Goal: Information Seeking & Learning: Learn about a topic

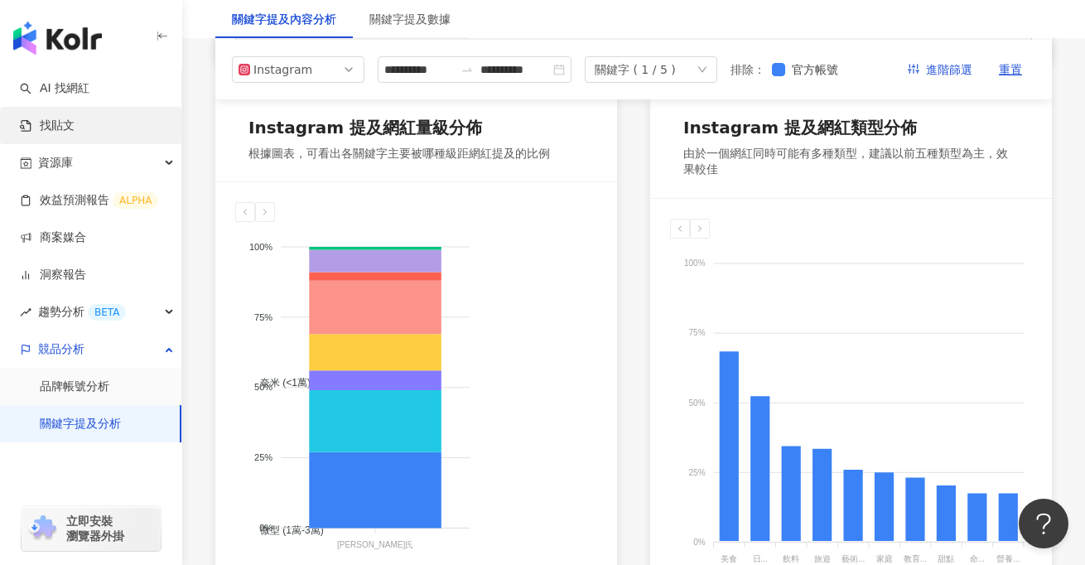
click at [75, 134] on link "找貼文" at bounding box center [47, 126] width 55 height 17
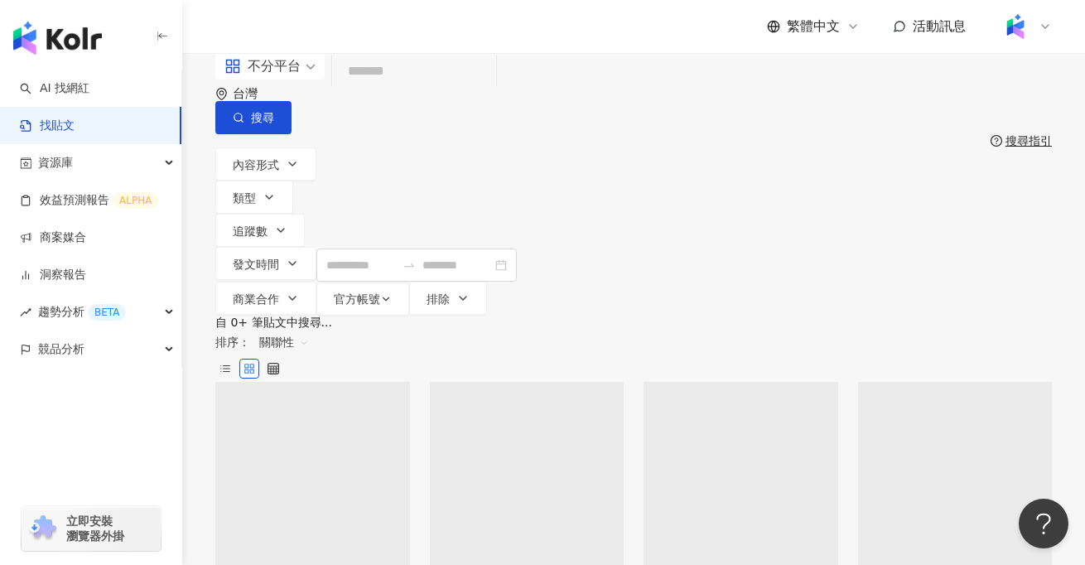
click at [395, 89] on input "search" at bounding box center [414, 72] width 151 height 36
type input "*"
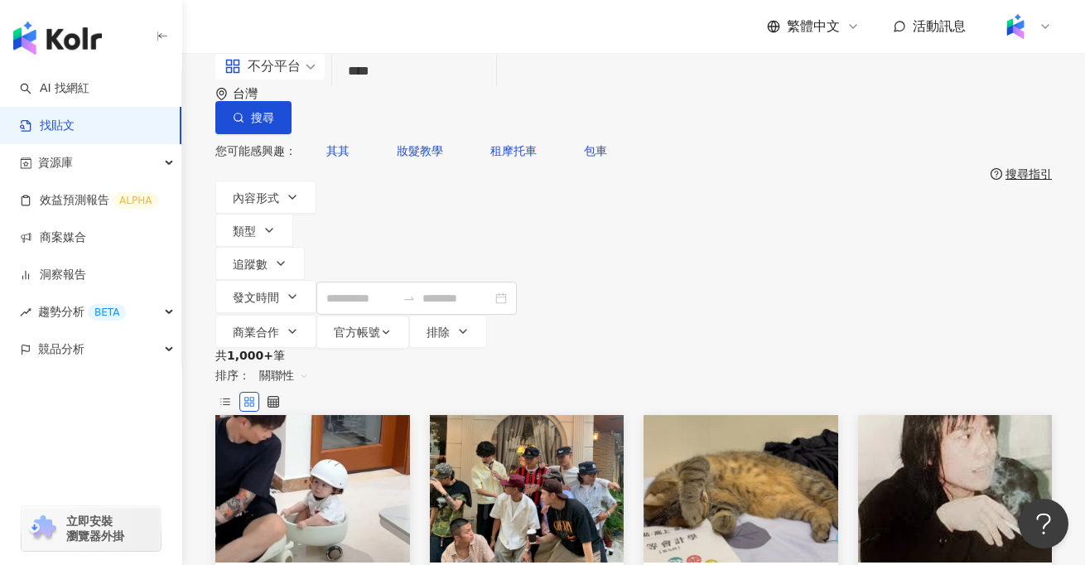
type input "****"
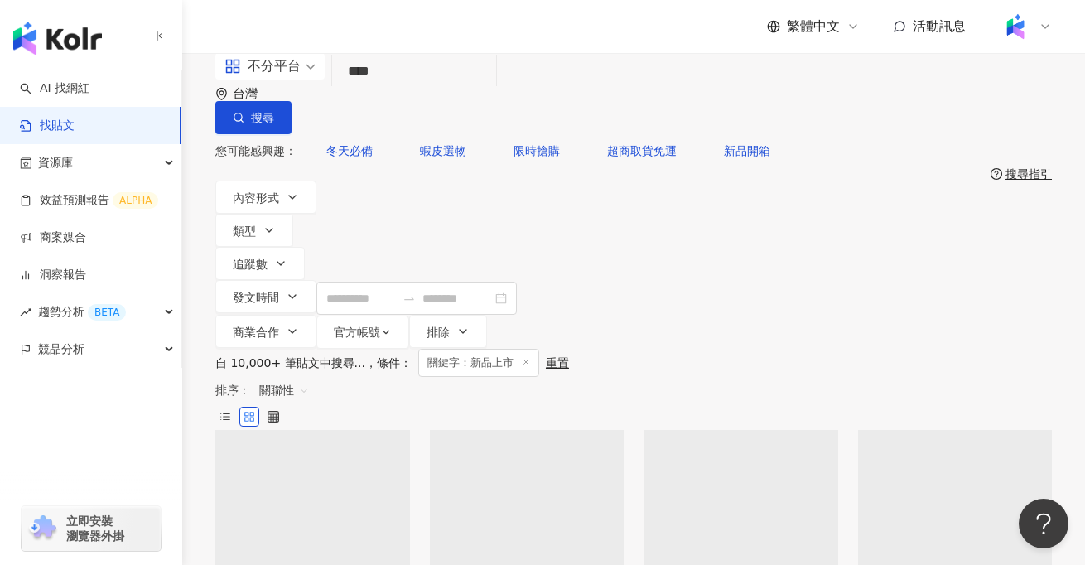
click at [309, 377] on span "關聯性" at bounding box center [284, 390] width 50 height 27
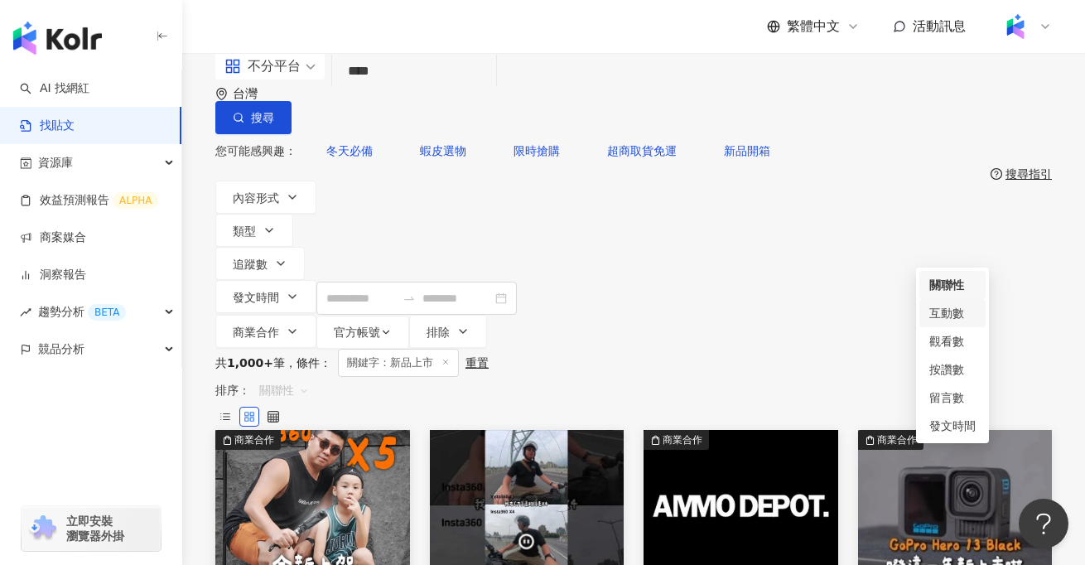
click at [935, 323] on div "互動數" at bounding box center [953, 313] width 66 height 28
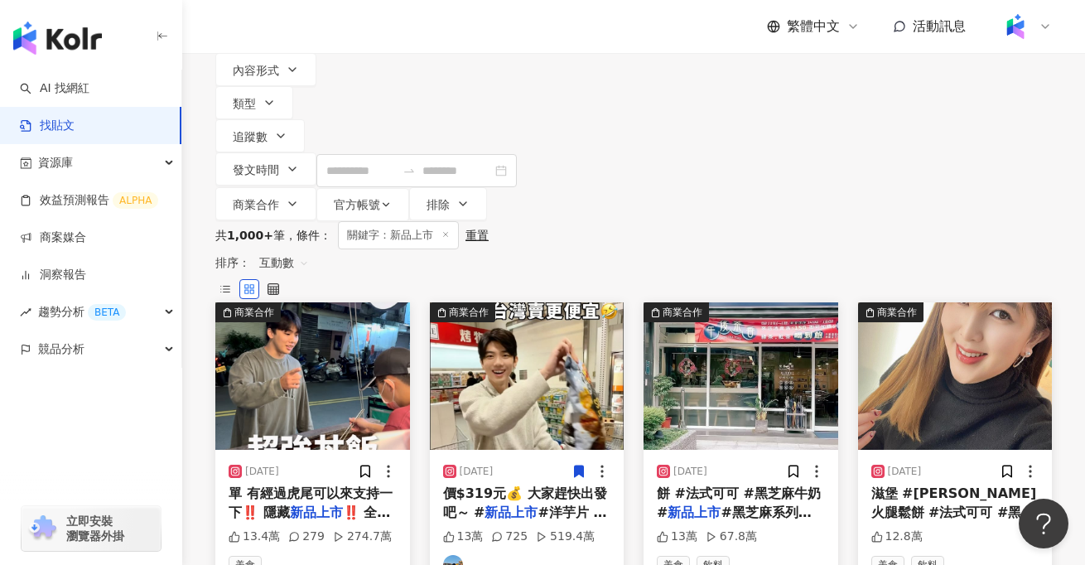
scroll to position [131, 0]
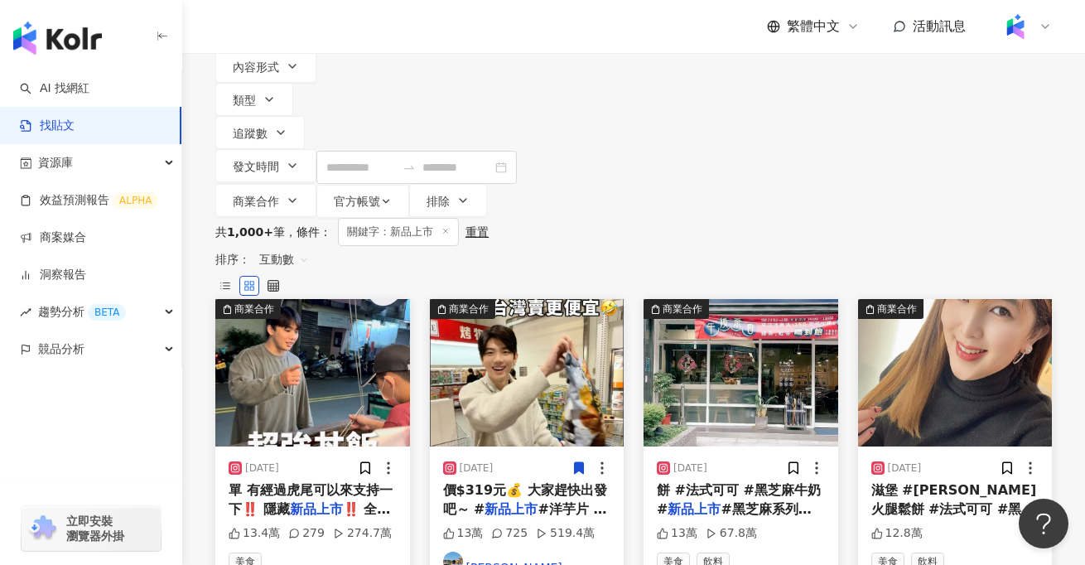
click at [526, 299] on img at bounding box center [527, 372] width 195 height 147
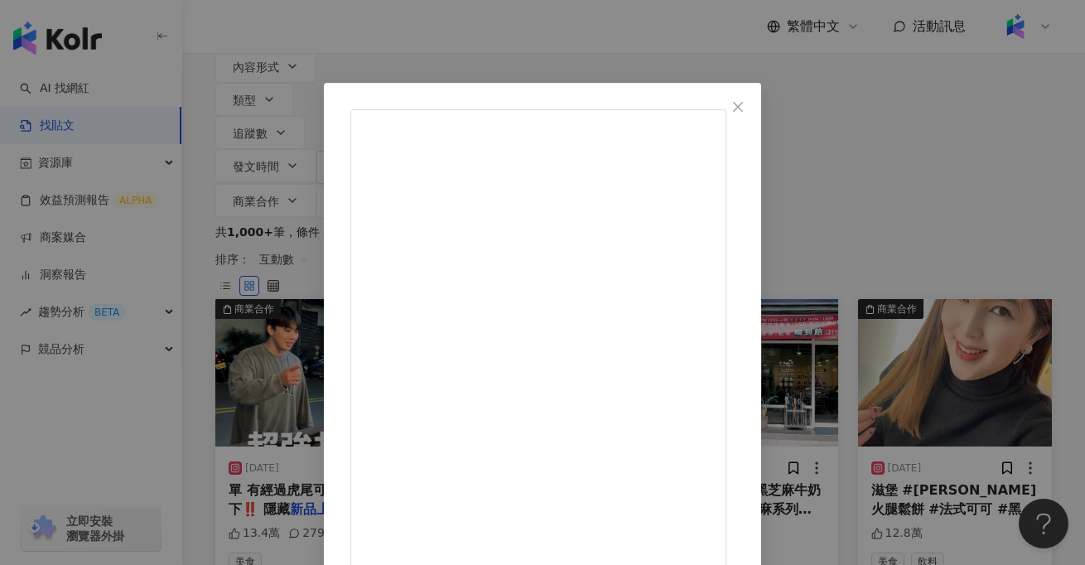
click at [249, 60] on div "[PERSON_NAME] [PERSON_NAME]｜台北美食 美食分享 [DATE] 《Red Rock Deli 蜂蜜烤雞》 📍 好市多獨家 第一次看到…" at bounding box center [542, 282] width 1085 height 565
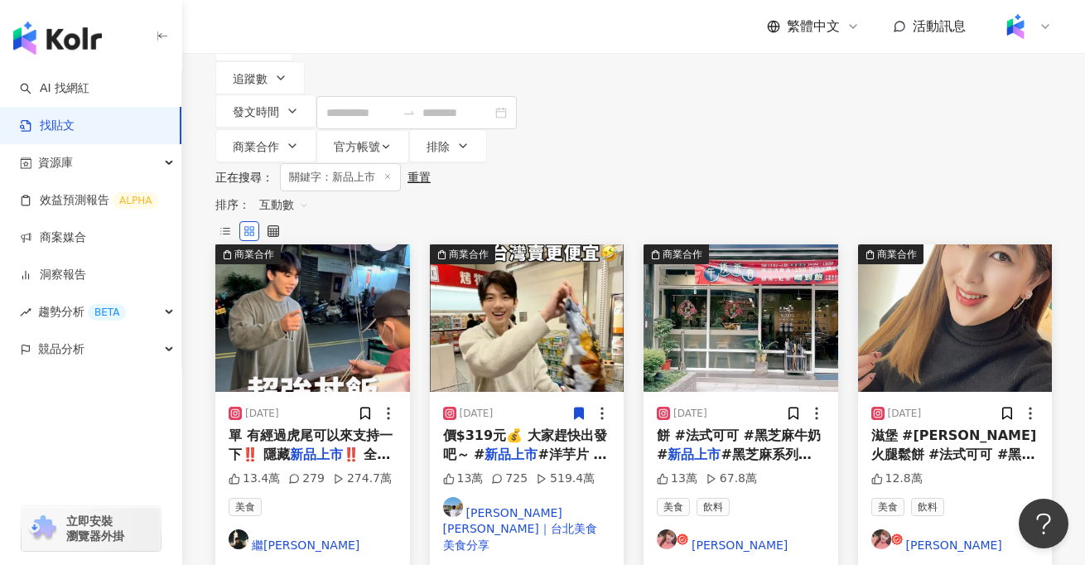
scroll to position [358, 0]
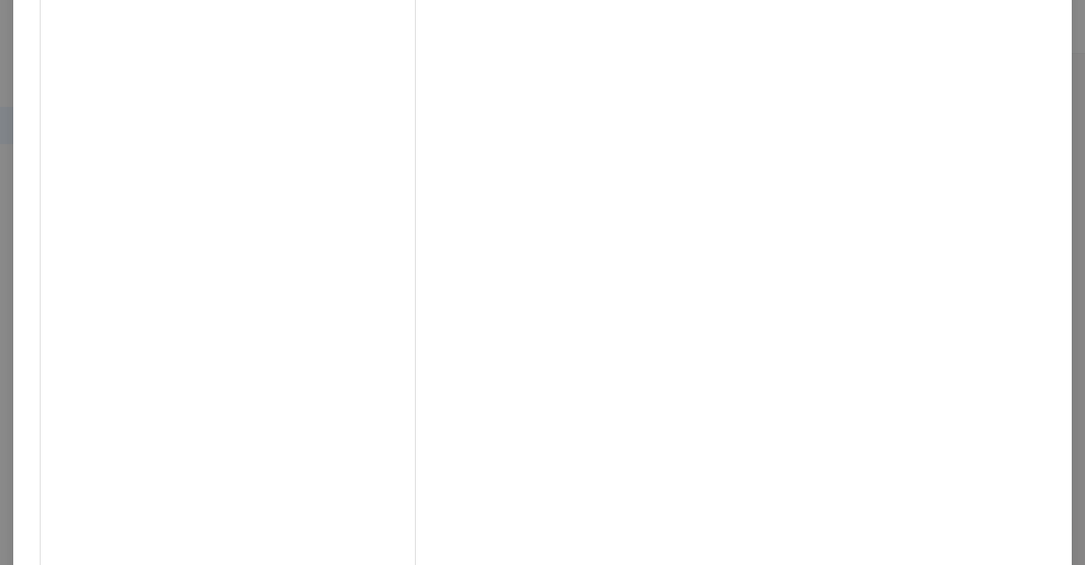
scroll to position [126, 0]
click at [968, 235] on div "買在最低點 🍉 [DATE] 全台最神秘雪糕，完全猜不到口味❗️ #全家 #新品 🔅Poki百吉謎之雪糕 $35/支 這雪糕太有創意啦👏 跟柯南聯名，直接推出…" at bounding box center [542, 282] width 1085 height 565
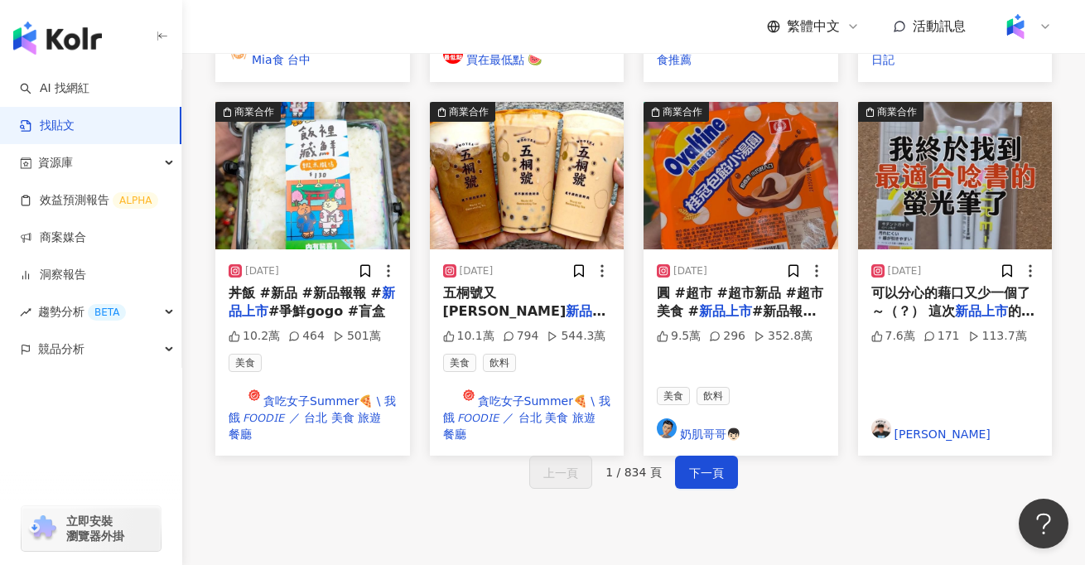
scroll to position [1036, 0]
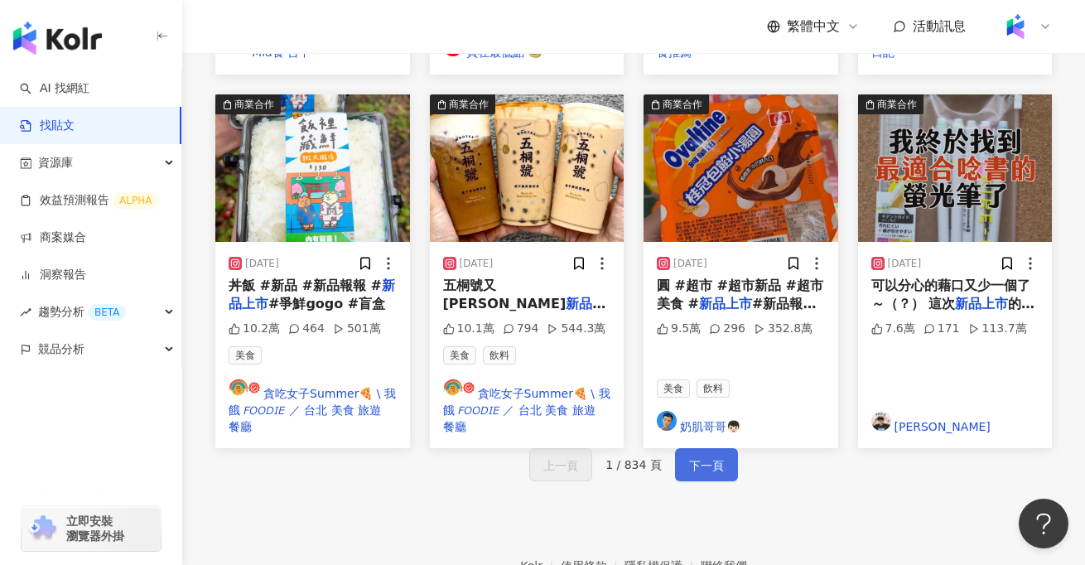
click at [700, 456] on span "下一頁" at bounding box center [706, 466] width 35 height 20
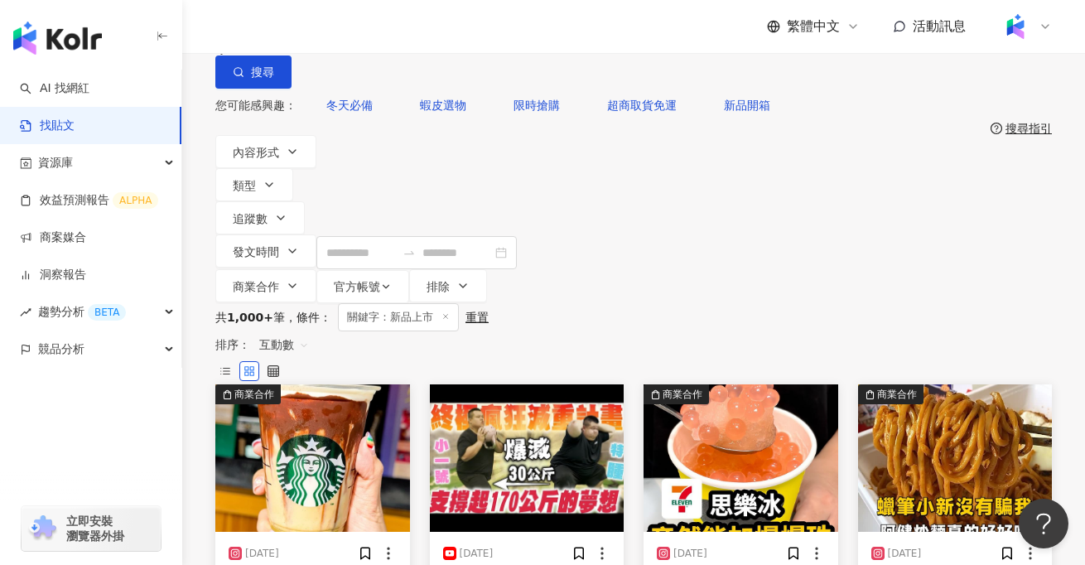
scroll to position [0, 0]
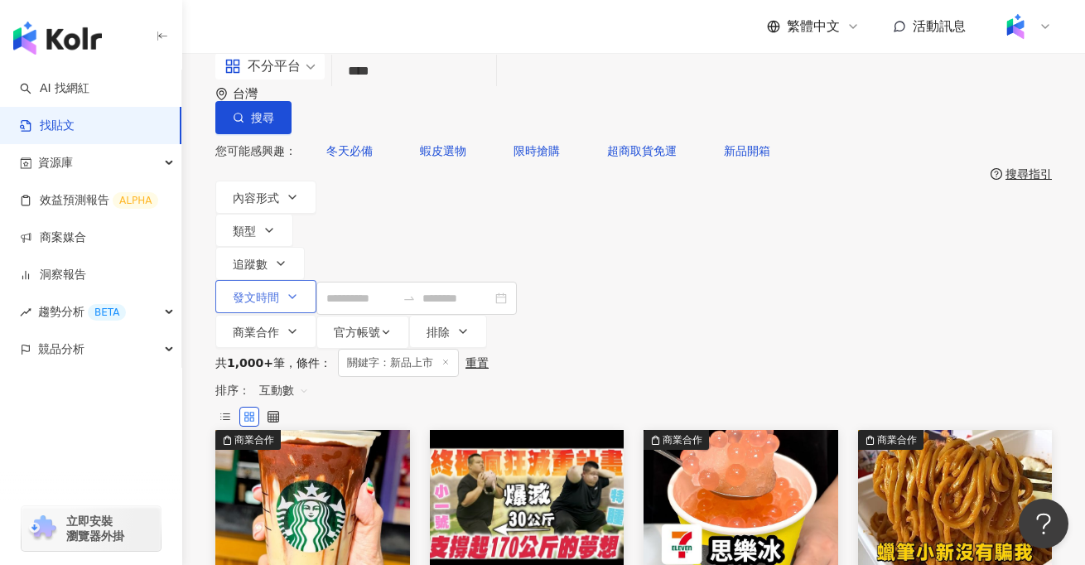
click at [317, 280] on button "發文時間" at bounding box center [265, 296] width 101 height 33
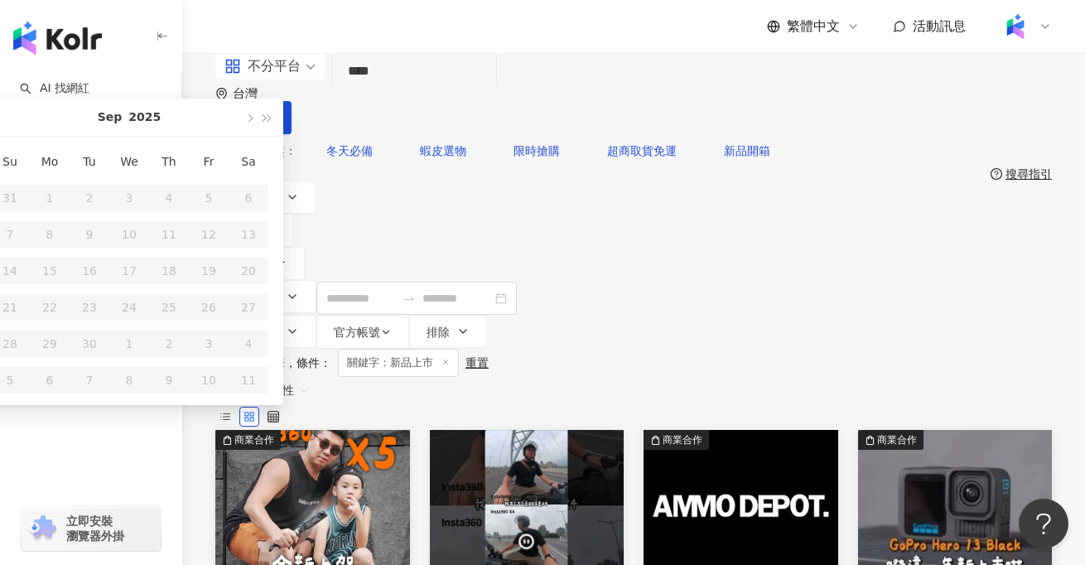
scroll to position [2, 0]
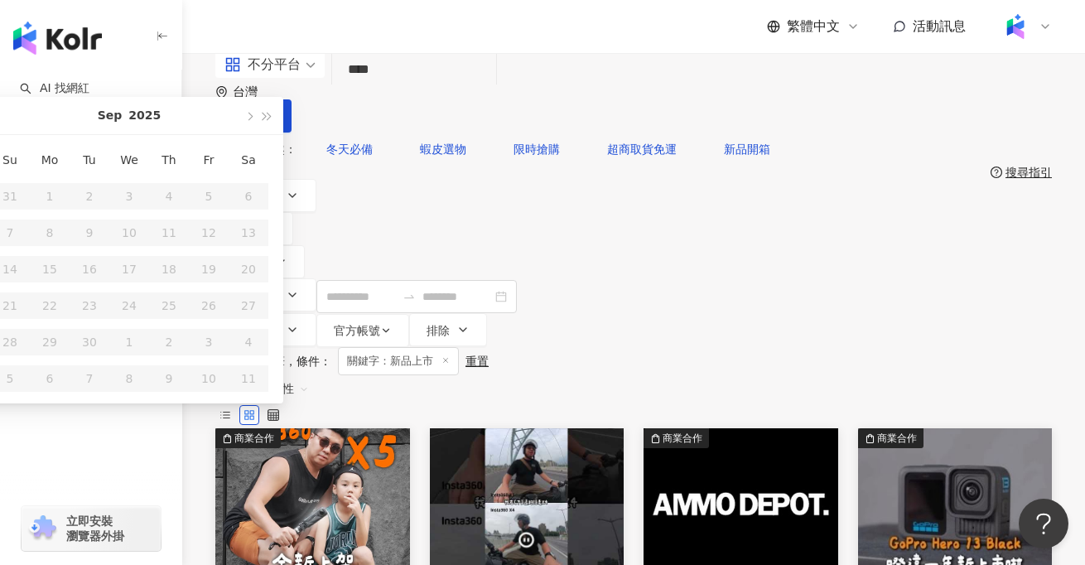
type input "**********"
click at [693, 133] on div "您可能感興趣： 冬天必備 蝦皮選物 限時搶購 超商取貨免運 新品開箱" at bounding box center [633, 149] width 837 height 33
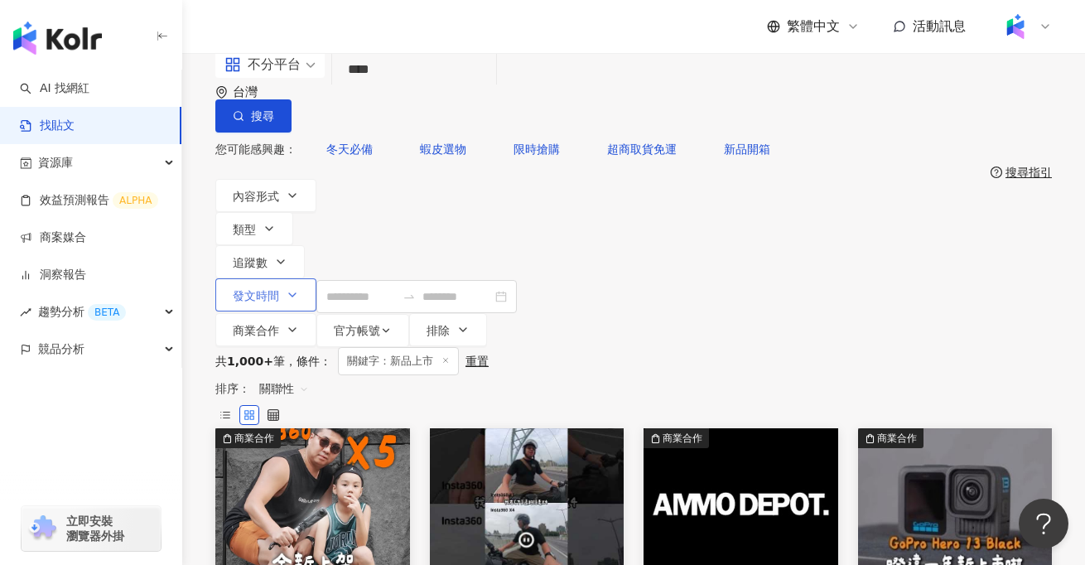
click at [317, 278] on button "發文時間" at bounding box center [265, 294] width 101 height 33
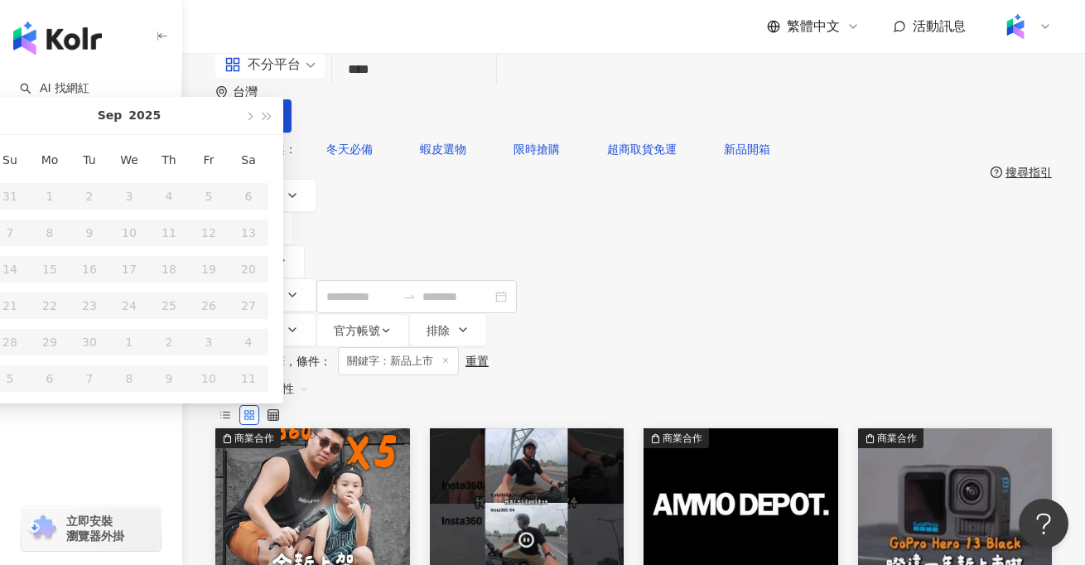
type input "**********"
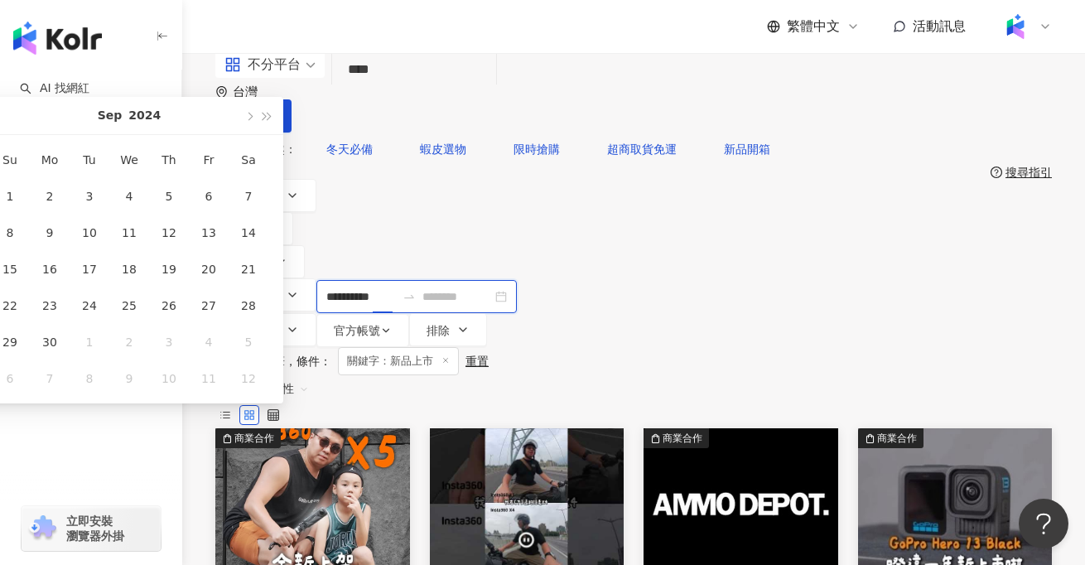
type input "**********"
click at [272, 120] on span "button" at bounding box center [267, 116] width 8 height 8
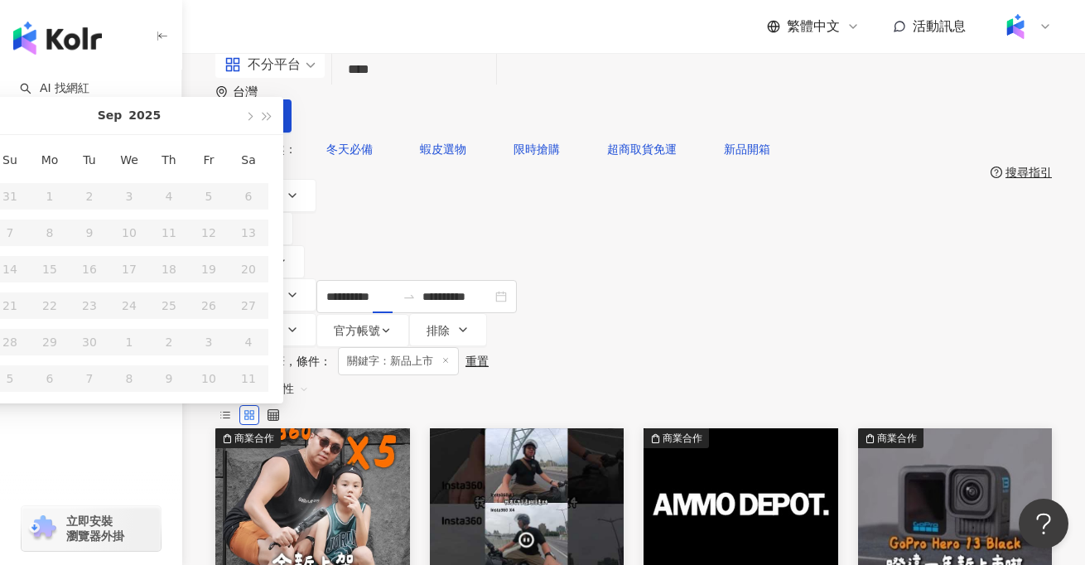
type input "**********"
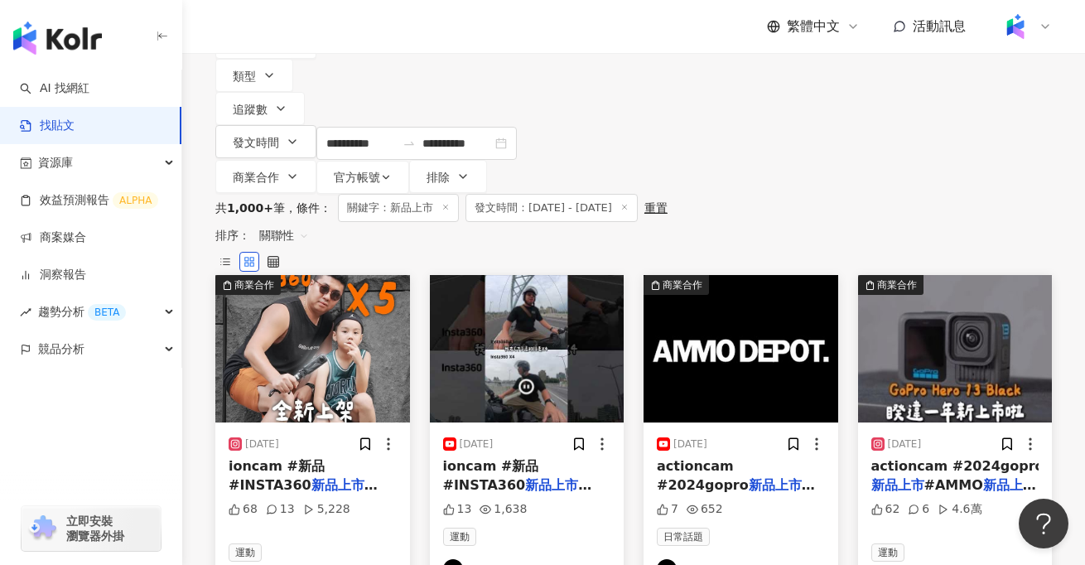
scroll to position [123, 0]
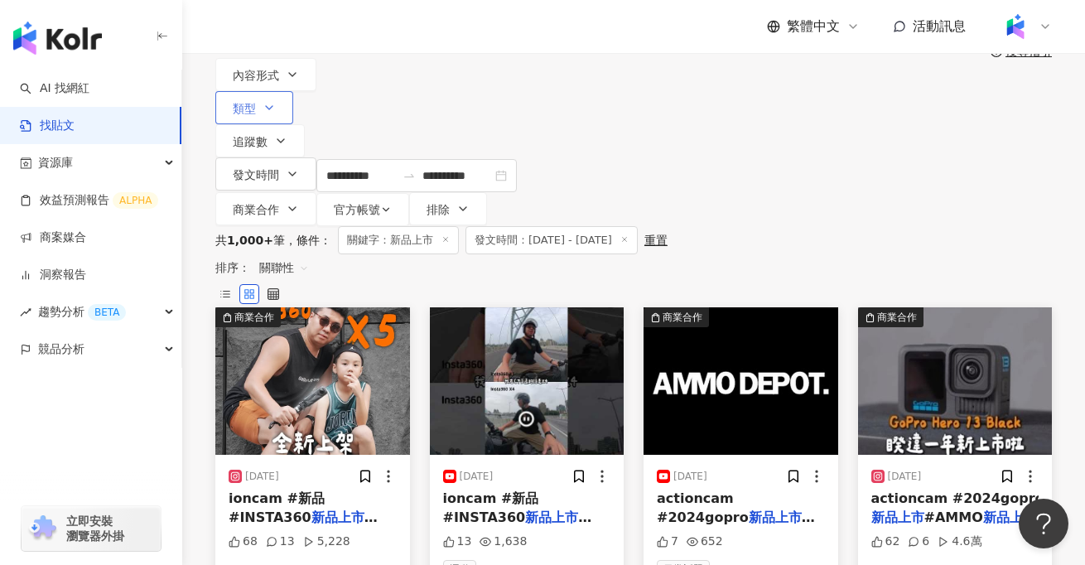
click at [256, 102] on span "類型" at bounding box center [244, 108] width 23 height 13
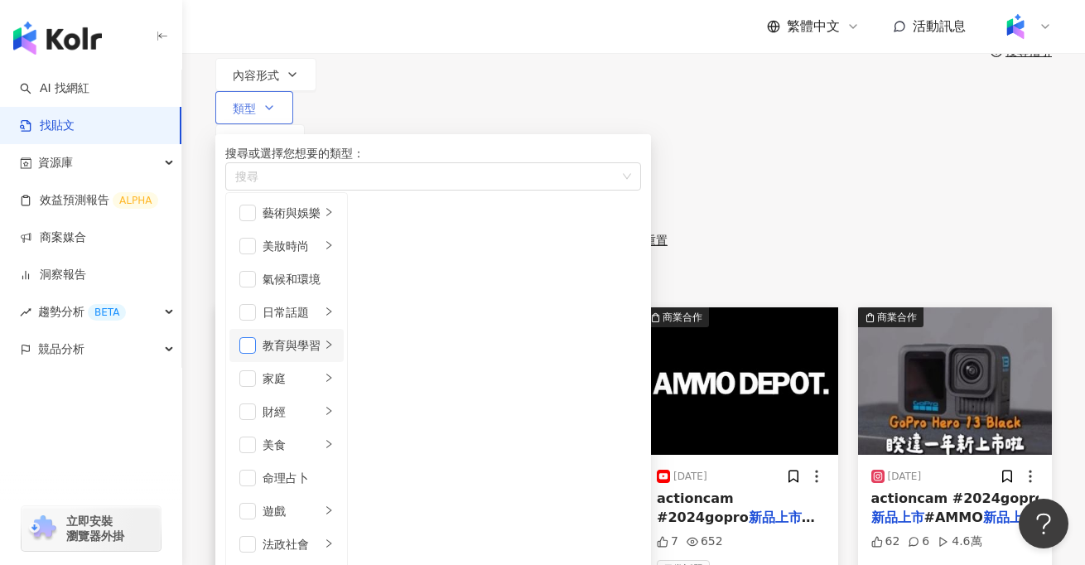
scroll to position [198, 0]
click at [256, 437] on span "button" at bounding box center [247, 445] width 17 height 17
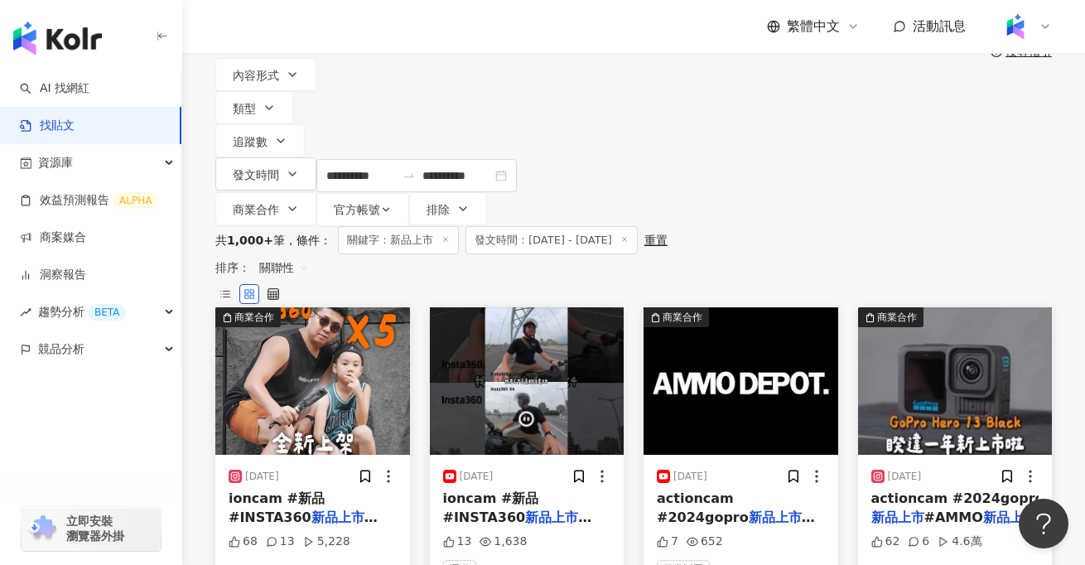
click at [255, 226] on div "共 1,000+ 筆 條件 ： 關鍵字：新品上市 發文時間：[DATE] - [DATE] 重置" at bounding box center [633, 240] width 837 height 28
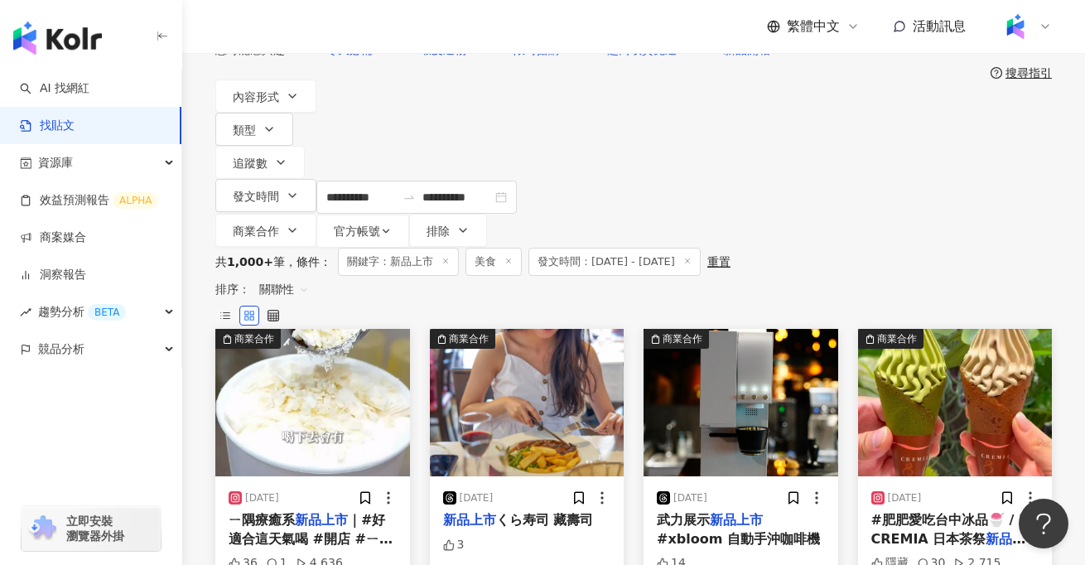
scroll to position [102, 0]
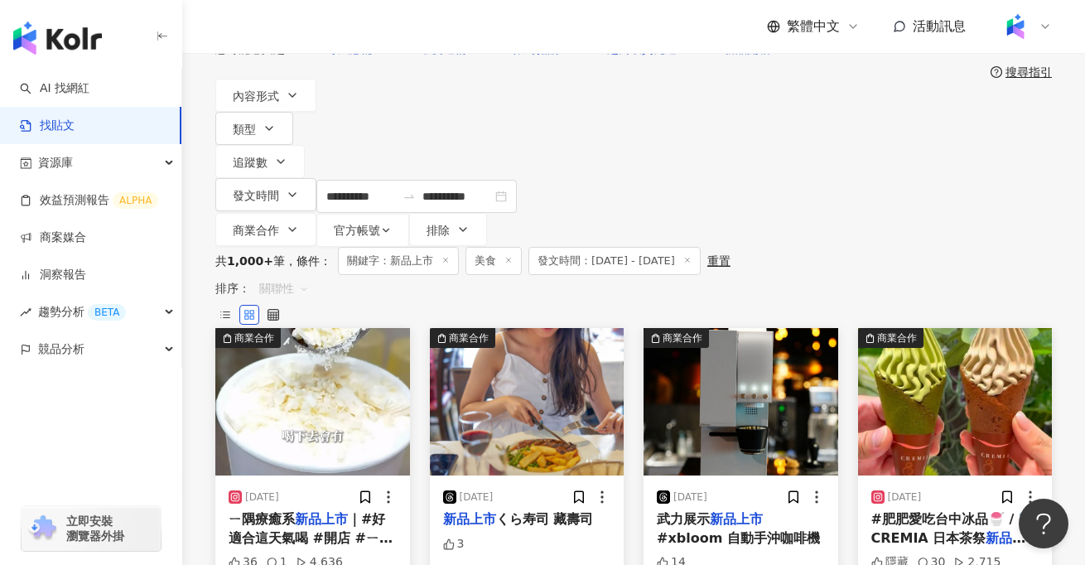
click at [309, 275] on span "關聯性" at bounding box center [284, 288] width 50 height 27
click at [940, 215] on div "互動數" at bounding box center [953, 211] width 46 height 18
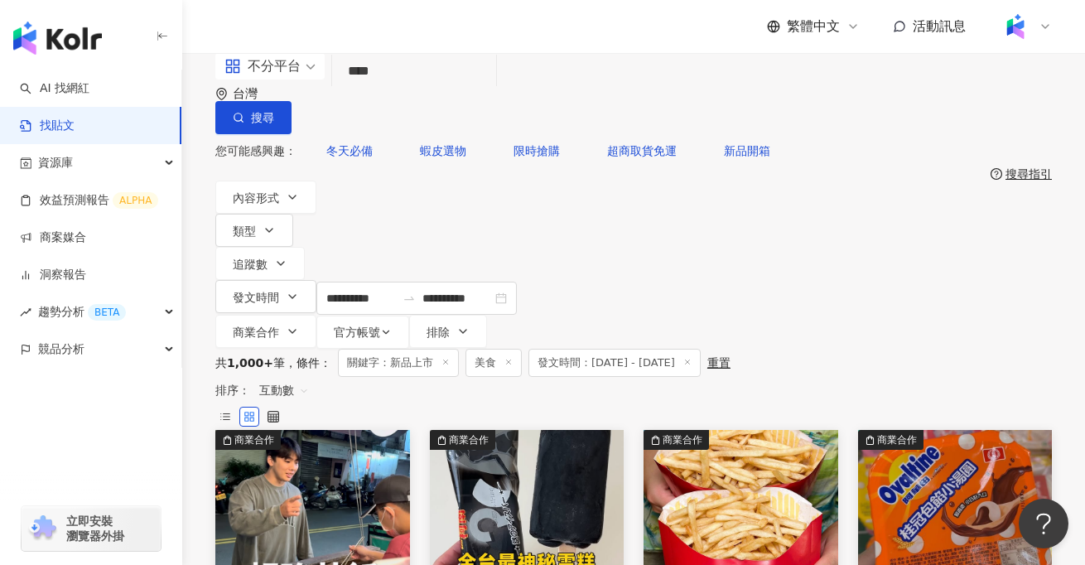
scroll to position [4, 0]
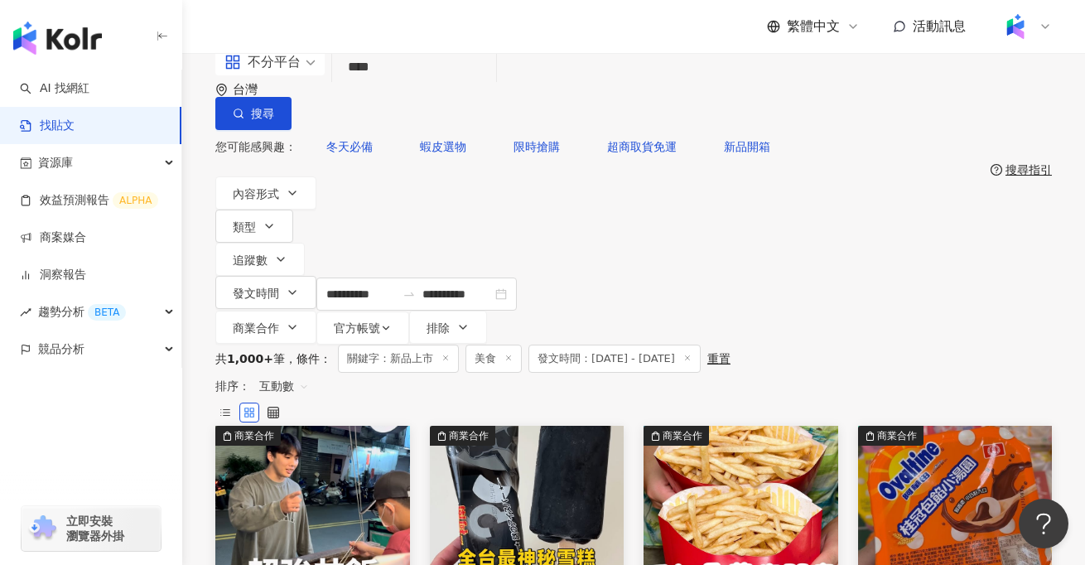
click at [268, 426] on img at bounding box center [312, 499] width 195 height 147
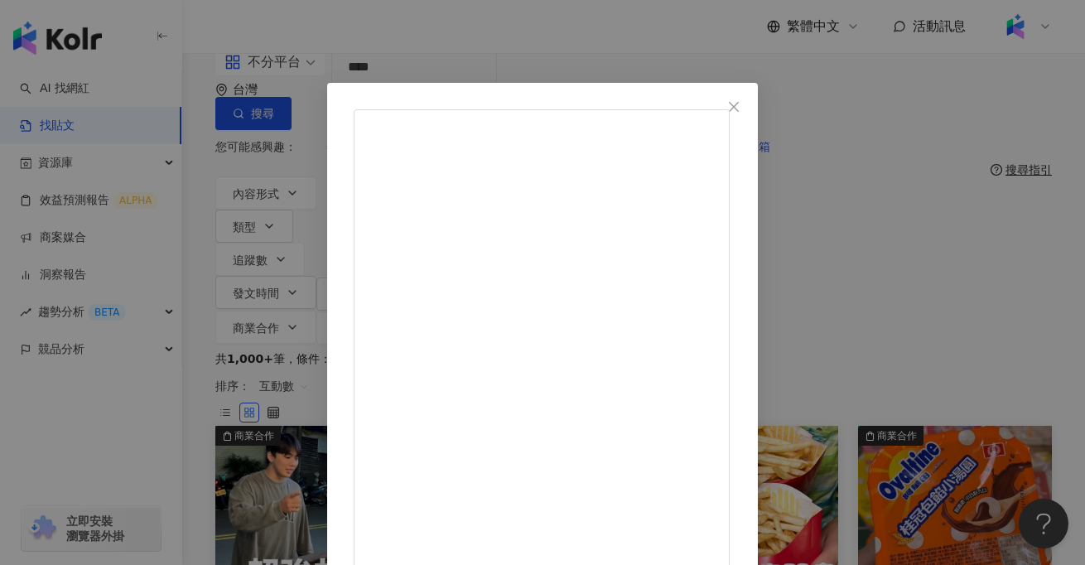
click at [1034, 292] on div "繼[PERSON_NAME] [DATE] 這樣的起司女友絕對氣死🥴 📍虎丼｜丼飯｜烏龍麵🐯 [STREET_ADDRESS]（轉角） 聯絡電話：[PHONE…" at bounding box center [542, 282] width 1085 height 565
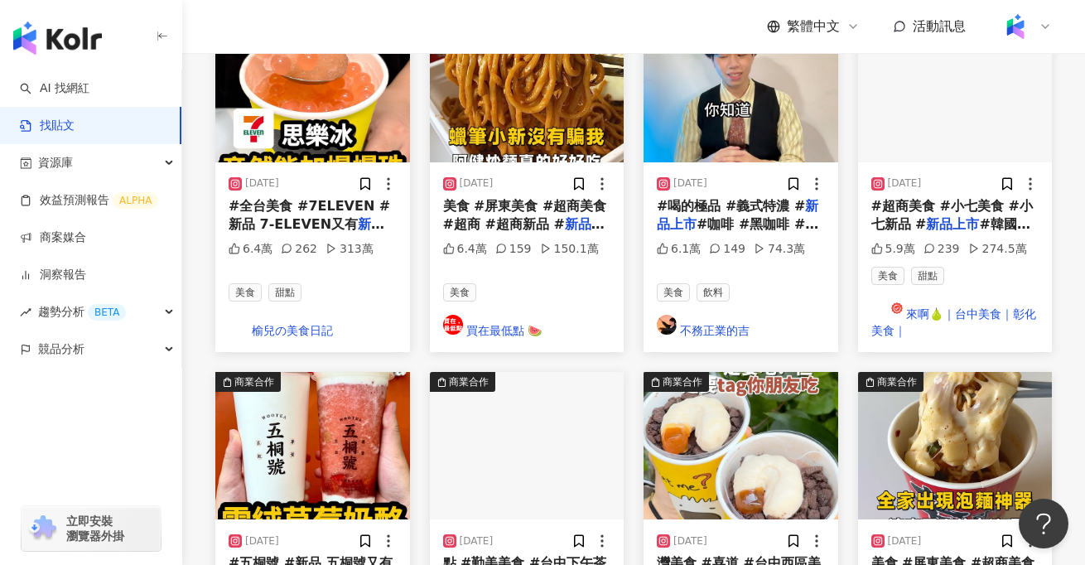
scroll to position [776, 0]
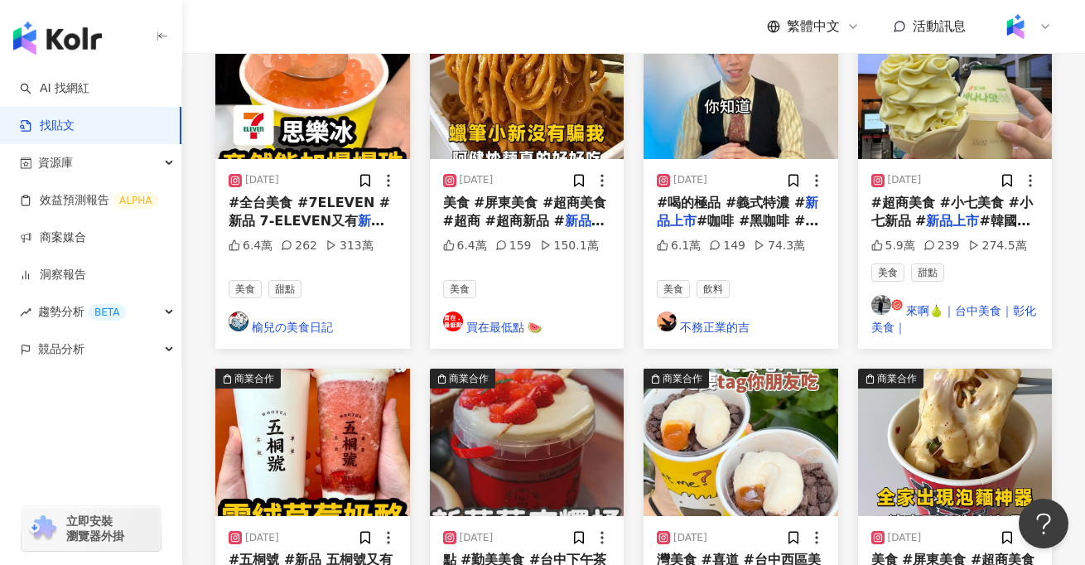
click at [296, 369] on img at bounding box center [312, 442] width 195 height 147
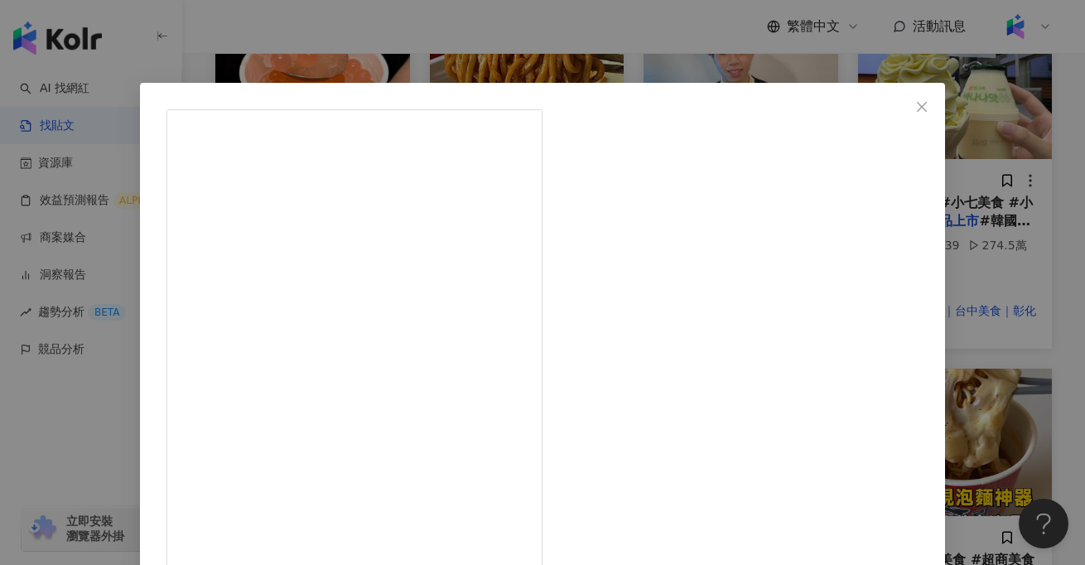
click at [118, 272] on div "榆兒の美食日記 [DATE] #五桐號 #新品 五桐號又有新品上市😍雪絨草莓奶酪重磅回歸啦！草莓控趕快去回味吧🥰 🍓雪絨草莓奶酪 L $95 奶霜搭配現打草莓…" at bounding box center [542, 282] width 1085 height 565
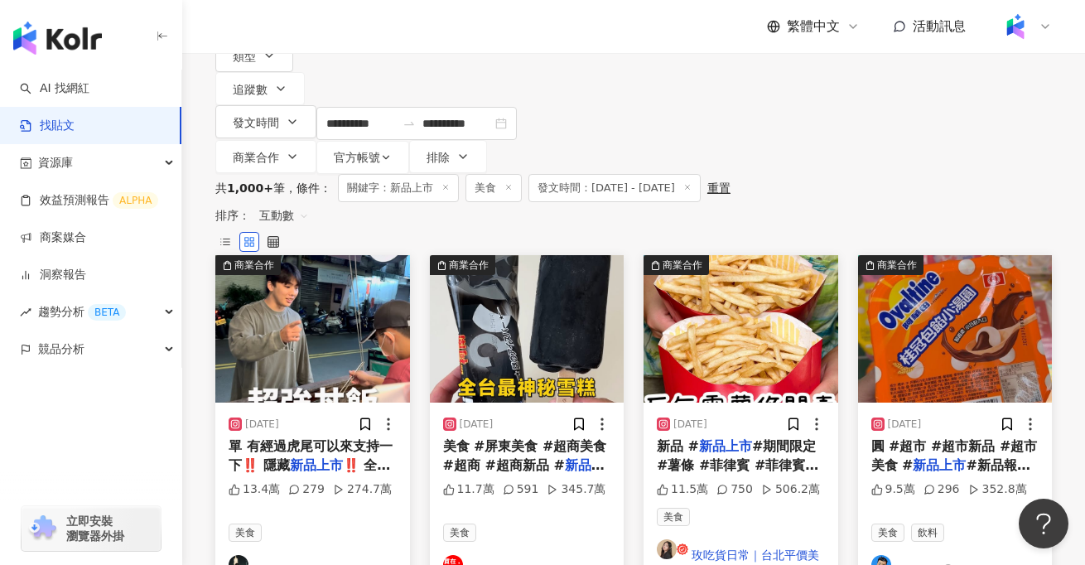
scroll to position [0, 0]
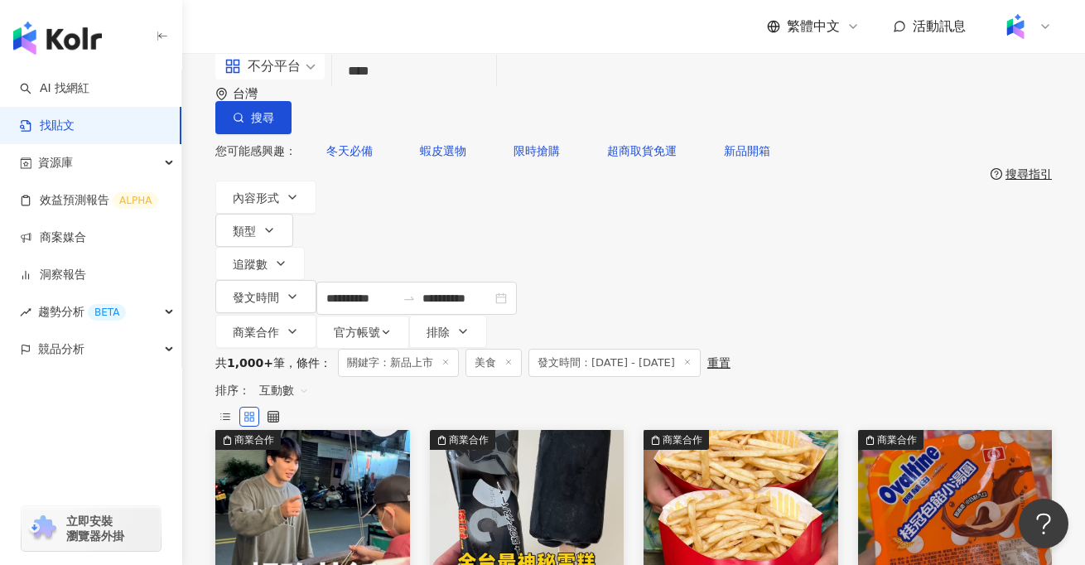
click at [431, 88] on input "****" at bounding box center [414, 72] width 151 height 36
type input "*"
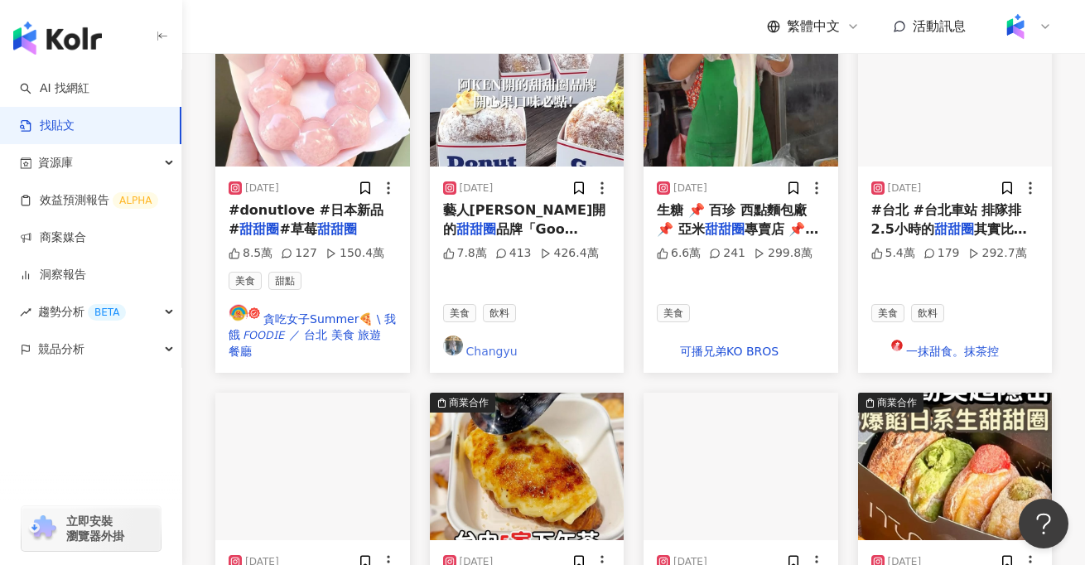
scroll to position [384, 0]
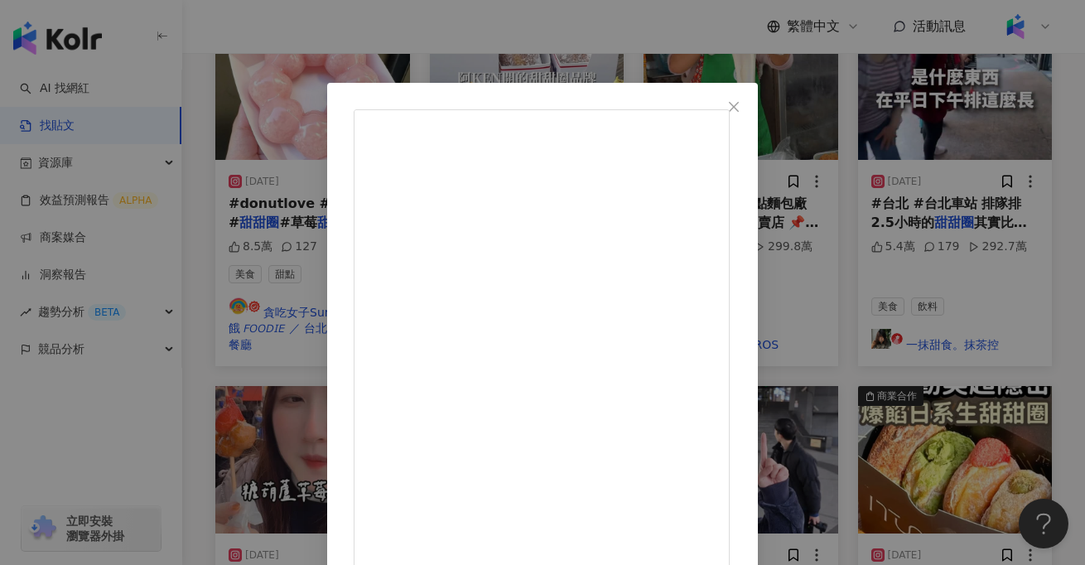
click at [1056, 161] on div "雅雅｜豆豆媽咪 ♡ 育兒頻道 [DATE] 【糖葫蘆草莓甜甜圈】 最初小黃瓜糖葫蘆已經不稀奇了 糖葫蘆草莓甜甜圈你們有吃過嗎 意外滿搭的 而且不會很甜 有來冬…" at bounding box center [542, 282] width 1085 height 565
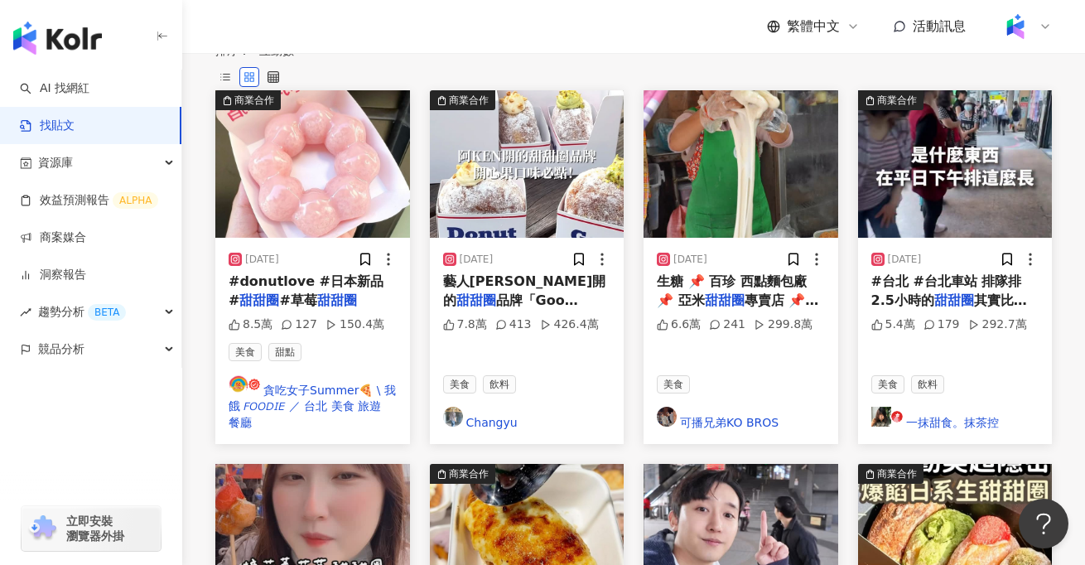
scroll to position [0, 0]
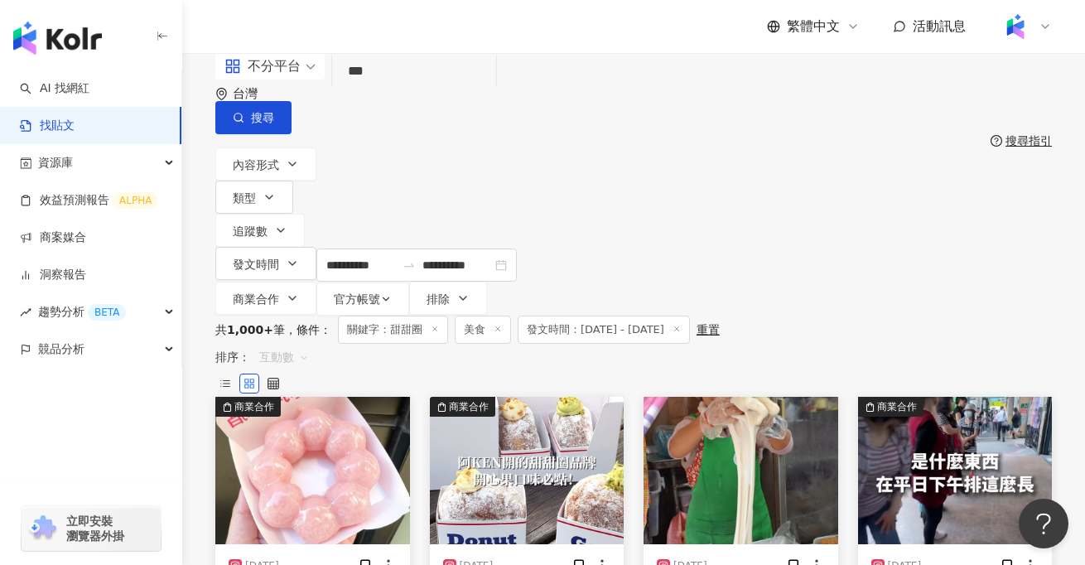
click at [309, 344] on span "互動數" at bounding box center [284, 357] width 50 height 27
click at [946, 332] on div "觀看數" at bounding box center [953, 336] width 46 height 18
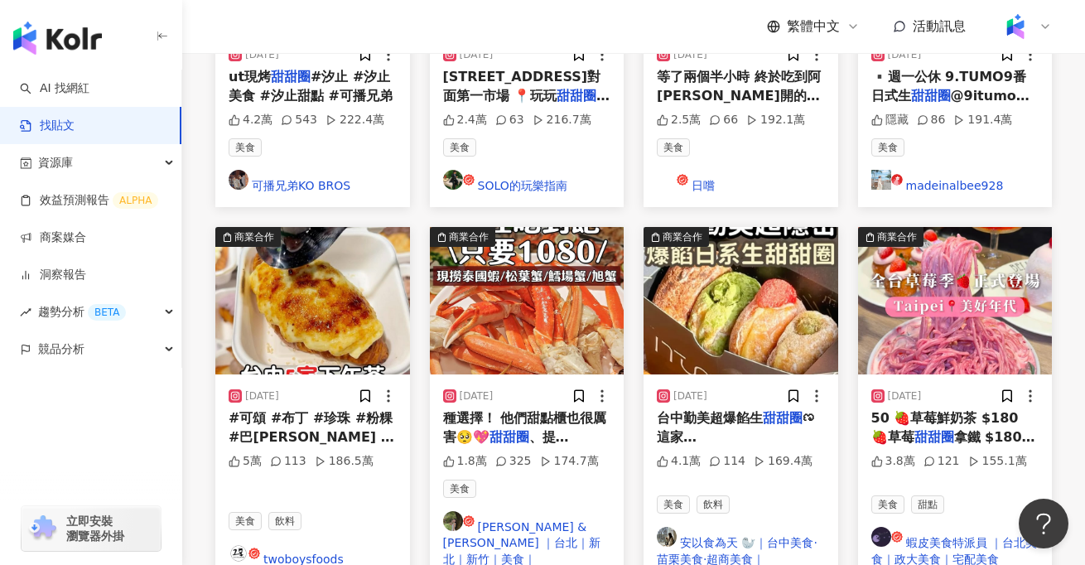
scroll to position [858, 0]
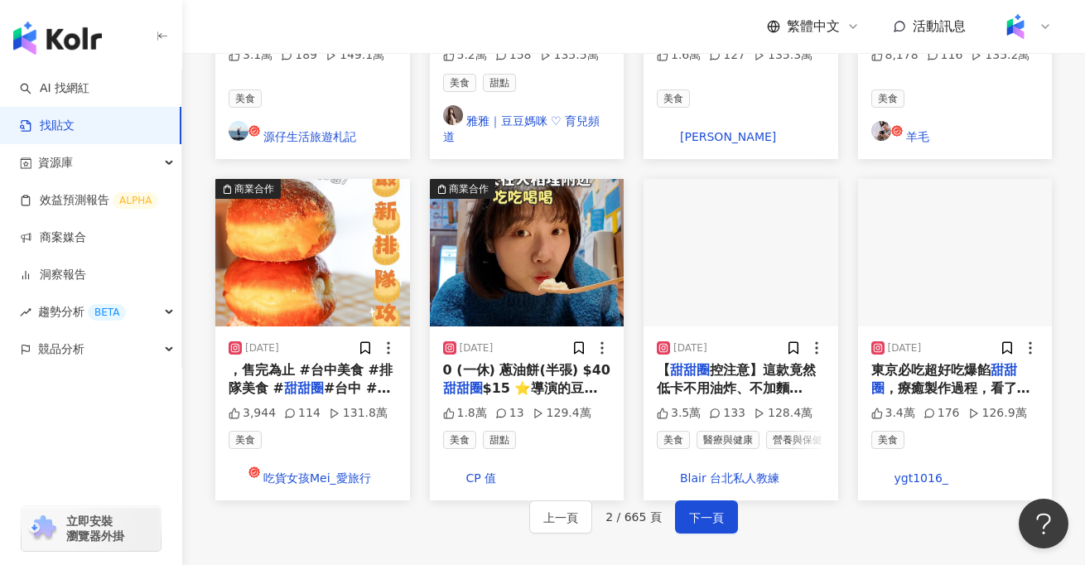
scroll to position [998, 0]
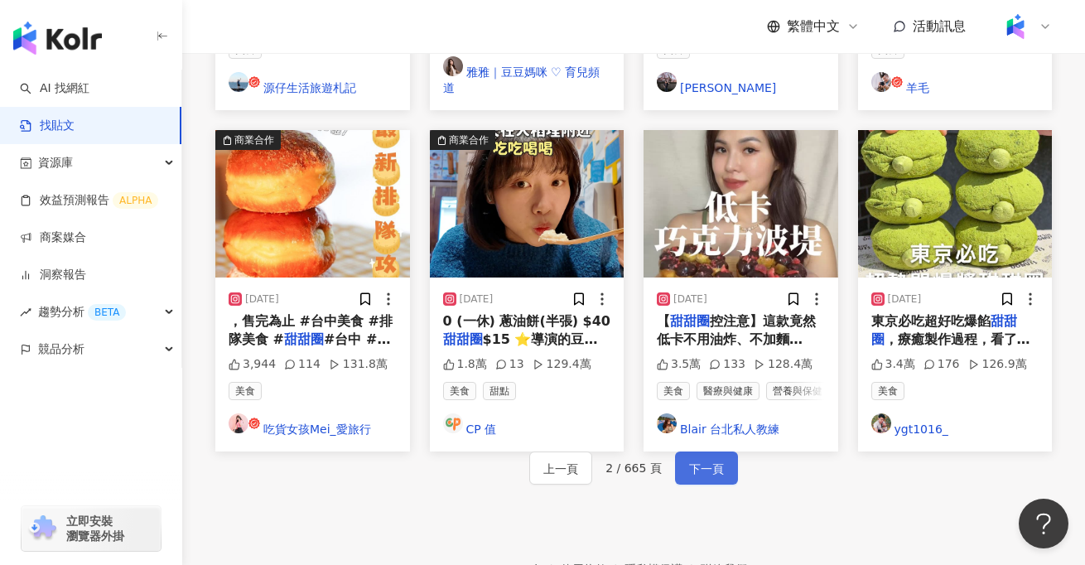
click at [722, 452] on button "下一頁" at bounding box center [706, 468] width 63 height 33
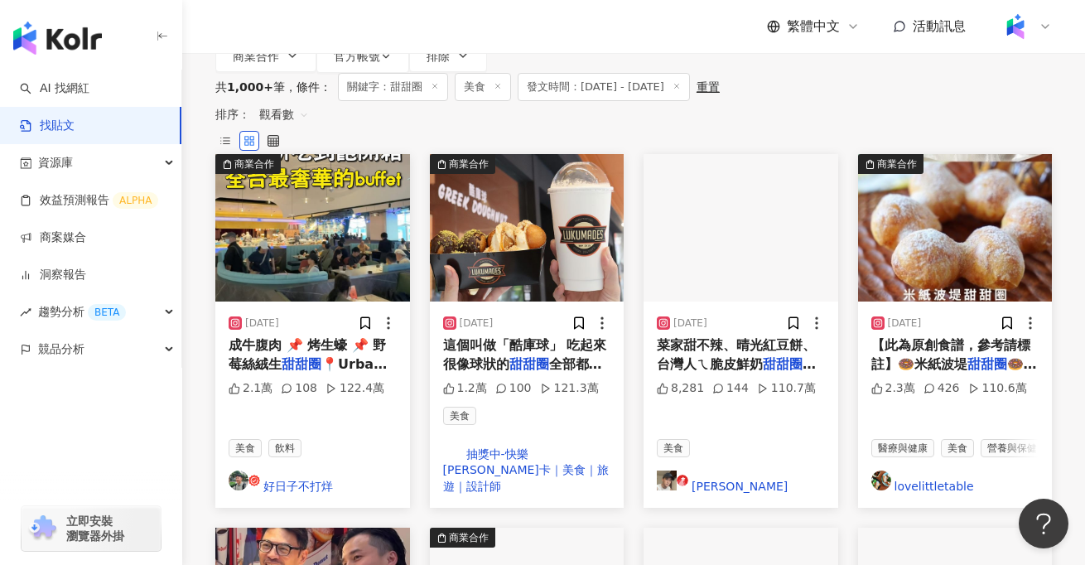
scroll to position [0, 0]
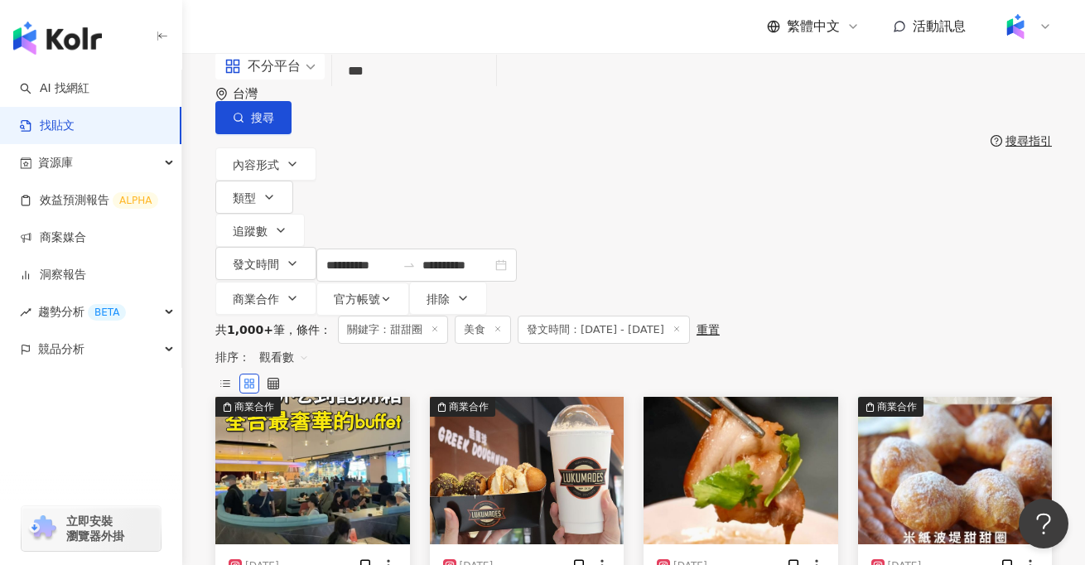
click at [413, 117] on div "不分平台 *** 台灣 搜尋" at bounding box center [633, 93] width 837 height 81
type input "*"
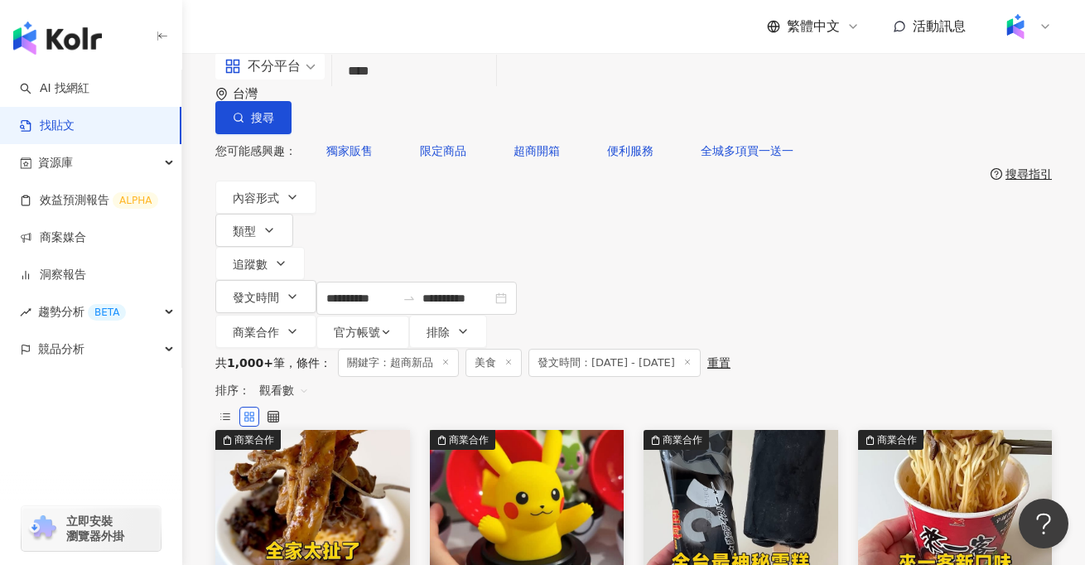
click at [379, 89] on input "****" at bounding box center [414, 72] width 151 height 36
type input "*********"
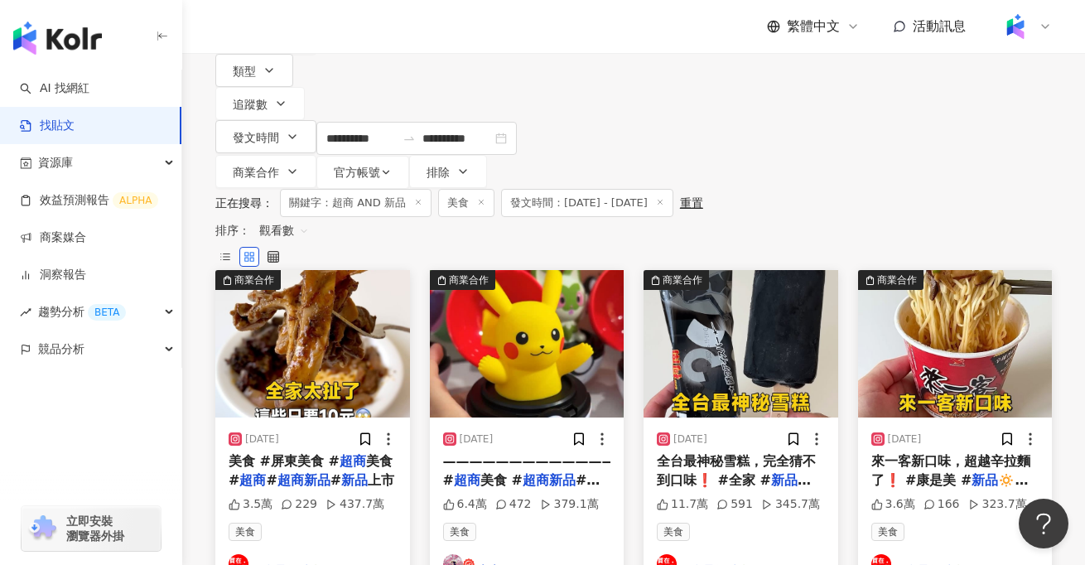
scroll to position [364, 0]
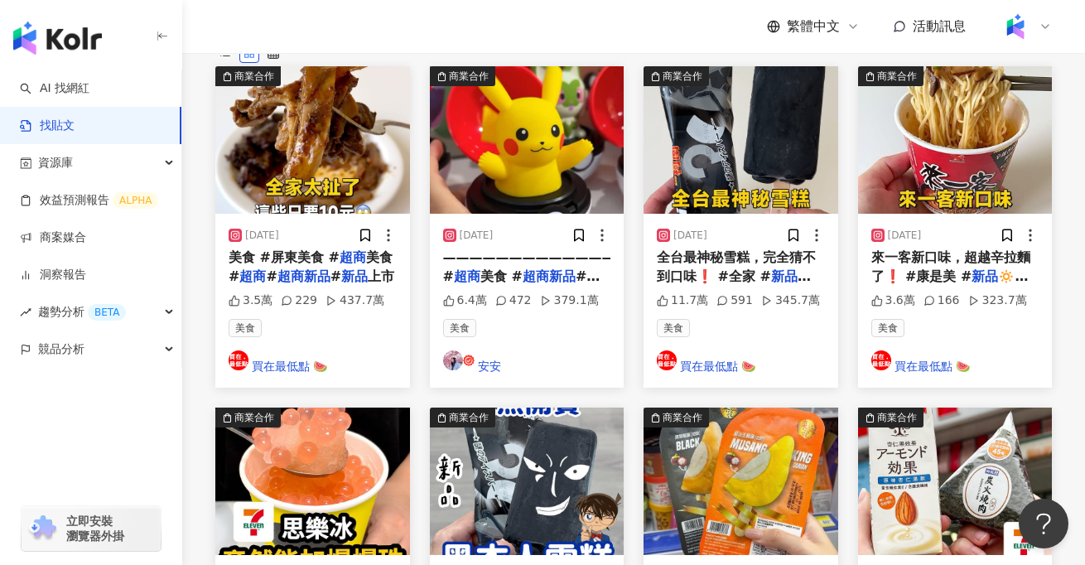
click at [951, 408] on img at bounding box center [955, 481] width 195 height 147
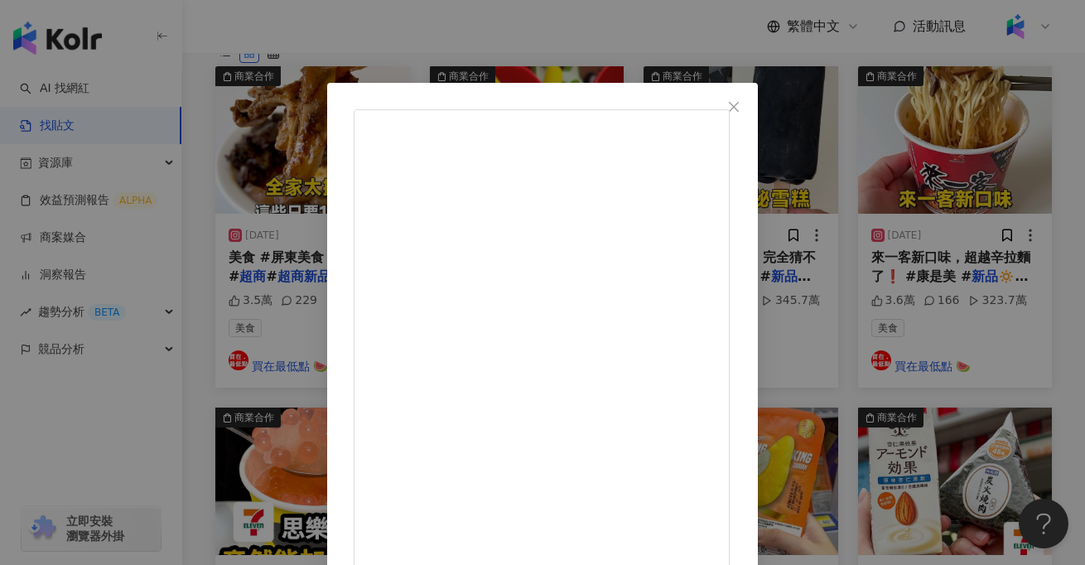
click at [84, 438] on div "老咩吃美食 超商 [DATE] 2,253 555 280.6萬 查看原始貼文" at bounding box center [542, 282] width 1085 height 565
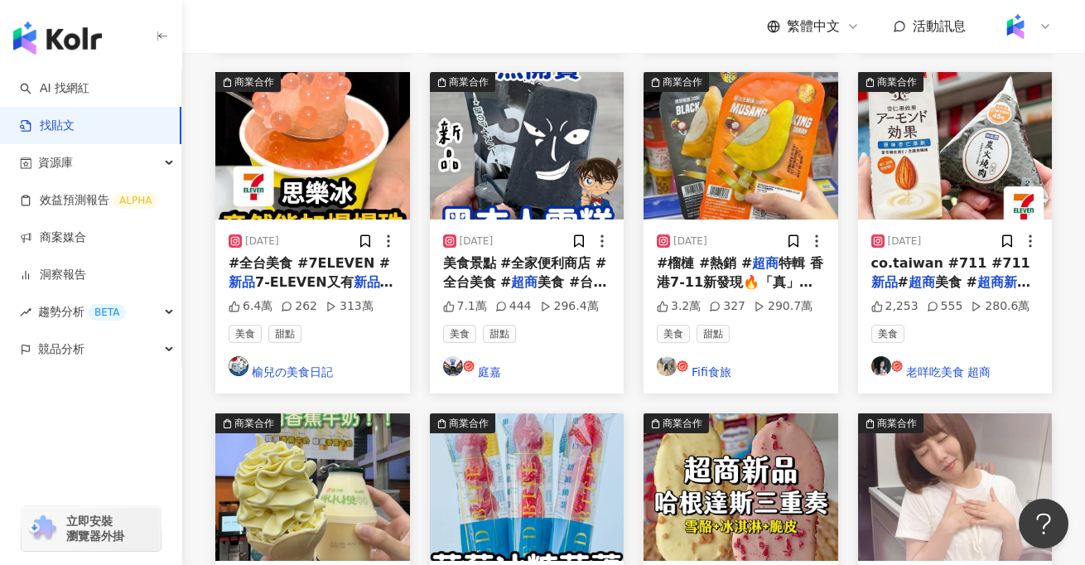
scroll to position [701, 0]
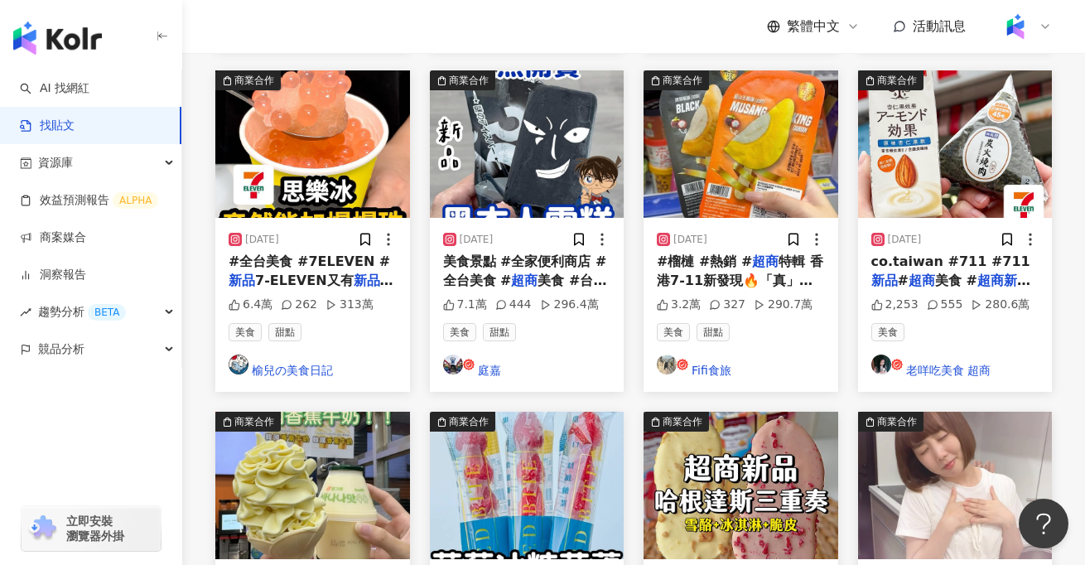
click at [742, 412] on img at bounding box center [741, 485] width 195 height 147
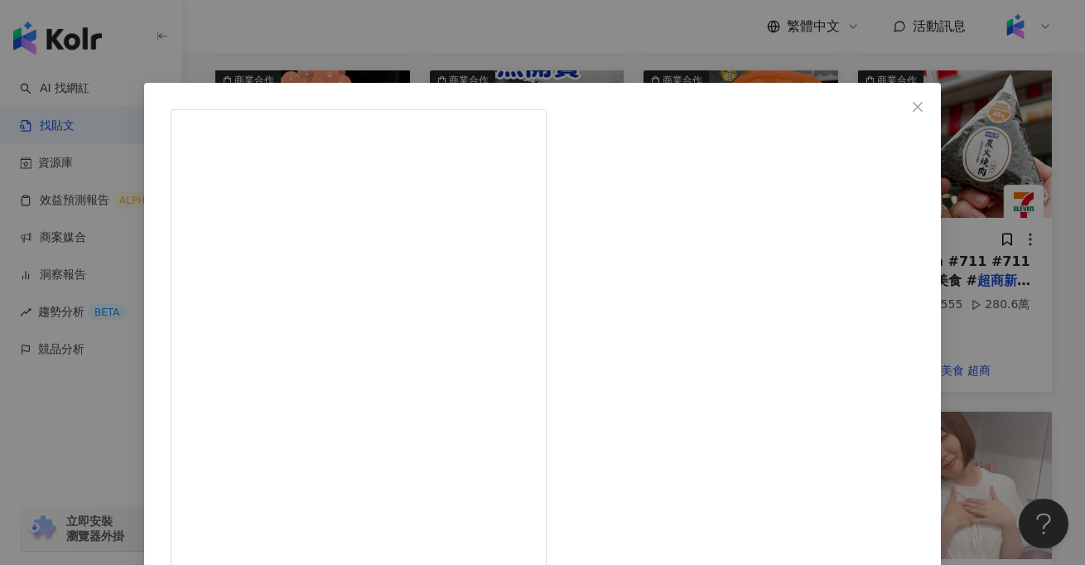
click at [114, 471] on div "Fifi食旅 [DATE] 1,390 13 254.1萬 查看原始貼文" at bounding box center [542, 282] width 1085 height 565
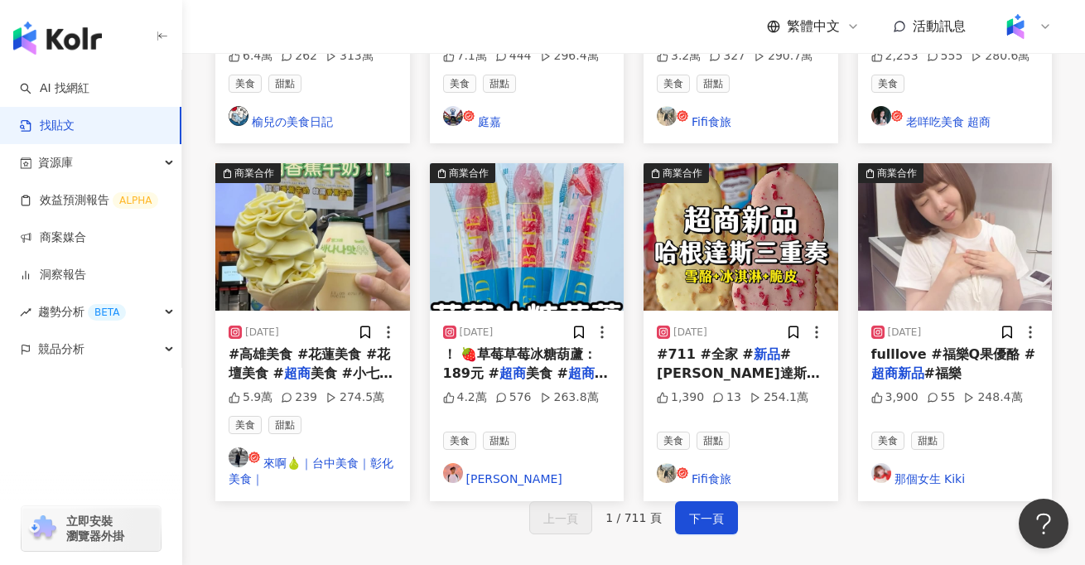
scroll to position [949, 0]
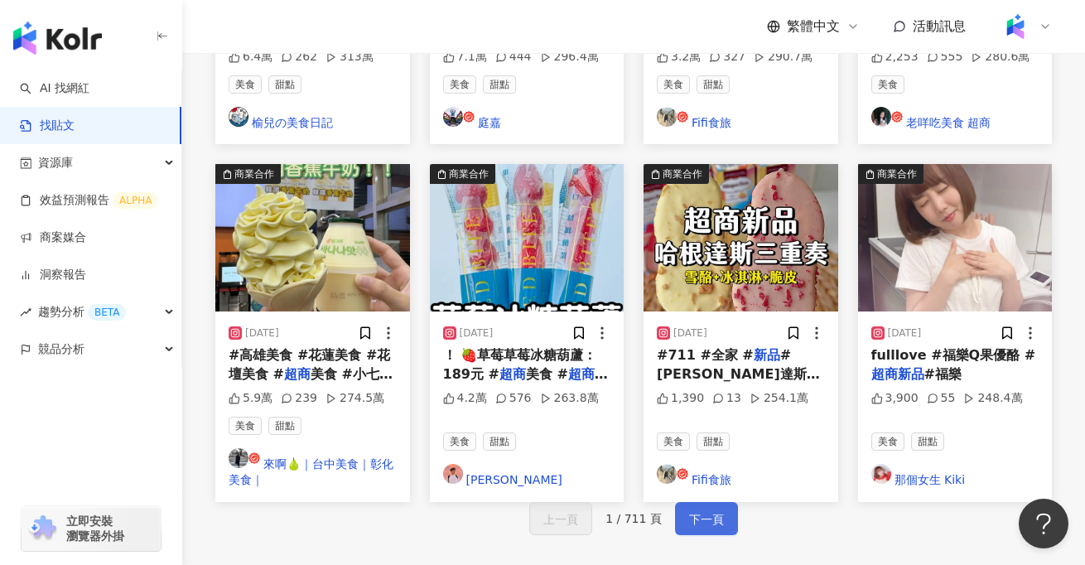
click at [720, 510] on span "下一頁" at bounding box center [706, 520] width 35 height 20
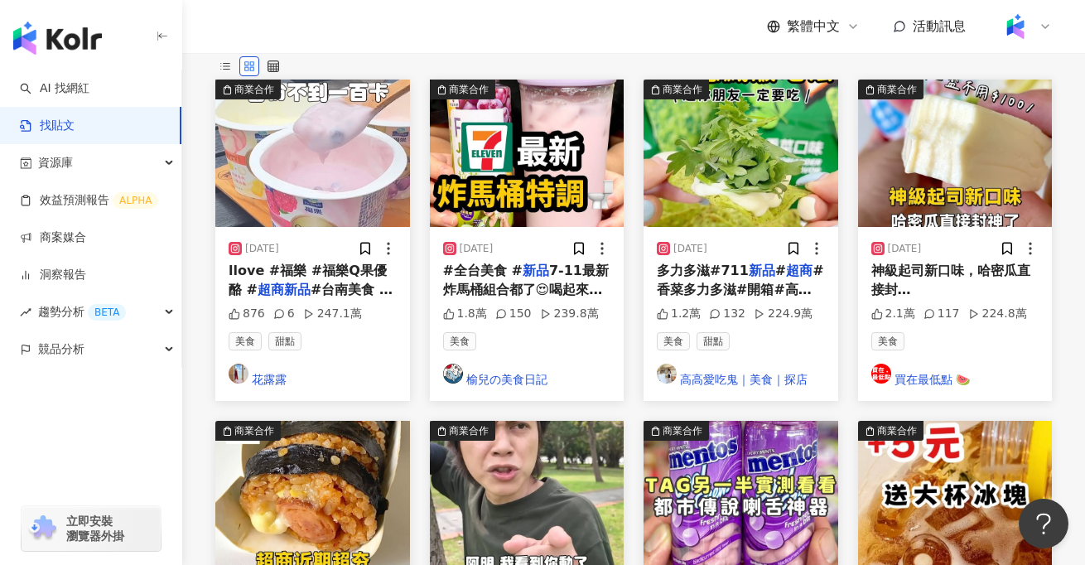
scroll to position [354, 0]
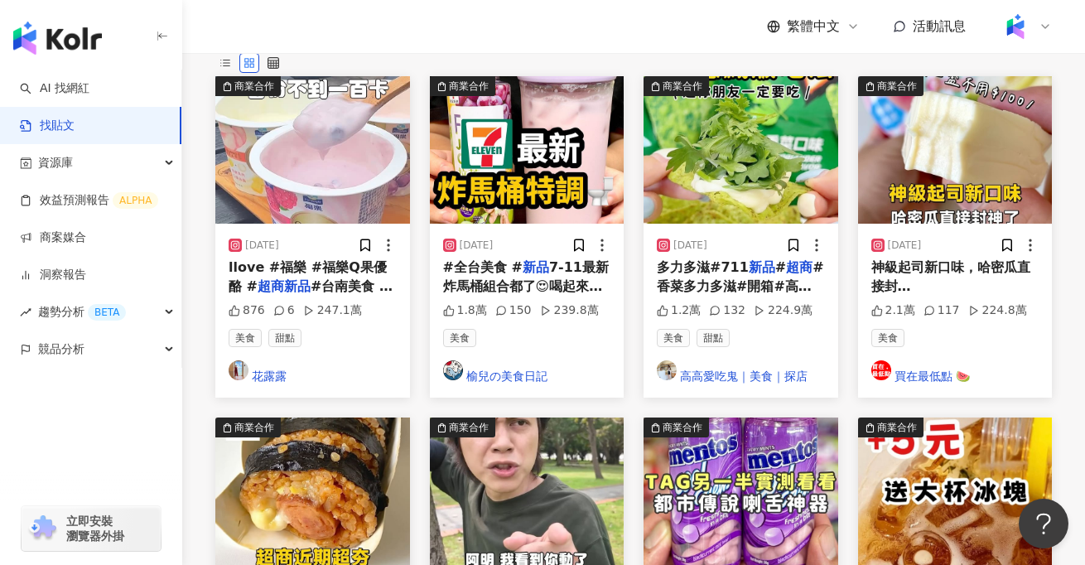
click at [544, 418] on img at bounding box center [527, 491] width 195 height 147
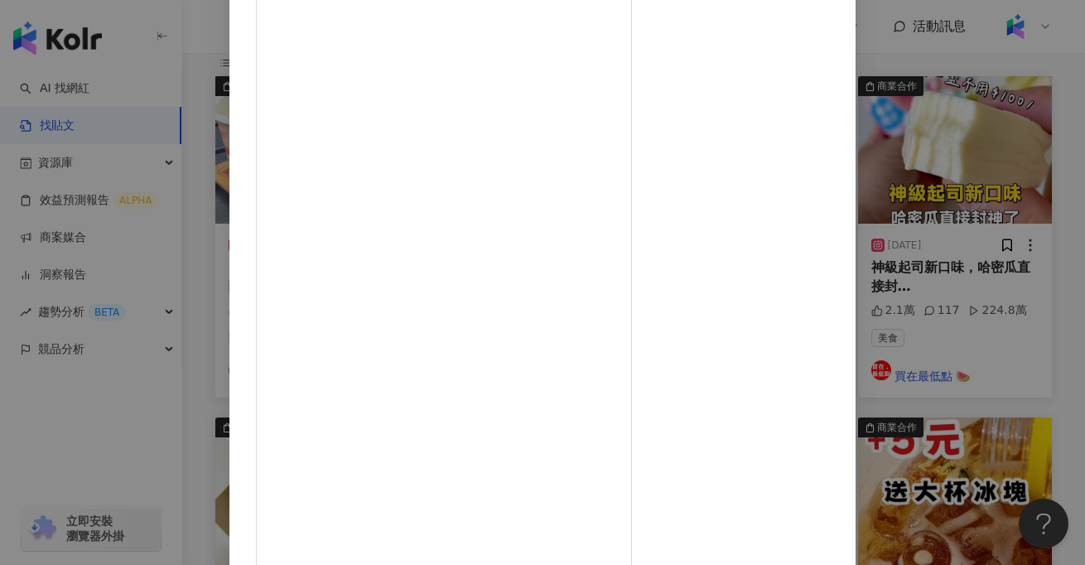
scroll to position [178, 0]
click at [139, 288] on div "Howhow [DATE] 木頭男生，就給我去玩一二三木頭人。 玩完一二三木頭人， 趕快去買運動營養專家， 福[PERSON_NAME]能蛋白系列！ 超快吸收…" at bounding box center [542, 282] width 1085 height 565
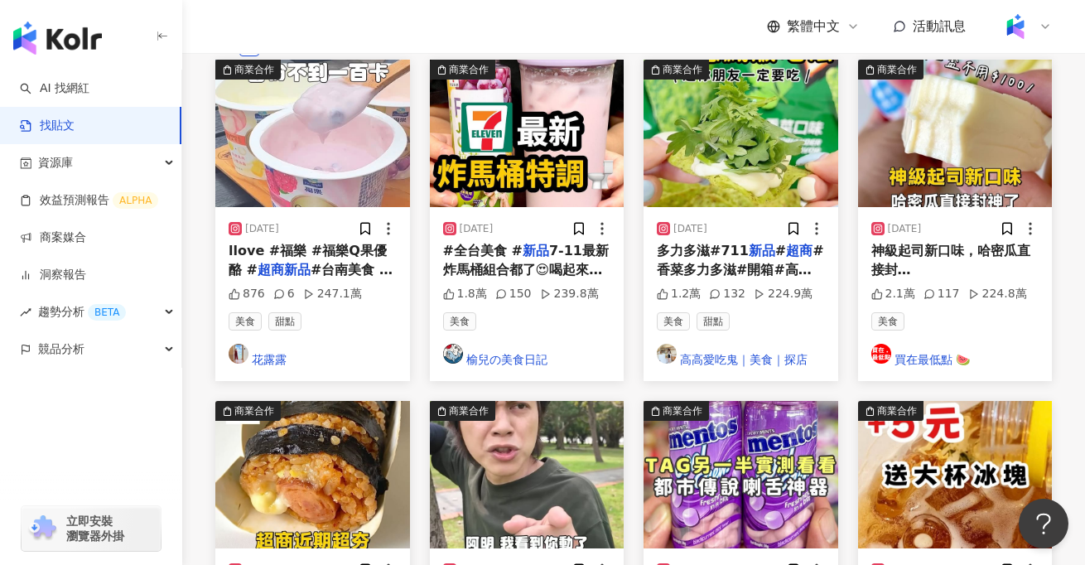
scroll to position [373, 0]
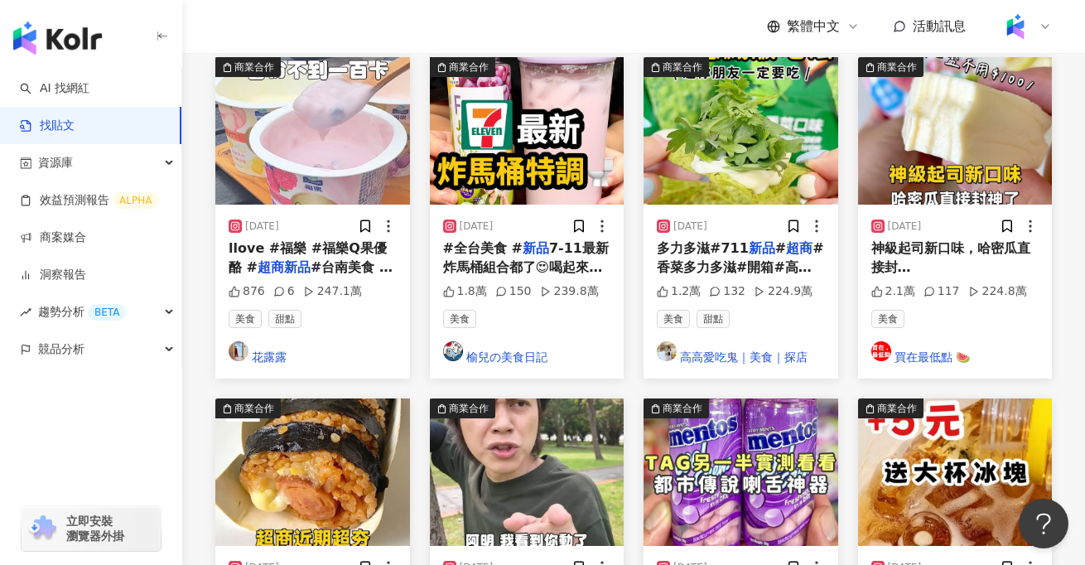
click at [745, 399] on img at bounding box center [741, 472] width 195 height 147
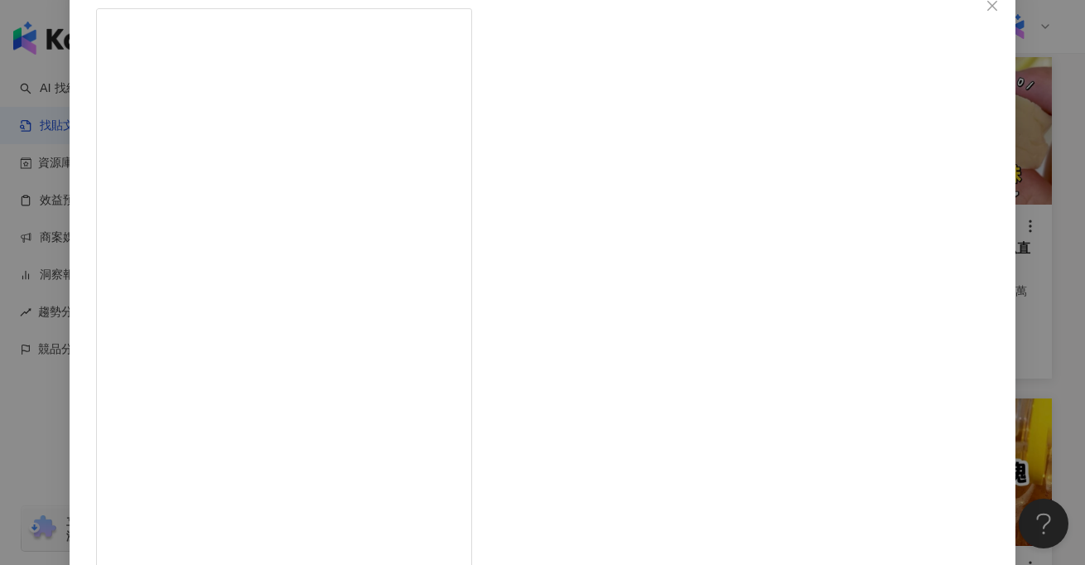
scroll to position [178, 0]
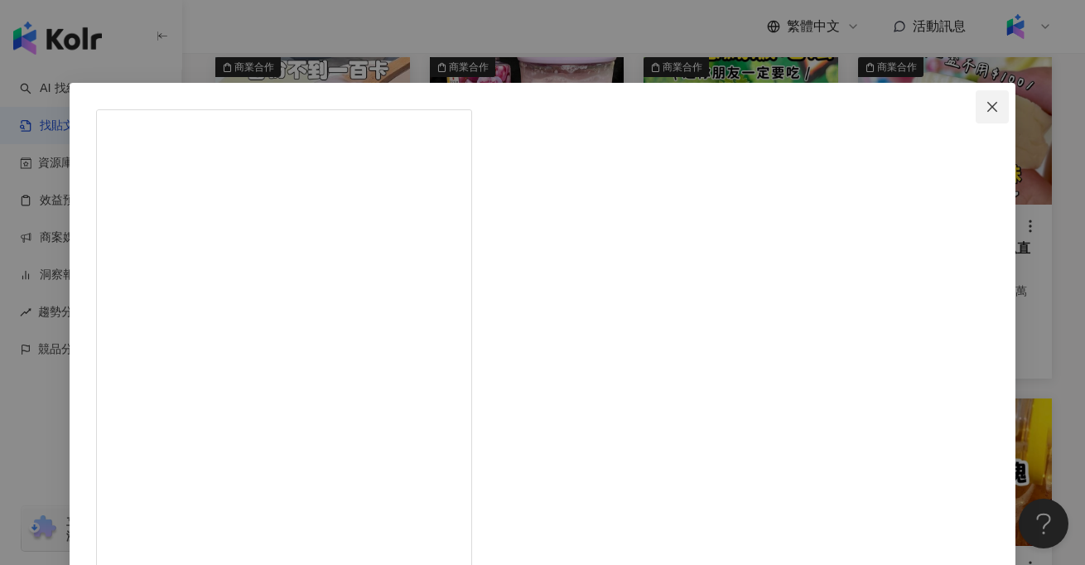
click at [986, 103] on icon "close" at bounding box center [992, 106] width 13 height 13
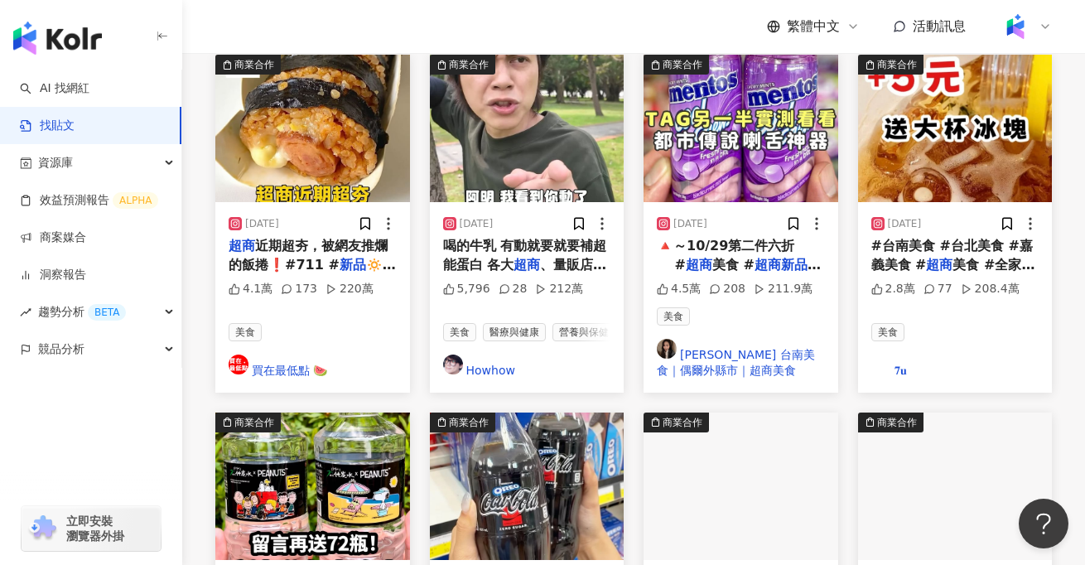
scroll to position [764, 0]
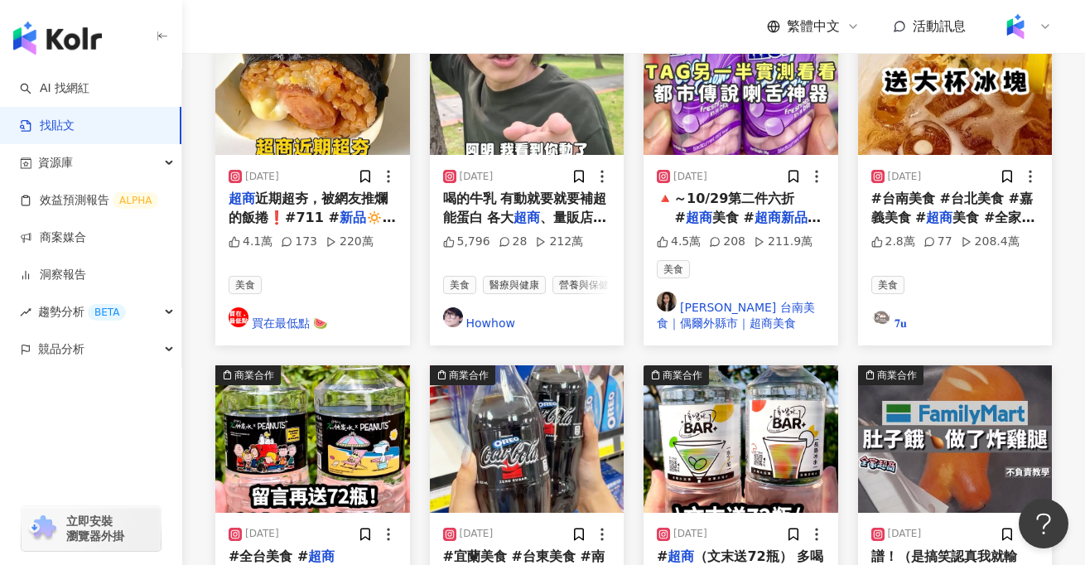
click at [755, 365] on img at bounding box center [741, 438] width 195 height 147
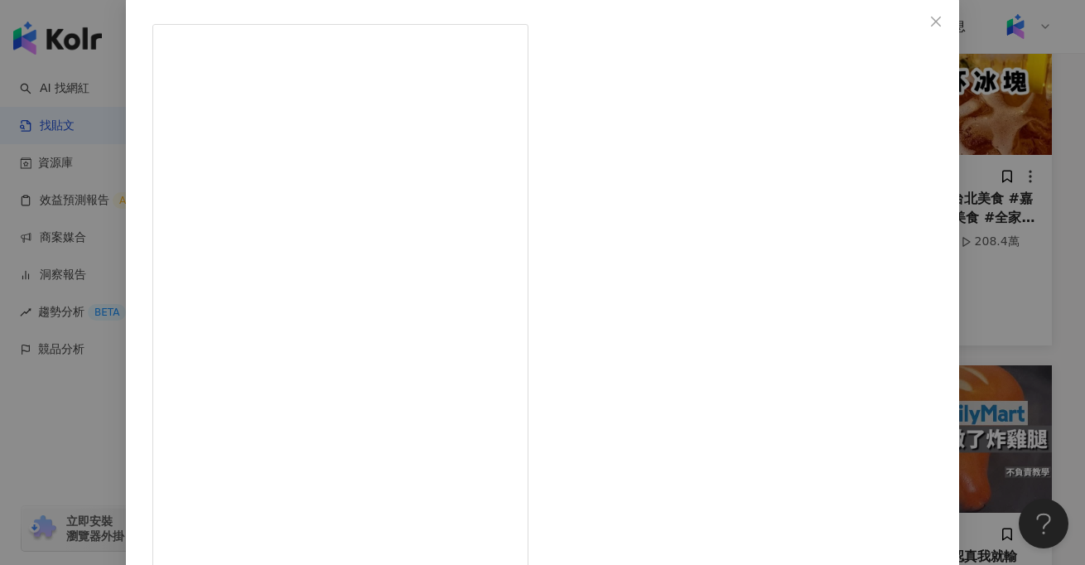
scroll to position [87, 0]
click at [930, 13] on icon "close" at bounding box center [936, 19] width 13 height 13
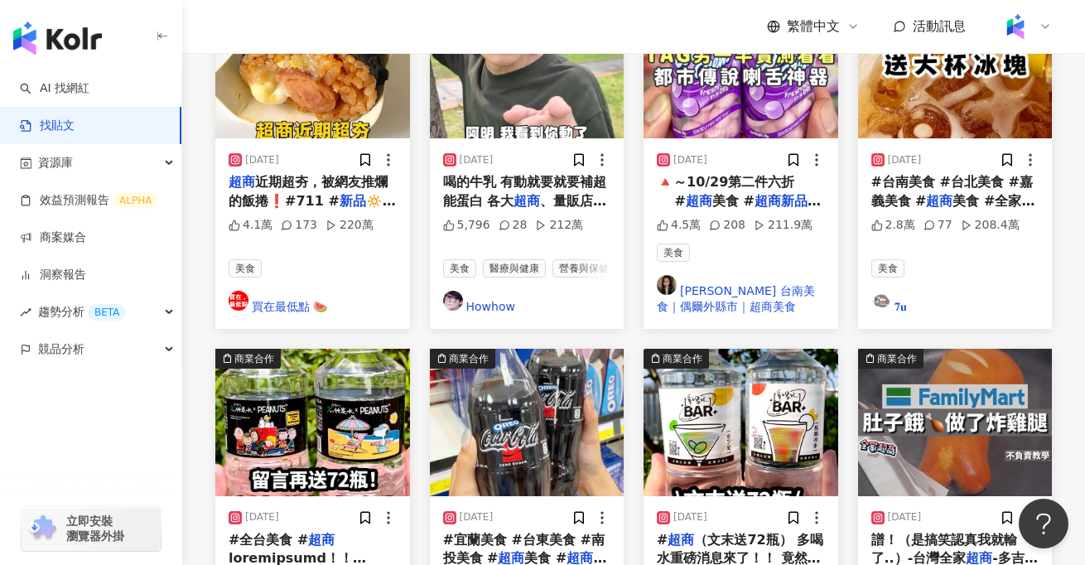
scroll to position [782, 0]
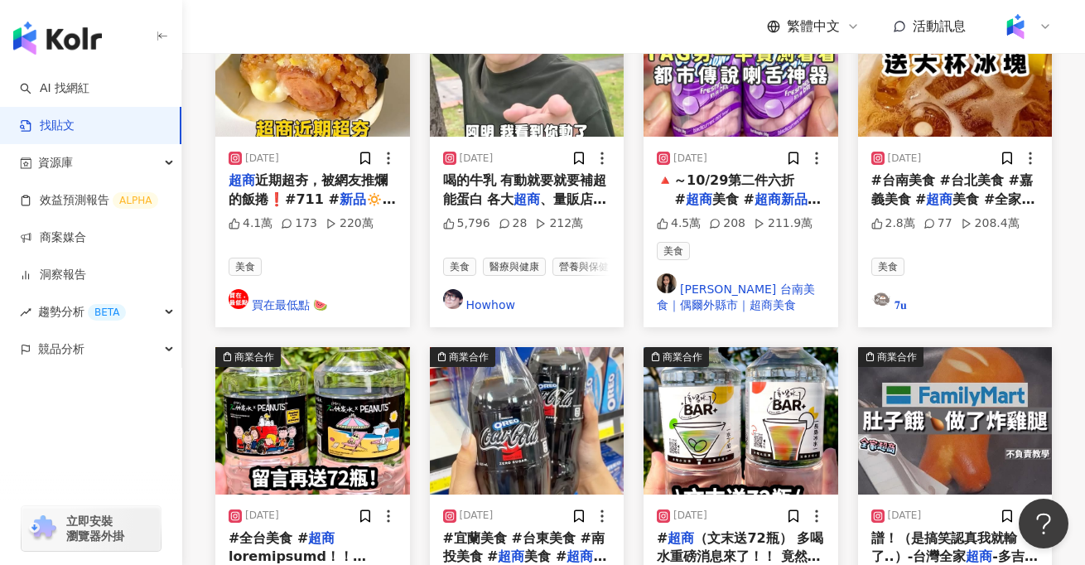
click at [534, 548] on span "美食 #" at bounding box center [545, 556] width 42 height 16
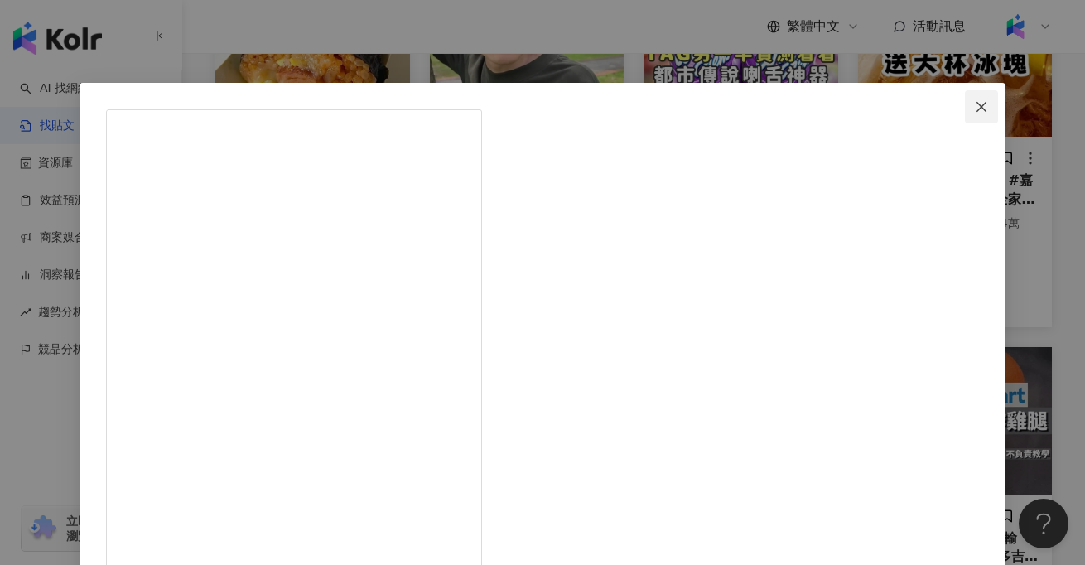
click at [965, 99] on button "Close" at bounding box center [981, 106] width 33 height 33
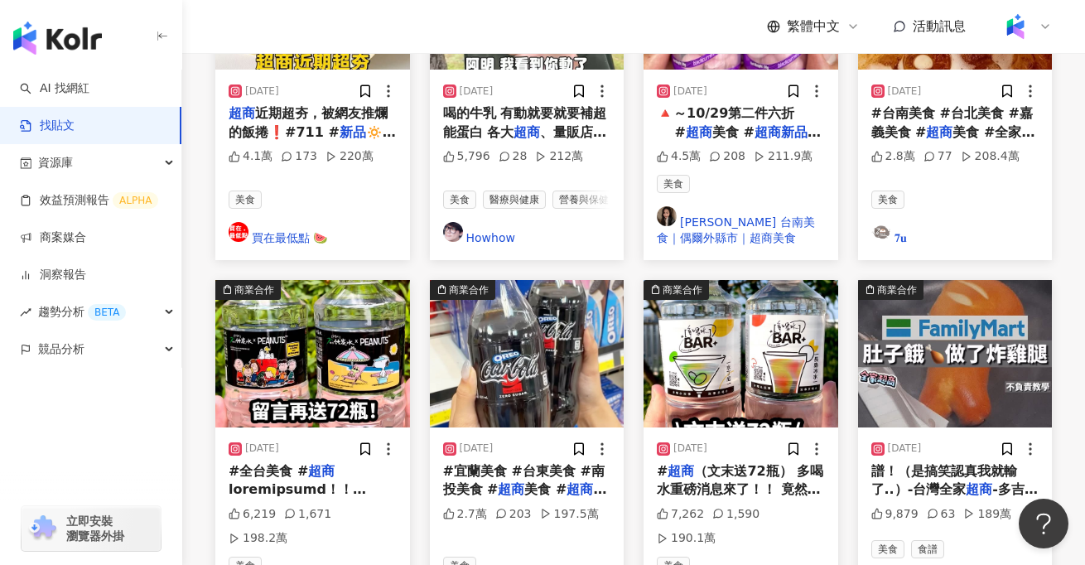
scroll to position [859, 0]
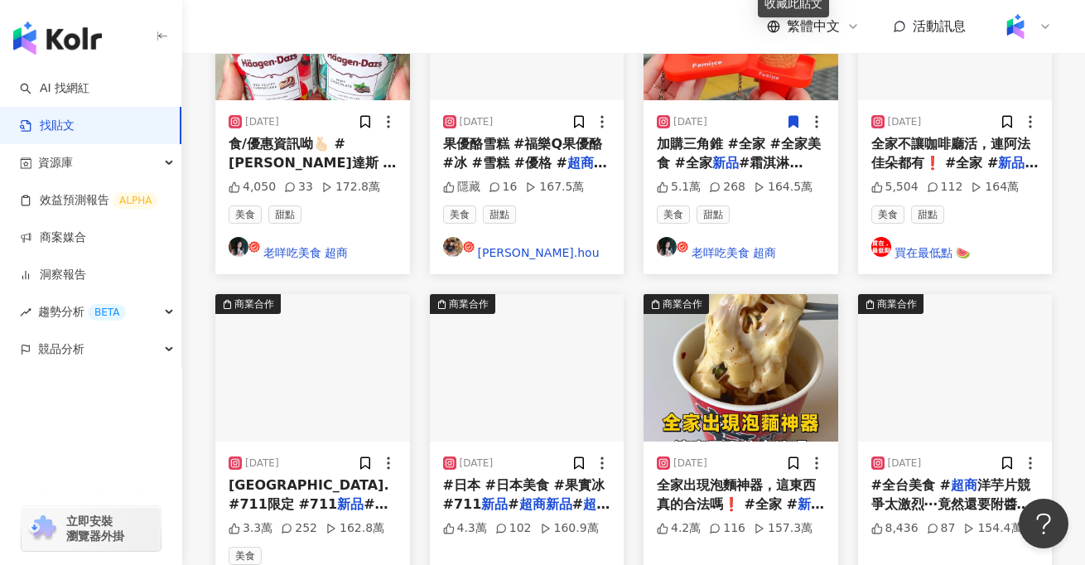
scroll to position [769, 0]
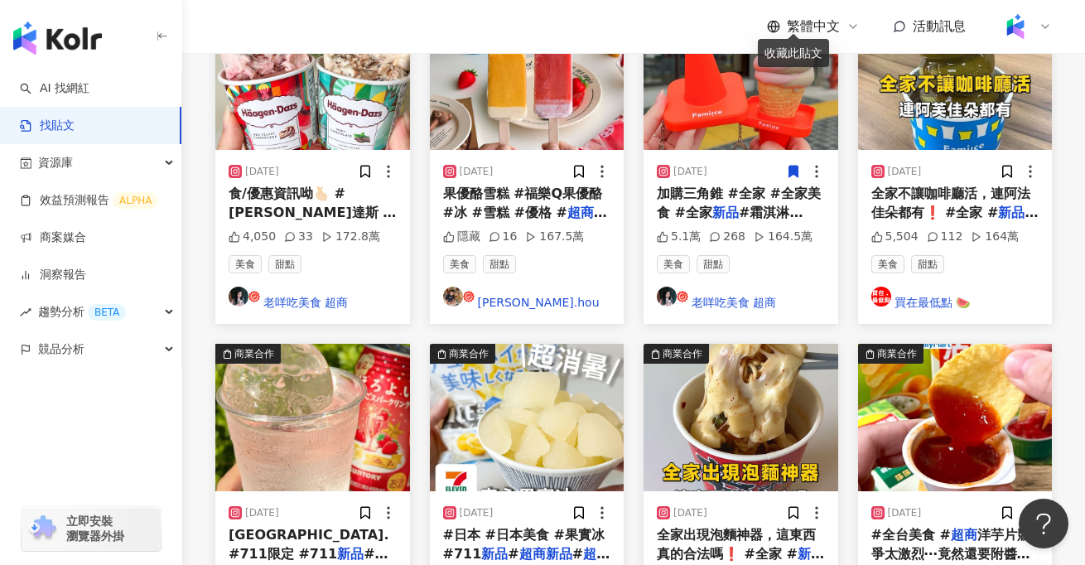
click at [718, 527] on span "全家出現泡麵神器，這東西真的合法嗎❗️ #全家 #" at bounding box center [736, 544] width 159 height 34
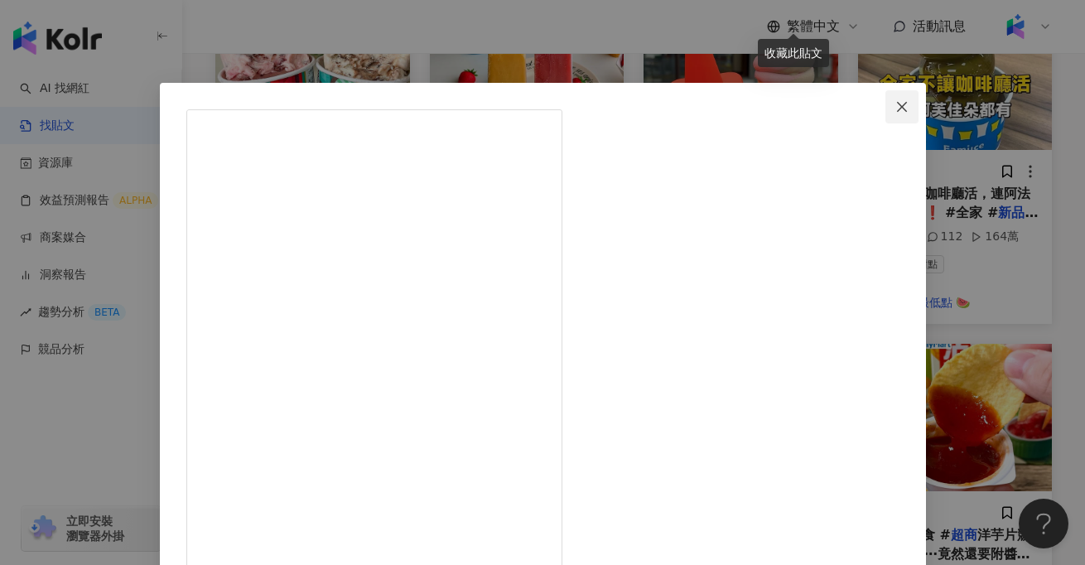
click at [896, 104] on icon "close" at bounding box center [902, 106] width 13 height 13
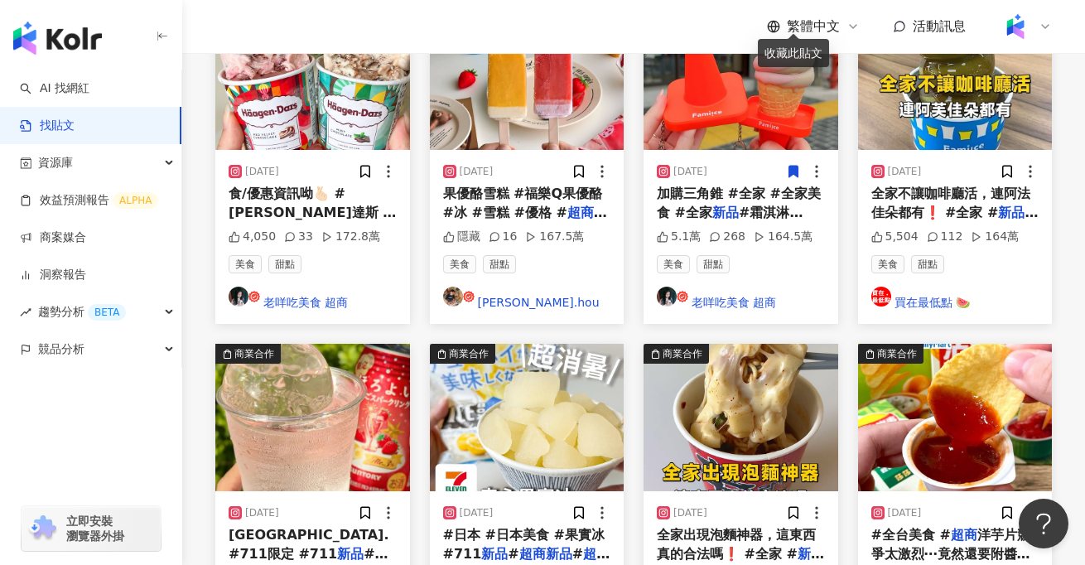
click at [942, 526] on div "#全台美食 # 超商 洋芋片競爭太激烈⋯竟然還要附醬料？！ 樂事的沾醬洋芋片啦😍 一口洋芋片一口醬料，真的太快樂🤣 🔹沾醬洋芋片（糖醋風味沾醬） 這個糖醋醬跟…" at bounding box center [956, 544] width 168 height 37
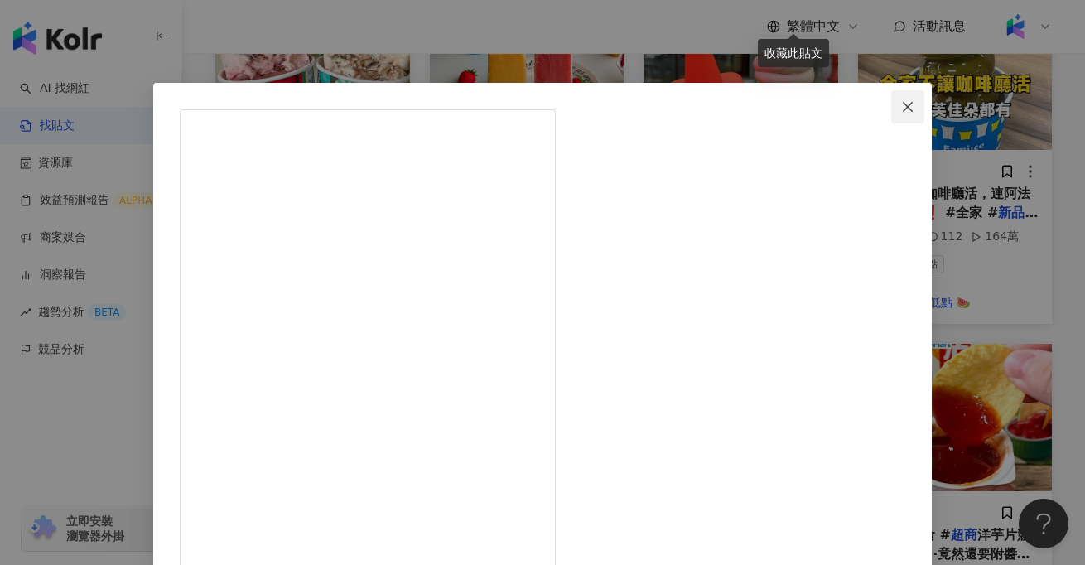
click at [899, 110] on span "Close" at bounding box center [908, 106] width 33 height 13
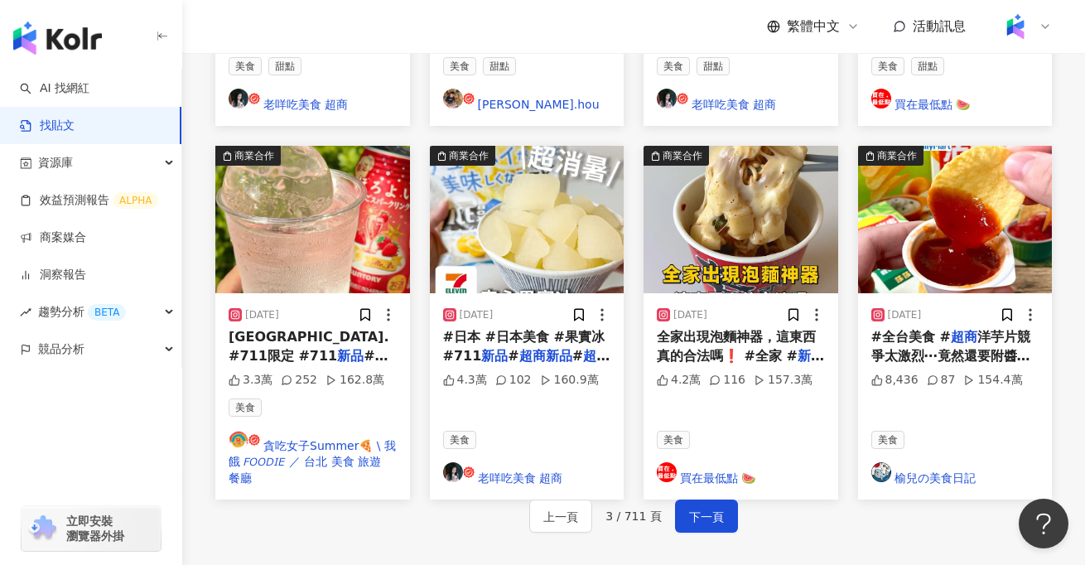
scroll to position [970, 0]
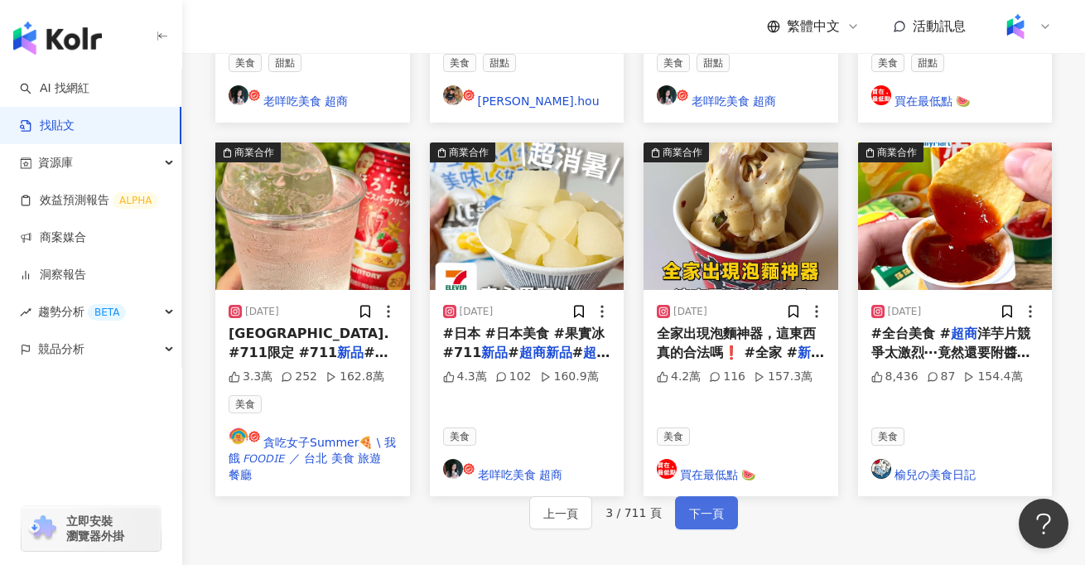
click at [698, 504] on span "下一頁" at bounding box center [706, 514] width 35 height 20
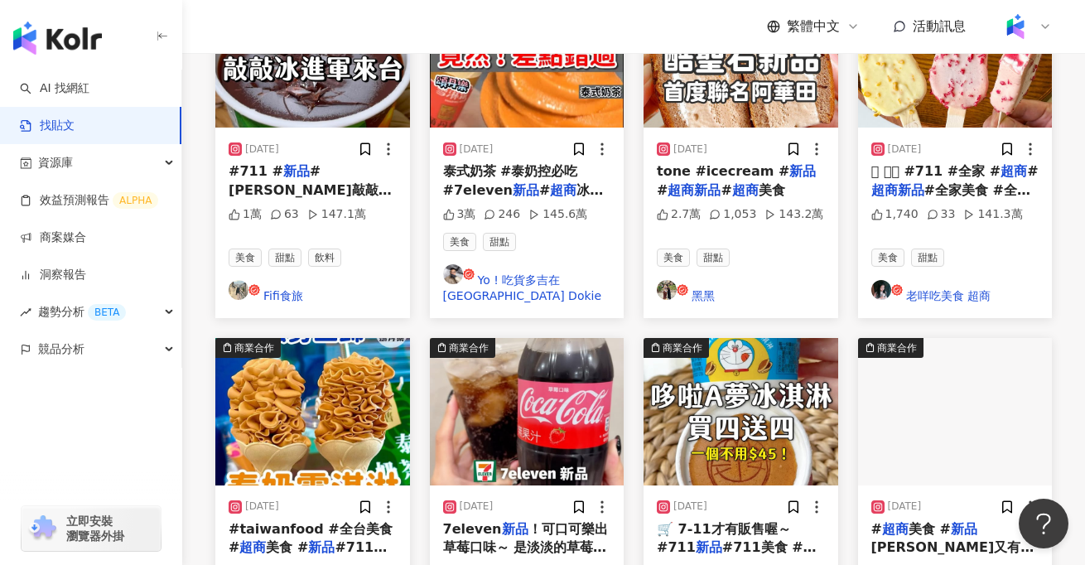
scroll to position [801, 0]
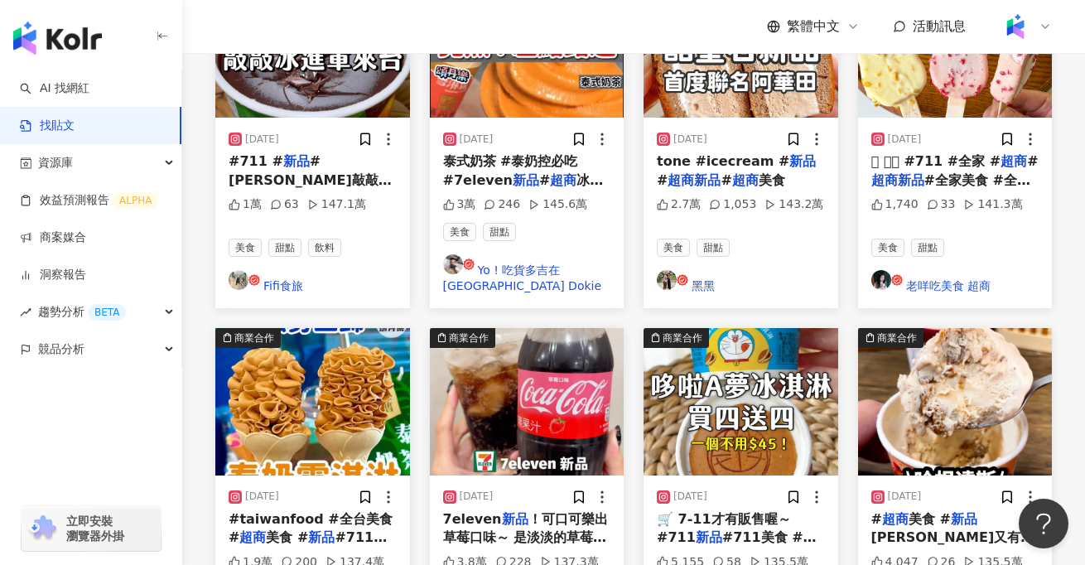
click at [538, 510] on div "7eleven 新品 ！可口可樂出草莓口味～ 是淡淡的草莓香氣～不會有化學感 全台7eleven可以買得到喔！飲料櫃或是 新品 區～ 各位飲料控！草莓控一定要…" at bounding box center [527, 528] width 168 height 37
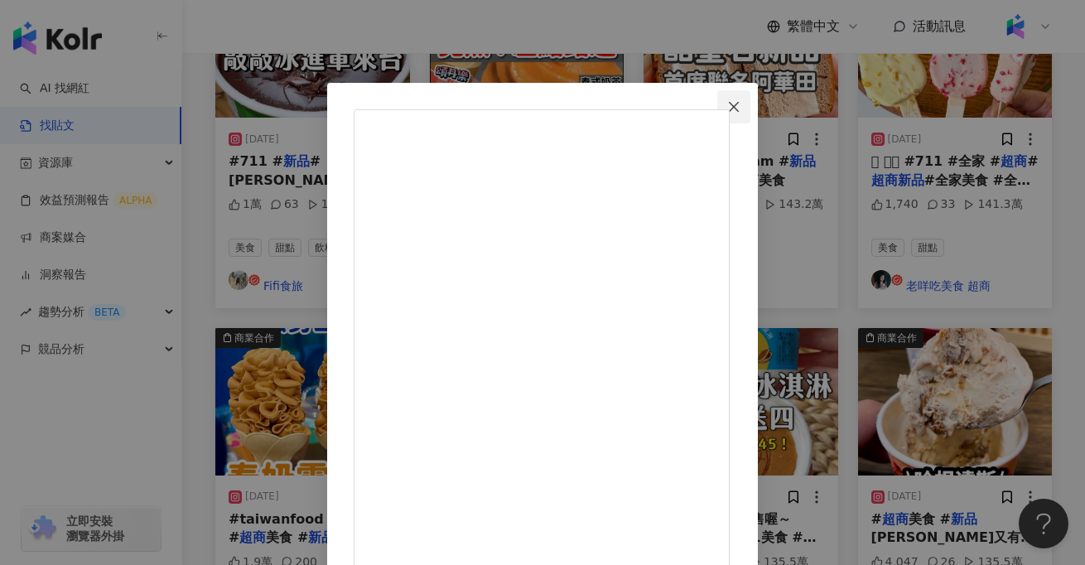
click at [751, 119] on button "Close" at bounding box center [734, 106] width 33 height 33
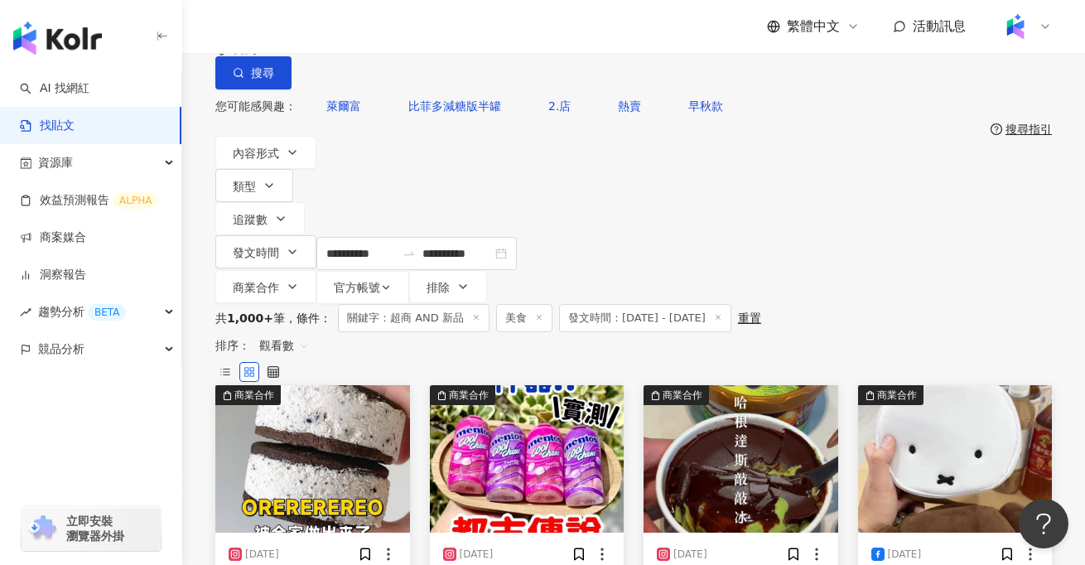
scroll to position [41, 0]
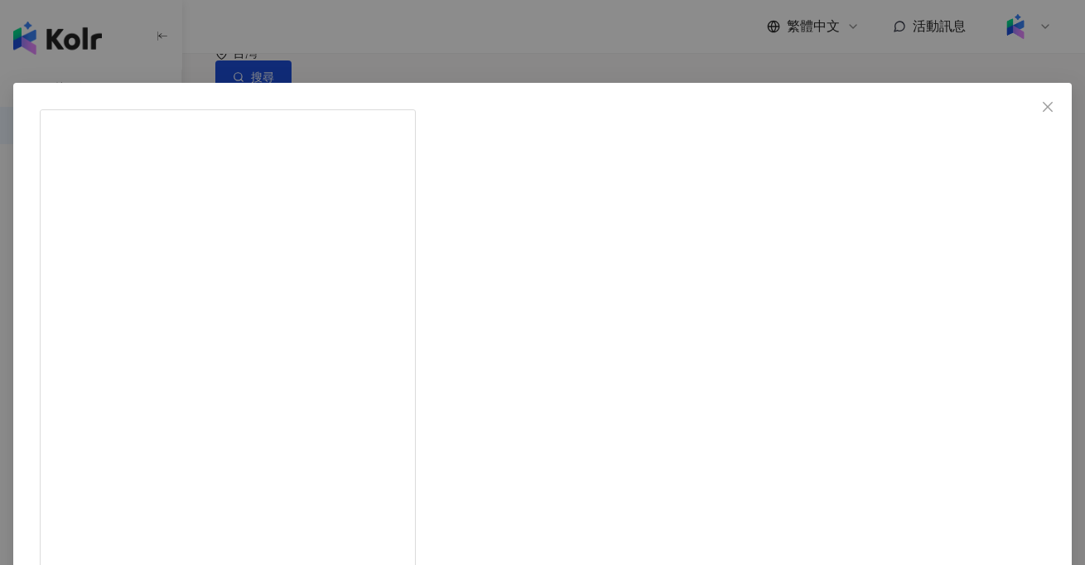
scroll to position [5, 0]
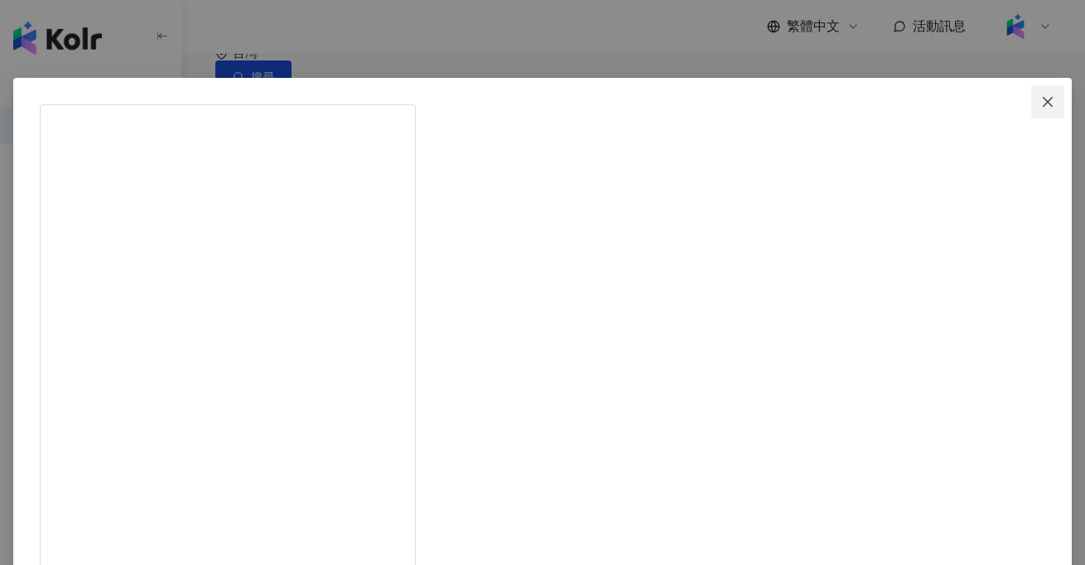
click at [1041, 95] on icon "close" at bounding box center [1047, 101] width 13 height 13
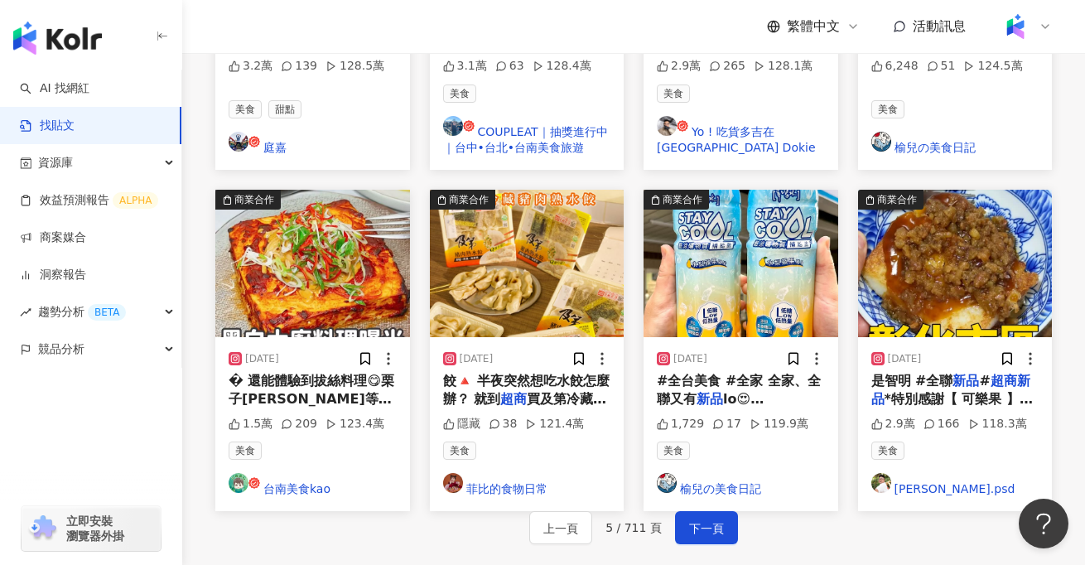
scroll to position [973, 0]
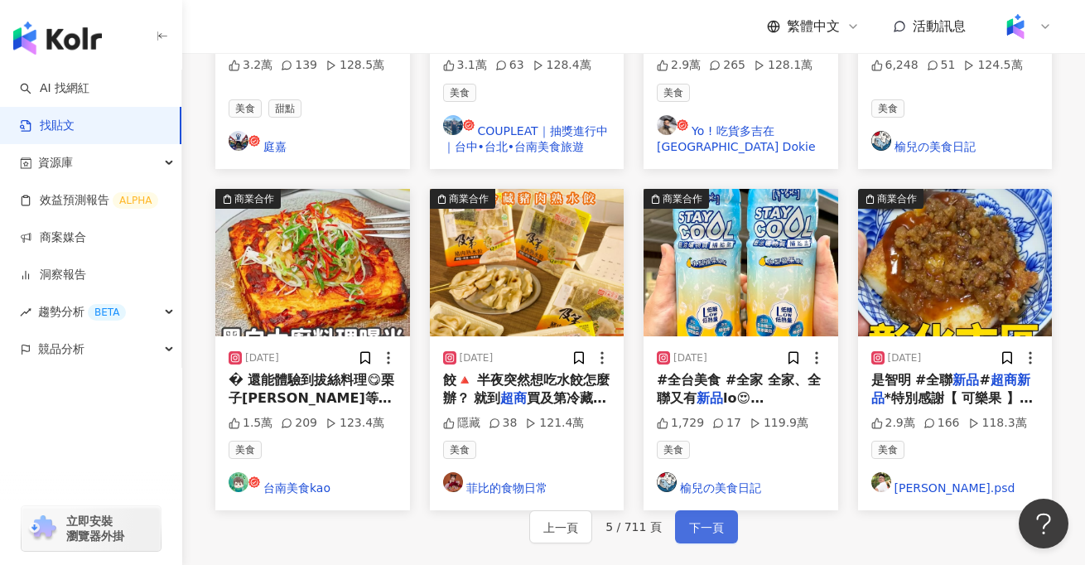
click at [696, 518] on span "下一頁" at bounding box center [706, 528] width 35 height 20
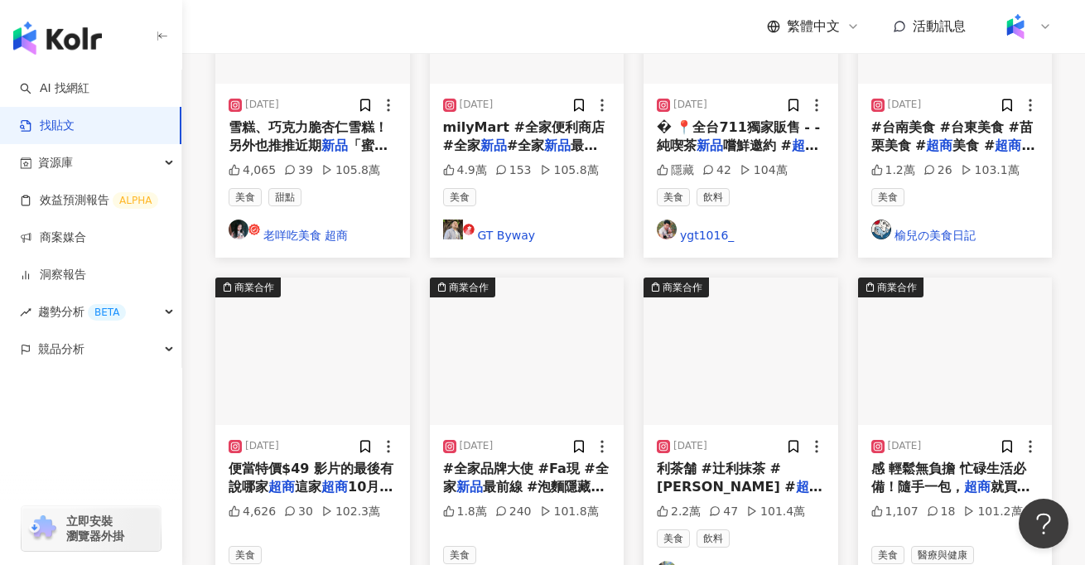
scroll to position [857, 0]
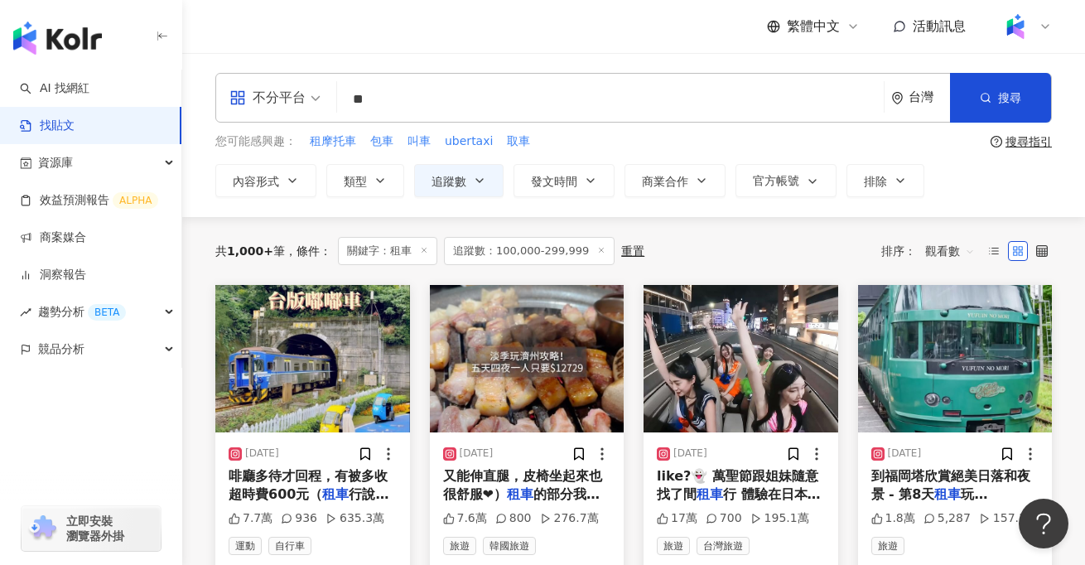
click at [406, 104] on input "**" at bounding box center [611, 99] width 534 height 36
type input "*"
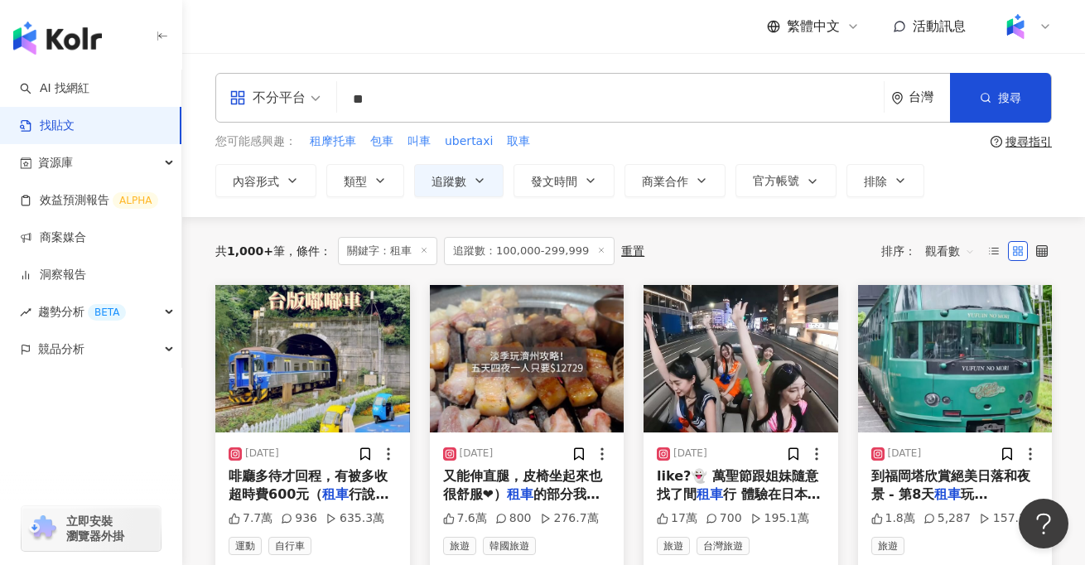
type input "*"
click at [461, 96] on input "search" at bounding box center [611, 99] width 534 height 36
type input "*"
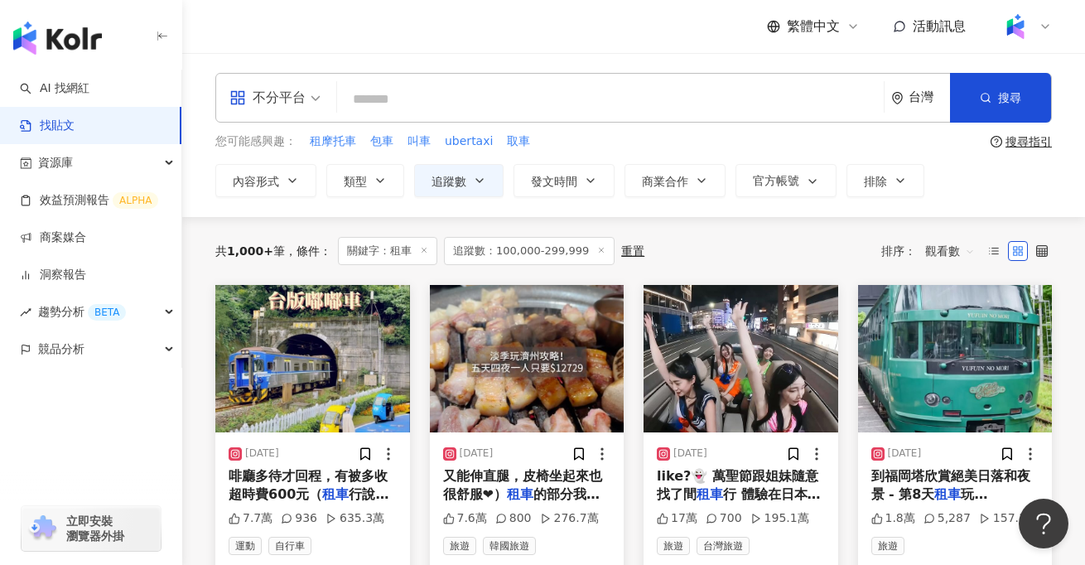
type input "*"
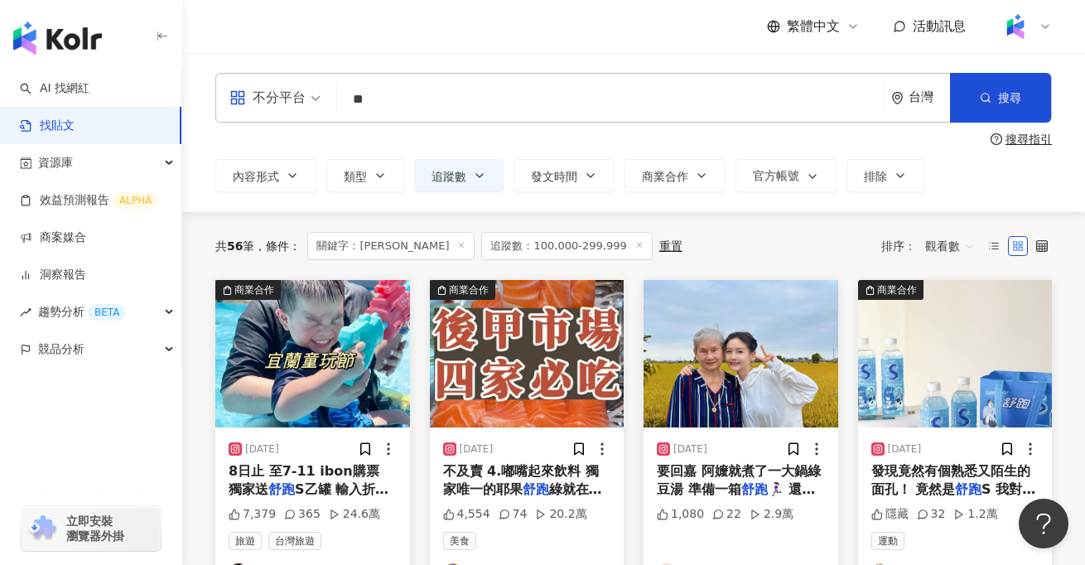
click at [635, 244] on icon at bounding box center [639, 245] width 8 height 8
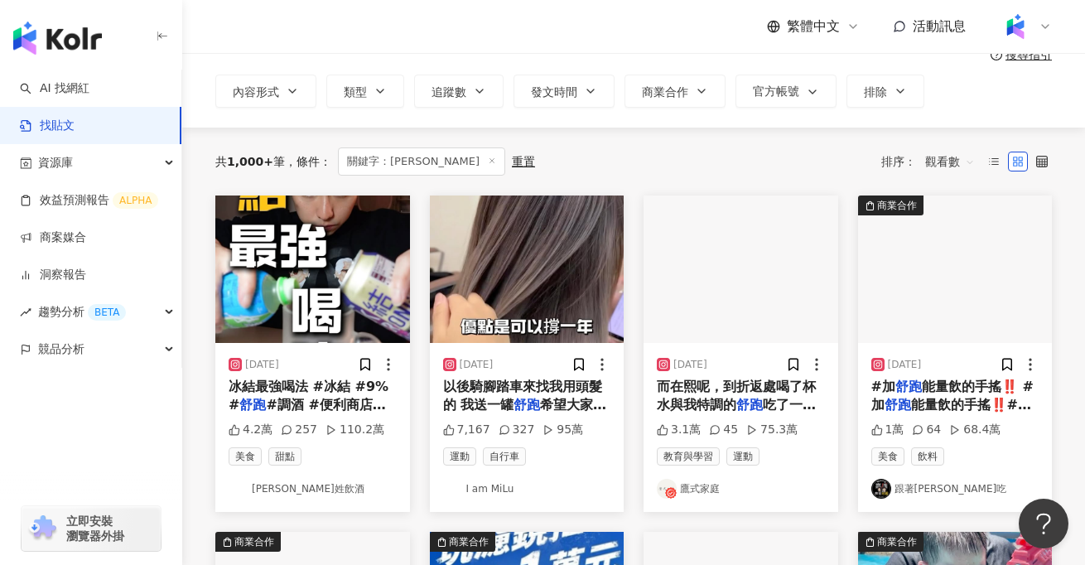
scroll to position [96, 0]
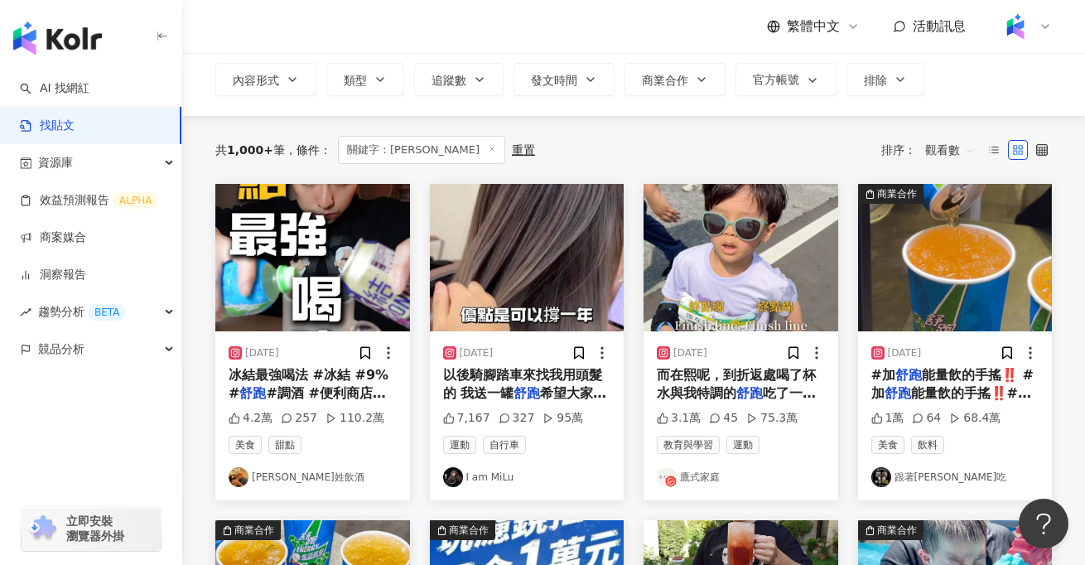
click at [742, 289] on img at bounding box center [741, 257] width 195 height 147
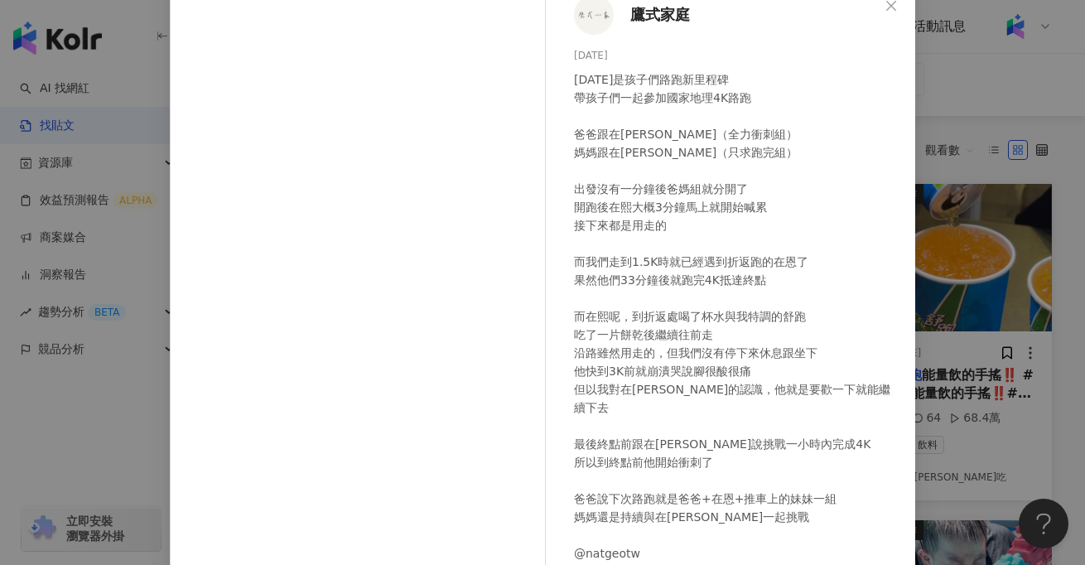
scroll to position [31, 0]
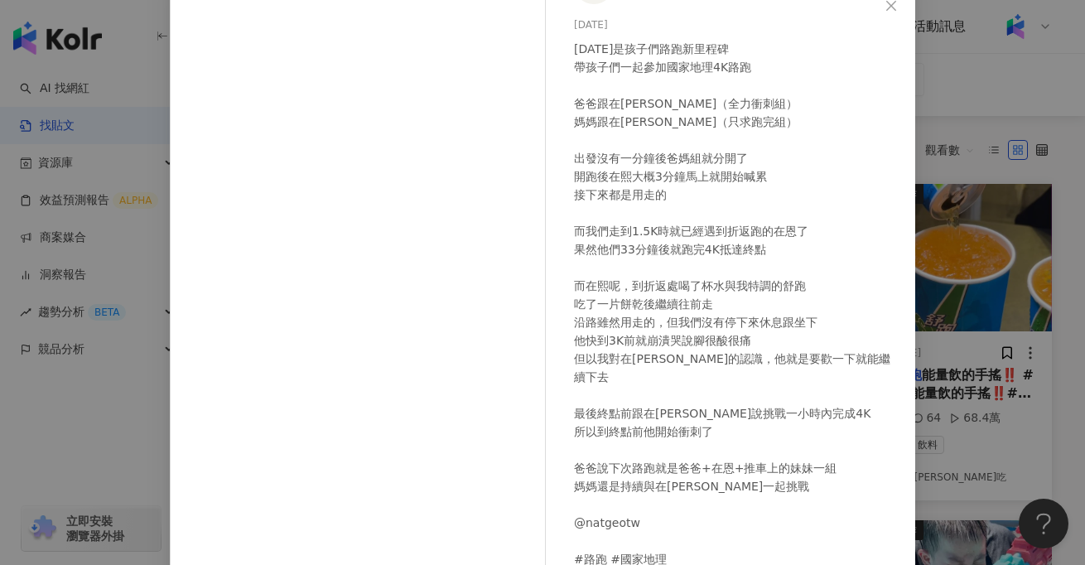
click at [969, 402] on div "鷹式家庭 2025/4/27 今天是孩子們路跑新里程碑 帶孩子們一起參加國家地理4K路跑 爸爸跟在恩（全力衝刺組） 媽媽跟在熙（只求跑完組） 出發沒有一分鐘後…" at bounding box center [542, 282] width 1085 height 565
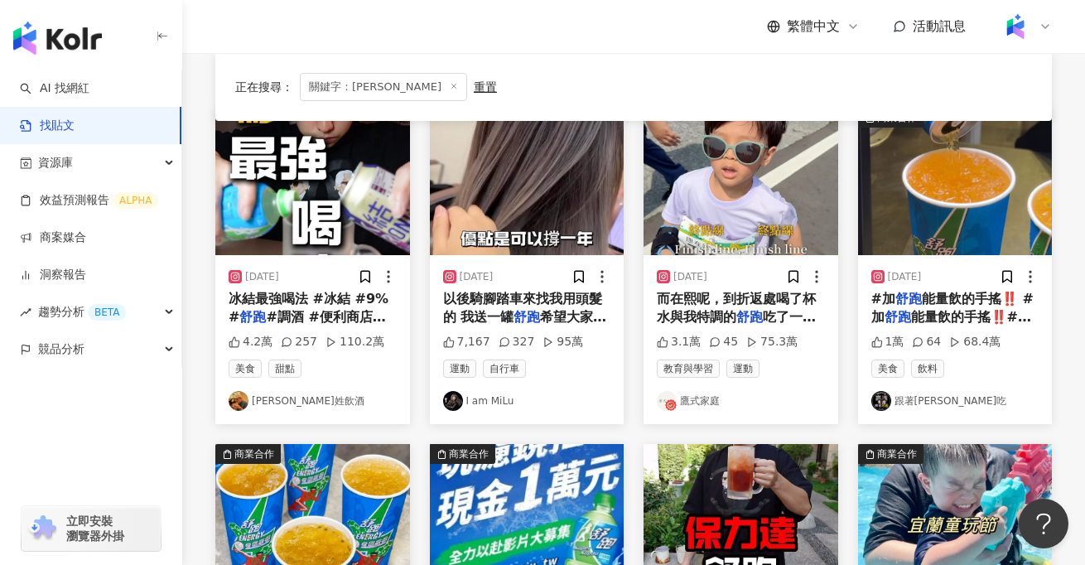
scroll to position [174, 0]
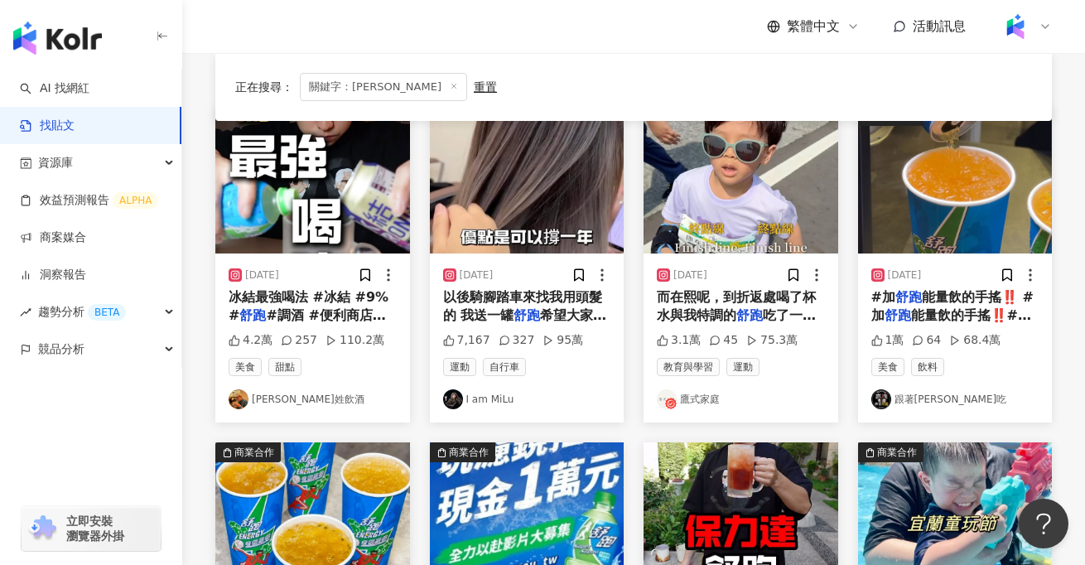
click at [575, 304] on span "以後騎腳踏車來找我用頭髮的 我送一罐" at bounding box center [522, 306] width 159 height 34
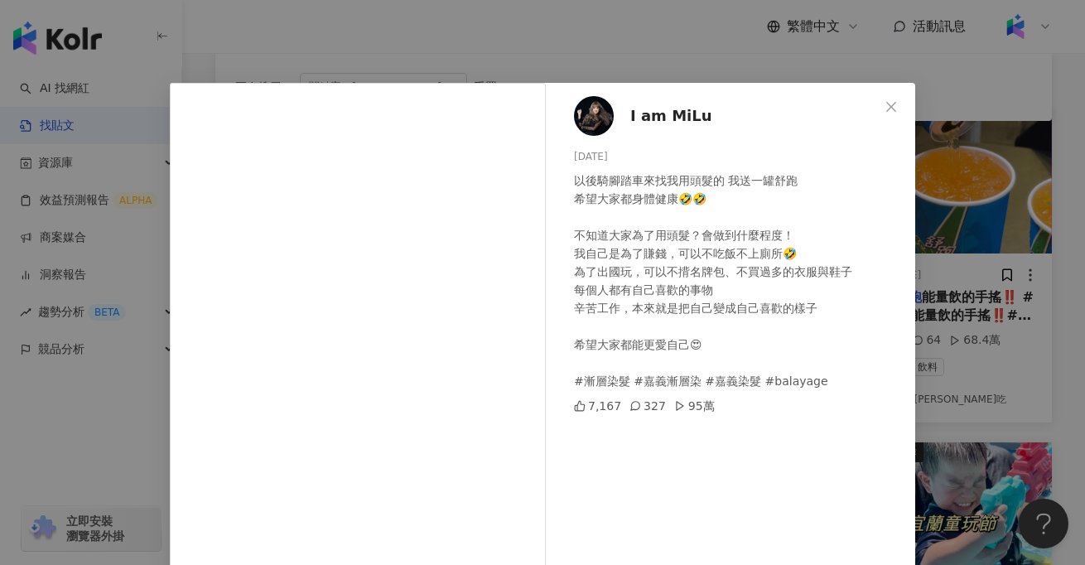
click at [930, 371] on div "I am MiLu 2025/1/6 以後騎腳踏車來找我用頭髮的 我送一罐舒跑 希望大家都身體健康🤣🤣 不知道大家為了用頭髮？會做到什麼程度！ 我自己是為了賺…" at bounding box center [542, 282] width 1085 height 565
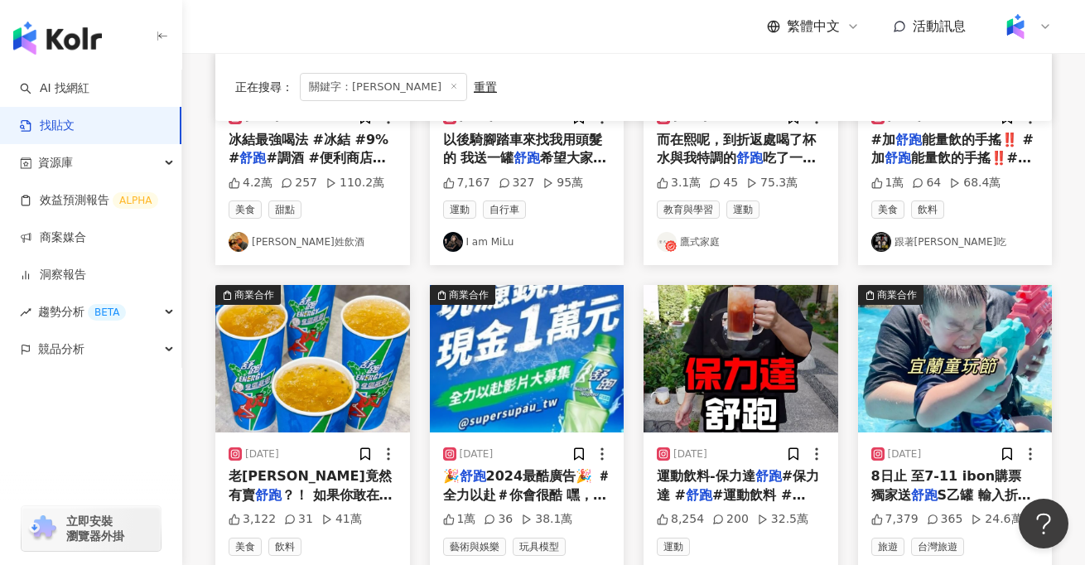
scroll to position [332, 0]
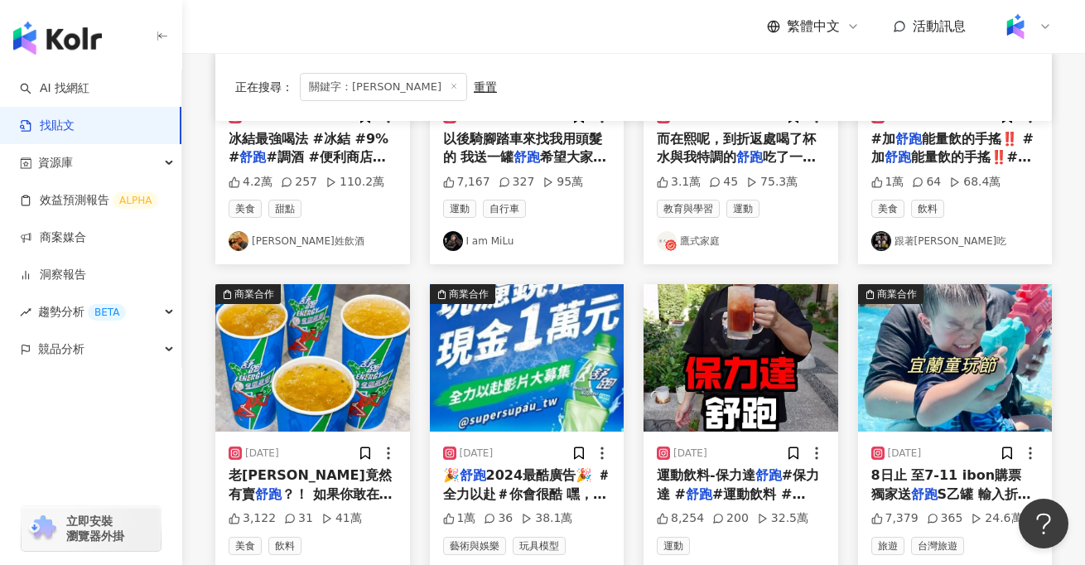
click at [723, 346] on img at bounding box center [741, 357] width 195 height 147
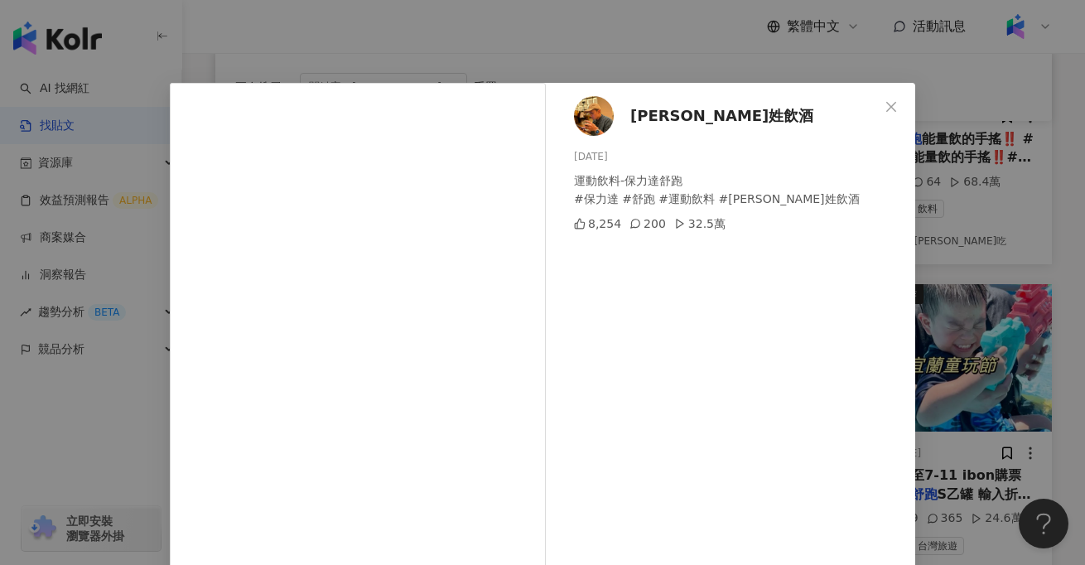
click at [61, 464] on div "李姓飲酒 2024/10/26 運動飲料-保力達舒跑 #保力達 #舒跑 #運動飲料 #李姓飲酒 8,254 200 32.5萬 查看原始貼文" at bounding box center [542, 282] width 1085 height 565
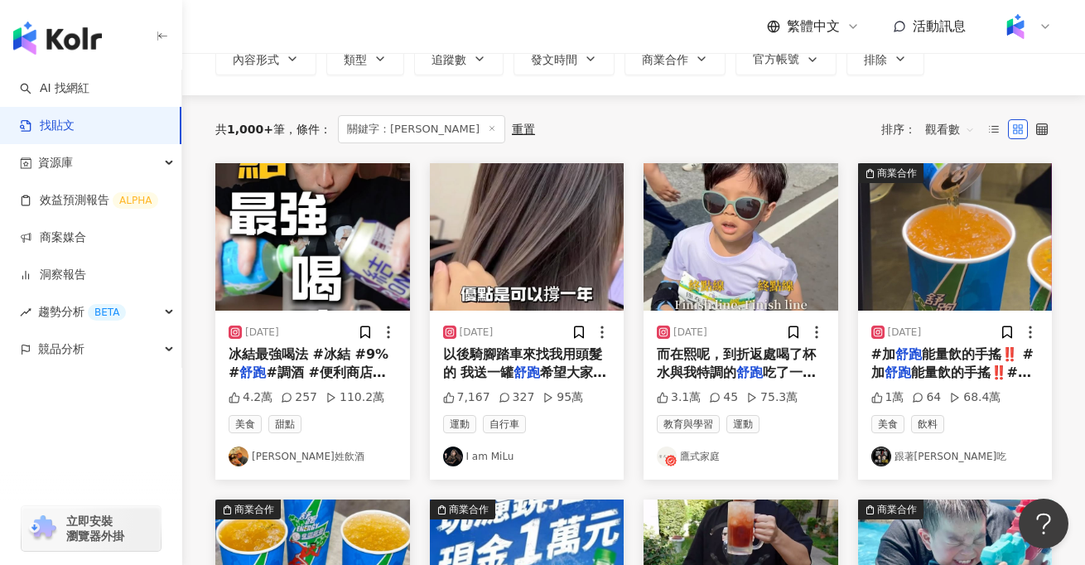
scroll to position [22, 0]
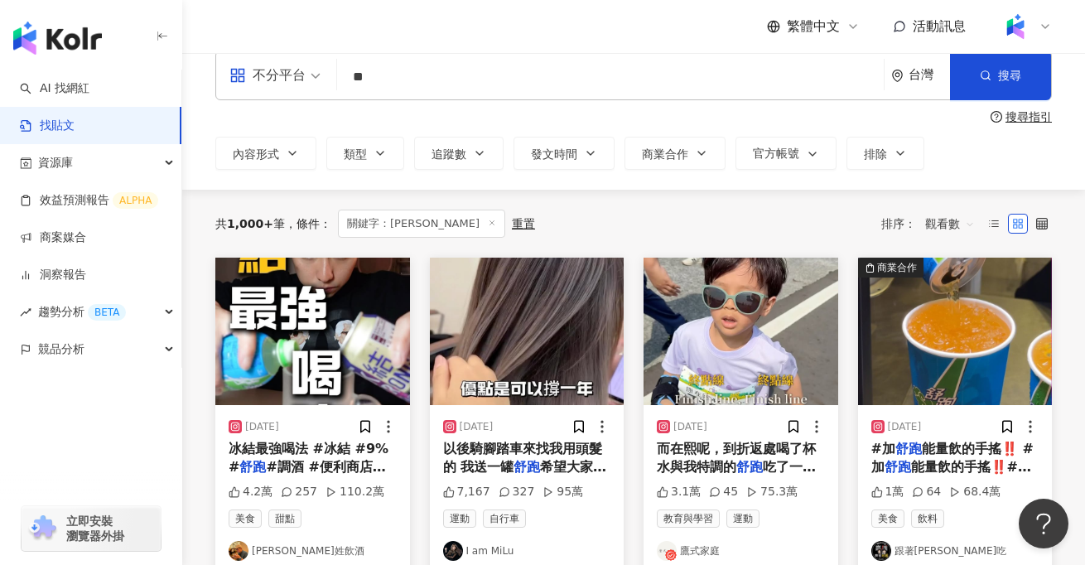
click at [323, 325] on img at bounding box center [312, 331] width 195 height 147
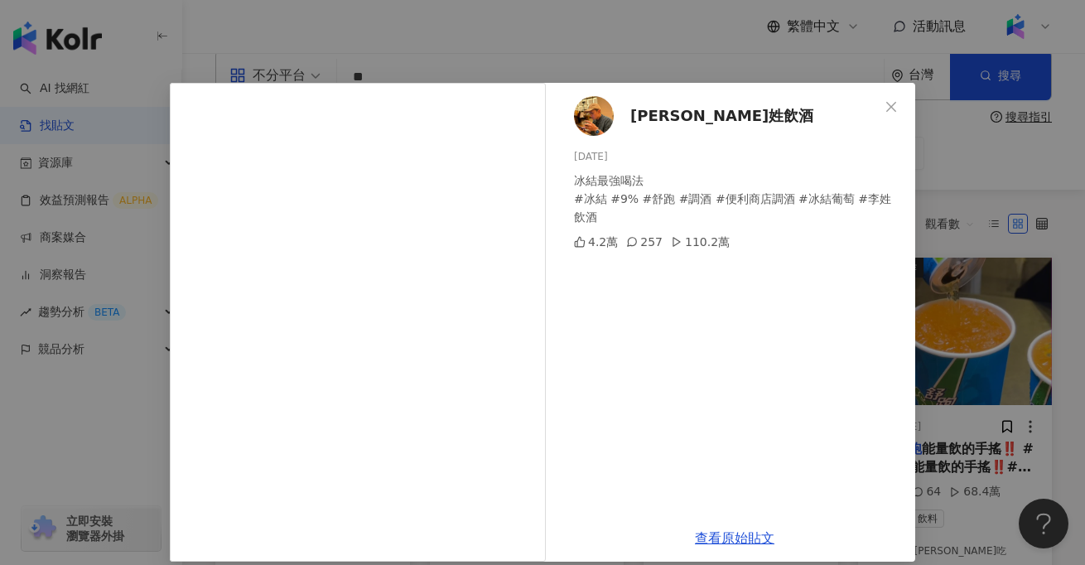
click at [136, 446] on div "李姓飲酒 2025/3/28 冰結最強喝法 #冰結 #9% #舒跑 #調酒 #便利商店調酒 #冰結葡萄 #李姓飲酒 4.2萬 257 110.2萬 查看原始貼文" at bounding box center [542, 282] width 1085 height 565
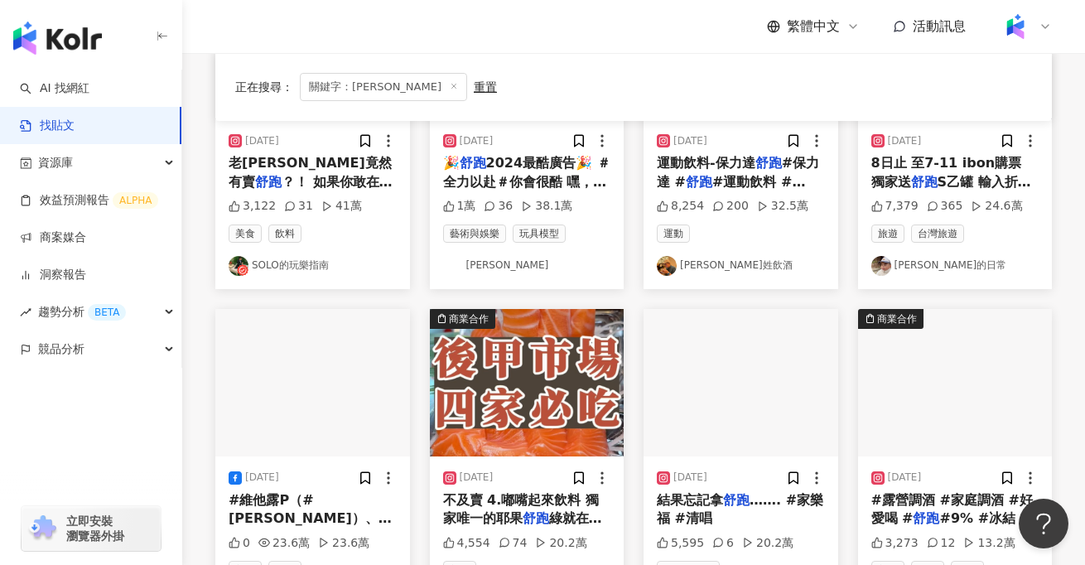
scroll to position [648, 0]
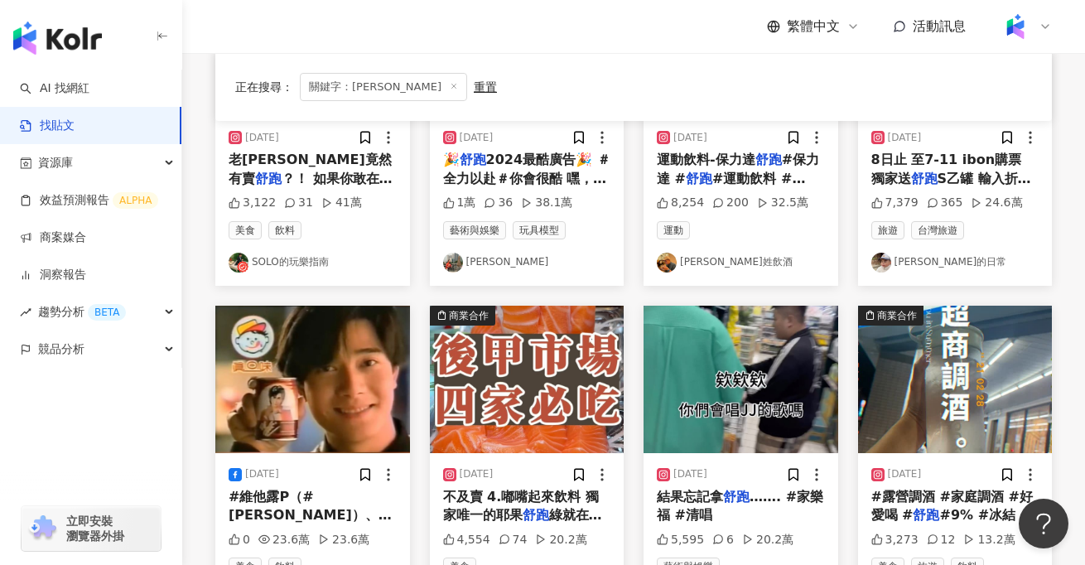
click at [341, 320] on img at bounding box center [312, 379] width 195 height 147
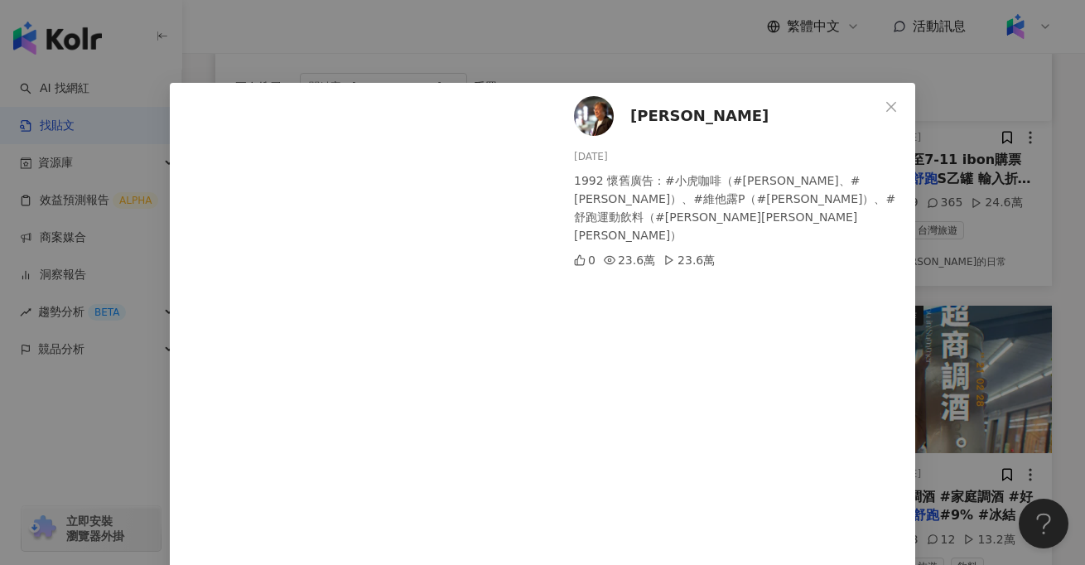
click at [113, 484] on div "張哲生 2024/6/3 1992 懷舊廣告：#小虎咖啡（#郭富城、#李維維）、#維他露P（#酒井法子）、#舒跑運動飲料（#李察狄恩安德森） 0 23.6萬 …" at bounding box center [542, 282] width 1085 height 565
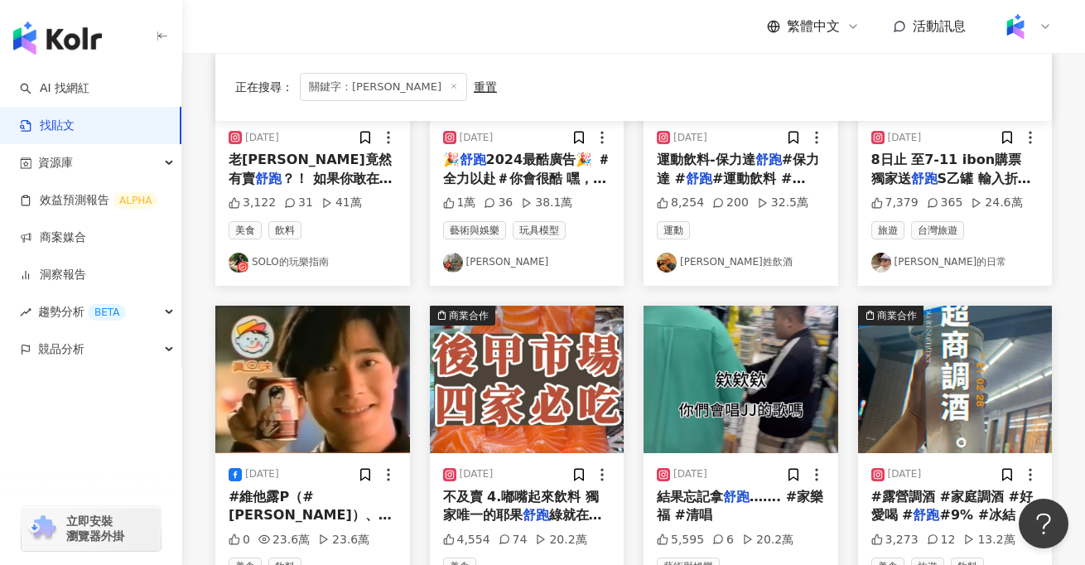
click at [738, 394] on img at bounding box center [741, 379] width 195 height 147
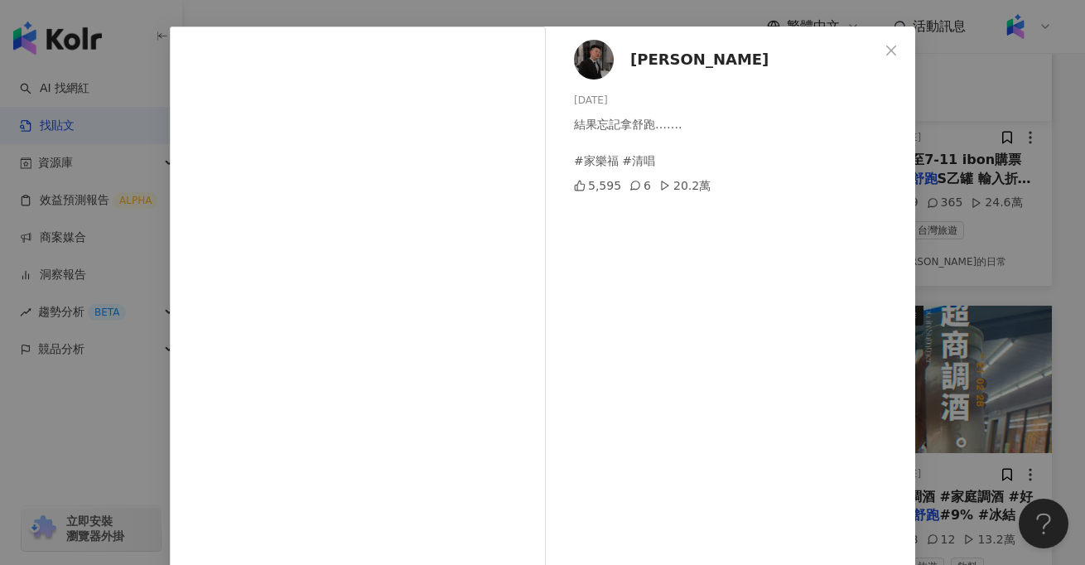
scroll to position [61, 0]
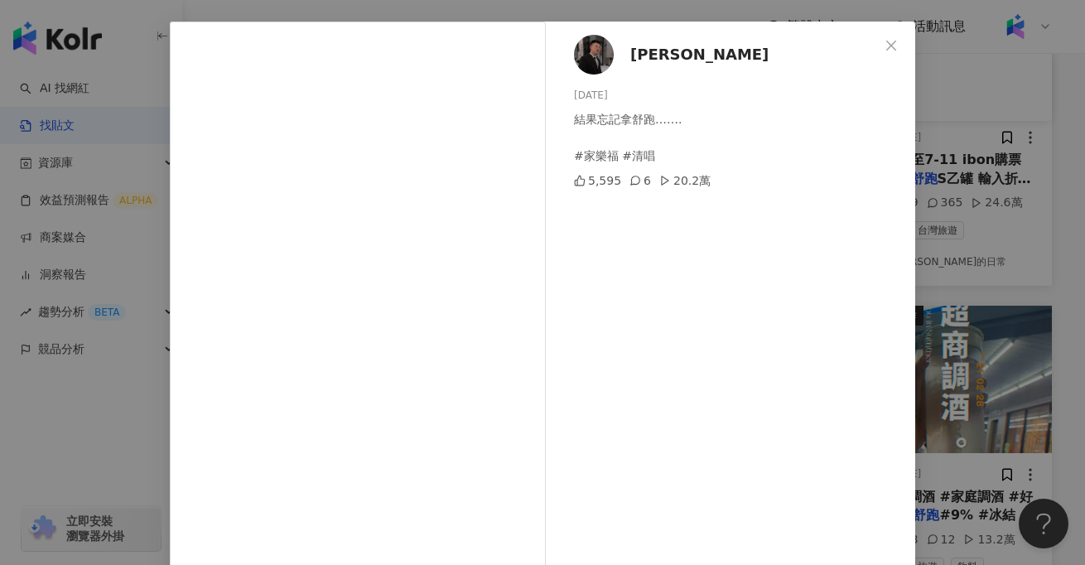
click at [129, 406] on div "宥翔 XIANG 2024/2/23 結果忘記拿舒跑……. #家樂福 #清唱 5,595 6 20.2萬 查看原始貼文" at bounding box center [542, 282] width 1085 height 565
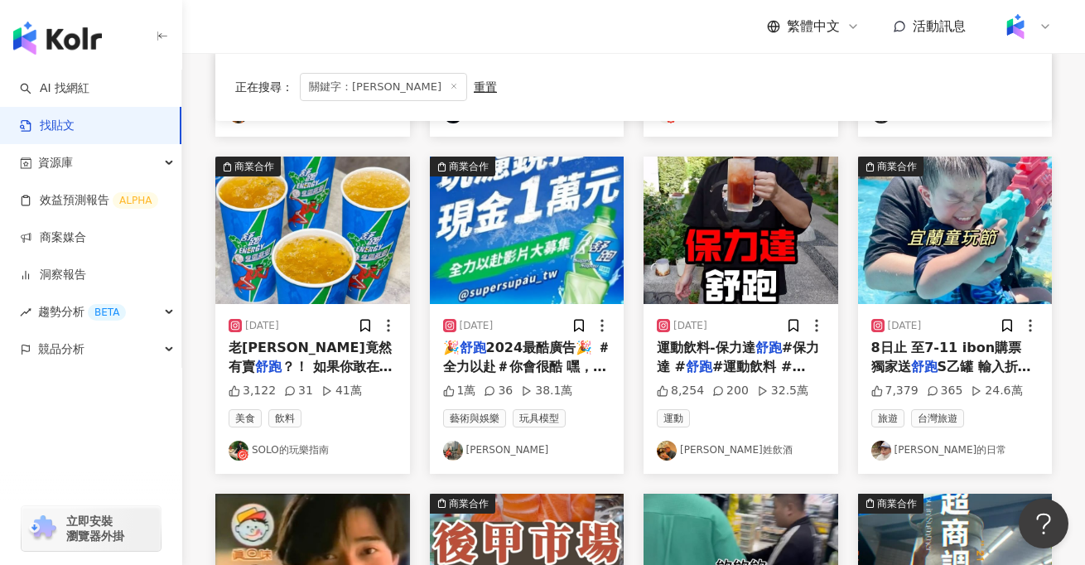
scroll to position [617, 0]
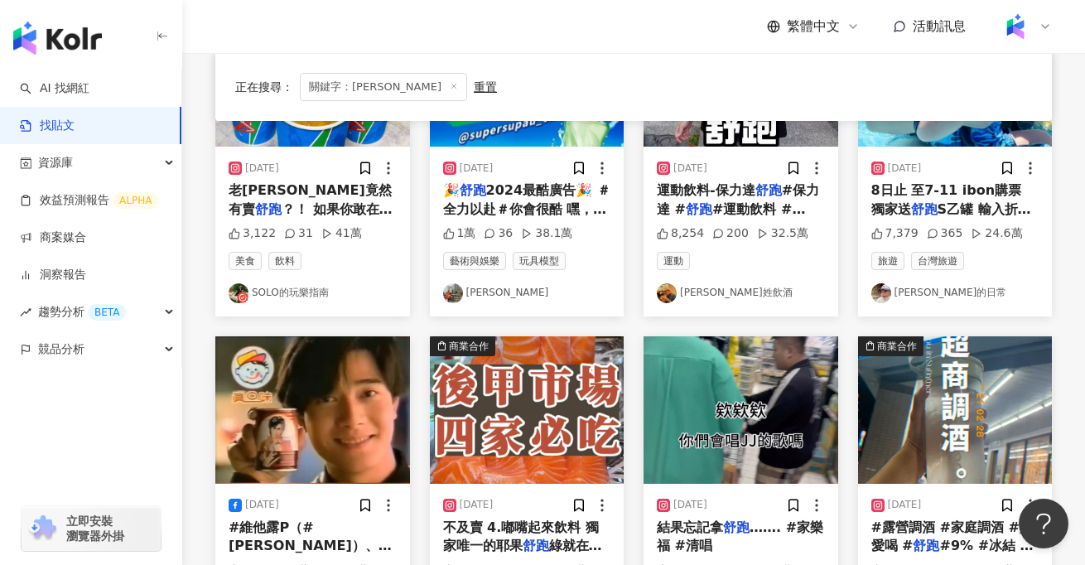
click at [935, 438] on img at bounding box center [955, 409] width 195 height 147
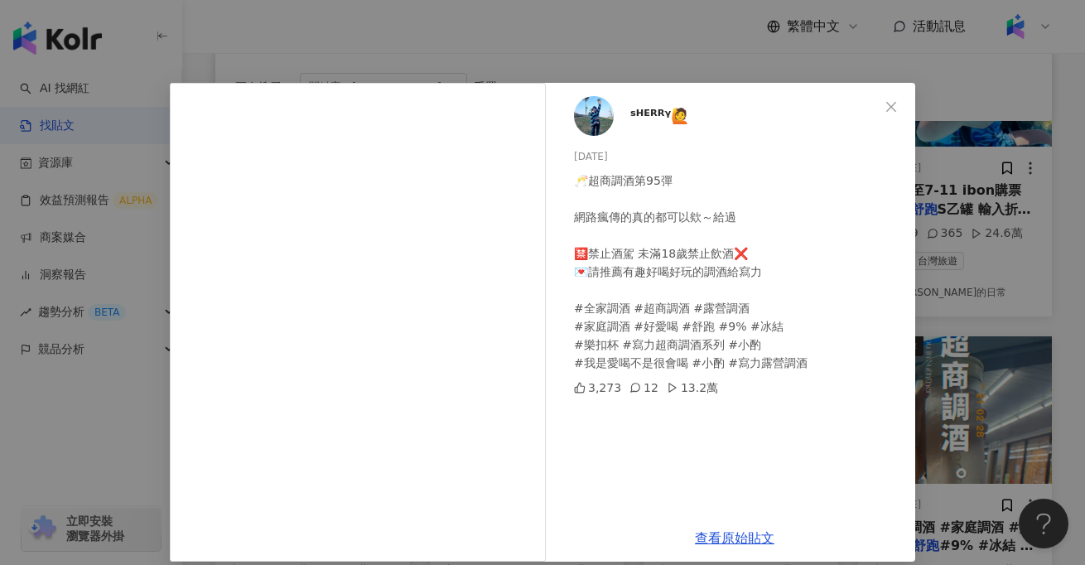
click at [100, 421] on div "ˢᴴᴱᴿᴿᵞ🙋 2025/5/14 🥂超商調酒第95彈 網路瘋傳的真的都可以欸～給過 🈲禁止酒駕 未滿18歲禁止飲酒❌ 💌請推薦有趣好喝好玩的調酒給寫力 #全…" at bounding box center [542, 282] width 1085 height 565
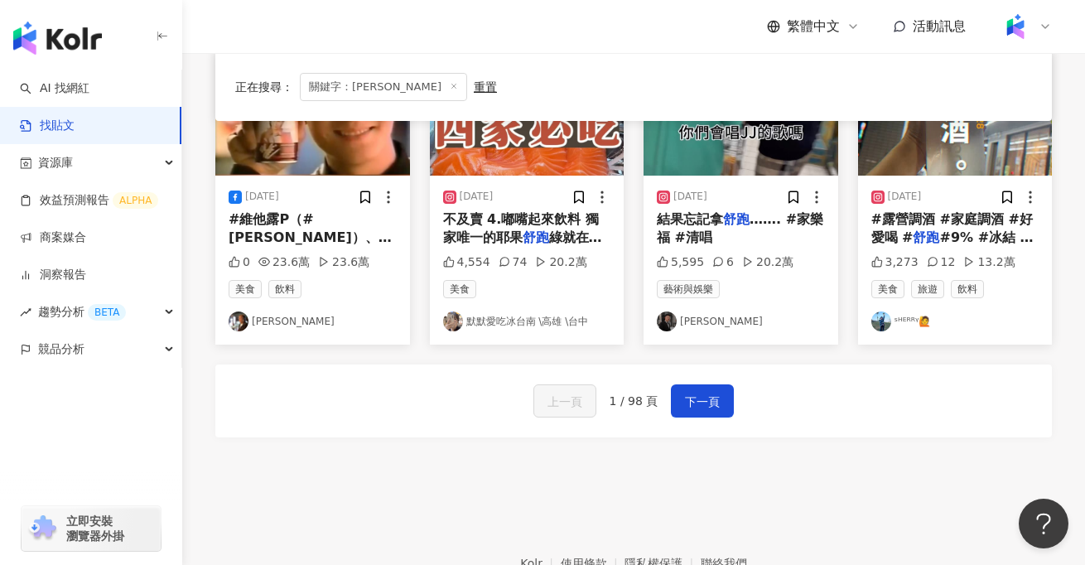
scroll to position [920, 0]
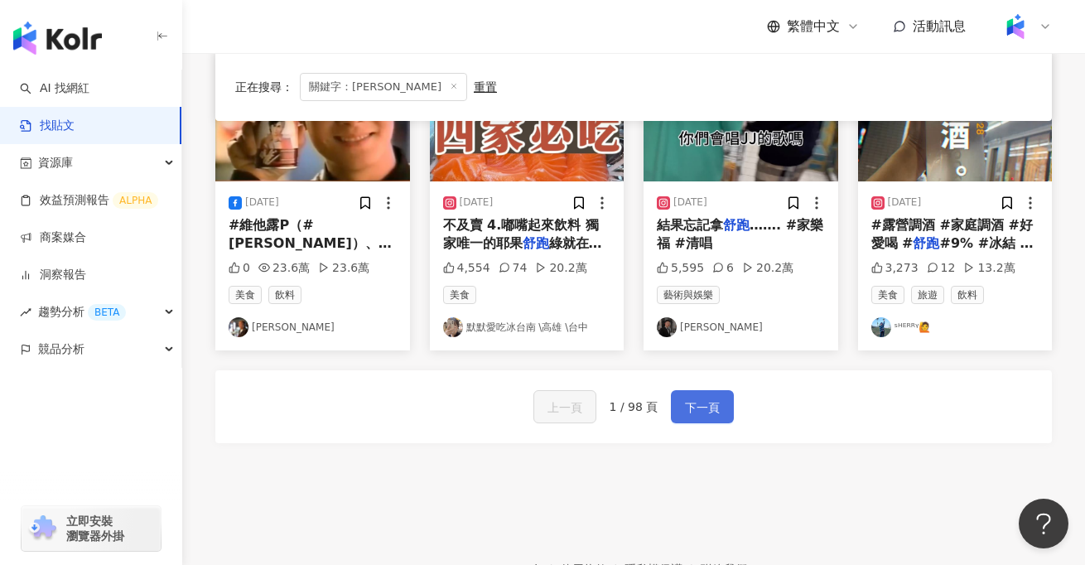
click at [725, 409] on button "下一頁" at bounding box center [702, 406] width 63 height 33
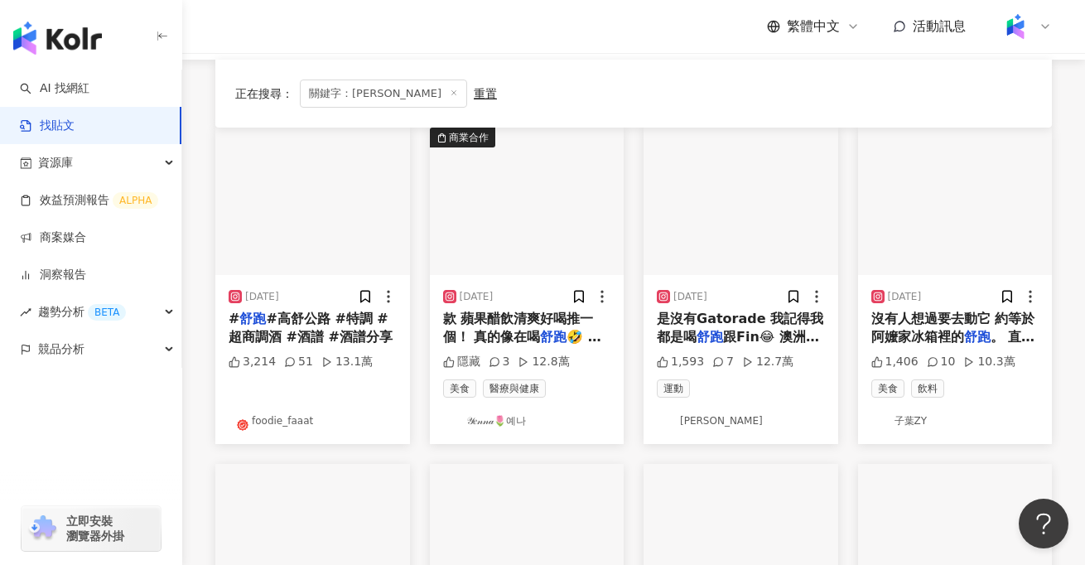
scroll to position [0, 0]
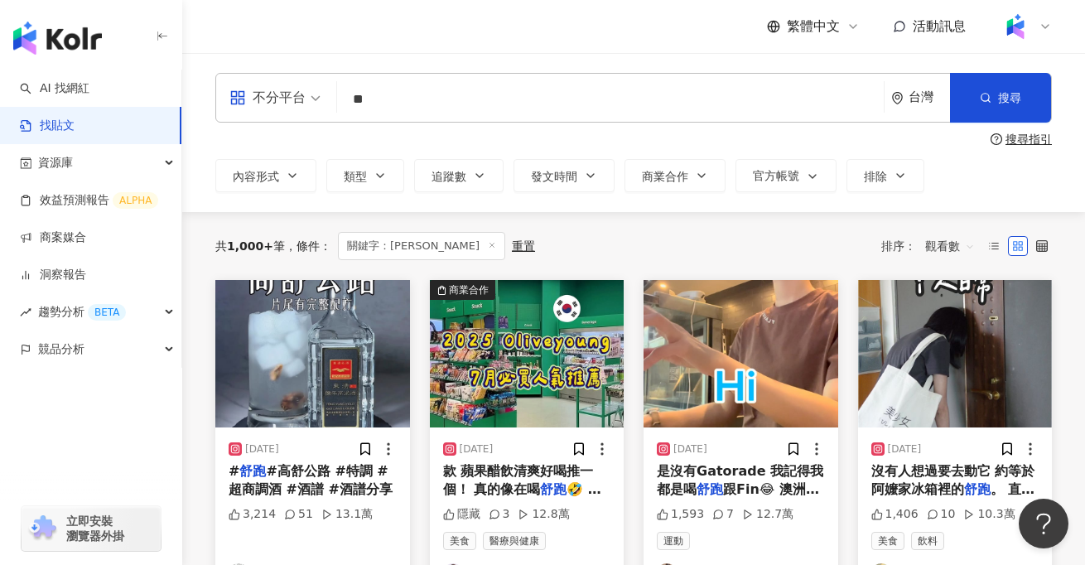
click at [460, 102] on input "**" at bounding box center [611, 99] width 534 height 36
type input "*"
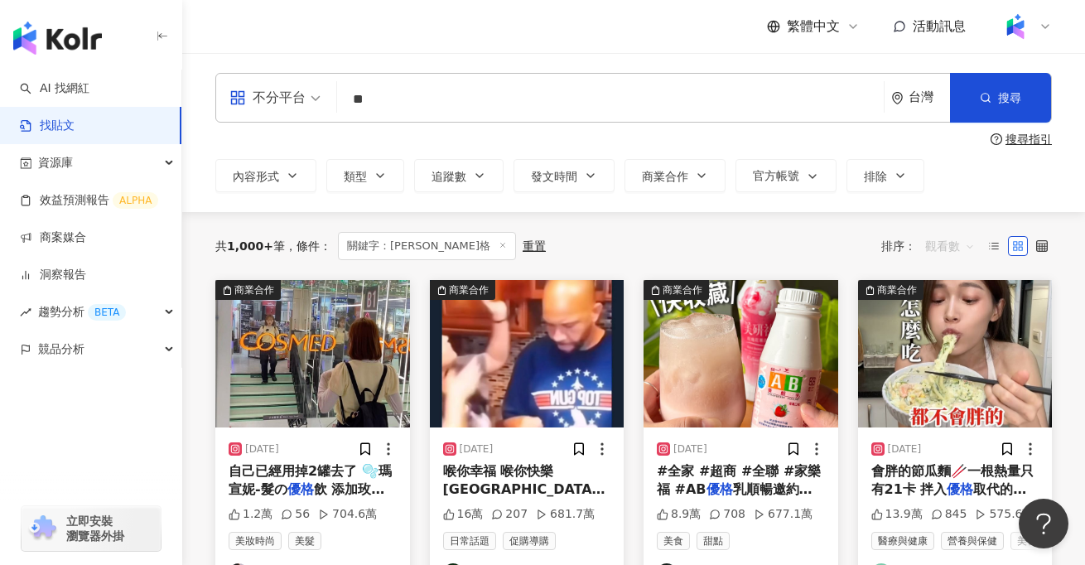
click at [945, 243] on span "觀看數" at bounding box center [950, 246] width 50 height 27
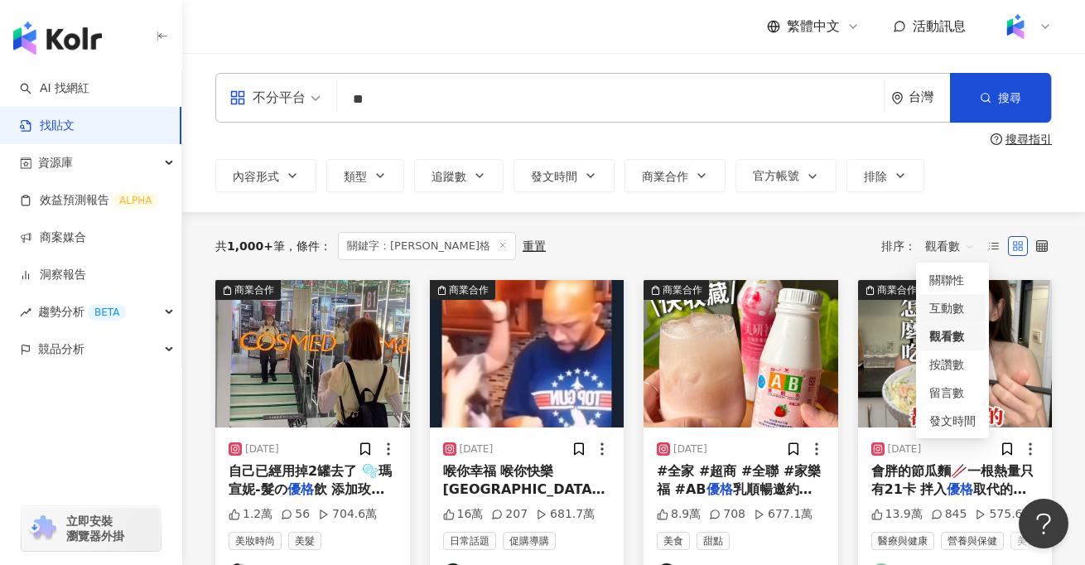
click at [790, 244] on div "共 1,000+ 筆 條件 ： 關鍵字：優格 重置 排序： 觀看數 觀看數" at bounding box center [633, 246] width 837 height 28
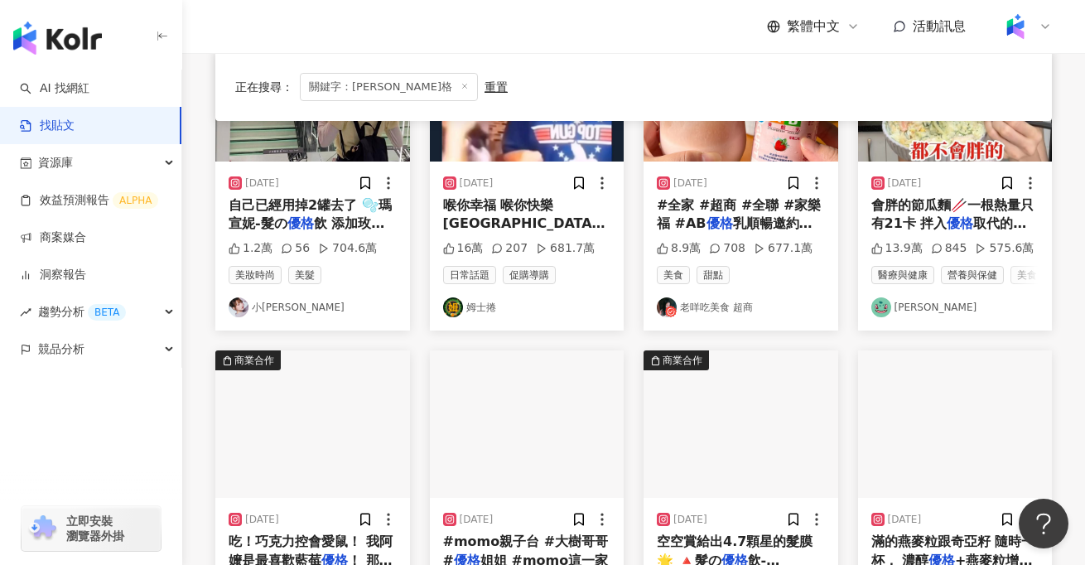
scroll to position [366, 0]
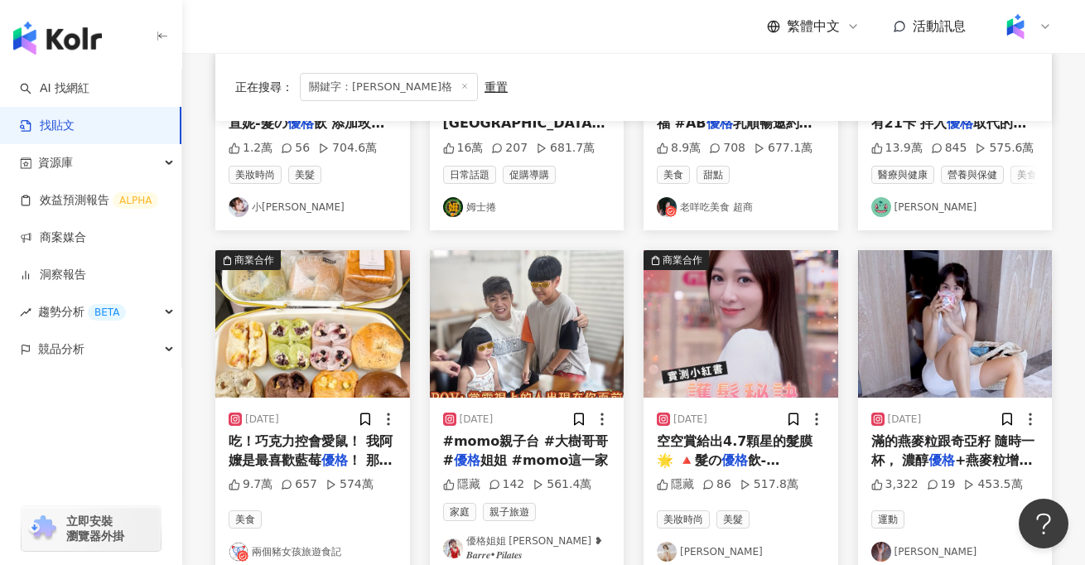
click at [559, 326] on img at bounding box center [527, 323] width 195 height 147
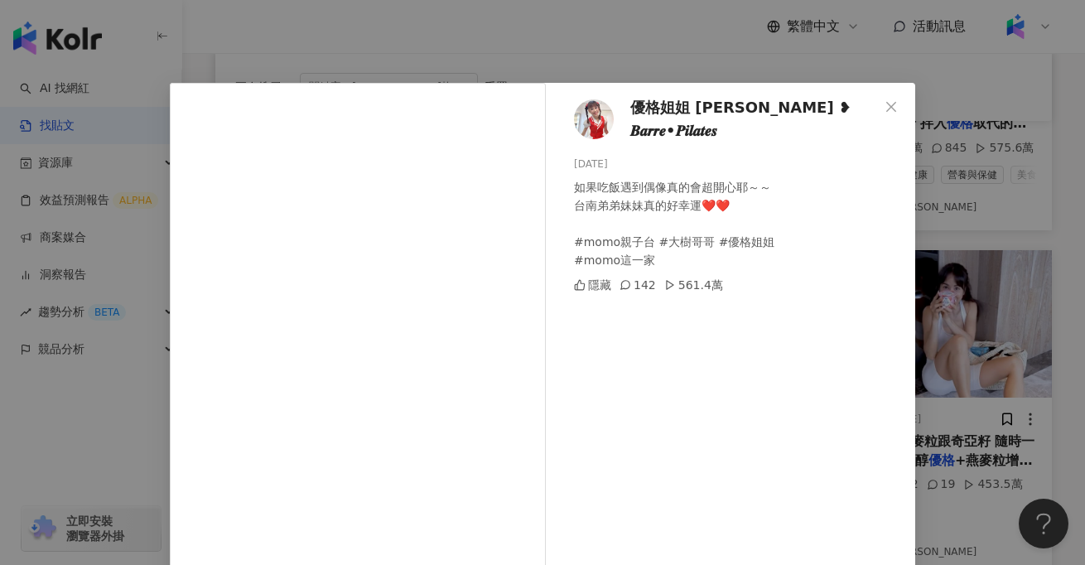
click at [130, 357] on div "優格姐姐 Yogurt ❥ 𝑩𝒂𝒓𝒓𝒆•𝑷𝒊𝒍𝒂𝒕𝒆𝒔 2025/6/15 如果吃飯遇到偶像真的會超開心耶～～ 台南弟弟妹妹真的好幸運❤️❤️ #momo親子…" at bounding box center [542, 282] width 1085 height 565
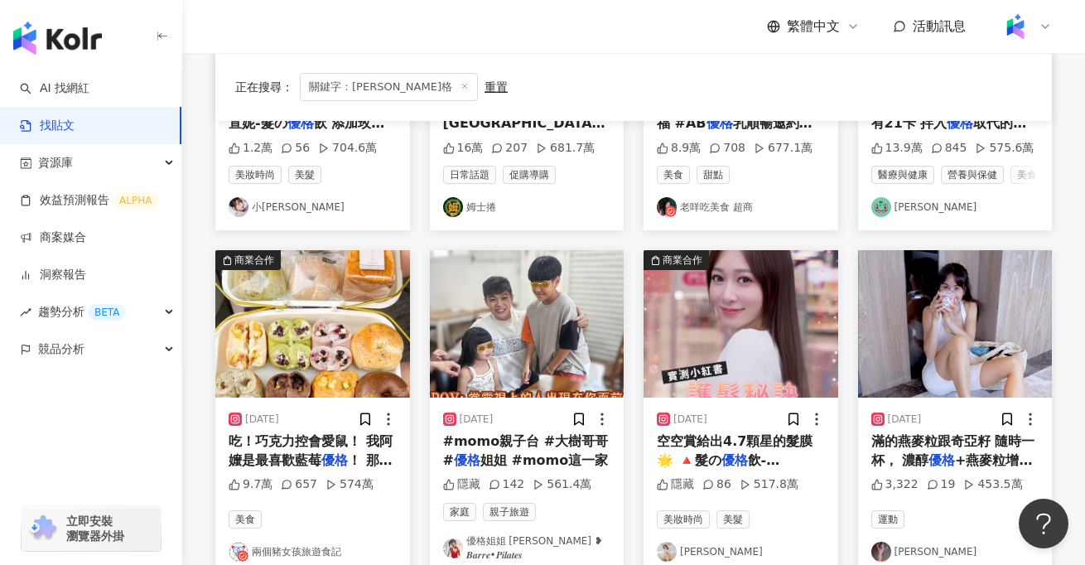
click at [961, 316] on img at bounding box center [955, 323] width 195 height 147
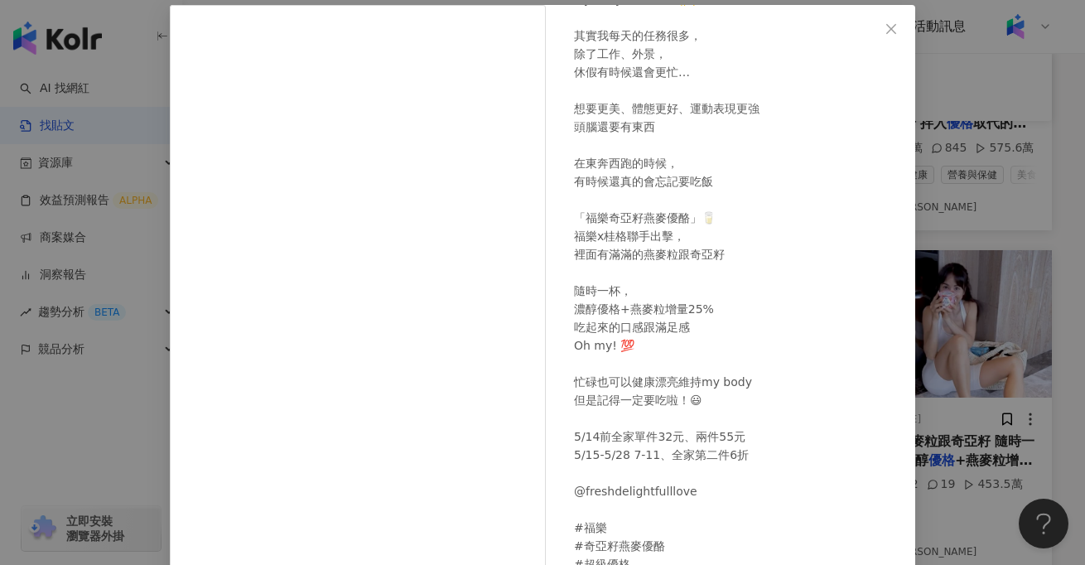
scroll to position [94, 0]
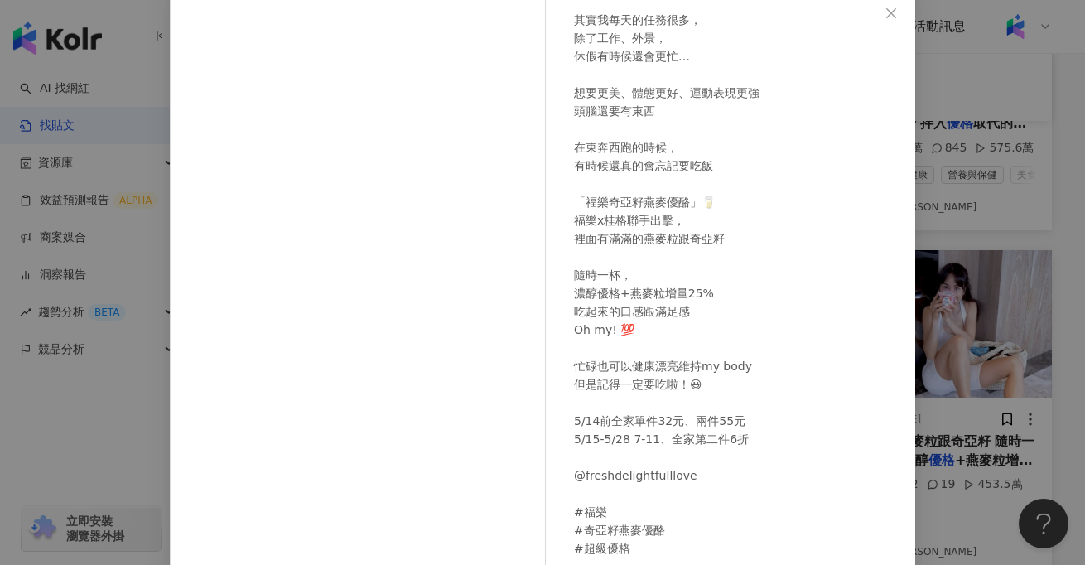
click at [93, 430] on div "Emmie Ries 2024/4/30 My daily routine! 🌞⚡️ 其實我每天的任務很多， 除了工作、外景， 休假有時候還會更忙… 想要更美…" at bounding box center [542, 282] width 1085 height 565
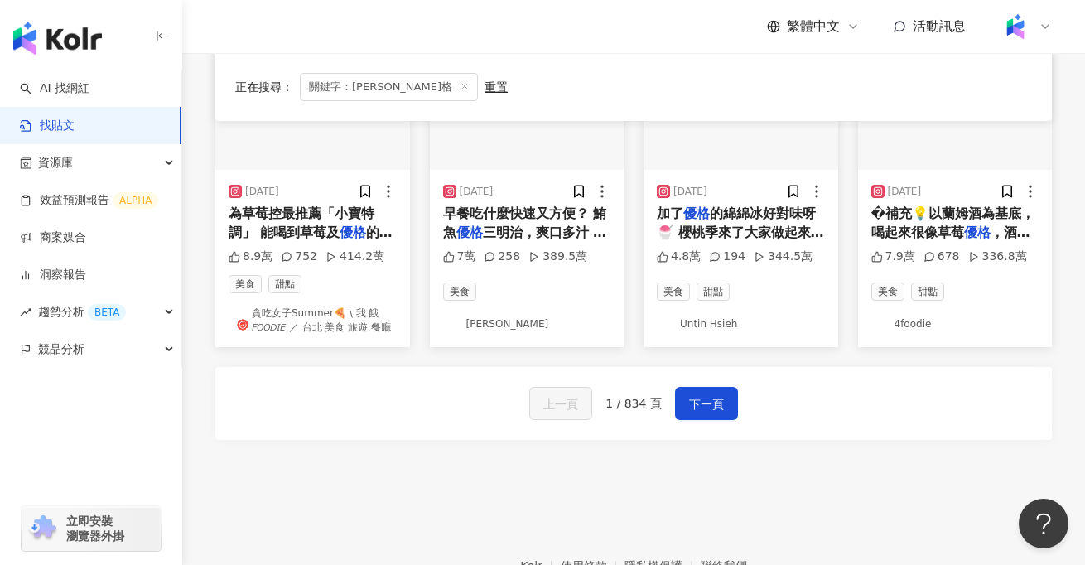
scroll to position [968, 0]
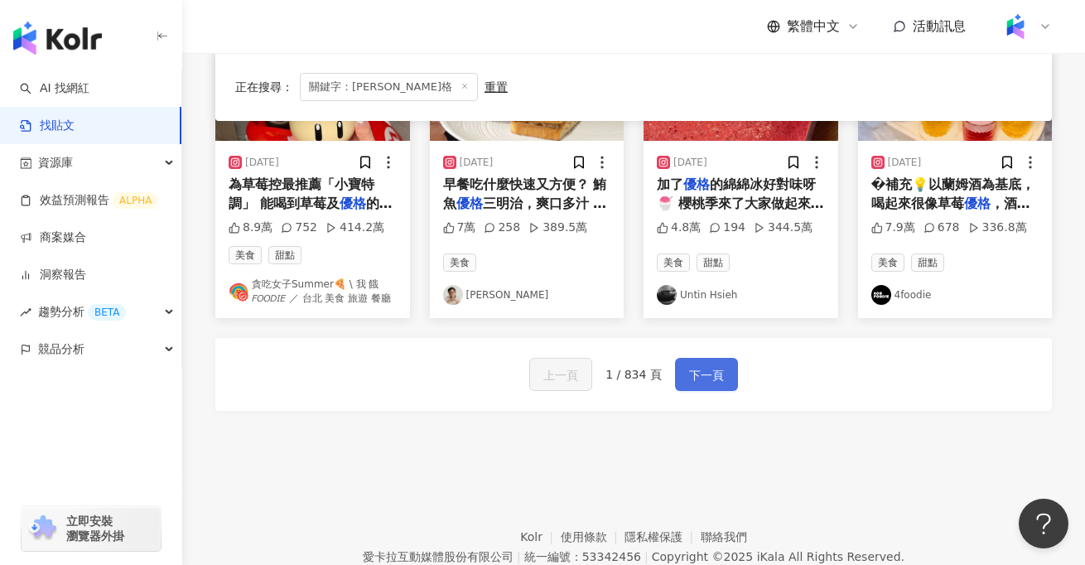
click at [693, 379] on span "下一頁" at bounding box center [706, 375] width 35 height 20
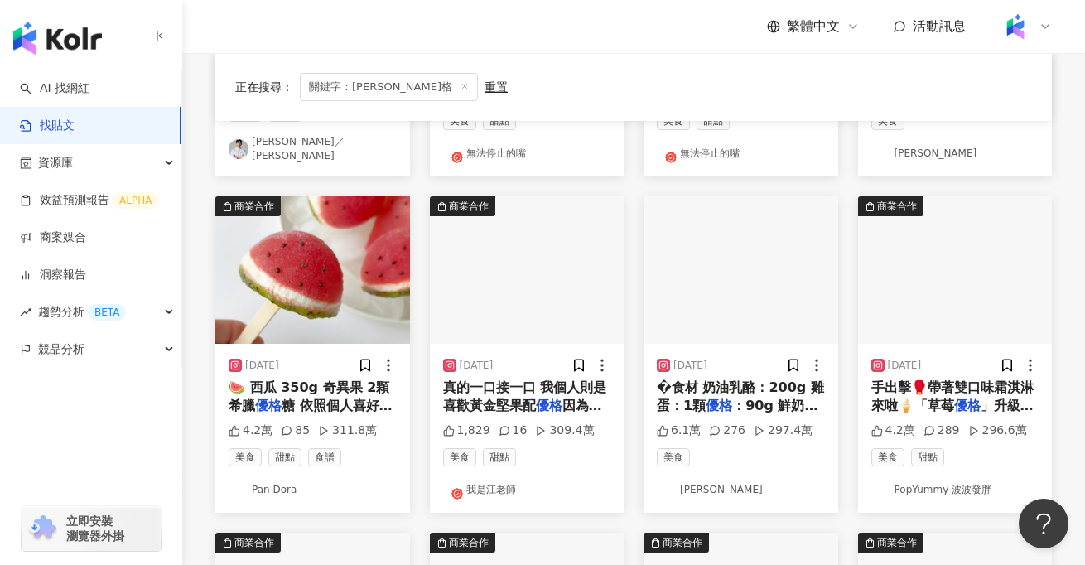
scroll to position [426, 0]
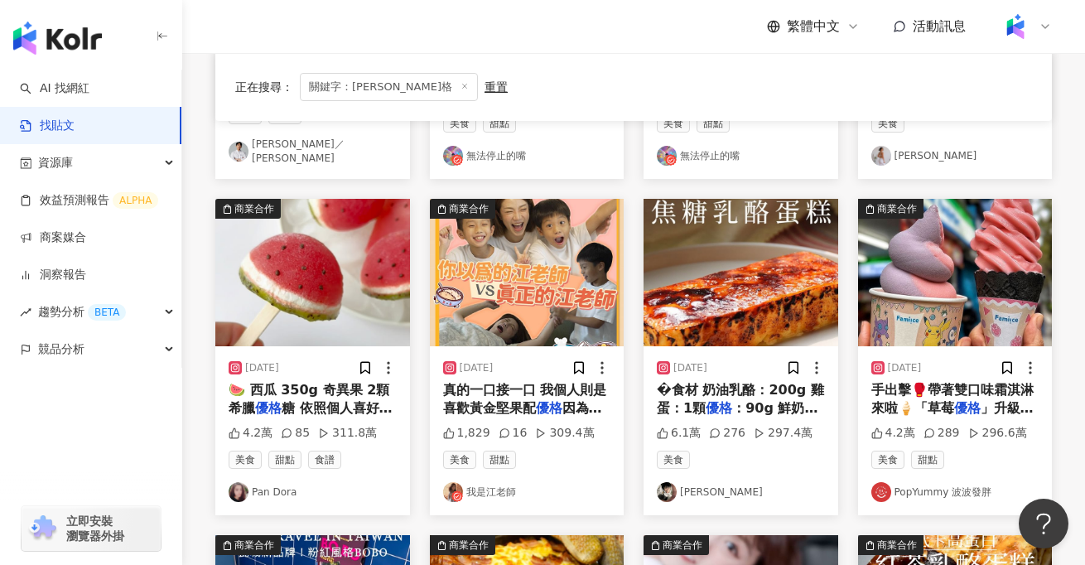
click at [519, 259] on img at bounding box center [527, 272] width 195 height 147
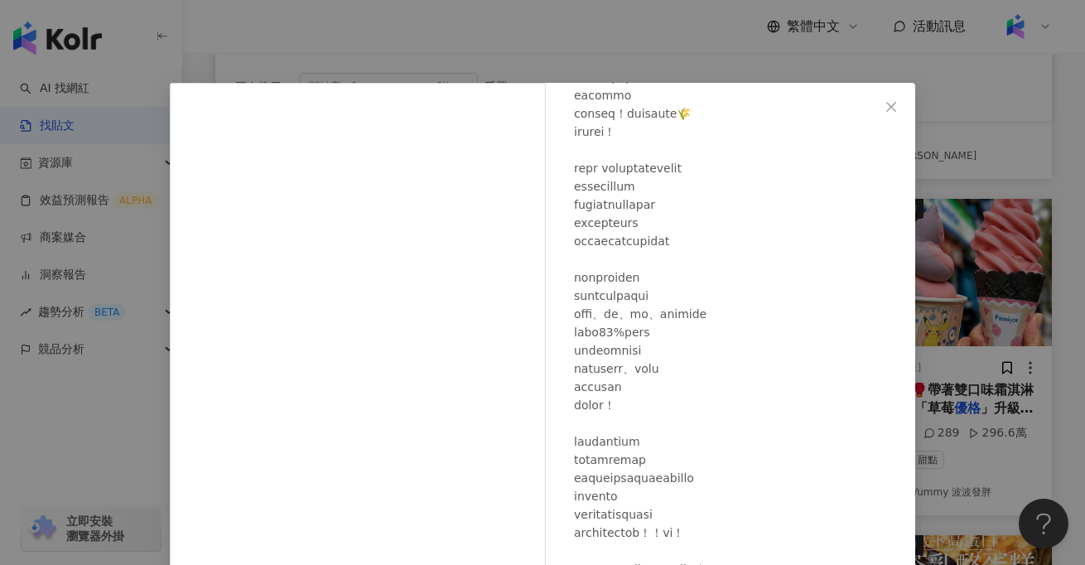
scroll to position [178, 0]
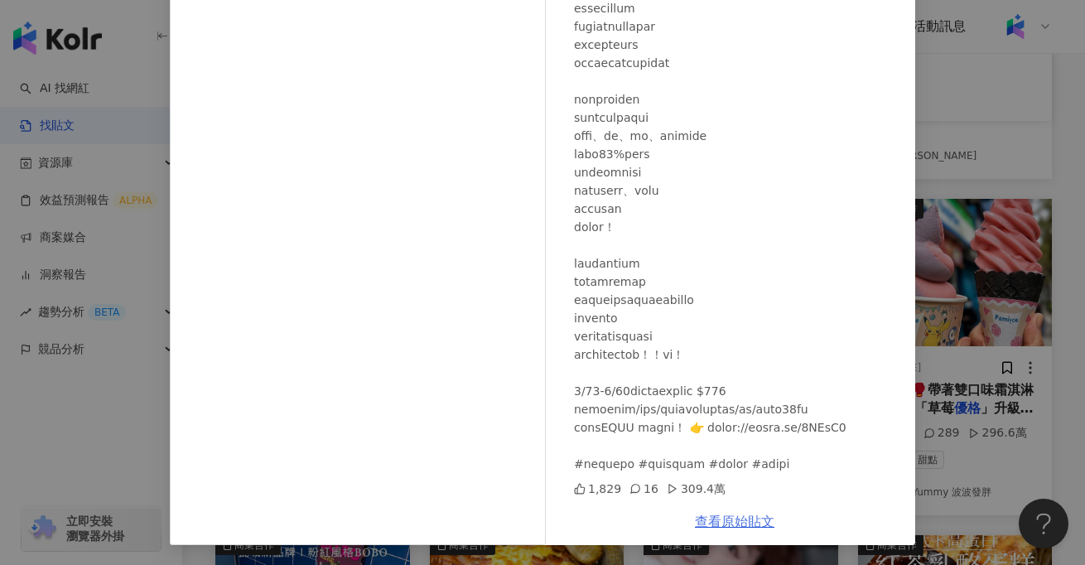
click at [723, 524] on link "查看原始貼文" at bounding box center [735, 522] width 80 height 16
click at [123, 446] on div "我是江老師 2024/5/22 1,829 16 309.4萬 查看原始貼文" at bounding box center [542, 282] width 1085 height 565
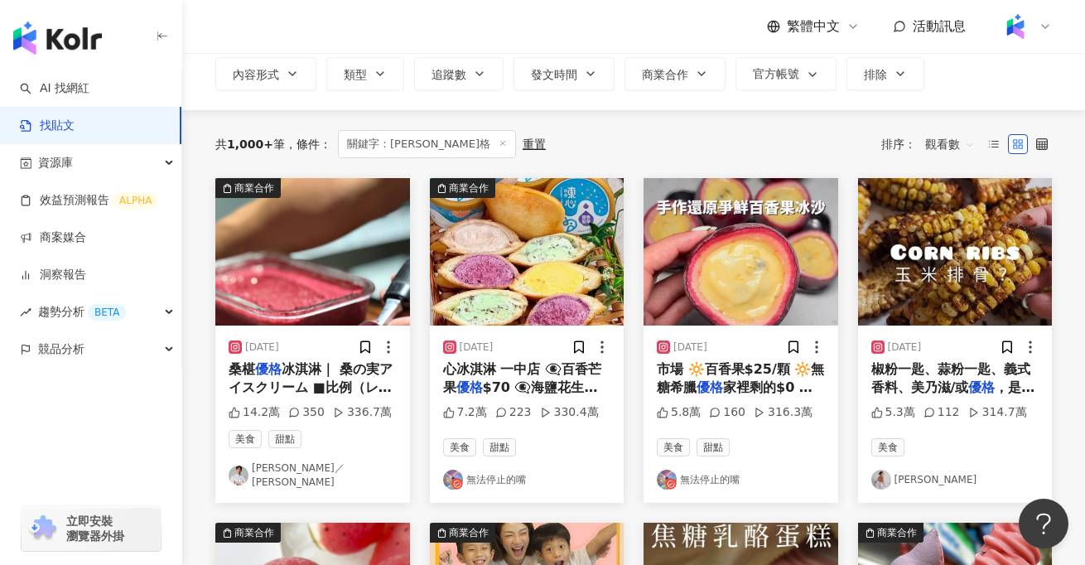
scroll to position [0, 0]
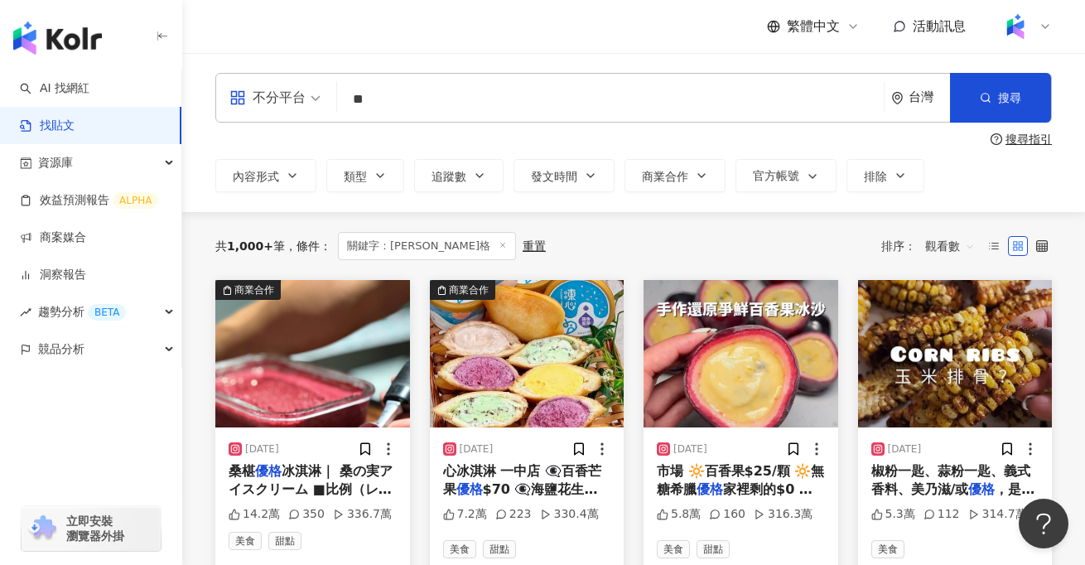
click at [404, 101] on input "**" at bounding box center [611, 99] width 534 height 36
type input "*"
type input "*********"
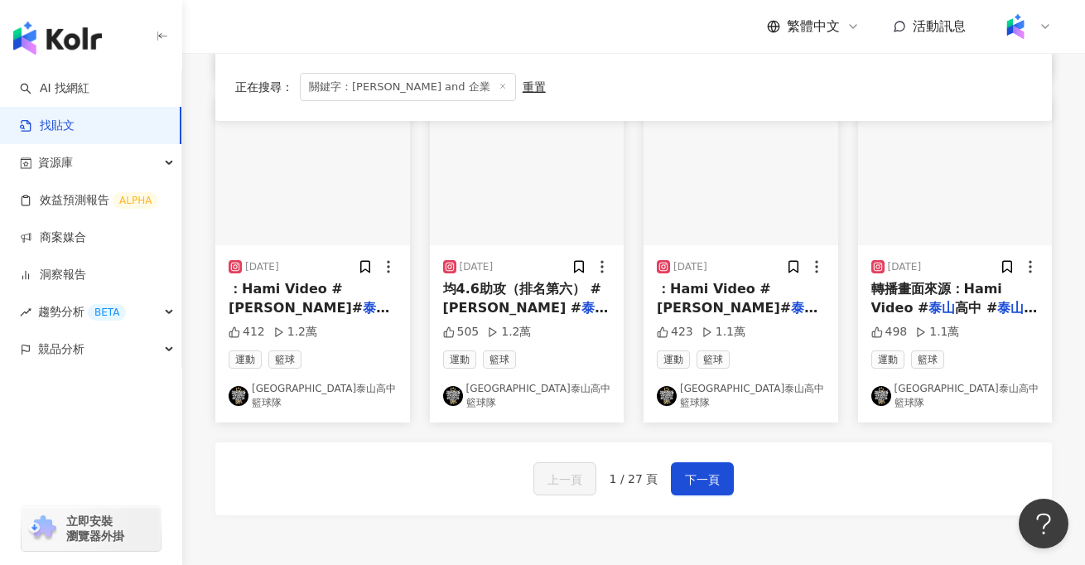
scroll to position [896, 0]
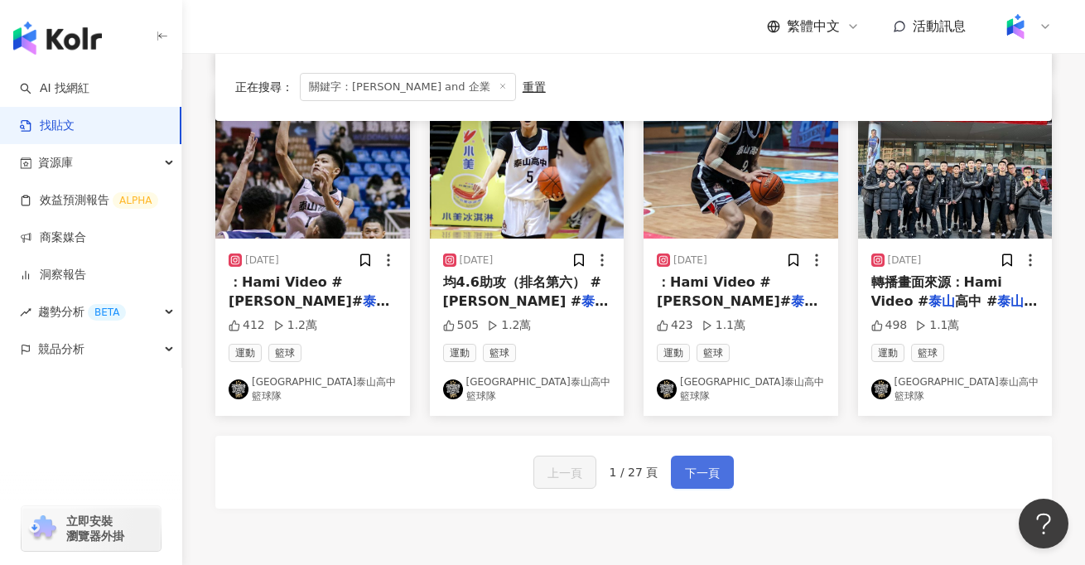
click at [714, 463] on span "下一頁" at bounding box center [702, 473] width 35 height 20
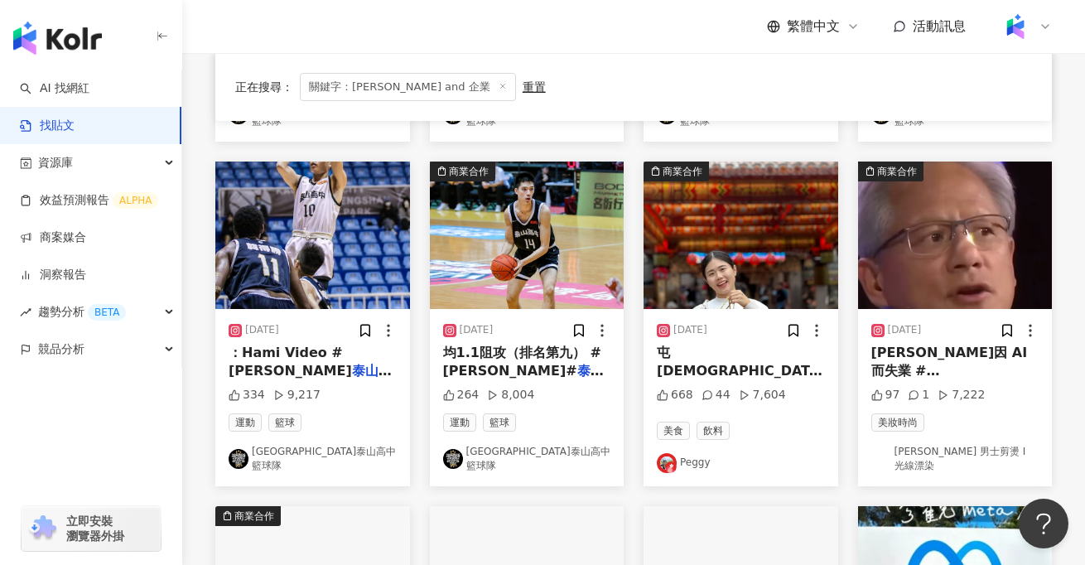
scroll to position [452, 0]
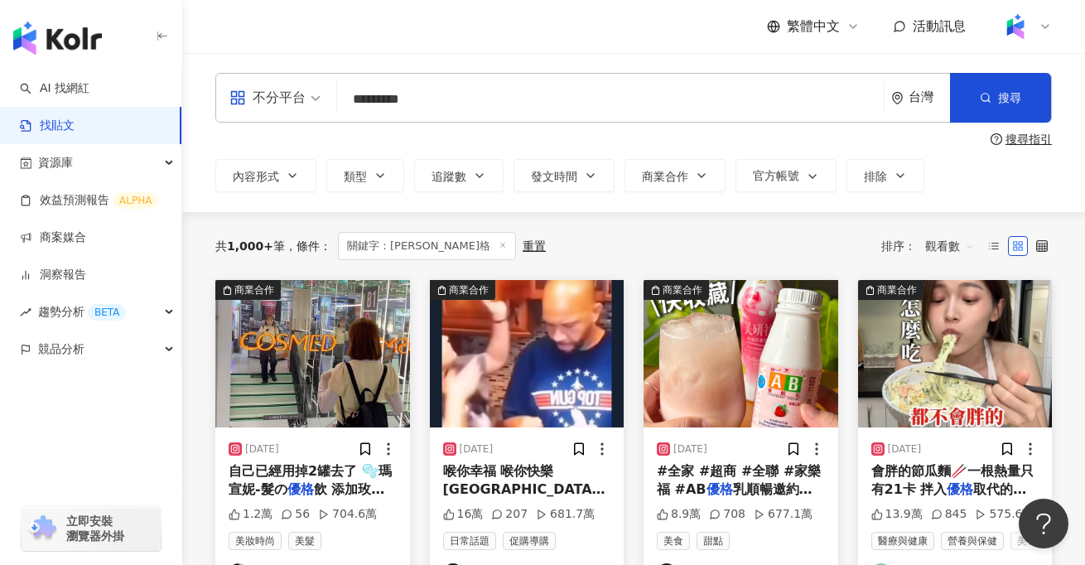
drag, startPoint x: 475, startPoint y: 94, endPoint x: 321, endPoint y: 79, distance: 154.0
click at [321, 79] on div "不分平台 泰山 and 企業 ********* 台灣 搜尋 searchOperator 插入語法 完全符合 "" 聯集 OR 交集 AND 排除 - 群組…" at bounding box center [633, 98] width 837 height 50
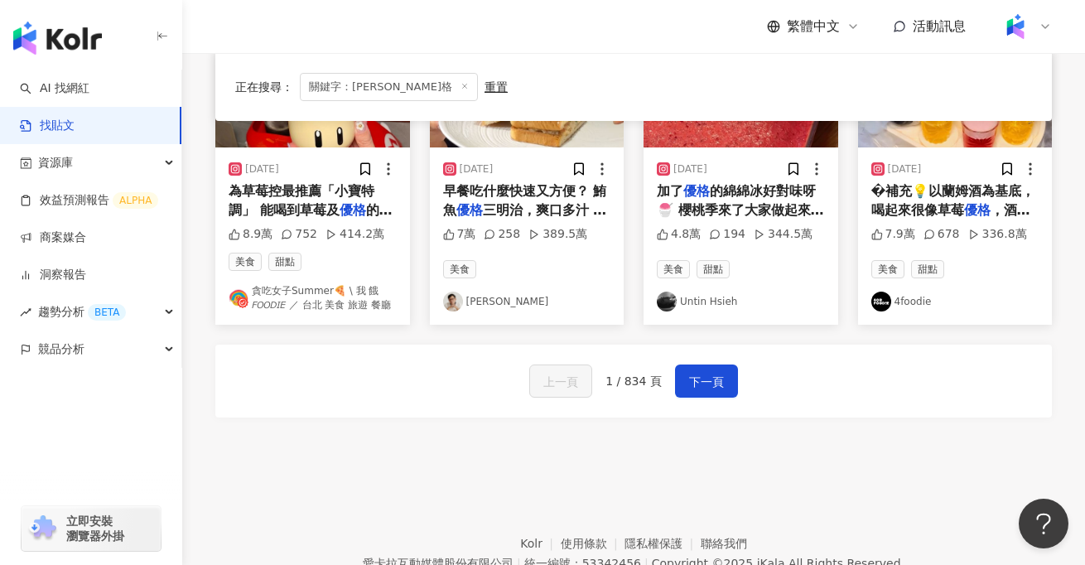
scroll to position [1039, 0]
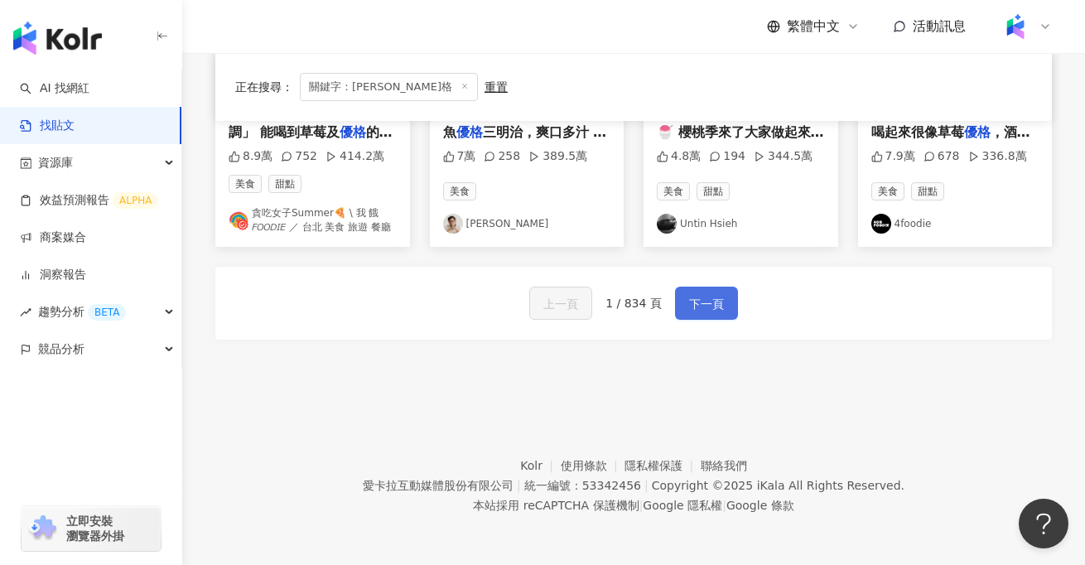
click at [693, 311] on span "下一頁" at bounding box center [706, 304] width 35 height 20
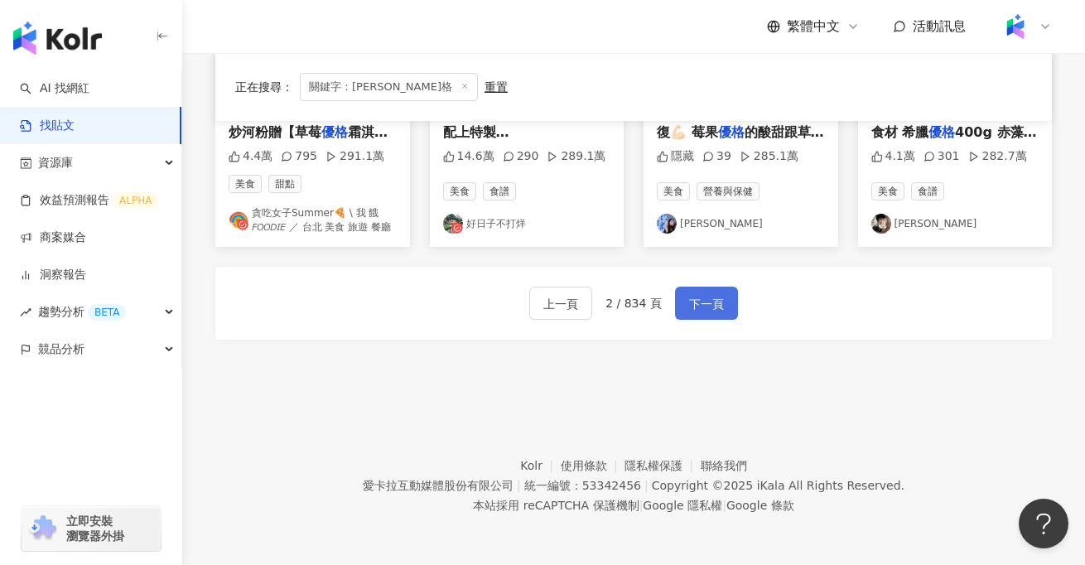
scroll to position [1032, 0]
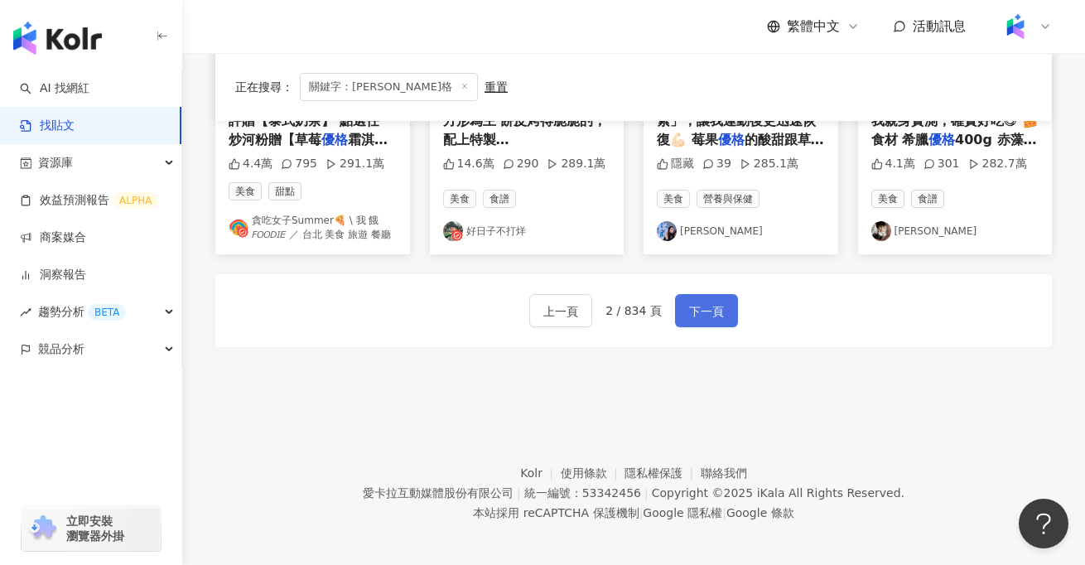
click at [714, 314] on button "下一頁" at bounding box center [706, 310] width 63 height 33
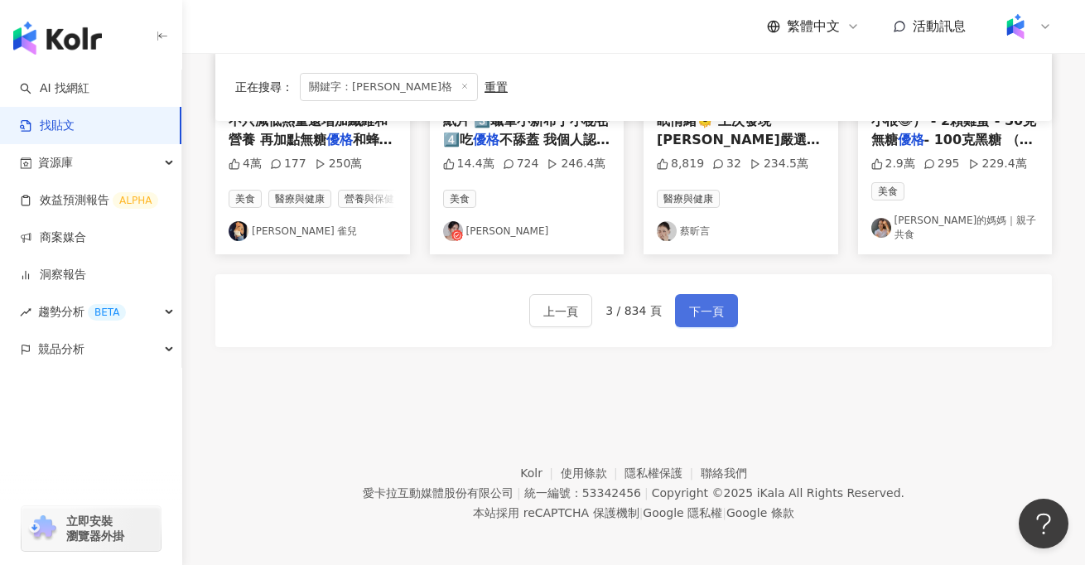
click at [714, 314] on button "下一頁" at bounding box center [706, 310] width 63 height 33
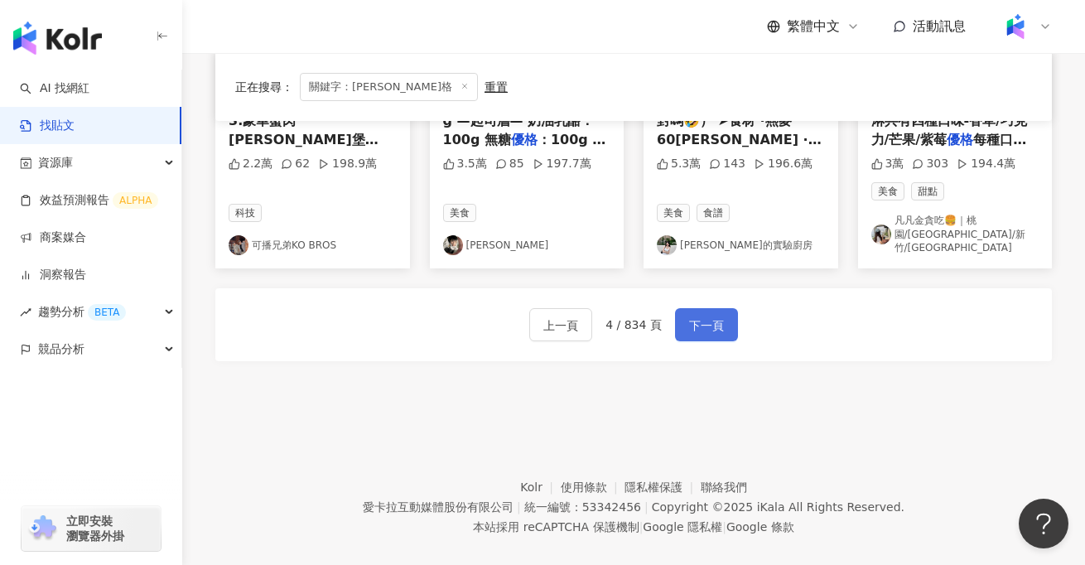
click at [715, 316] on span "下一頁" at bounding box center [706, 326] width 35 height 20
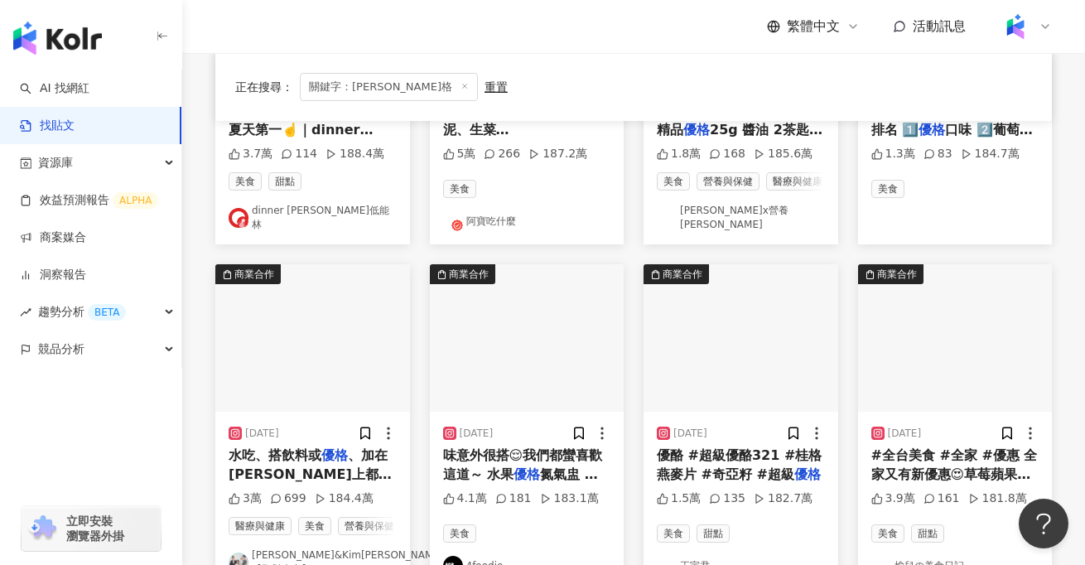
scroll to position [698, 0]
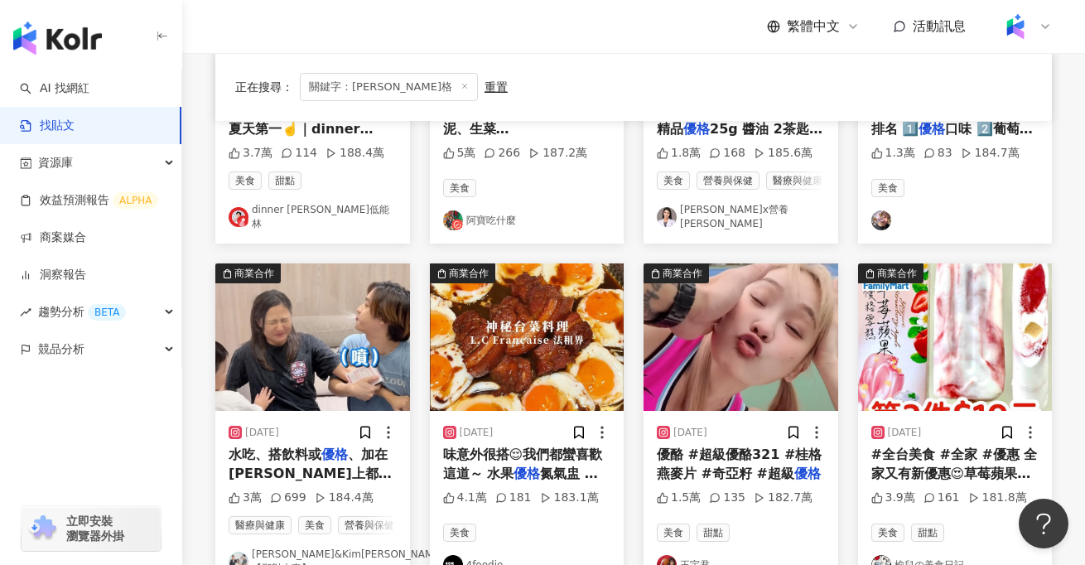
click at [764, 460] on span "優酪 #超級優酪321 #桂格燕麥片 #奇亞籽 #超級" at bounding box center [739, 464] width 165 height 34
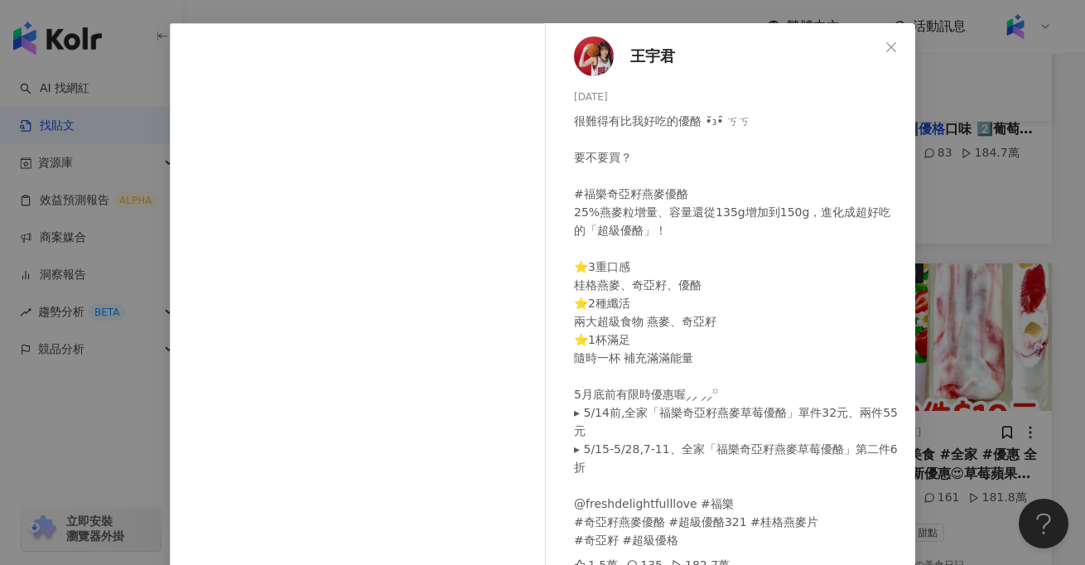
scroll to position [66, 0]
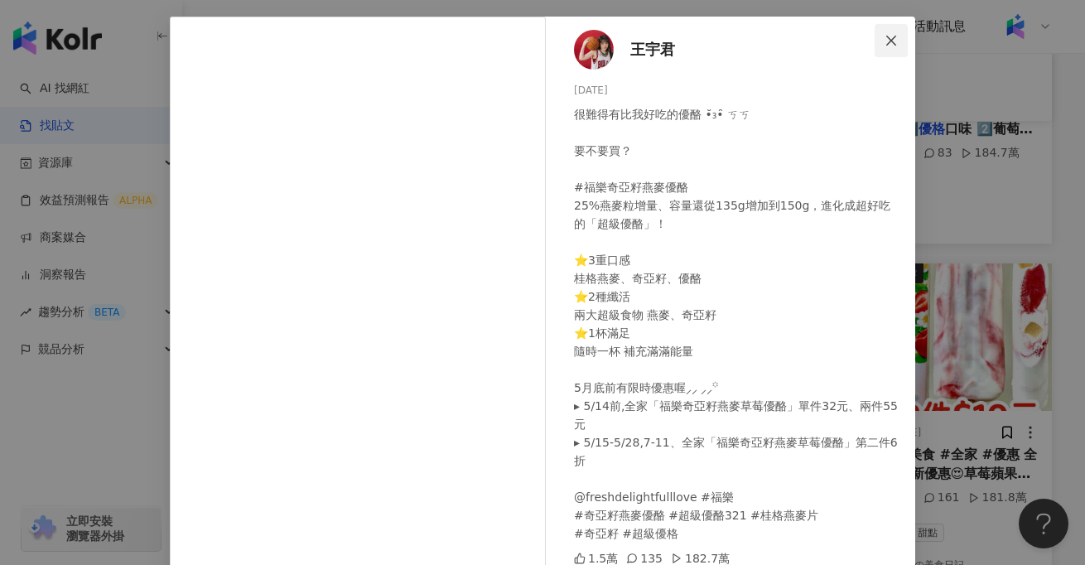
click at [891, 42] on icon "close" at bounding box center [891, 40] width 13 height 13
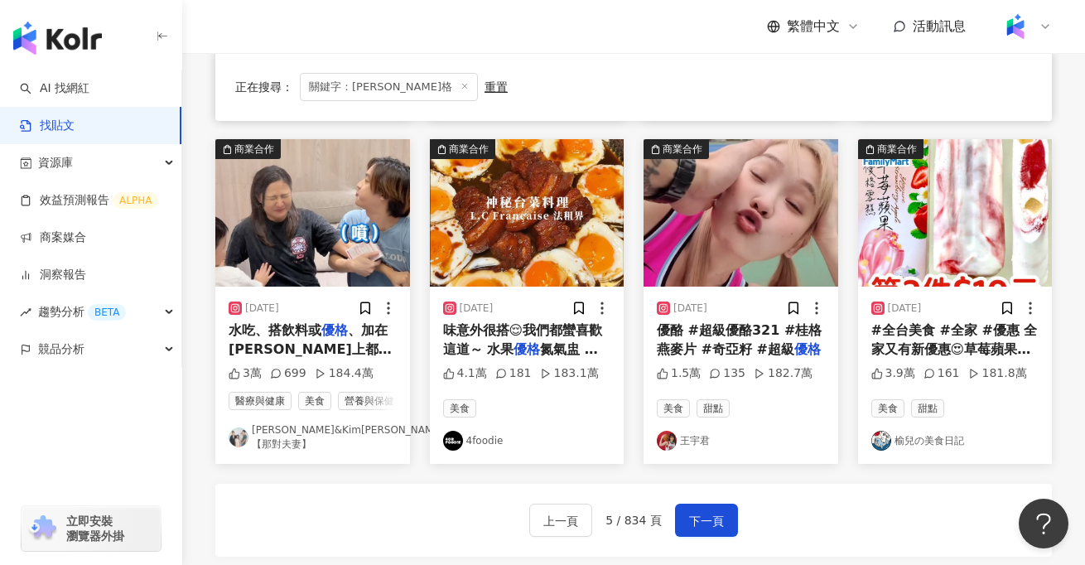
scroll to position [829, 0]
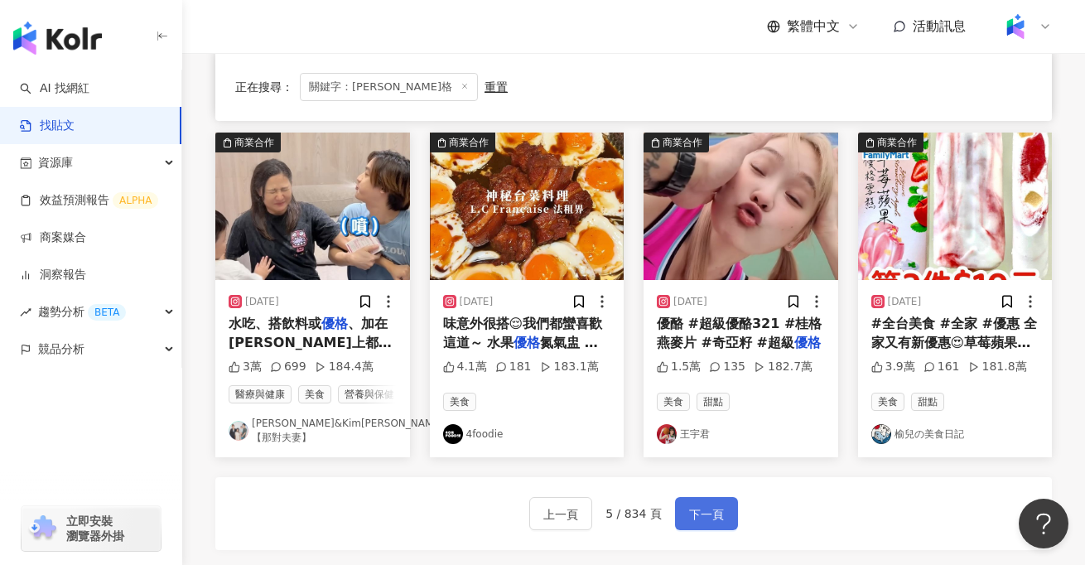
click at [699, 497] on button "下一頁" at bounding box center [706, 513] width 63 height 33
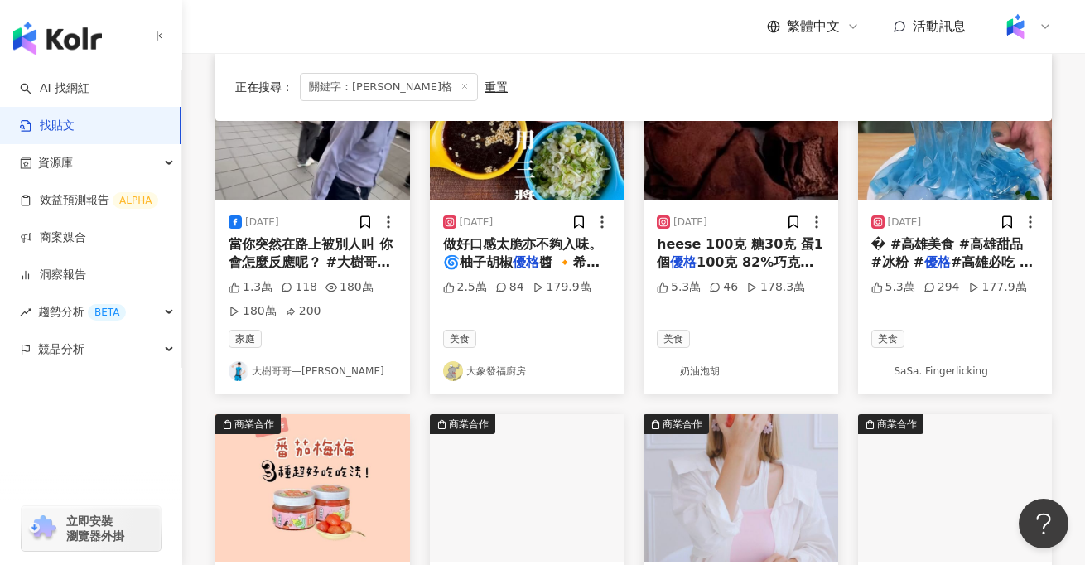
scroll to position [0, 0]
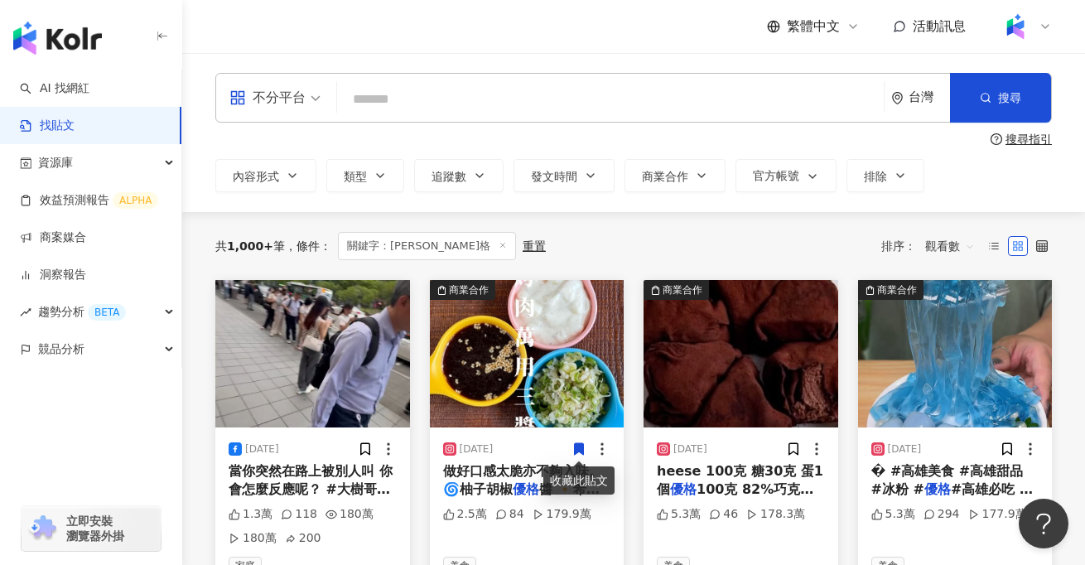
click at [491, 102] on input "search" at bounding box center [611, 99] width 534 height 36
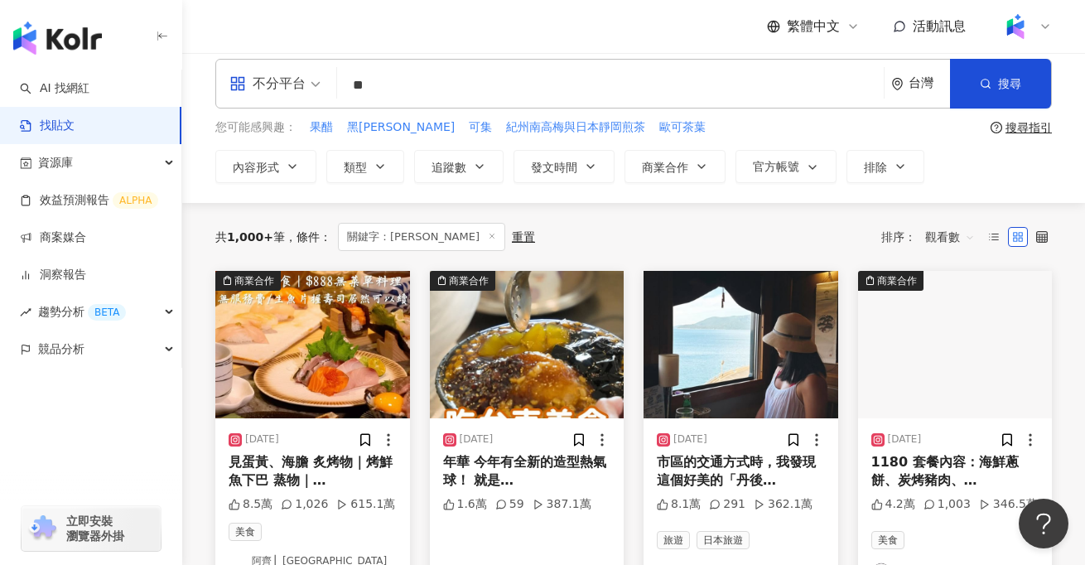
scroll to position [171, 0]
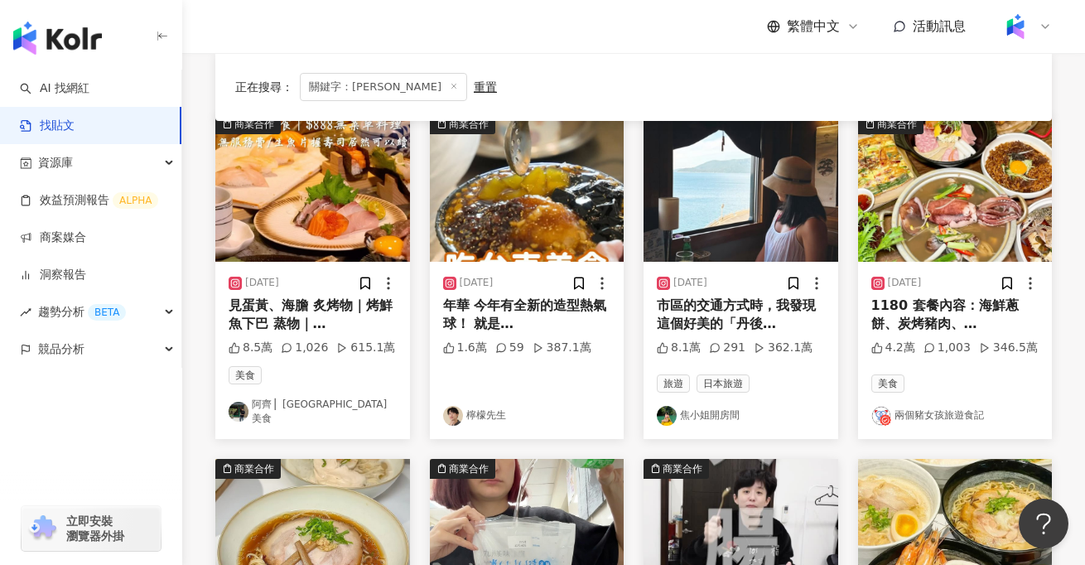
click at [600, 241] on img at bounding box center [527, 187] width 195 height 147
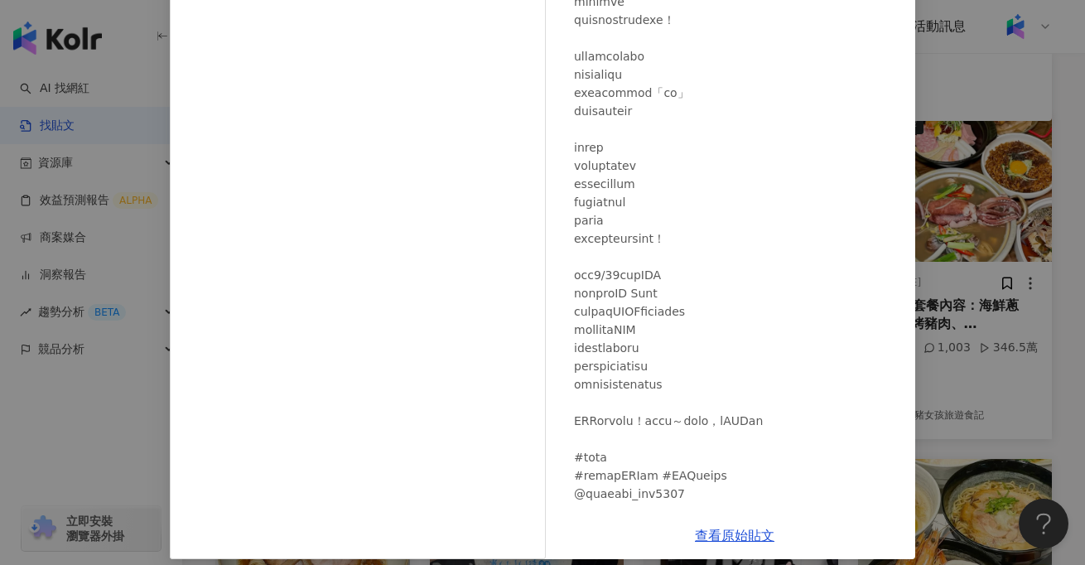
scroll to position [216, 0]
click at [1029, 375] on div "檸檬先生 2025/7/16 1.6萬 59 387.1萬 查看原始貼文" at bounding box center [542, 282] width 1085 height 565
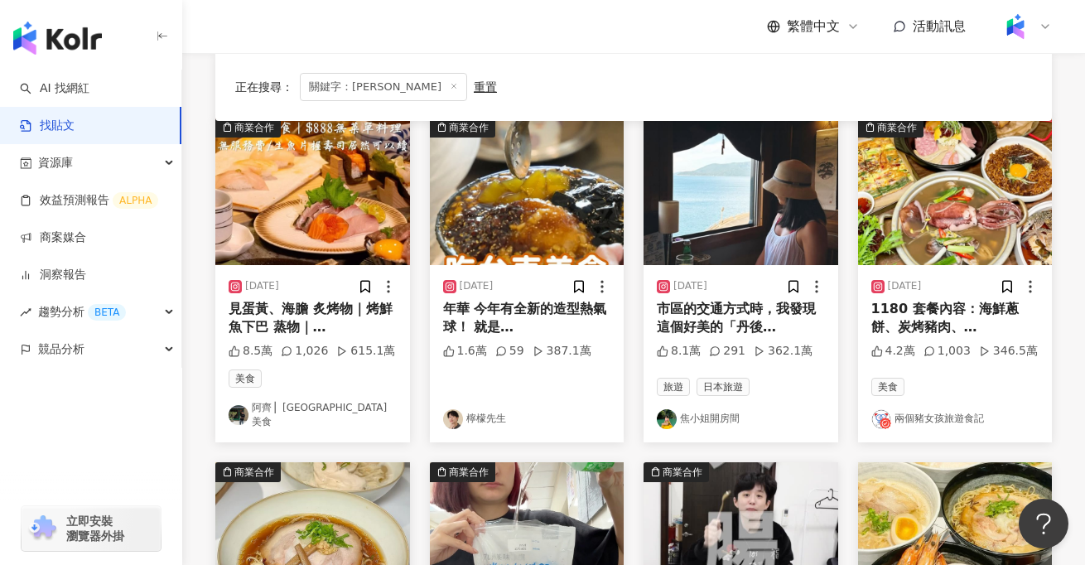
scroll to position [0, 0]
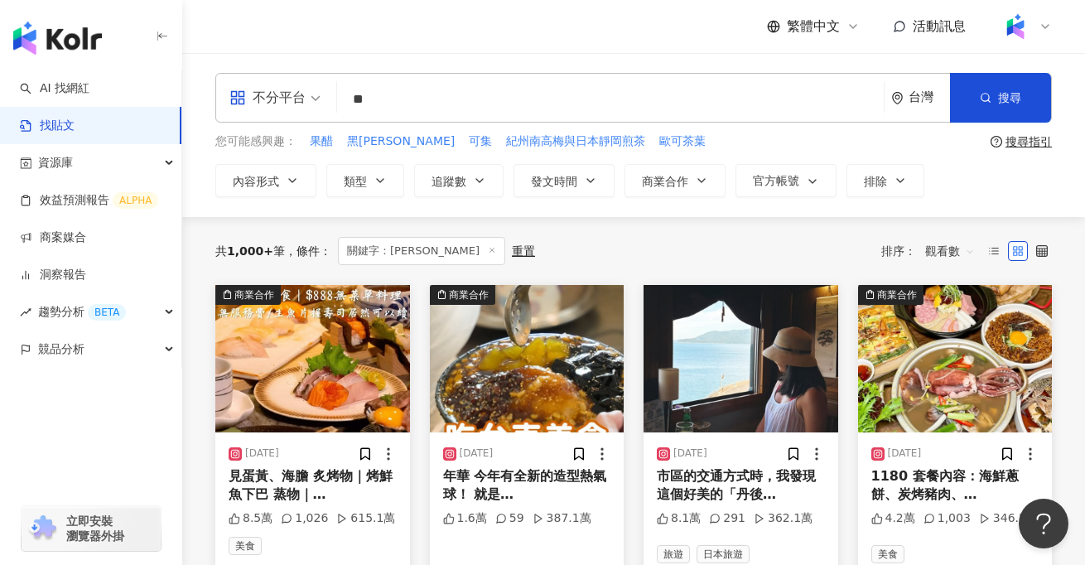
click at [510, 109] on input "**" at bounding box center [611, 99] width 534 height 36
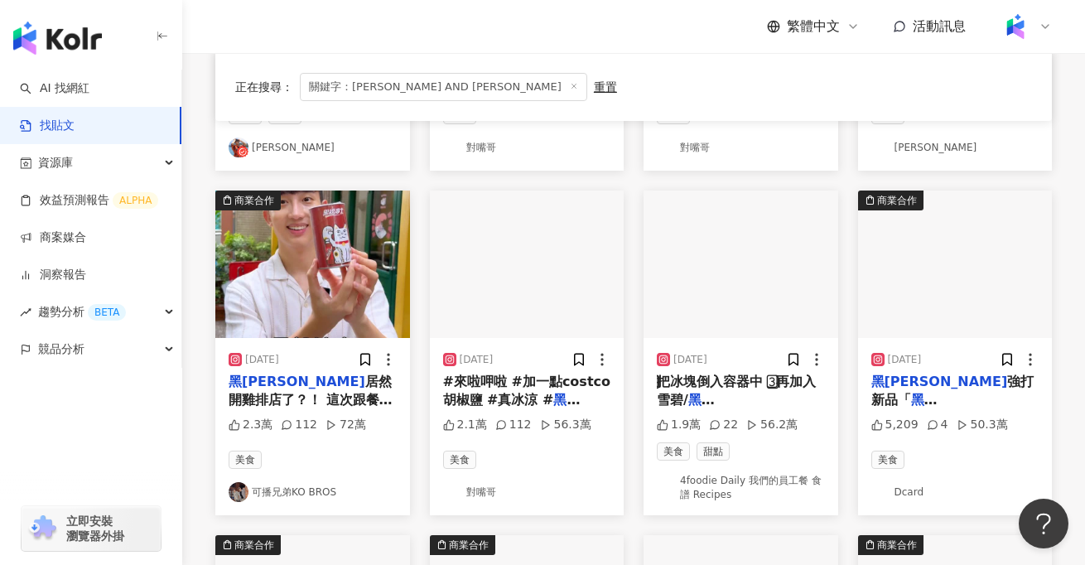
scroll to position [296, 0]
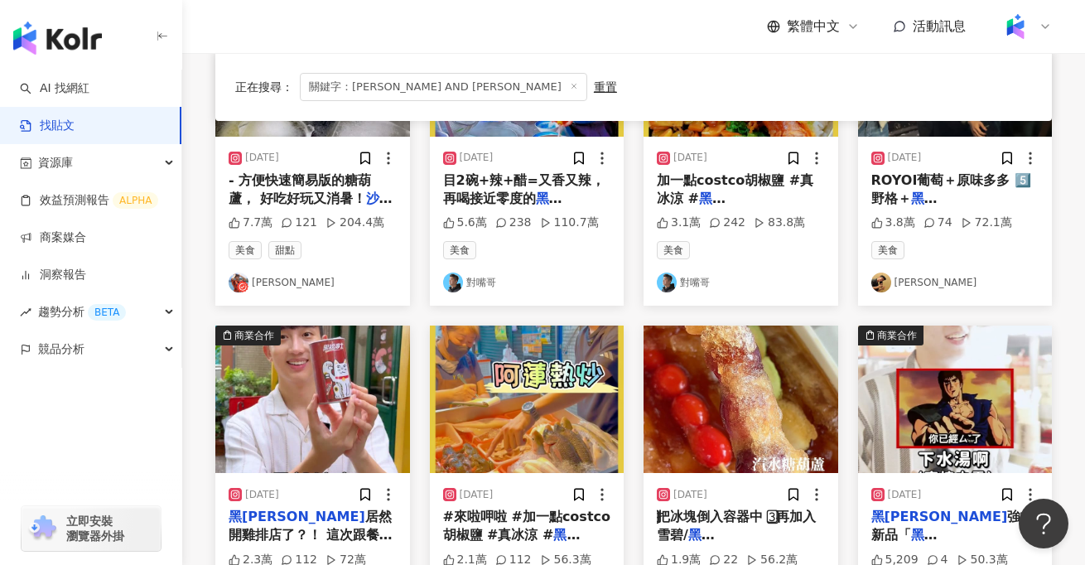
click at [947, 388] on img at bounding box center [955, 399] width 195 height 147
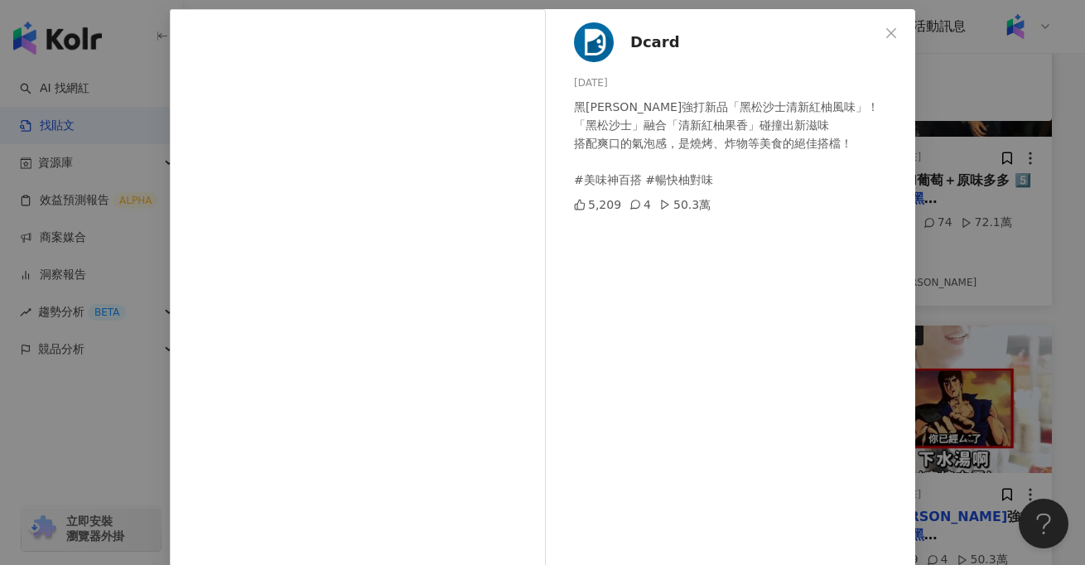
scroll to position [73, 0]
click at [65, 399] on div "Dcard 2025/6/5 黑松沙士強打新品「黑松沙士清新紅柚風味」！ 「黑松沙士」融合「清新紅柚果香」碰撞出新滋味 搭配爽口的氣泡感，是燒烤、炸物等美食的…" at bounding box center [542, 282] width 1085 height 565
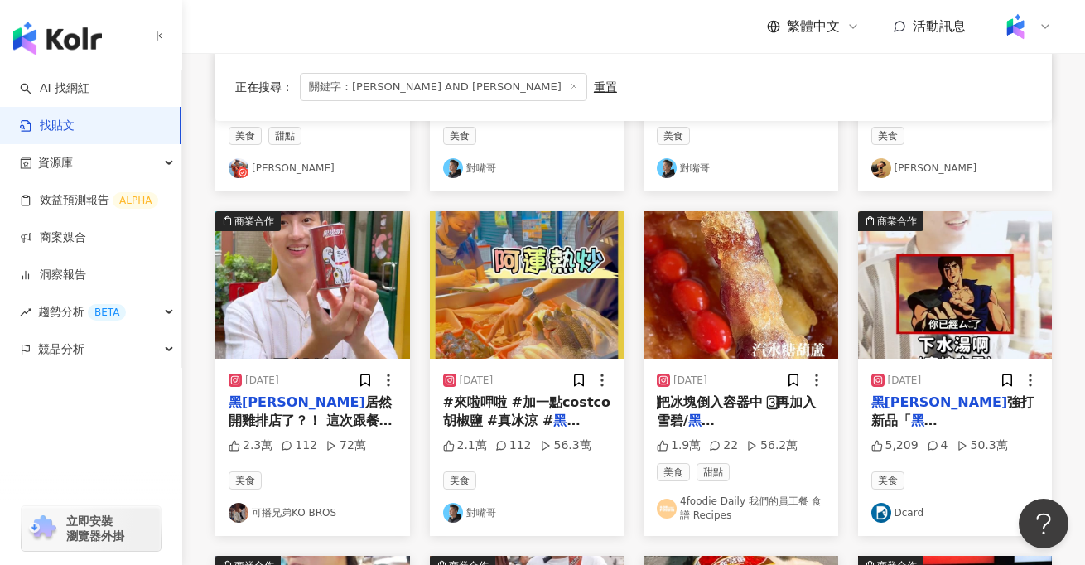
scroll to position [417, 0]
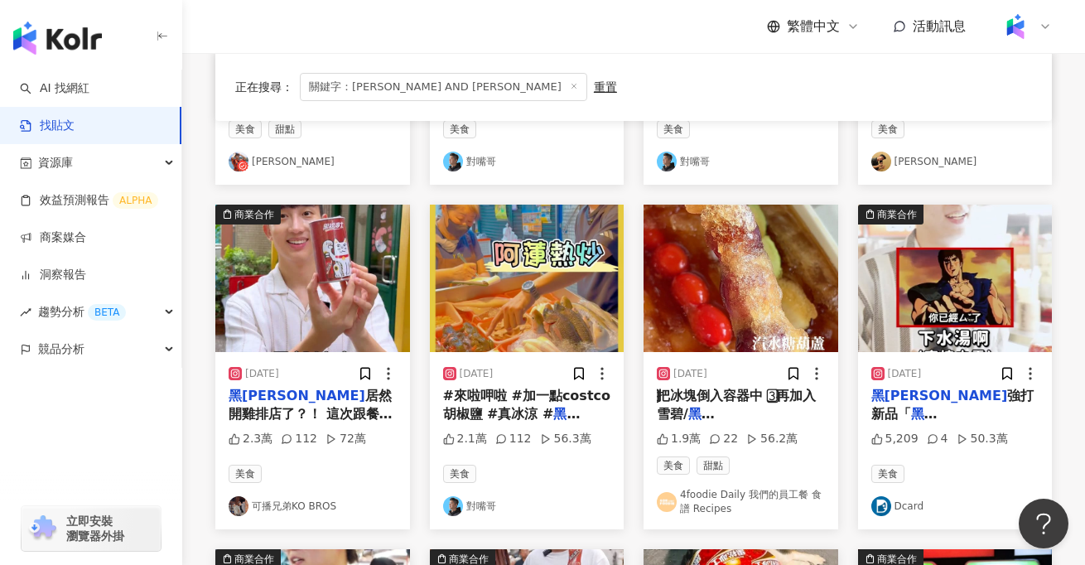
click at [334, 318] on img at bounding box center [312, 278] width 195 height 147
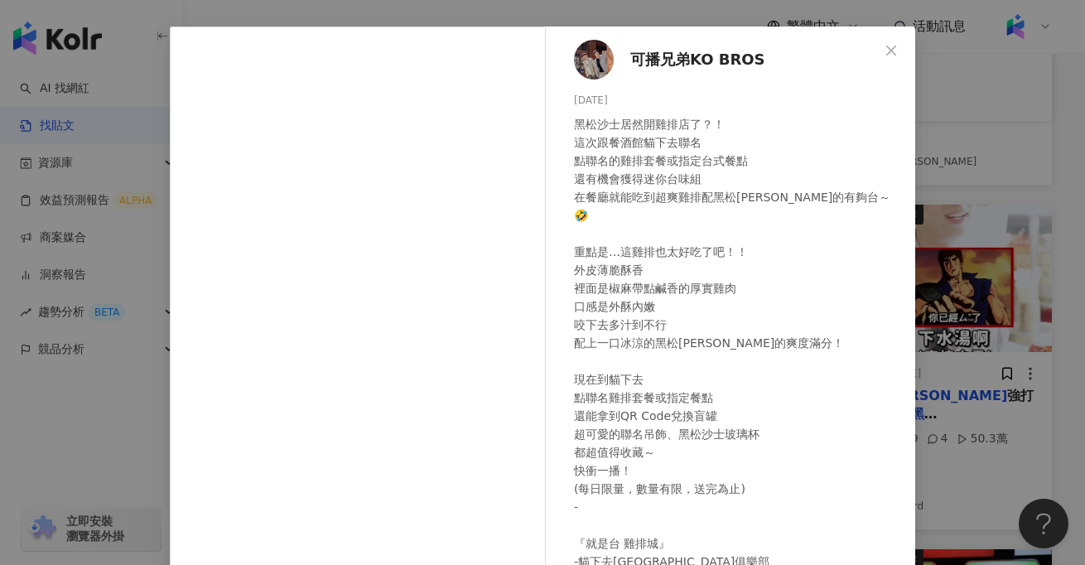
scroll to position [59, 0]
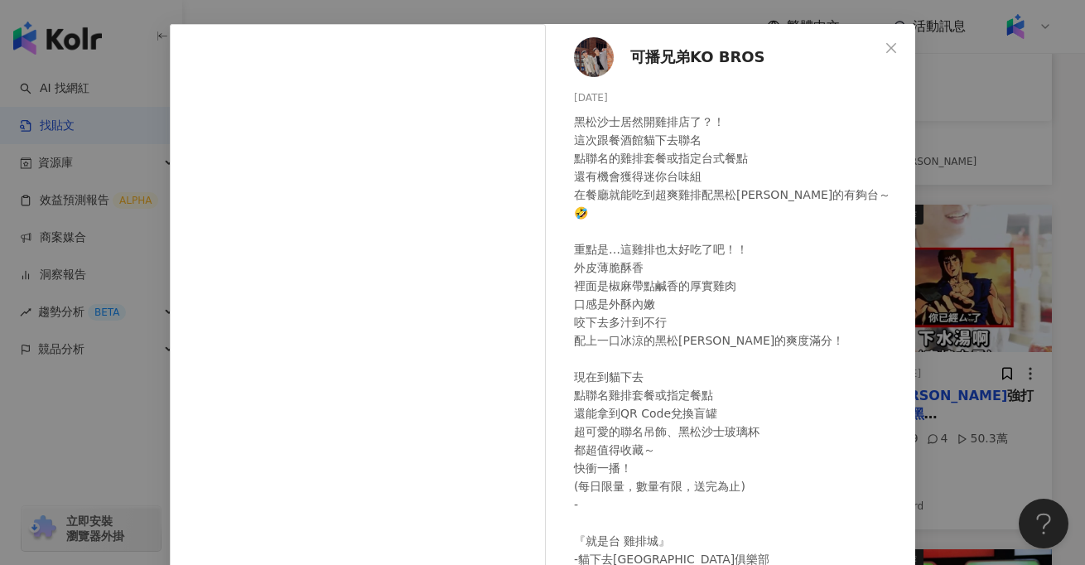
click at [119, 433] on div "可播兄弟KO BROS 2025/7/25 黑松沙士居然開雞排店了？！ 這次跟餐酒館貓下去聯名 點聯名的雞排套餐或指定台式餐點 還有機會獲得迷你台味組 在餐廳…" at bounding box center [542, 282] width 1085 height 565
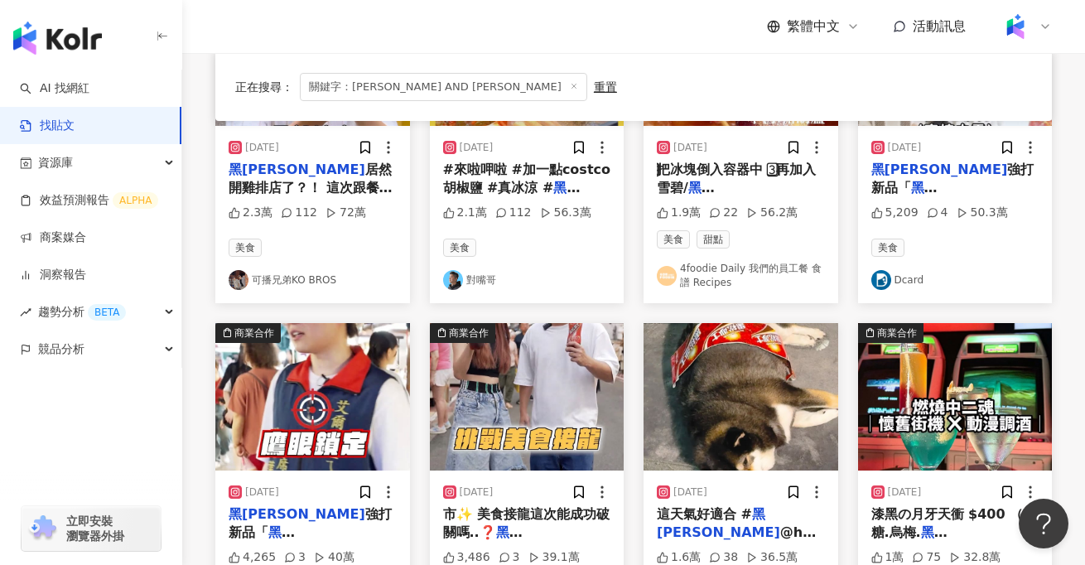
scroll to position [667, 0]
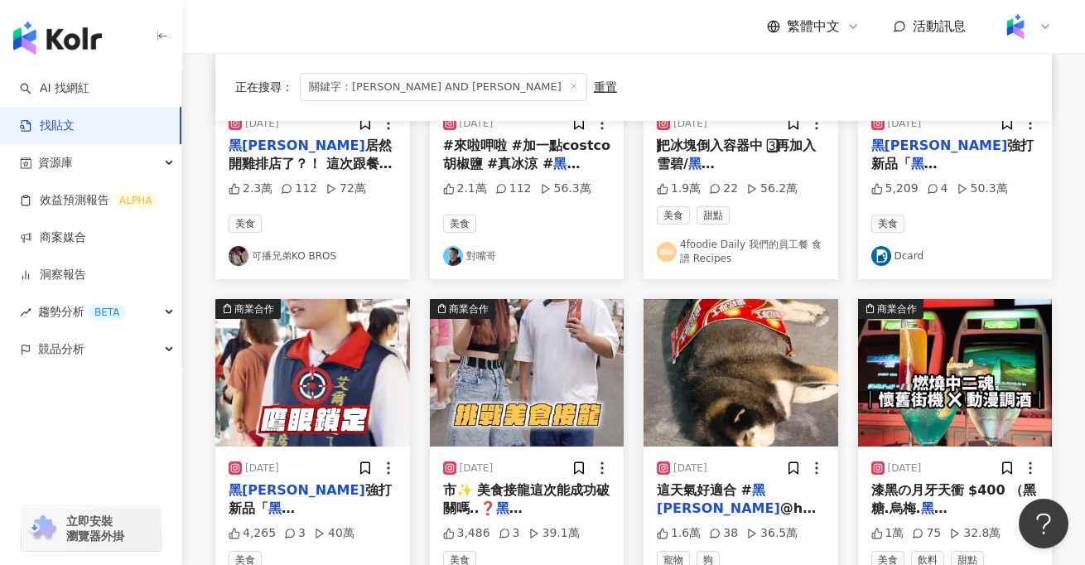
click at [491, 394] on img at bounding box center [527, 372] width 195 height 147
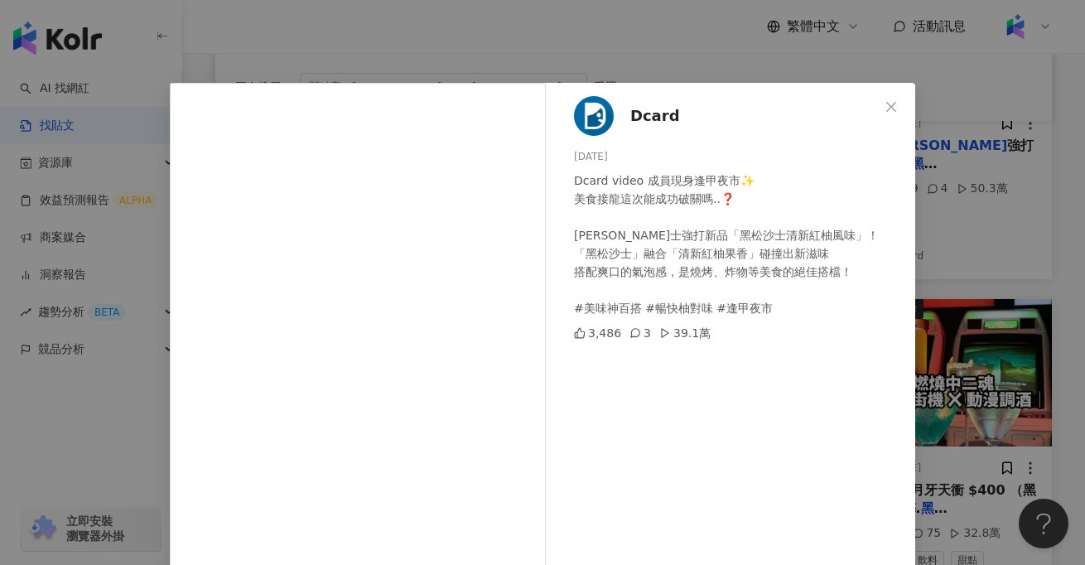
click at [118, 409] on div "Dcard 2025/6/12 Dcard video 成員現身逢甲夜市✨ 美食接龍這次能成功破關嗎..❓ 黑松沙士強打新品「黑松沙士清新紅柚風味」！ 「黑松…" at bounding box center [542, 282] width 1085 height 565
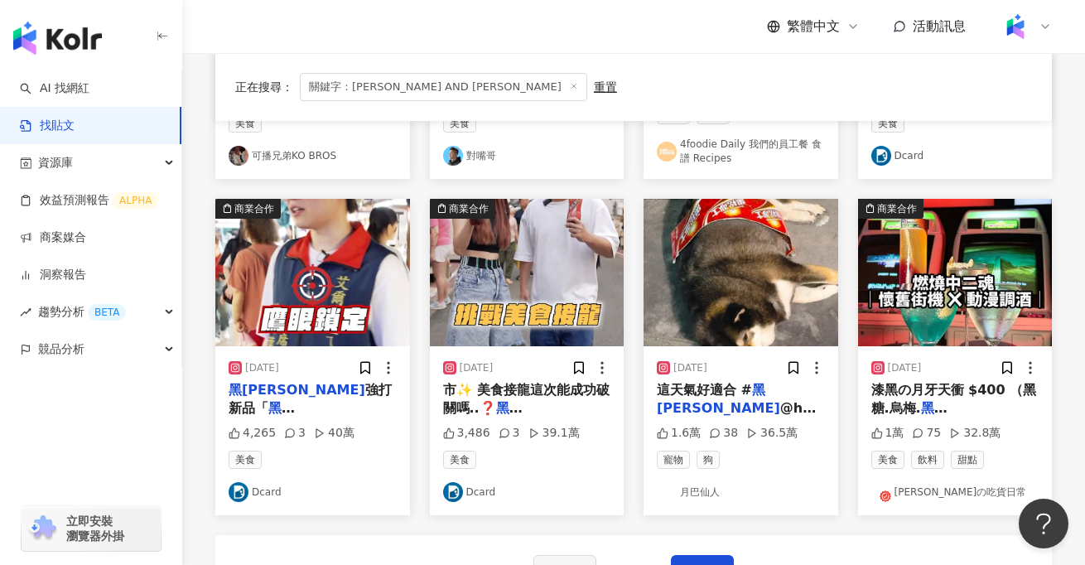
scroll to position [771, 0]
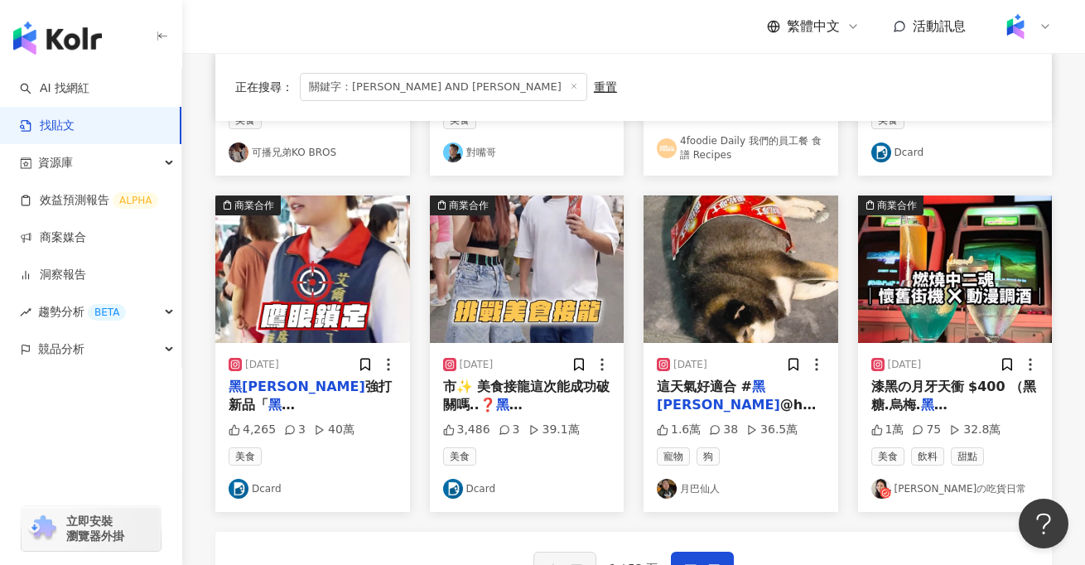
click at [346, 299] on img at bounding box center [312, 269] width 195 height 147
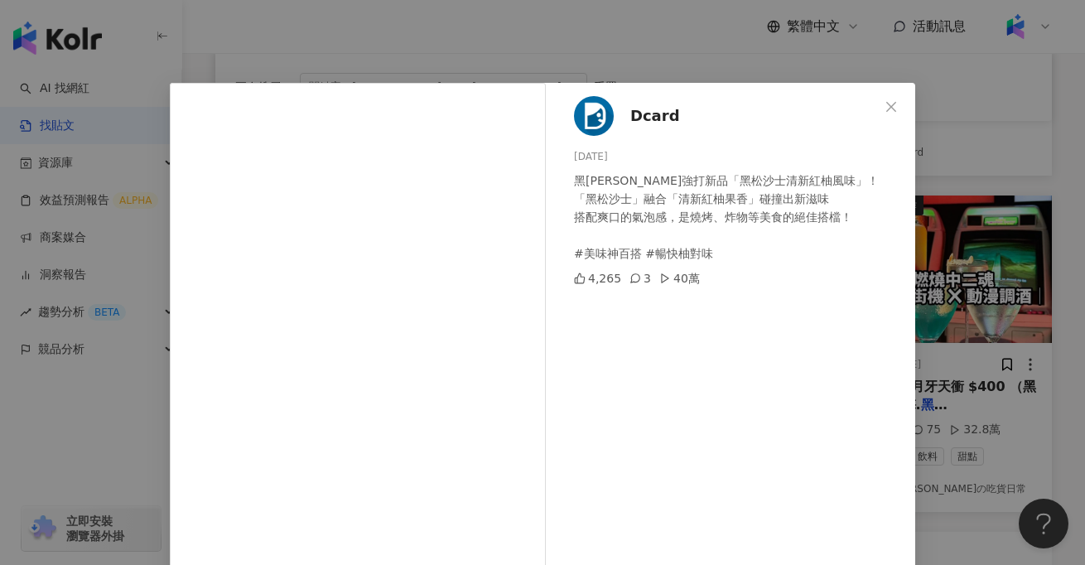
click at [130, 404] on div "Dcard 2025/6/19 黑松沙士強打新品「黑松沙士清新紅柚風味」！ 「黑松沙士」融合「清新紅柚果香」碰撞出新滋味 搭配爽口的氣泡感，是燒烤、炸物等美食…" at bounding box center [542, 282] width 1085 height 565
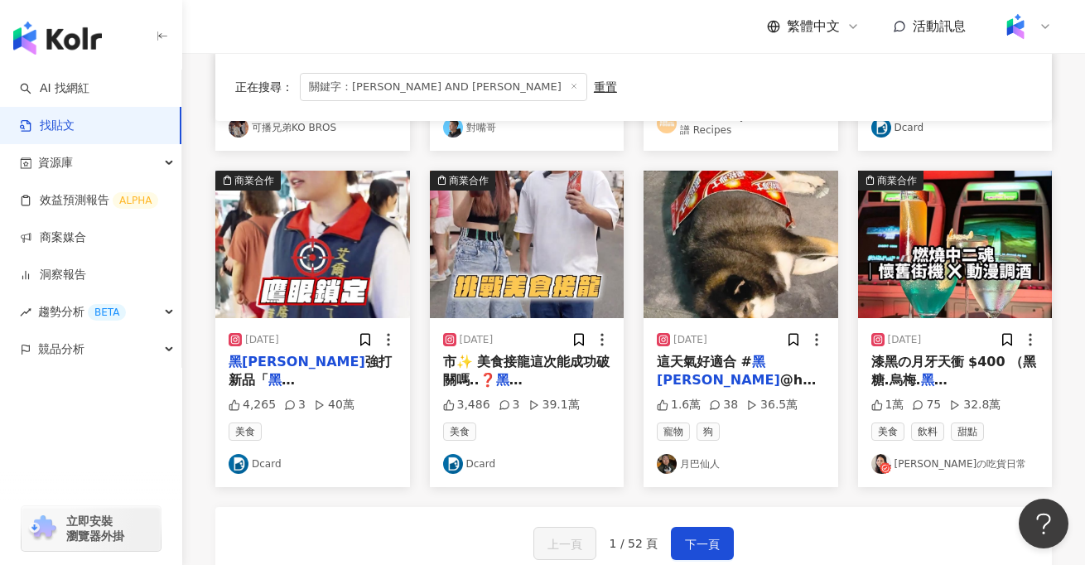
scroll to position [818, 0]
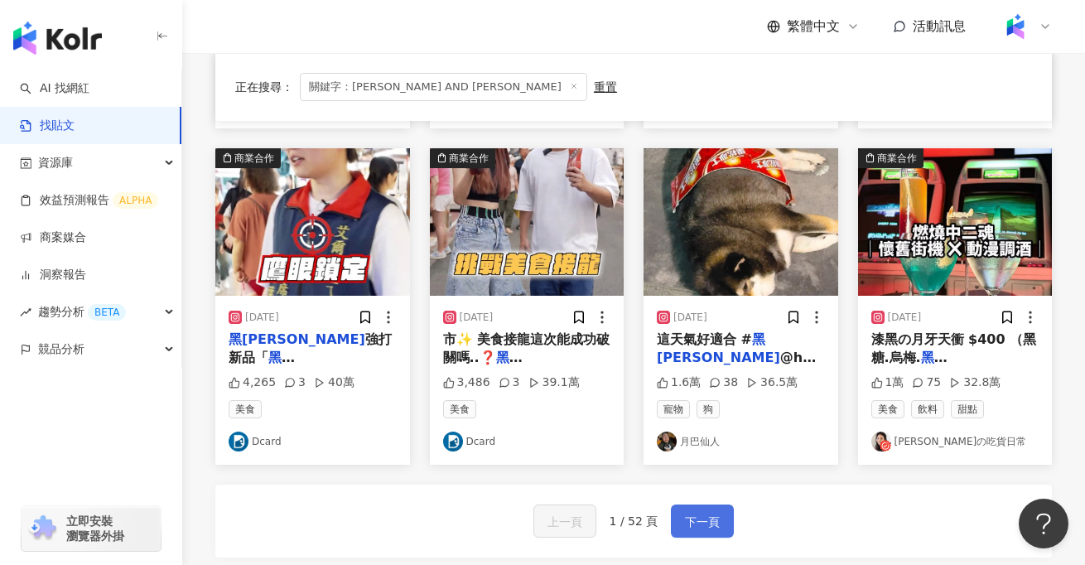
click at [699, 520] on span "下一頁" at bounding box center [702, 522] width 35 height 20
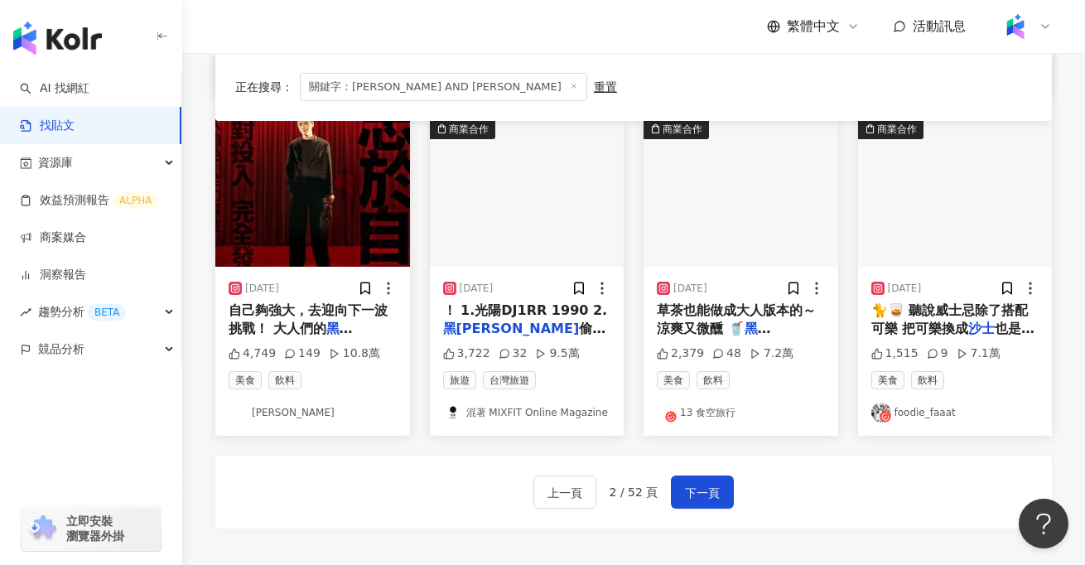
scroll to position [850, 0]
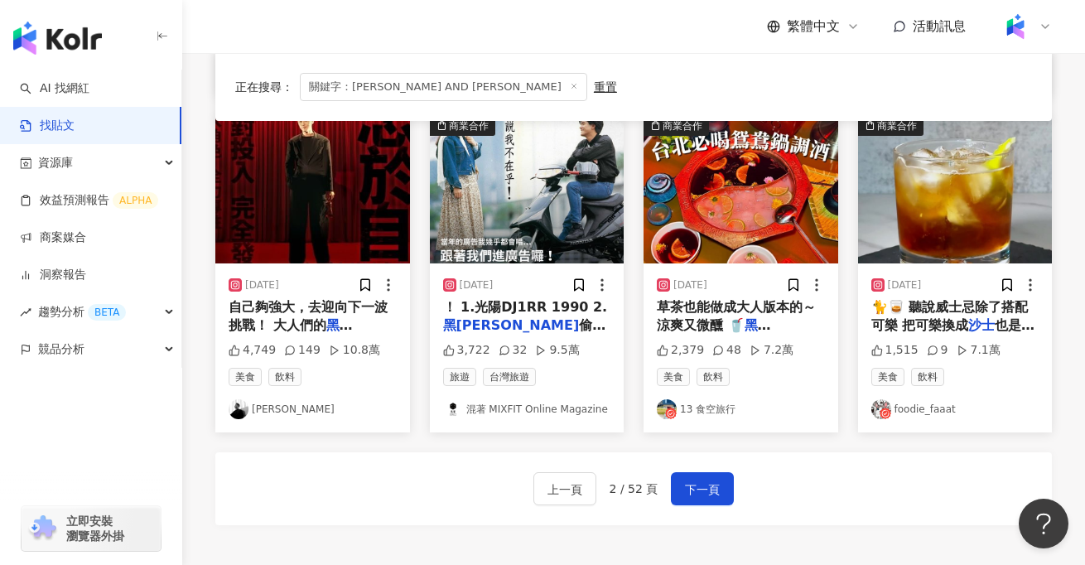
click at [312, 308] on div "自己夠強大，去迎向下一波挑戰！ 大人們的 黑松沙士 大人系啤酒花風味！ @heyso" at bounding box center [313, 316] width 168 height 37
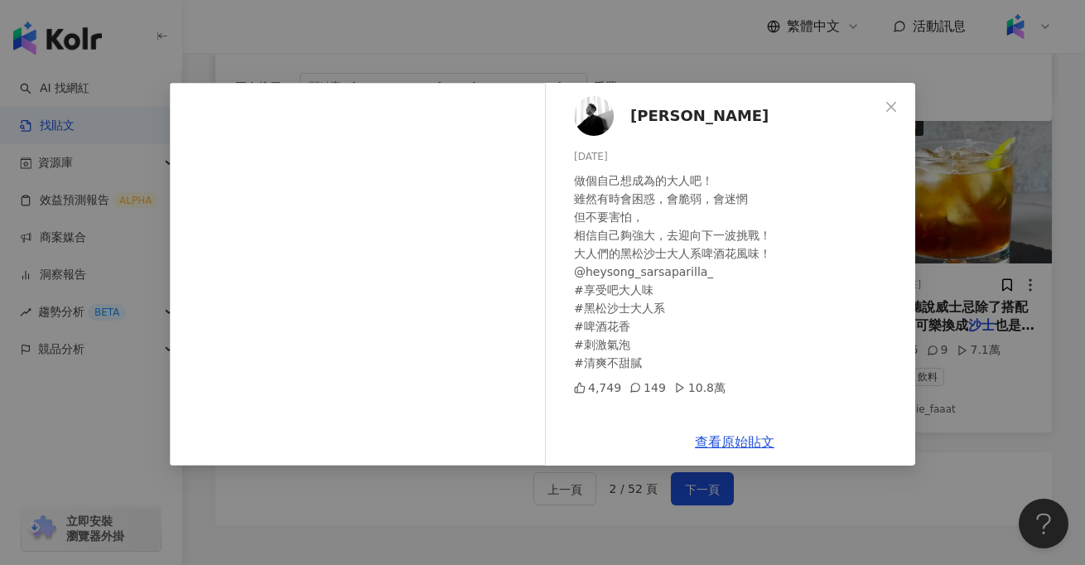
click at [452, 529] on div "Ethan 阮經天 2024/5/15 做個自己想成為的大人吧！ 雖然有時會困惑，會脆弱，會迷惘 但不要害怕， 相信自己夠強大，去迎向下一波挑戰！ 大人們的黑…" at bounding box center [542, 282] width 1085 height 565
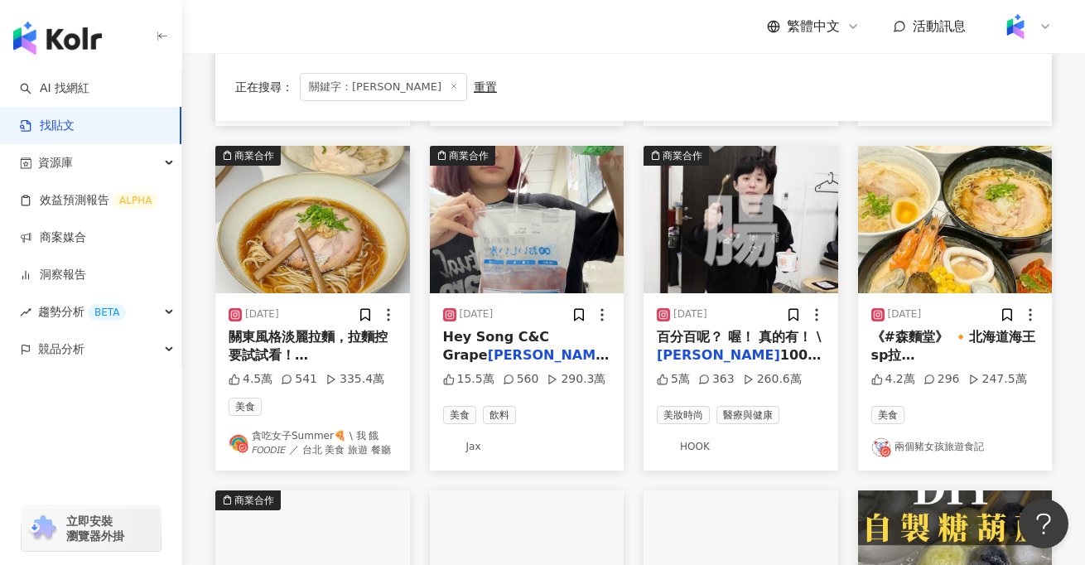
scroll to position [485, 0]
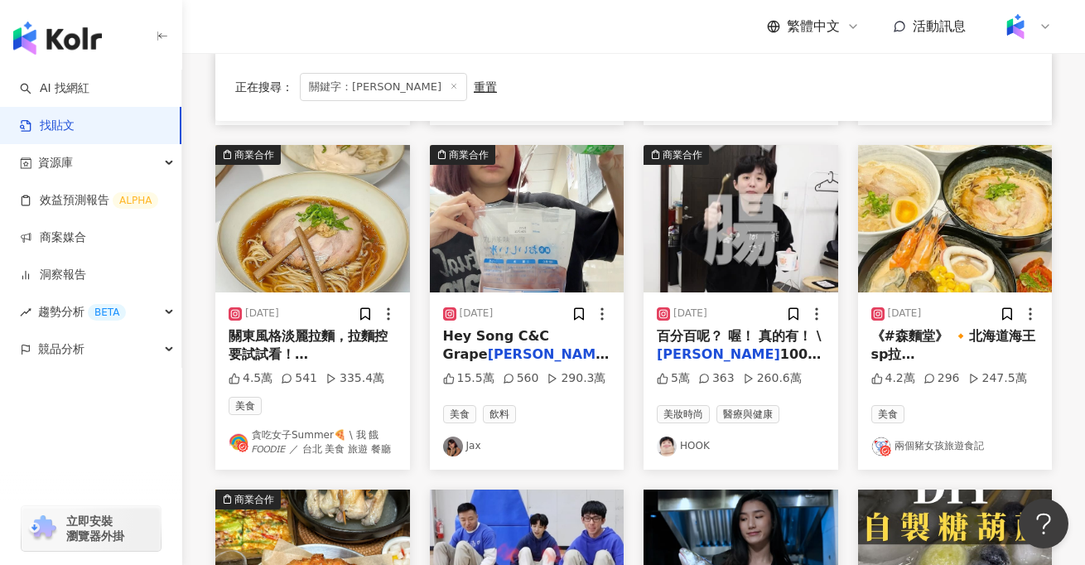
click at [736, 262] on img at bounding box center [741, 218] width 195 height 147
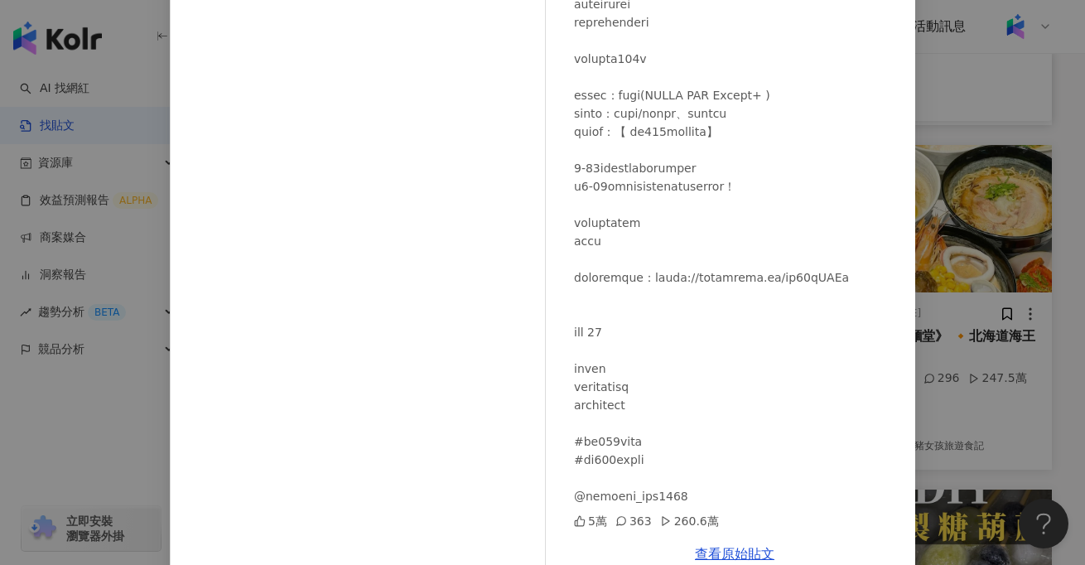
scroll to position [178, 0]
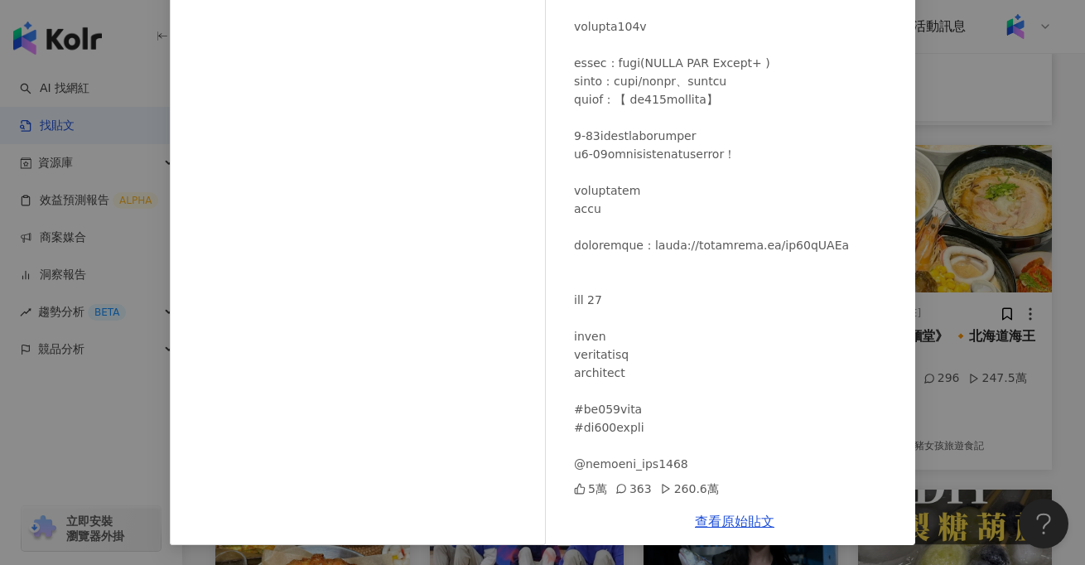
click at [636, 490] on div "363" at bounding box center [634, 489] width 36 height 18
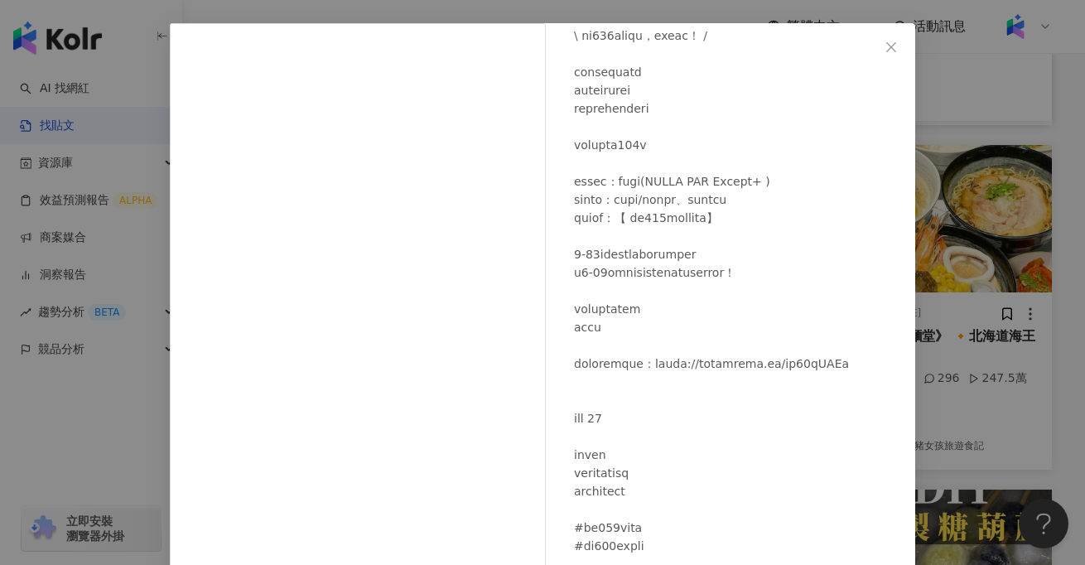
scroll to position [61, 0]
click at [92, 470] on div "HOOK 2025/4/21 5萬 363 260.6萬 查看原始貼文" at bounding box center [542, 282] width 1085 height 565
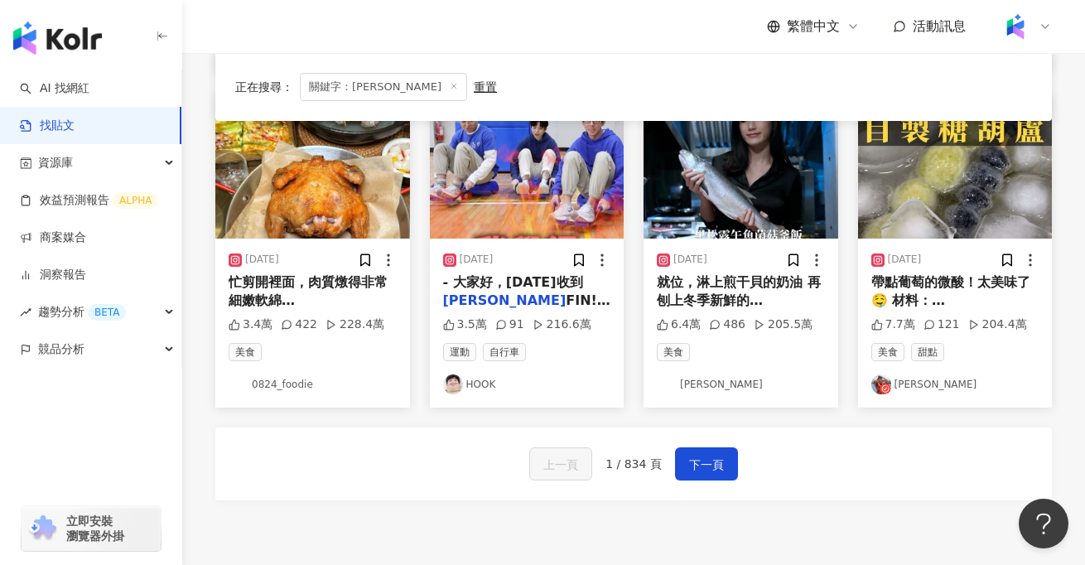
scroll to position [891, 0]
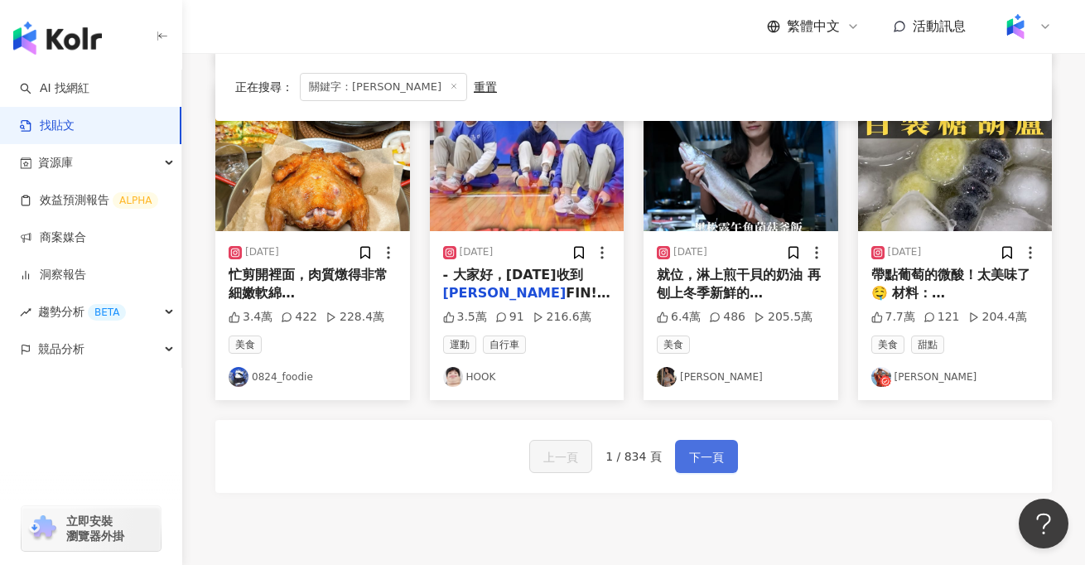
click at [713, 450] on span "下一頁" at bounding box center [706, 457] width 35 height 20
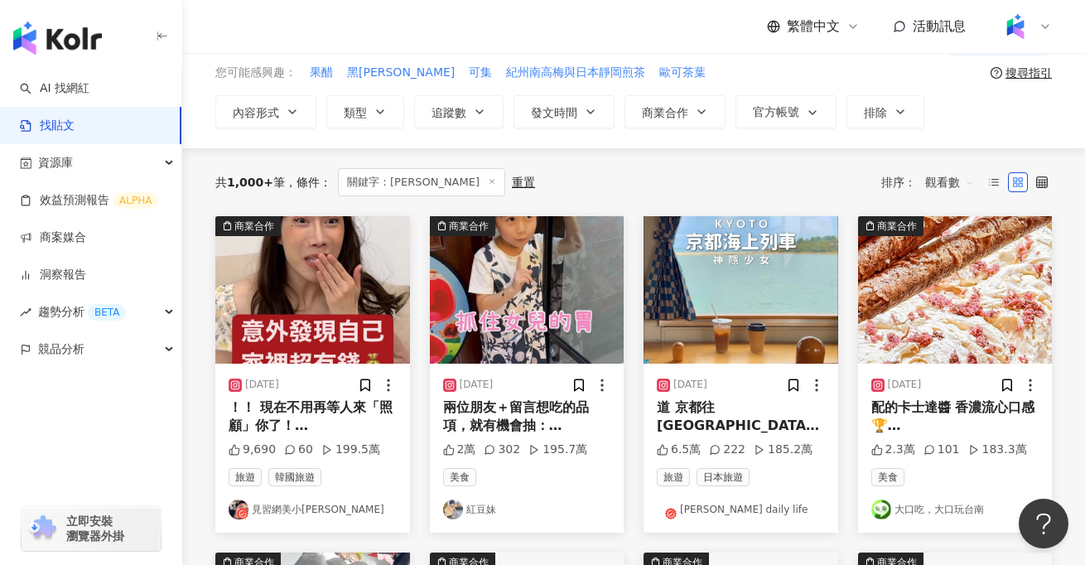
scroll to position [0, 0]
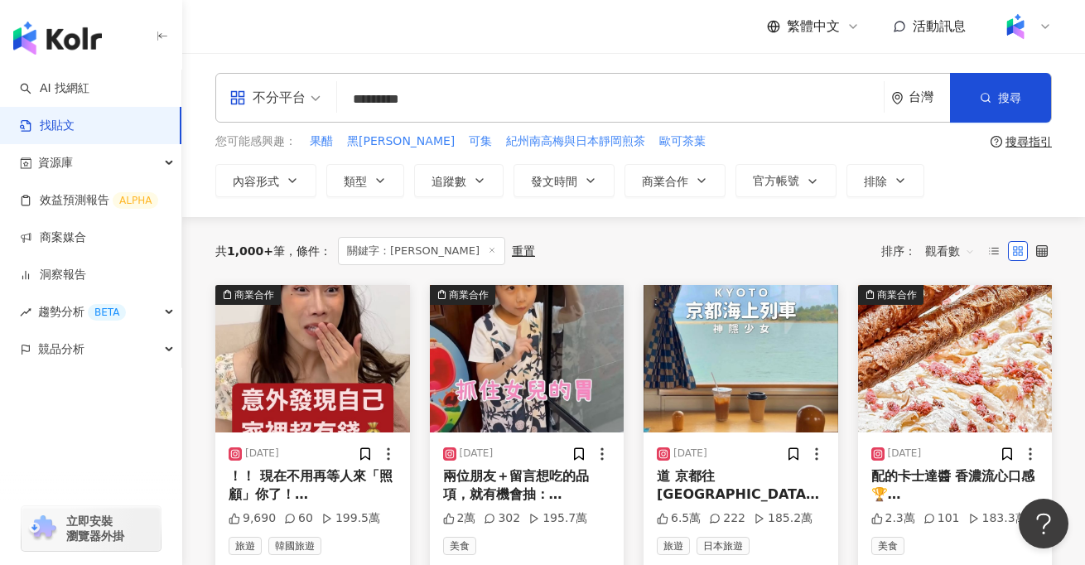
drag, startPoint x: 462, startPoint y: 112, endPoint x: 336, endPoint y: 98, distance: 126.7
click at [336, 98] on div "不分平台 黑松 AND 沙士 ********* 台灣 搜尋 searchOperator 插入語法 完全符合 "" 聯集 OR 交集 AND 排除 - 群組…" at bounding box center [633, 98] width 837 height 50
type input "*"
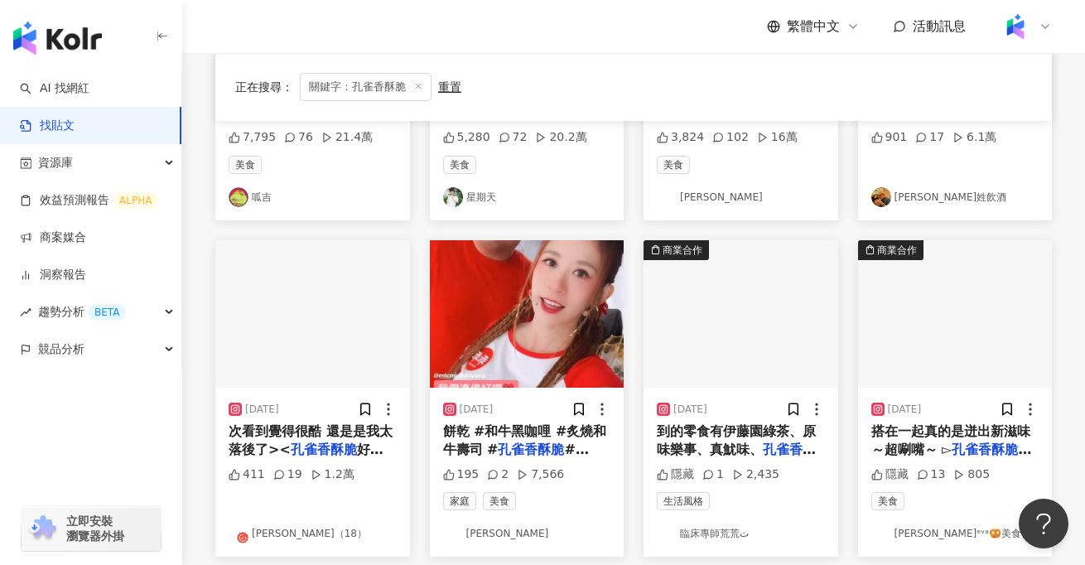
scroll to position [387, 0]
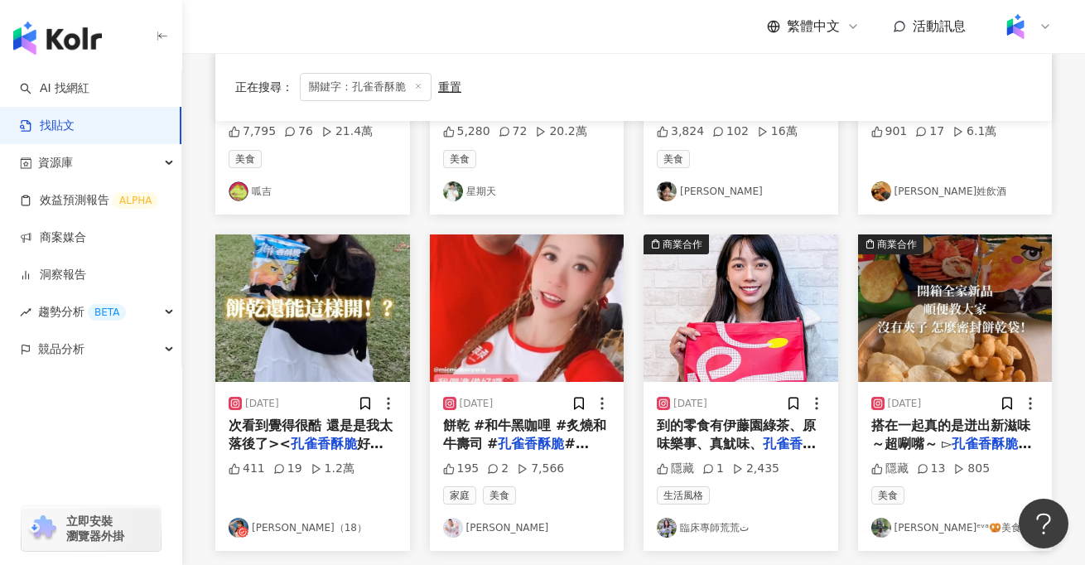
click at [337, 305] on img at bounding box center [312, 307] width 195 height 147
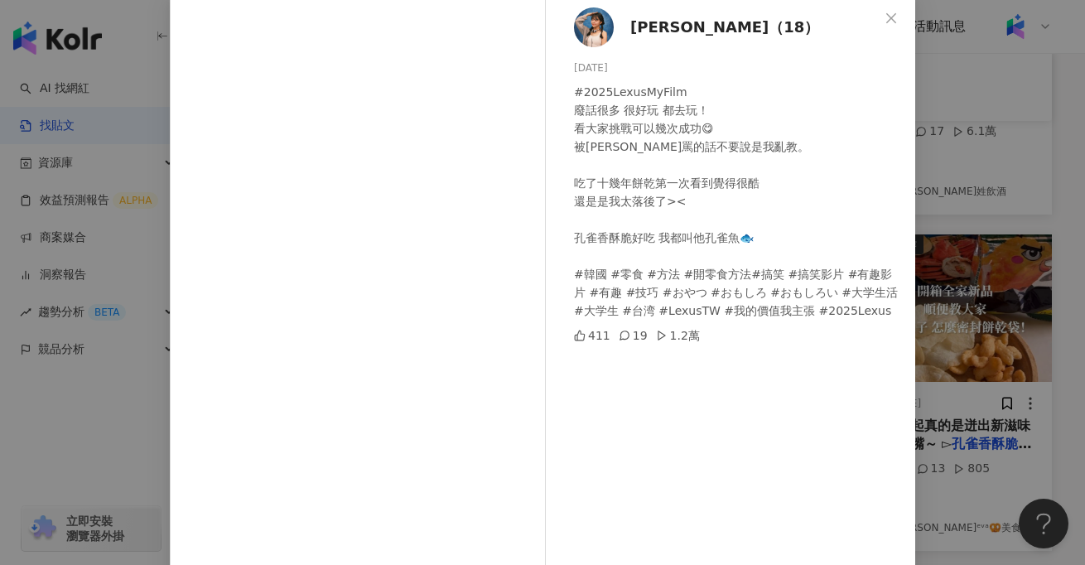
scroll to position [0, 0]
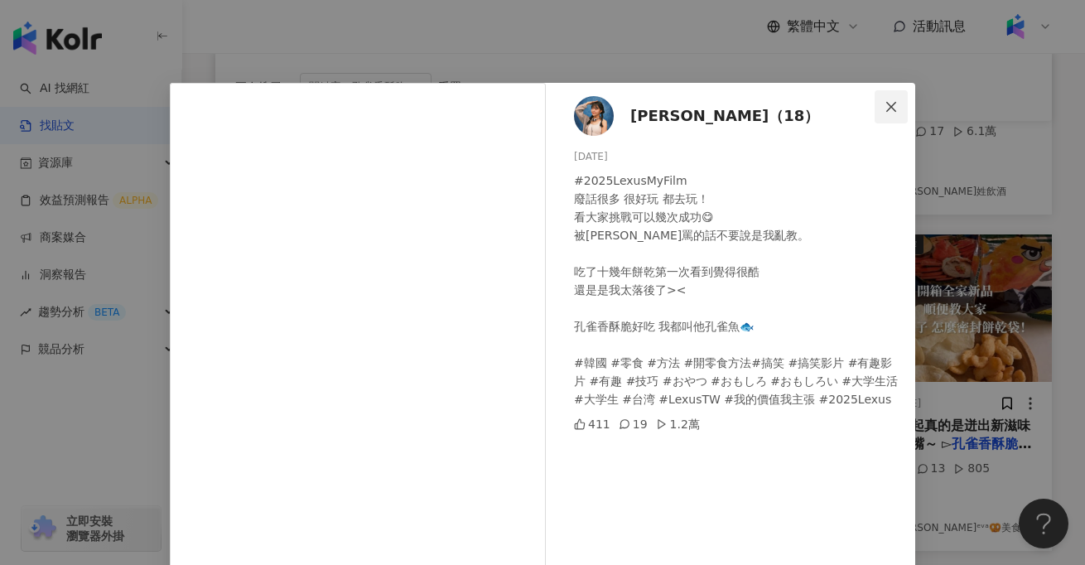
click at [890, 108] on icon "close" at bounding box center [892, 106] width 10 height 10
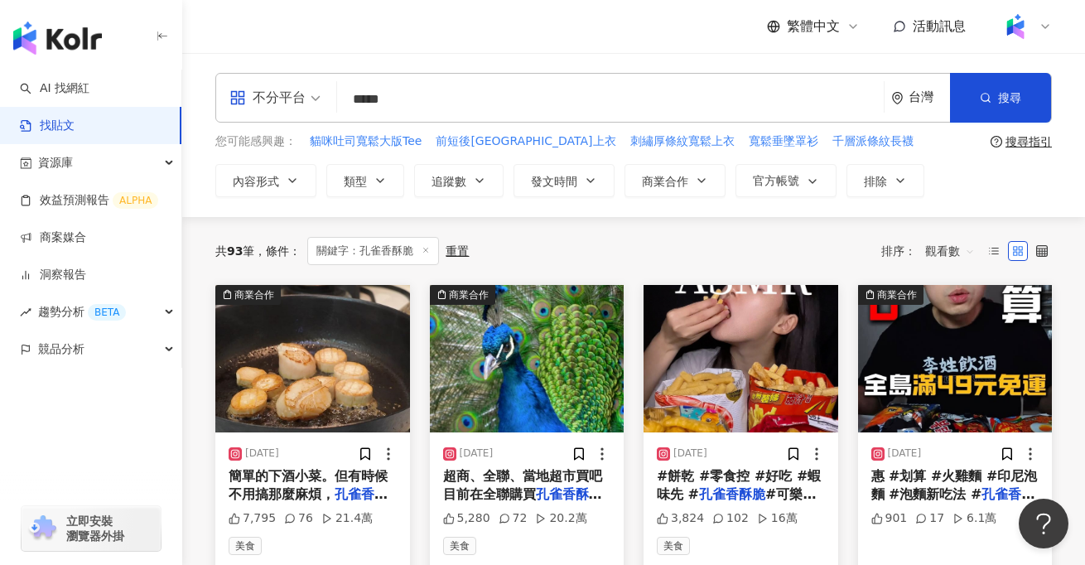
click at [380, 91] on input "*****" at bounding box center [611, 99] width 534 height 36
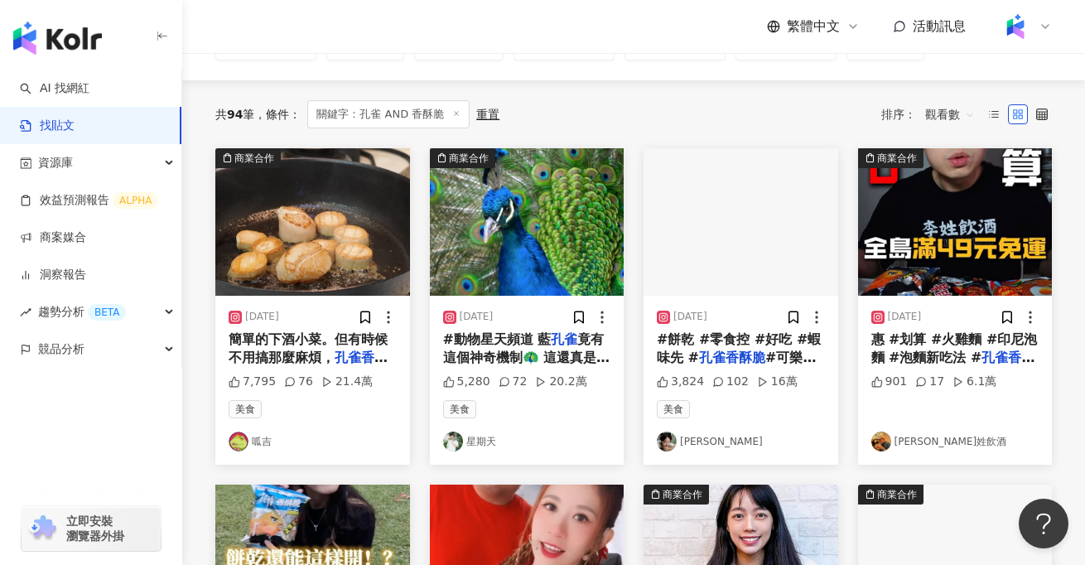
scroll to position [138, 0]
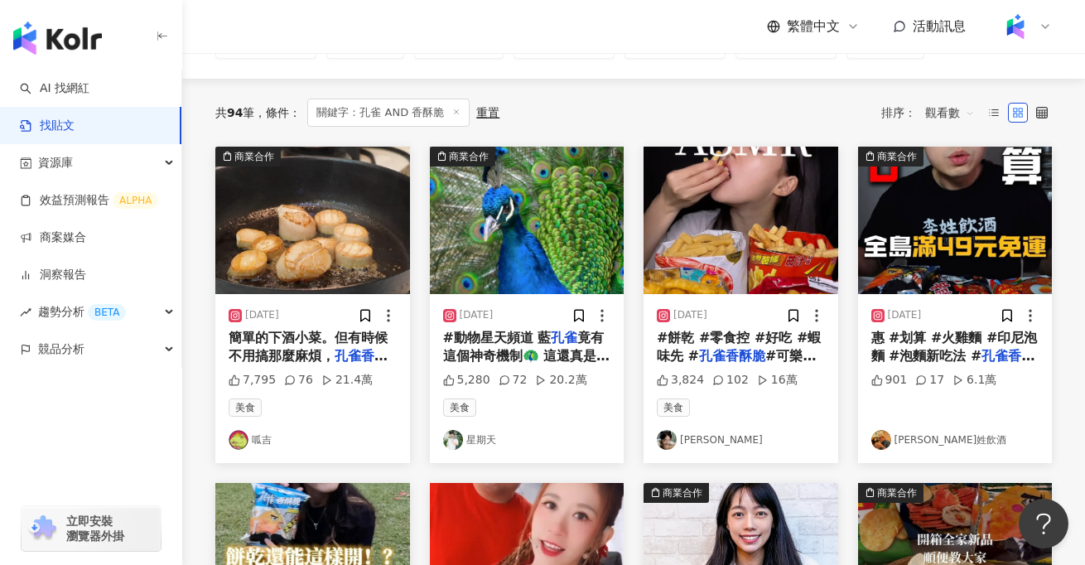
click at [744, 244] on img at bounding box center [741, 220] width 195 height 147
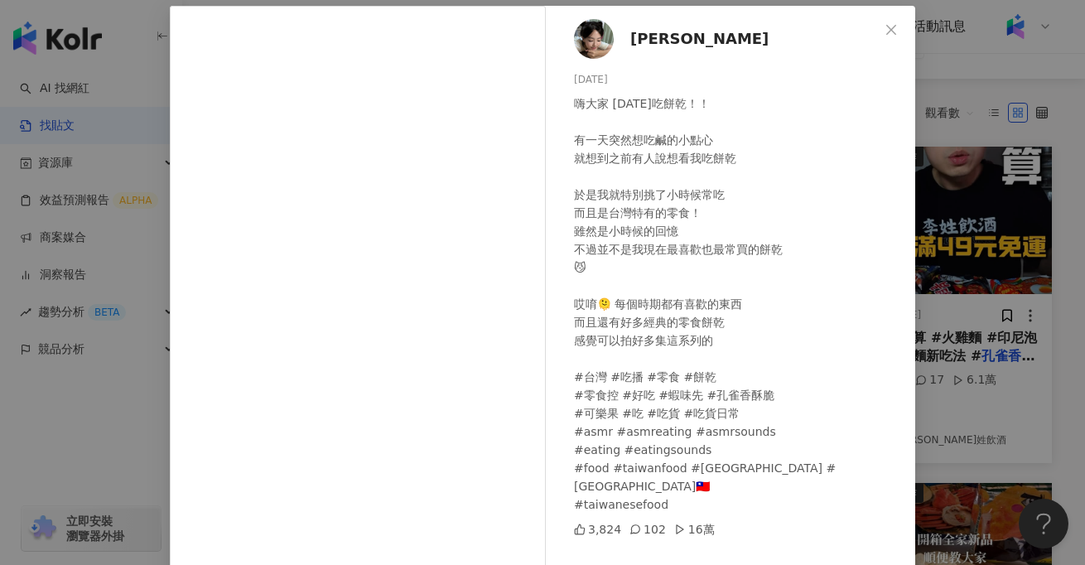
scroll to position [75, 0]
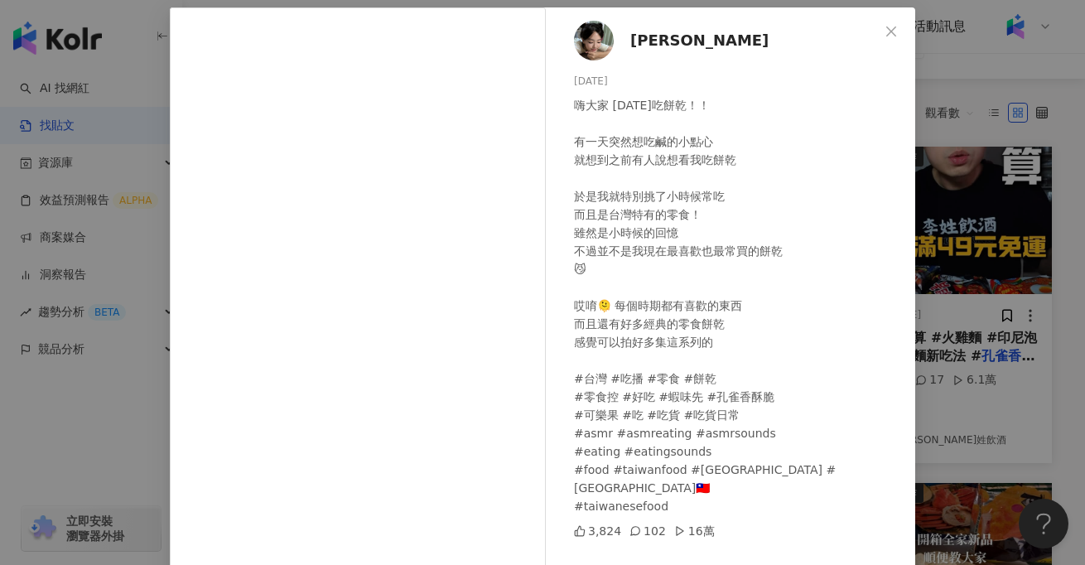
click at [961, 422] on div "賴妍伶 2024/5/13 嗨大家 今天吃餅乾！！ 有一天突然想吃鹹的小點心 就想到之前有人說想看我吃餅乾 於是我就特別挑了小時候常吃 而且是台灣特有的零食！…" at bounding box center [542, 282] width 1085 height 565
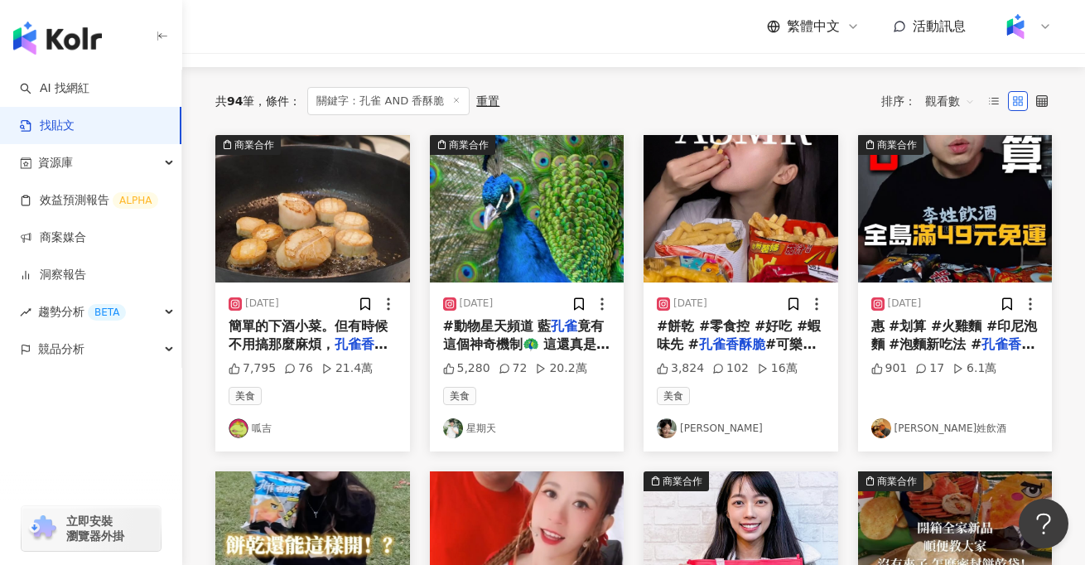
scroll to position [155, 0]
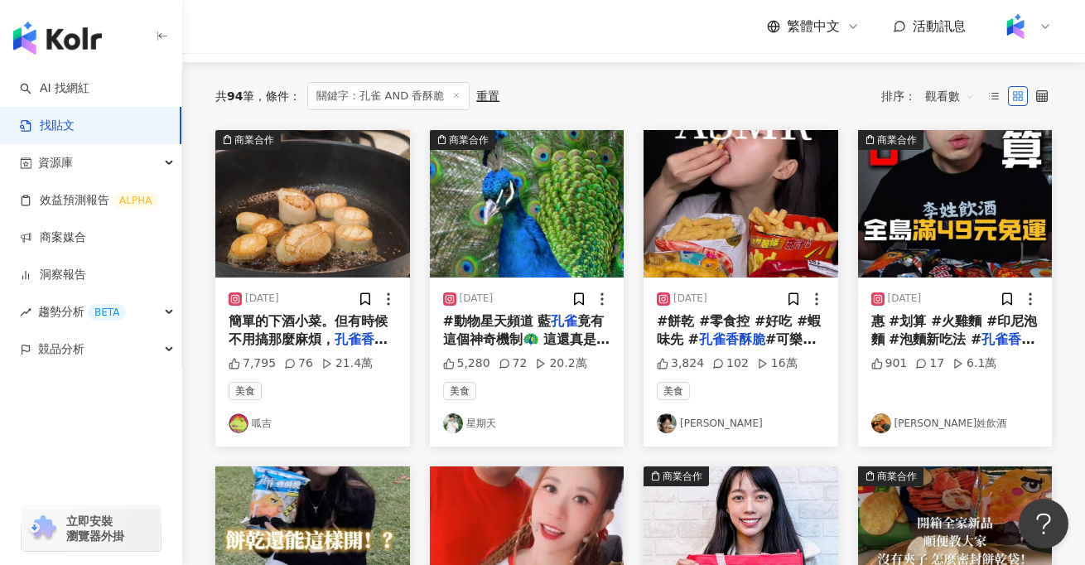
click at [281, 323] on span "簡單的下酒小菜。但有時候不用搞那麼麻煩，" at bounding box center [308, 330] width 159 height 34
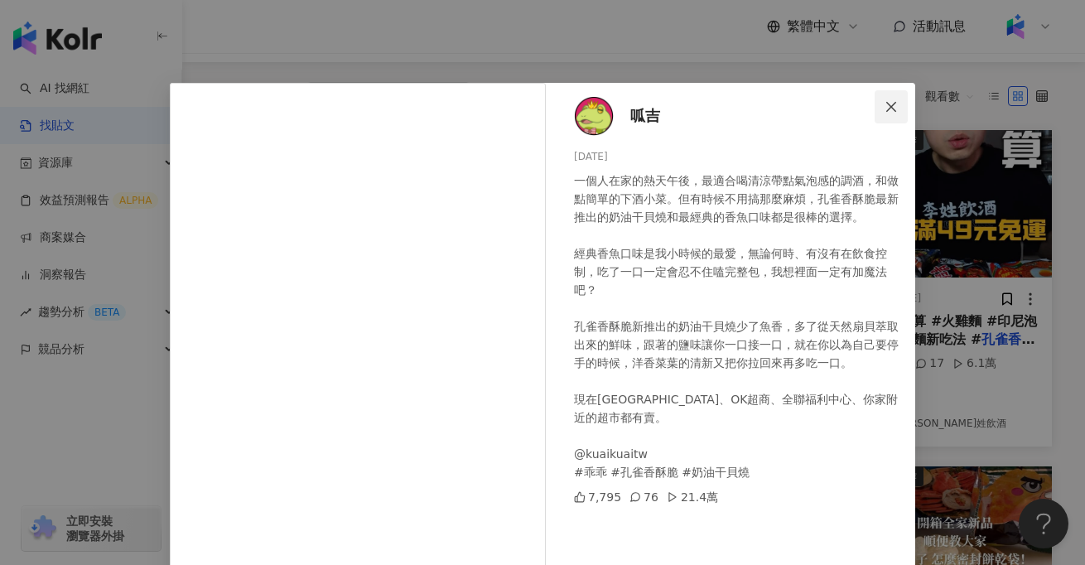
click at [893, 104] on icon "close" at bounding box center [892, 106] width 10 height 10
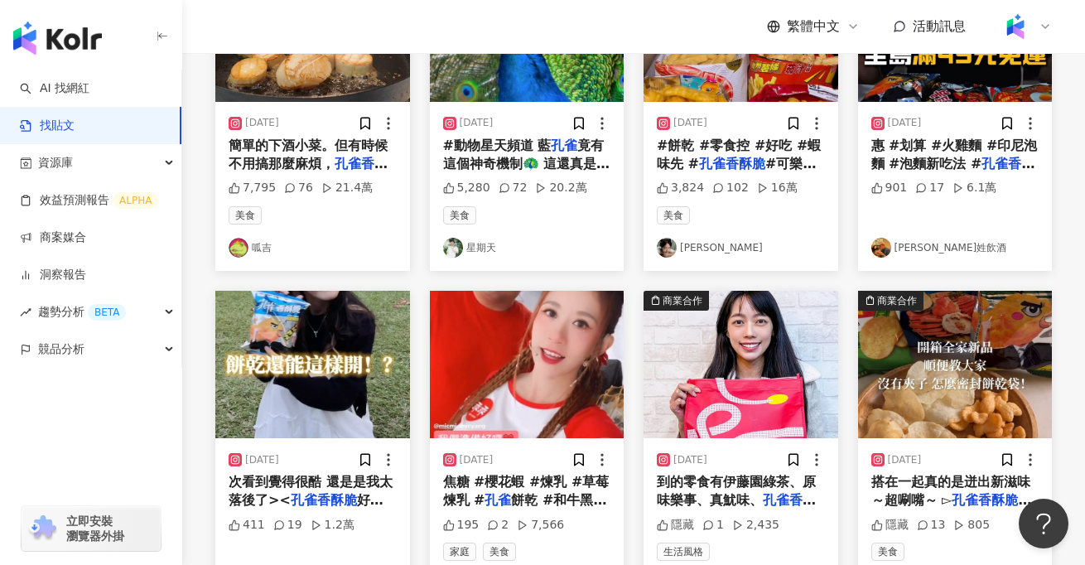
scroll to position [1028, 0]
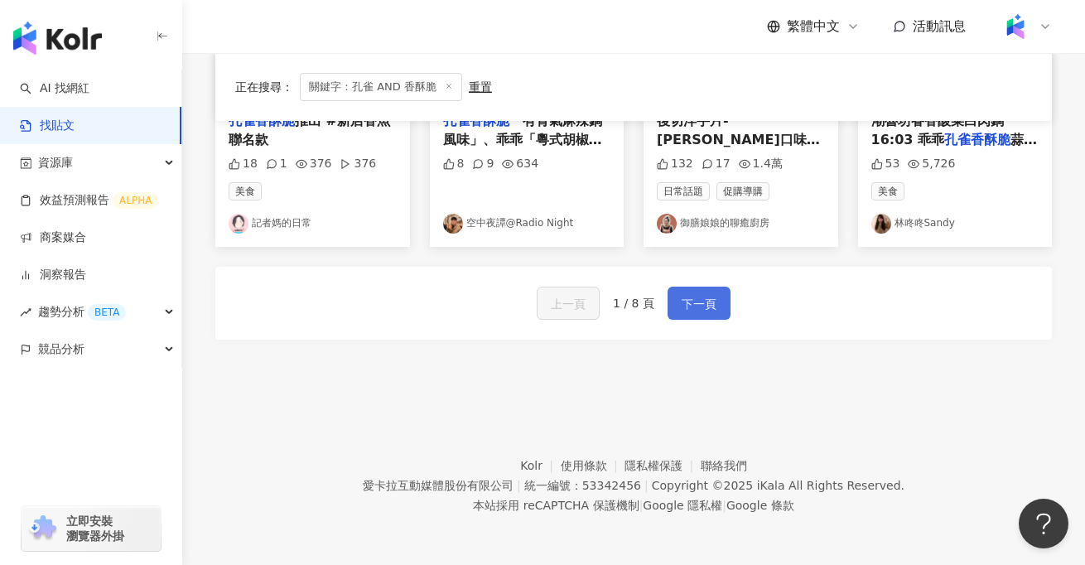
click at [688, 311] on span "下一頁" at bounding box center [699, 304] width 35 height 20
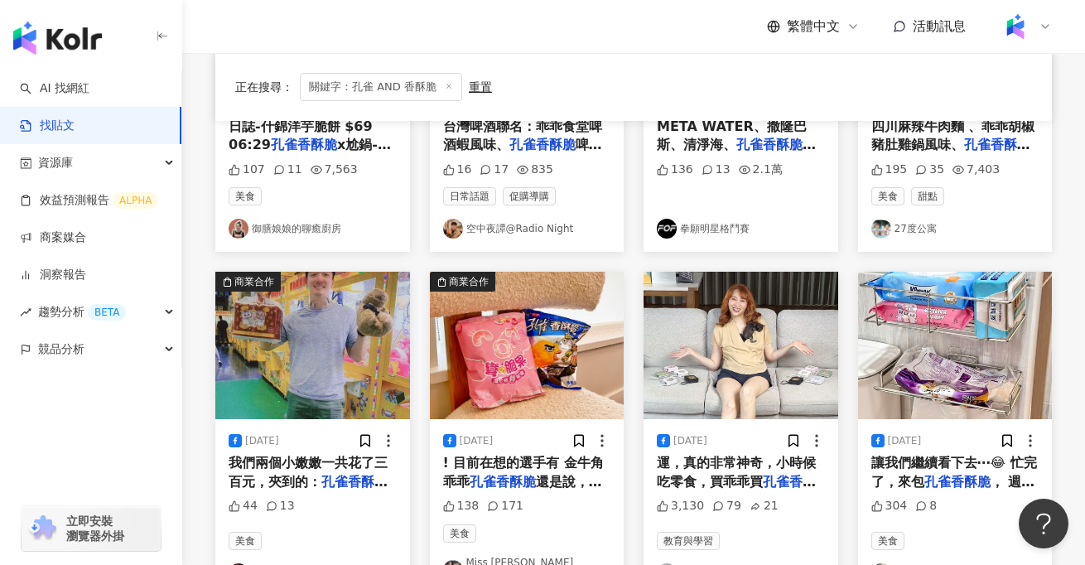
scroll to position [698, 0]
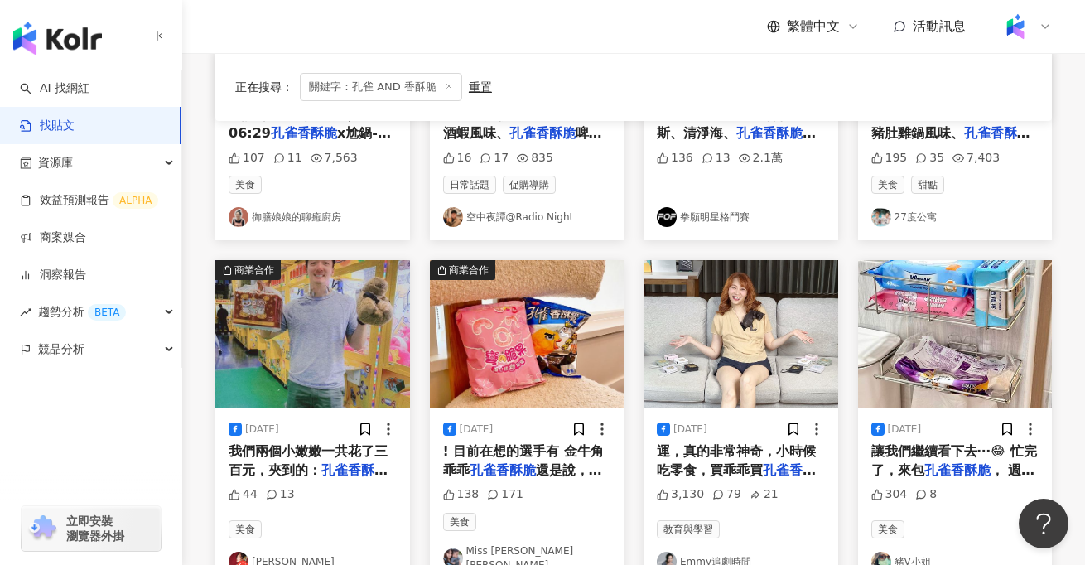
click at [573, 362] on img at bounding box center [527, 333] width 195 height 147
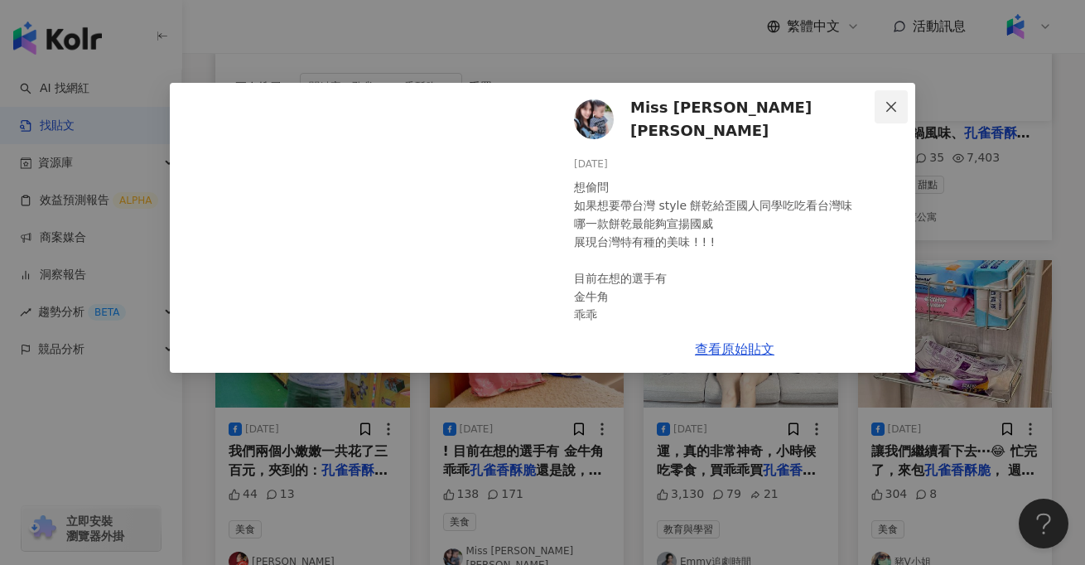
click at [901, 122] on button "Close" at bounding box center [891, 106] width 33 height 33
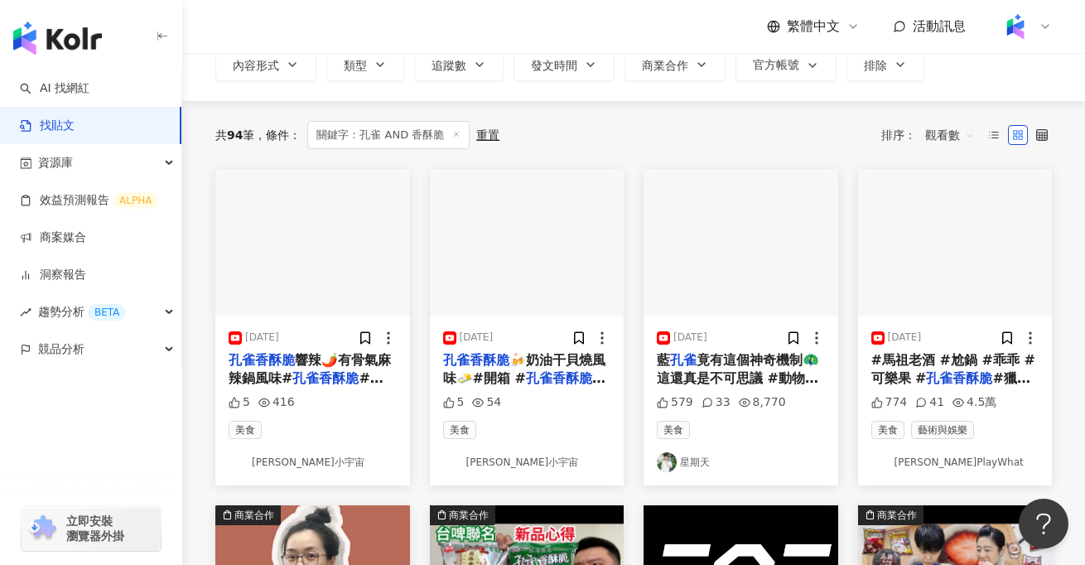
scroll to position [114, 0]
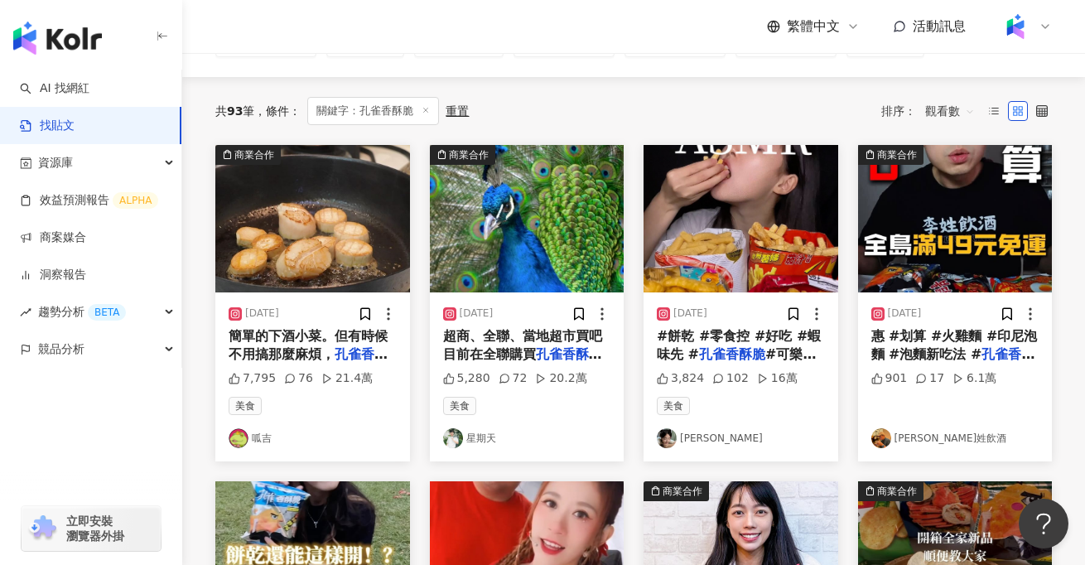
scroll to position [143, 0]
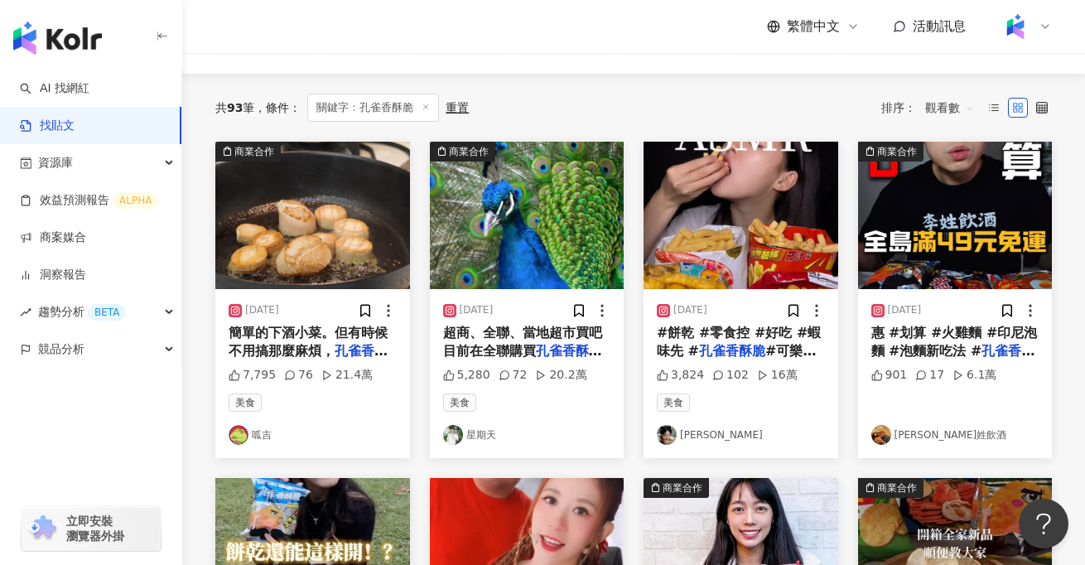
click at [737, 342] on div "#餅乾 #零食控 #好吃 #蝦味先 # 孔雀香酥脆 #可樂果 #吃 #吃貨 #" at bounding box center [741, 342] width 168 height 37
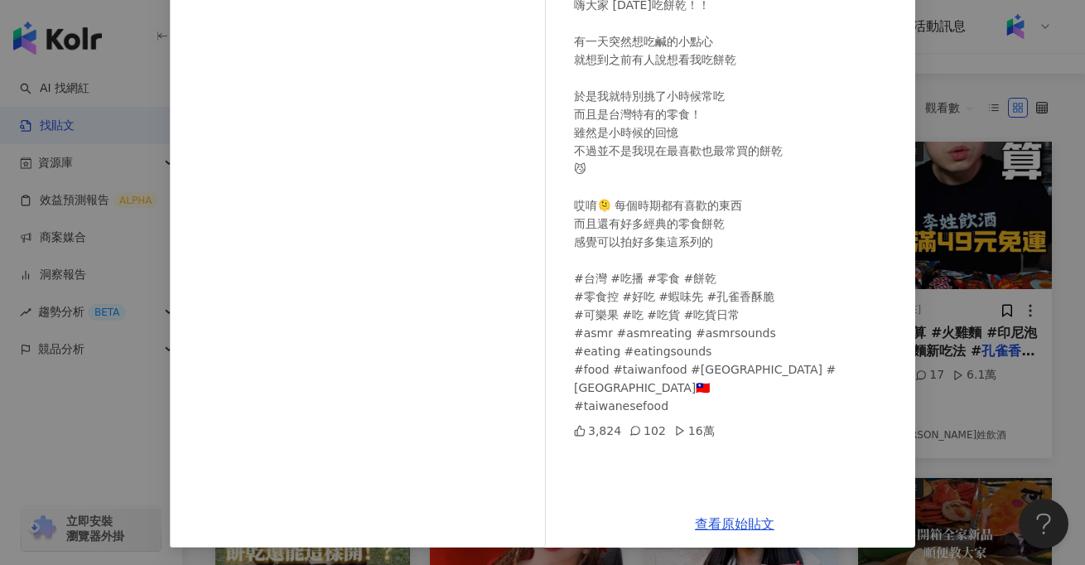
scroll to position [178, 0]
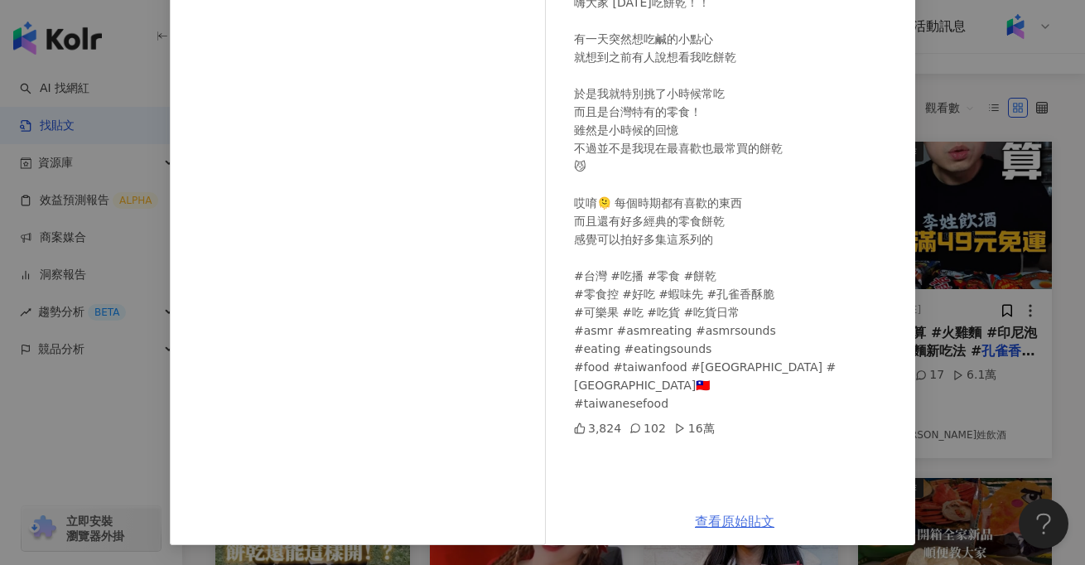
click at [745, 520] on link "查看原始貼文" at bounding box center [735, 522] width 80 height 16
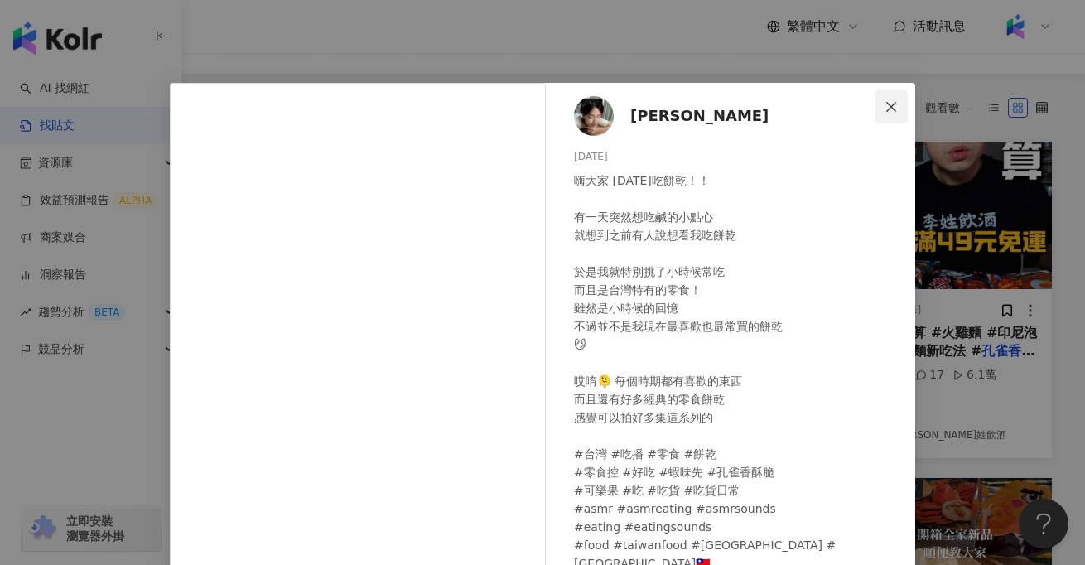
click at [900, 113] on span "Close" at bounding box center [891, 106] width 33 height 13
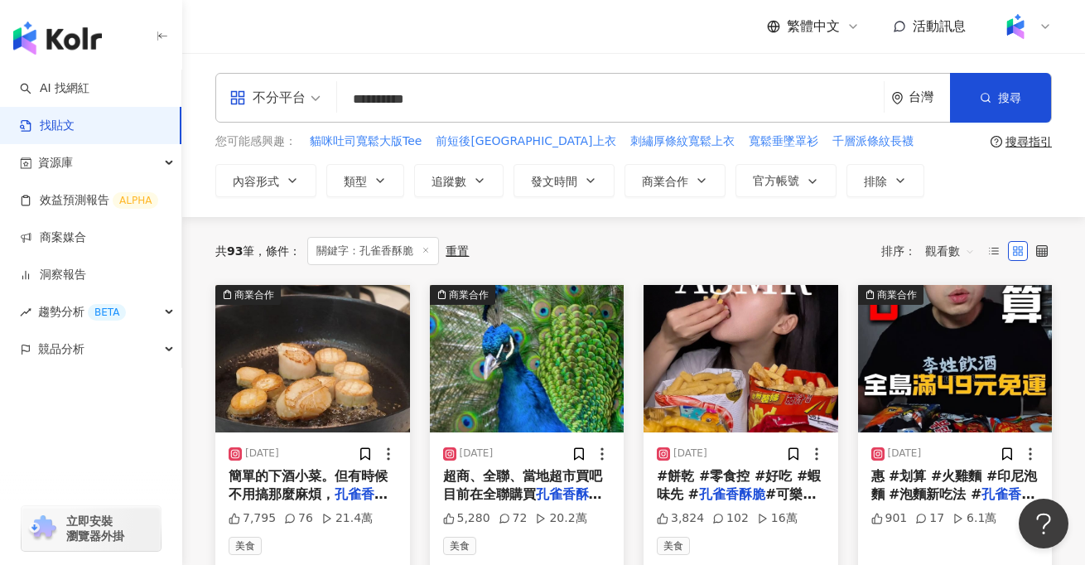
drag, startPoint x: 491, startPoint y: 88, endPoint x: 311, endPoint y: 111, distance: 181.3
click at [311, 111] on div "**********" at bounding box center [633, 98] width 837 height 50
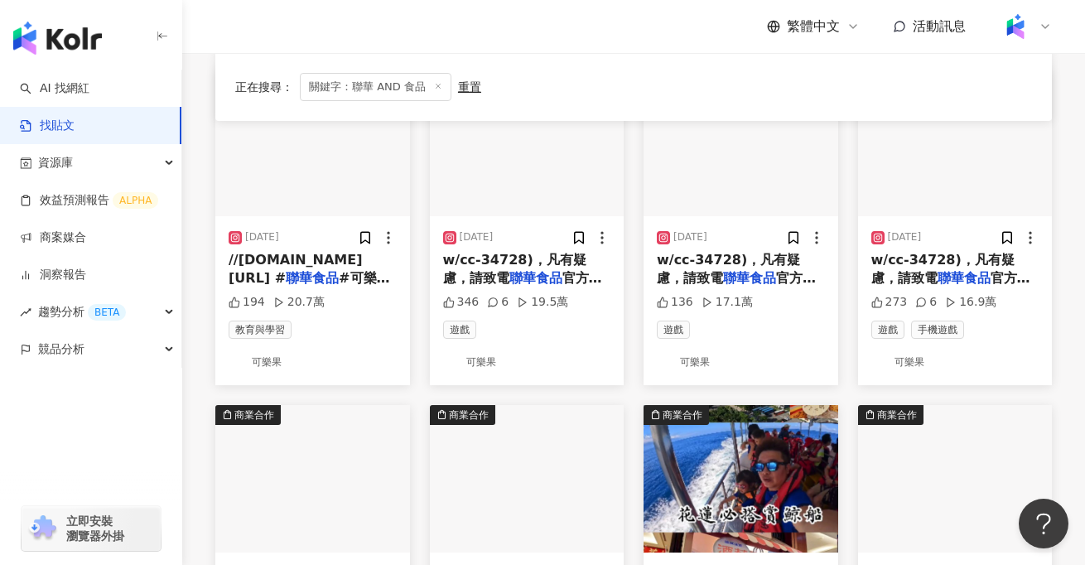
scroll to position [761, 0]
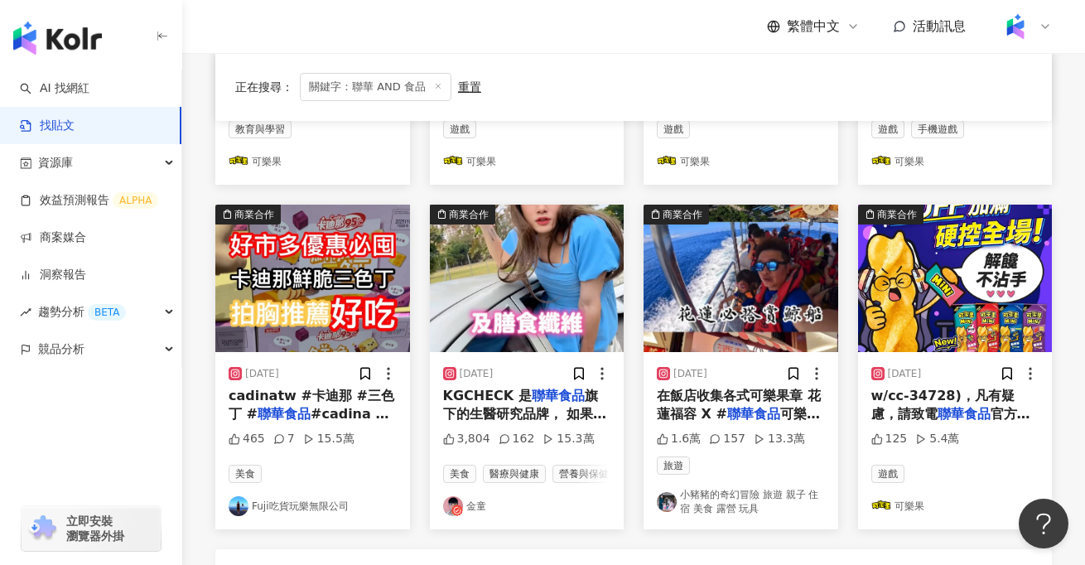
click at [545, 398] on div "KGCHECK 是 聯華食品 旗下的生醫研究品牌， 如果跟金童一樣喜歡 聯華食品 的可樂果、萬歲牌...等等好滋味， 就知道可以相信他們家對於味道掌控的功力，…" at bounding box center [527, 405] width 168 height 37
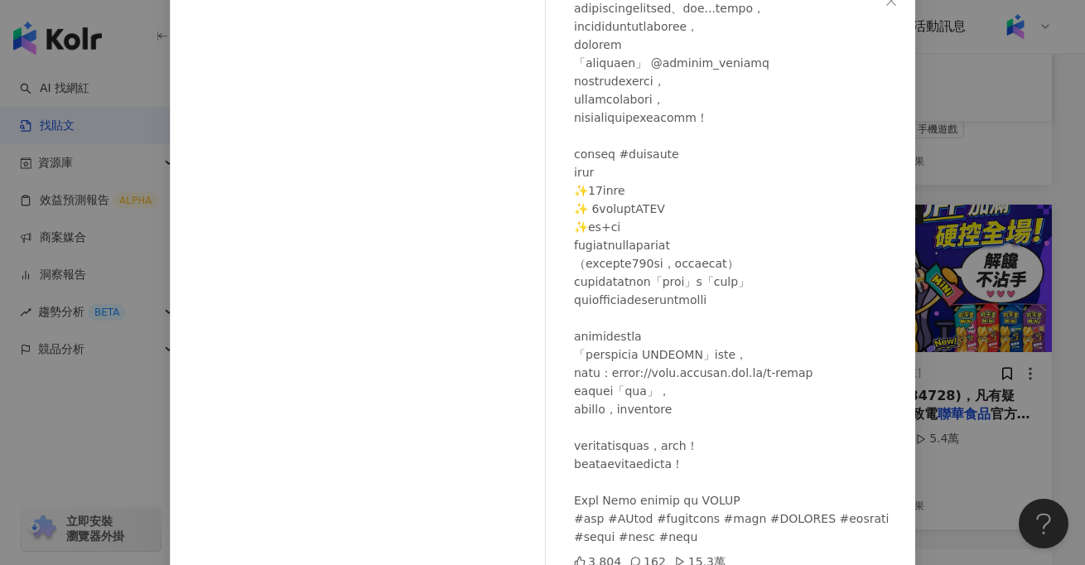
scroll to position [123, 0]
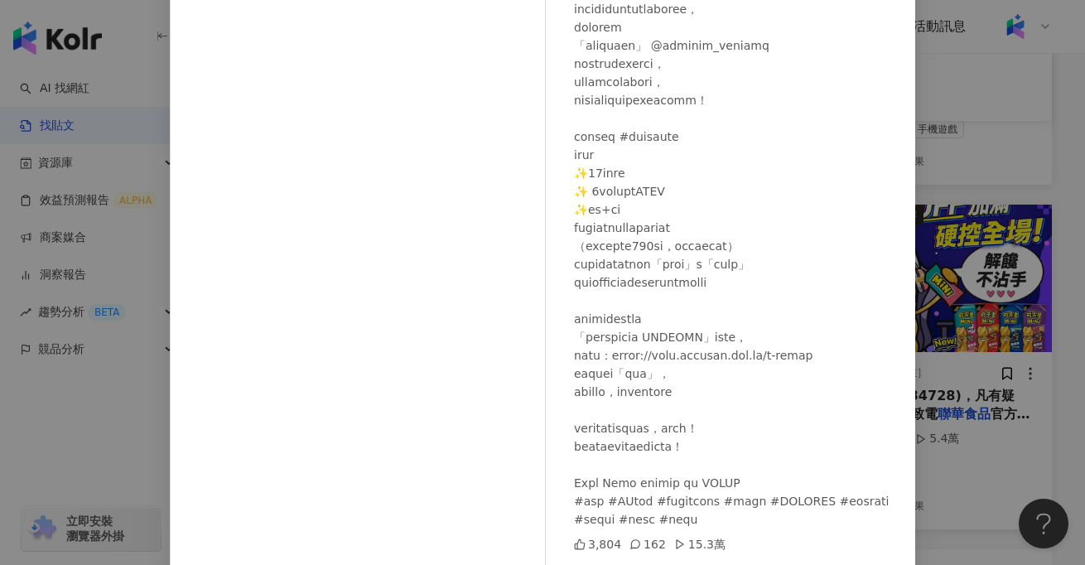
click at [113, 431] on div "金童 2024/12/23 3,804 162 15.3萬 查看原始貼文" at bounding box center [542, 282] width 1085 height 565
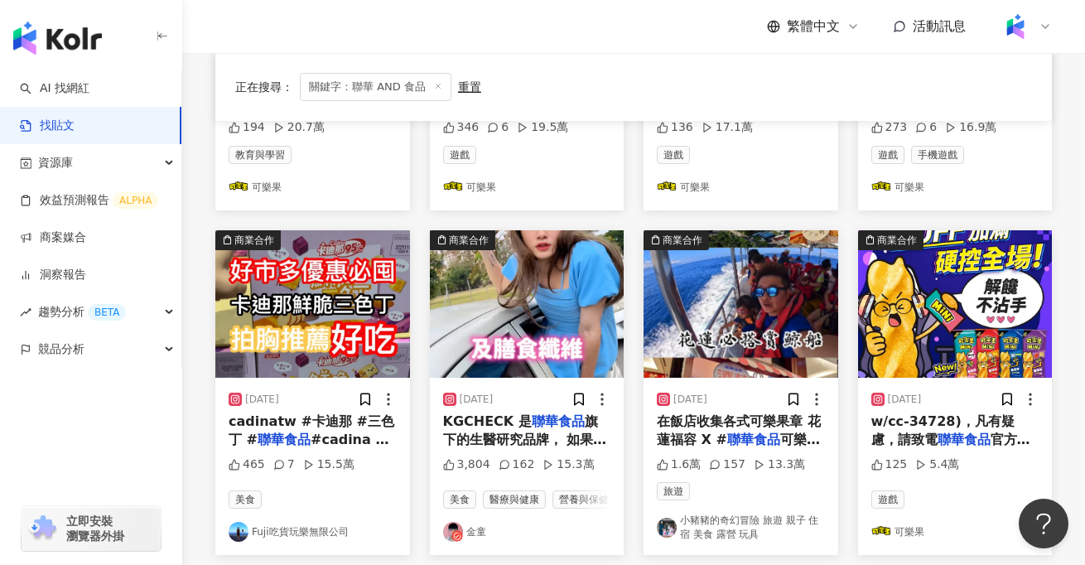
scroll to position [0, 0]
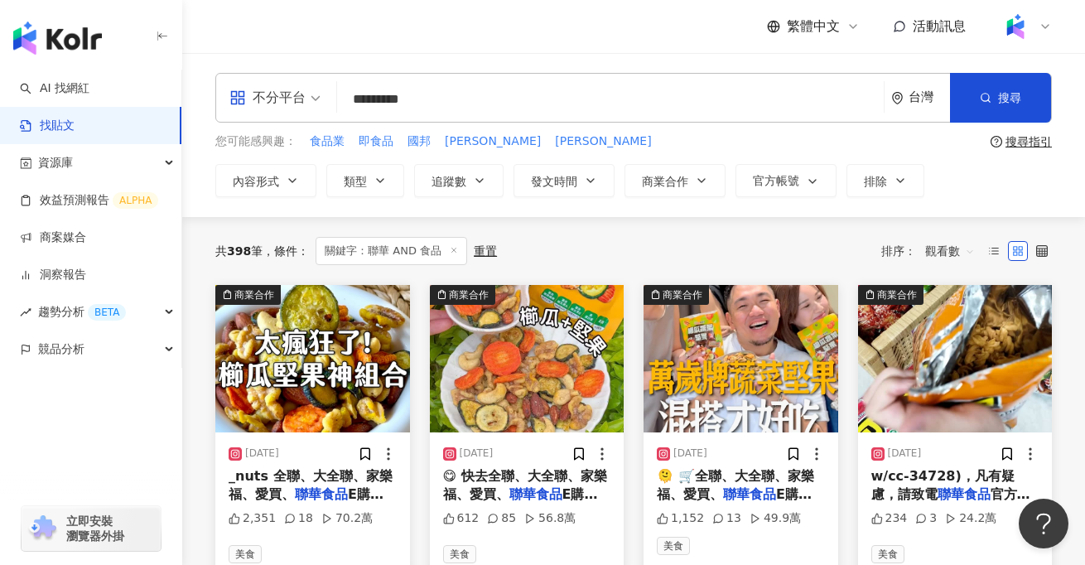
drag, startPoint x: 473, startPoint y: 108, endPoint x: 347, endPoint y: 95, distance: 126.6
click at [347, 95] on input "*********" at bounding box center [611, 99] width 534 height 36
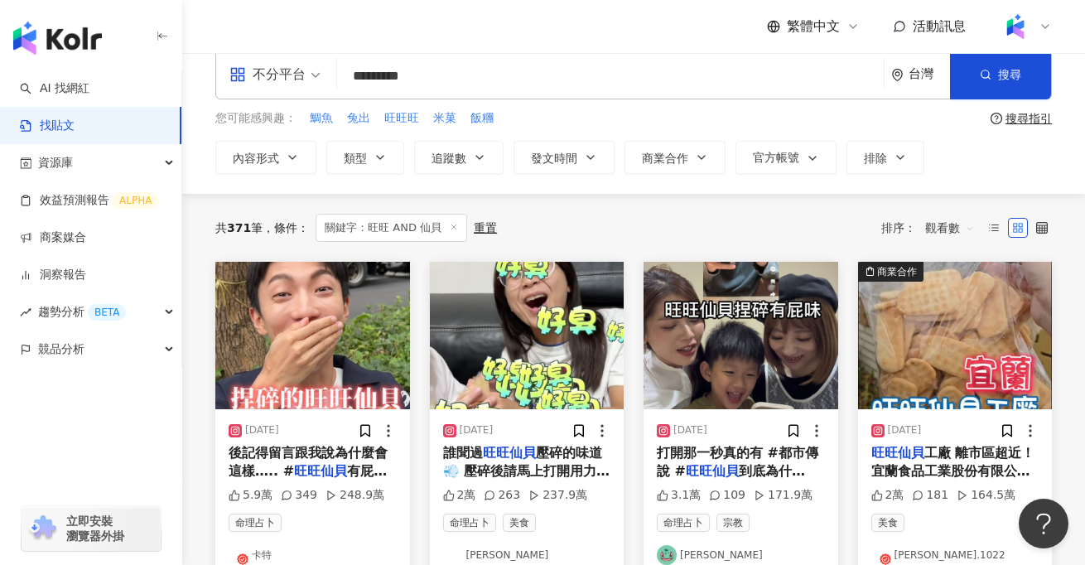
scroll to position [35, 0]
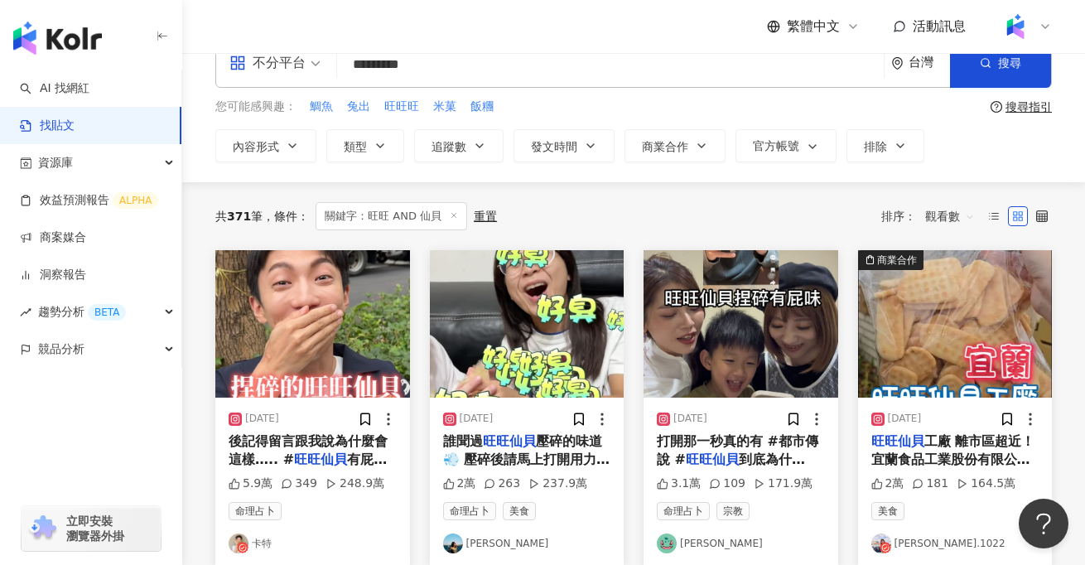
click at [302, 328] on img at bounding box center [312, 323] width 195 height 147
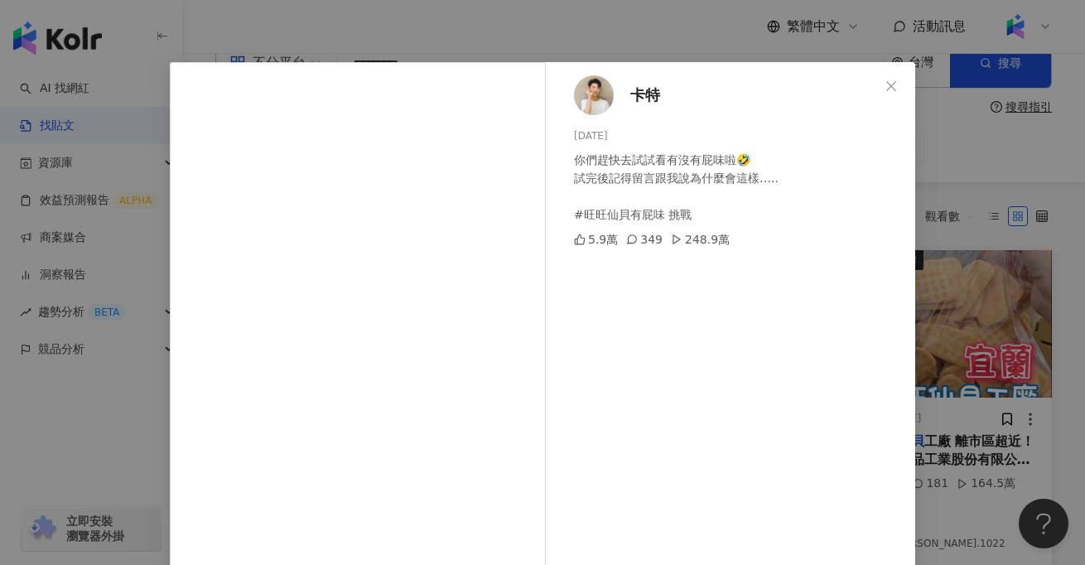
scroll to position [51, 0]
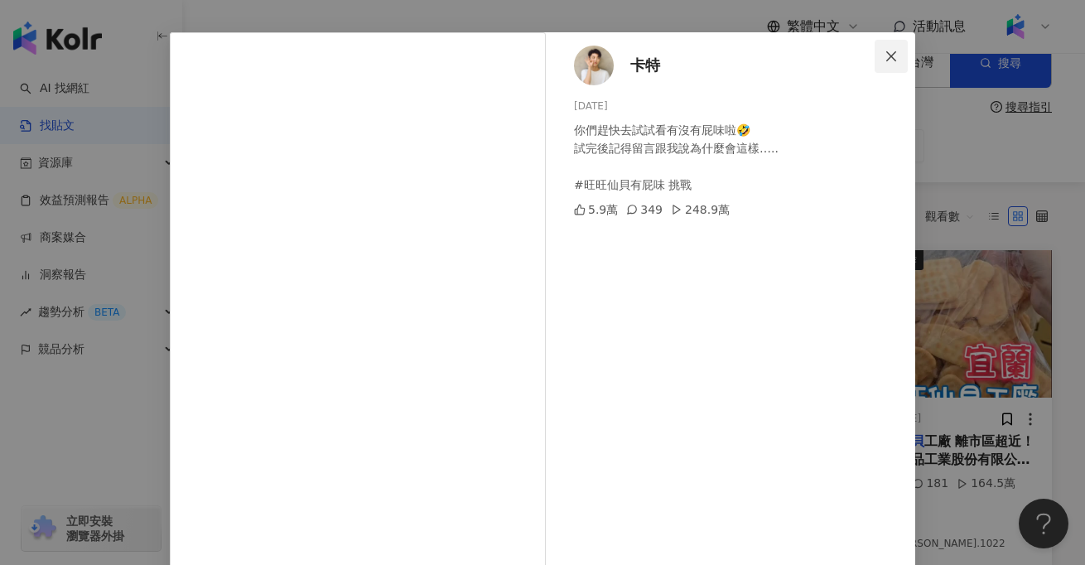
click at [893, 61] on icon "close" at bounding box center [891, 56] width 13 height 13
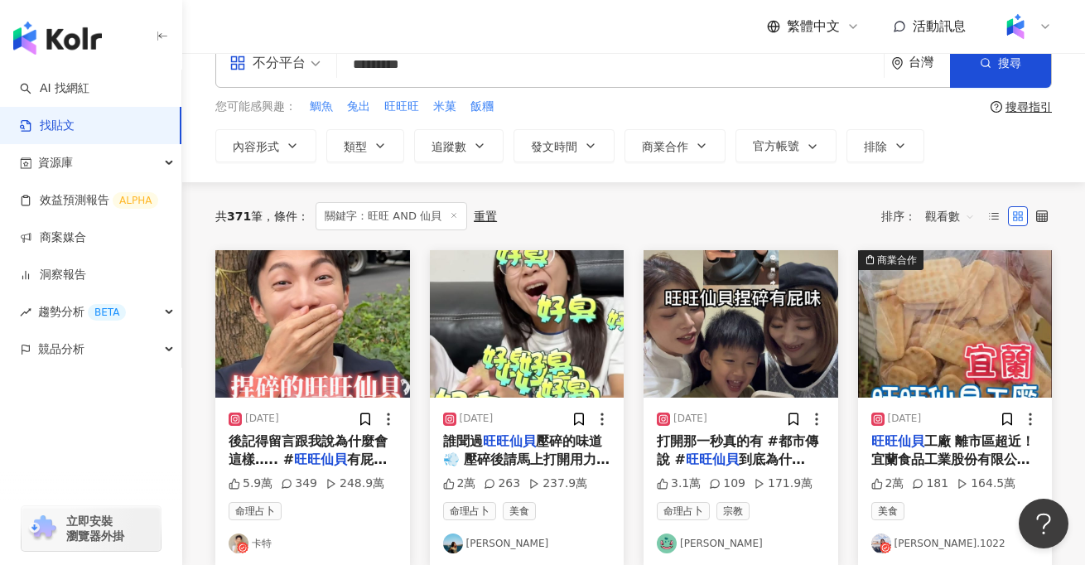
click at [550, 361] on img at bounding box center [527, 323] width 195 height 147
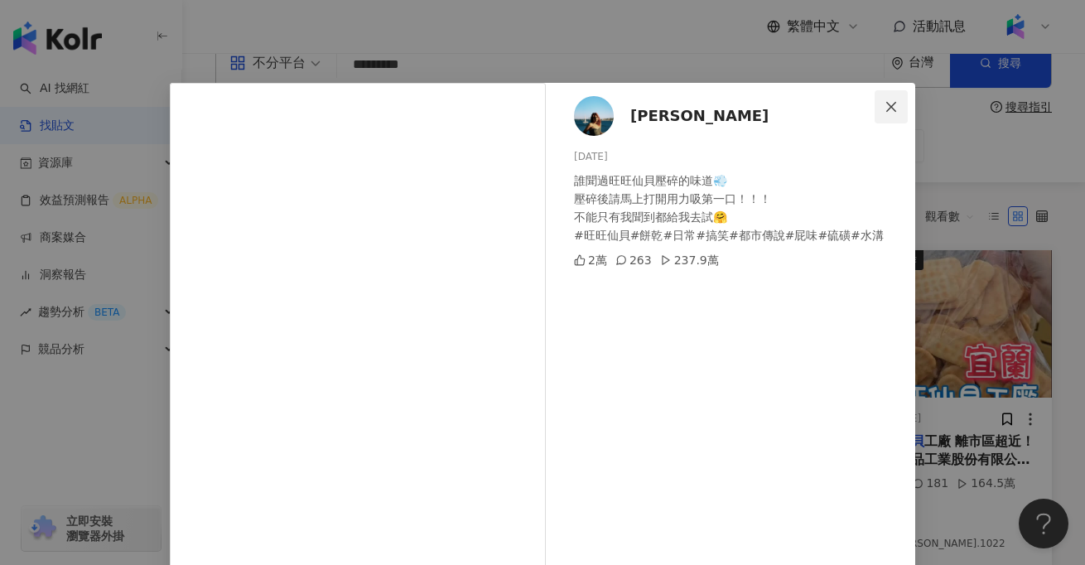
click at [893, 95] on button "Close" at bounding box center [891, 106] width 33 height 33
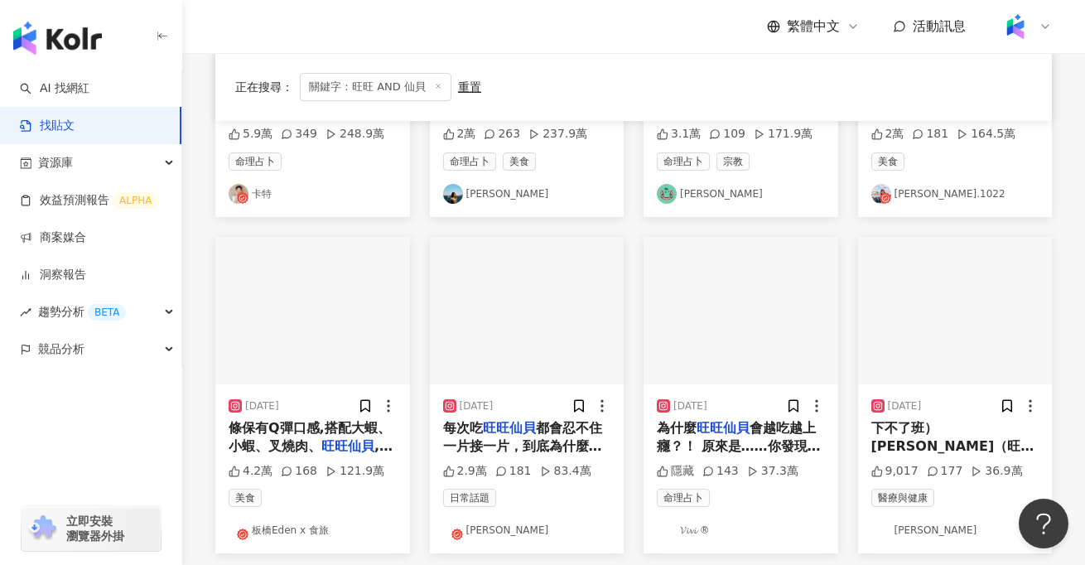
scroll to position [388, 0]
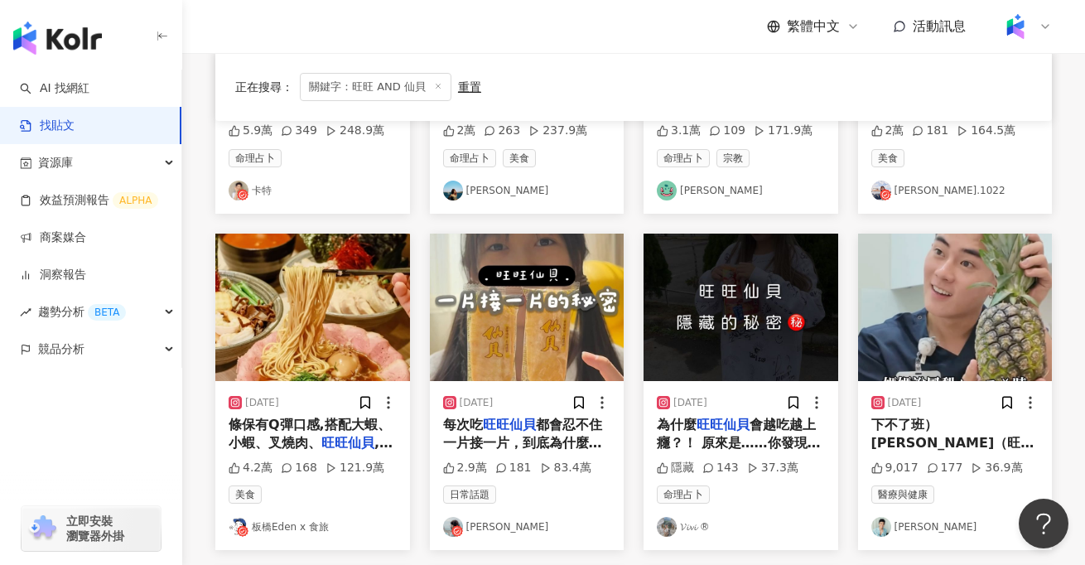
click at [556, 323] on img at bounding box center [527, 307] width 195 height 147
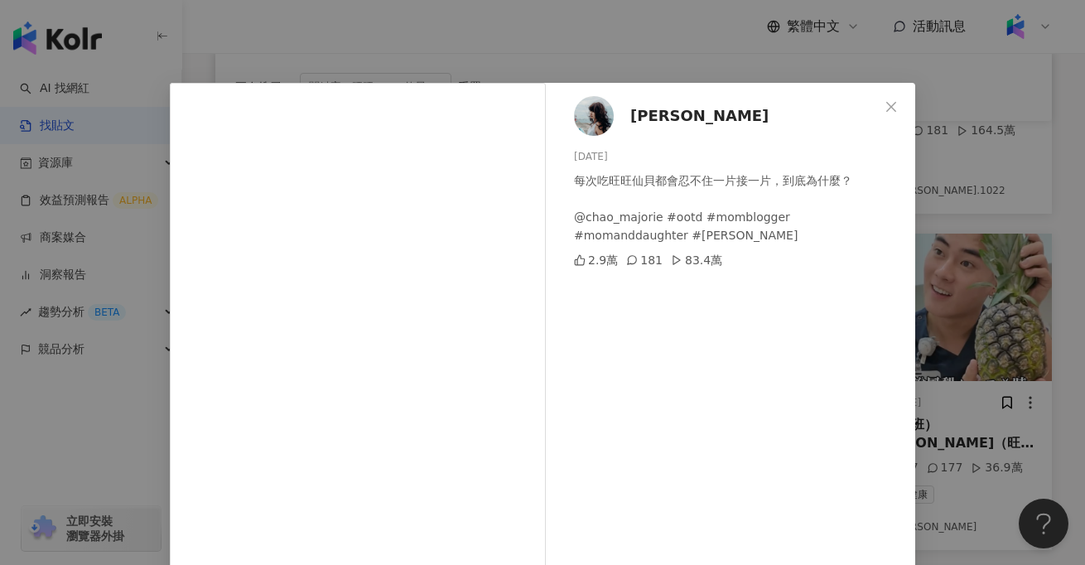
click at [651, 263] on div "181" at bounding box center [644, 260] width 36 height 18
click at [896, 100] on icon "close" at bounding box center [891, 106] width 13 height 13
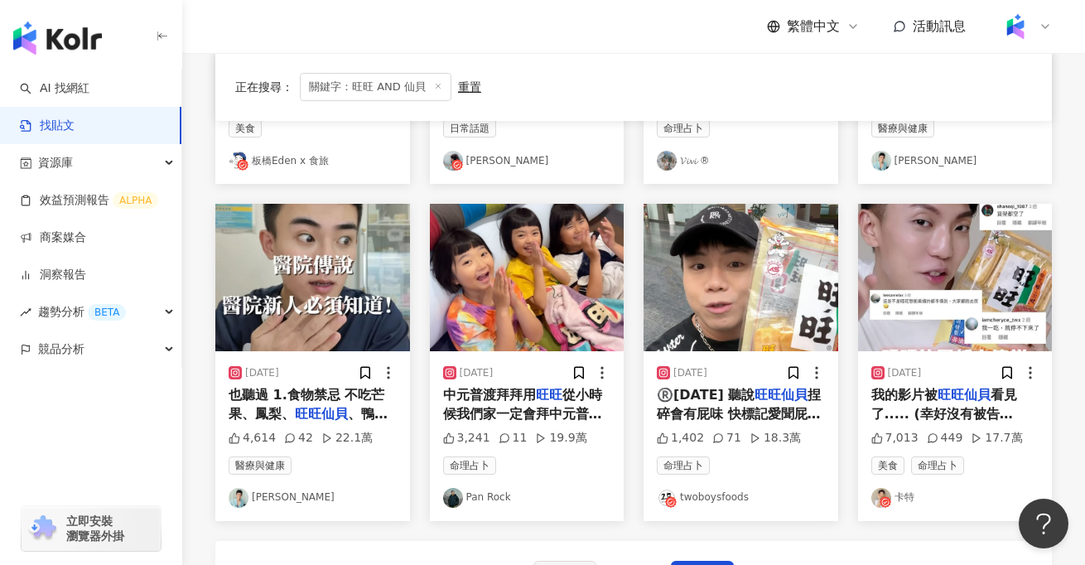
scroll to position [752, 0]
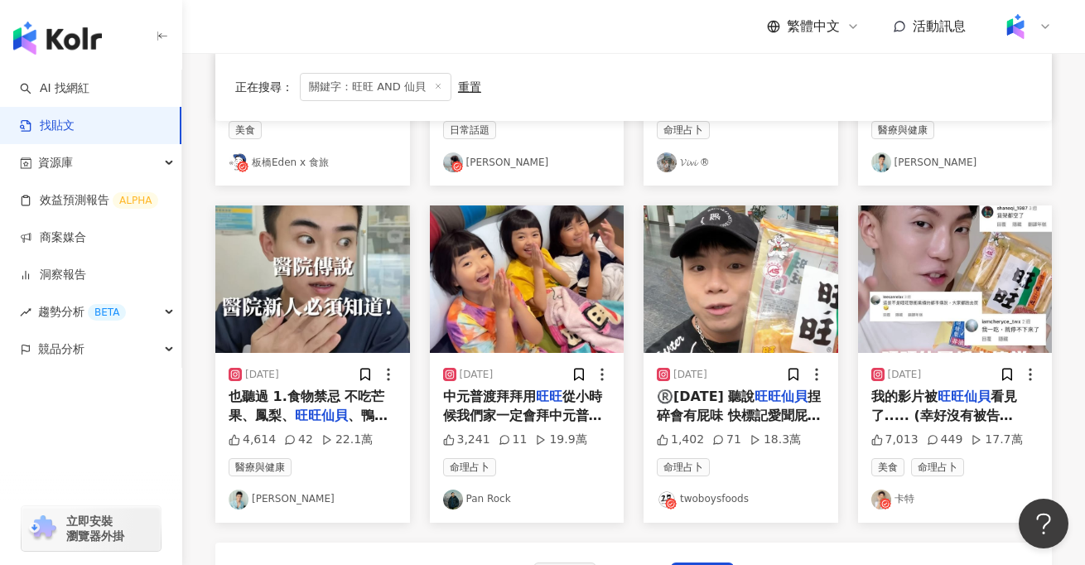
click at [921, 391] on span "我的影片被" at bounding box center [905, 397] width 66 height 16
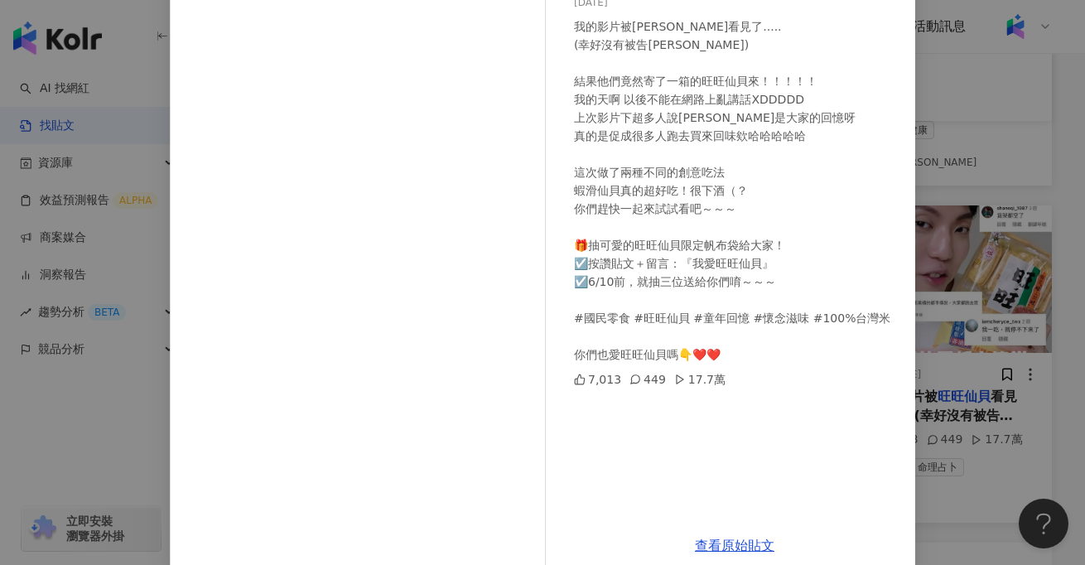
scroll to position [178, 0]
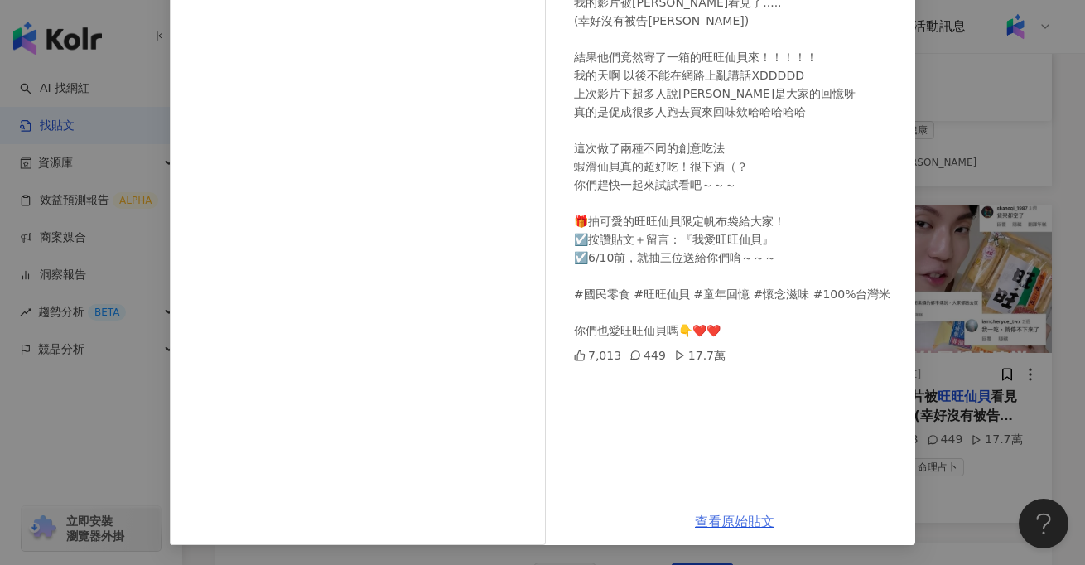
click at [737, 524] on link "查看原始貼文" at bounding box center [735, 522] width 80 height 16
click at [987, 137] on div "卡特 2024/5/28 我的影片被旺旺仙貝看見了..... (幸好沒有被告哈哈哈哈哈) 結果他們竟然寄了一箱的旺旺仙貝來！！！！！ 我的天啊 以後不能在網路…" at bounding box center [542, 282] width 1085 height 565
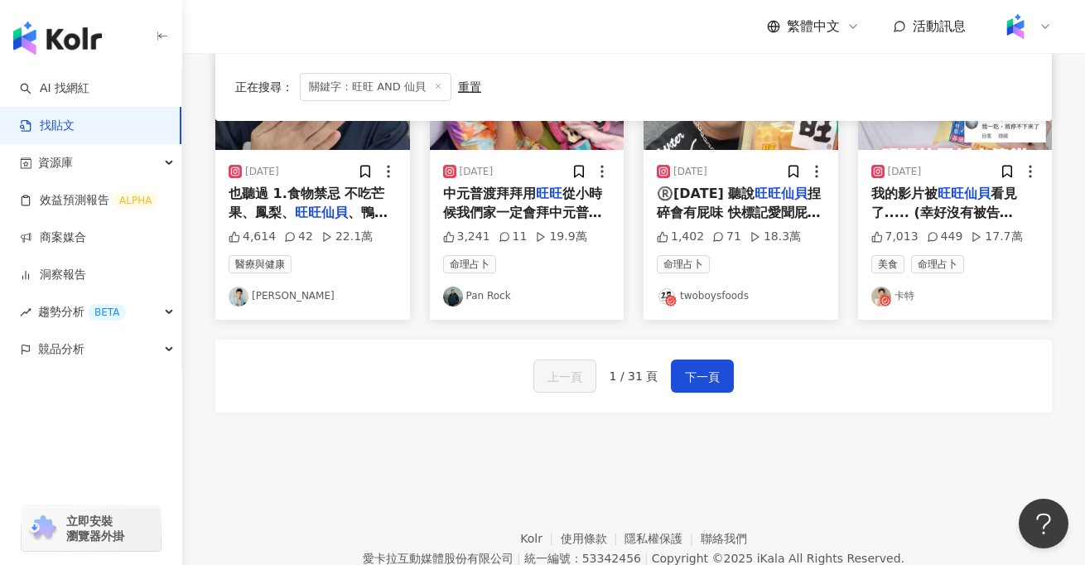
scroll to position [1028, 0]
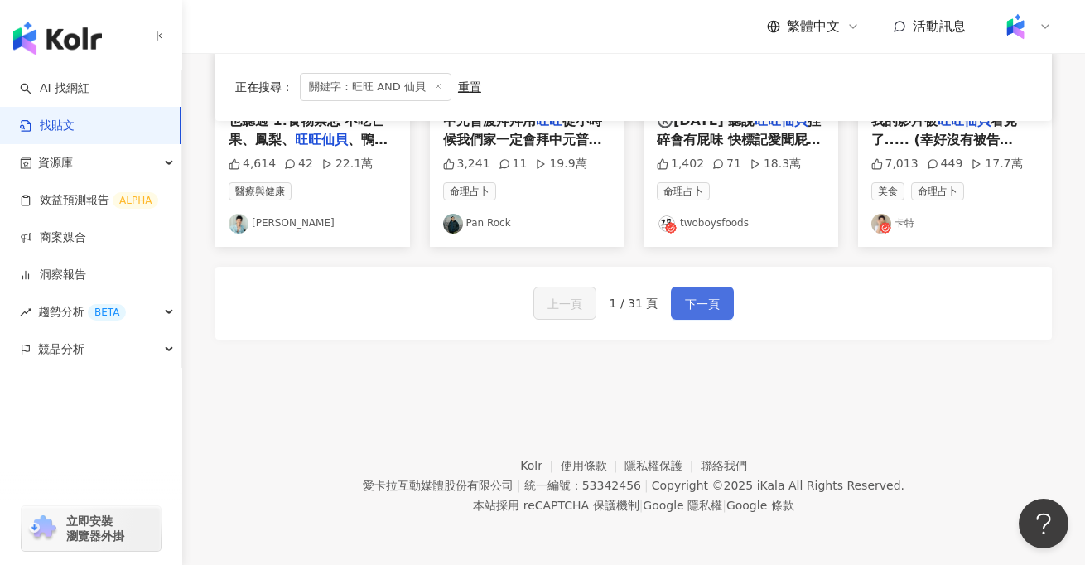
click at [713, 306] on span "下一頁" at bounding box center [702, 304] width 35 height 20
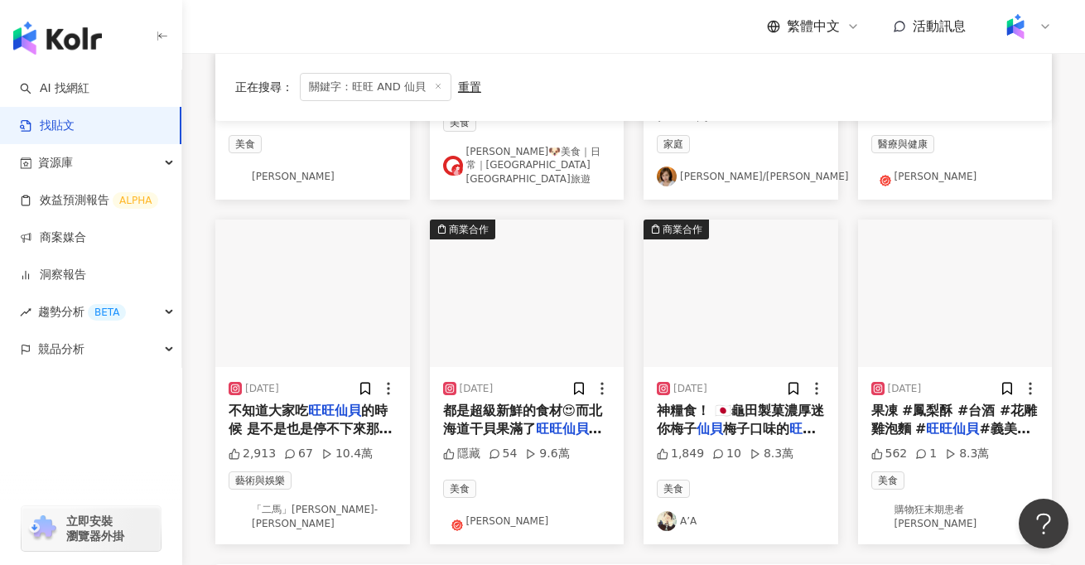
scroll to position [0, 0]
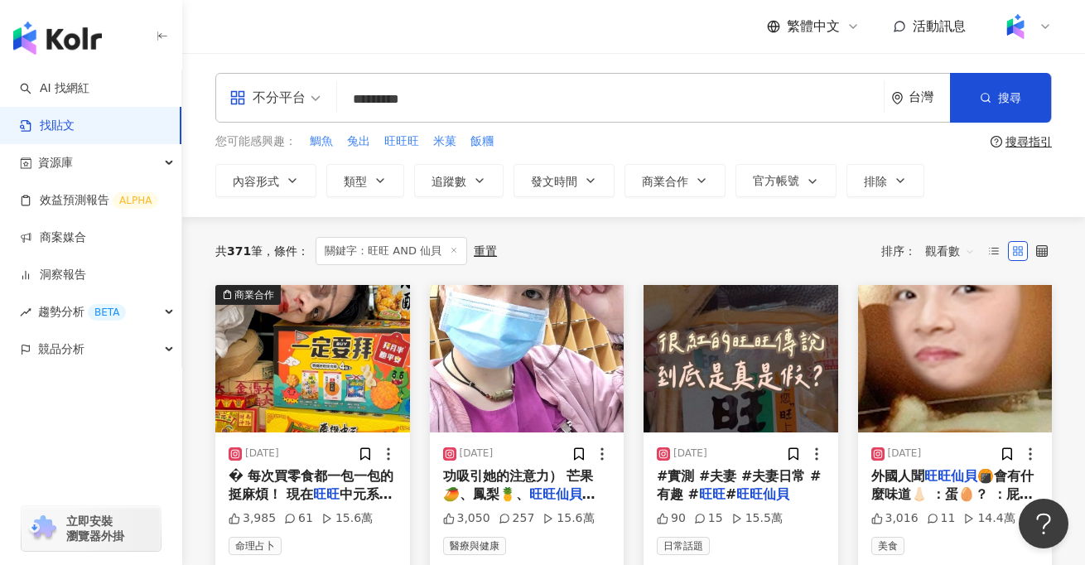
drag, startPoint x: 456, startPoint y: 111, endPoint x: 349, endPoint y: 81, distance: 111.0
click at [349, 81] on input "*********" at bounding box center [611, 99] width 534 height 36
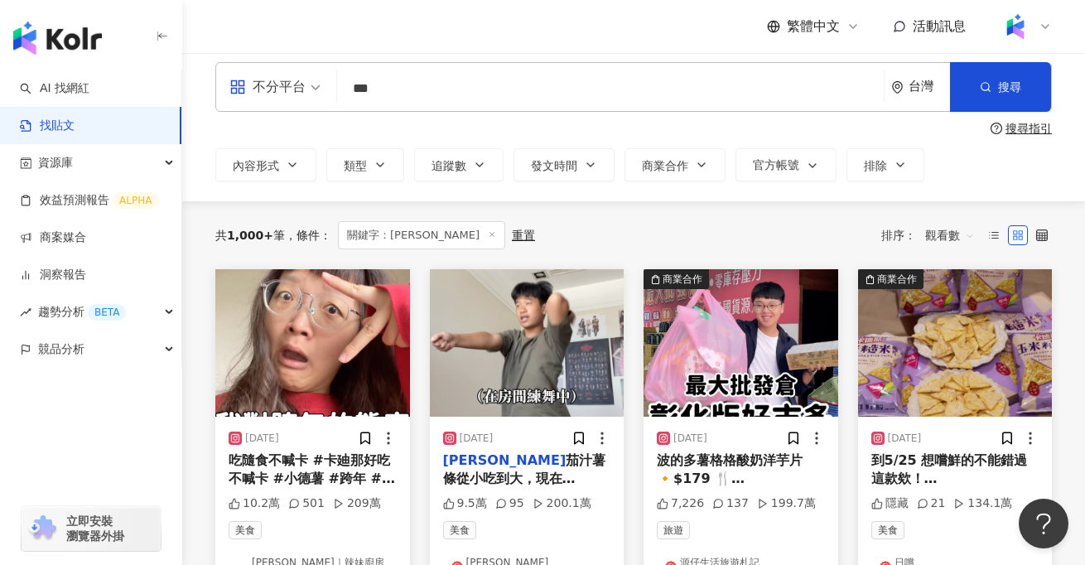
scroll to position [12, 0]
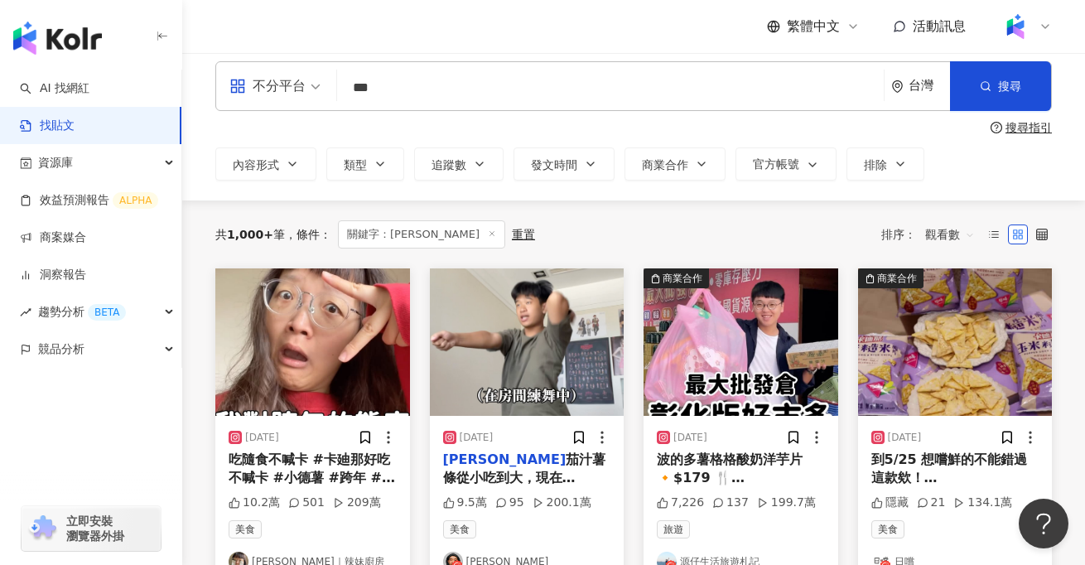
click at [571, 353] on img at bounding box center [527, 341] width 195 height 147
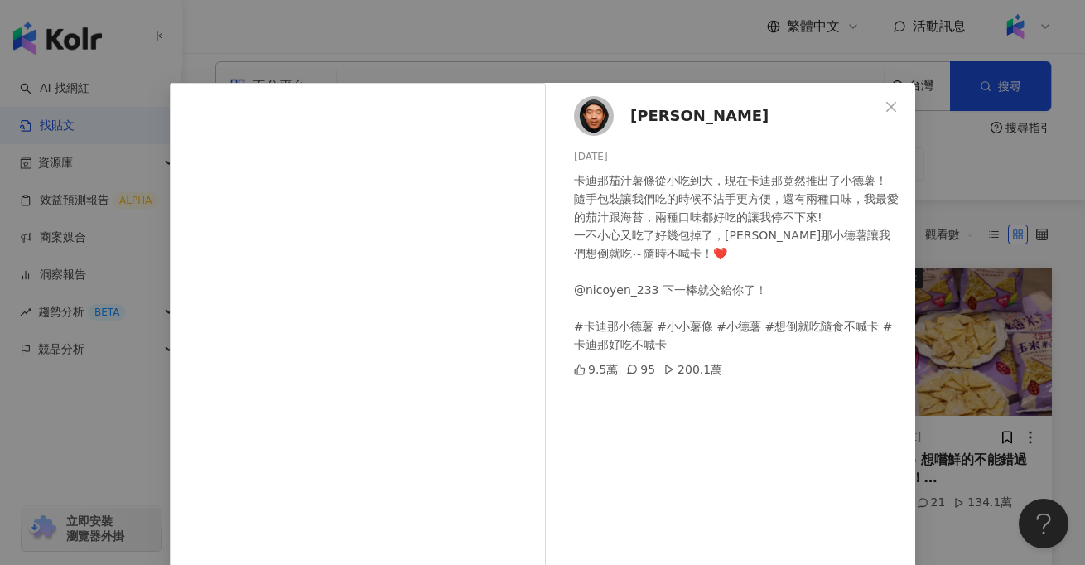
click at [125, 408] on div "滌綸木子李 2024/7/10 卡迪那茄汁薯條從小吃到大，現在卡迪那竟然推出了小德薯！ 隨手包裝讓我們吃的時候不沾手更方便，還有兩種口味，我最愛的茄汁跟海苔，…" at bounding box center [542, 282] width 1085 height 565
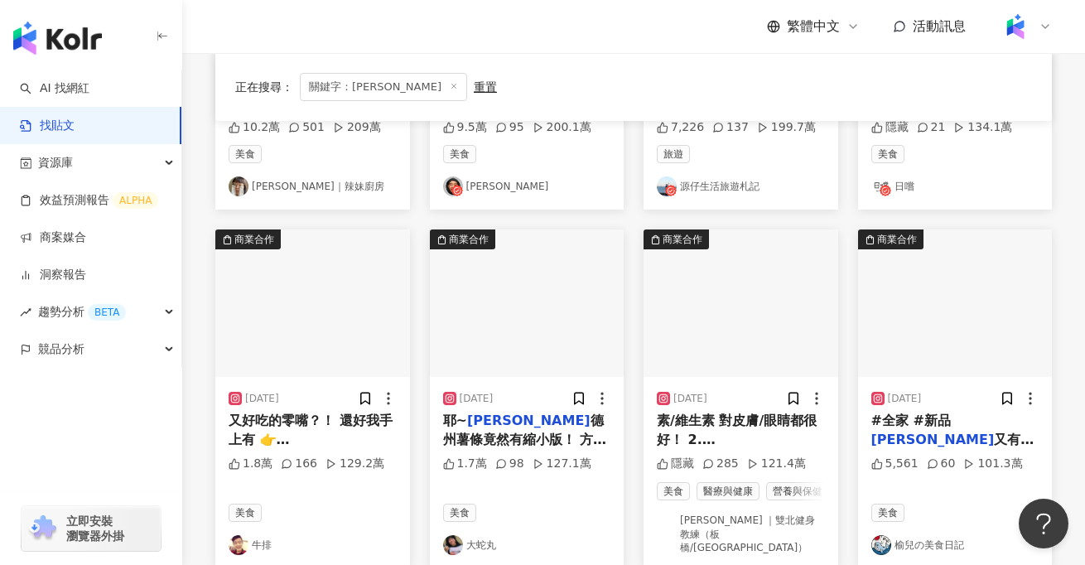
scroll to position [389, 0]
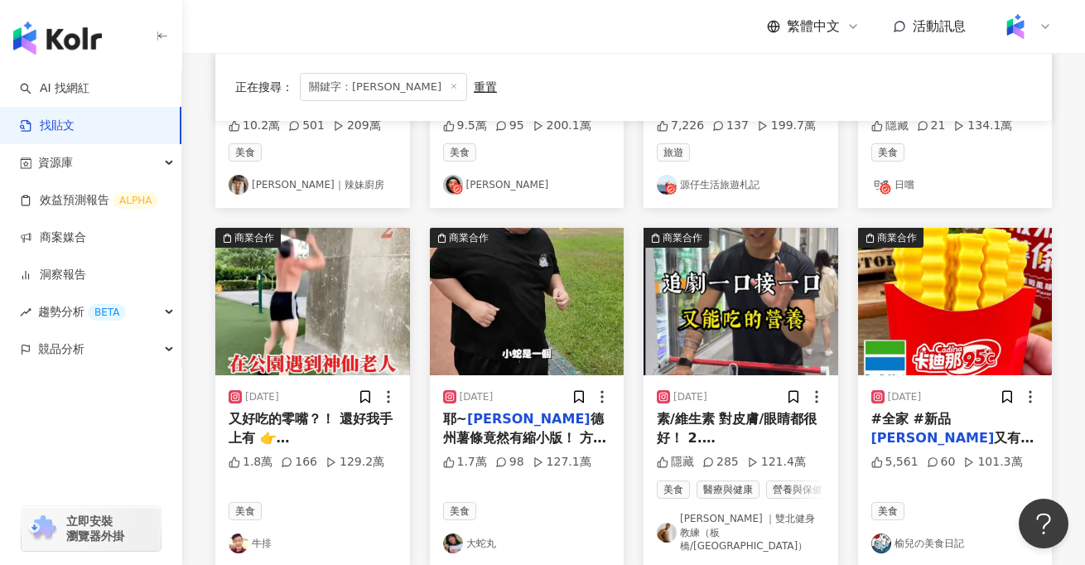
click at [530, 308] on img at bounding box center [527, 301] width 195 height 147
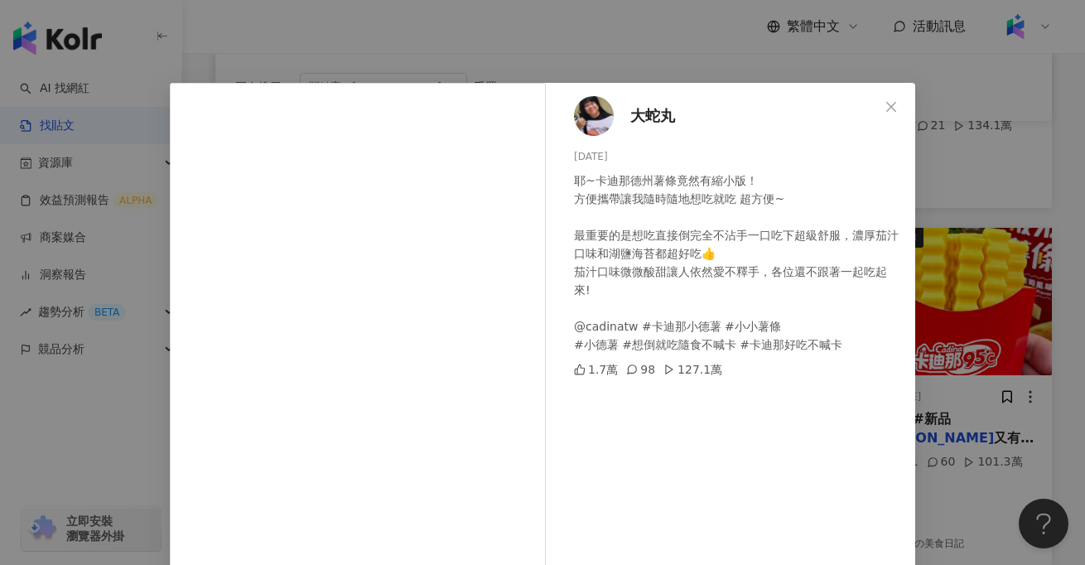
scroll to position [178, 0]
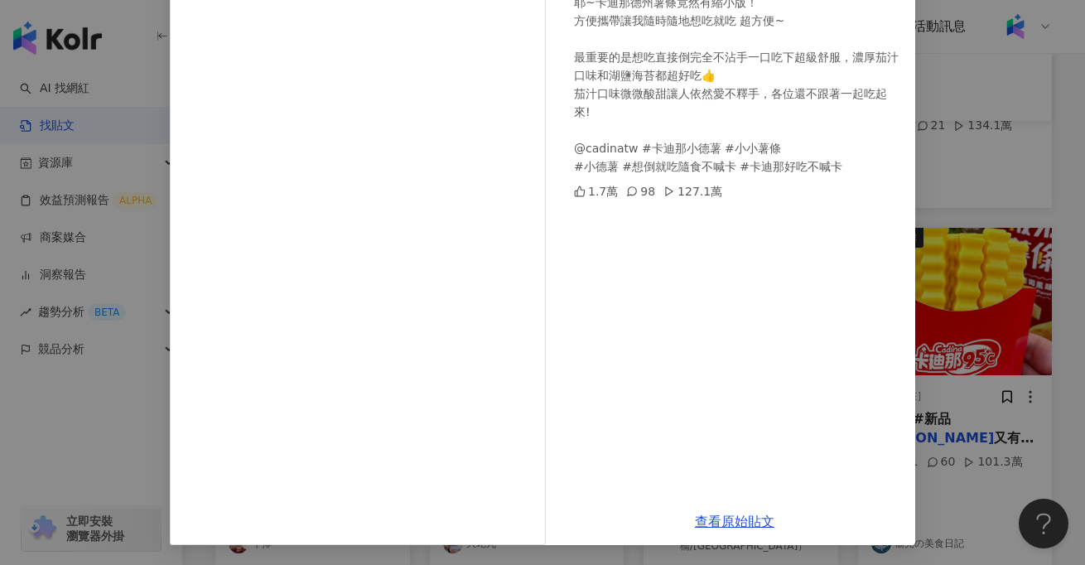
click at [61, 449] on div "大蛇丸 2024/7/23 耶~卡迪那德州薯條竟然有縮小版！ 方便攜帶讓我隨時隨地想吃就吃 超方便~ 最重要的是想吃直接倒完全不沾手一口吃下超級舒服，濃厚茄汁…" at bounding box center [542, 282] width 1085 height 565
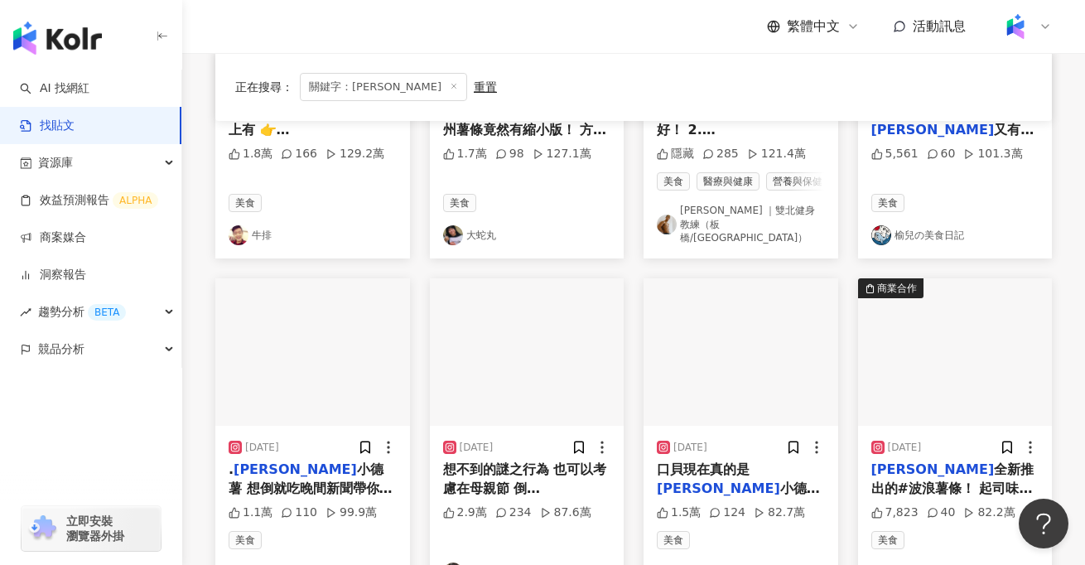
scroll to position [699, 0]
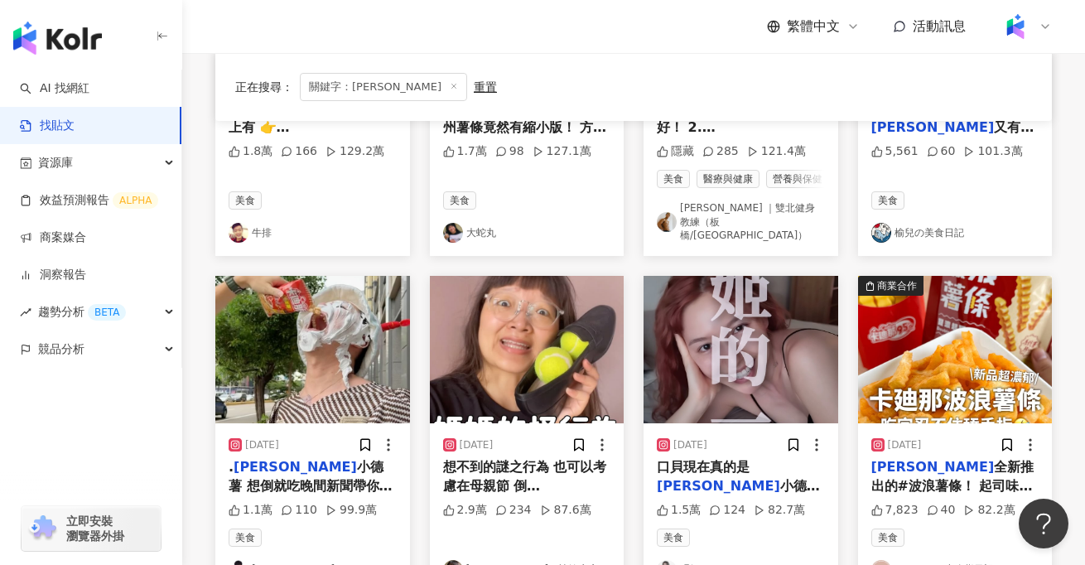
click at [518, 472] on span "想不到的謎之行為 也可以考慮在母親節 倒" at bounding box center [525, 476] width 164 height 34
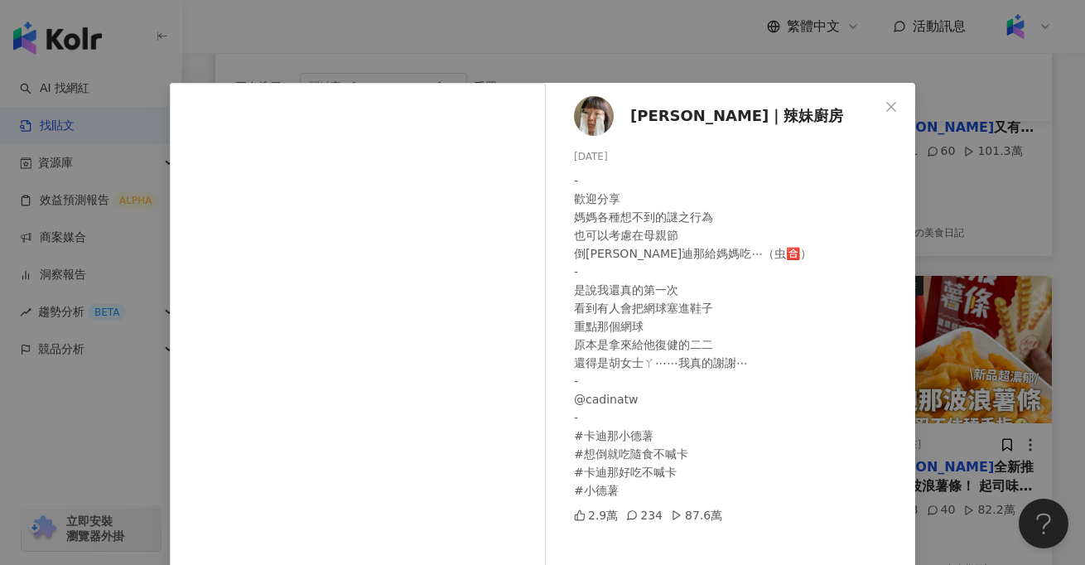
click at [78, 467] on div "陳姿靜｜辣妹廚房 2025/5/11 - 歡迎分享 媽媽各種想不到的謎之行為 也可以考慮在母親節 倒卡迪那給媽媽吃⋯（虫🈴️） - 是說我還真的第一次 看到有…" at bounding box center [542, 282] width 1085 height 565
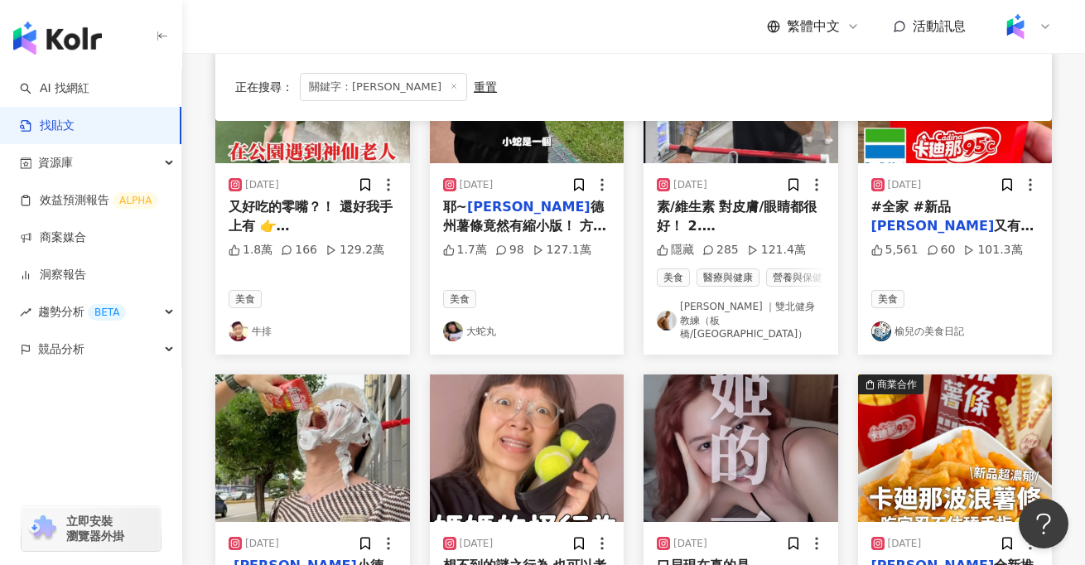
scroll to position [597, 0]
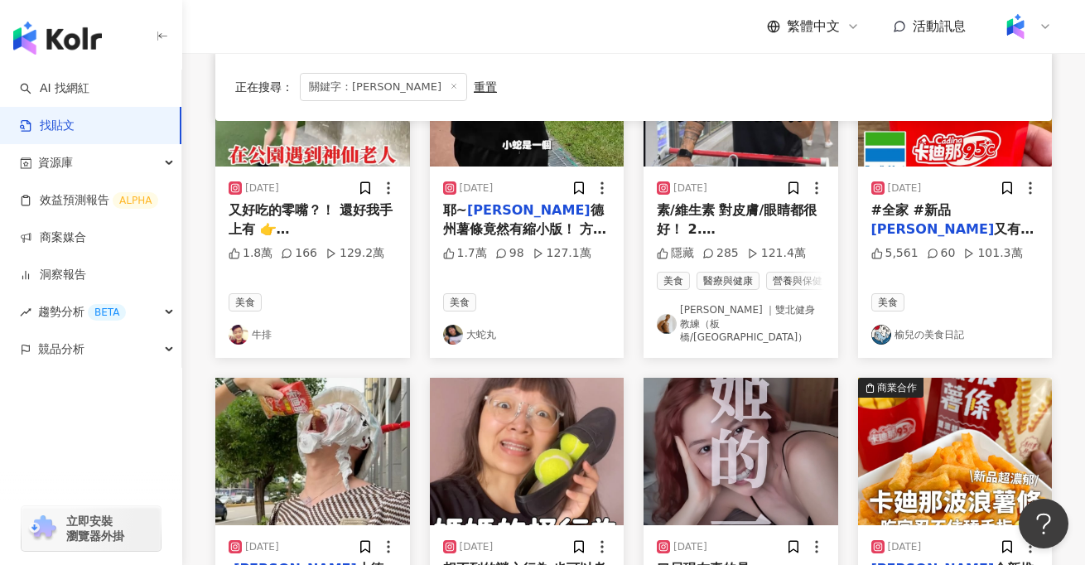
click at [539, 215] on span "德州薯條竟然有縮小版！ 方便攜帶讓我隨時隨地想吃就吃 超方便~ 最重要的是想吃直接倒完全不沾手一口吃下超級舒服，濃厚茄汁口味和湖鹽海苔都超好吃👍 茄汁口味微微…" at bounding box center [526, 293] width 167 height 183
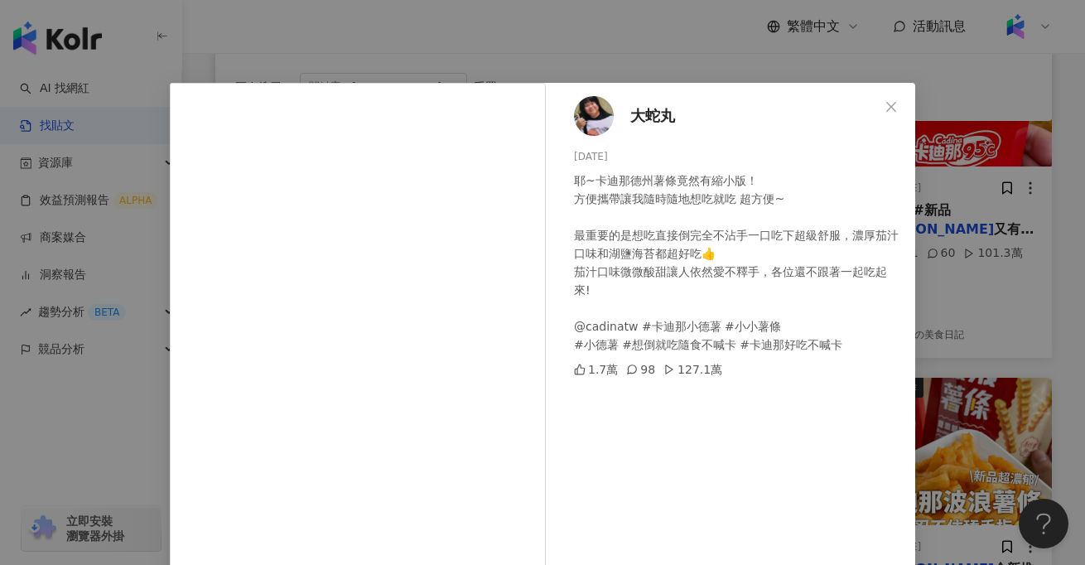
click at [107, 446] on div "大蛇丸 2024/7/23 耶~卡迪那德州薯條竟然有縮小版！ 方便攜帶讓我隨時隨地想吃就吃 超方便~ 最重要的是想吃直接倒完全不沾手一口吃下超級舒服，濃厚茄汁…" at bounding box center [542, 282] width 1085 height 565
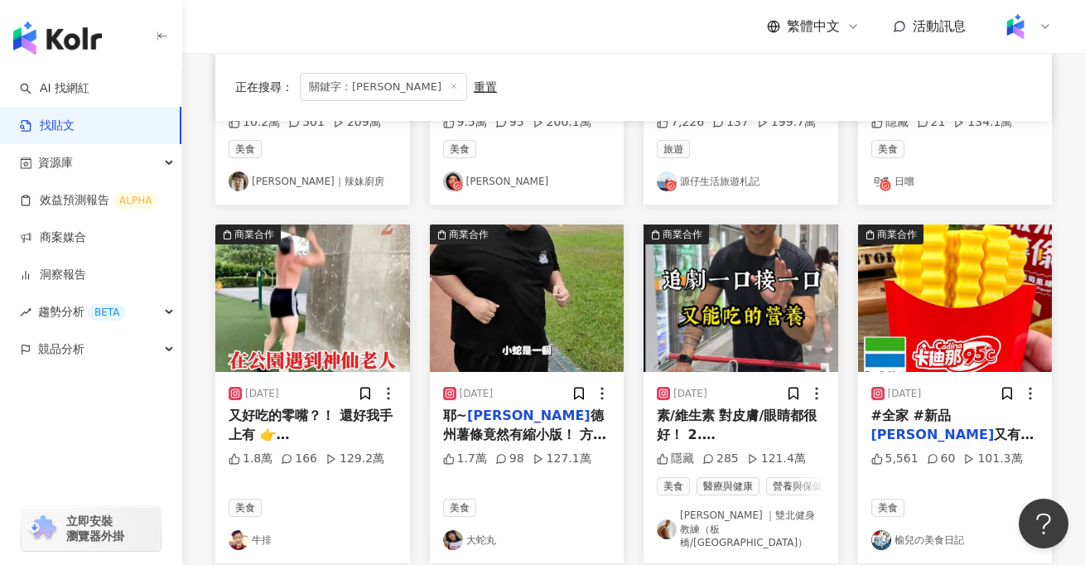
scroll to position [390, 0]
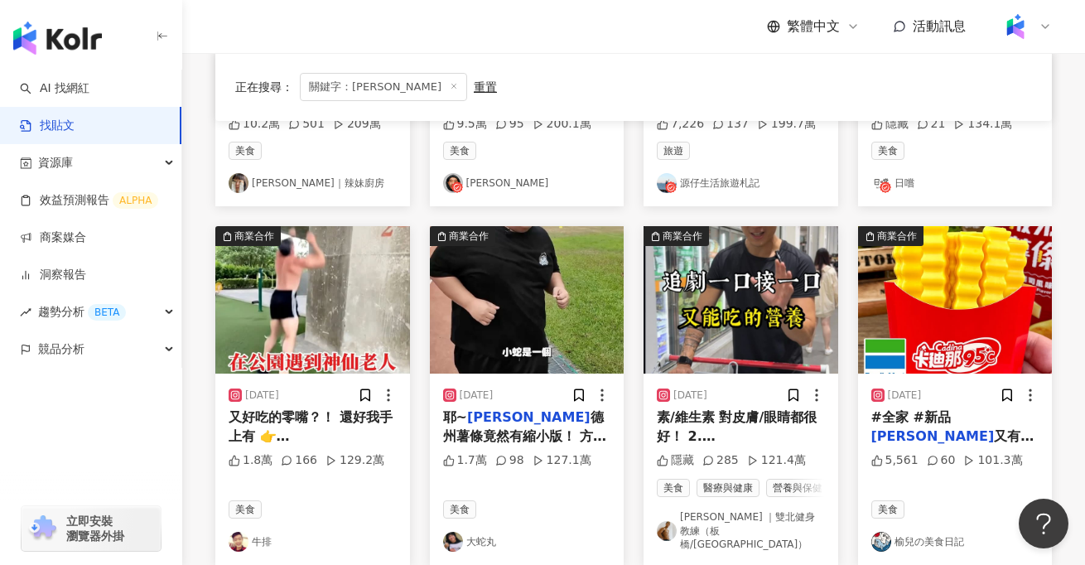
click at [506, 450] on div "2024/7/23 耶~ 卡迪那 德州薯條竟然有縮小版！ 方便攜帶讓我隨時隨地想吃就吃 超方便~ 最重要的是想吃直接倒完全不沾手一口吃下超級舒服，濃厚茄汁口味…" at bounding box center [527, 469] width 195 height 191
click at [515, 433] on span "德州薯條竟然有縮小版！ 方便攜帶讓我隨時隨地想吃就吃 超方便~ 最重要的是想吃直接倒完全不沾手一口吃下超級舒服，濃厚茄汁口味和湖鹽海苔都超好吃👍 茄汁口味微微…" at bounding box center [526, 500] width 167 height 183
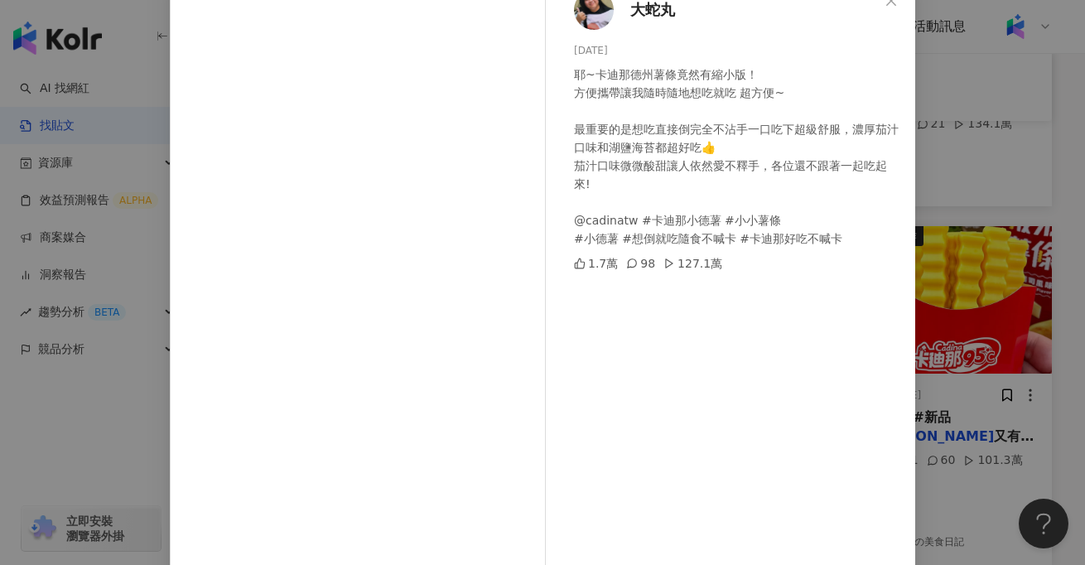
scroll to position [178, 0]
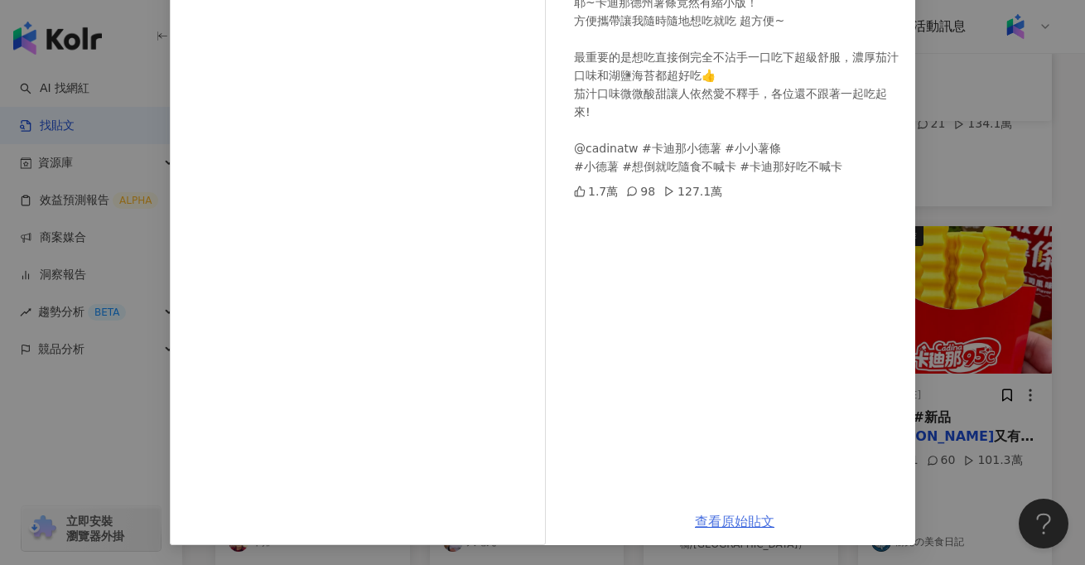
click at [728, 523] on link "查看原始貼文" at bounding box center [735, 522] width 80 height 16
click at [962, 193] on div "大蛇丸 2024/7/23 耶~卡迪那德州薯條竟然有縮小版！ 方便攜帶讓我隨時隨地想吃就吃 超方便~ 最重要的是想吃直接倒完全不沾手一口吃下超級舒服，濃厚茄汁…" at bounding box center [542, 282] width 1085 height 565
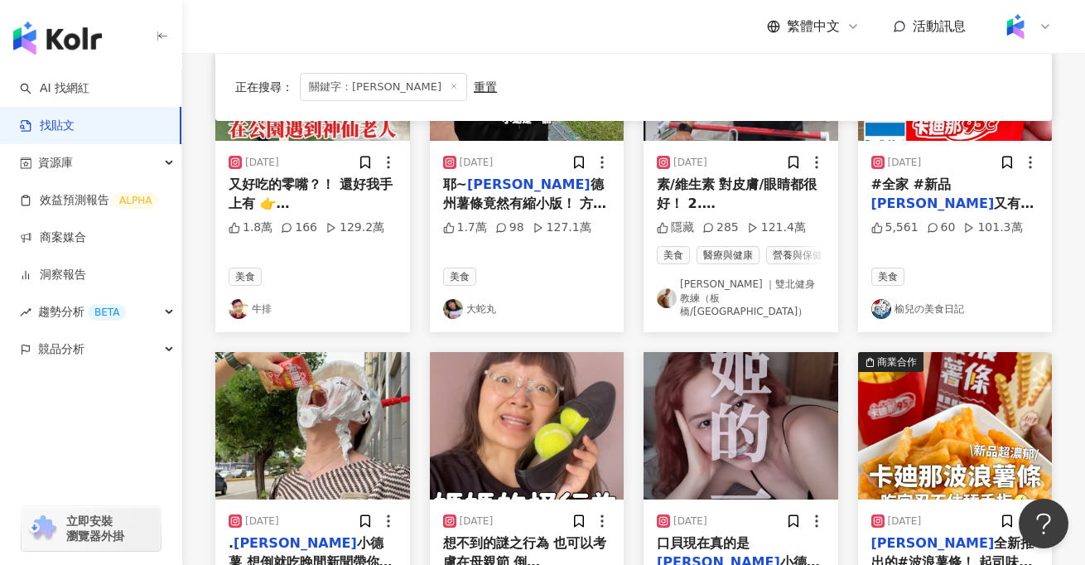
scroll to position [625, 0]
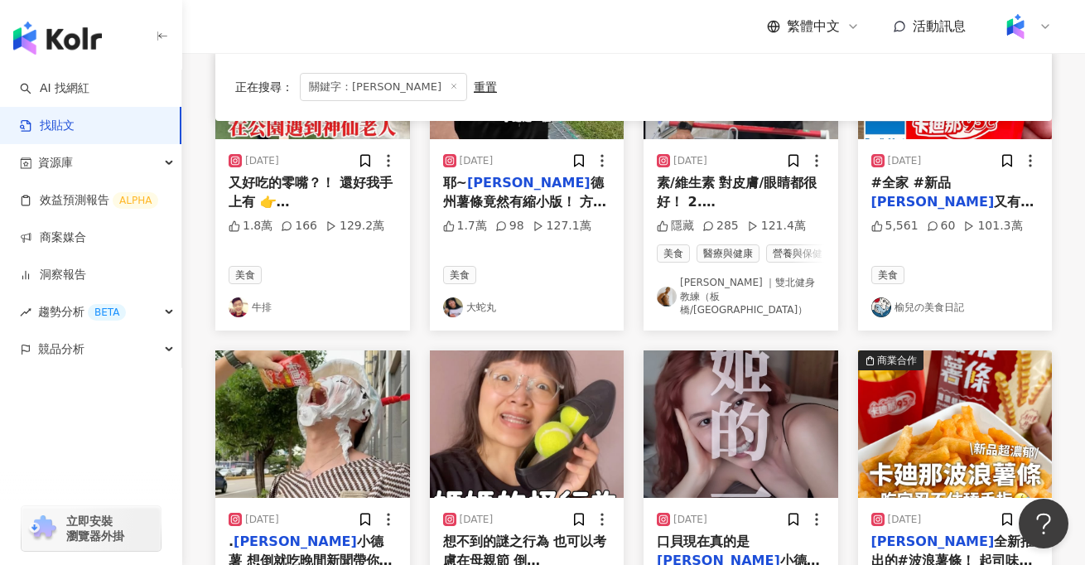
click at [508, 534] on span "想不到的謎之行為 也可以考慮在母親節 倒" at bounding box center [525, 551] width 164 height 34
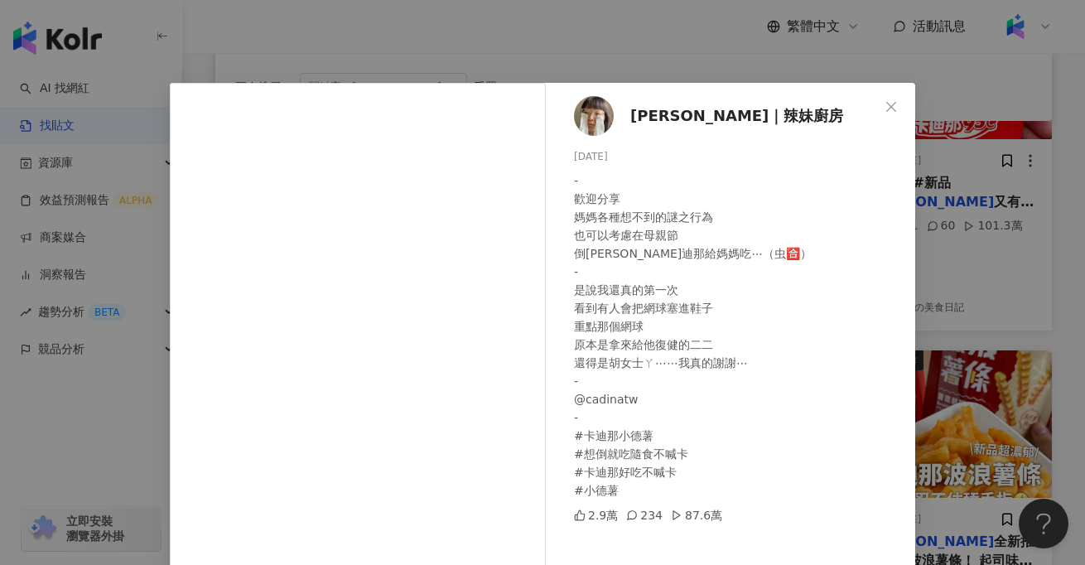
scroll to position [178, 0]
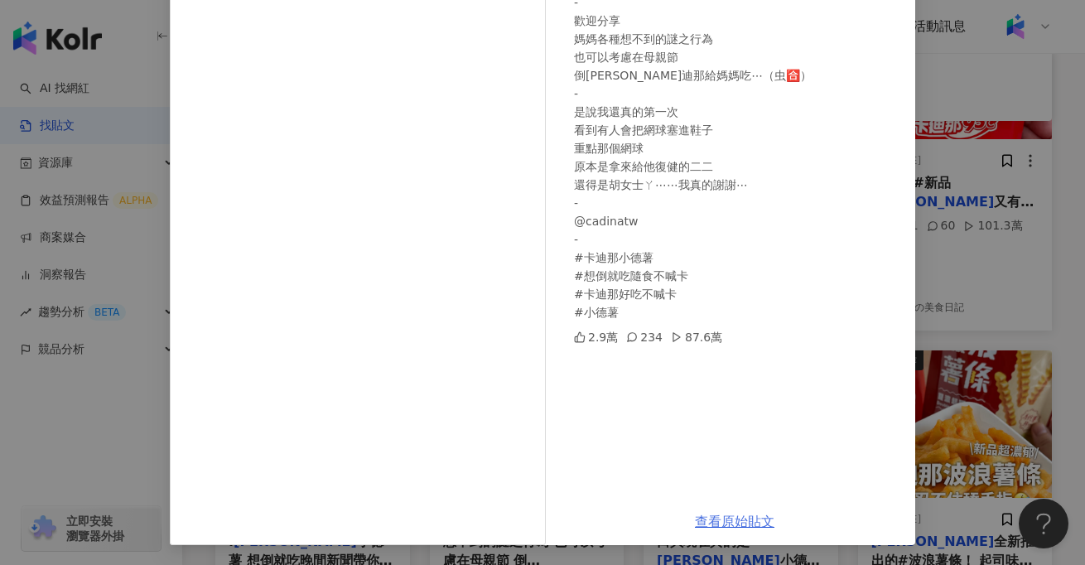
click at [712, 522] on link "查看原始貼文" at bounding box center [735, 522] width 80 height 16
click at [1060, 308] on div "陳姿靜｜辣妹廚房 2025/5/11 - 歡迎分享 媽媽各種想不到的謎之行為 也可以考慮在母親節 倒卡迪那給媽媽吃⋯（虫🈴️） - 是說我還真的第一次 看到有…" at bounding box center [542, 282] width 1085 height 565
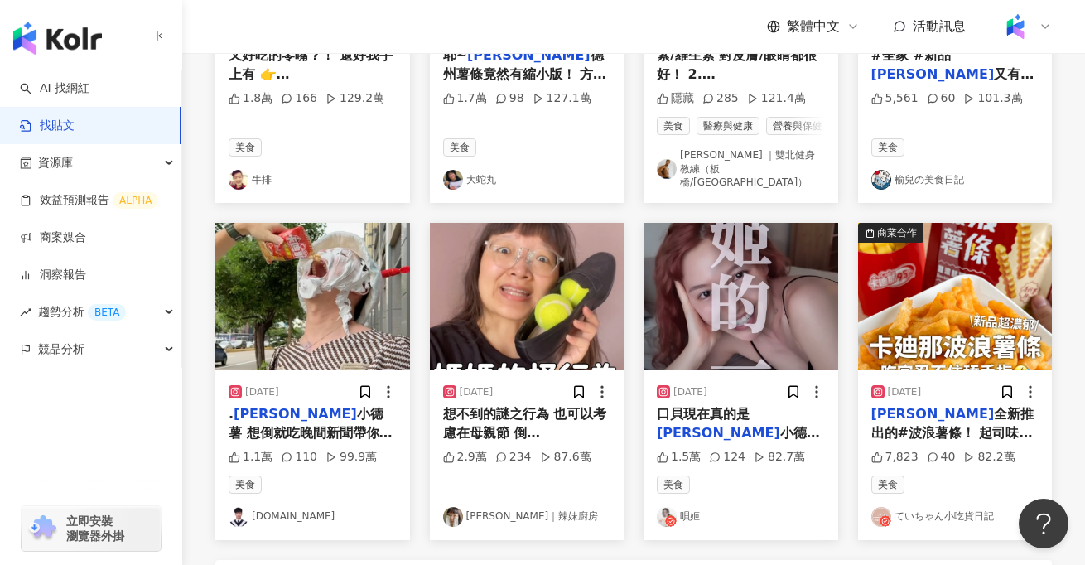
scroll to position [0, 0]
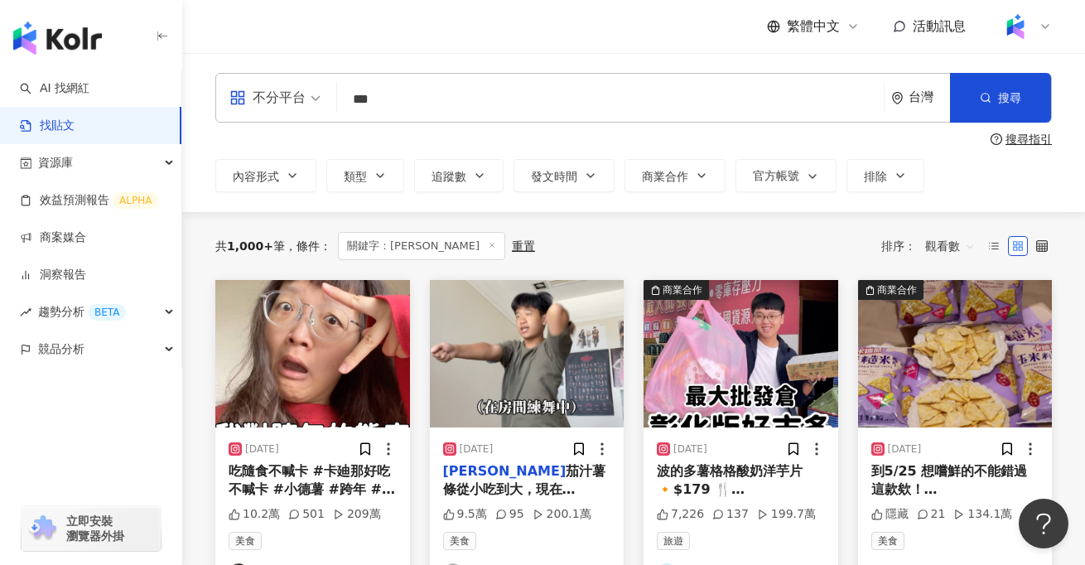
drag, startPoint x: 473, startPoint y: 99, endPoint x: 323, endPoint y: 96, distance: 150.0
click at [323, 96] on div "不分平台 卡迪那 *** 台灣 搜尋 searchOperator 插入語法 完全符合 "" 聯集 OR 交集 AND 排除 - 群組 {}" at bounding box center [633, 98] width 837 height 50
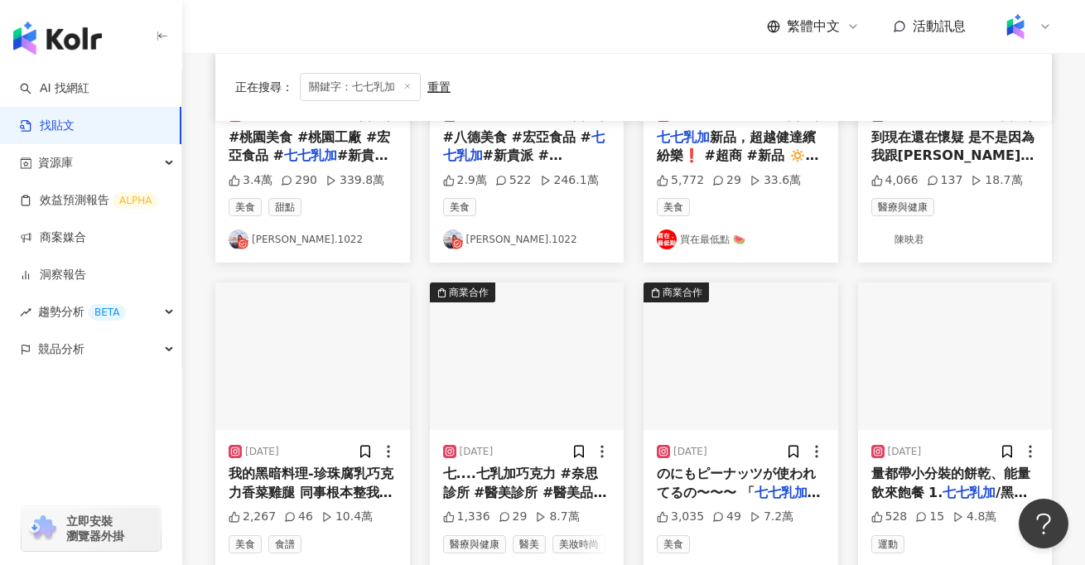
scroll to position [341, 0]
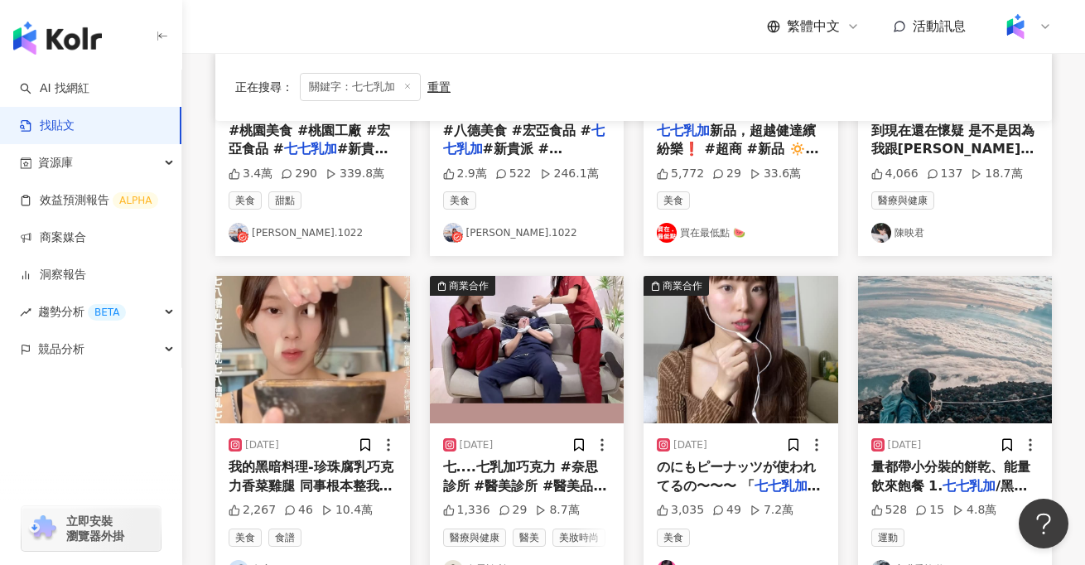
click at [528, 380] on img at bounding box center [527, 349] width 195 height 147
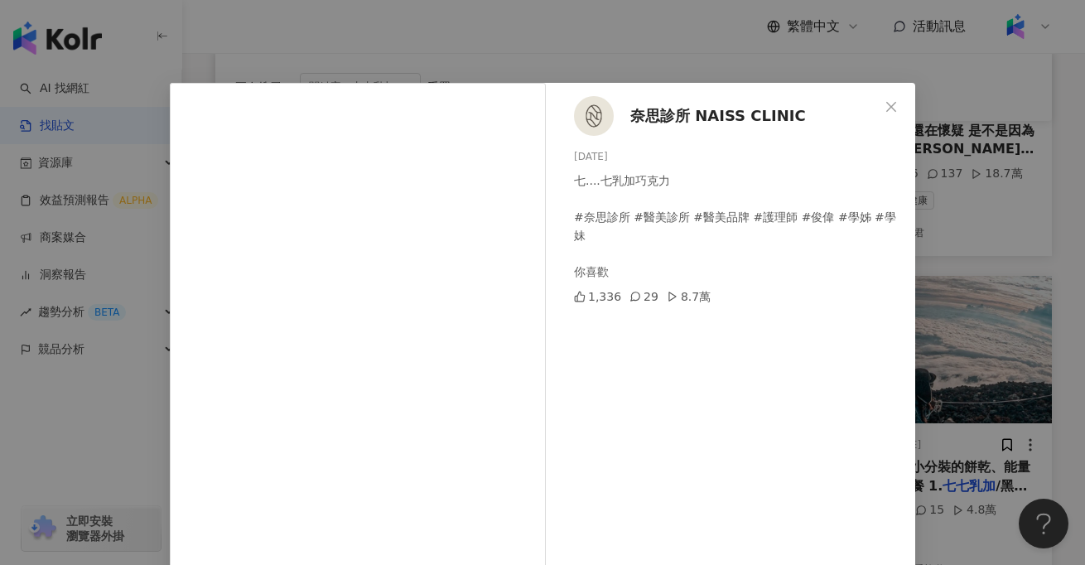
click at [916, 199] on div "奈思診所 NAISS CLINIC 2025/2/27 七....七乳加巧克力 #奈思診所 #醫美診所 #醫美品牌 #護理師 #俊偉 #學姊 #學妹 你喜歡 …" at bounding box center [542, 282] width 1085 height 565
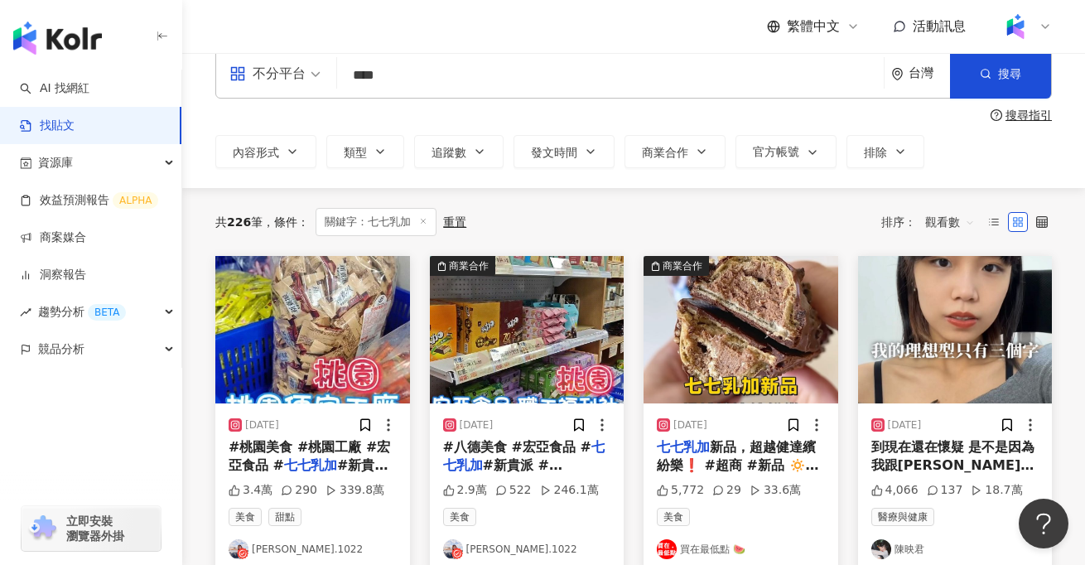
scroll to position [0, 0]
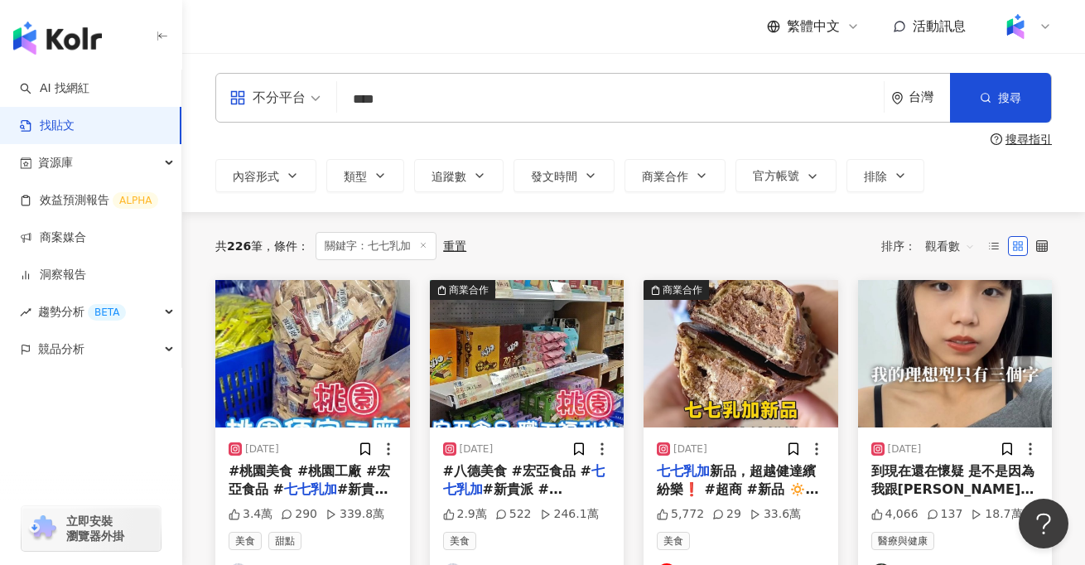
click at [383, 99] on input "****" at bounding box center [611, 99] width 534 height 36
click at [1027, 135] on div "搜尋指引" at bounding box center [1029, 139] width 46 height 13
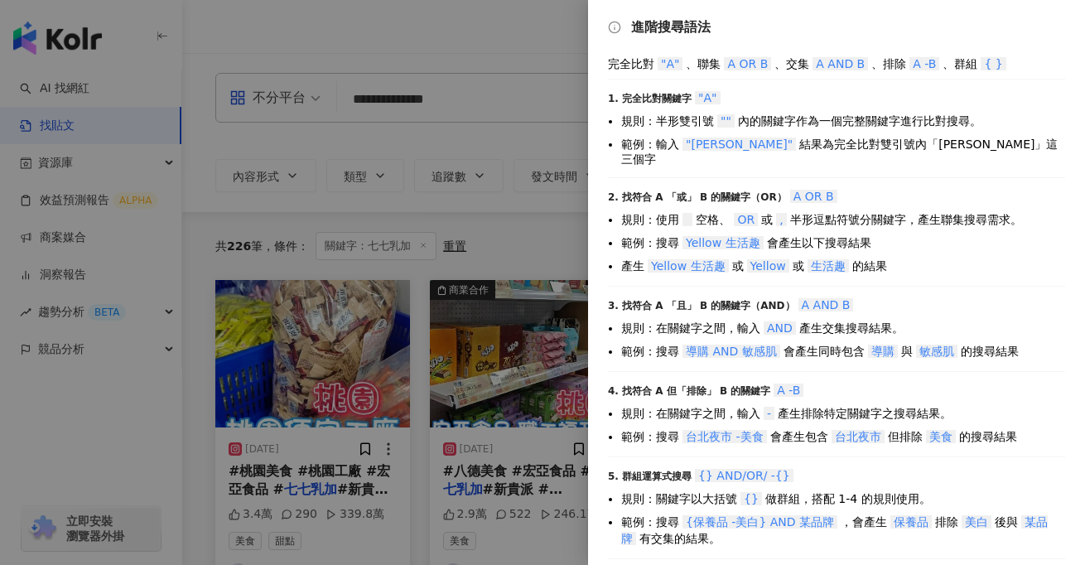
click at [405, 99] on div at bounding box center [542, 282] width 1085 height 565
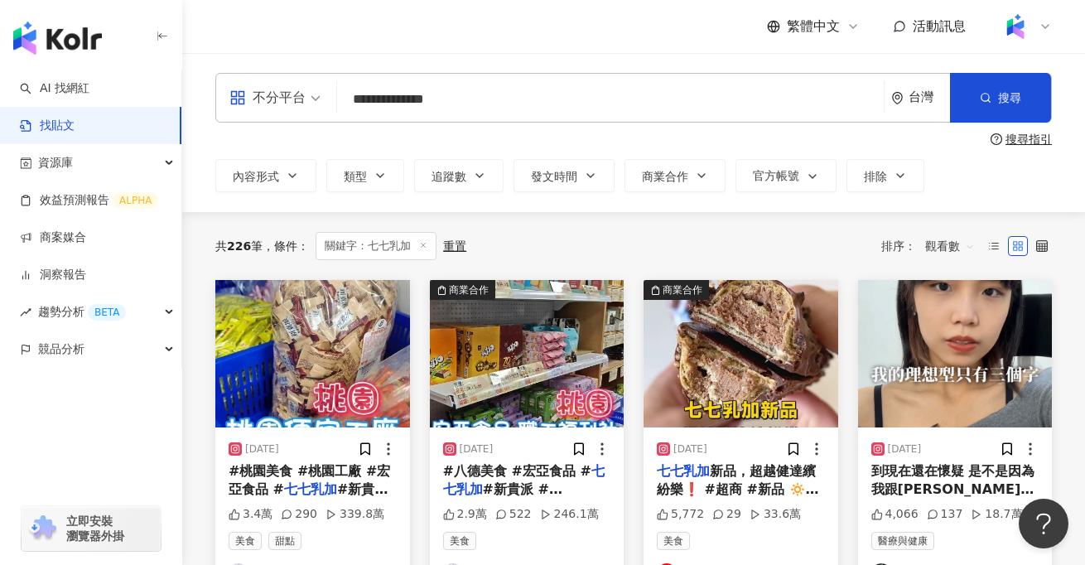
click at [381, 99] on input "**********" at bounding box center [611, 99] width 534 height 36
click at [420, 98] on input "**********" at bounding box center [611, 99] width 534 height 36
click at [971, 103] on button "搜尋" at bounding box center [1000, 98] width 101 height 50
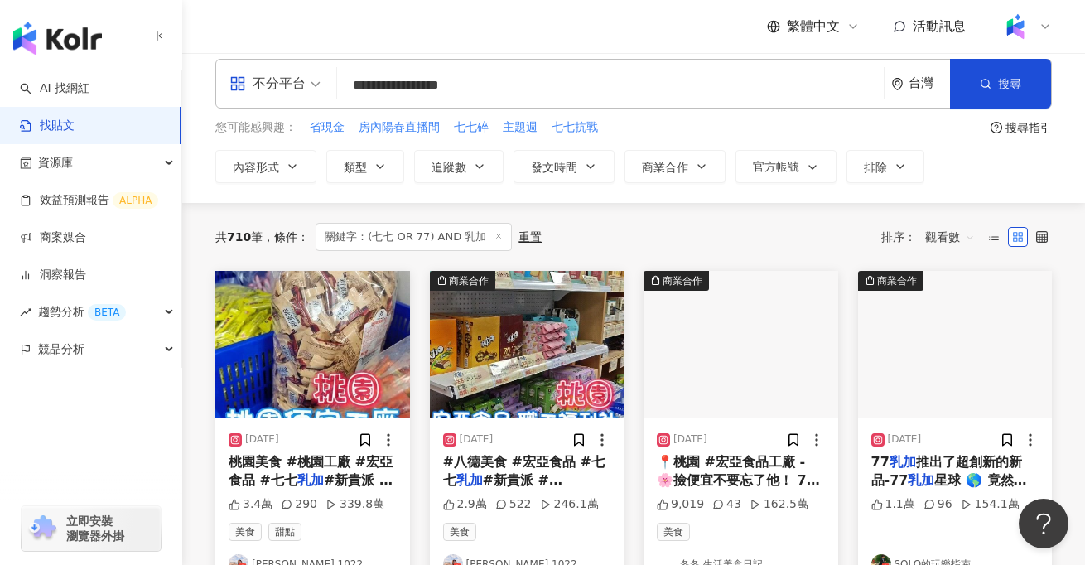
scroll to position [18, 0]
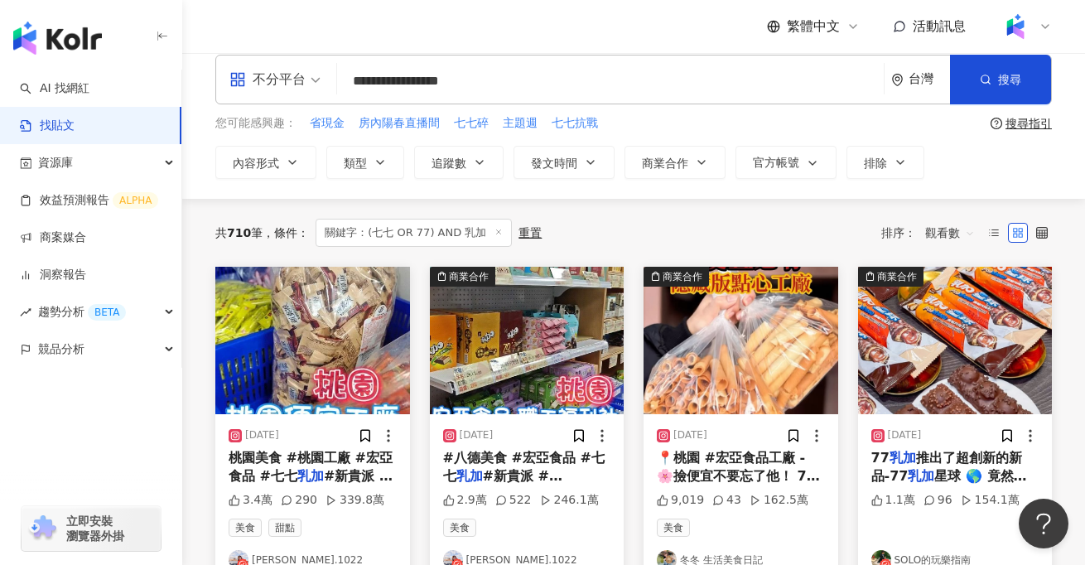
click at [920, 343] on img at bounding box center [955, 340] width 195 height 147
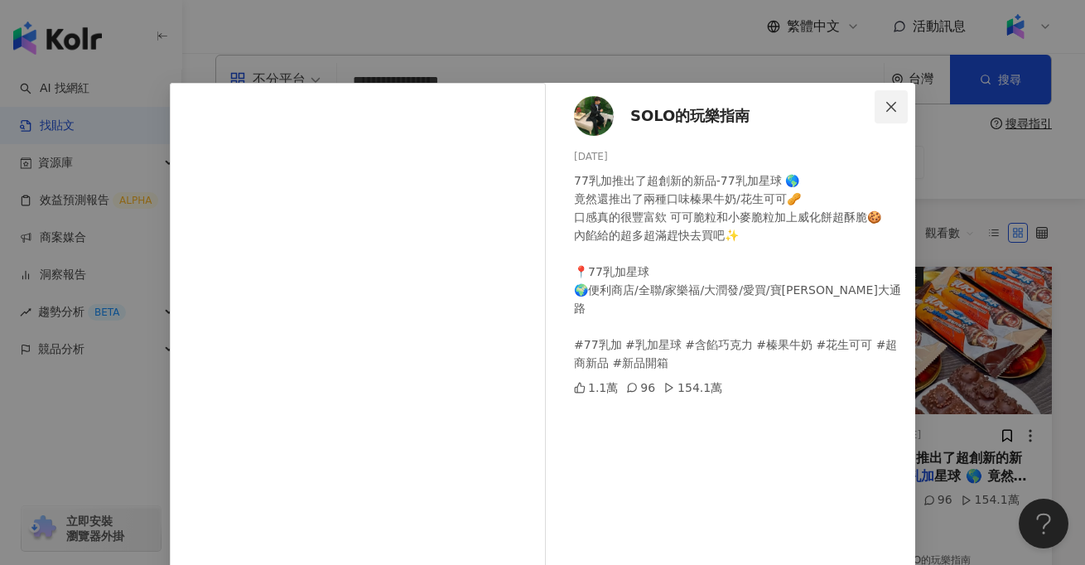
click at [893, 105] on icon "close" at bounding box center [891, 106] width 13 height 13
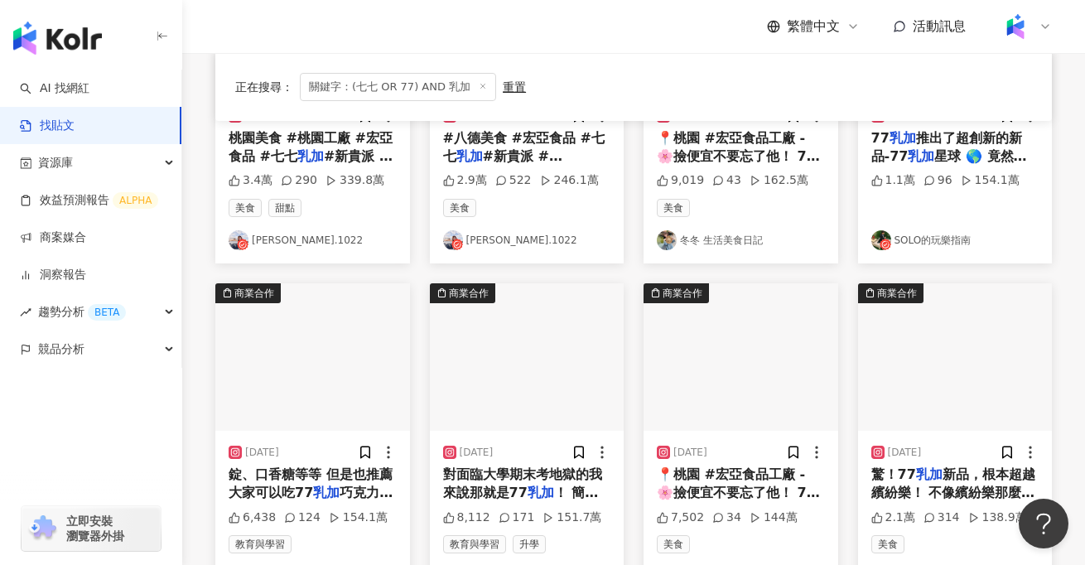
scroll to position [339, 0]
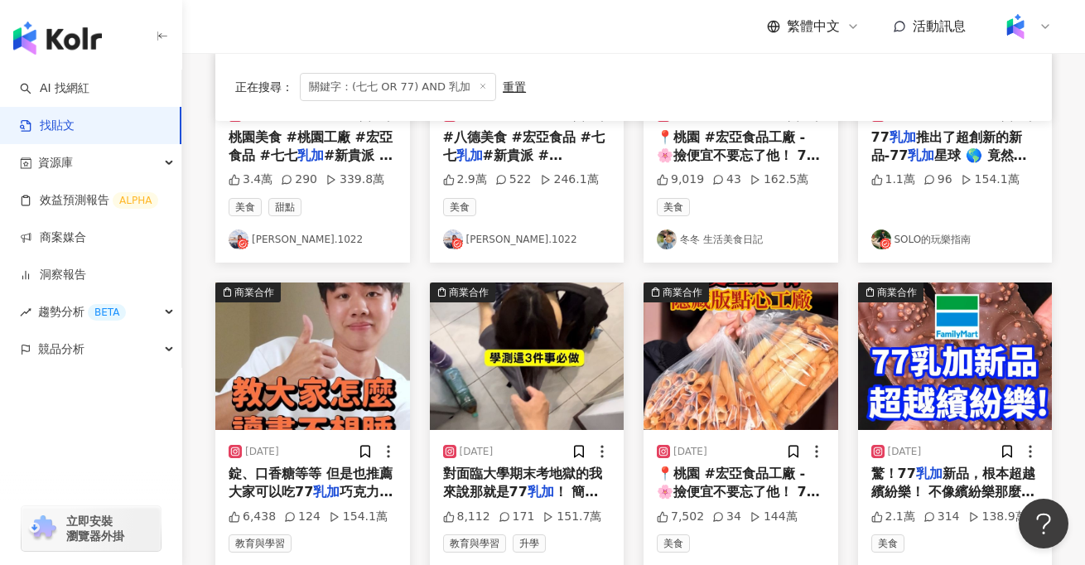
click at [313, 488] on mark "乳加" at bounding box center [326, 492] width 27 height 16
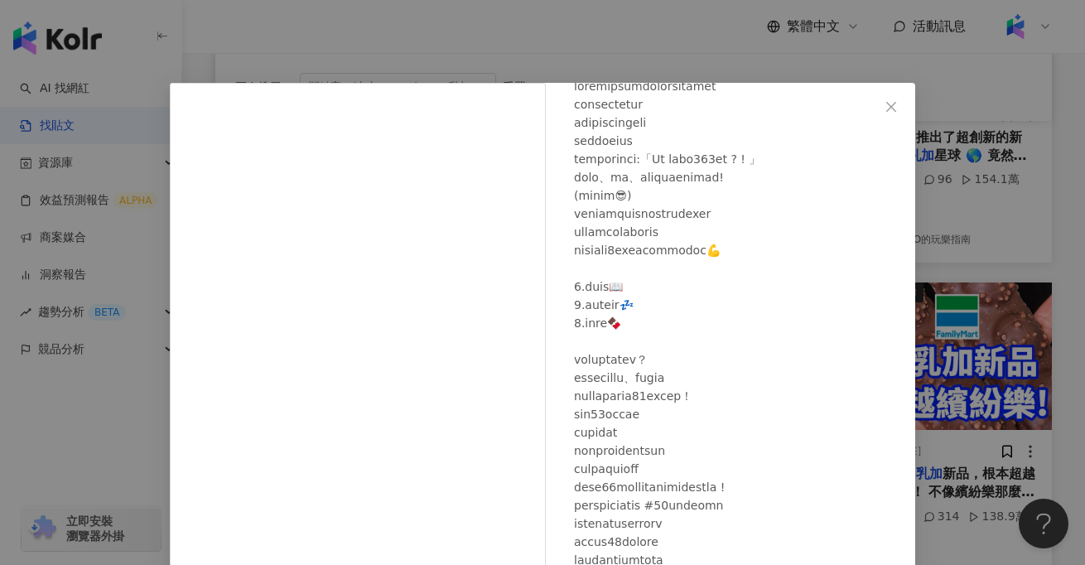
scroll to position [176, 0]
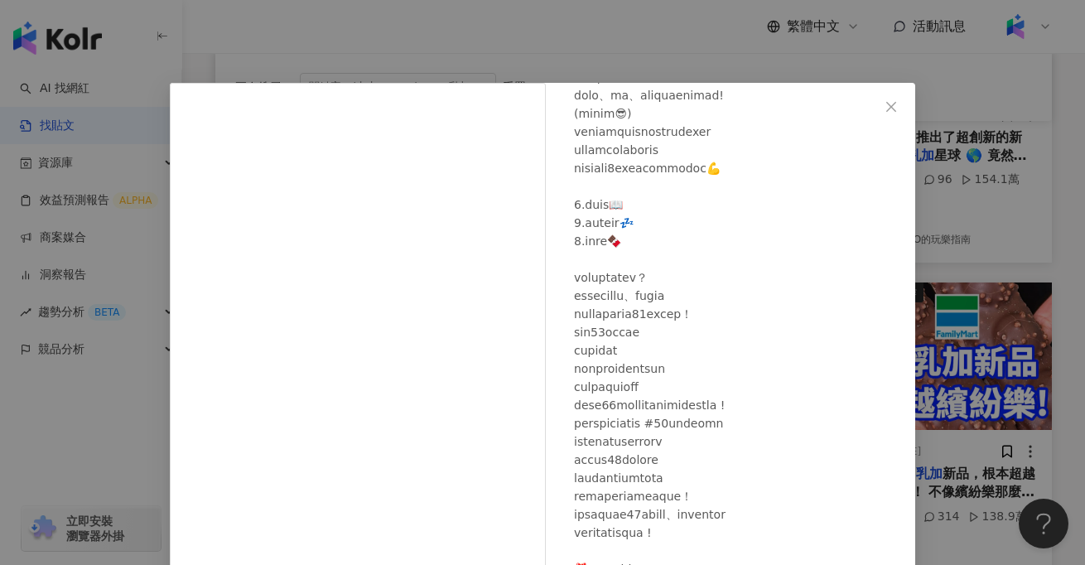
click at [1011, 261] on div "雨廷的霆仔 2023/12/27 6,438 124 154.1萬 查看原始貼文" at bounding box center [542, 282] width 1085 height 565
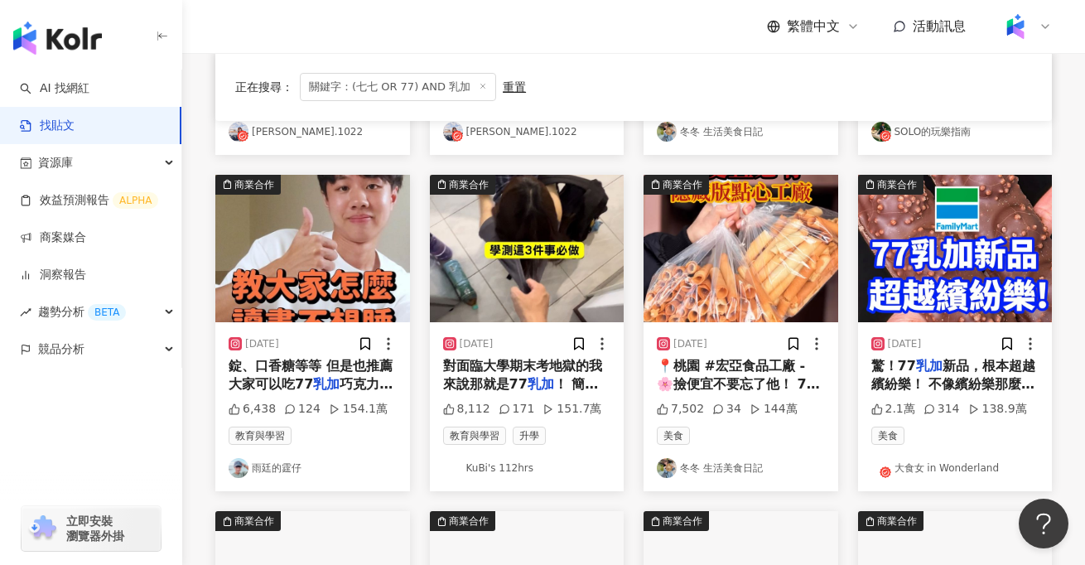
scroll to position [463, 0]
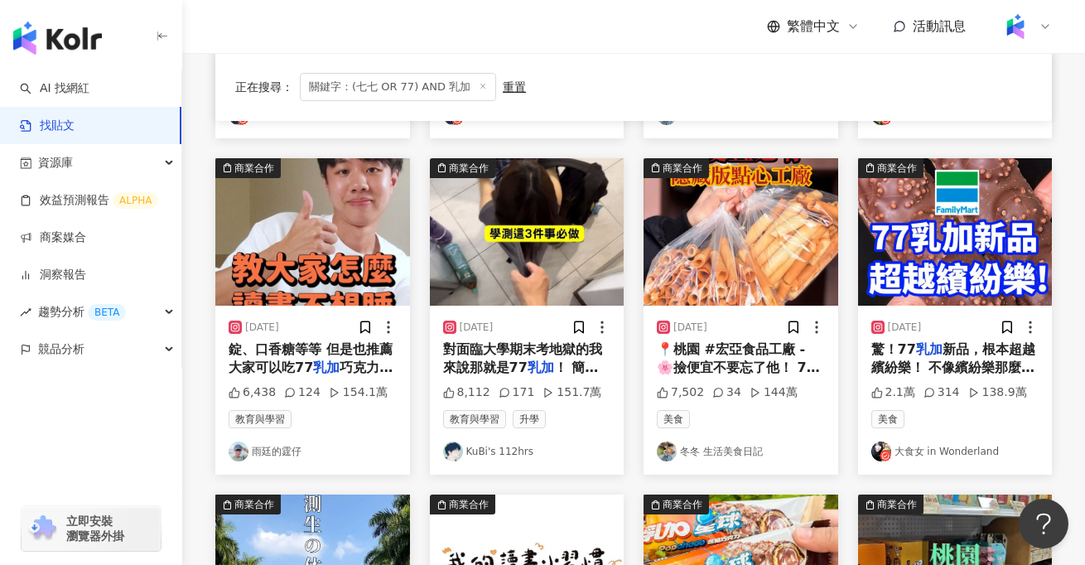
click at [534, 264] on img at bounding box center [527, 231] width 195 height 147
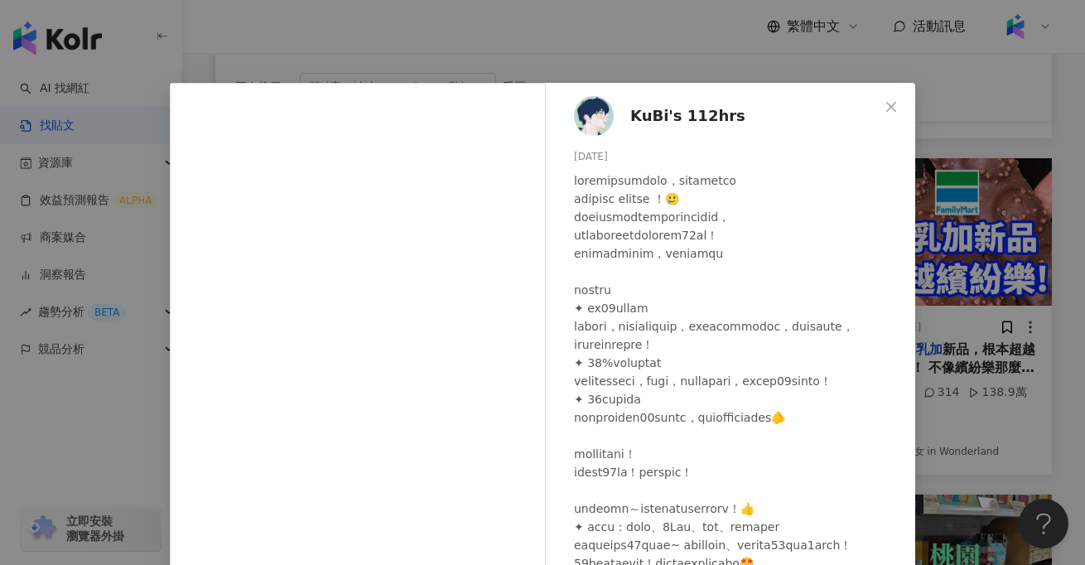
click at [1003, 396] on div "KuBi's 112hrs 2023/12/27 8,112 171 151.7萬 查看原始貼文" at bounding box center [542, 282] width 1085 height 565
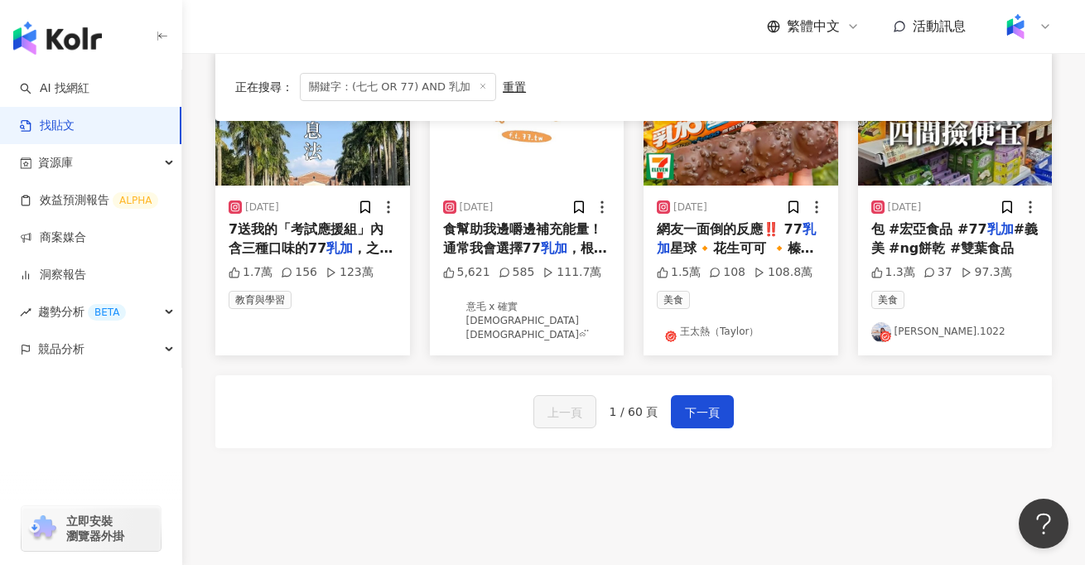
scroll to position [1028, 0]
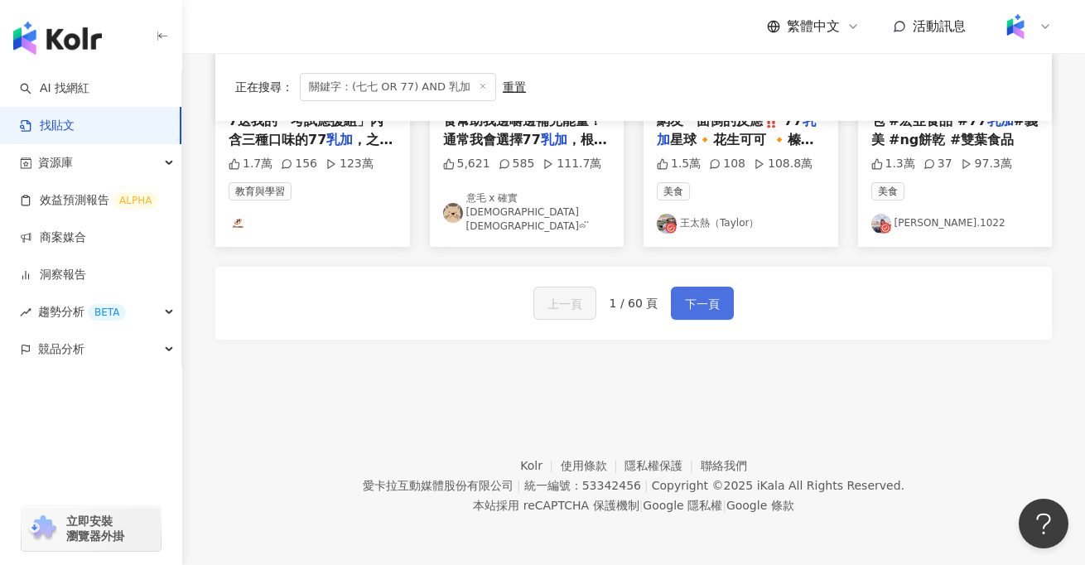
click at [702, 305] on span "下一頁" at bounding box center [702, 304] width 35 height 20
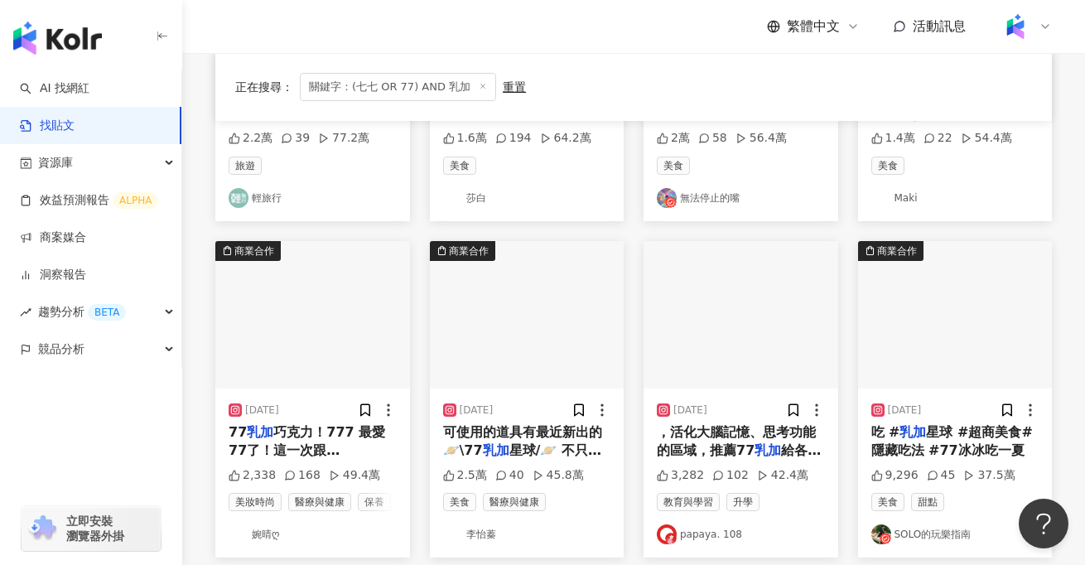
scroll to position [379, 0]
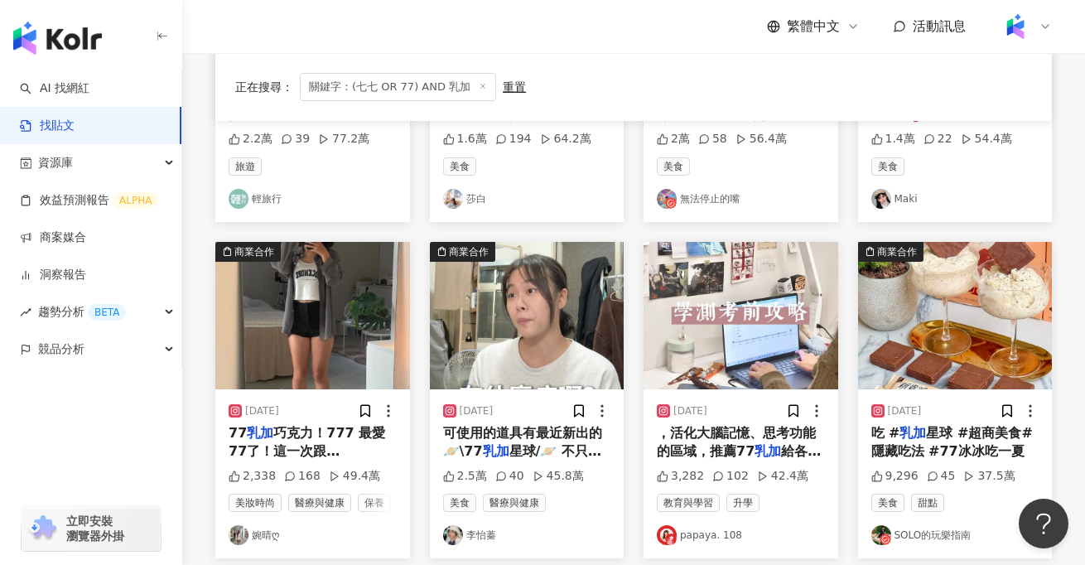
click at [313, 346] on img at bounding box center [312, 315] width 195 height 147
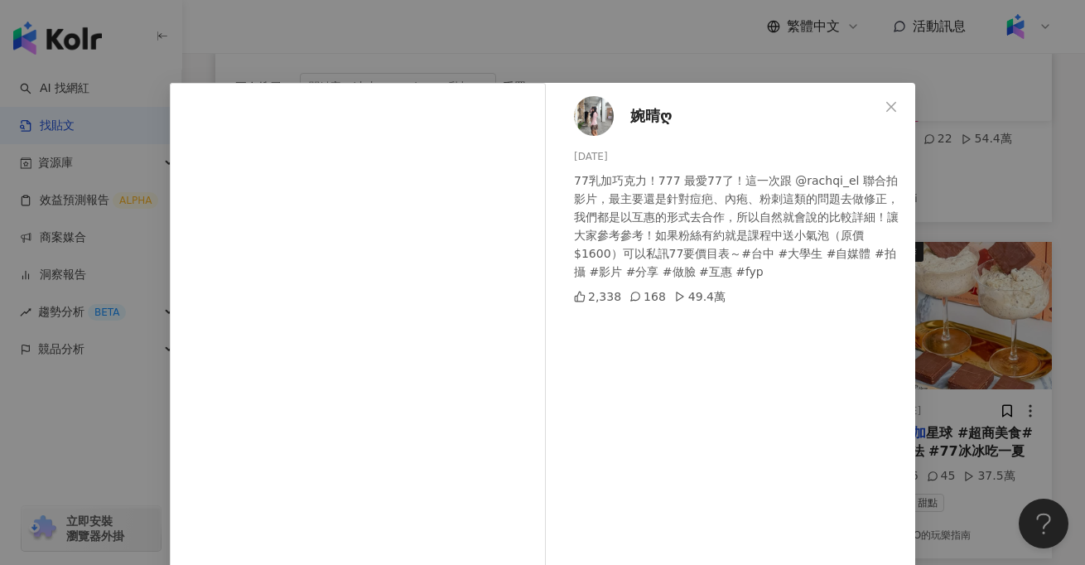
click at [967, 256] on div "婉晴ღ 2025/7/8 77乳加巧克力！777 最愛77了！這一次跟 @rachqi_el 聯合拍影片，最主要還是針對痘疤、內疱、粉刺這類的問題去做修正，我…" at bounding box center [542, 282] width 1085 height 565
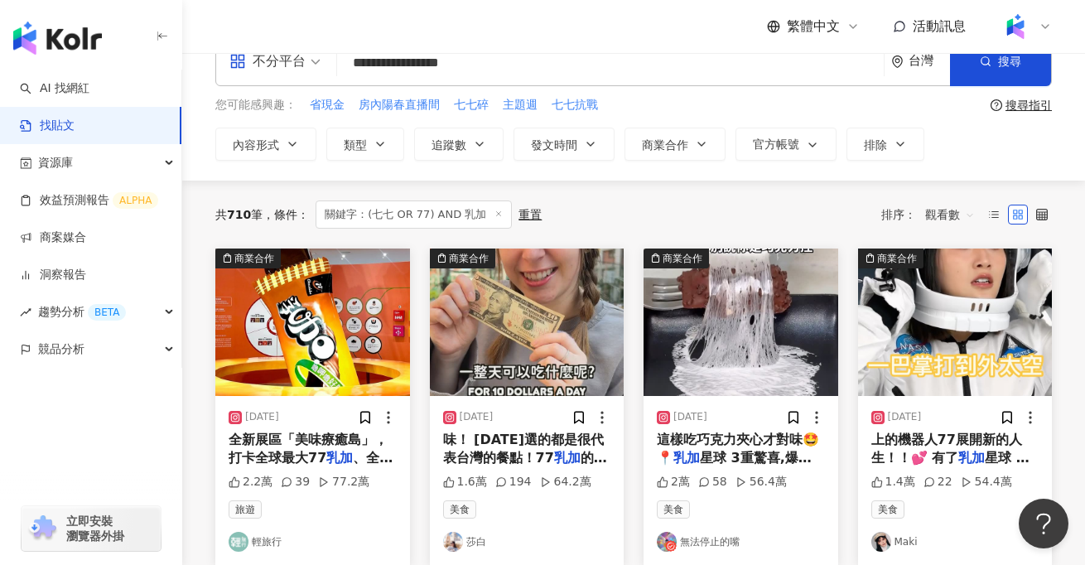
scroll to position [38, 0]
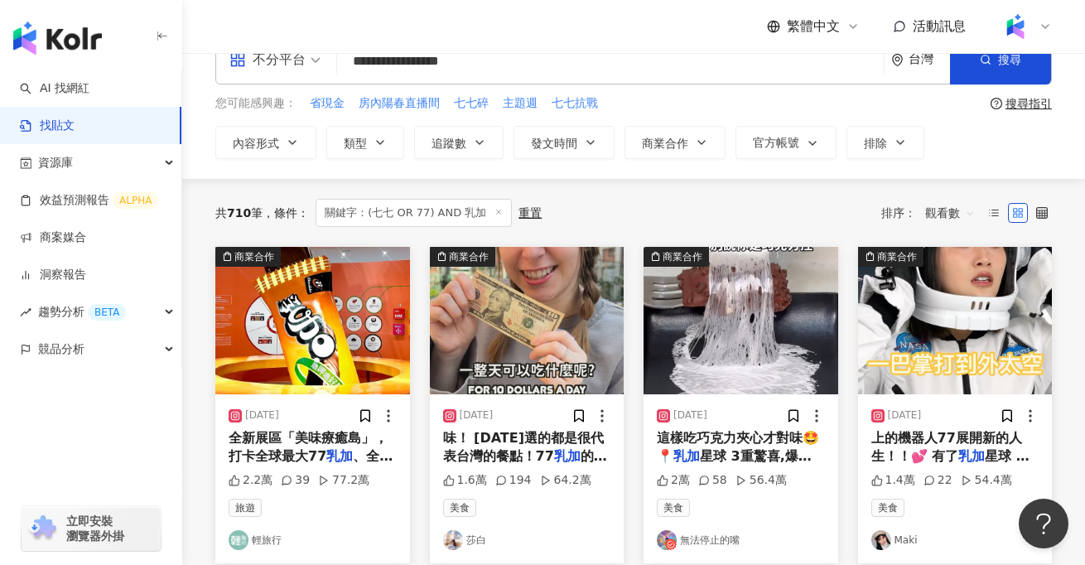
click at [546, 336] on img at bounding box center [527, 320] width 195 height 147
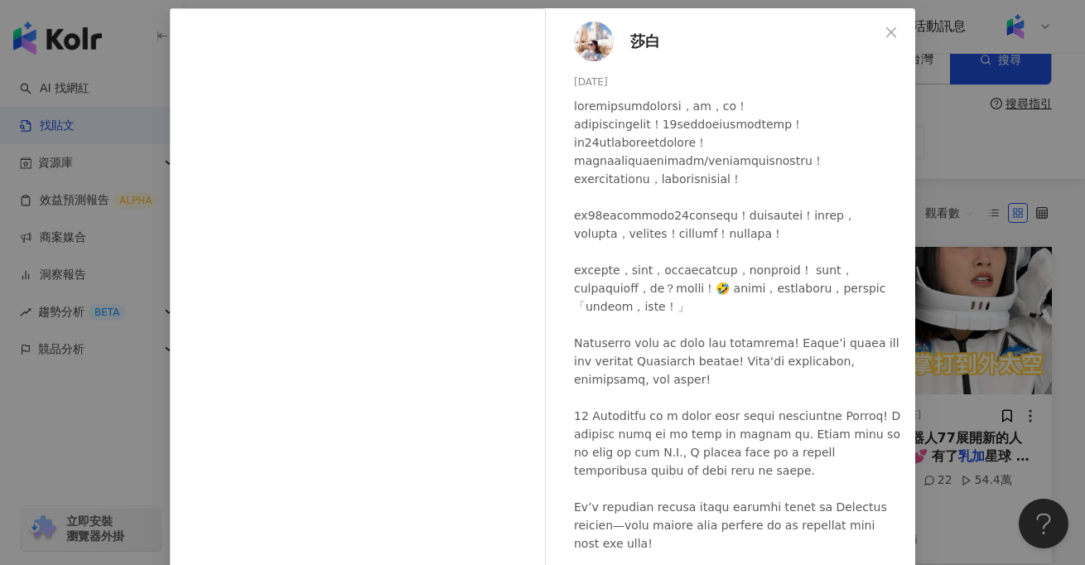
scroll to position [231, 0]
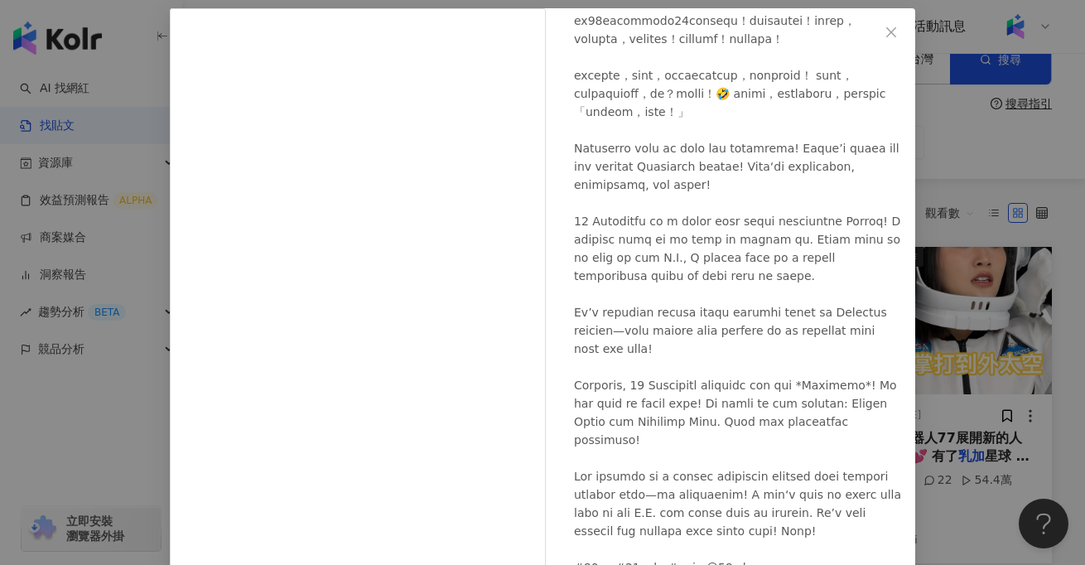
click at [71, 416] on div "莎白 2025/2/26 1.6萬 194 64.2萬 查看原始貼文" at bounding box center [542, 282] width 1085 height 565
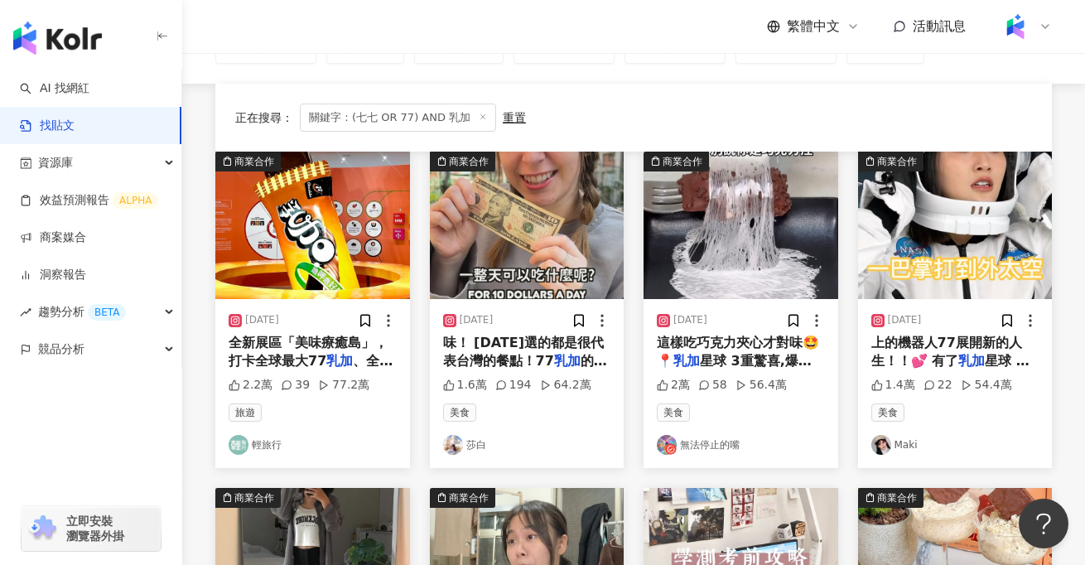
scroll to position [0, 0]
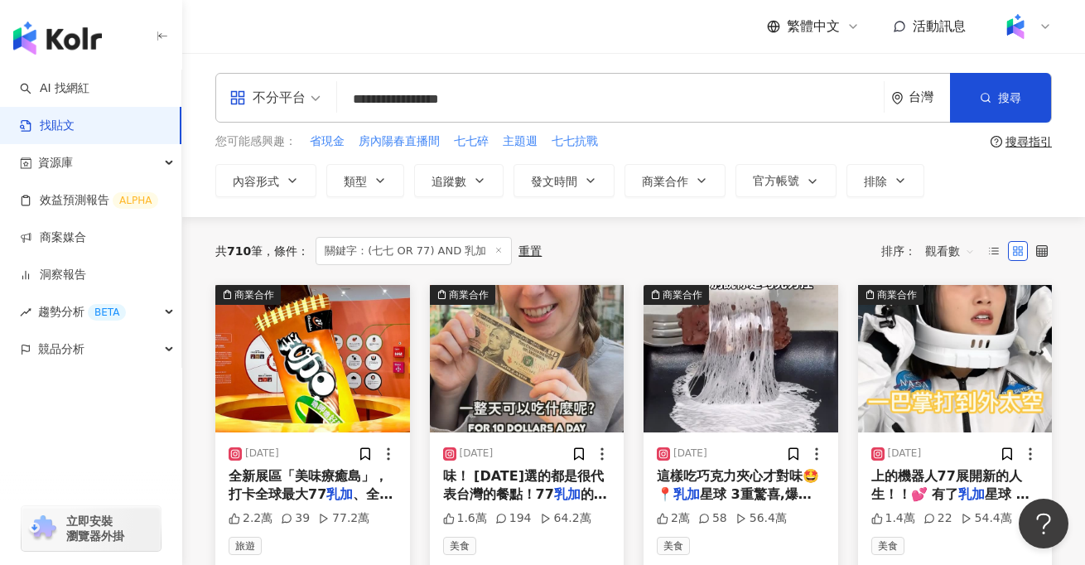
drag, startPoint x: 587, startPoint y: 101, endPoint x: 234, endPoint y: 58, distance: 354.8
click at [234, 58] on div "**********" at bounding box center [633, 135] width 903 height 164
type input "*"
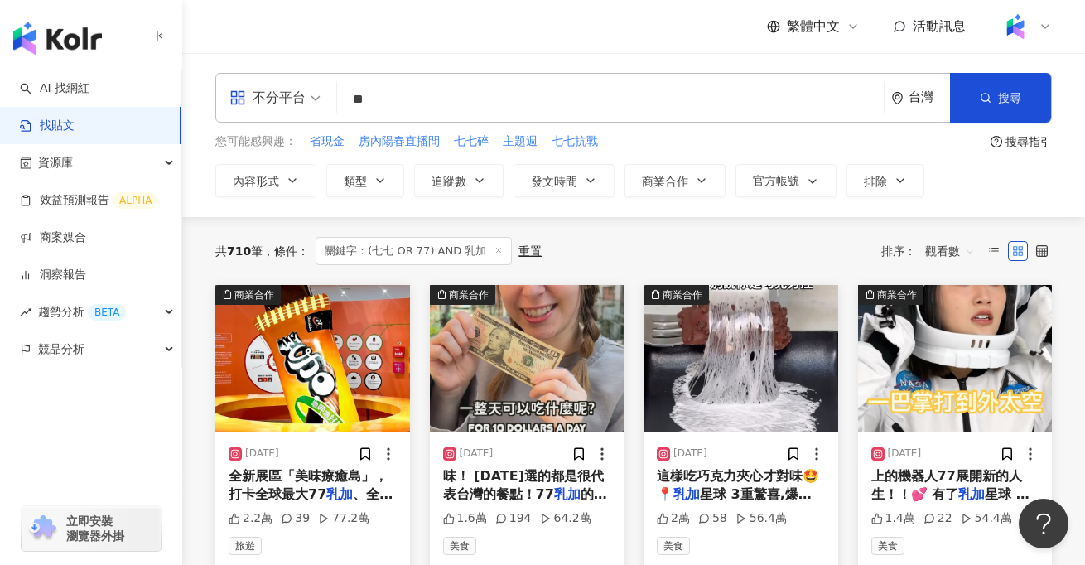
type input "*"
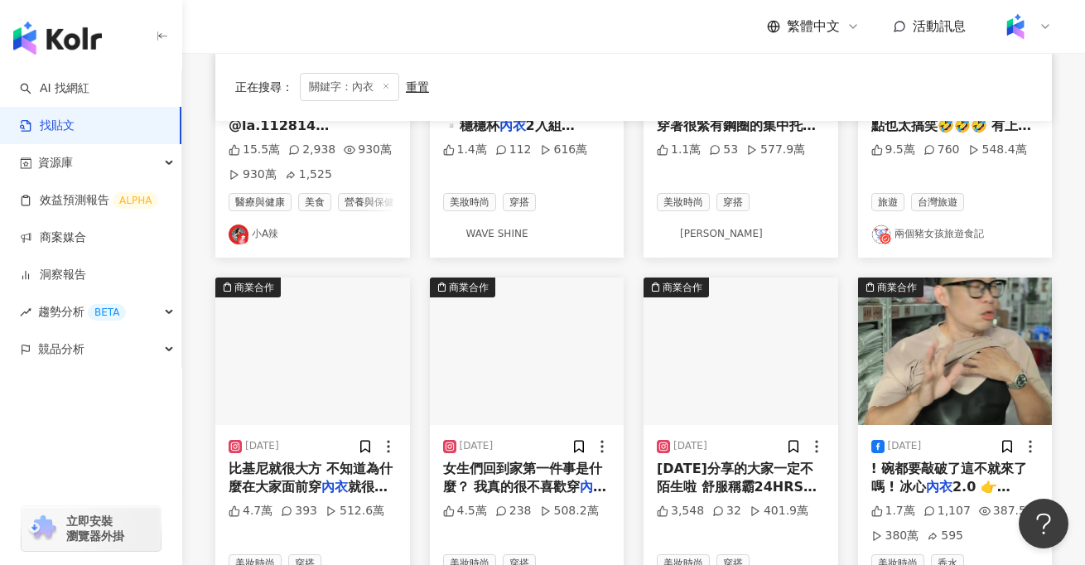
scroll to position [370, 0]
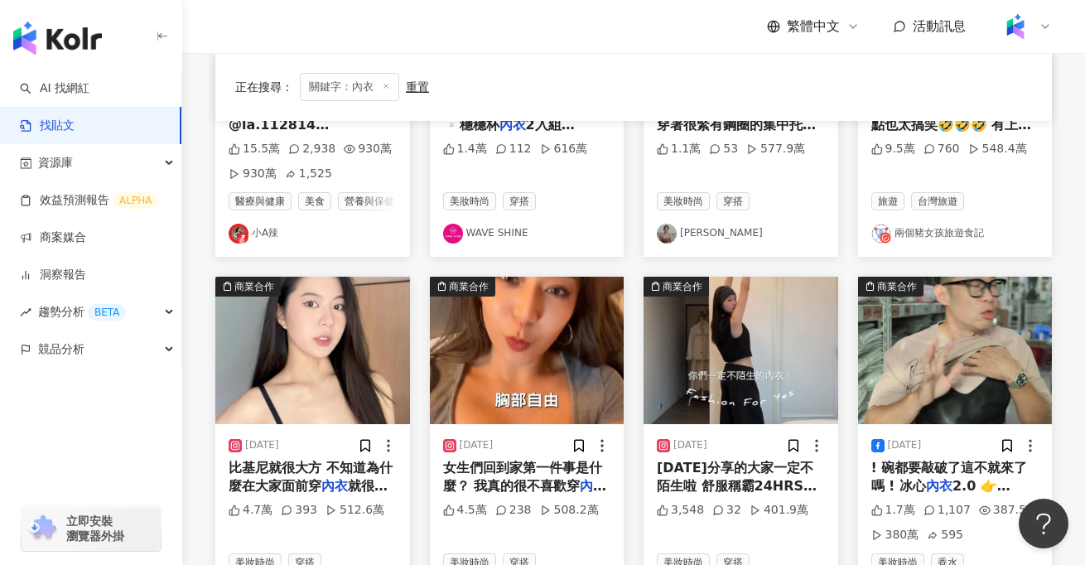
click at [521, 484] on span "女生們回到家第一件事是什麼？ 我真的很不喜歡穿" at bounding box center [522, 477] width 159 height 34
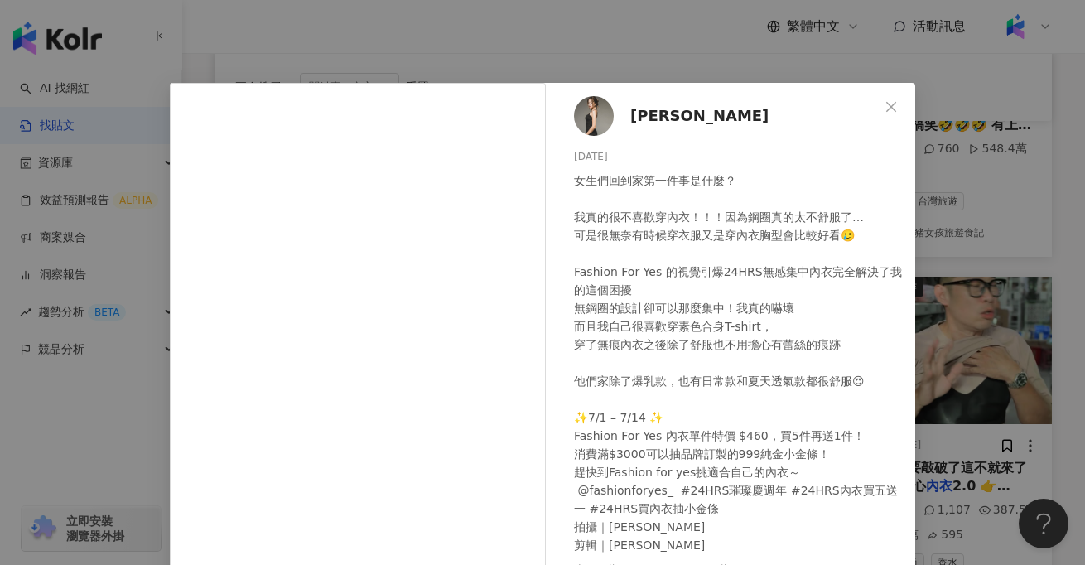
click at [108, 412] on div "Peggy Chen 2025/7/1 女生們回到家第一件事是什麼？ 我真的很不喜歡穿內衣！！！因為鋼圈真的太不舒服了… 可是很無奈有時候穿衣服又是穿內衣胸型…" at bounding box center [542, 282] width 1085 height 565
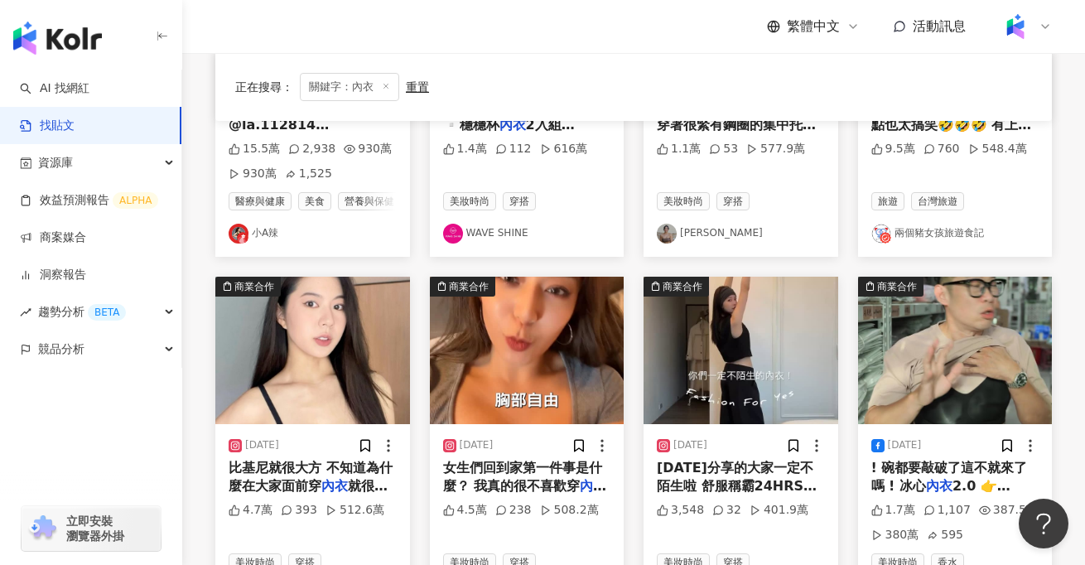
scroll to position [379, 0]
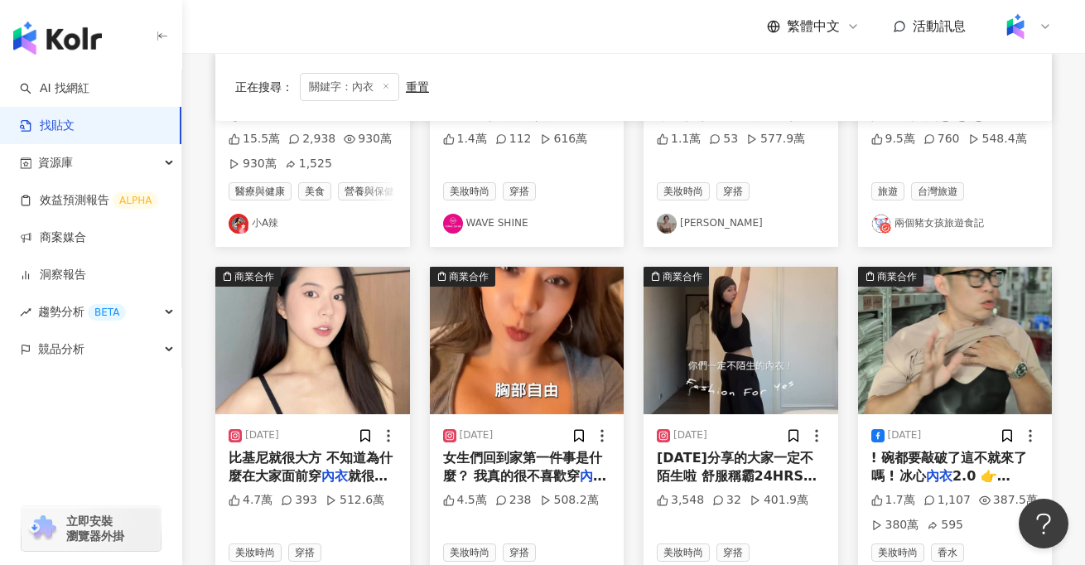
click at [268, 456] on span "比基尼就很大方 不知道為什麼在大家面前穿" at bounding box center [311, 467] width 164 height 34
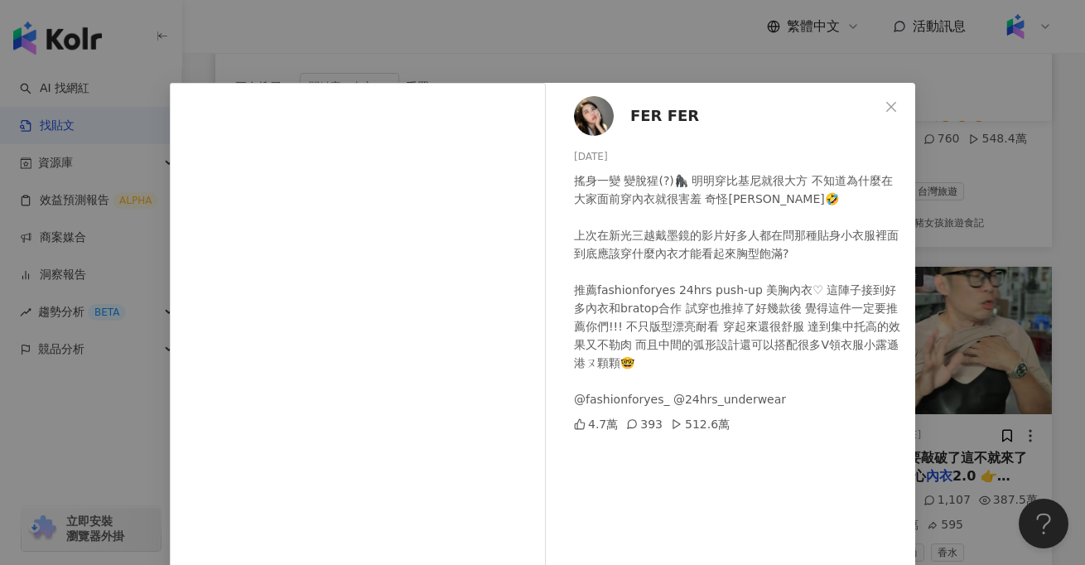
scroll to position [15, 0]
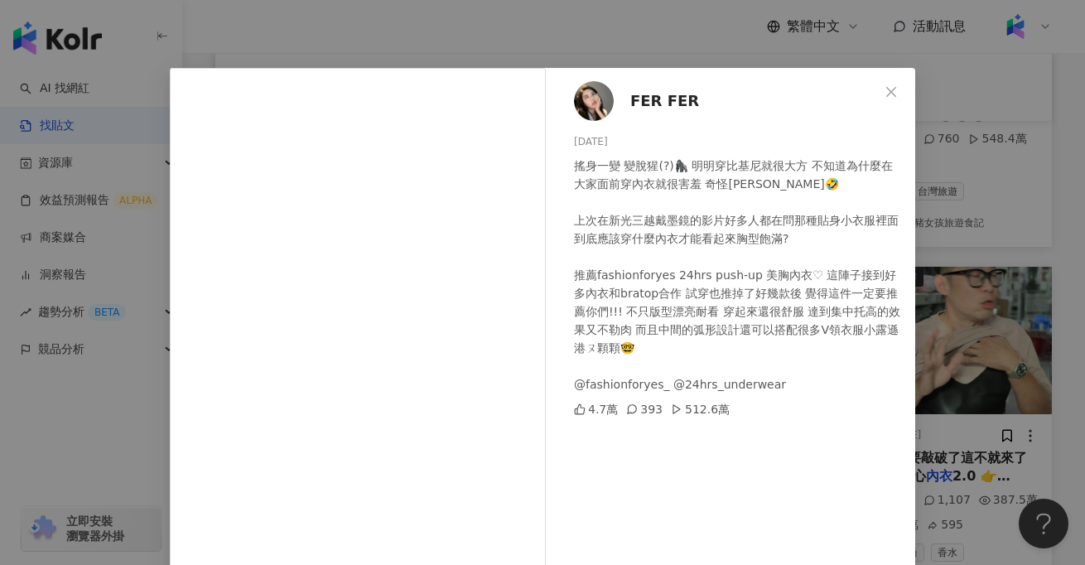
click at [988, 244] on div "FER FER 2024/10/2 搖身一變 變脫猩(?)🦍 明明穿比基尼就很大方 不知道為什麼在大家面前穿內衣就很害羞 奇怪耶發芬🤣 上次在新光三越戴墨鏡的…" at bounding box center [542, 282] width 1085 height 565
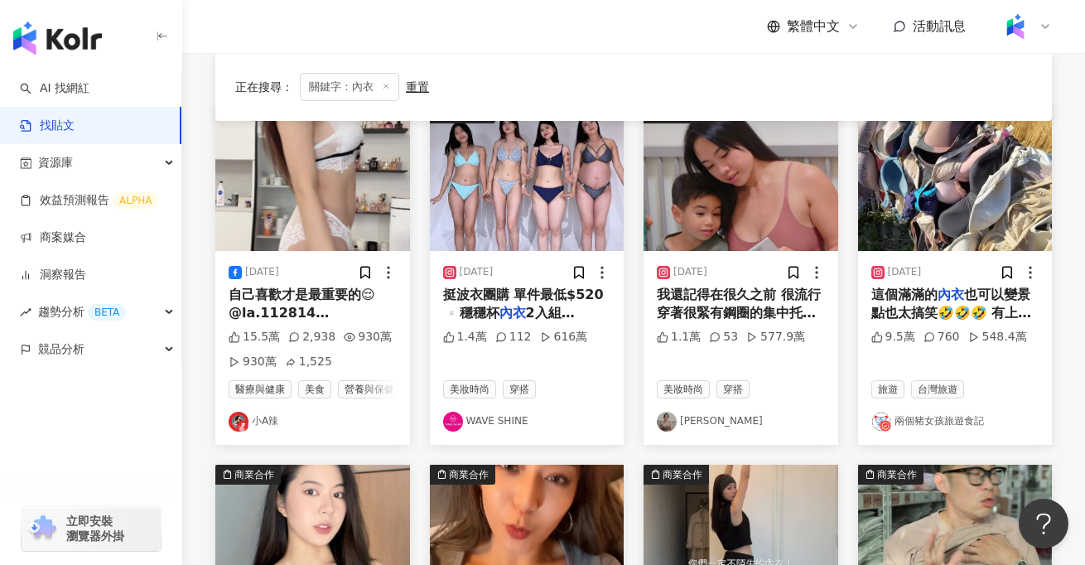
scroll to position [0, 0]
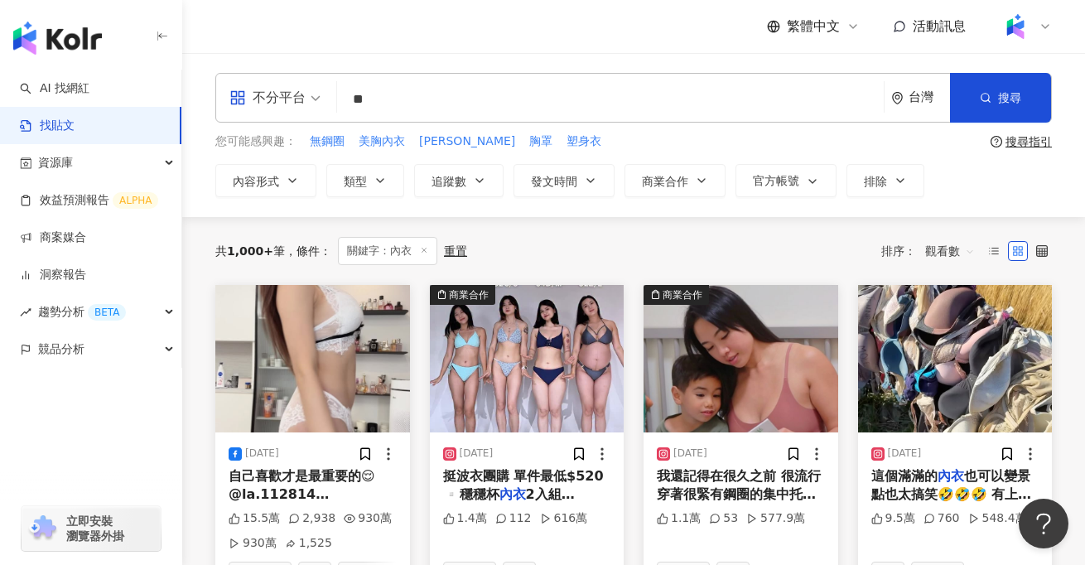
click at [522, 100] on input "**" at bounding box center [611, 99] width 534 height 36
type input "*"
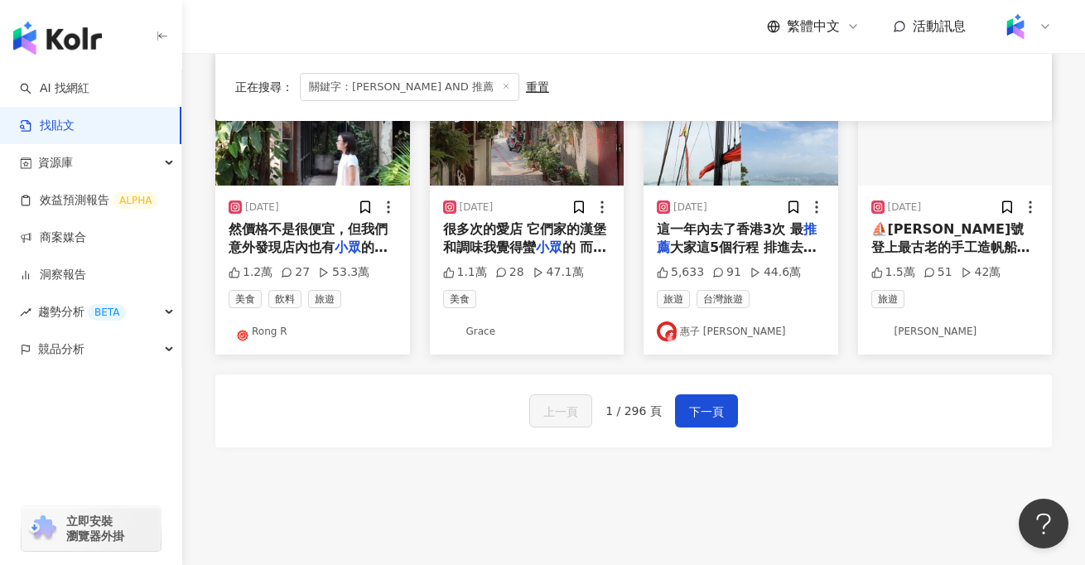
scroll to position [931, 0]
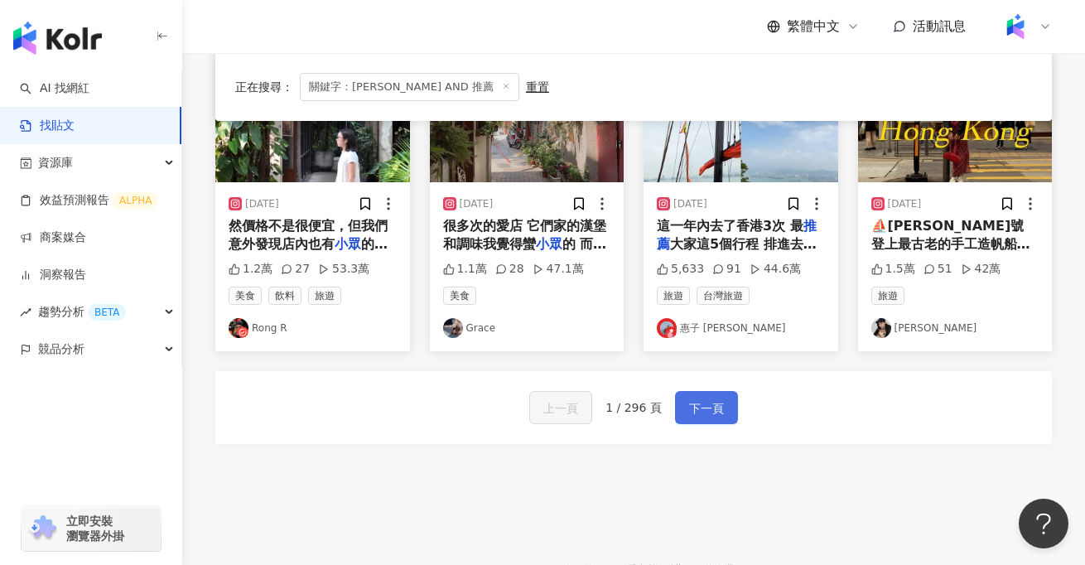
click at [706, 410] on span "下一頁" at bounding box center [706, 409] width 35 height 20
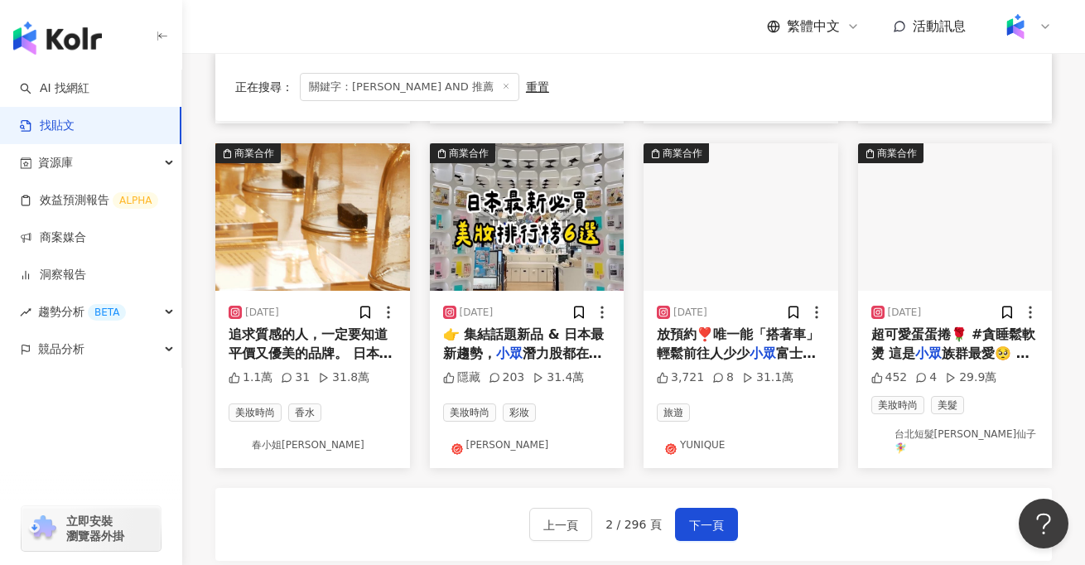
scroll to position [811, 0]
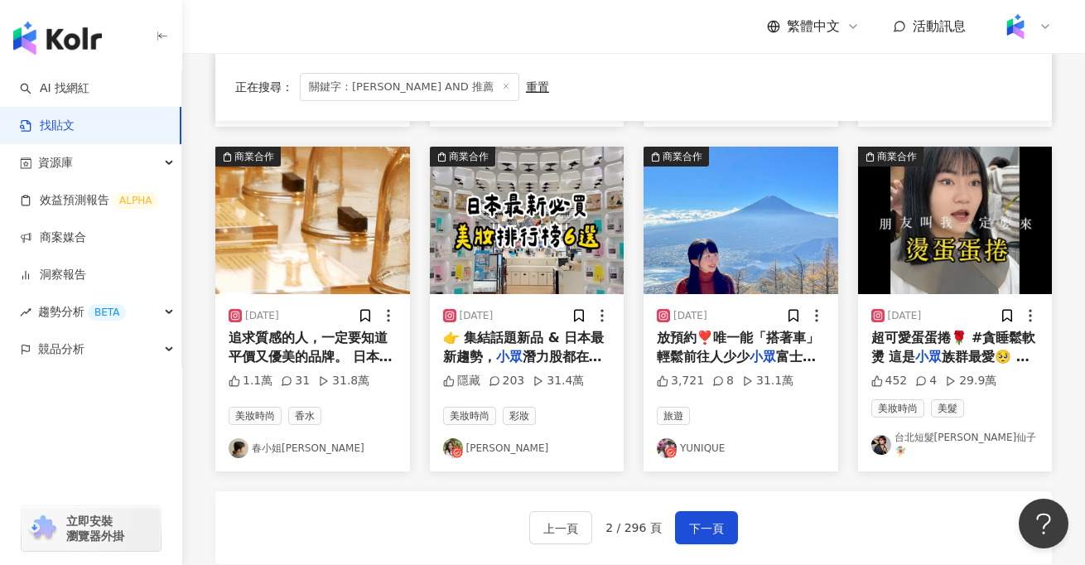
click at [956, 357] on span "族群最愛🥺 萌萌的可愛造型 有別於" at bounding box center [951, 366] width 158 height 34
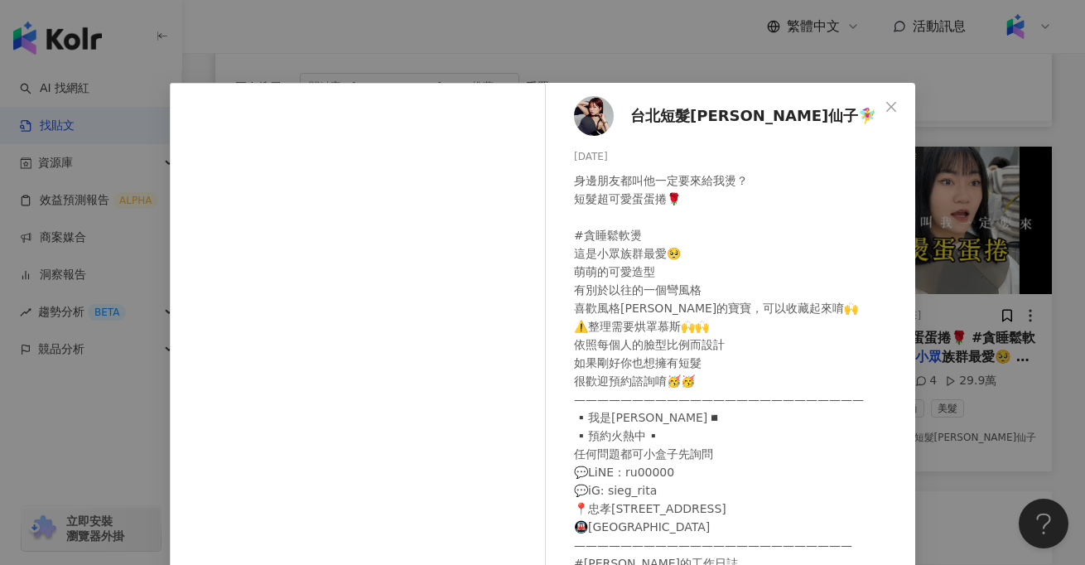
click at [1017, 476] on div "台北短髮瑞塔仙子🧚‍♀️ 2024/1/9 身邊朋友都叫他一定要來給我燙？ 短髮超可愛蛋蛋捲🌹 #貪睡鬆軟燙 這是小眾族群最愛🥺 萌萌的可愛造型 有別於以往的…" at bounding box center [542, 282] width 1085 height 565
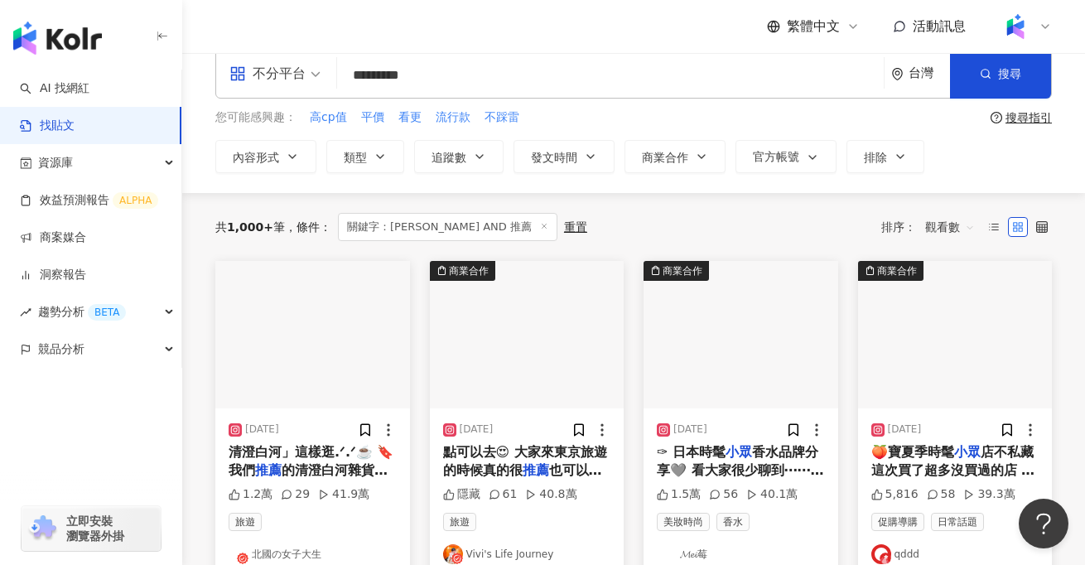
scroll to position [37, 0]
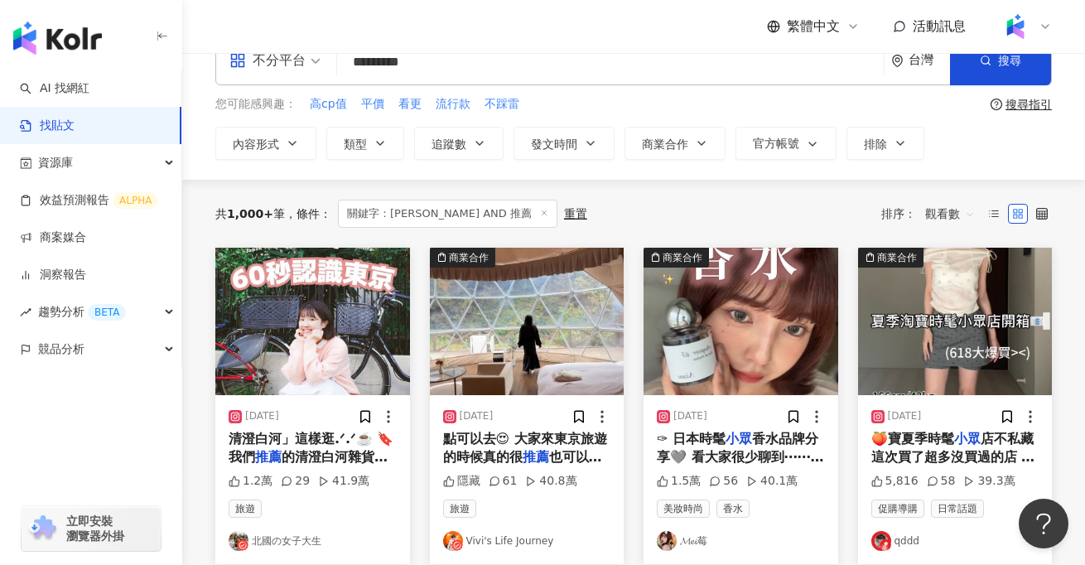
click at [452, 70] on input "*********" at bounding box center [611, 62] width 534 height 36
type input "*"
click at [310, 138] on button "內容形式" at bounding box center [265, 143] width 101 height 33
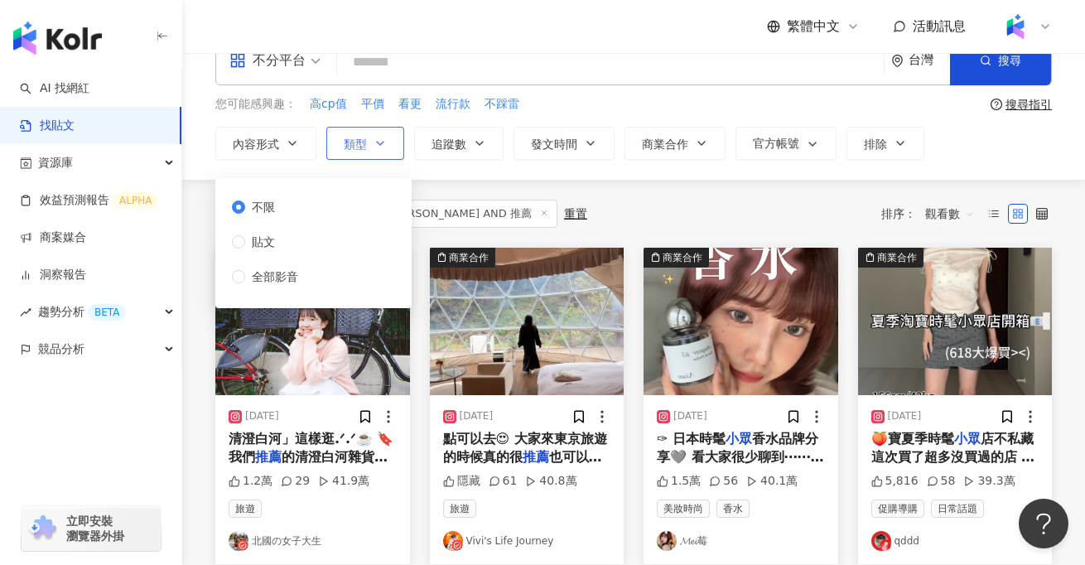
click at [384, 144] on div "不分平台 台灣 搜尋 searchOperator 插入語法 完全符合 "" 聯集 OR 交集 AND 排除 - 群組 {} 您可能感興趣： 高cp值 平價 …" at bounding box center [633, 98] width 903 height 124
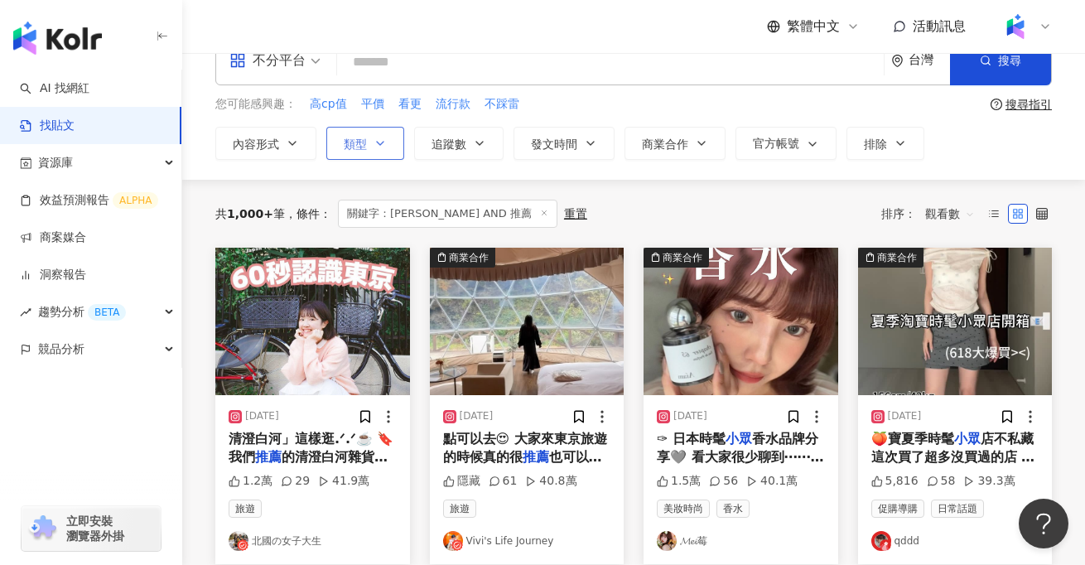
scroll to position [0, 0]
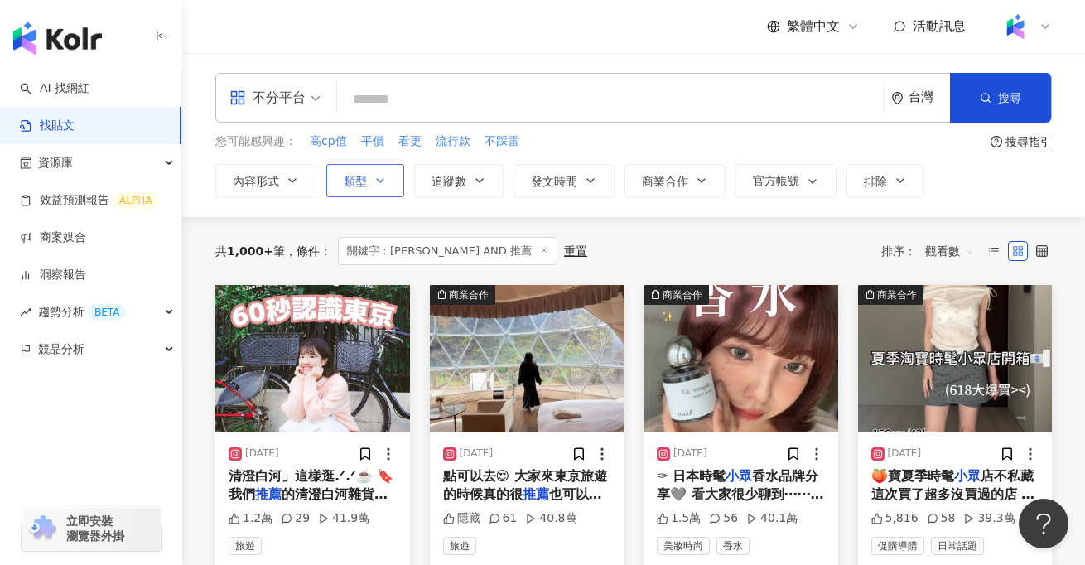
click at [362, 188] on button "類型" at bounding box center [365, 180] width 78 height 33
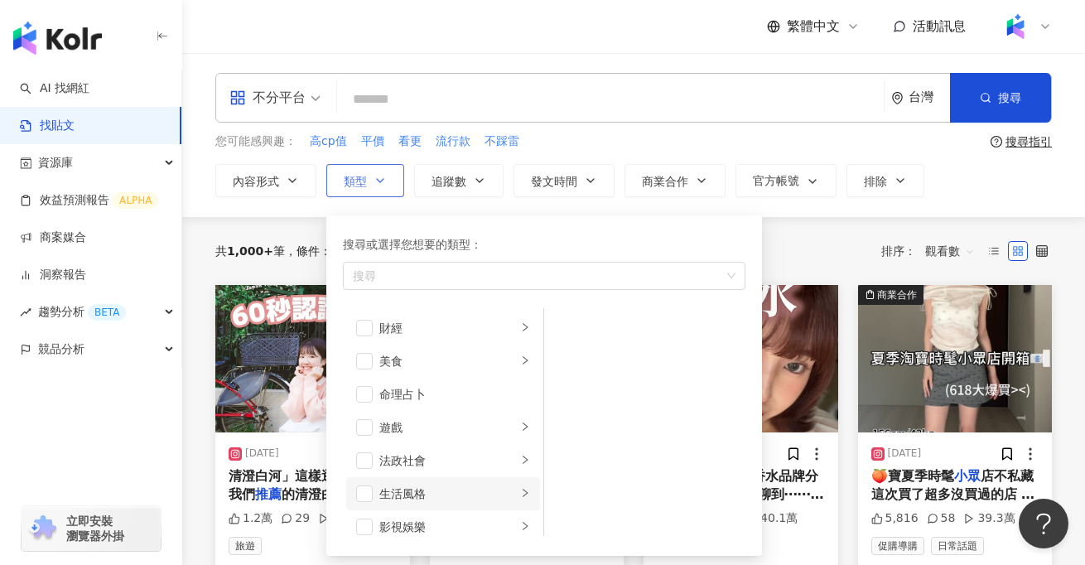
scroll to position [239, 0]
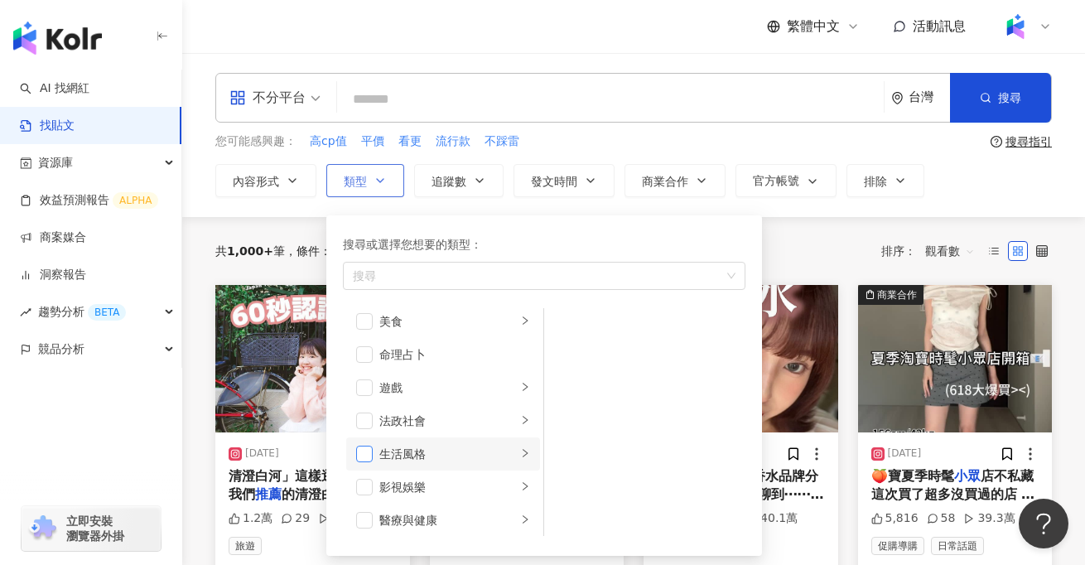
click at [366, 453] on span "button" at bounding box center [364, 454] width 17 height 17
click at [368, 494] on span "button" at bounding box center [364, 487] width 17 height 17
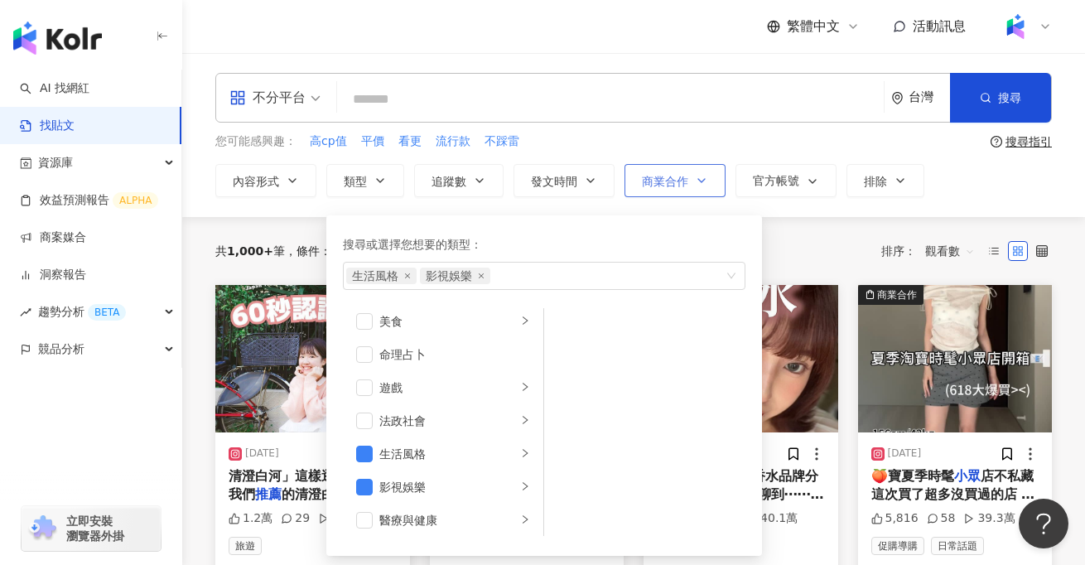
click at [681, 191] on button "商業合作" at bounding box center [675, 180] width 101 height 33
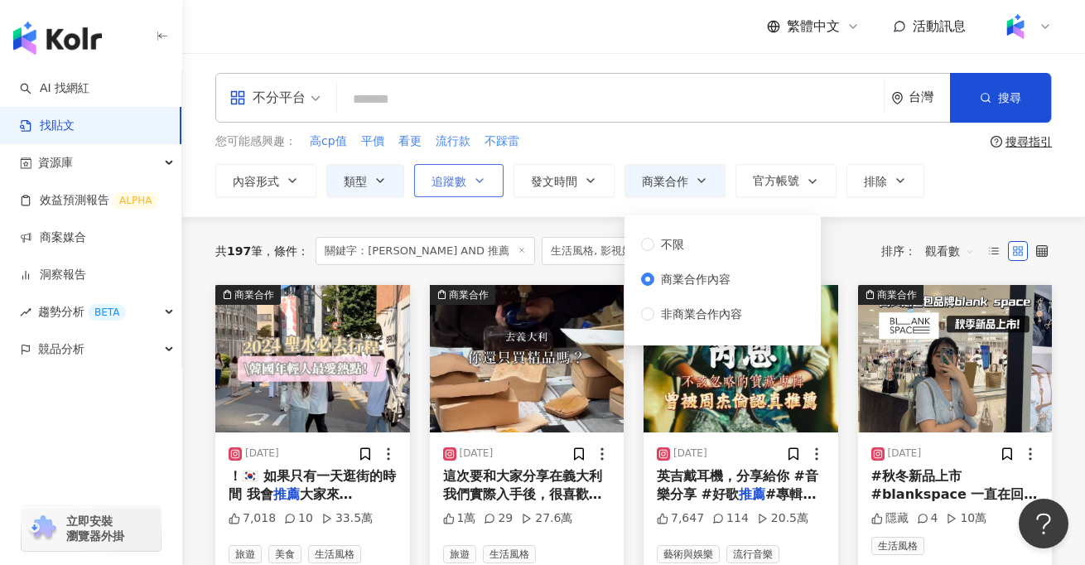
click at [466, 178] on button "追蹤數" at bounding box center [458, 180] width 89 height 33
type input "*"
type input "*******"
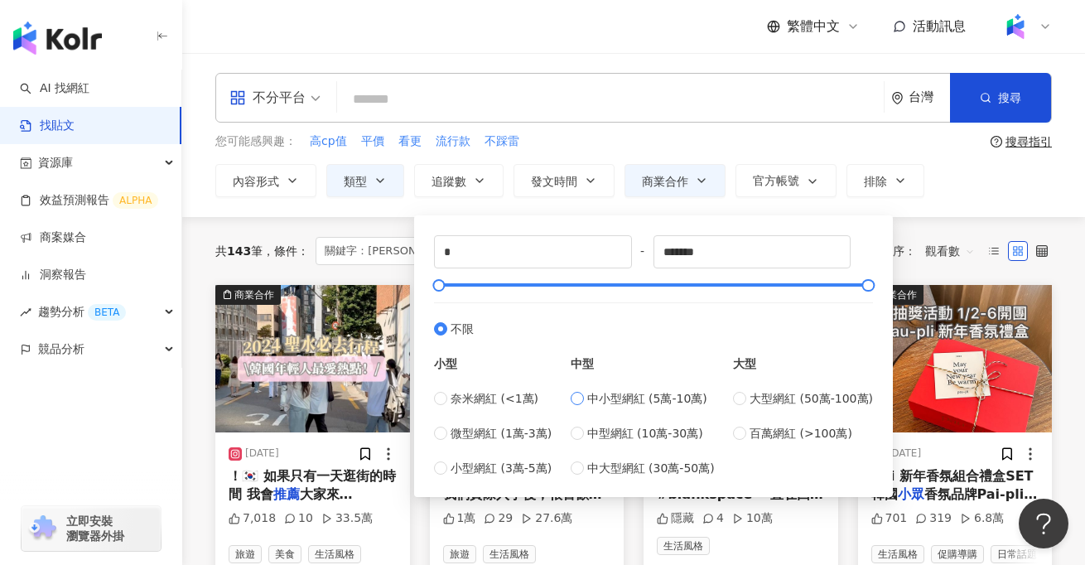
click at [579, 405] on label "中小型網紅 (5萬-10萬)" at bounding box center [643, 398] width 144 height 18
type input "*****"
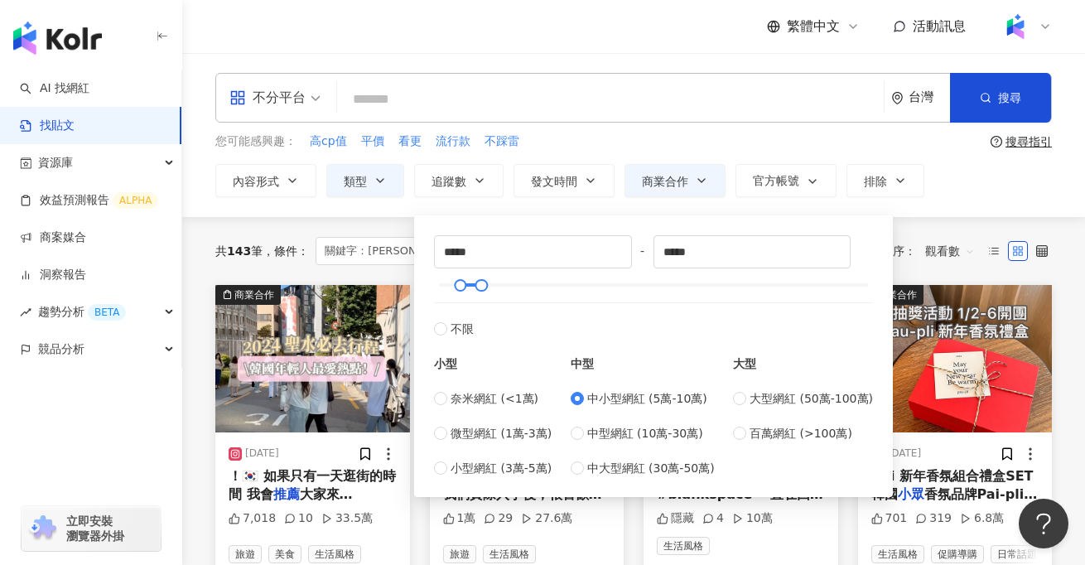
click at [951, 189] on div "內容形式 類型 追蹤數 發文時間 商業合作 官方帳號 排除 不限 貼文 全部影音 ***** - ***** 不限 小型 奈米網紅 (<1萬) 微型網紅 (1…" at bounding box center [633, 180] width 837 height 33
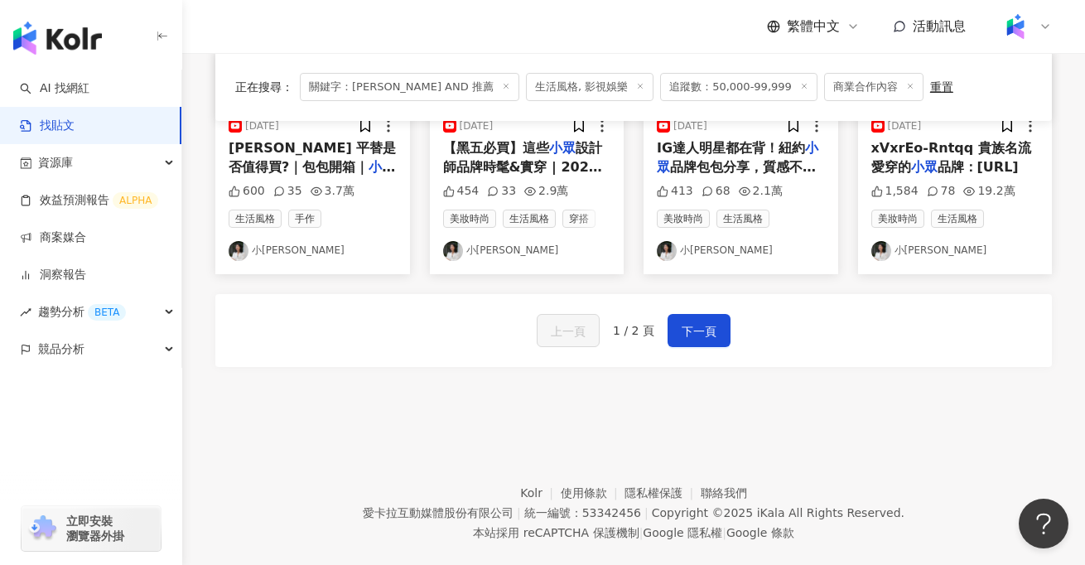
scroll to position [1028, 0]
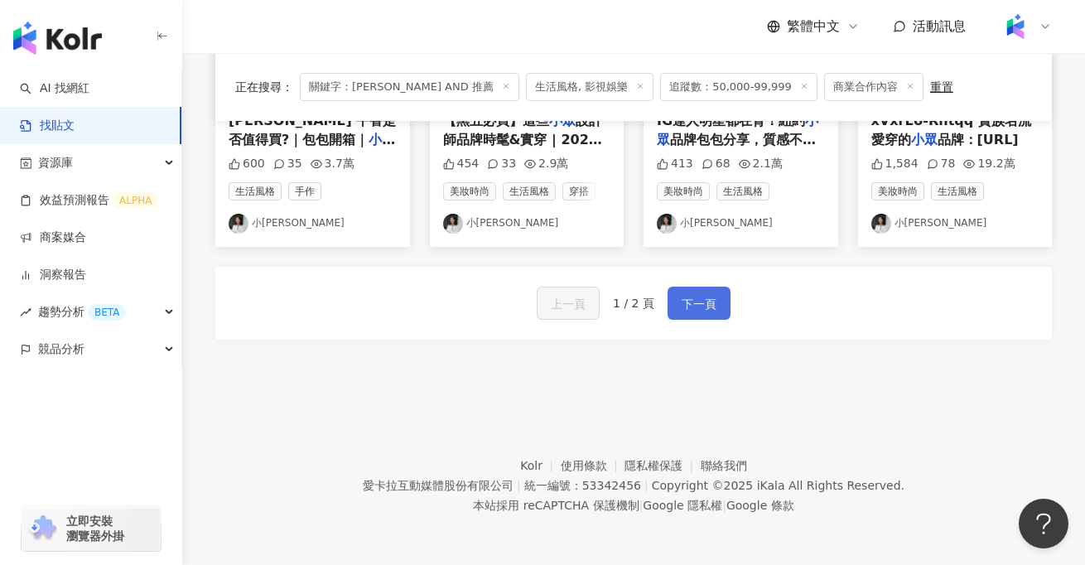
click at [697, 288] on button "下一頁" at bounding box center [699, 303] width 63 height 33
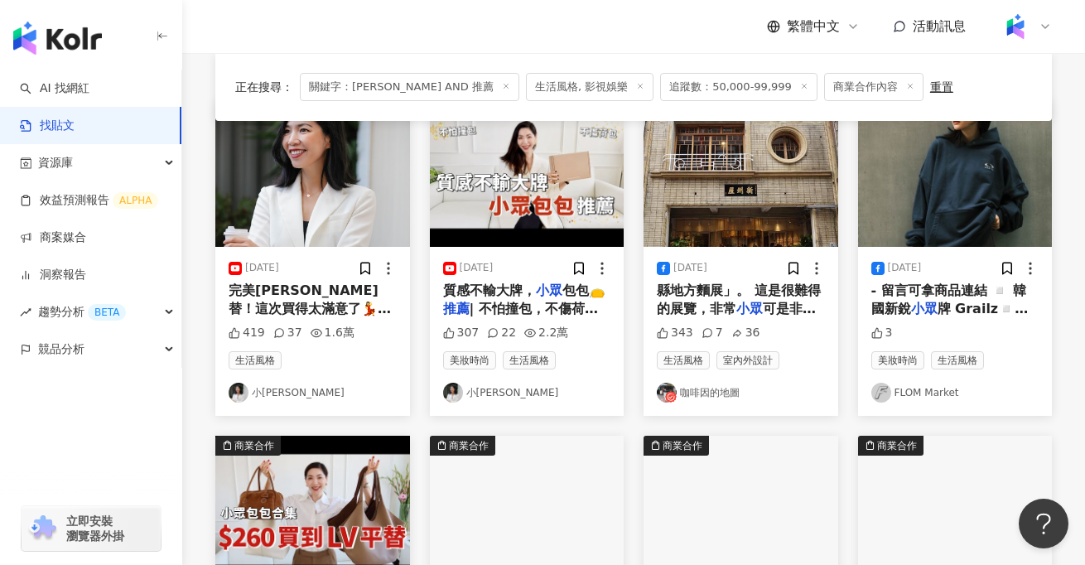
scroll to position [0, 0]
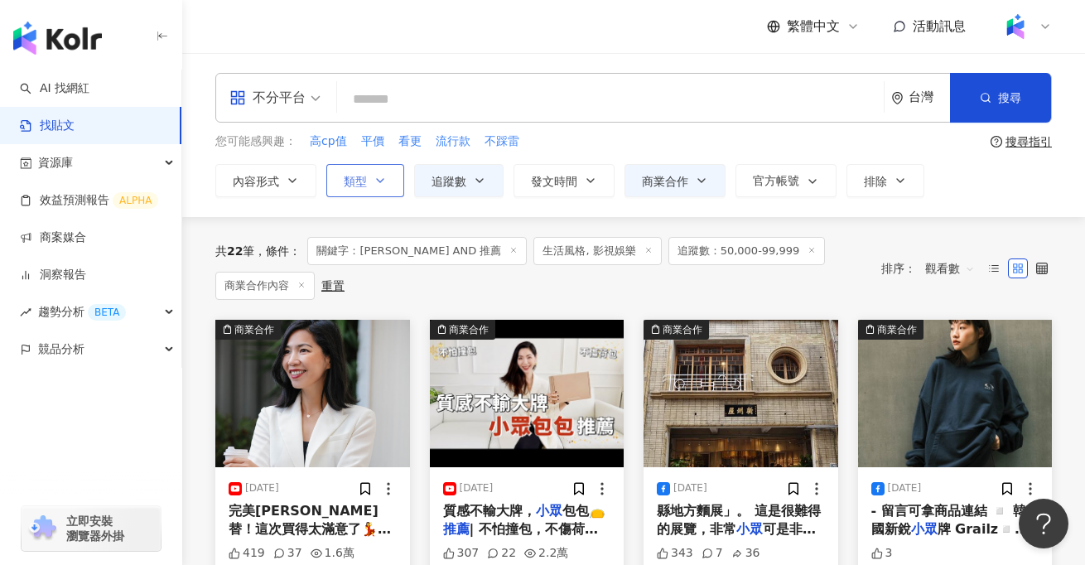
click at [372, 185] on button "類型" at bounding box center [365, 180] width 78 height 33
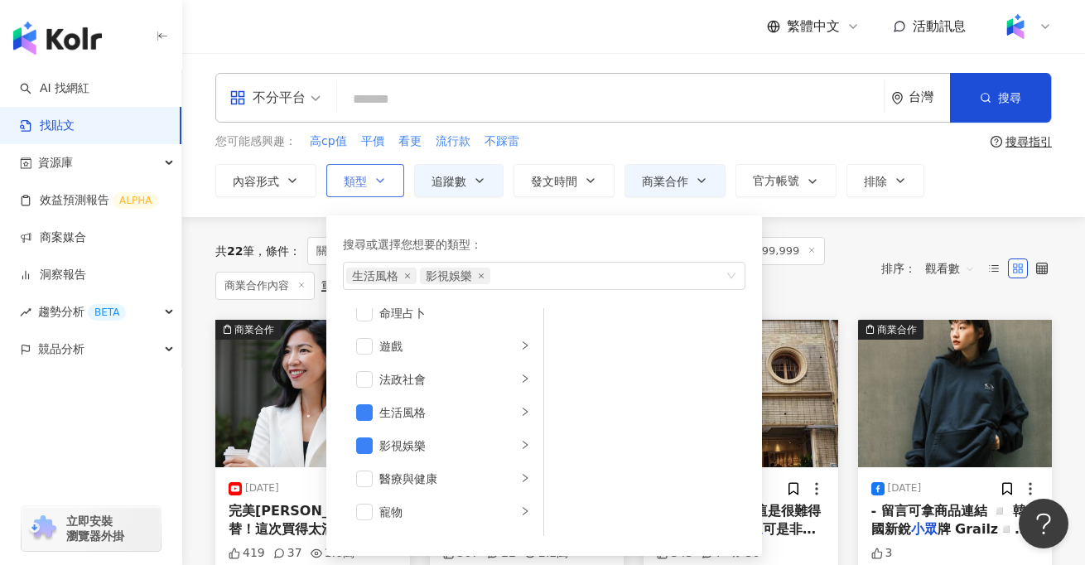
scroll to position [275, 0]
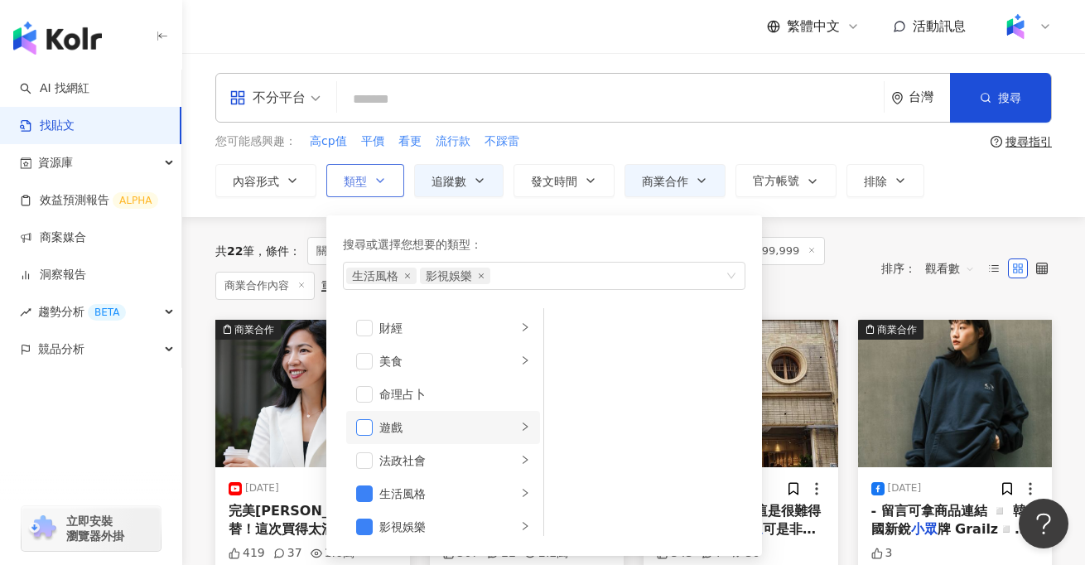
click at [369, 357] on span "button" at bounding box center [364, 361] width 17 height 17
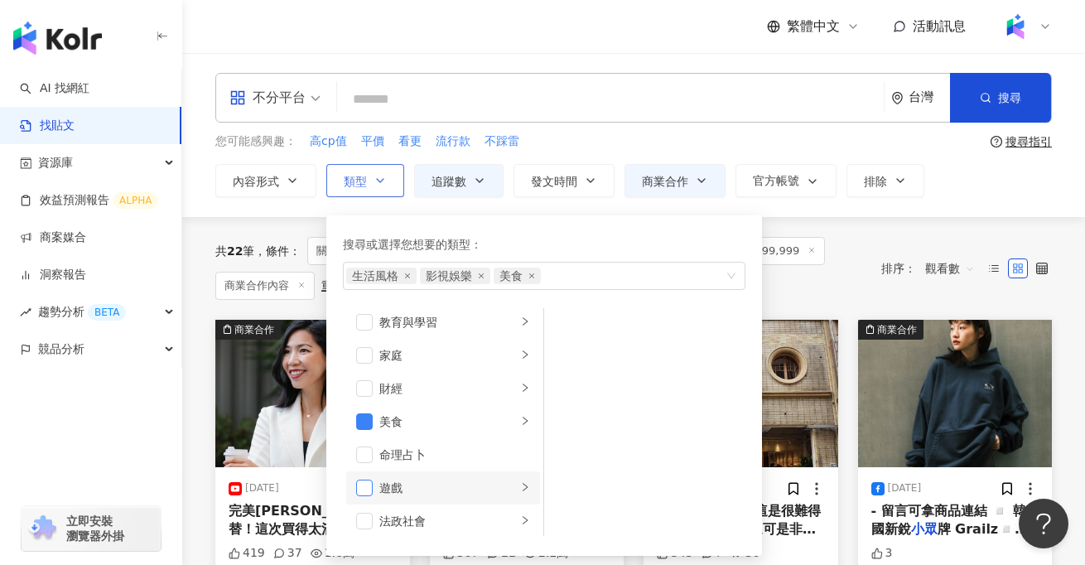
scroll to position [137, 0]
click at [369, 357] on span "button" at bounding box center [364, 357] width 17 height 17
click at [366, 329] on span "button" at bounding box center [364, 324] width 17 height 17
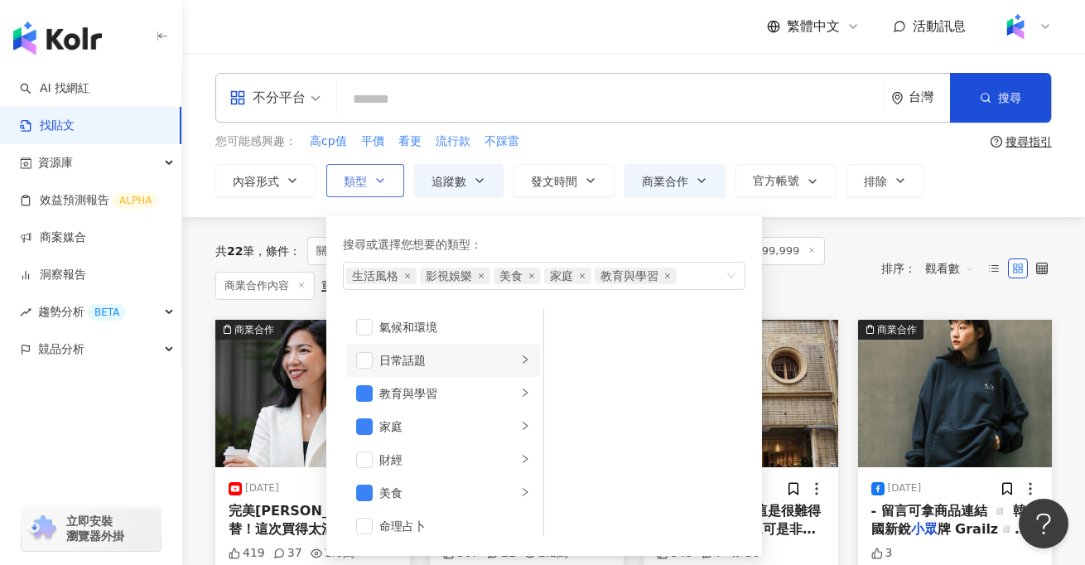
scroll to position [59, 0]
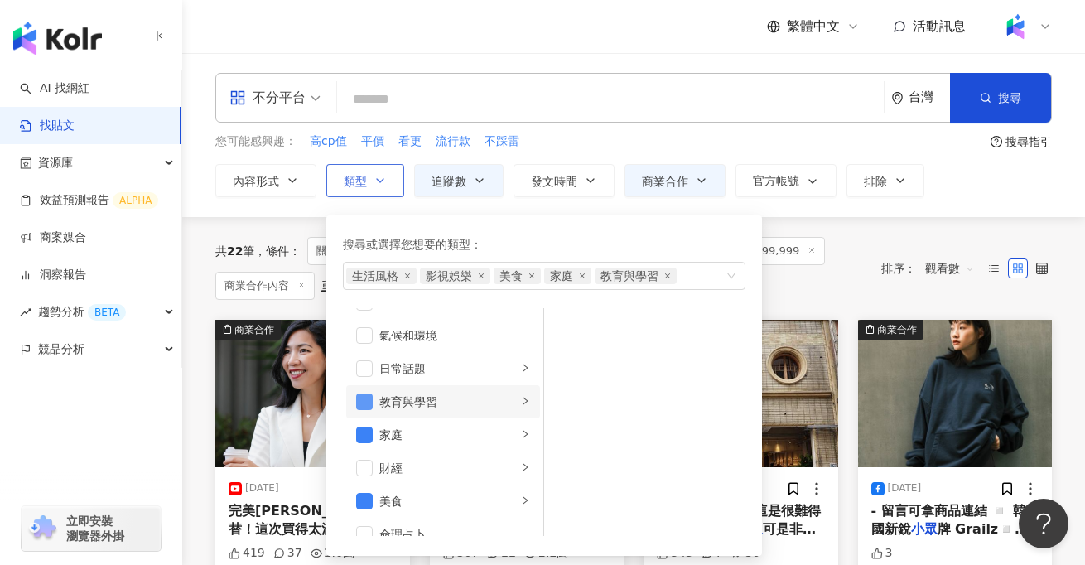
click at [360, 404] on span "button" at bounding box center [364, 402] width 17 height 17
click at [360, 360] on span "button" at bounding box center [364, 368] width 17 height 17
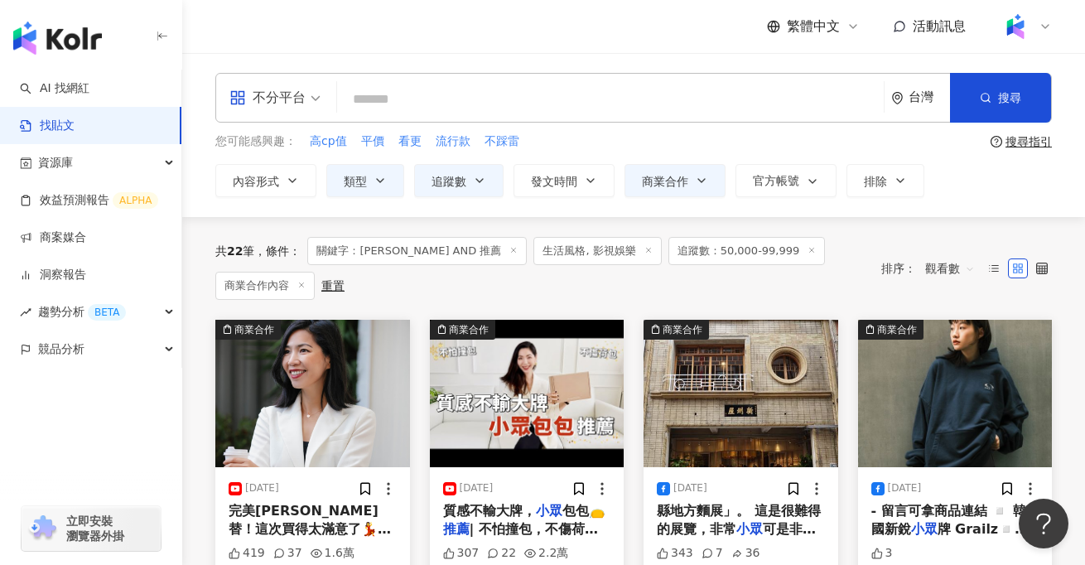
click at [806, 134] on div "您可能感興趣： 高cp值 平價 看更 流行款 不踩雷" at bounding box center [599, 142] width 769 height 18
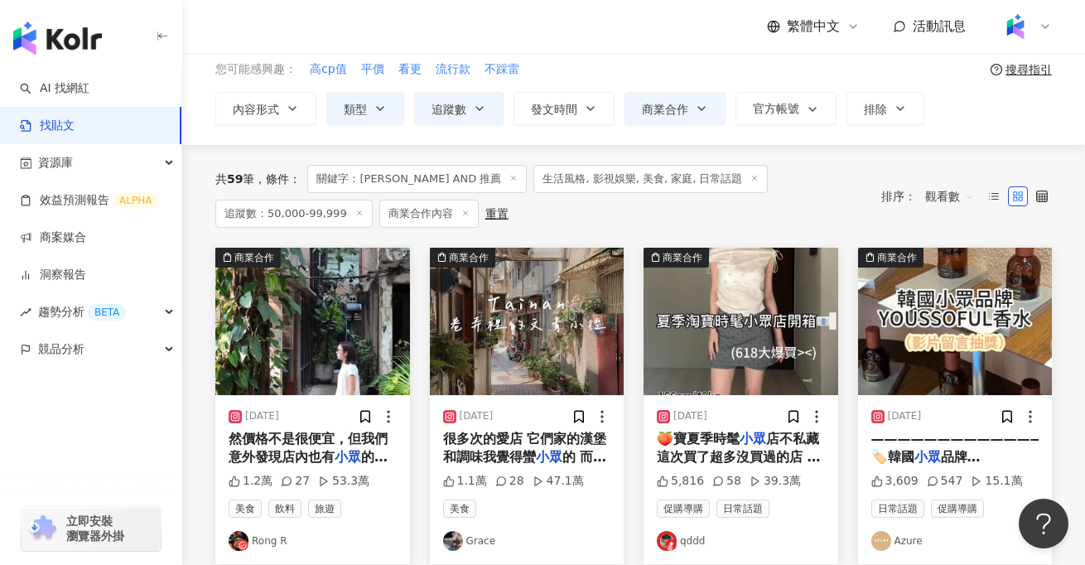
scroll to position [70, 0]
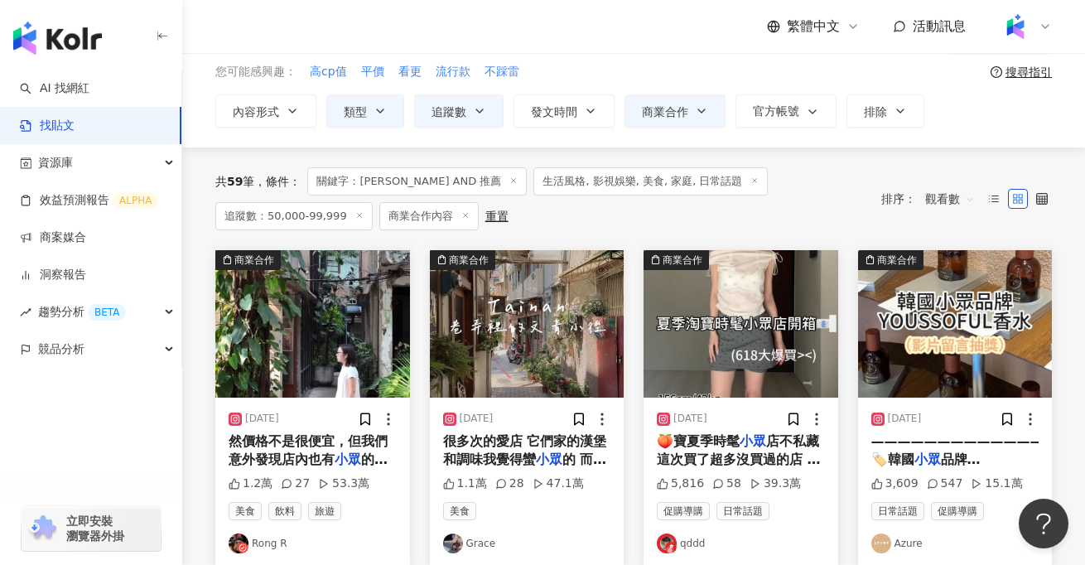
click at [510, 182] on icon at bounding box center [514, 180] width 8 height 8
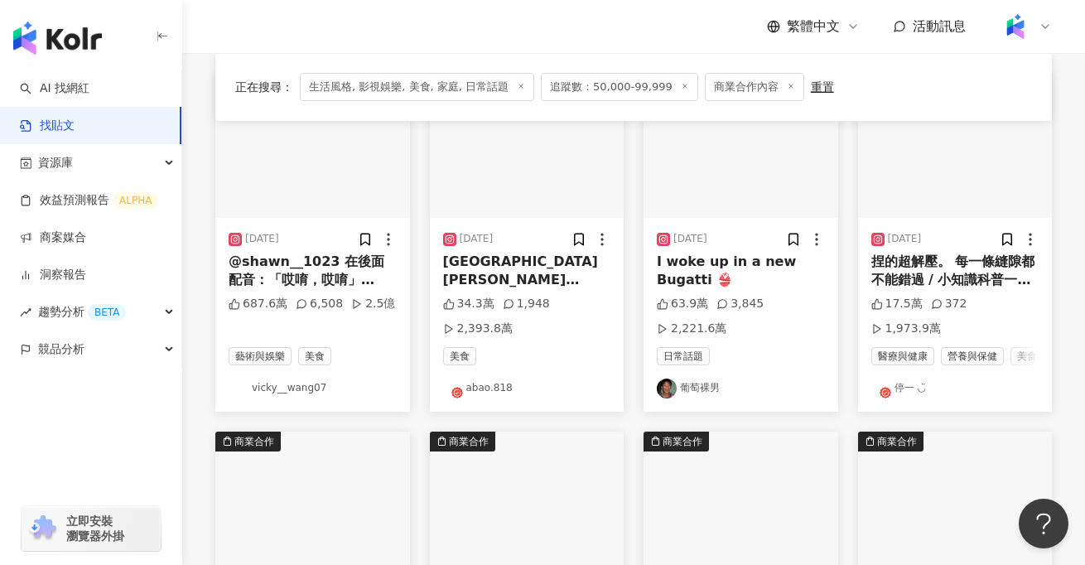
scroll to position [205, 0]
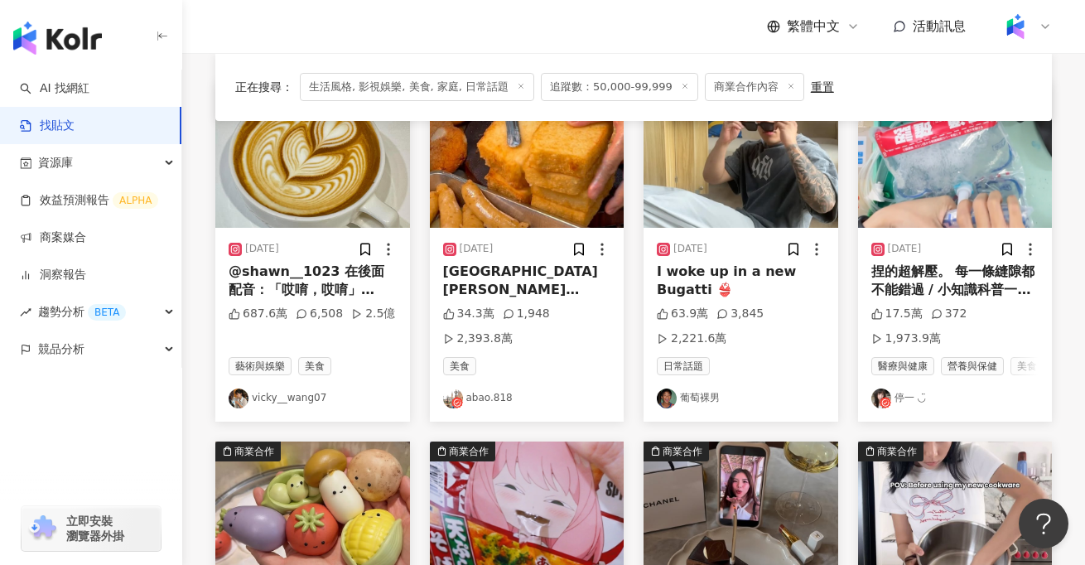
click at [943, 280] on div "捏的超解壓。 每一條縫隙都不能錯過 / 小知識科普一下🧠 影片出現的是周邊靜脈營養 （peripheral parenteral nutrition, PPN…" at bounding box center [956, 281] width 168 height 37
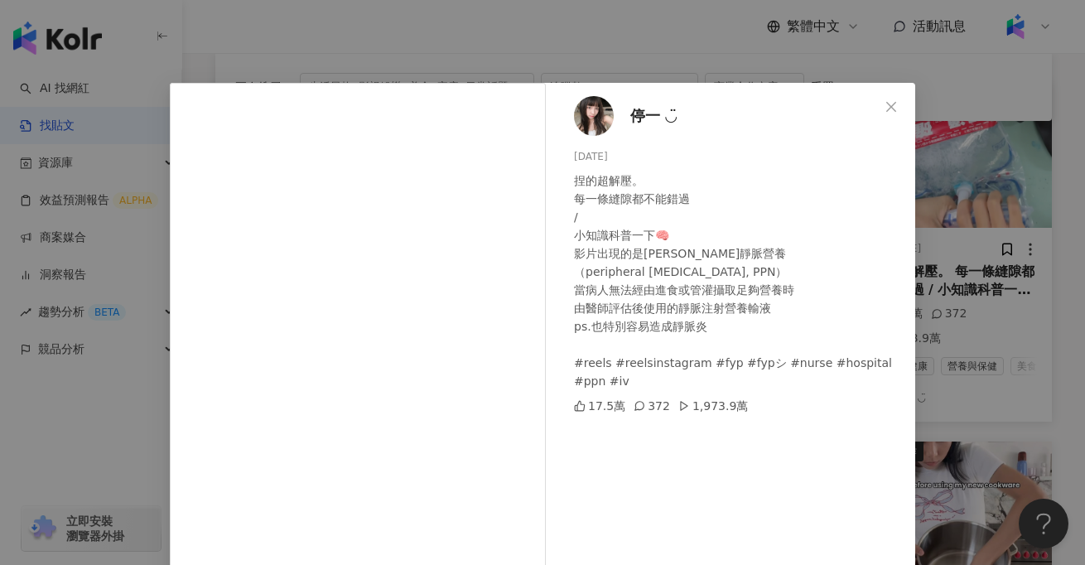
click at [107, 441] on div "停一 ◡̈ 2025/4/3 捏的超解壓。 每一條縫隙都不能錯過 / 小知識科普一下🧠 影片出現的是周邊靜脈營養 （peripheral parenteral…" at bounding box center [542, 282] width 1085 height 565
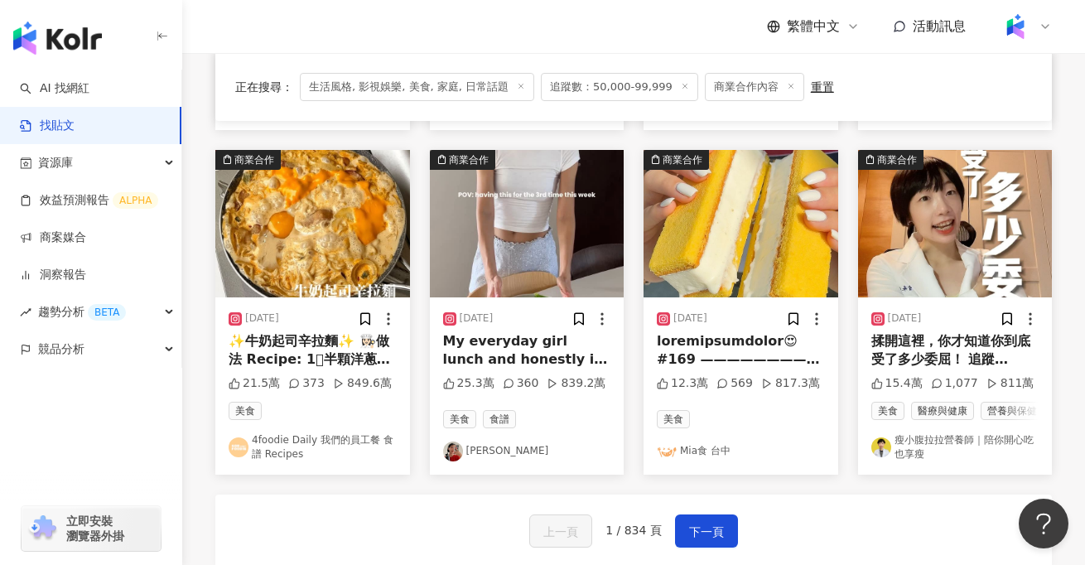
scroll to position [859, 0]
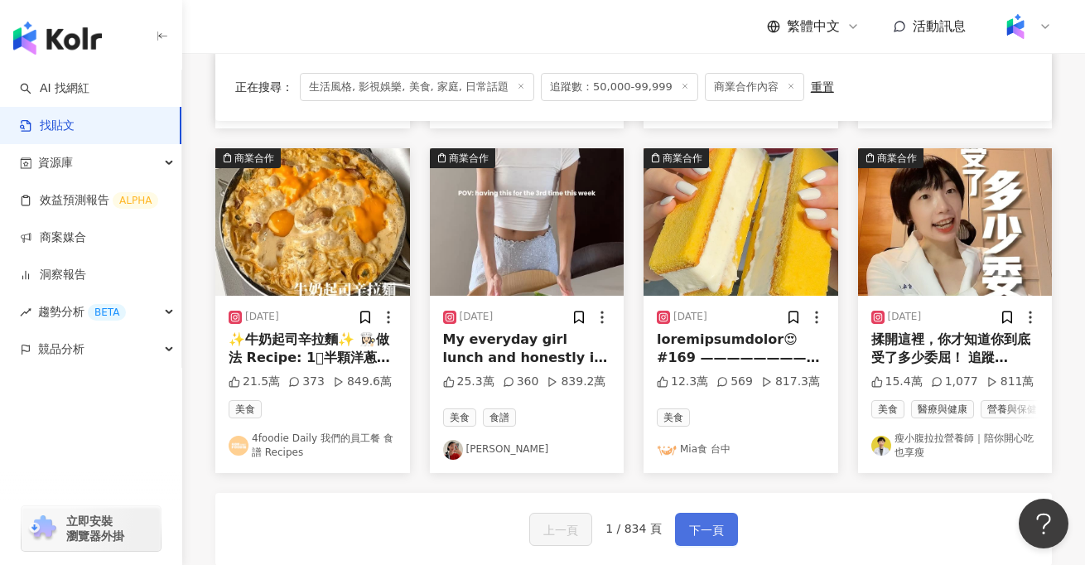
click at [703, 532] on span "下一頁" at bounding box center [706, 530] width 35 height 20
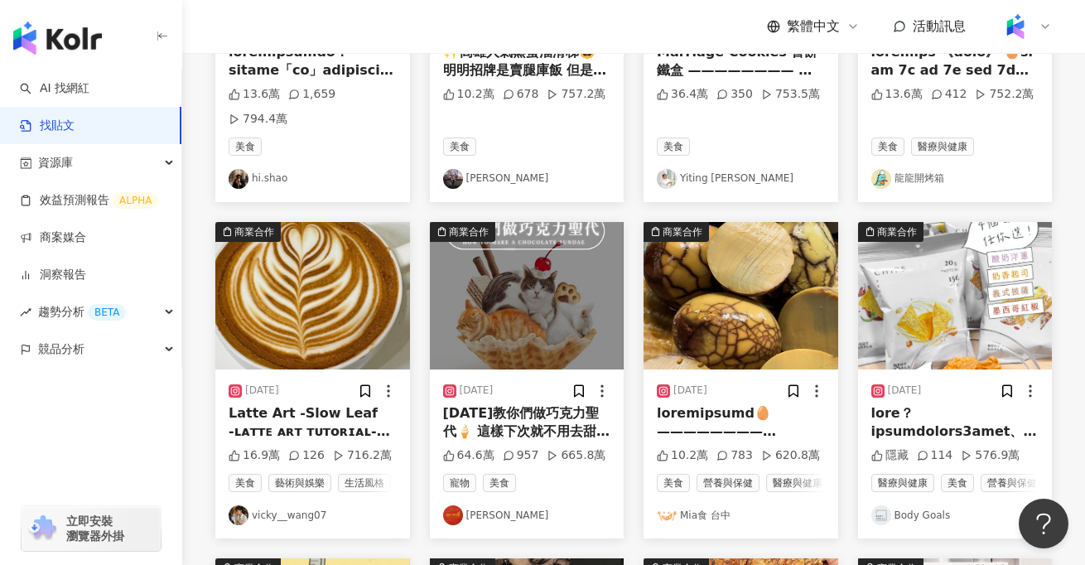
scroll to position [1036, 0]
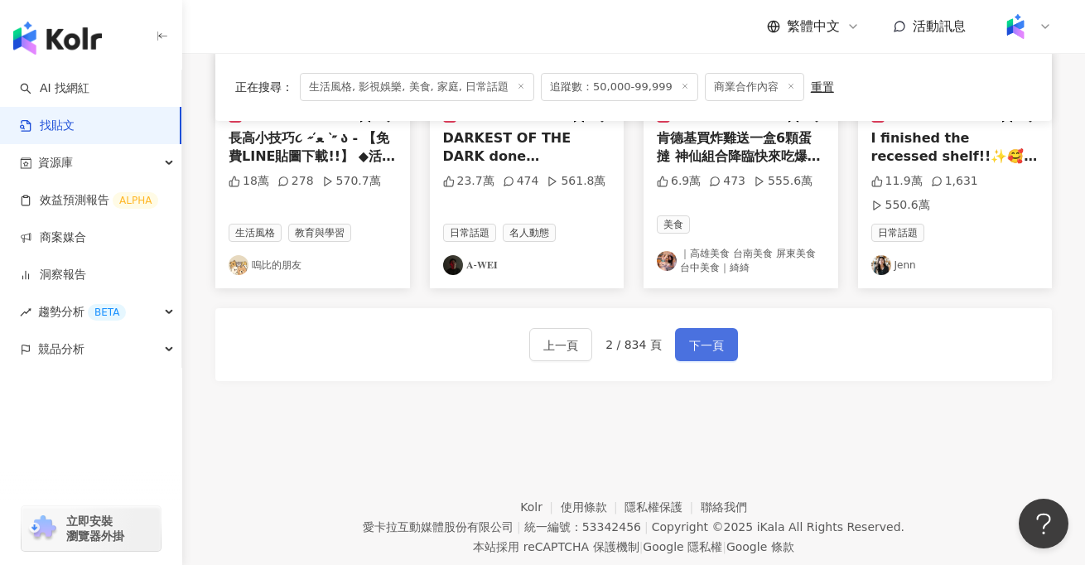
click at [708, 336] on span "下一頁" at bounding box center [706, 346] width 35 height 20
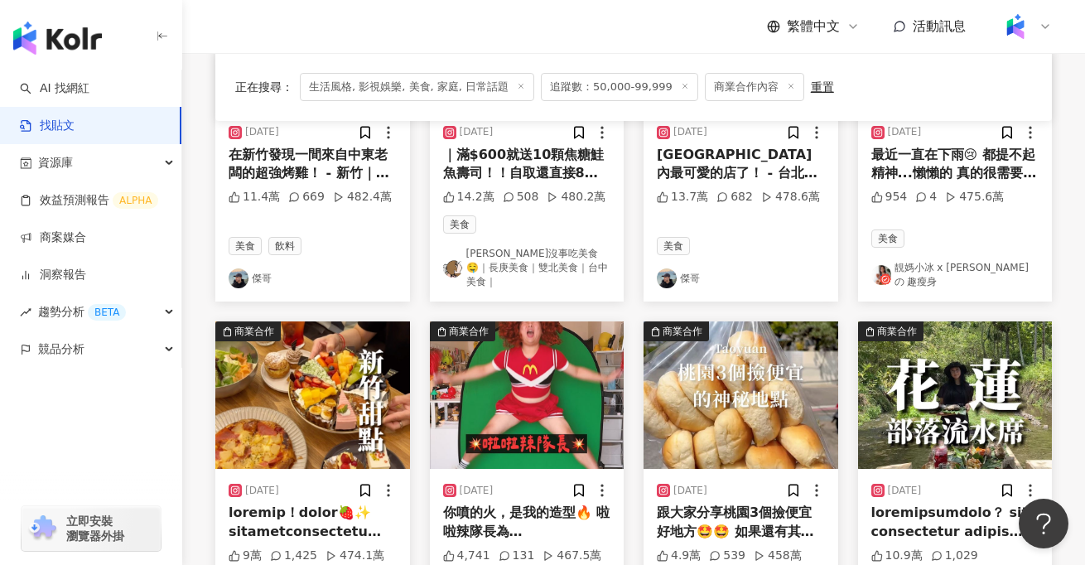
scroll to position [665, 0]
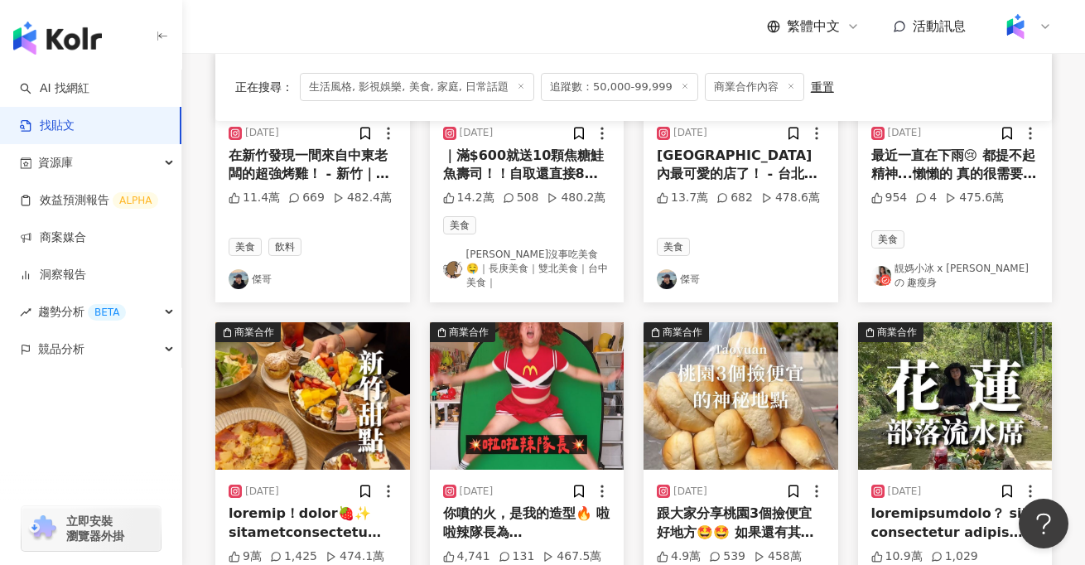
click at [504, 406] on img at bounding box center [527, 395] width 195 height 147
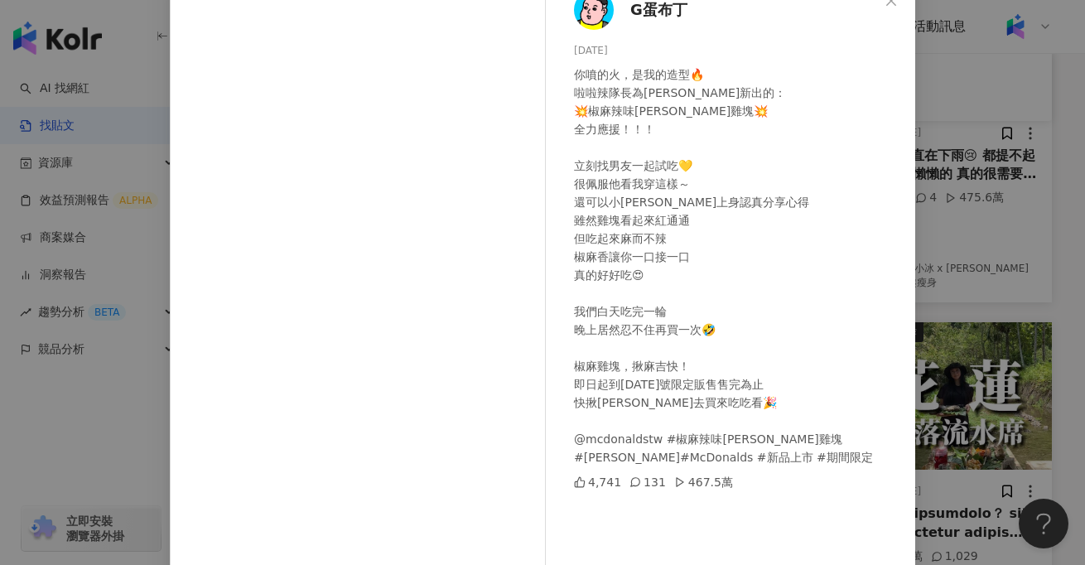
scroll to position [107, 0]
click at [122, 430] on div "G蛋布丁 2024/10/24 你噴的火，是我的造型🔥 啦啦辣隊長為麥當勞新出的： 💥椒麻辣味麥克雞塊💥 全力應援！！！ 立刻找男友一起試吃💛 很佩服他看我穿…" at bounding box center [542, 282] width 1085 height 565
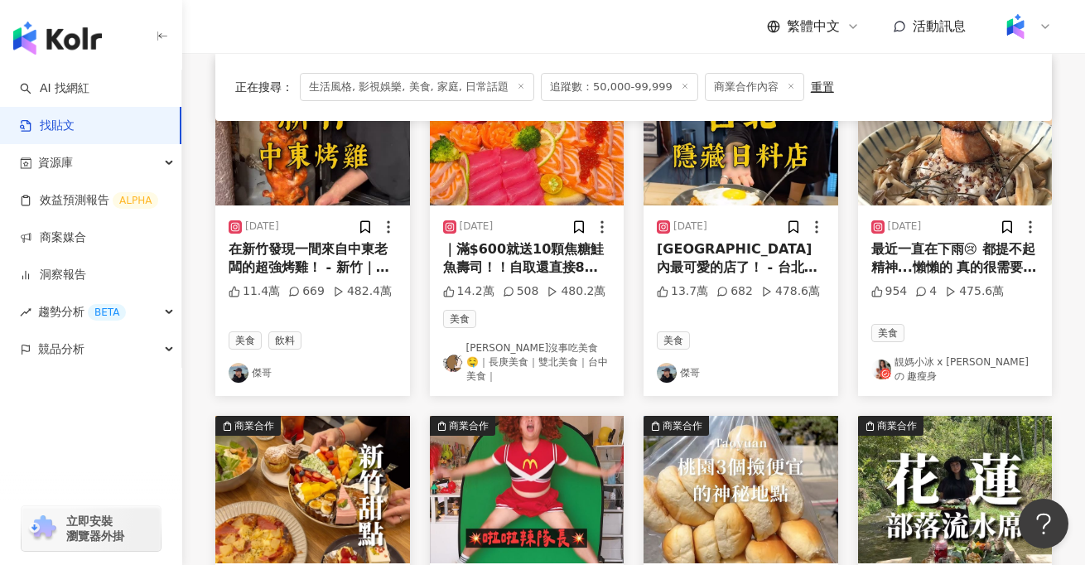
scroll to position [1051, 0]
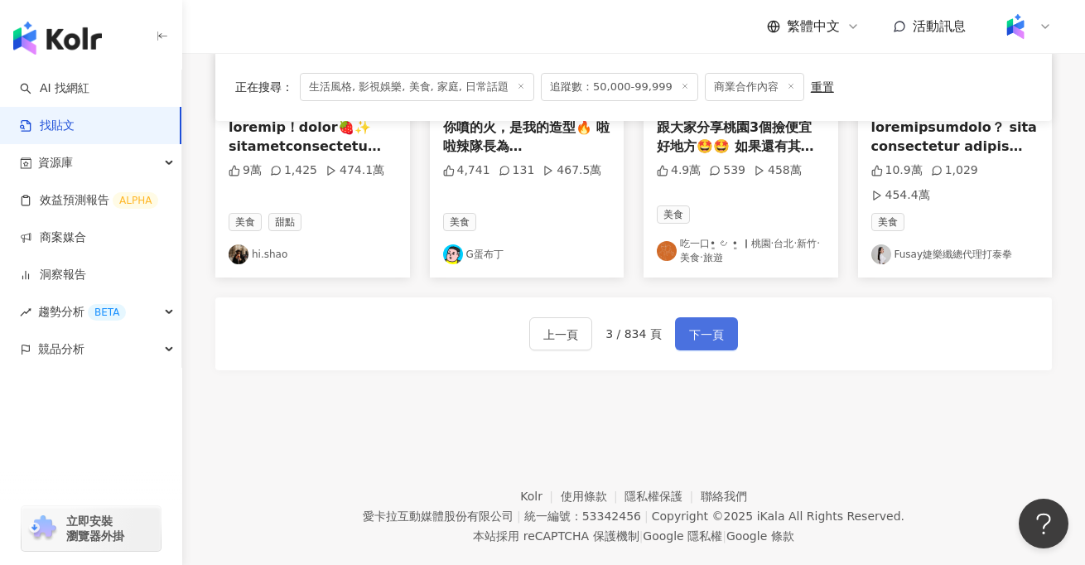
click at [694, 325] on span "下一頁" at bounding box center [706, 335] width 35 height 20
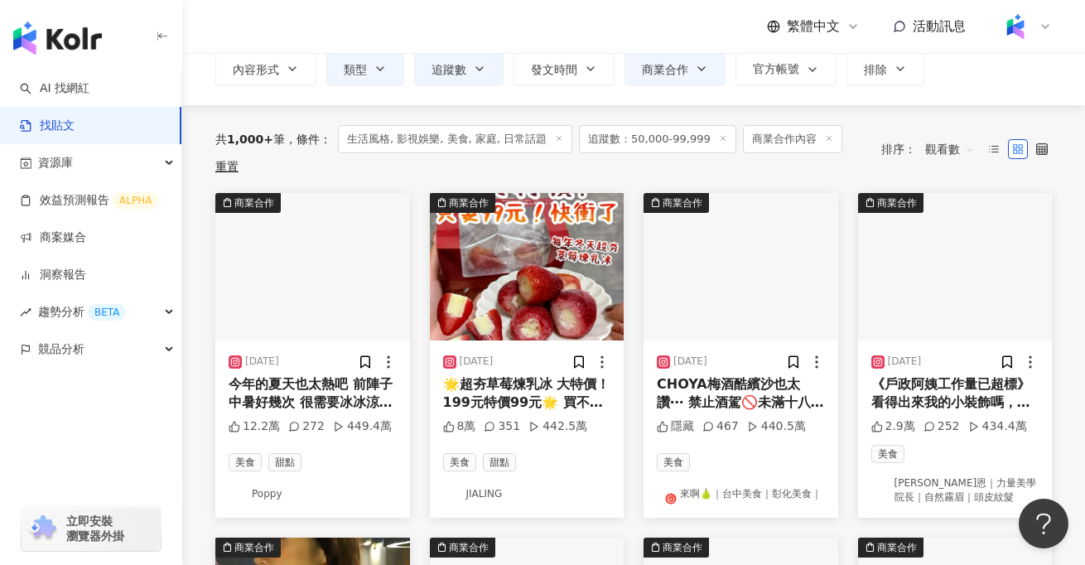
scroll to position [0, 0]
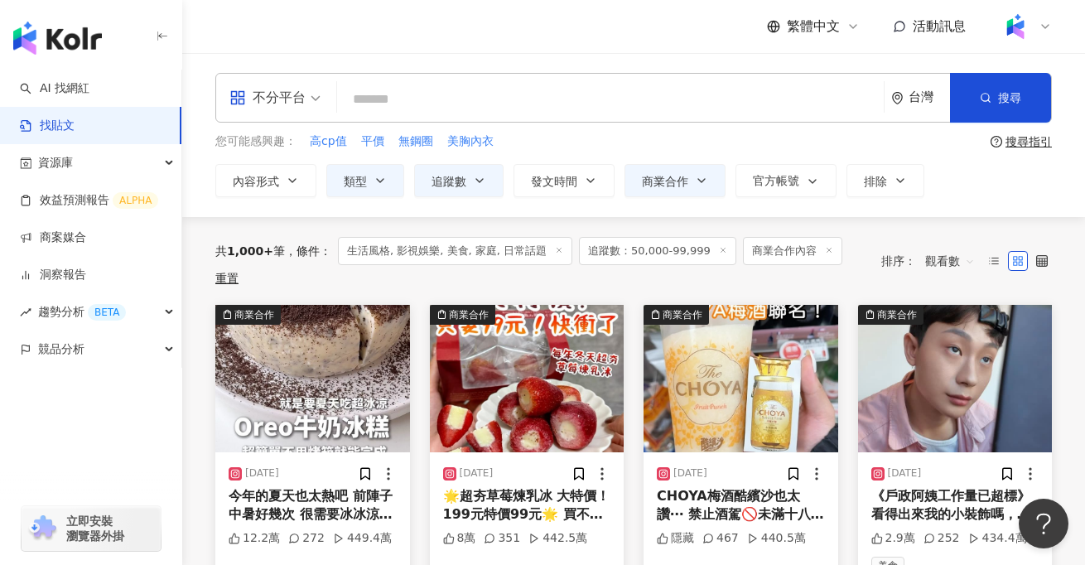
click at [713, 394] on img at bounding box center [741, 378] width 195 height 147
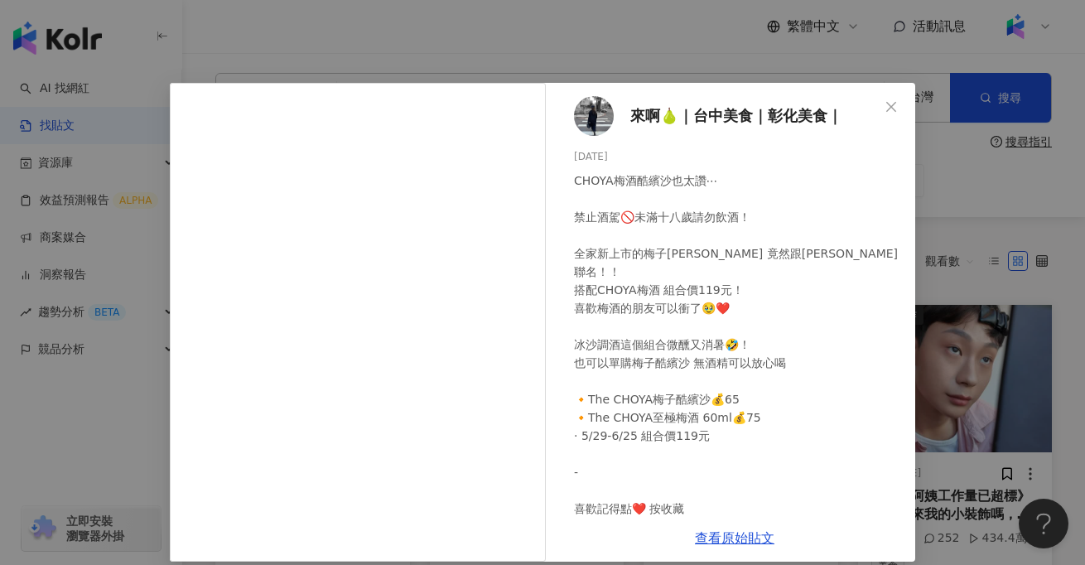
click at [115, 402] on div "來啊🍐｜台中美食｜彰化美食｜ 2024/5/29 CHOYA梅酒酷繽沙也太讚⋯ 禁止酒駕🚫未滿十八歲請勿飲酒！ 全家新上市的梅子酷繽沙 竟然跟CHOYA聯名！…" at bounding box center [542, 282] width 1085 height 565
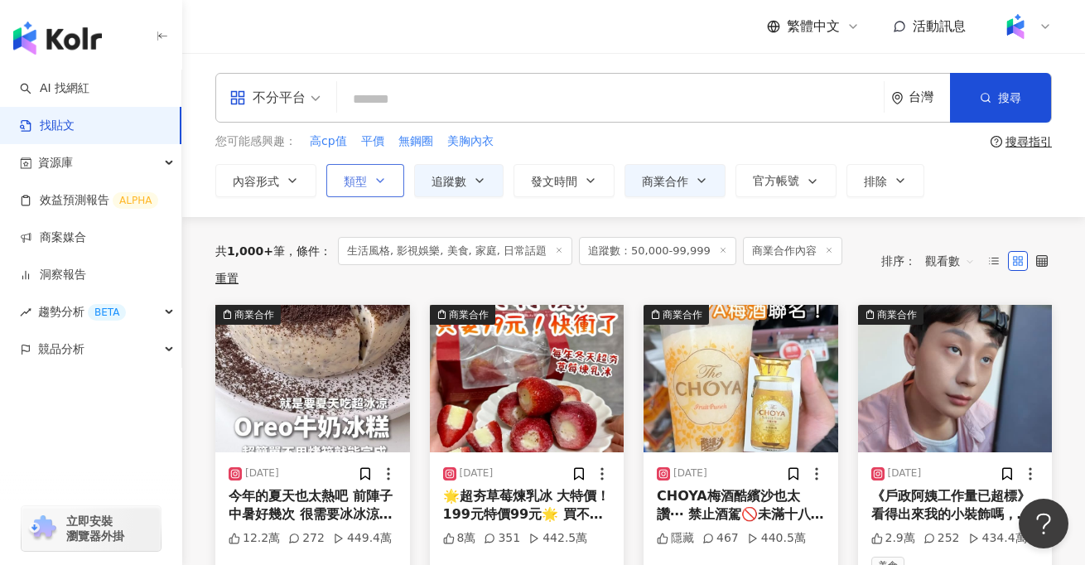
click at [370, 180] on button "類型" at bounding box center [365, 180] width 78 height 33
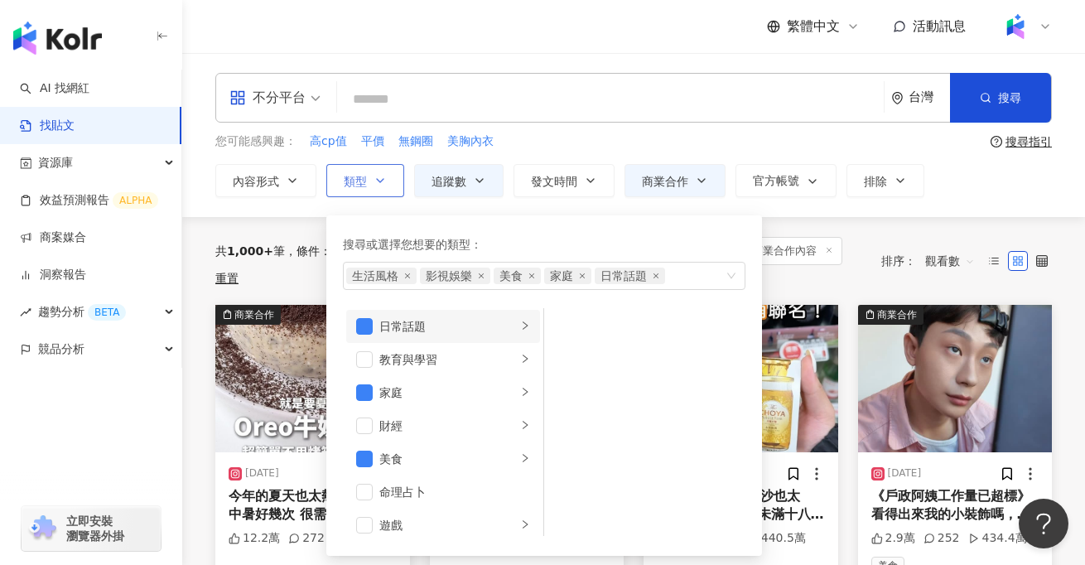
scroll to position [138, 0]
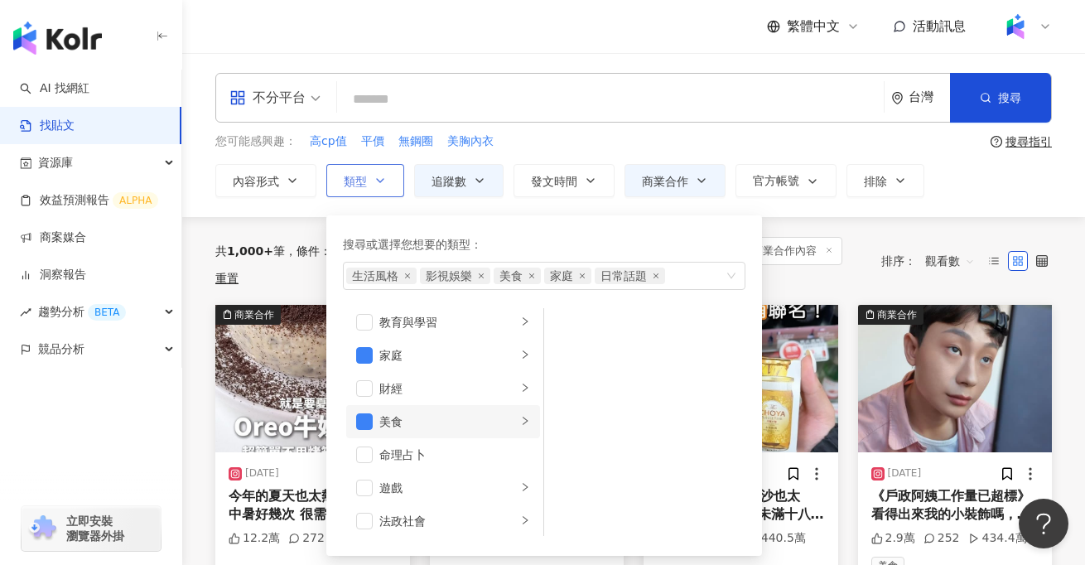
click at [363, 433] on li "美食" at bounding box center [443, 421] width 194 height 33
click at [356, 422] on span "button" at bounding box center [364, 421] width 17 height 17
click at [164, 428] on div "button" at bounding box center [91, 422] width 182 height 109
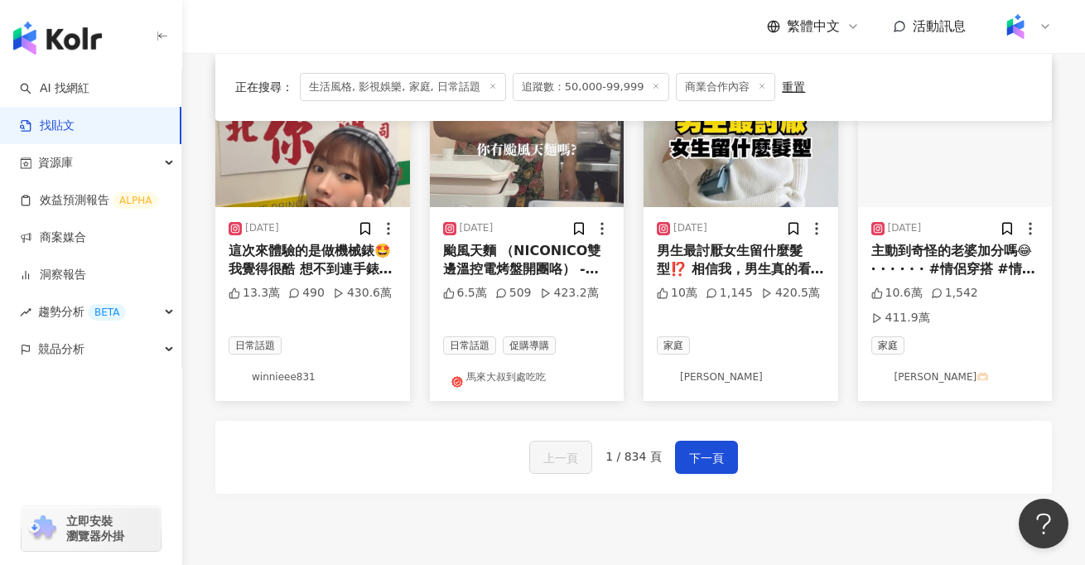
scroll to position [1052, 0]
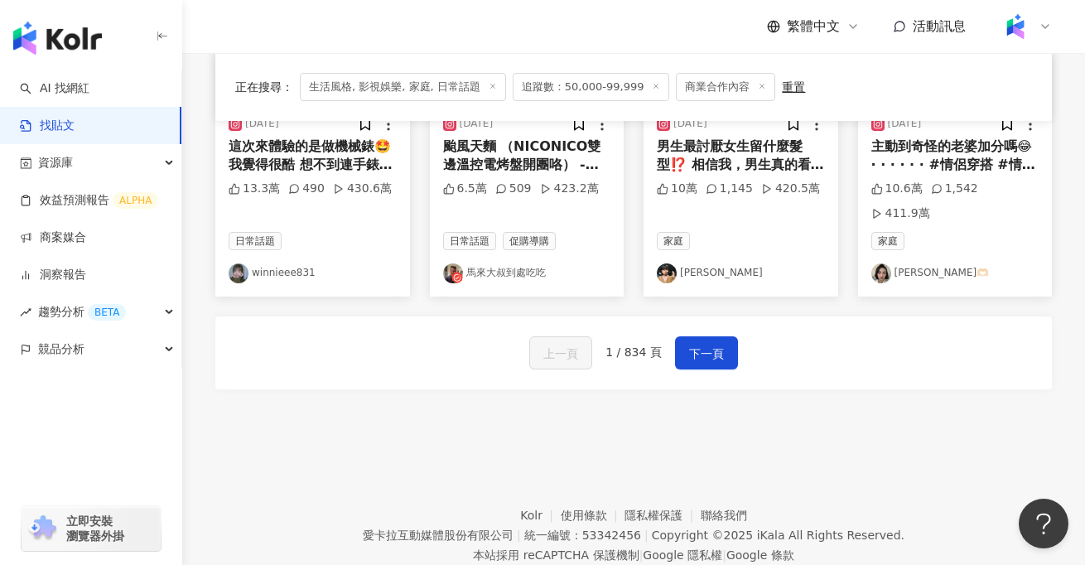
click at [706, 320] on div "上一頁 1 / 834 頁 下一頁" at bounding box center [633, 353] width 837 height 73
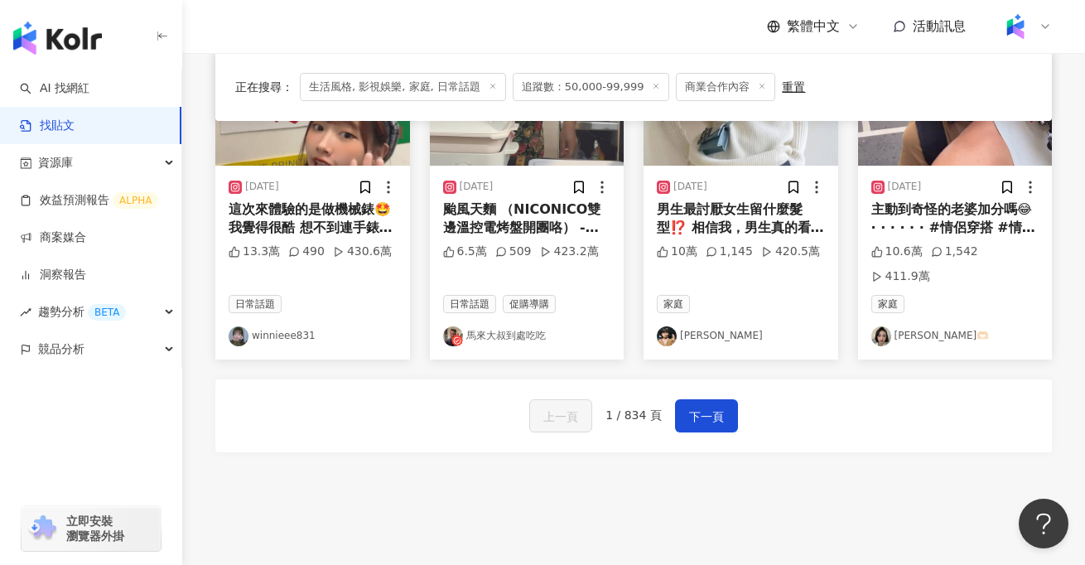
scroll to position [984, 0]
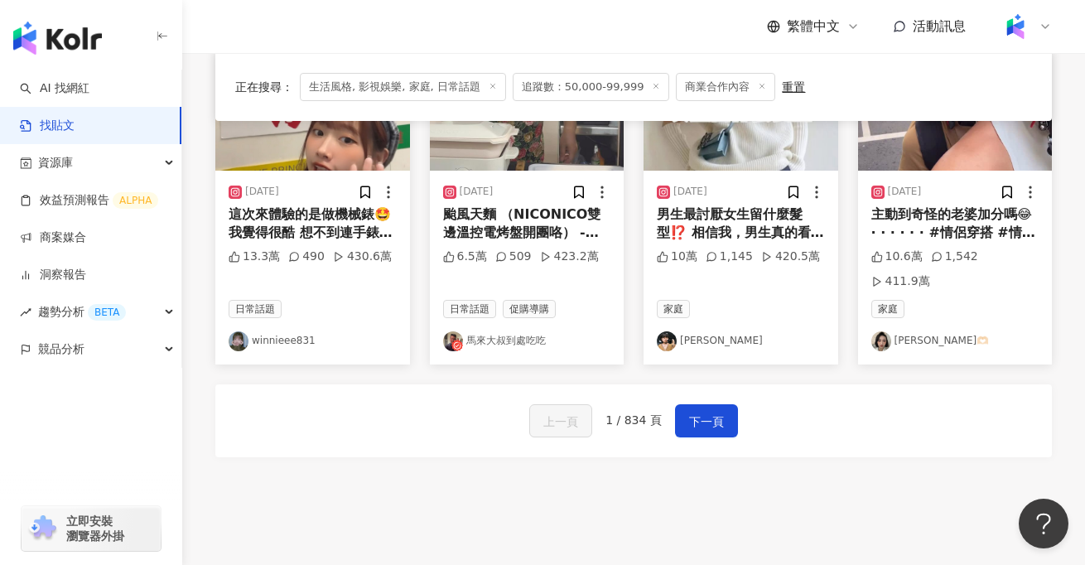
click at [522, 205] on div "颱風天麵 （NICONICO雙邊溫控電烤盤開團咯） -原價3680 -開團價 2880 -購買連結在主頁 -開團日期10/2-10/10 #颱風天 #颱風天料…" at bounding box center [527, 223] width 168 height 37
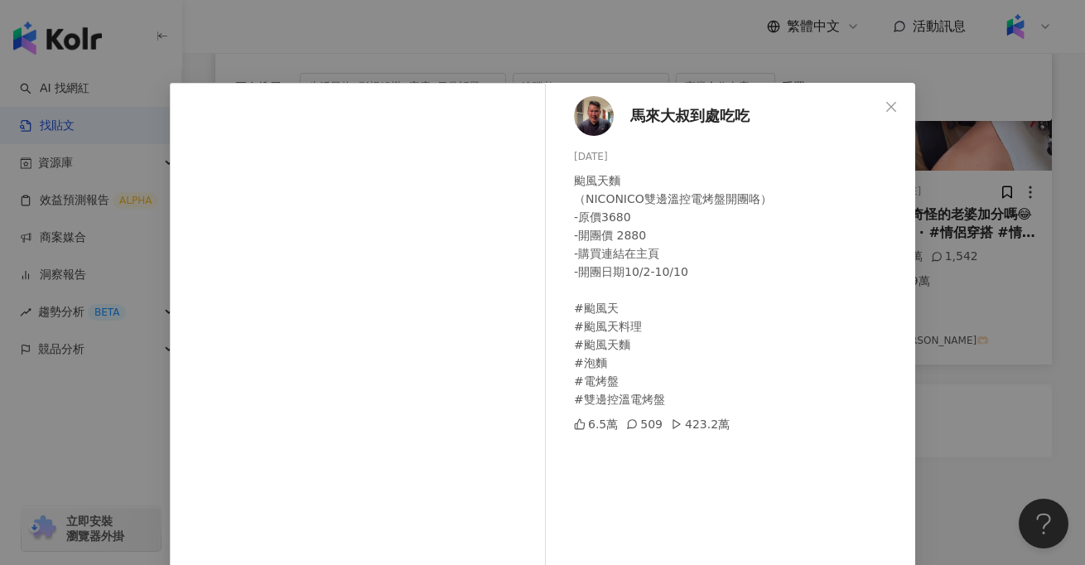
click at [75, 447] on div "馬來大叔到處吃吃 2024/10/2 颱風天麵 （NICONICO雙邊溫控電烤盤開團咯） -原價3680 -開團價 2880 -購買連結在主頁 -開團日期10…" at bounding box center [542, 282] width 1085 height 565
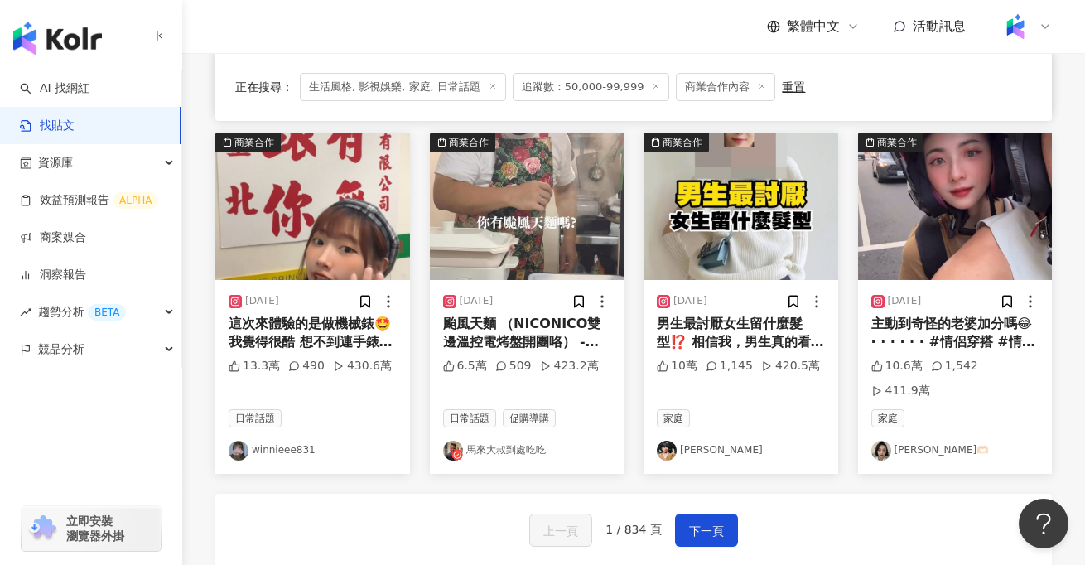
scroll to position [876, 0]
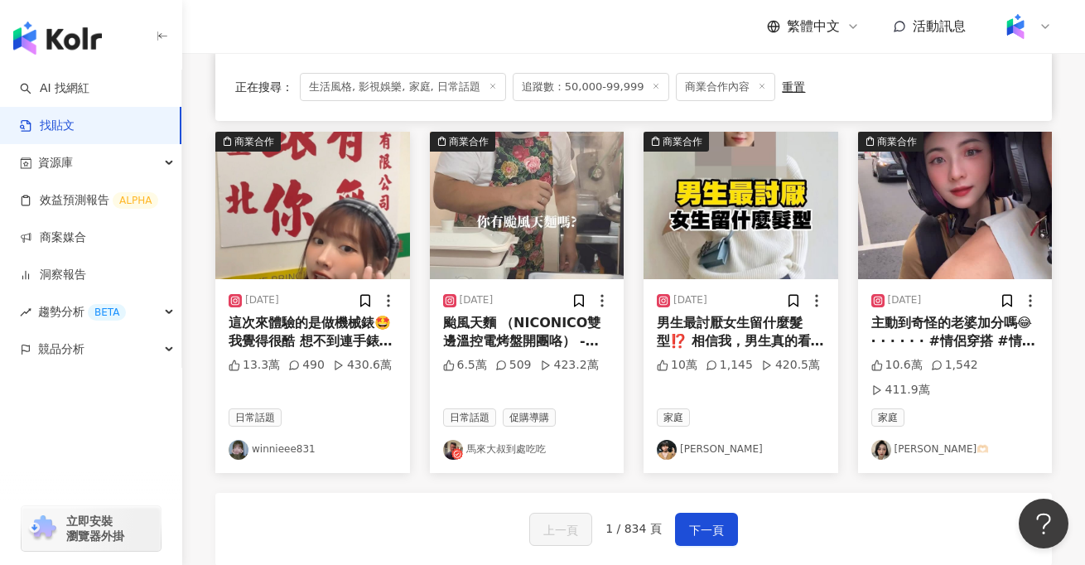
click at [298, 192] on img at bounding box center [312, 205] width 195 height 147
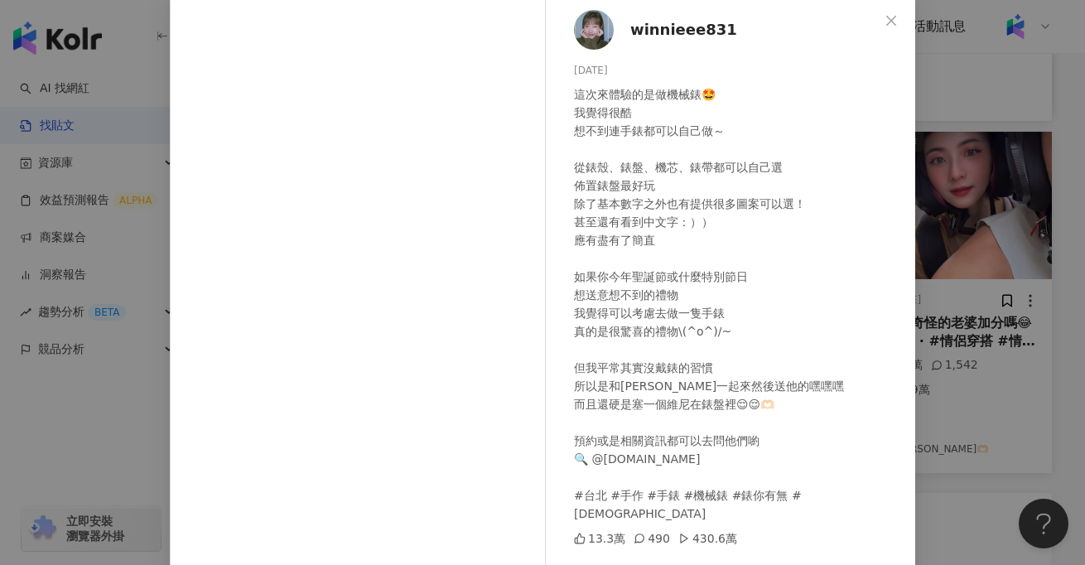
scroll to position [0, 0]
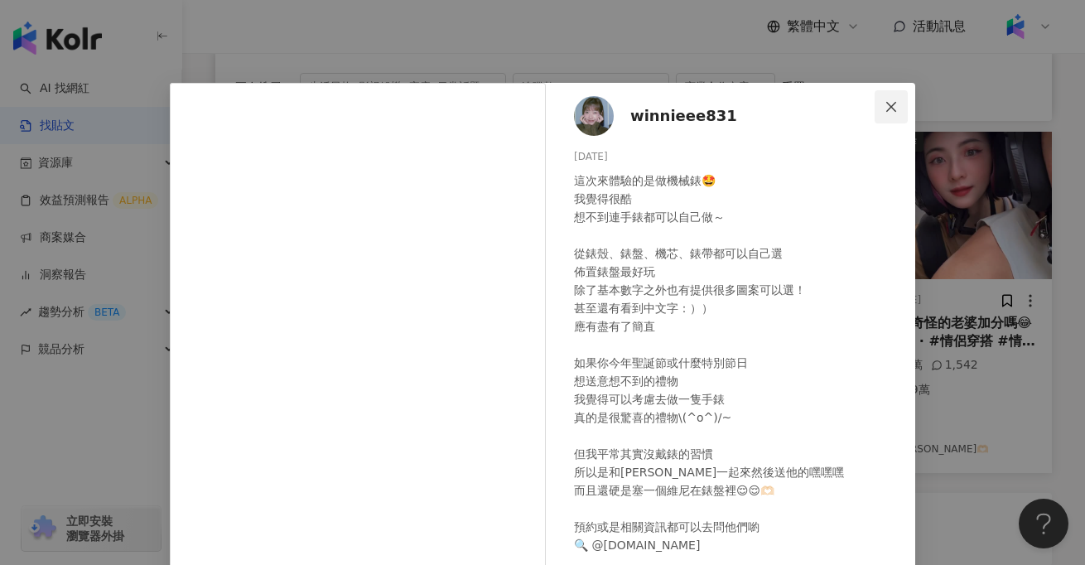
click at [895, 115] on button "Close" at bounding box center [891, 106] width 33 height 33
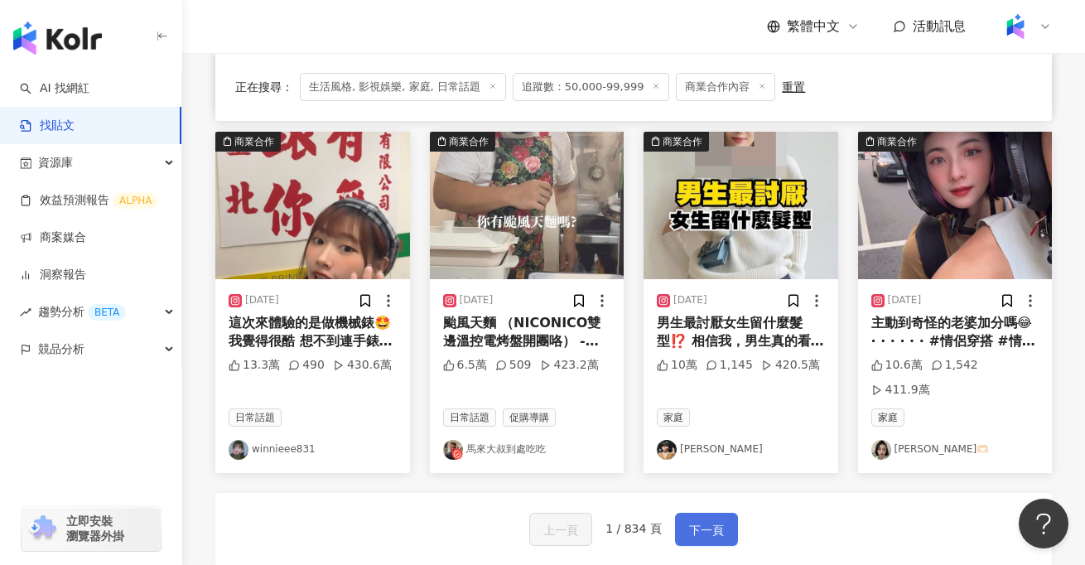
click at [714, 520] on span "下一頁" at bounding box center [706, 530] width 35 height 20
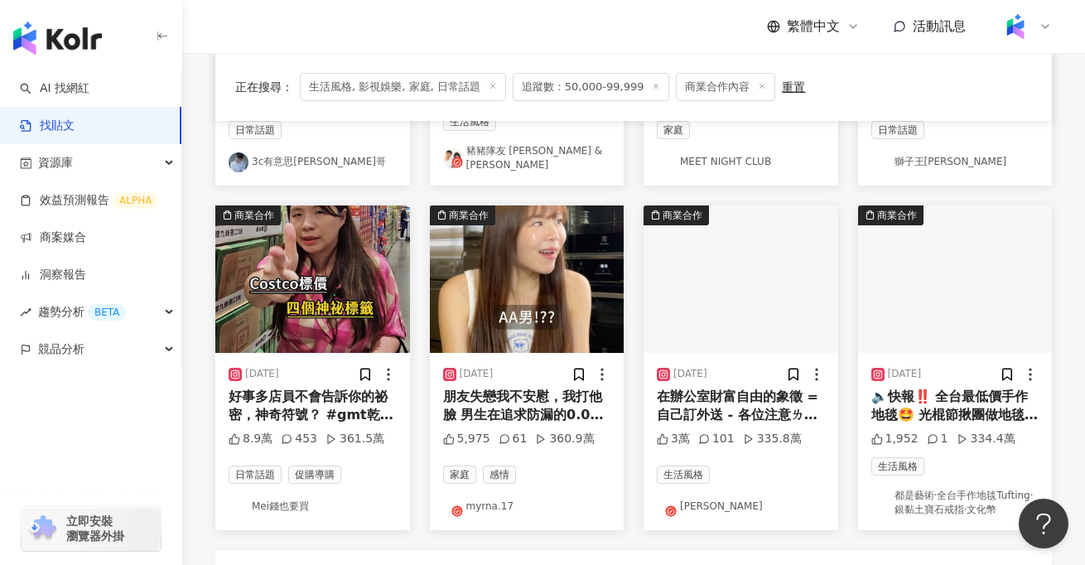
scroll to position [790, 0]
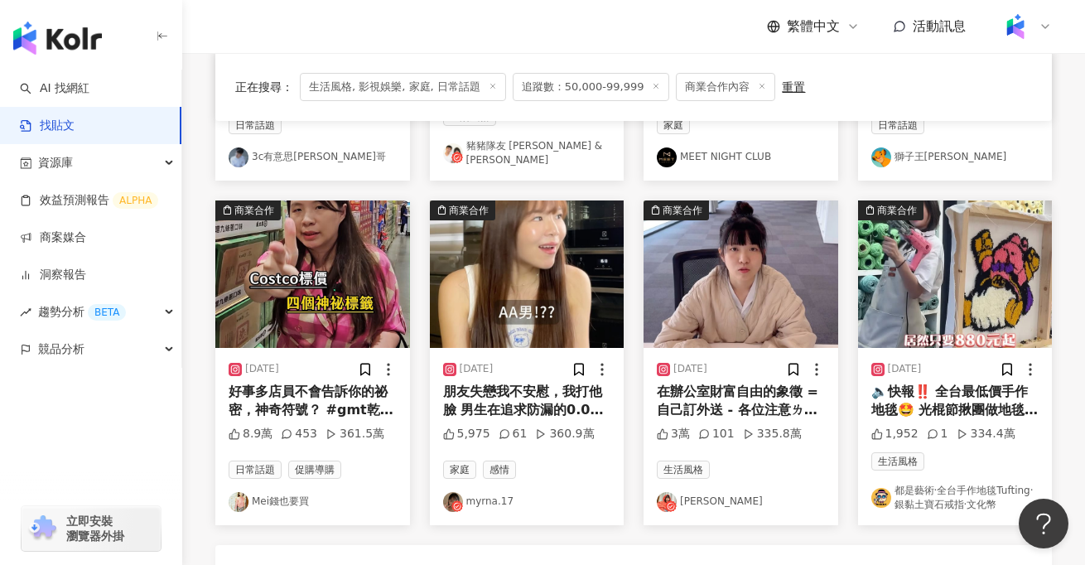
click at [542, 394] on div "朋友失戀我不安慰，我打他臉 男生在追求防漏的0.01 我也在追求防漏會吸的0.1 以為相互牴觸的結果都兼顧了!!! Kotex靠得住 無感軟Q棉 吸收超強超輕…" at bounding box center [527, 401] width 168 height 37
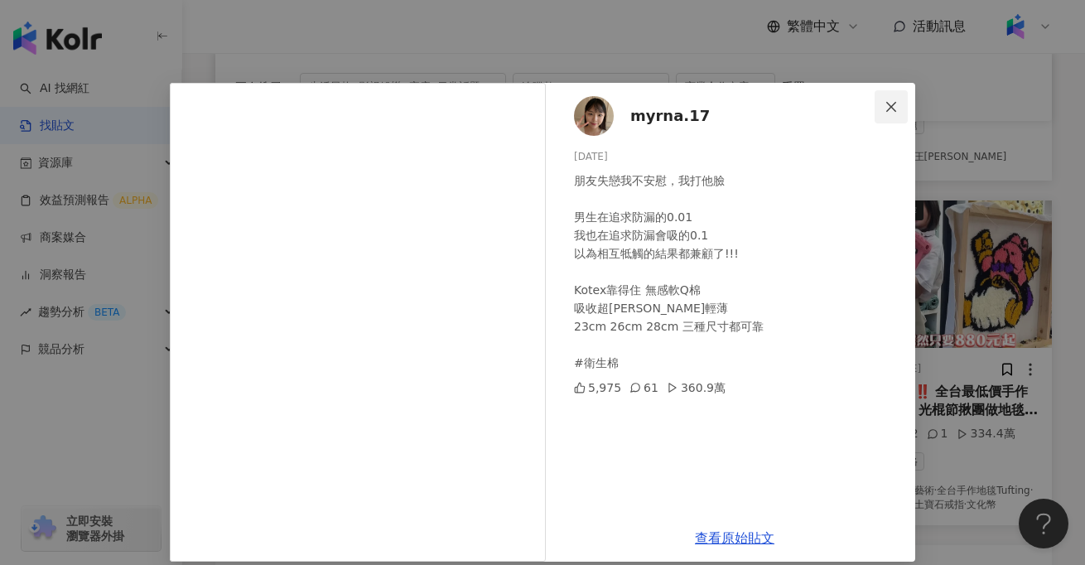
click at [891, 107] on icon "close" at bounding box center [892, 106] width 10 height 10
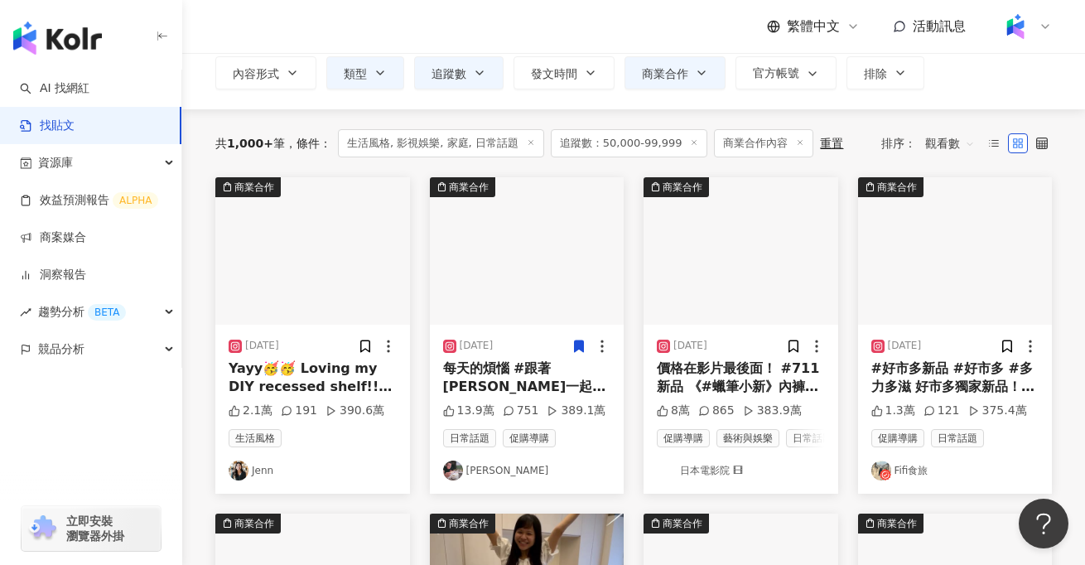
scroll to position [106, 0]
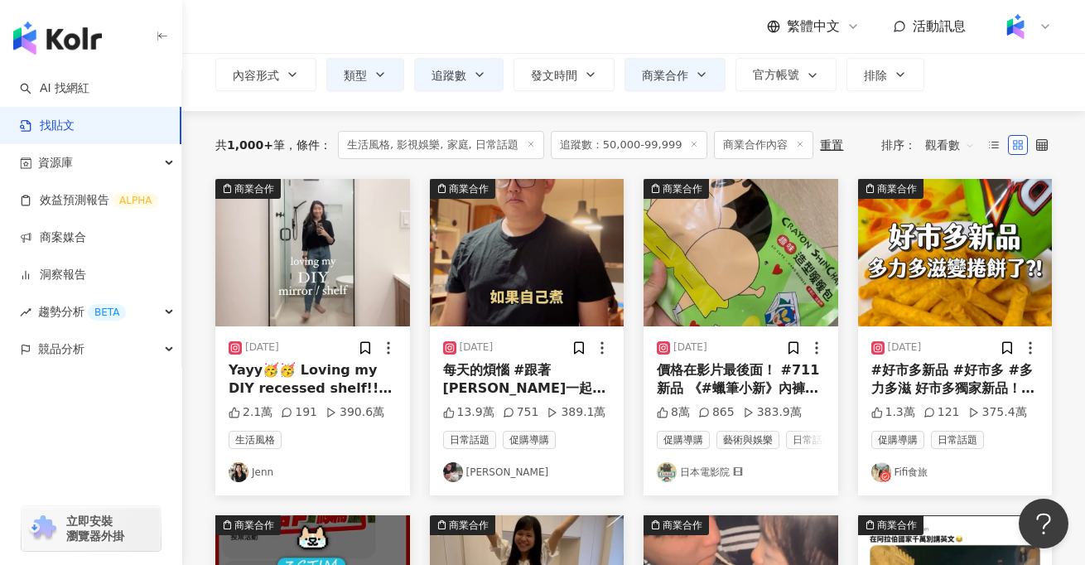
click at [543, 381] on div "每天的煩惱 #跟著尤金一起煩惱 #今天不想吃義大利麵了 #新買的鍋子正在團購中 IB @jonryanisdead" at bounding box center [527, 379] width 168 height 37
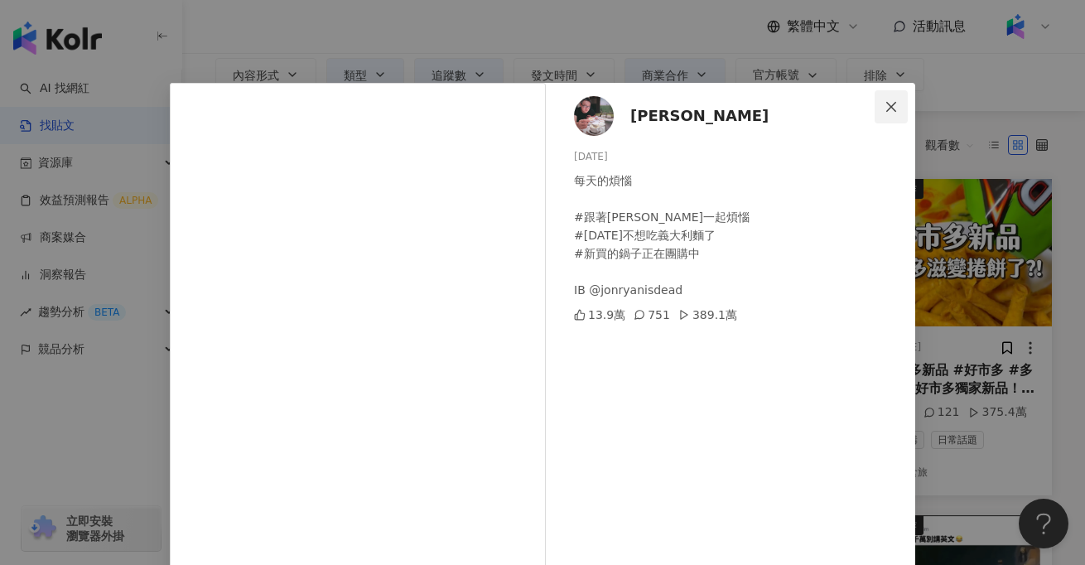
click at [886, 106] on icon "close" at bounding box center [891, 106] width 13 height 13
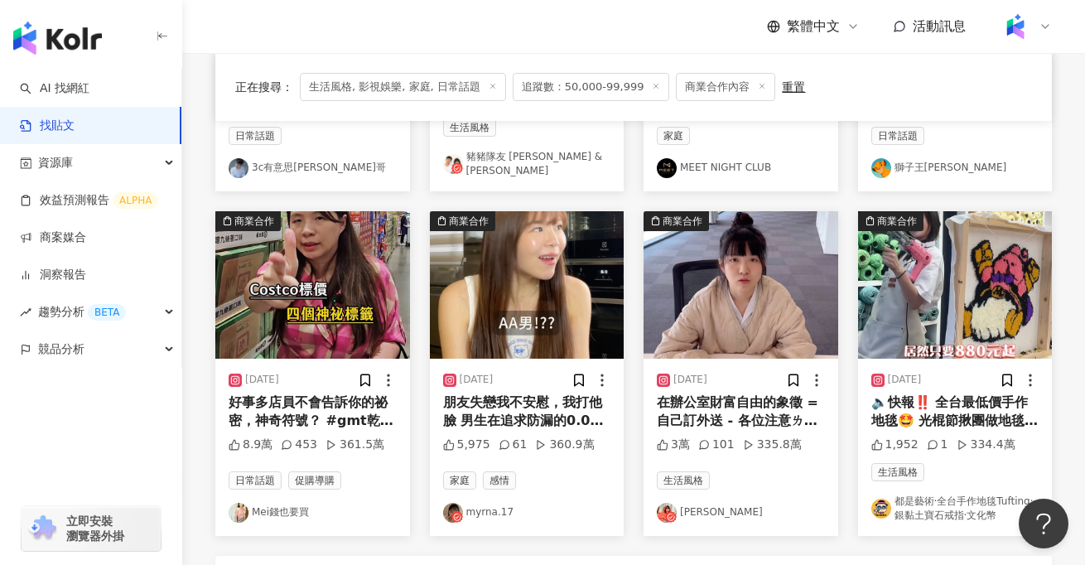
scroll to position [996, 0]
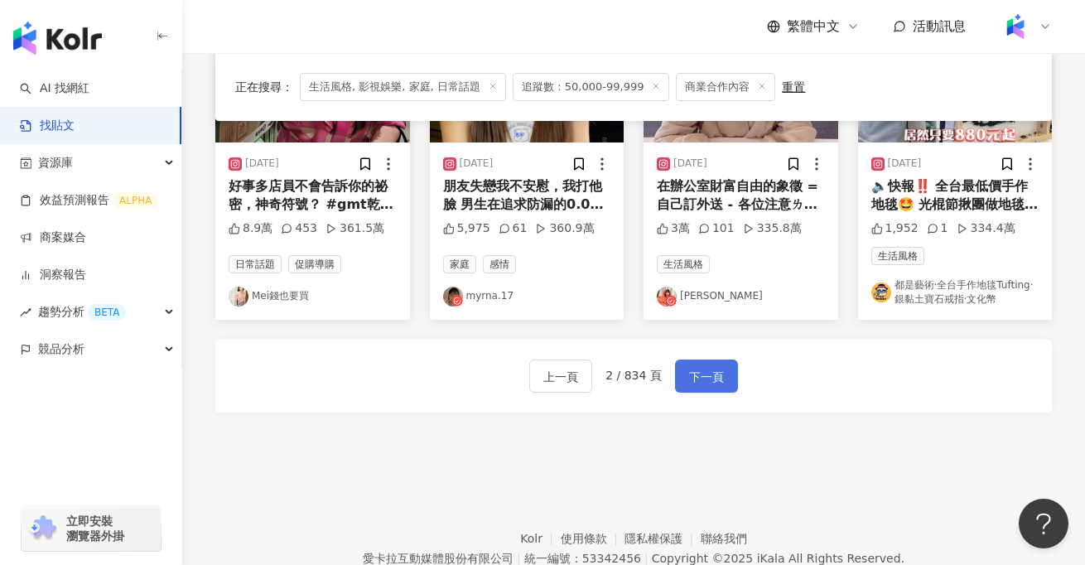
click at [685, 372] on button "下一頁" at bounding box center [706, 376] width 63 height 33
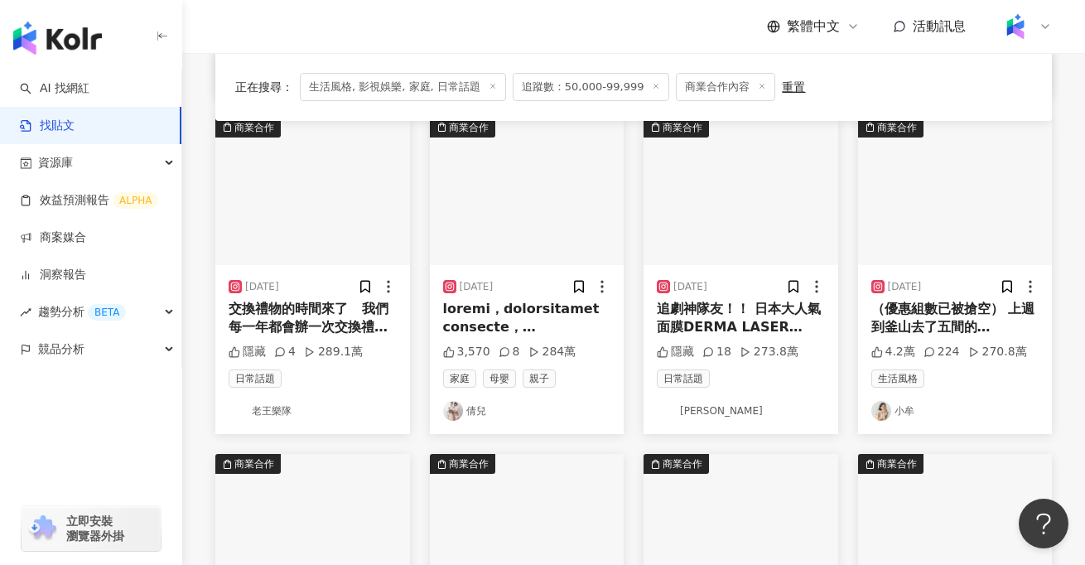
scroll to position [500, 0]
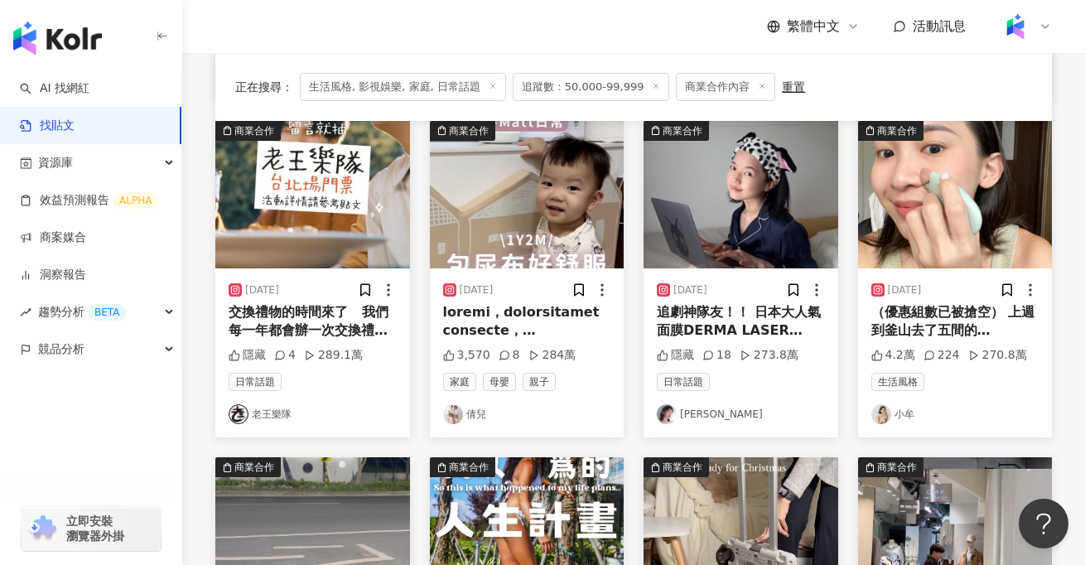
click at [708, 317] on div "追劇神隊友！！ 日本大人氣面膜DERMA LASER @q1st.jp 出眼膜啦！😍 #PR #Quality1st #眼膜 #DERMALASER #維他命…" at bounding box center [741, 321] width 168 height 37
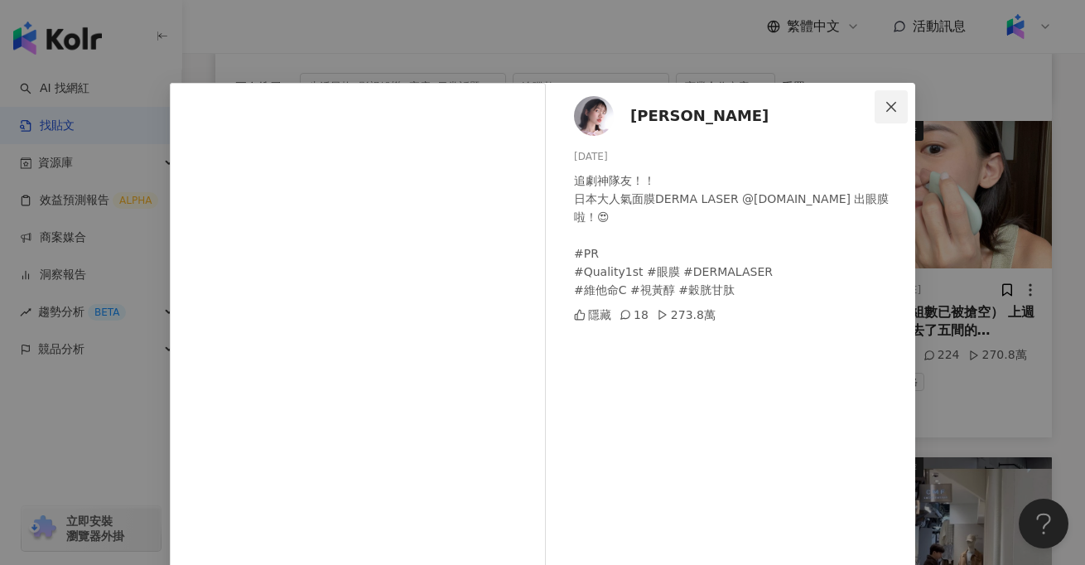
click at [887, 103] on icon "close" at bounding box center [891, 106] width 13 height 13
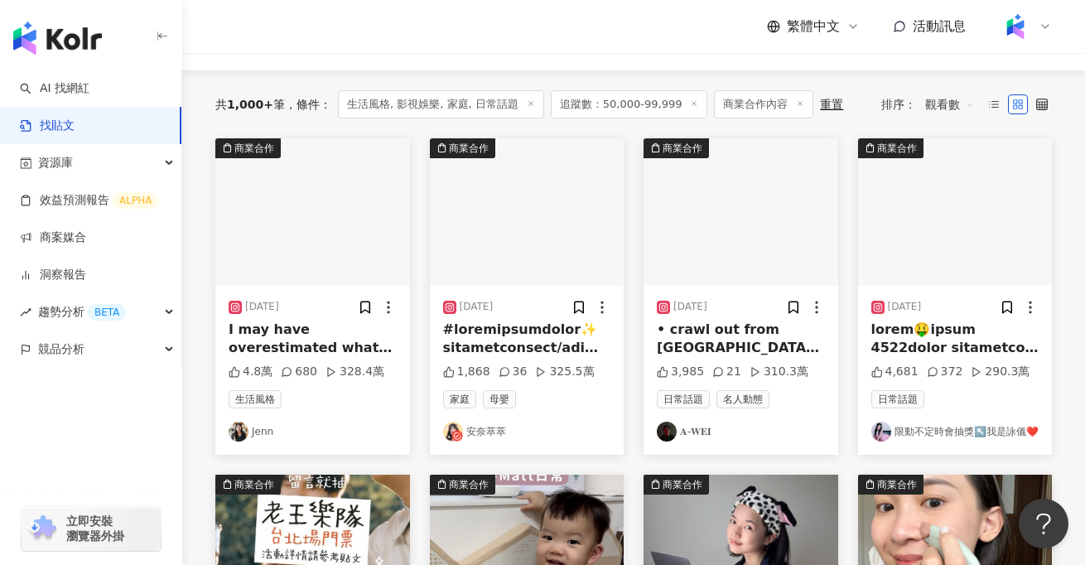
scroll to position [144, 0]
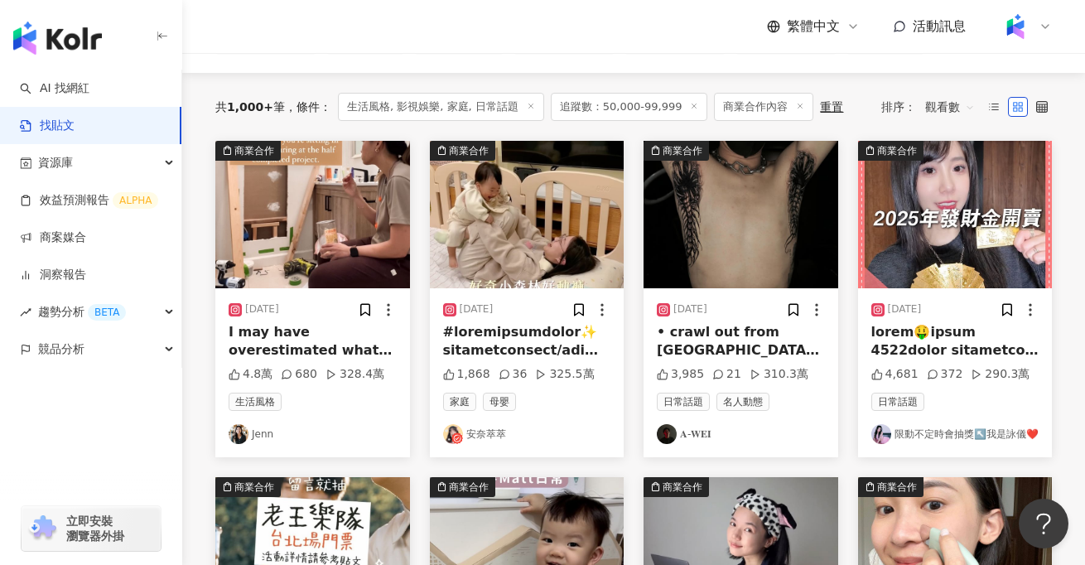
click at [556, 339] on div at bounding box center [527, 341] width 168 height 37
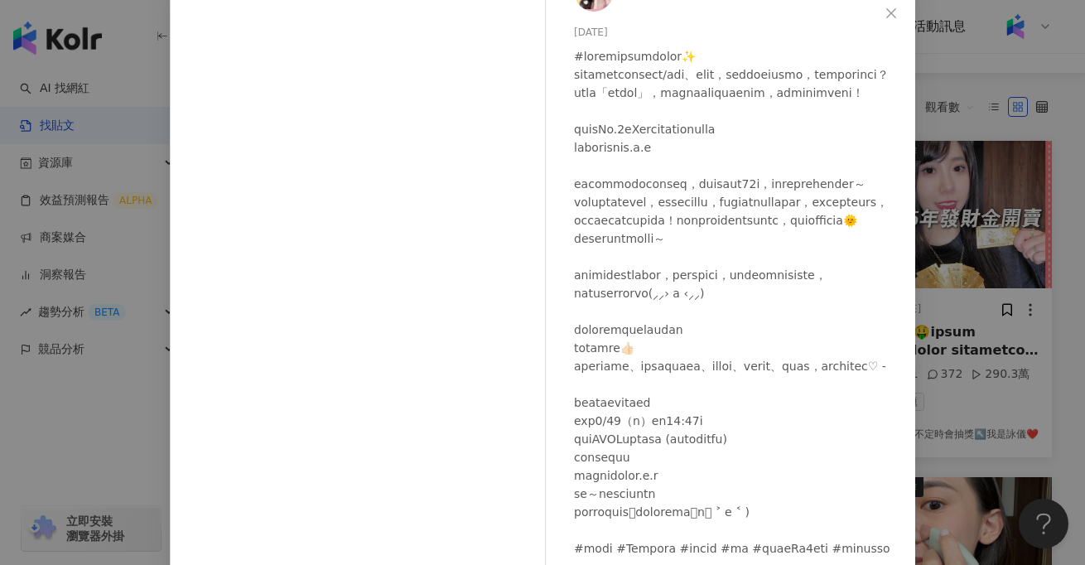
scroll to position [0, 0]
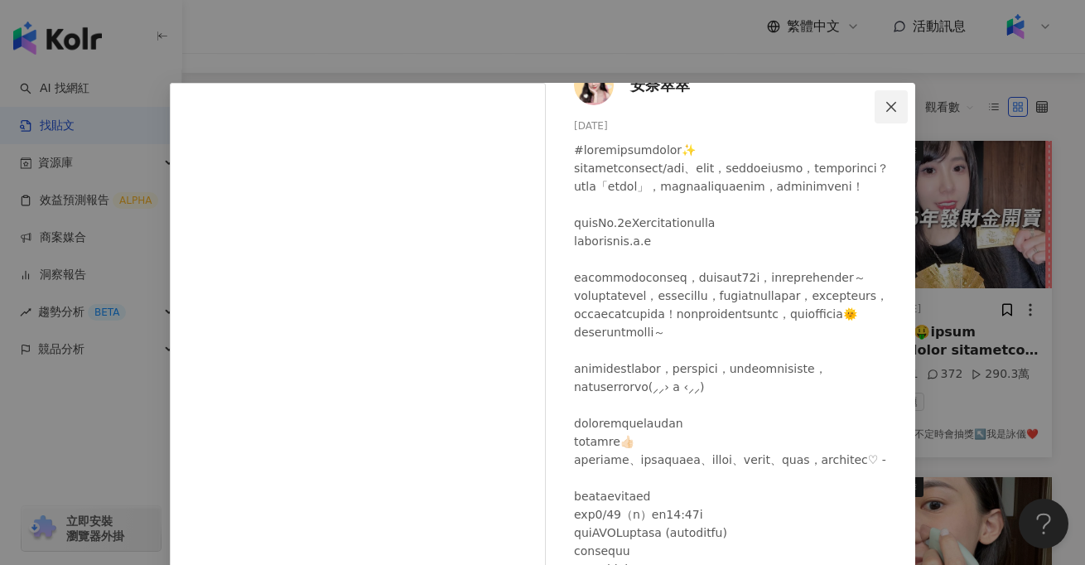
click at [886, 104] on icon "close" at bounding box center [891, 106] width 13 height 13
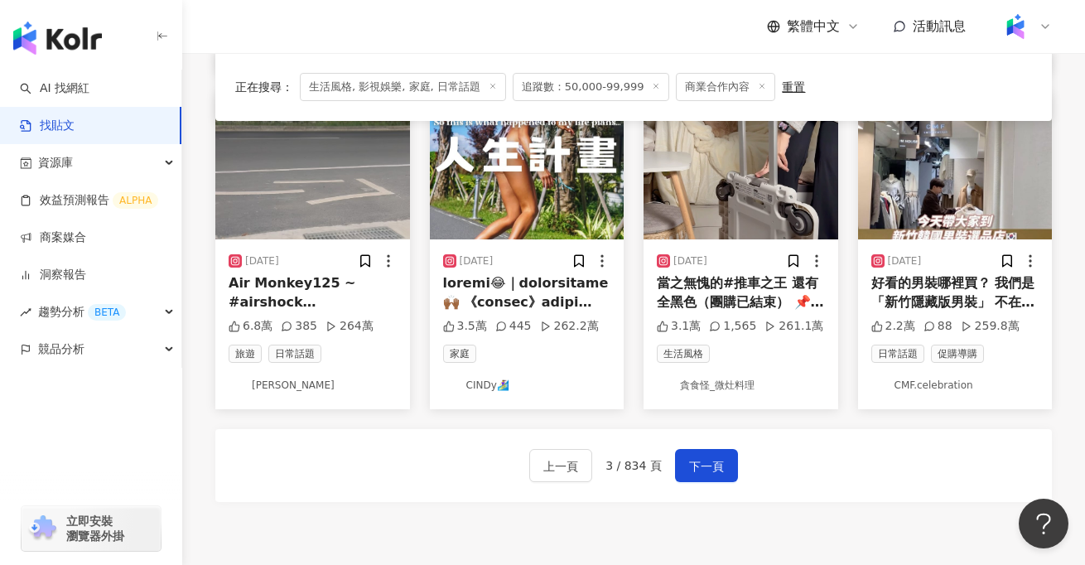
scroll to position [1028, 0]
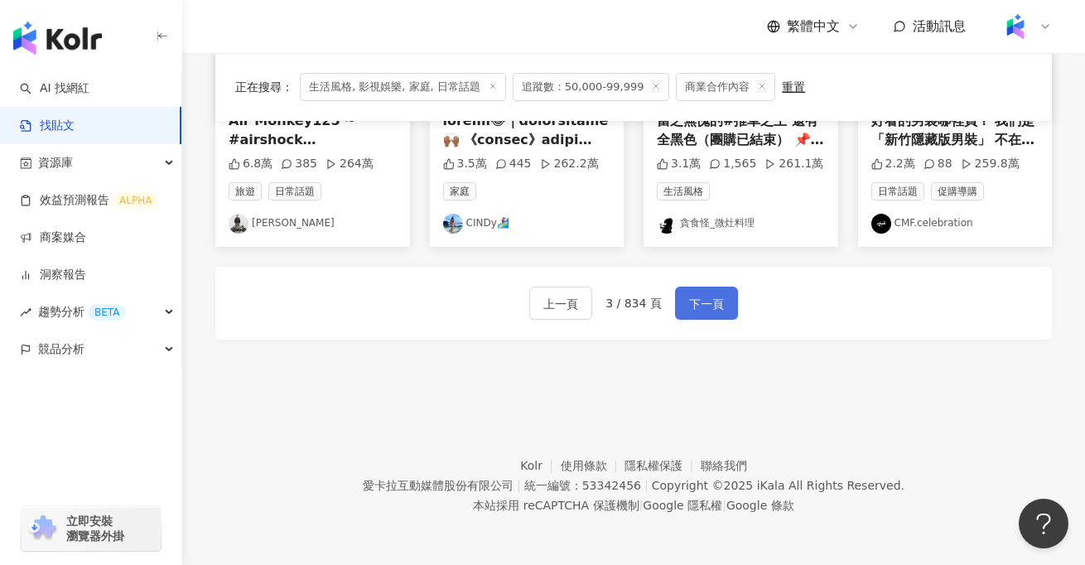
click at [702, 298] on span "下一頁" at bounding box center [706, 304] width 35 height 20
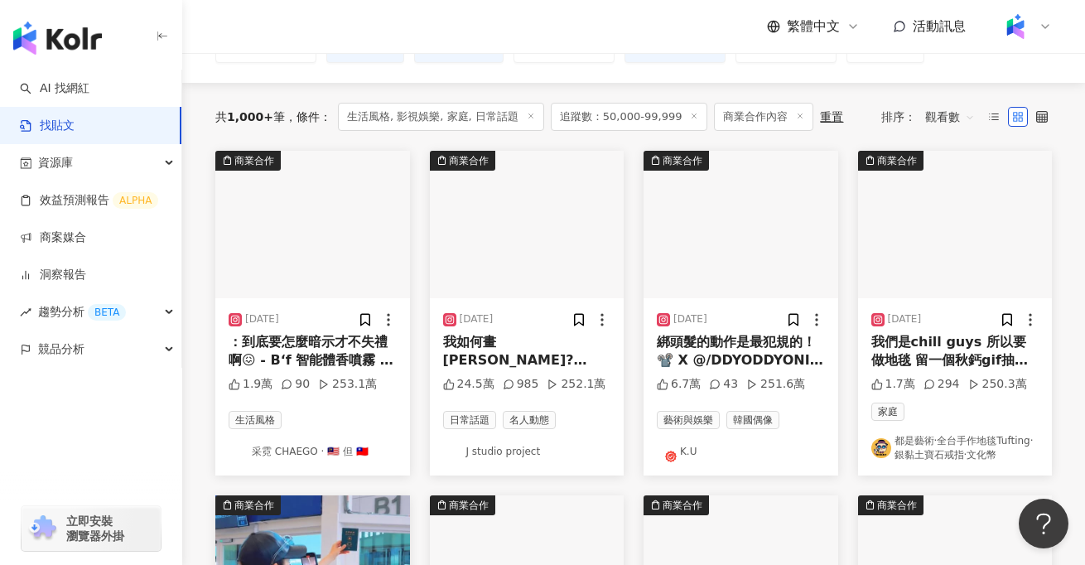
scroll to position [133, 0]
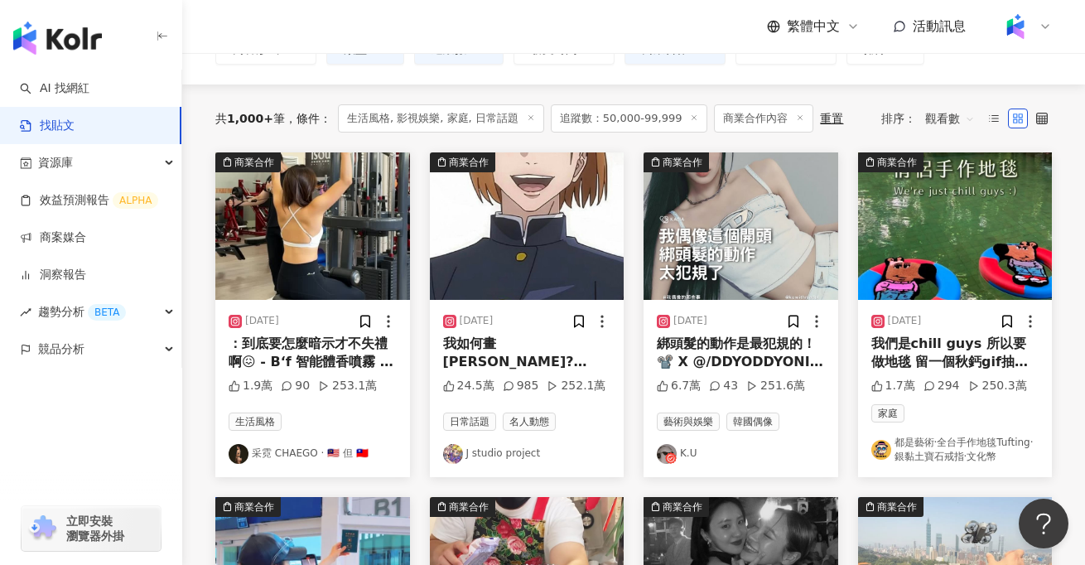
click at [356, 349] on div "：到底要怎麼暗示才不失禮啊😖 - B‘f 智能體香噴霧 - 熱烈團購中🔥（11/4截單） ✅香系選擇：特質無香、花香、果香、木質、麝香、海洋 ✅97.5% 氣…" at bounding box center [313, 353] width 168 height 37
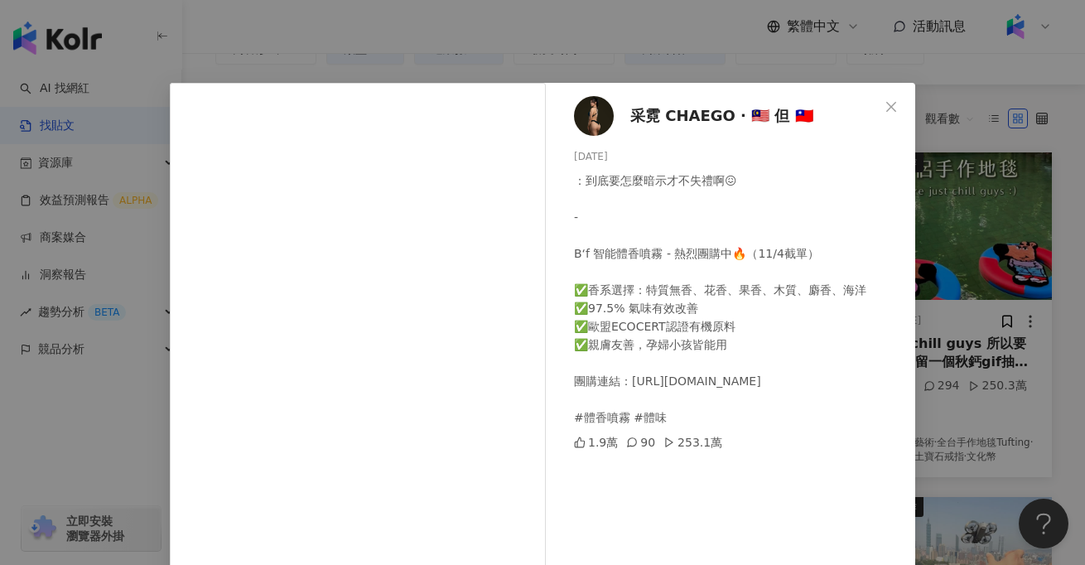
click at [130, 441] on div "采霓 CHAEGO · 🇲🇾 但 🇹🇼 2024/10/30 ：到底要怎麼暗示才不失禮啊😖 - B‘f 智能體香噴霧 - 熱烈團購中🔥（11/4截單） ✅香系…" at bounding box center [542, 282] width 1085 height 565
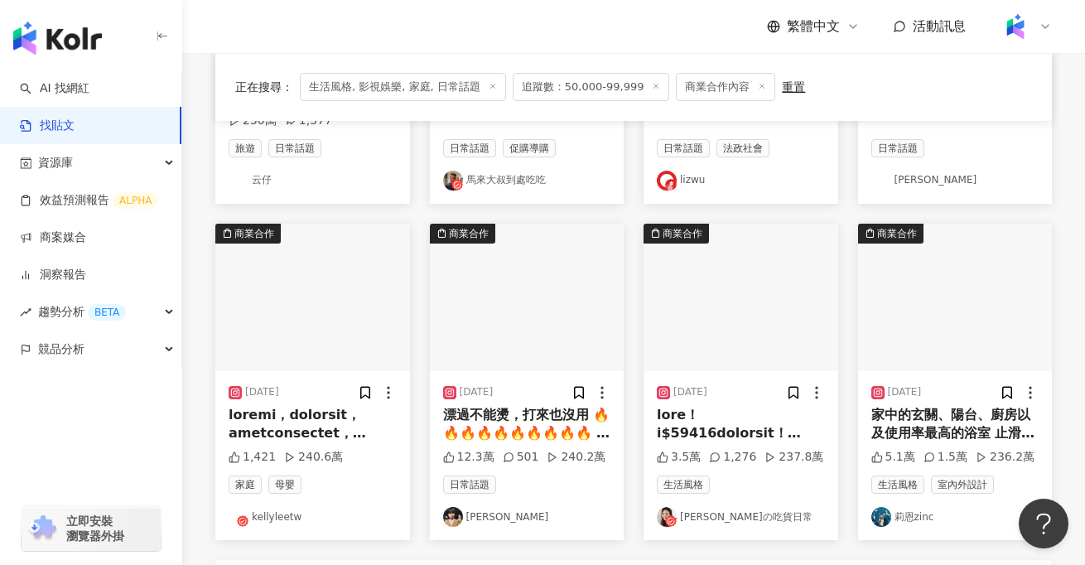
scroll to position [769, 0]
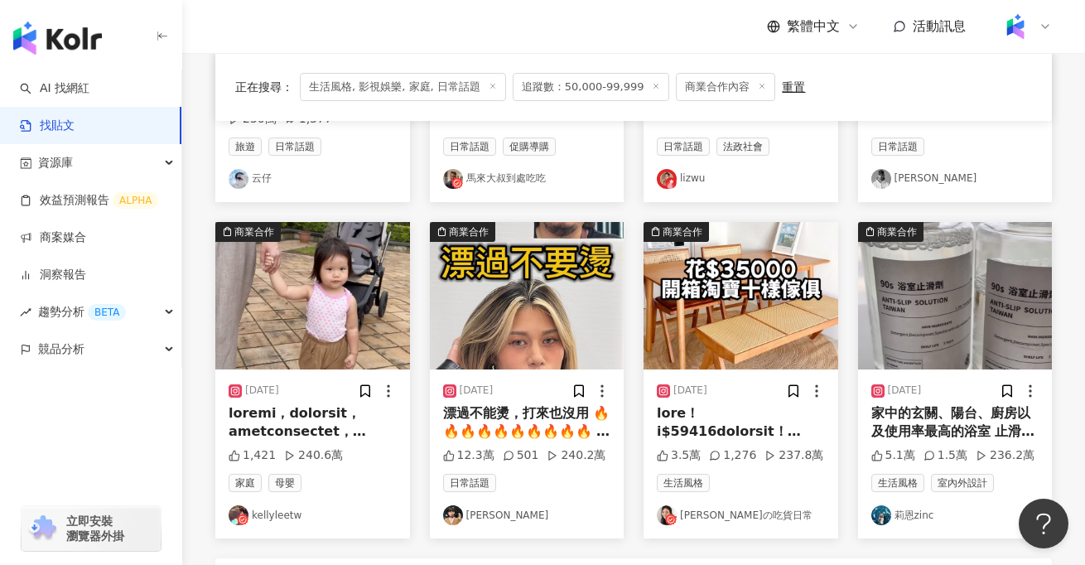
click at [308, 359] on img at bounding box center [312, 295] width 195 height 147
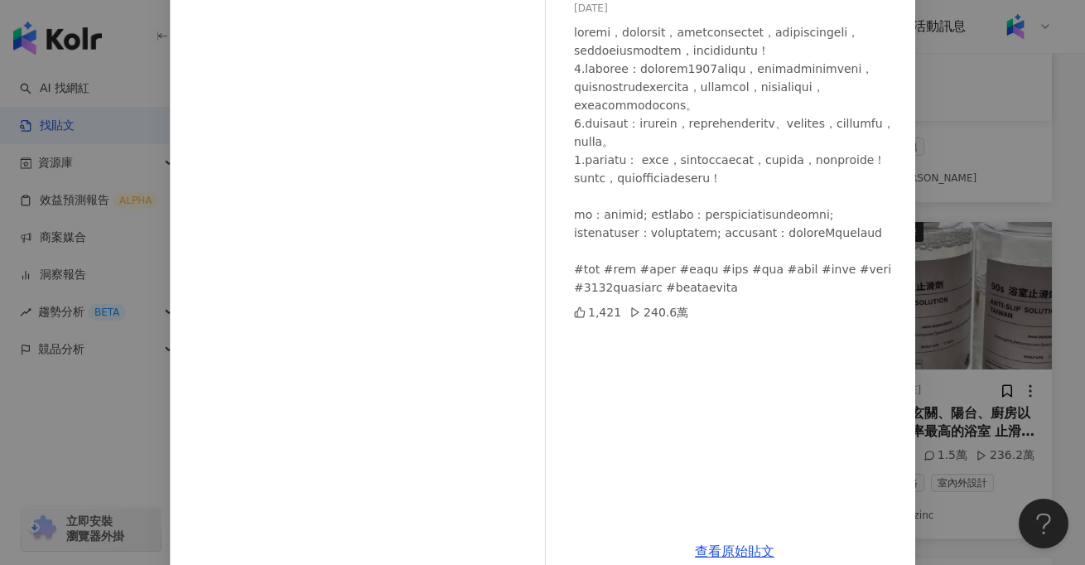
scroll to position [178, 0]
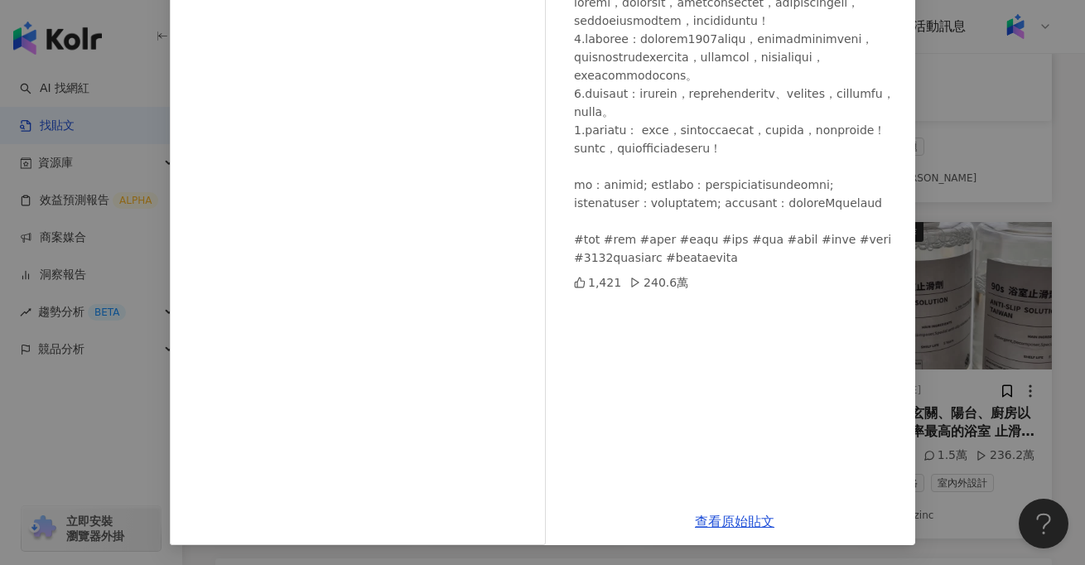
click at [56, 408] on div "kellyleetw 2024/8/31 1,421 240.6萬 查看原始貼文" at bounding box center [542, 282] width 1085 height 565
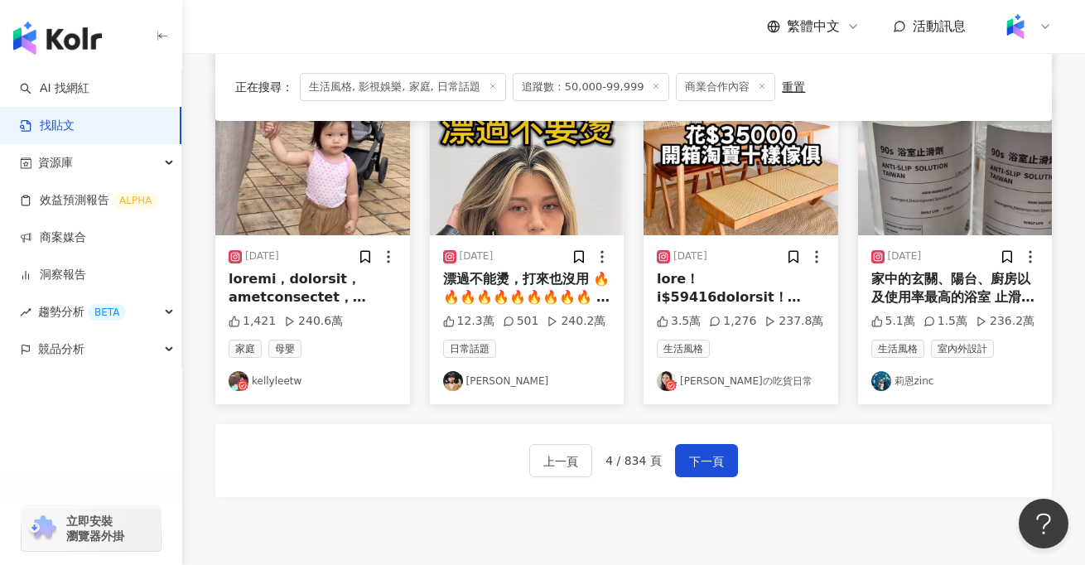
scroll to position [905, 0]
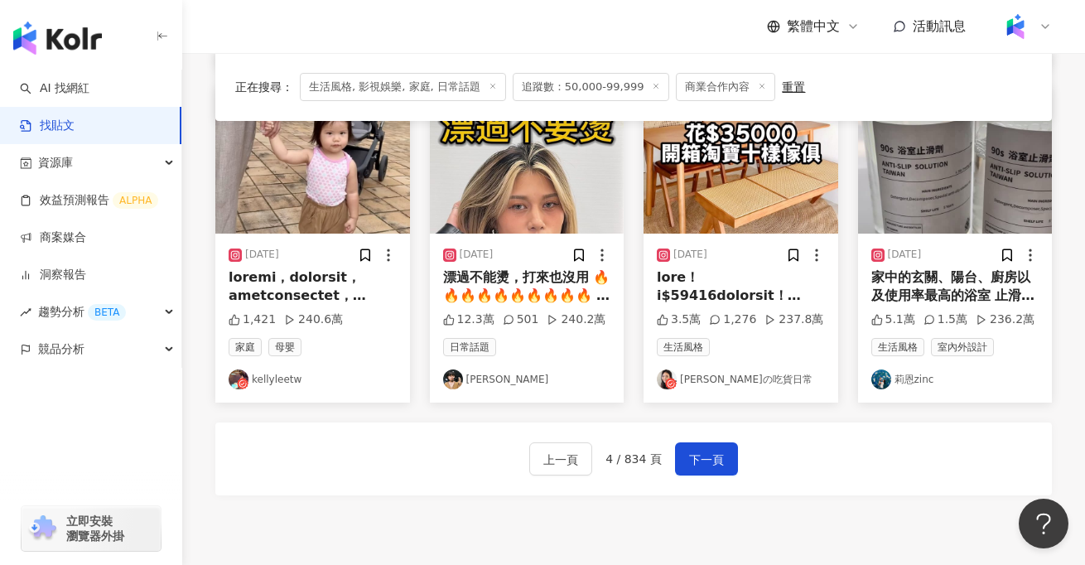
click at [960, 268] on div "家中的玄關、陽台、廚房以及使用率最高的浴室 止滑墊真的很難找到美觀、尺寸相符又好清潔… 要一次到位真的難上加難… 要是沒有擺放正確， 還有可能成為滑倒的幫凶!…" at bounding box center [956, 286] width 168 height 37
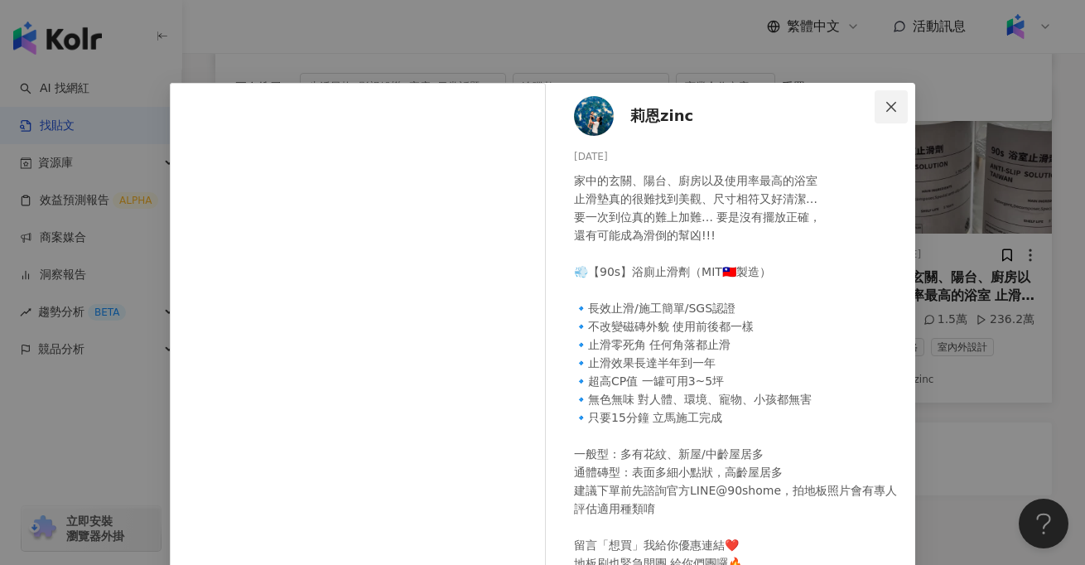
click at [892, 94] on button "Close" at bounding box center [891, 106] width 33 height 33
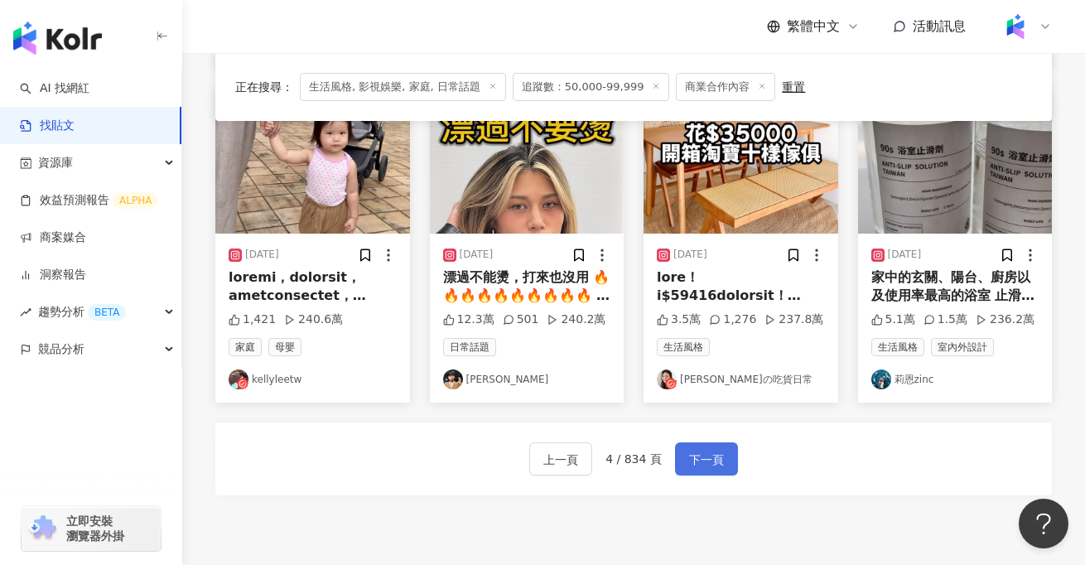
click at [709, 462] on span "下一頁" at bounding box center [706, 460] width 35 height 20
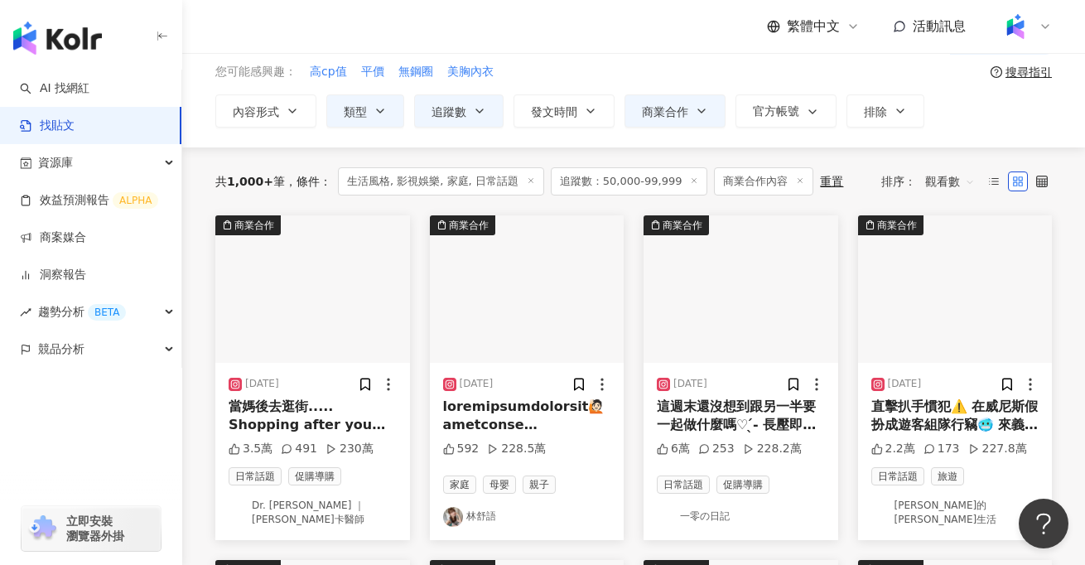
scroll to position [68, 0]
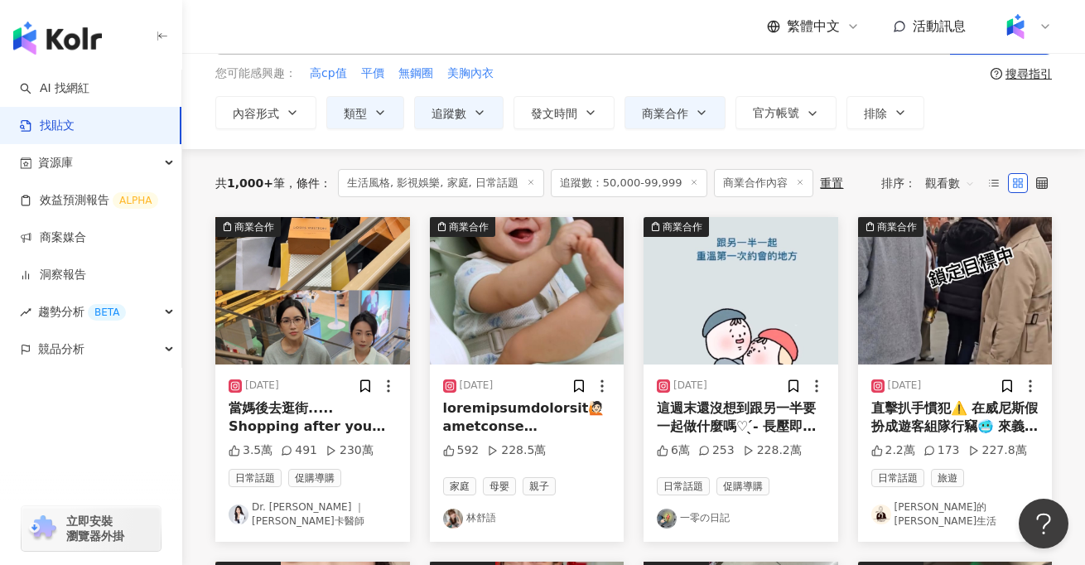
click at [317, 340] on img at bounding box center [312, 290] width 195 height 147
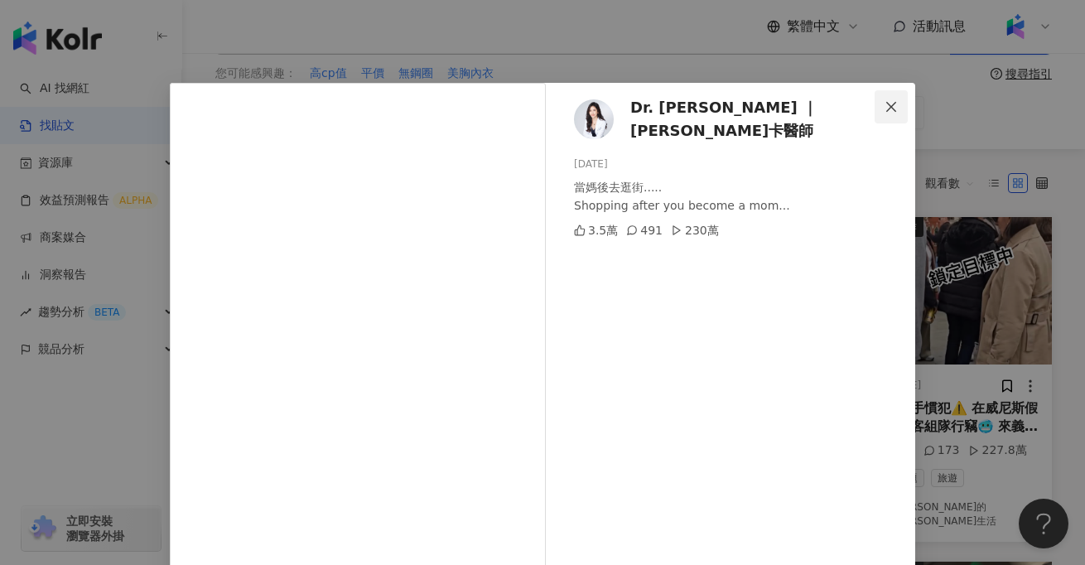
click at [893, 104] on icon "close" at bounding box center [892, 106] width 10 height 10
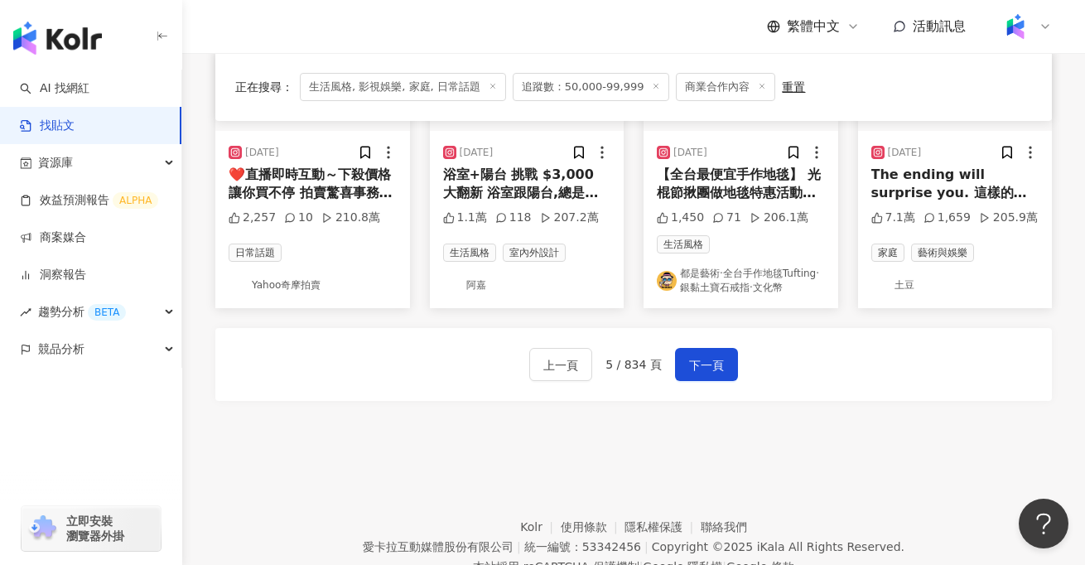
scroll to position [1019, 0]
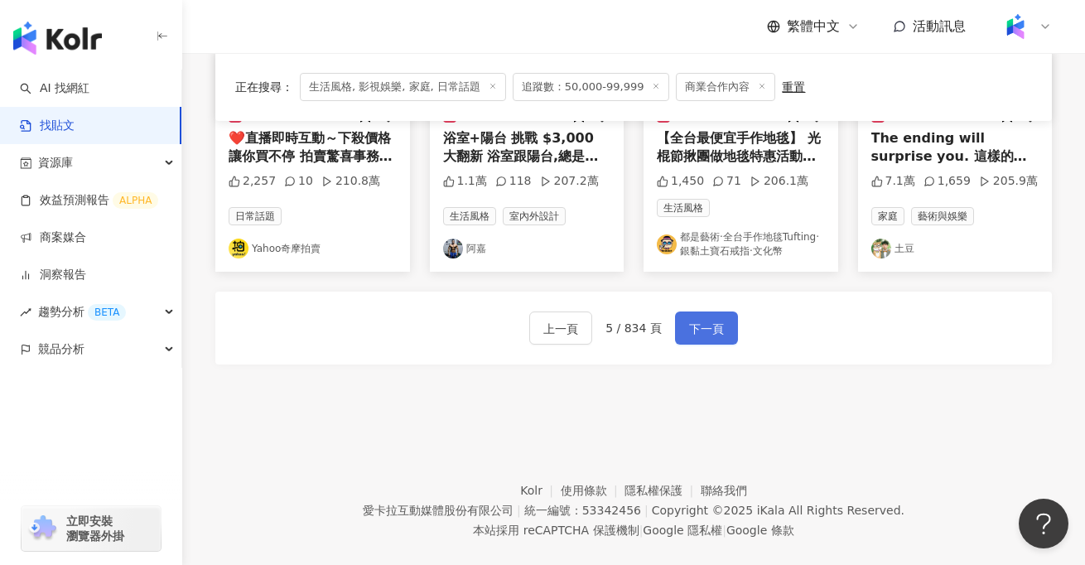
click at [710, 326] on span "下一頁" at bounding box center [706, 329] width 35 height 20
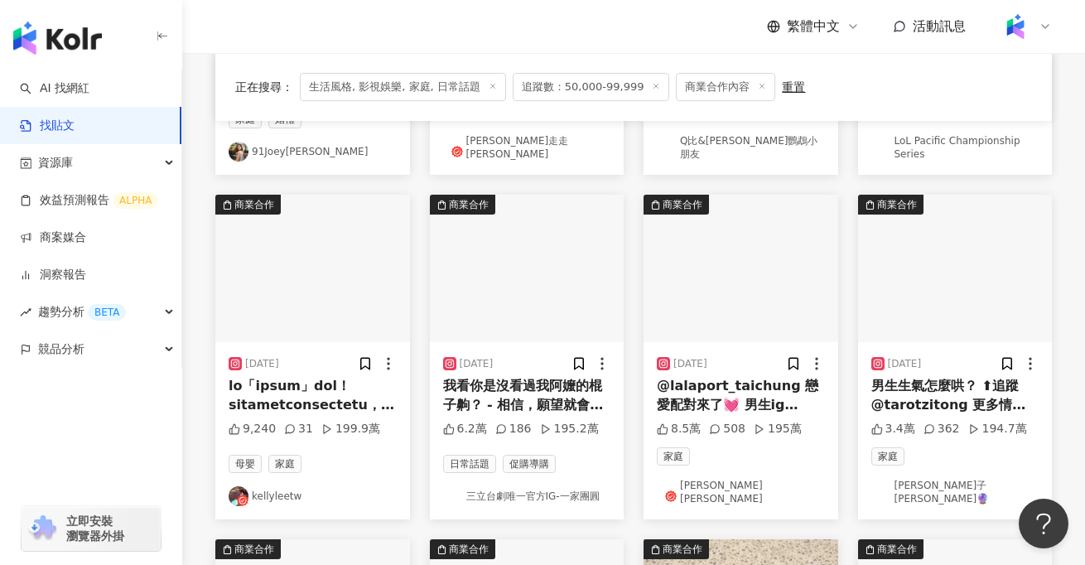
scroll to position [460, 0]
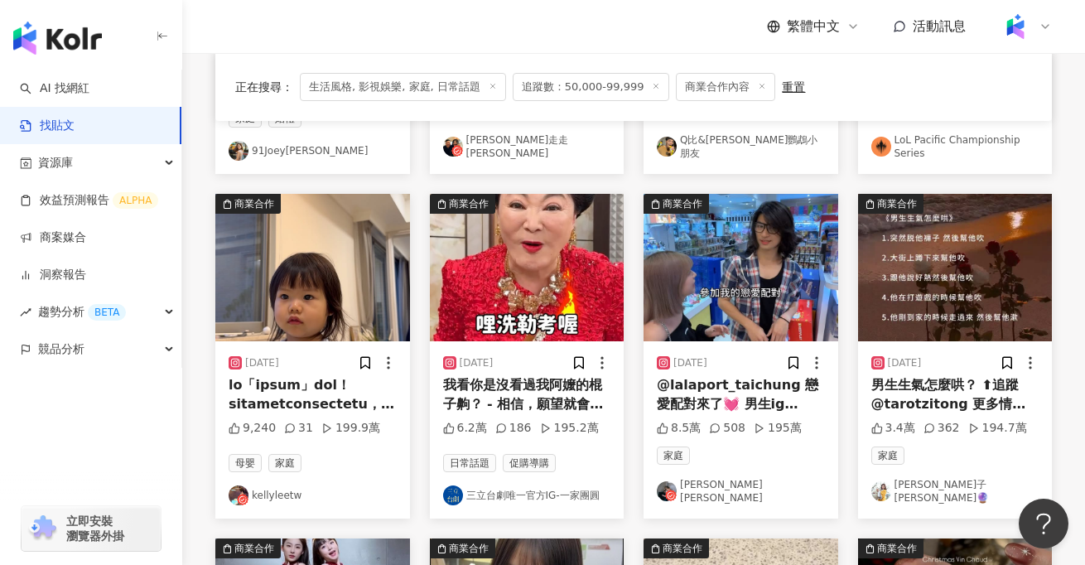
click at [346, 277] on img at bounding box center [312, 267] width 195 height 147
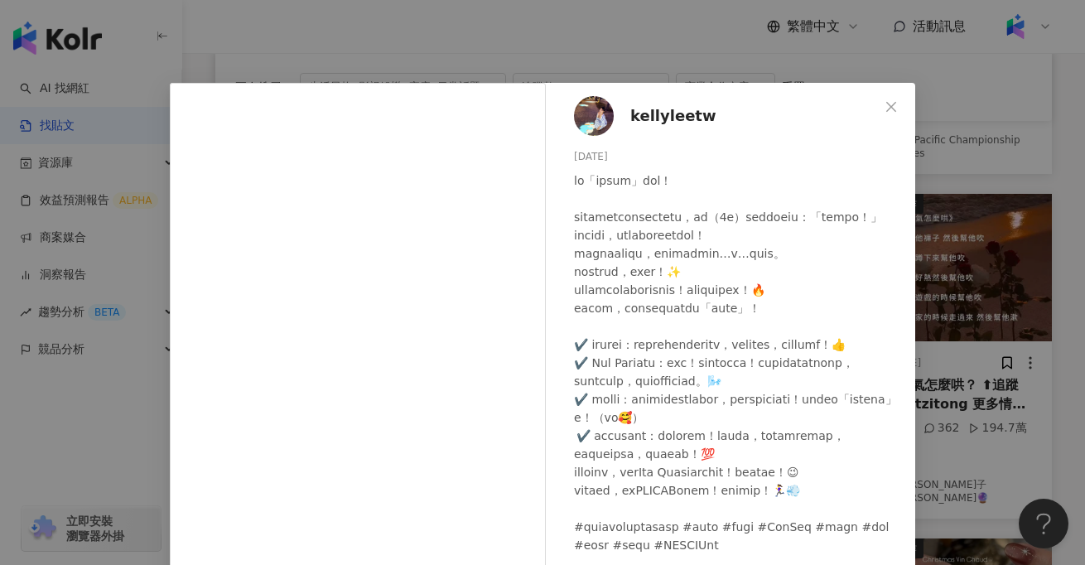
scroll to position [140, 0]
click at [110, 455] on div "kellyleetw 2025/4/30 9,240 31 199.9萬 查看原始貼文" at bounding box center [542, 282] width 1085 height 565
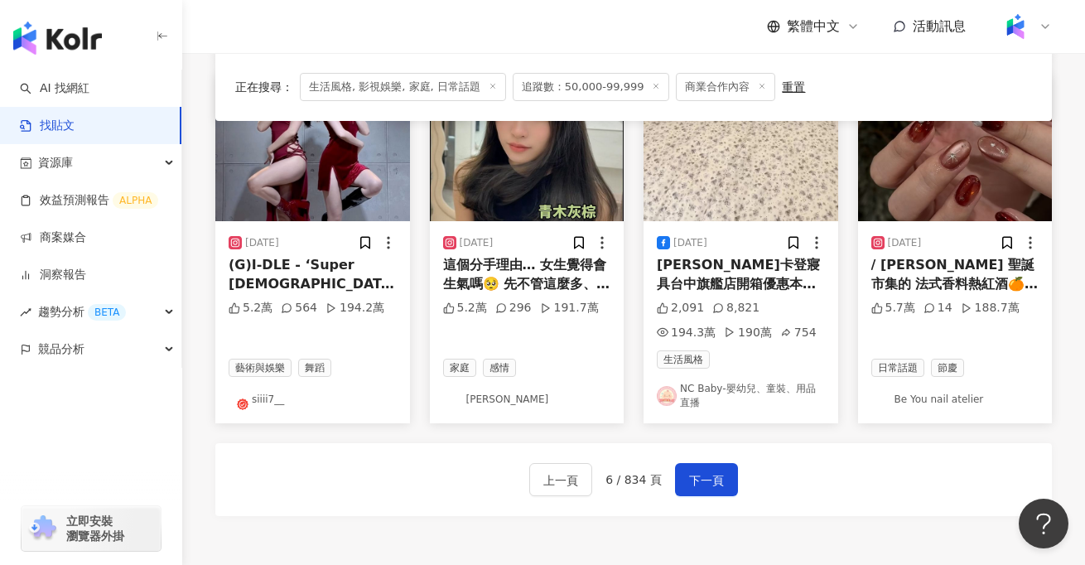
scroll to position [1093, 0]
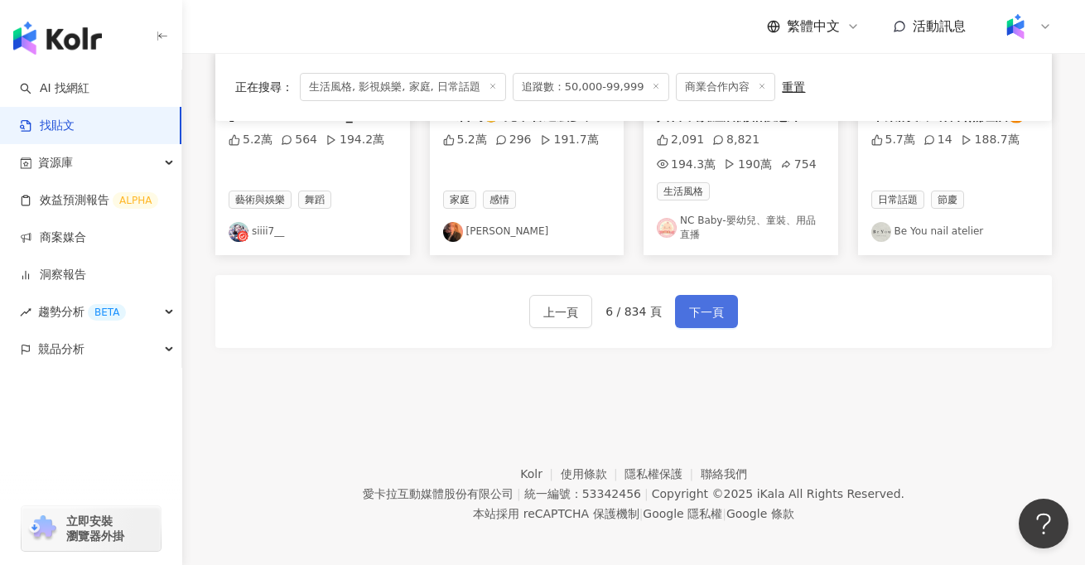
click at [708, 302] on span "下一頁" at bounding box center [706, 312] width 35 height 20
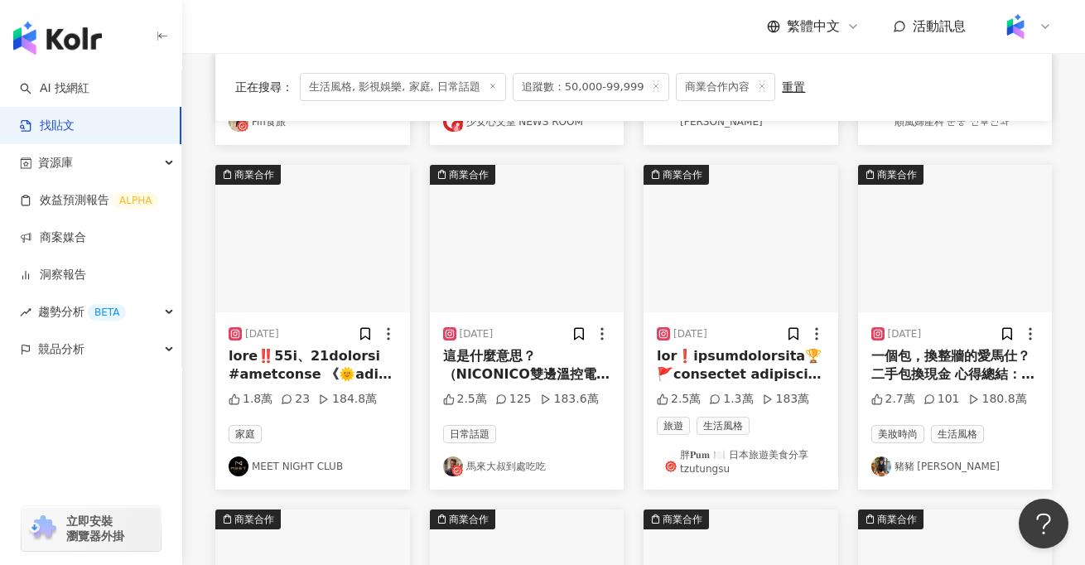
scroll to position [450, 0]
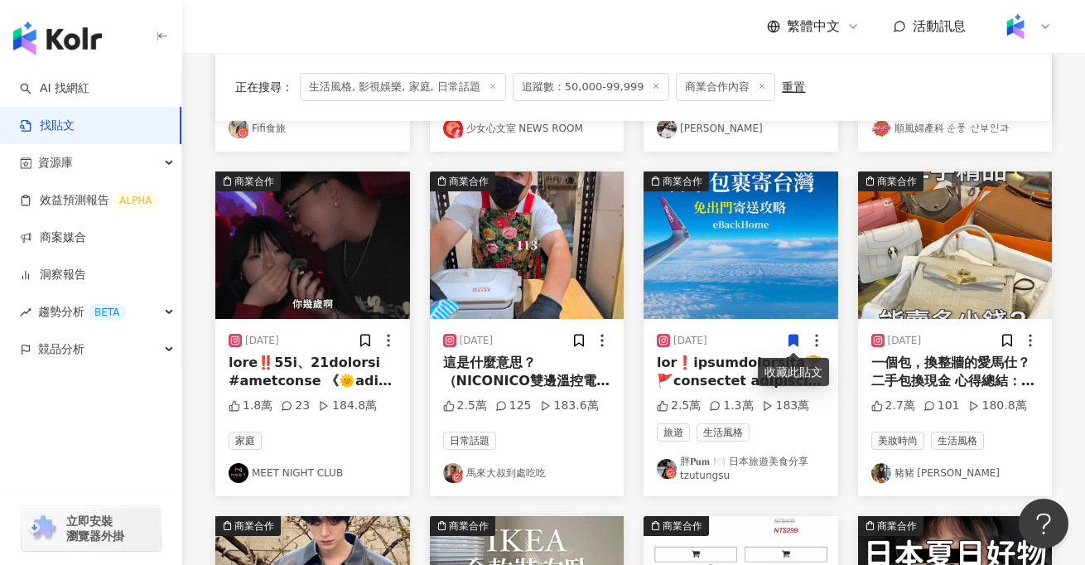
click at [542, 380] on div "這是什麼意思？（NICONICO雙邊溫控電烤盤開團咯） -原價3680 -開團價 2880 -購買連結在主頁 -開團日期10/2-10/10 #泡麵 #排骨雞…" at bounding box center [527, 372] width 168 height 37
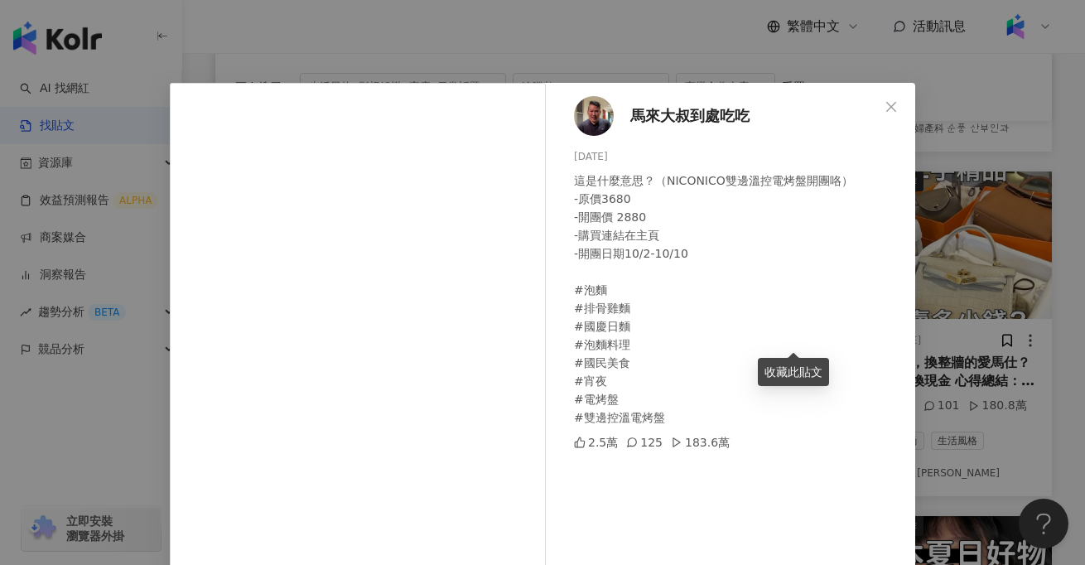
click at [625, 84] on div "馬來大叔到處吃吃 2024/10/10 這是什麼意思？（NICONICO雙邊溫控電烤盤開團咯） -原價3680 -開團價 2880 -購買連結在主頁 -開團日…" at bounding box center [734, 379] width 361 height 593
click at [646, 69] on div "馬來大叔到處吃吃 2024/10/10 這是什麼意思？（NICONICO雙邊溫控電烤盤開團咯） -原價3680 -開團價 2880 -購買連結在主頁 -開團日…" at bounding box center [542, 282] width 1085 height 565
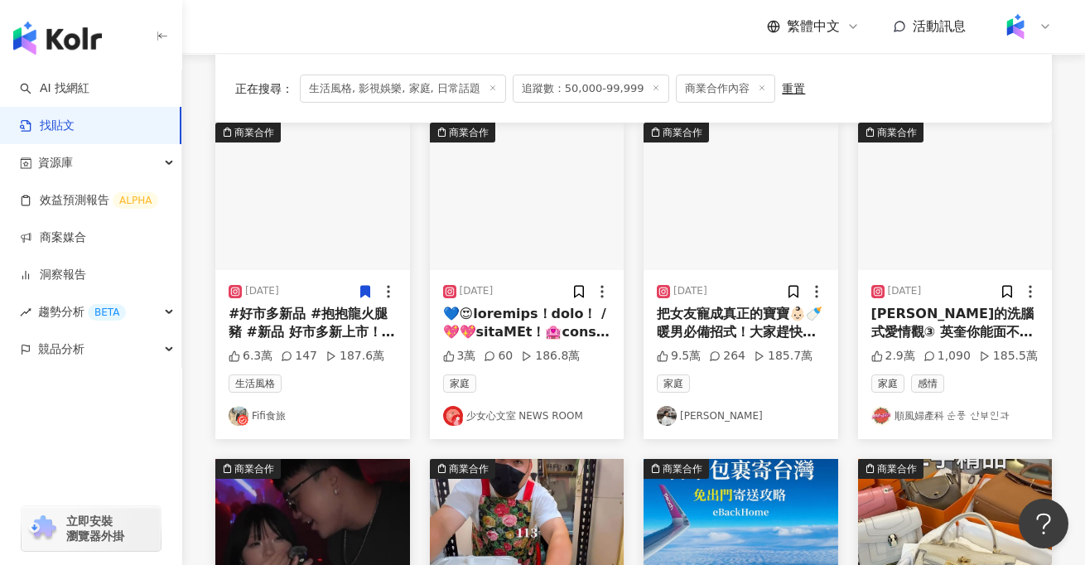
scroll to position [158, 0]
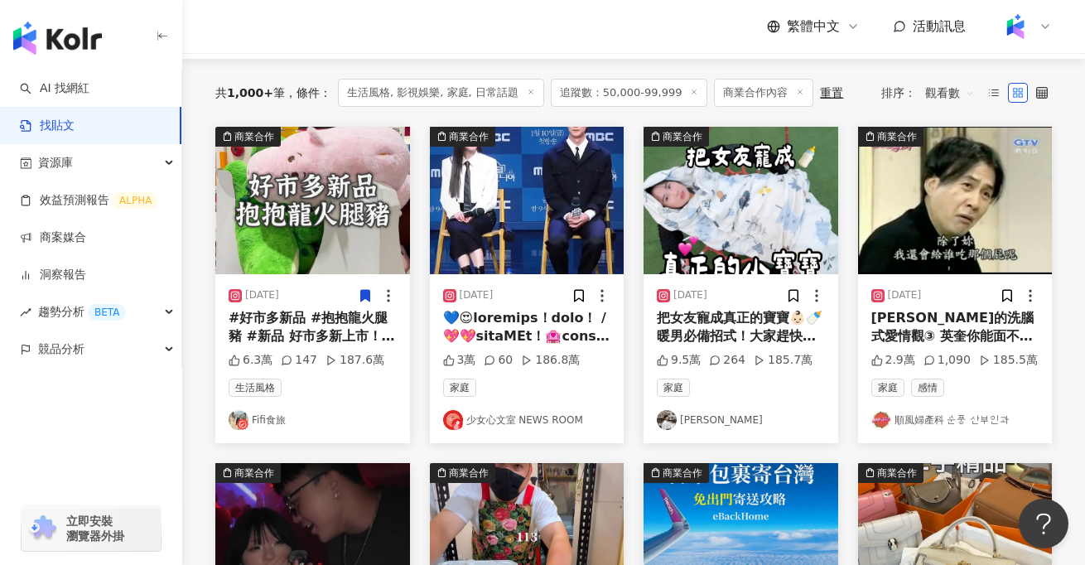
click at [744, 321] on div "把女友寵成真正的寶寶👶🏻🍼 暖男必備招式！大家趕快學起來！ 只能說米塔很逆來順受 每次都還是願意配合我🤣 我們的組合就像 @vivaviva_nuts 萬歲牌…" at bounding box center [741, 327] width 168 height 37
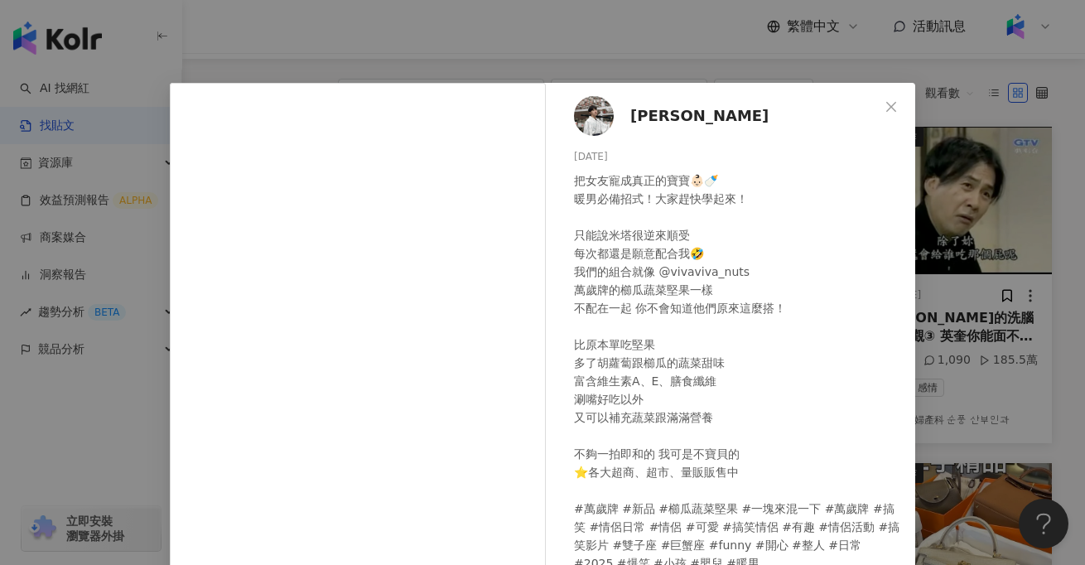
scroll to position [178, 0]
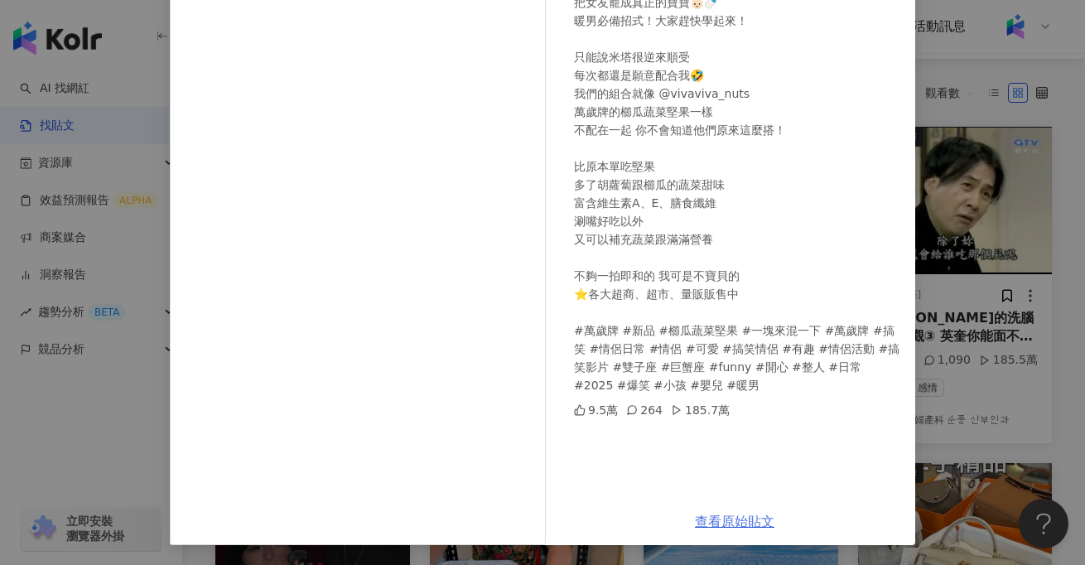
click at [730, 526] on link "查看原始貼文" at bounding box center [735, 522] width 80 height 16
click at [1000, 379] on div "Weiren Liu 2025/6/19 把女友寵成真正的寶寶👶🏻🍼 暖男必備招式！大家趕快學起來！ 只能說米塔很逆來順受 每次都還是願意配合我🤣 我們的組合…" at bounding box center [542, 282] width 1085 height 565
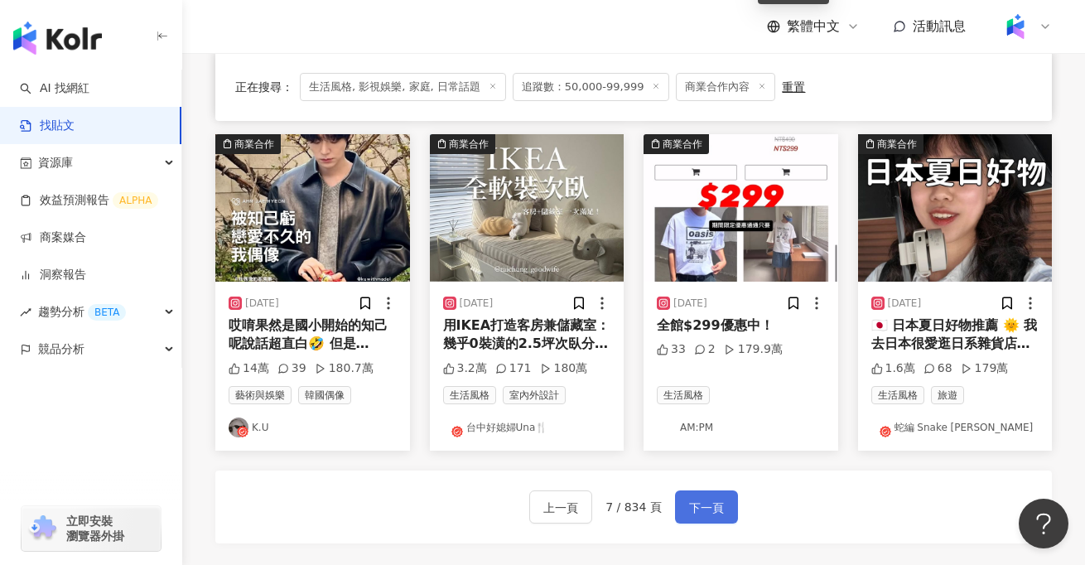
scroll to position [845, 0]
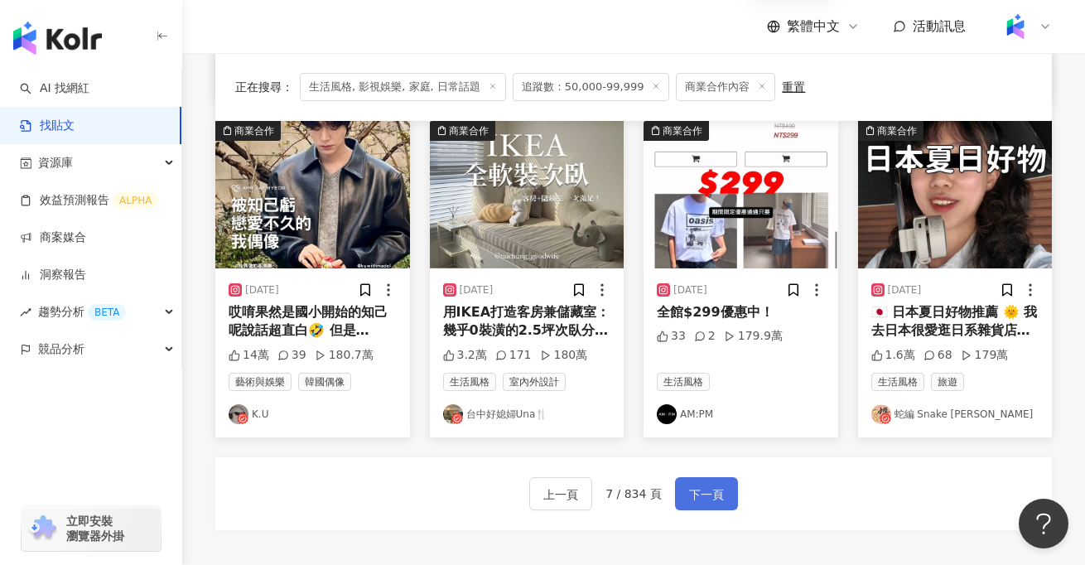
click at [715, 498] on span "下一頁" at bounding box center [706, 495] width 35 height 20
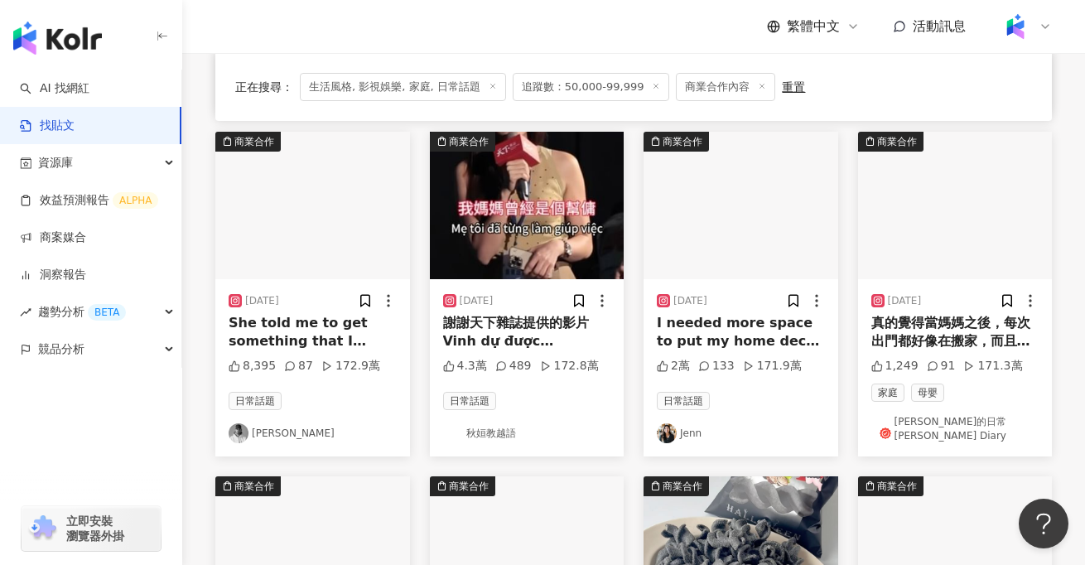
scroll to position [491, 0]
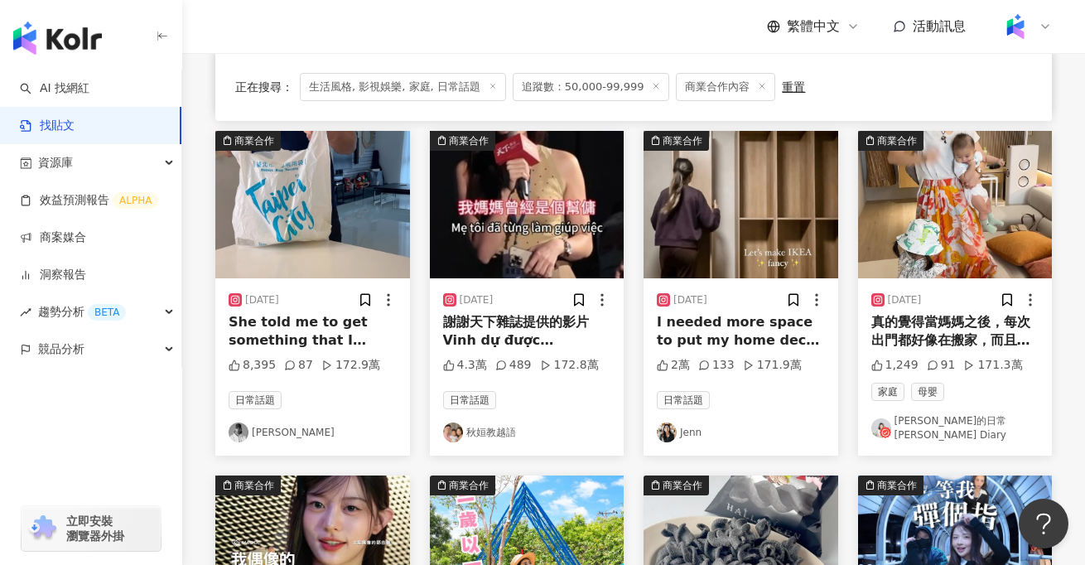
click at [963, 340] on div "真的覺得當媽媽之後，每次出門都好像在搬家，而且就算塞了一堆東西，每次還是會有漏東漏西 後來我想開了，既然每次都記不起來，只要帶最重要的奶瓶奶粉以及挑選好用的尿…" at bounding box center [956, 331] width 168 height 37
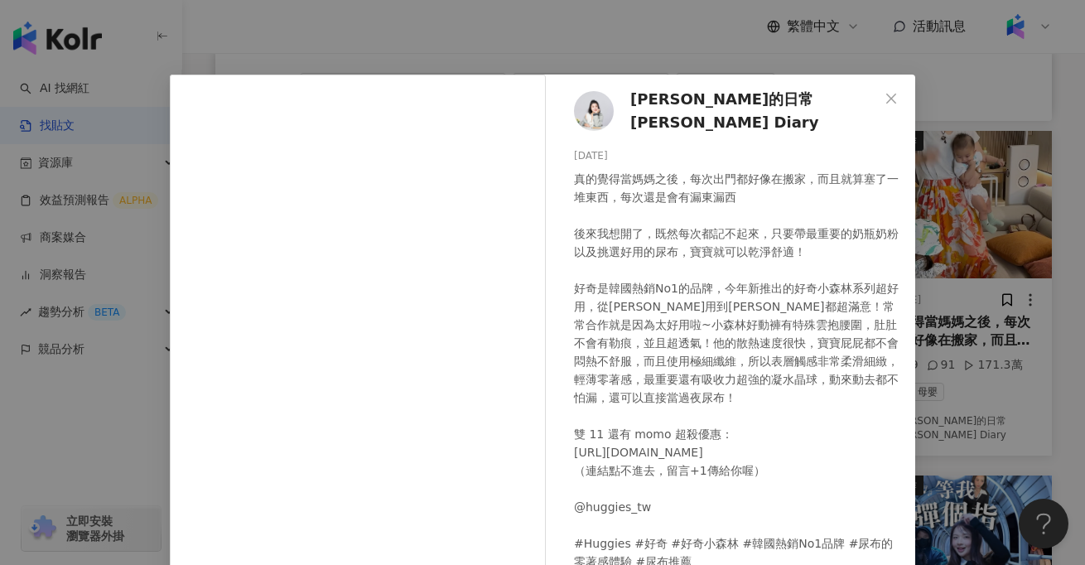
scroll to position [12, 0]
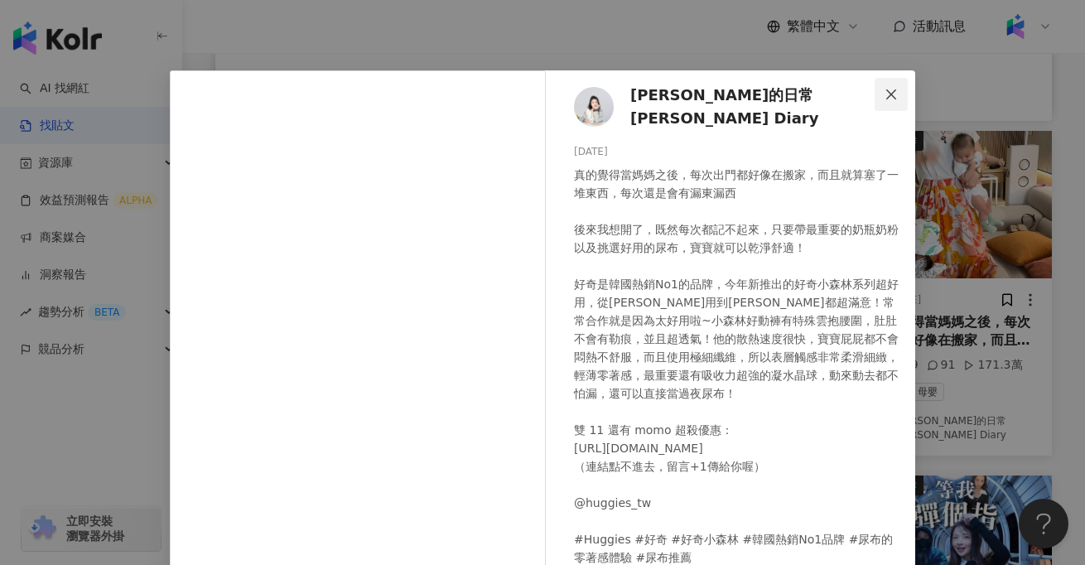
click at [899, 102] on button "Close" at bounding box center [891, 94] width 33 height 33
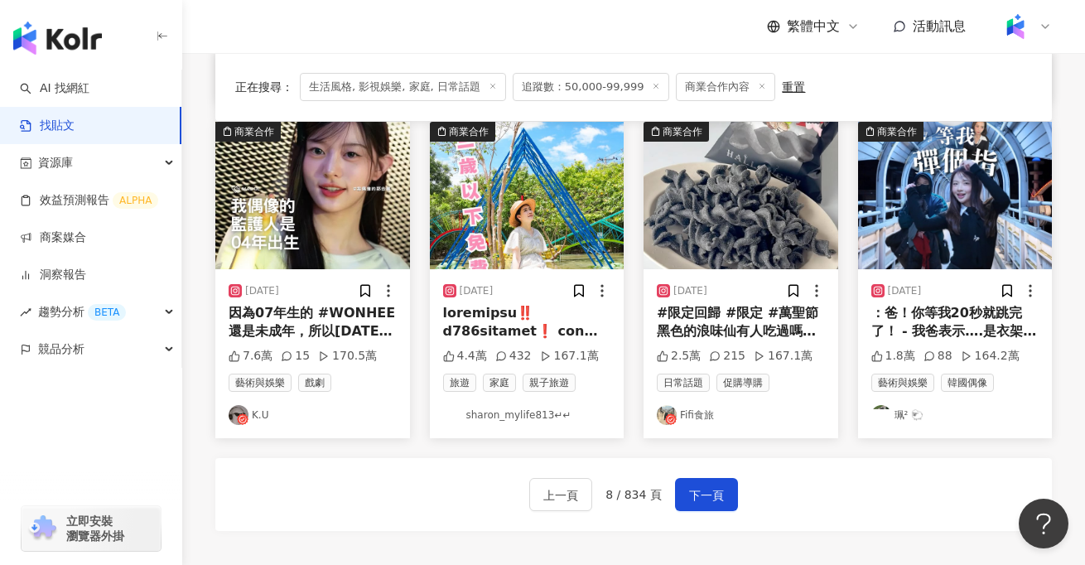
scroll to position [1028, 0]
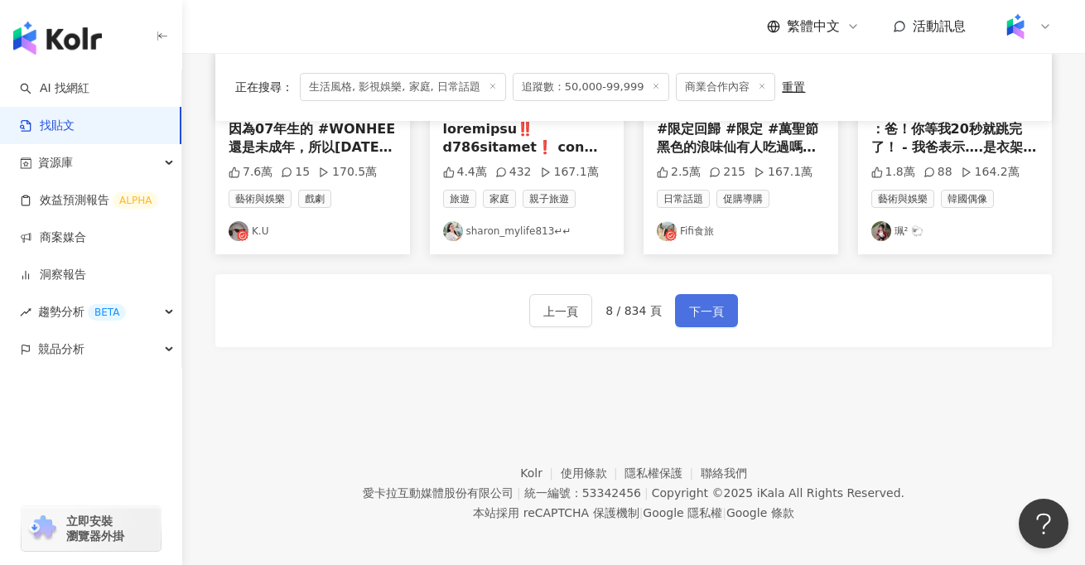
click at [706, 306] on span "下一頁" at bounding box center [706, 312] width 35 height 20
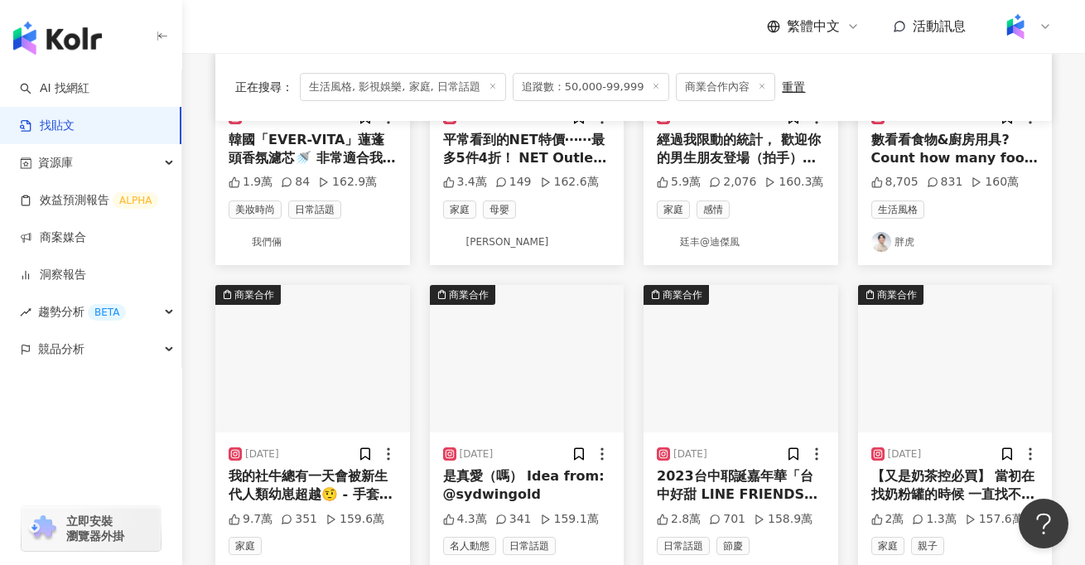
scroll to position [338, 0]
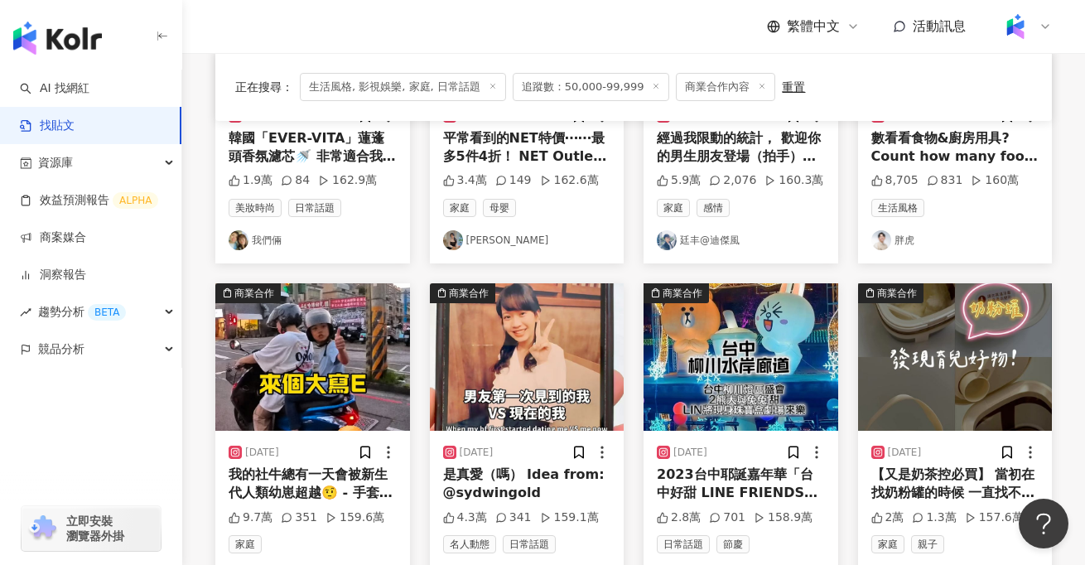
click at [306, 424] on img at bounding box center [312, 356] width 195 height 147
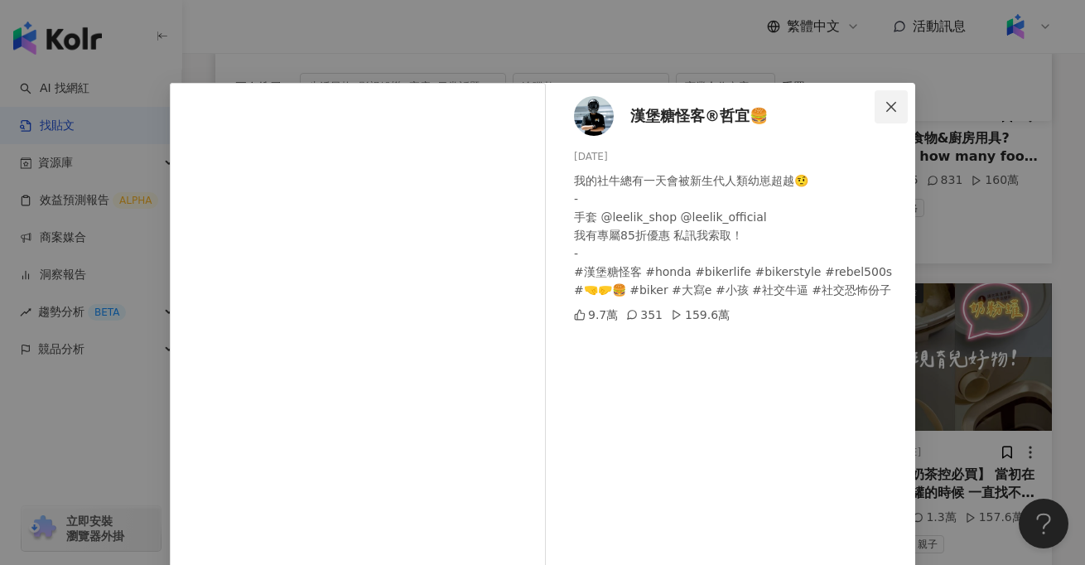
click at [889, 104] on icon "close" at bounding box center [891, 106] width 13 height 13
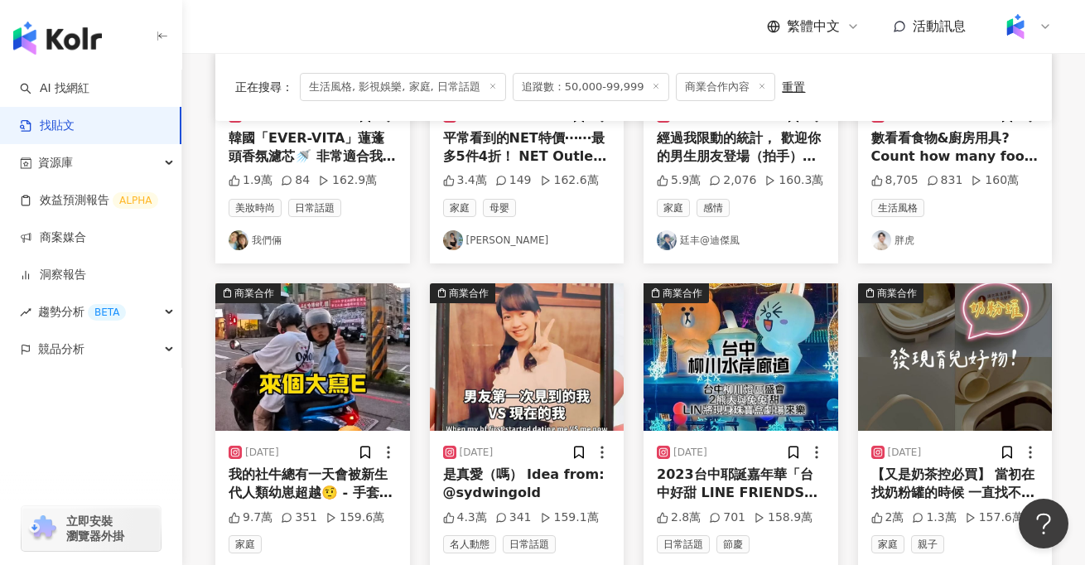
click at [312, 370] on img at bounding box center [312, 356] width 195 height 147
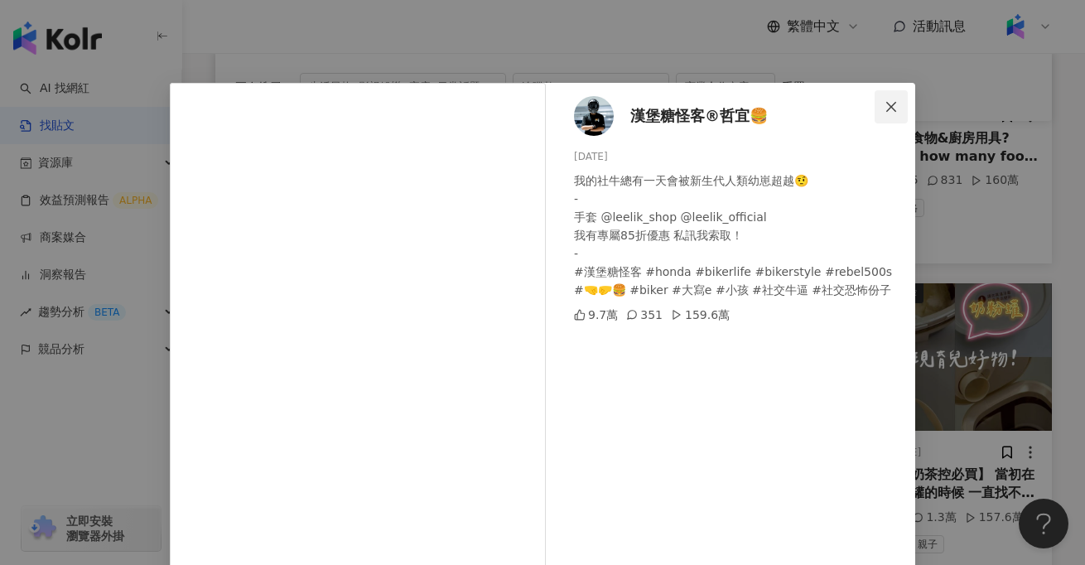
click at [894, 114] on button "Close" at bounding box center [891, 106] width 33 height 33
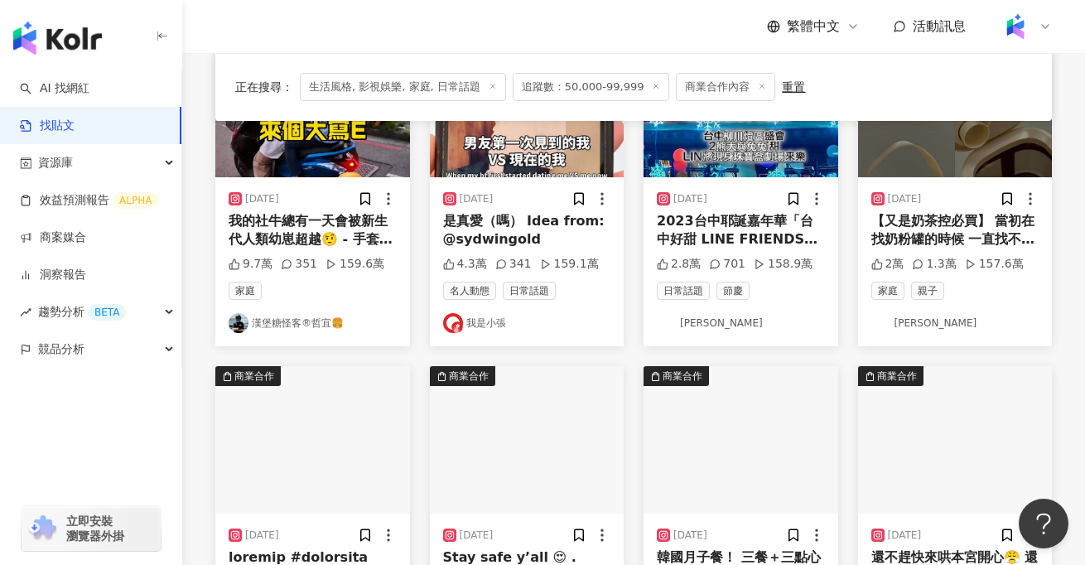
scroll to position [593, 0]
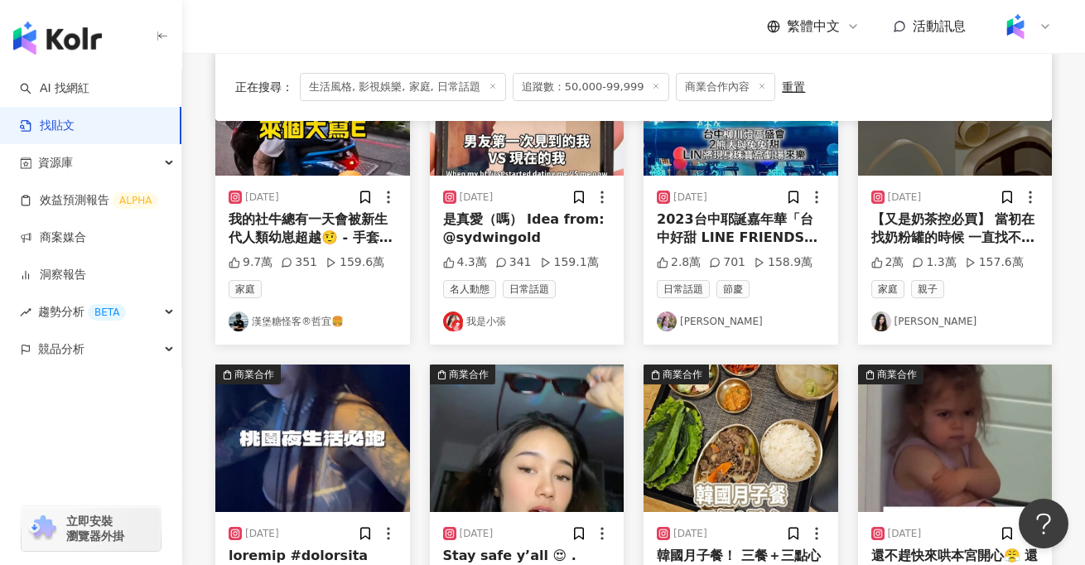
click at [972, 176] on div "2024/4/27 【又是奶茶控必買】 當初在找奶粉罐的時候 一直找不到喜歡的（好看的） 後來看到這個奶粉罐我就知道是他了😆 重點是還有附贈手提袋真的貼心10…" at bounding box center [955, 260] width 195 height 169
click at [932, 166] on img at bounding box center [955, 101] width 195 height 147
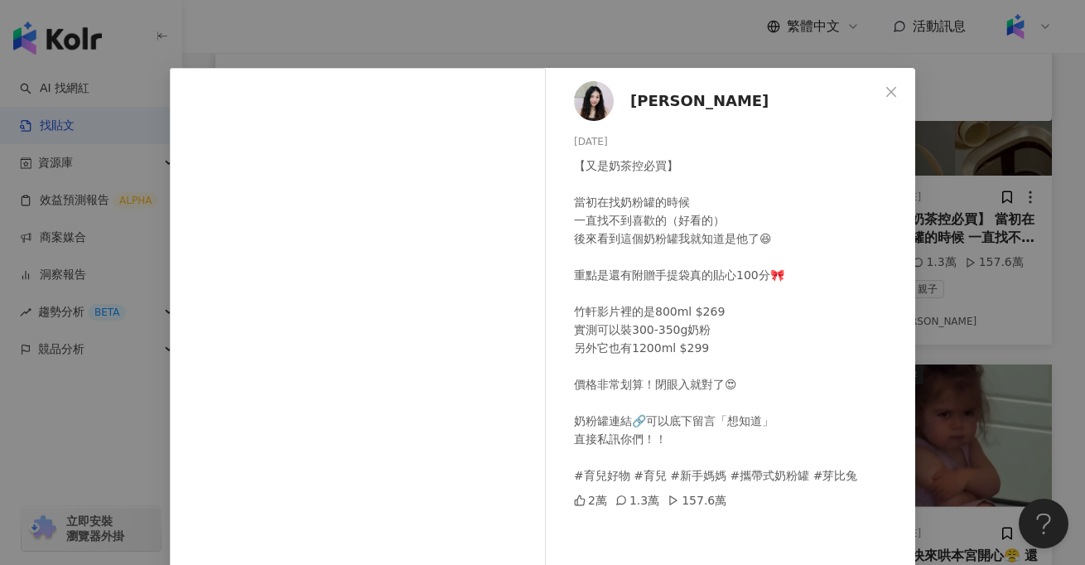
scroll to position [17, 0]
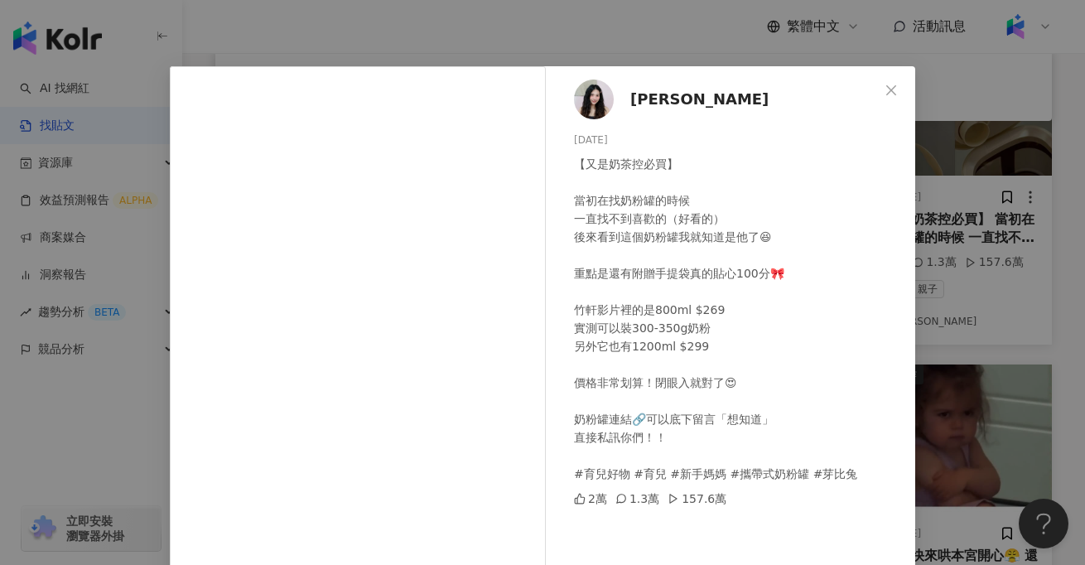
click at [911, 162] on div "竹軒 2024/4/27 【又是奶茶控必買】 當初在找奶粉罐的時候 一直找不到喜歡的（好看的） 後來看到這個奶粉罐我就知道是他了😆 重點是還有附贈手提袋真的貼…" at bounding box center [734, 362] width 361 height 593
click at [1003, 215] on div "竹軒 2024/4/27 【又是奶茶控必買】 當初在找奶粉罐的時候 一直找不到喜歡的（好看的） 後來看到這個奶粉罐我就知道是他了😆 重點是還有附贈手提袋真的貼…" at bounding box center [542, 282] width 1085 height 565
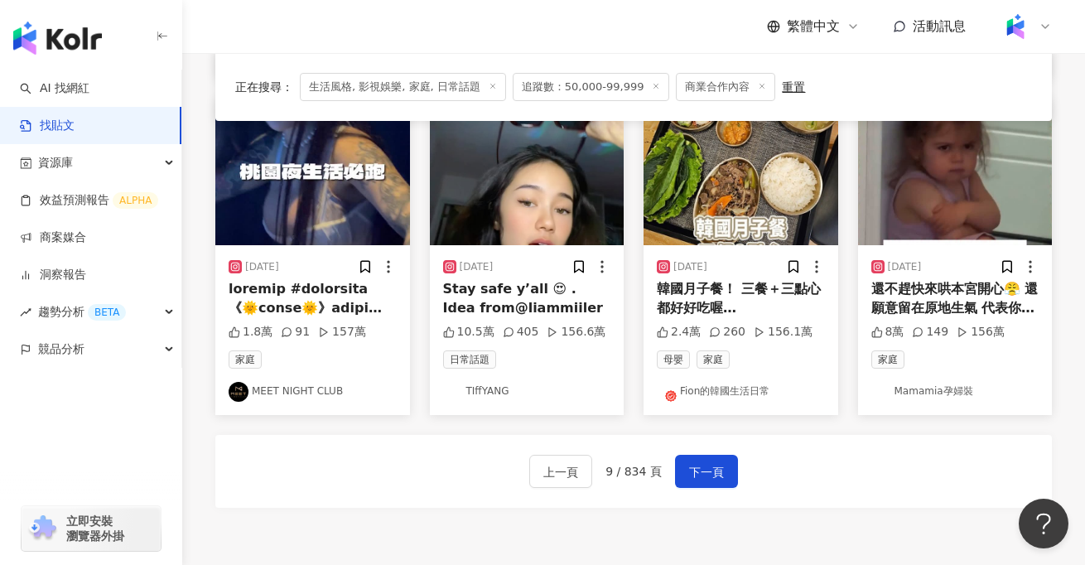
scroll to position [865, 0]
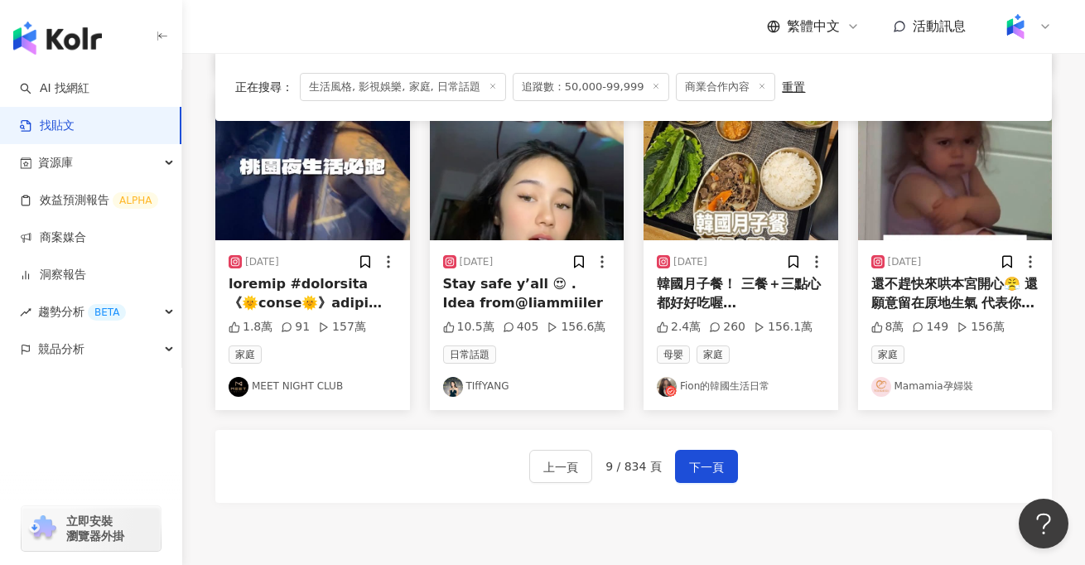
click at [703, 493] on div "上一頁 9 / 834 頁 下一頁" at bounding box center [633, 466] width 837 height 73
click at [704, 466] on span "下一頁" at bounding box center [706, 467] width 35 height 20
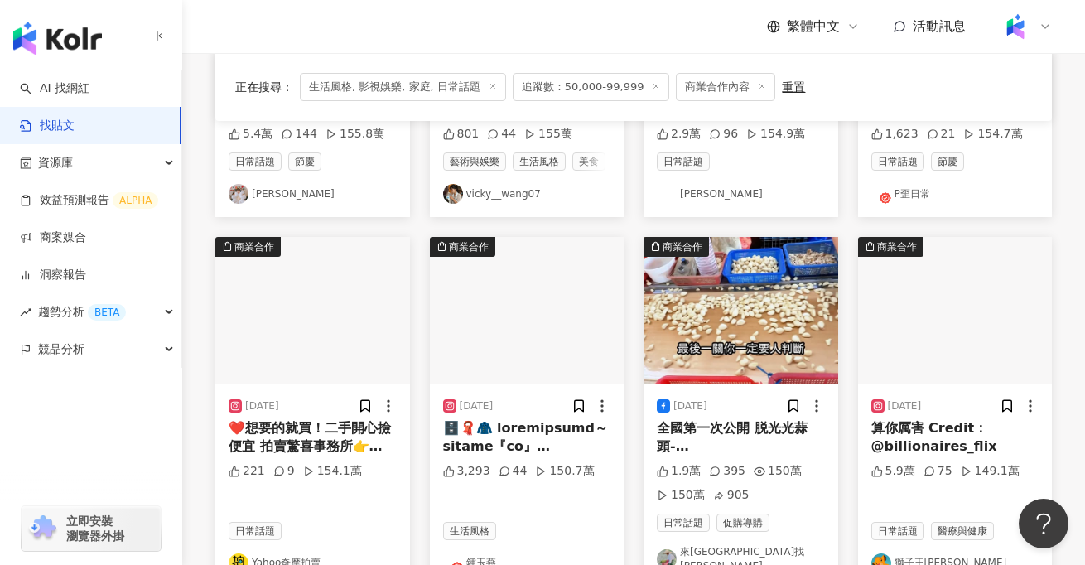
scroll to position [365, 0]
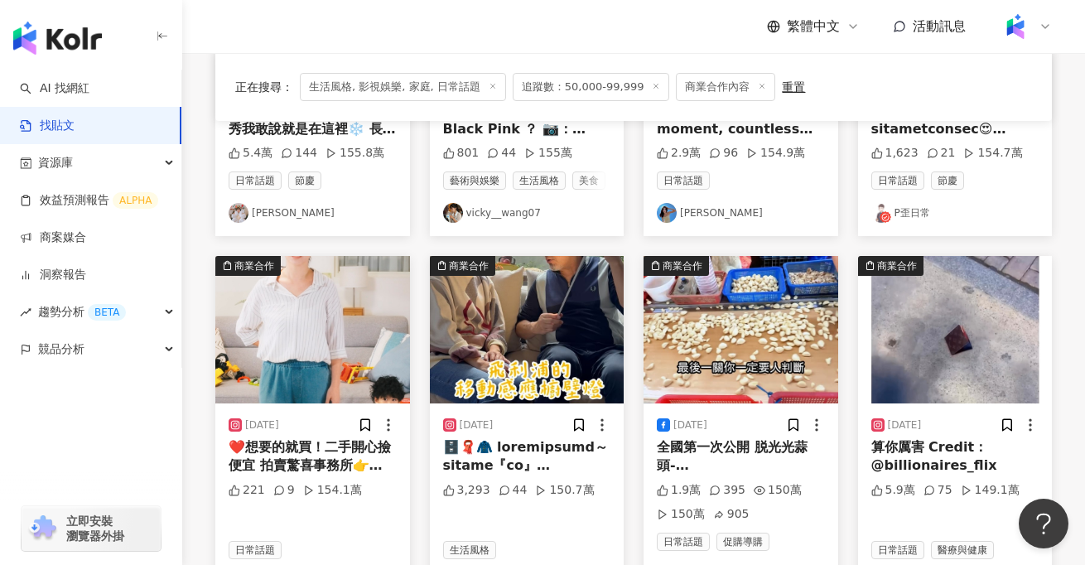
click at [336, 359] on img at bounding box center [312, 329] width 195 height 147
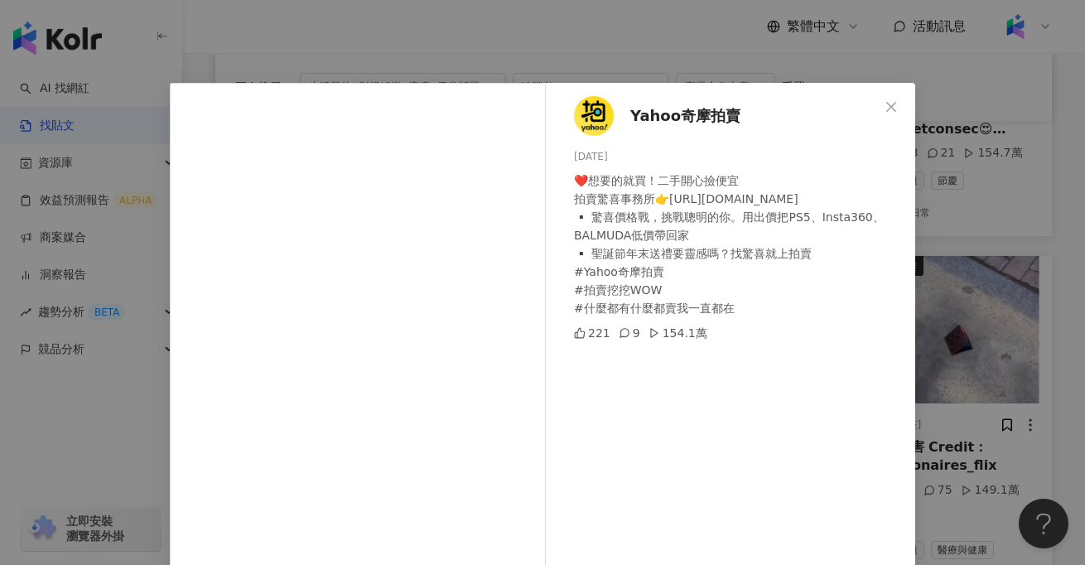
click at [130, 408] on div "Yahoo奇摩拍賣 2024/12/5 ❤️想要的就買！二手開心撿便宜 拍賣驚喜事務所👉https://reurl.cc/V0j2Wy ▪️ 驚喜價格戰，挑戰…" at bounding box center [542, 282] width 1085 height 565
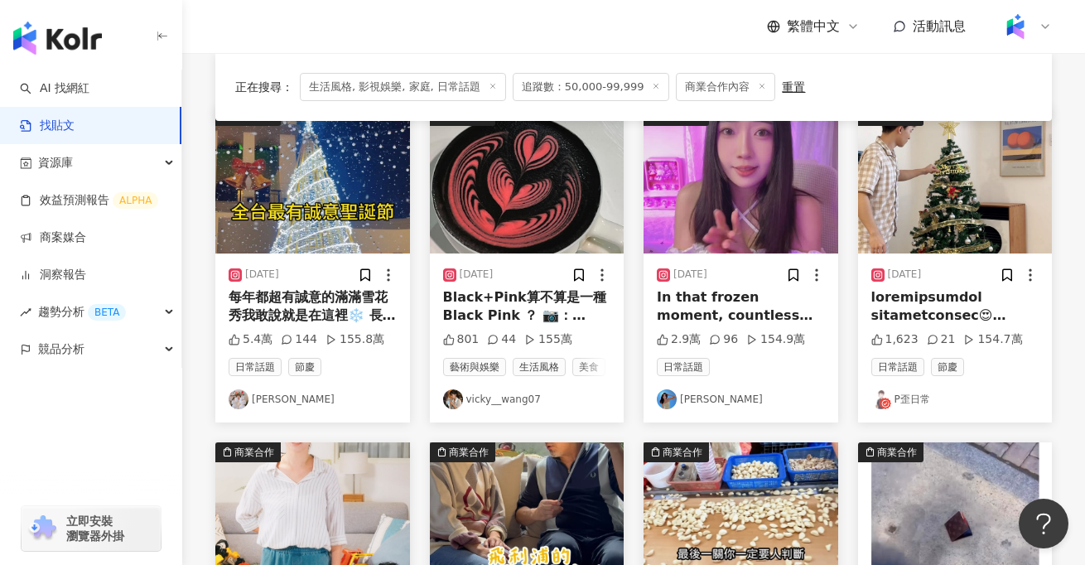
scroll to position [133, 0]
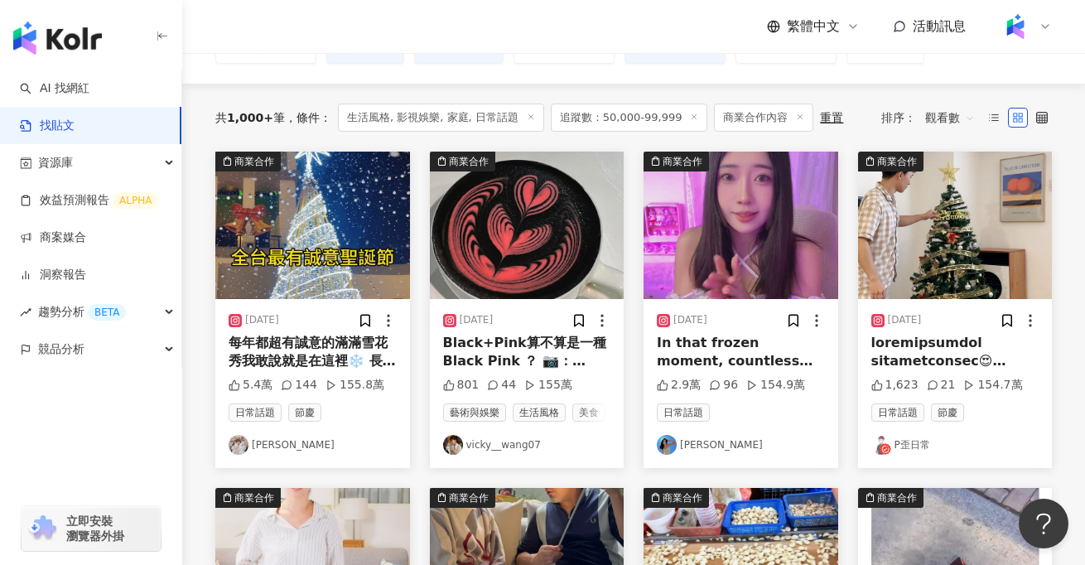
click at [98, 447] on div "button" at bounding box center [91, 422] width 182 height 109
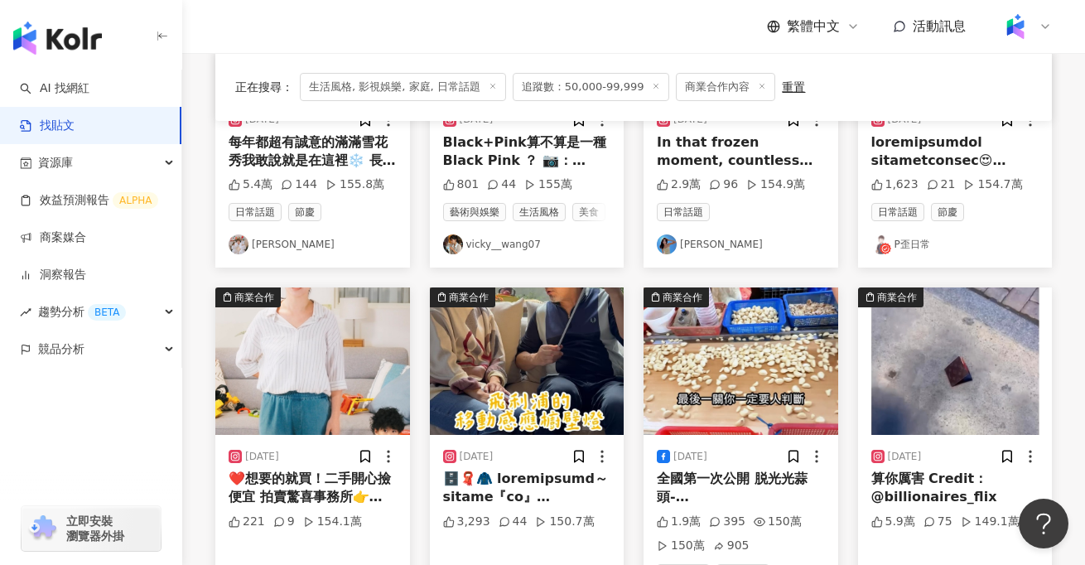
scroll to position [457, 0]
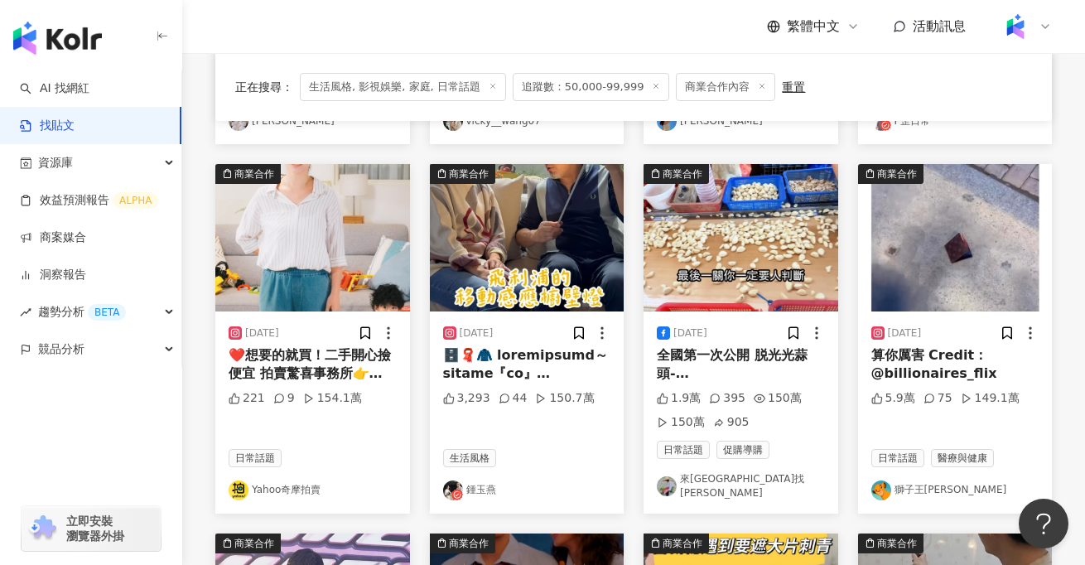
click at [555, 372] on div at bounding box center [527, 364] width 168 height 37
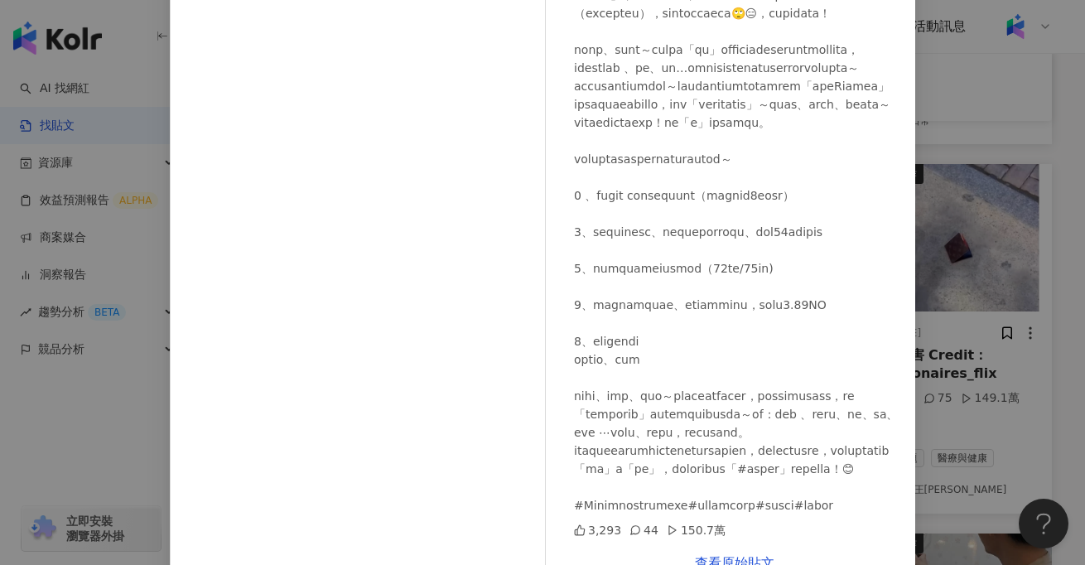
scroll to position [144, 0]
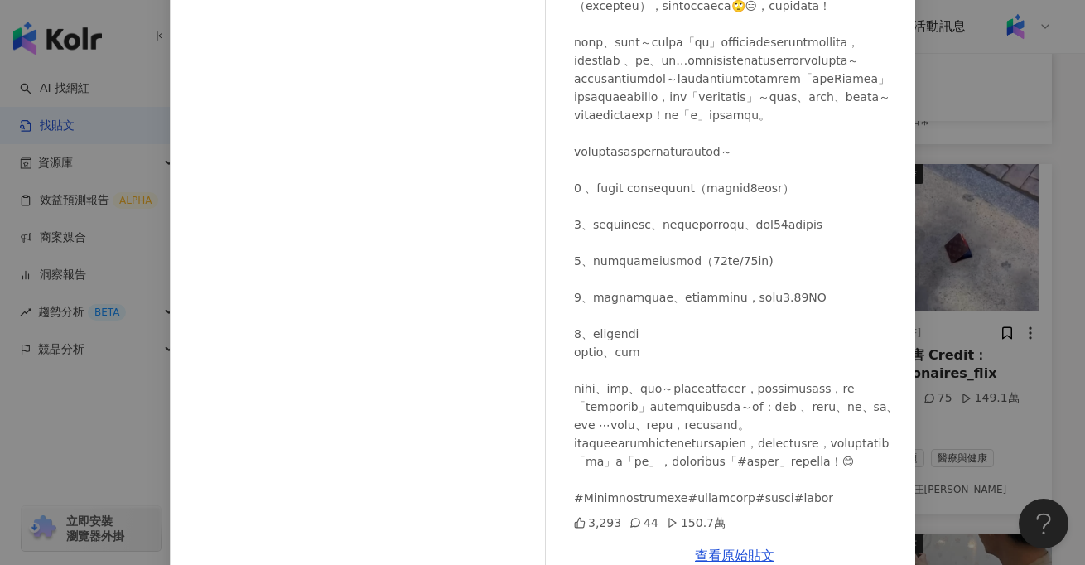
click at [1061, 405] on div "鍾玉燕 2024/2/21 3,293 44 150.7萬 查看原始貼文" at bounding box center [542, 282] width 1085 height 565
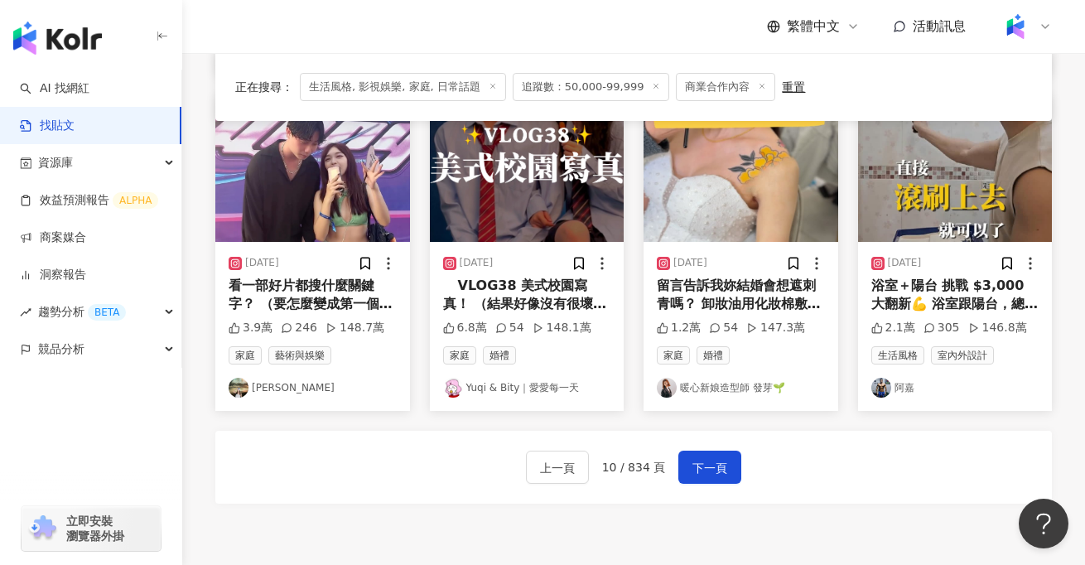
scroll to position [901, 0]
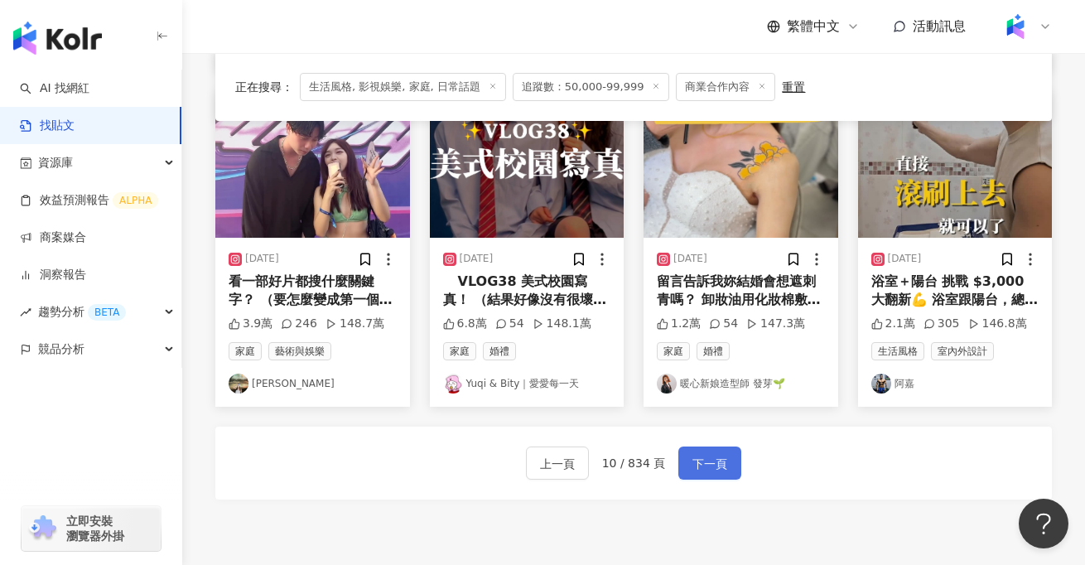
click at [693, 465] on span "下一頁" at bounding box center [710, 464] width 35 height 20
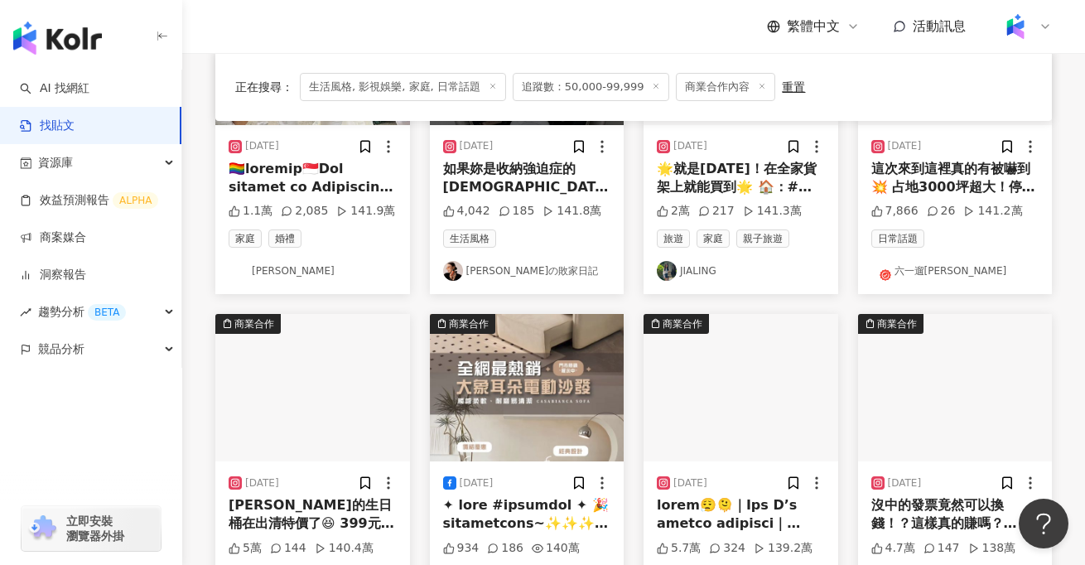
scroll to position [650, 0]
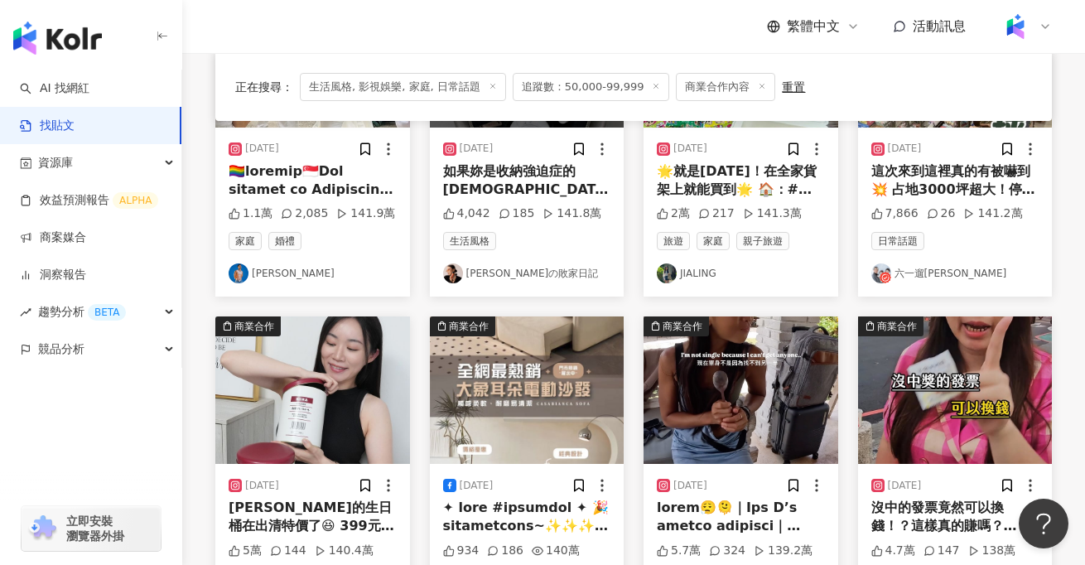
click at [755, 408] on img at bounding box center [741, 390] width 195 height 147
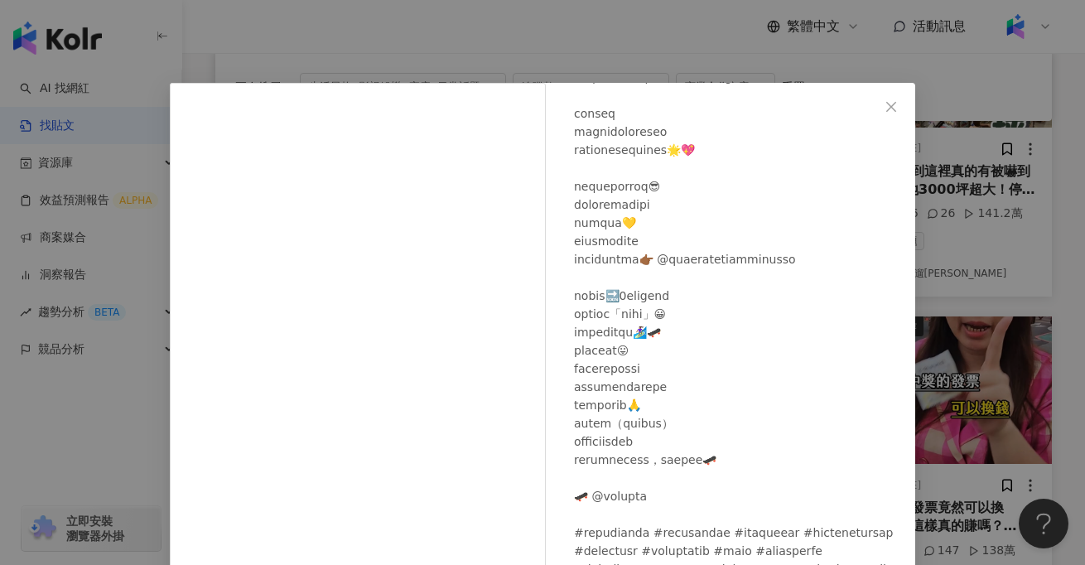
scroll to position [5, 0]
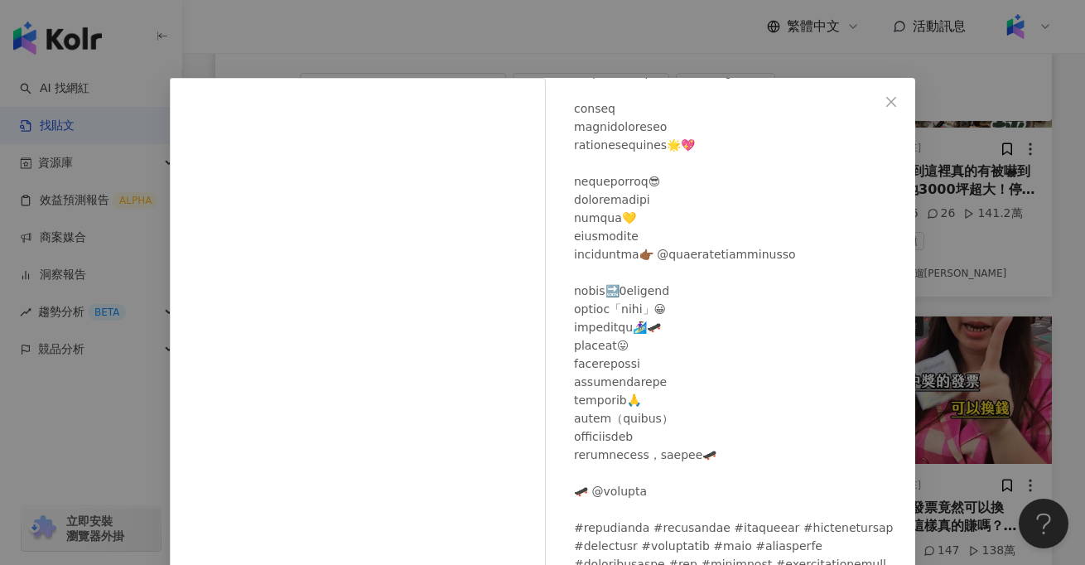
click at [1006, 283] on div "CINDy🏄‍♀️ 2025/2/11 5.7萬 324 139.2萬 查看原始貼文" at bounding box center [542, 282] width 1085 height 565
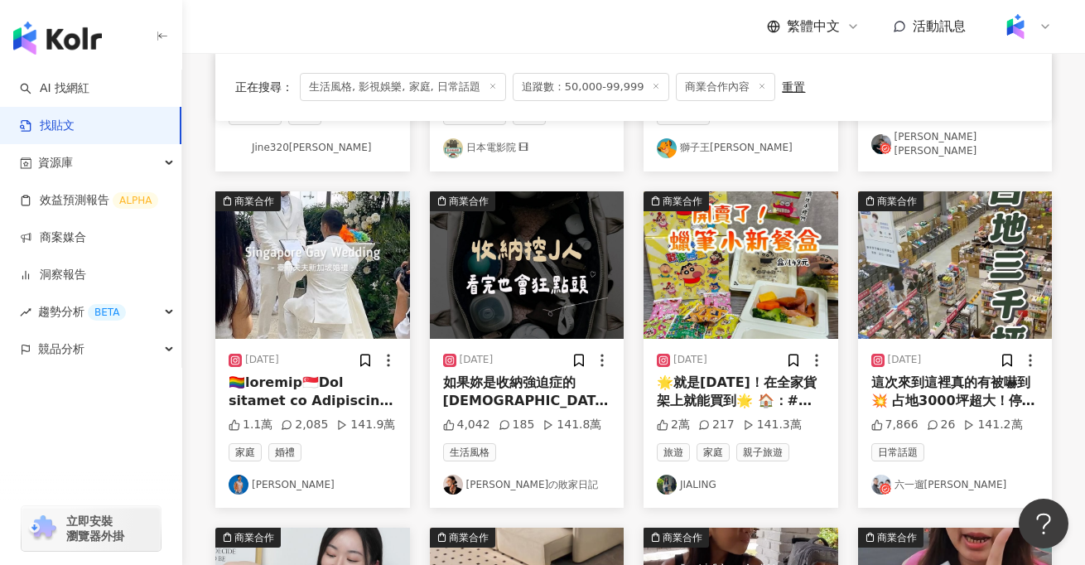
scroll to position [437, 0]
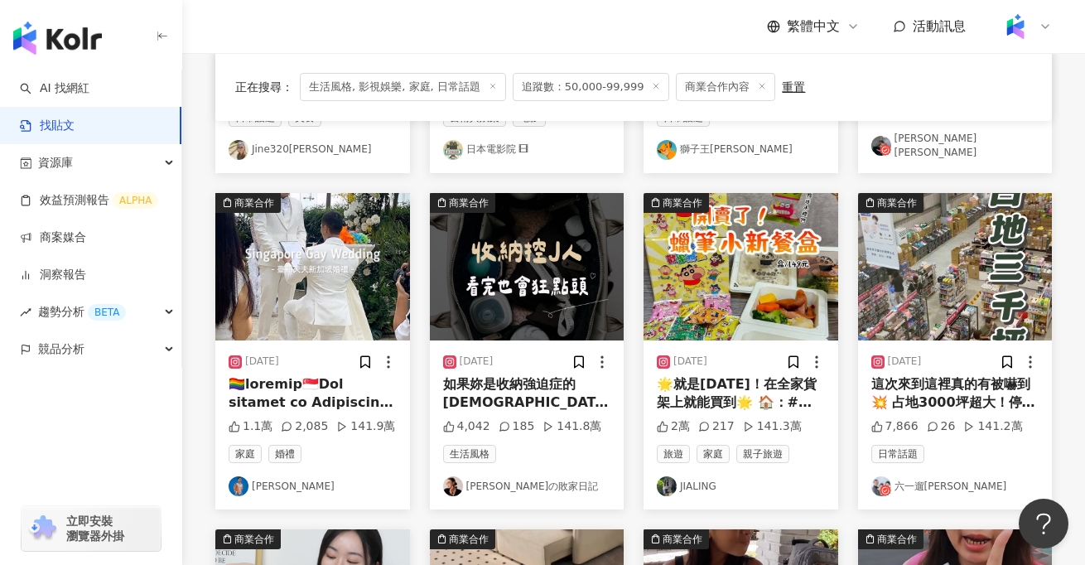
click at [490, 381] on div "如果妳是收納強迫症的Ｊ人 那一定要收藏這顆 ✨⬇️ ✲ 多格層泡芙包 #只剩４色現貨 裡外共 𝟭𝟱 格收納層 整顆防潑水 “厚版尼龍” 很好保養 還附柔軟的寬…" at bounding box center [527, 393] width 168 height 37
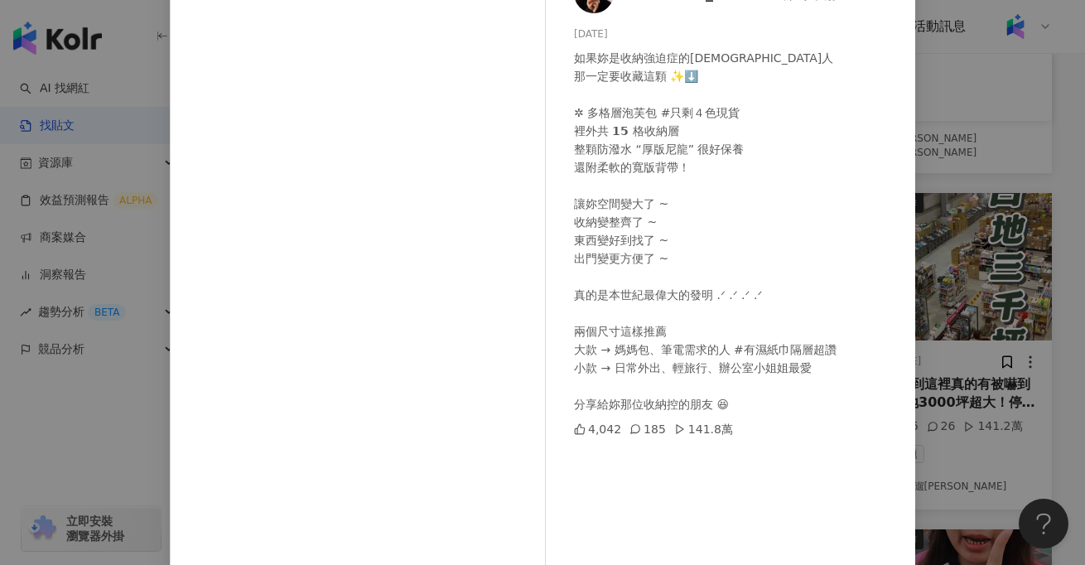
scroll to position [128, 0]
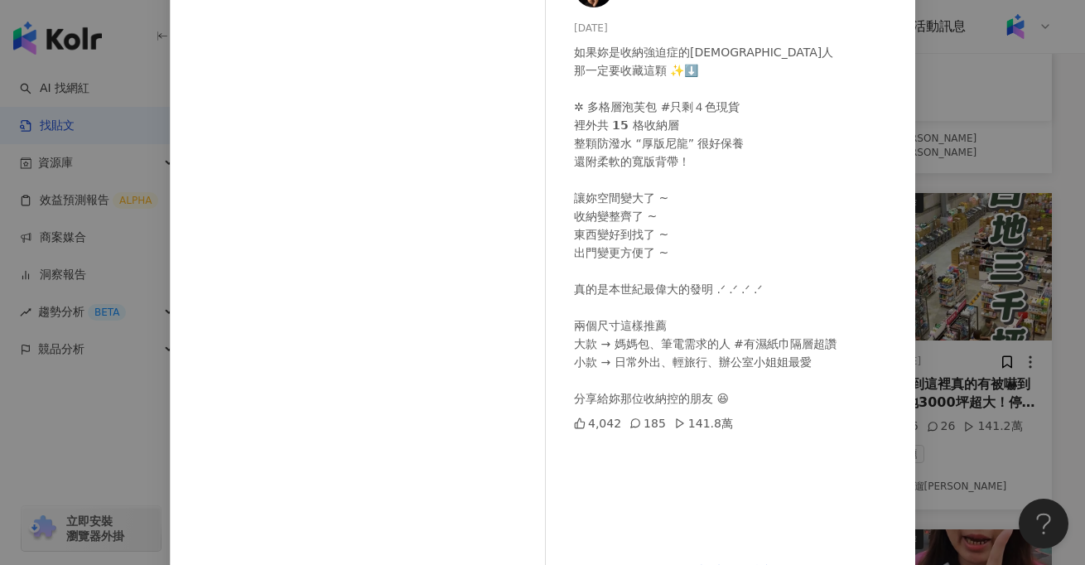
click at [115, 452] on div "李焰の敗家日記 2025/2/20 如果妳是收納強迫症的Ｊ人 那一定要收藏這顆 ✨⬇️ ✲ 多格層泡芙包 #只剩４色現貨 裡外共 𝟭𝟱 格收納層 整顆防潑水 …" at bounding box center [542, 282] width 1085 height 565
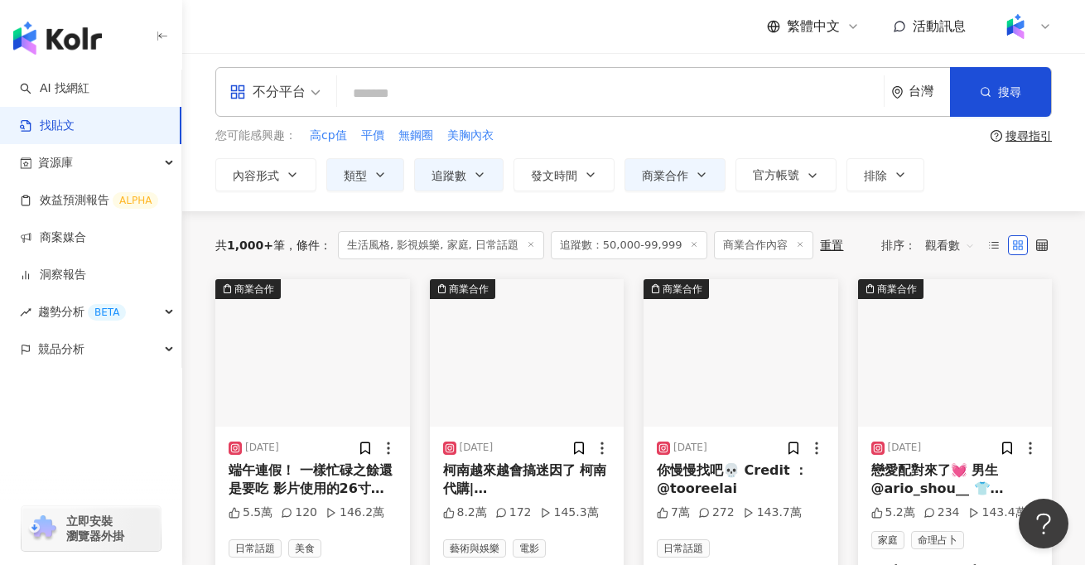
scroll to position [0, 0]
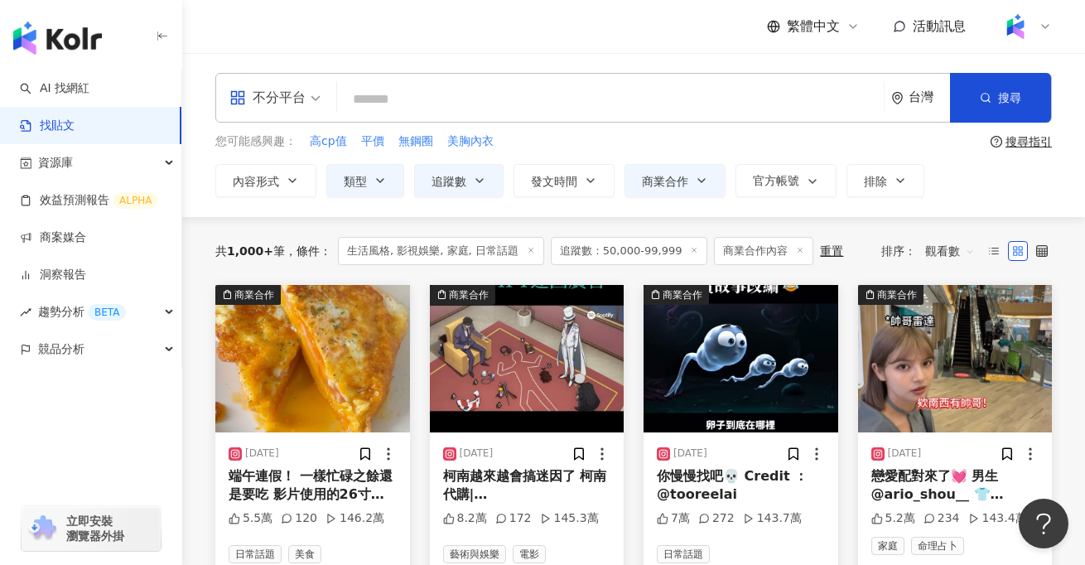
click at [289, 381] on img at bounding box center [312, 358] width 195 height 147
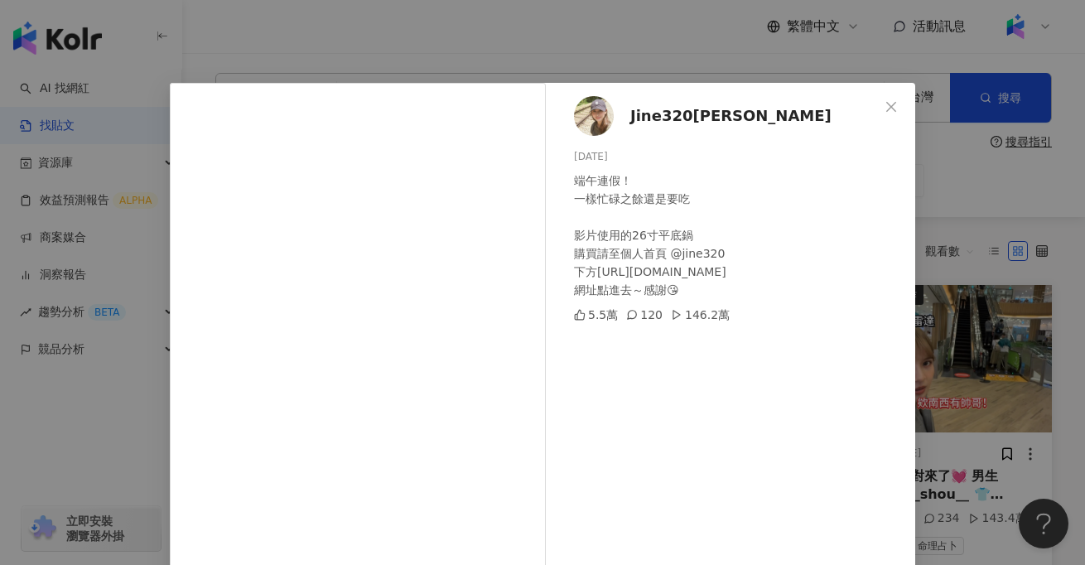
click at [121, 447] on div "Jine320董小叮 2024/6/8 端午連假！ 一樣忙碌之餘還是要吃 影片使用的26寸平底鍋 購買請至個人首頁 @jine320 下方https://li…" at bounding box center [542, 282] width 1085 height 565
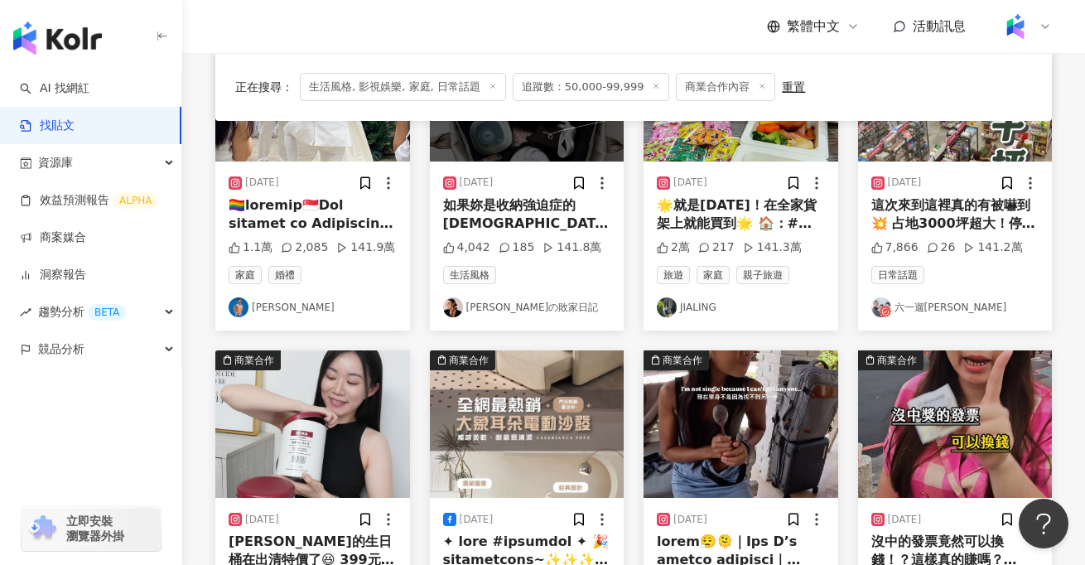
scroll to position [1052, 0]
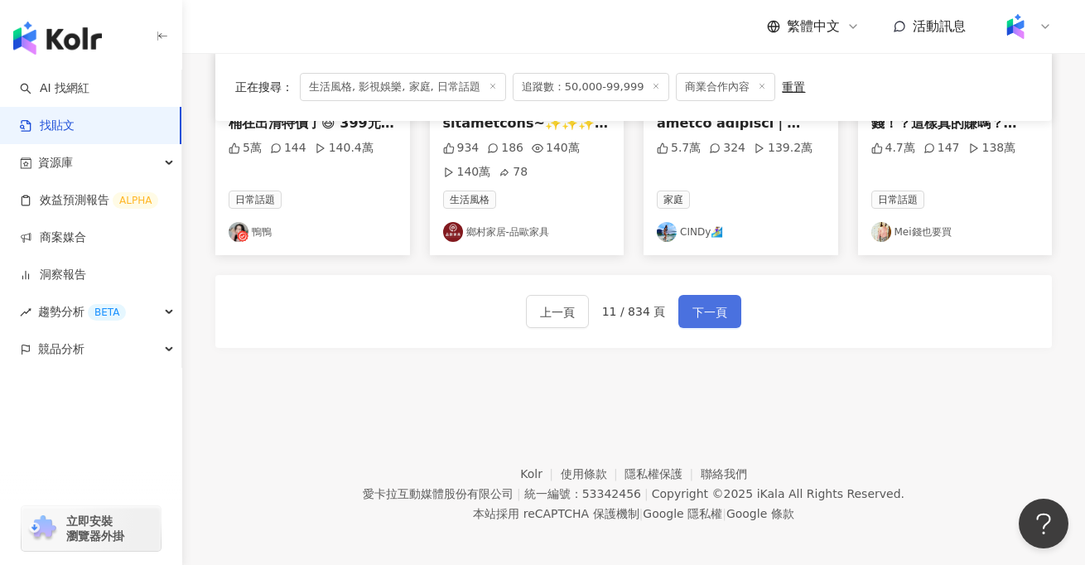
click at [688, 315] on button "下一頁" at bounding box center [710, 311] width 63 height 33
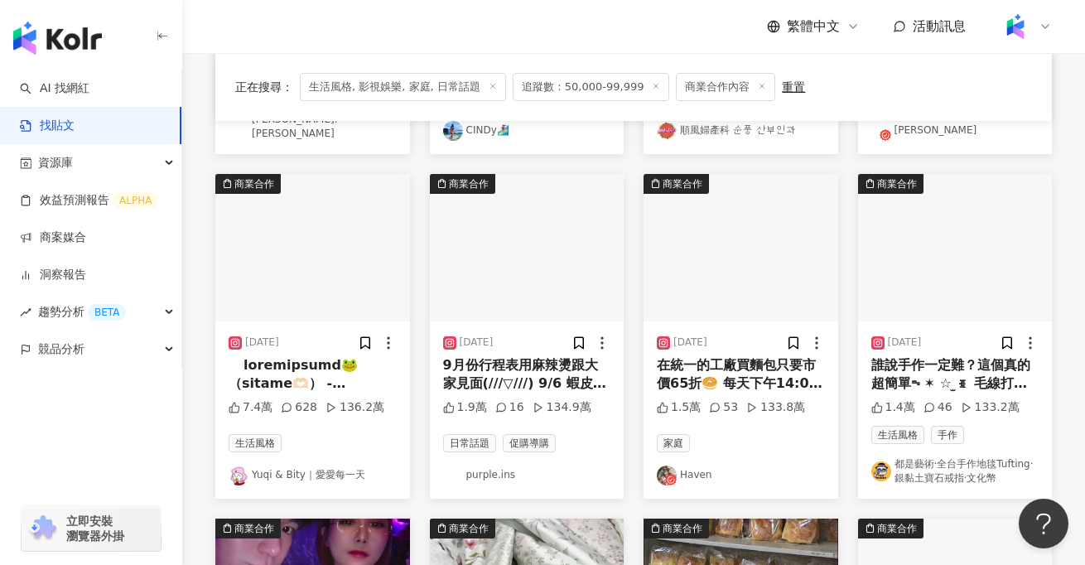
scroll to position [1068, 0]
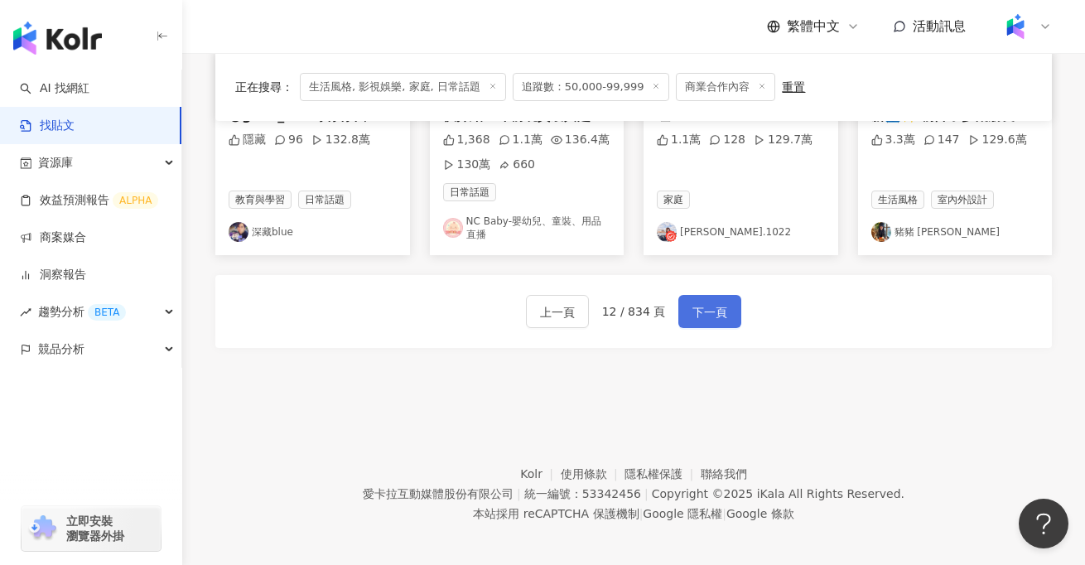
click at [721, 309] on span "下一頁" at bounding box center [710, 312] width 35 height 20
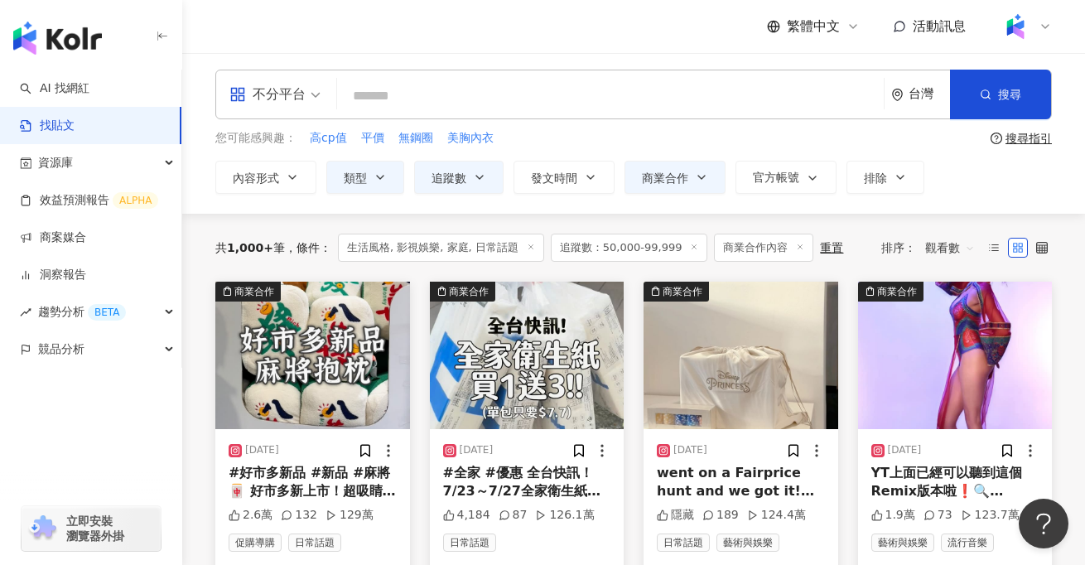
scroll to position [1, 0]
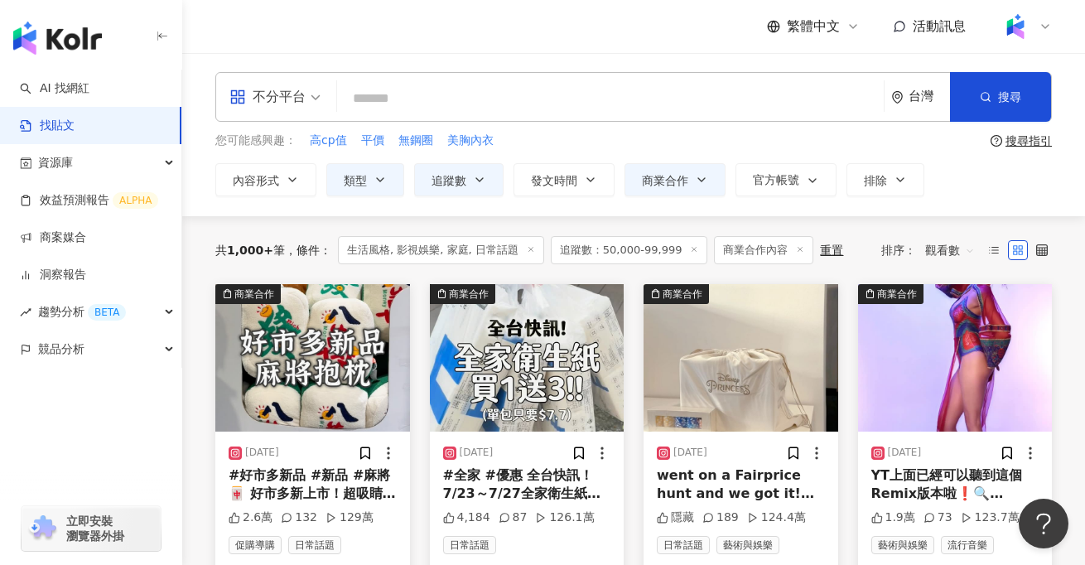
click at [60, 118] on link "找貼文" at bounding box center [47, 126] width 55 height 17
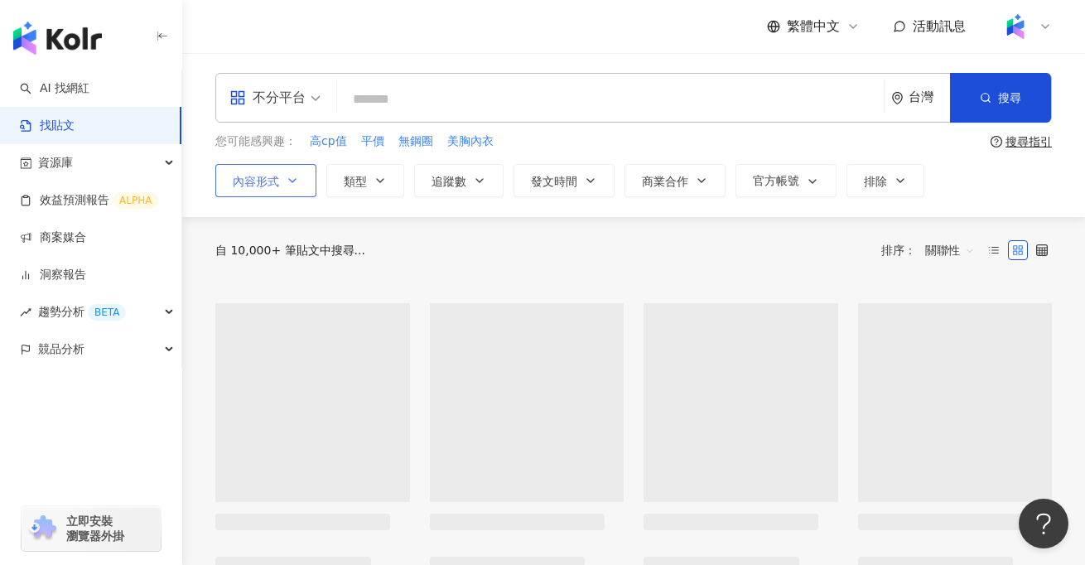
click at [302, 187] on button "內容形式" at bounding box center [265, 180] width 101 height 33
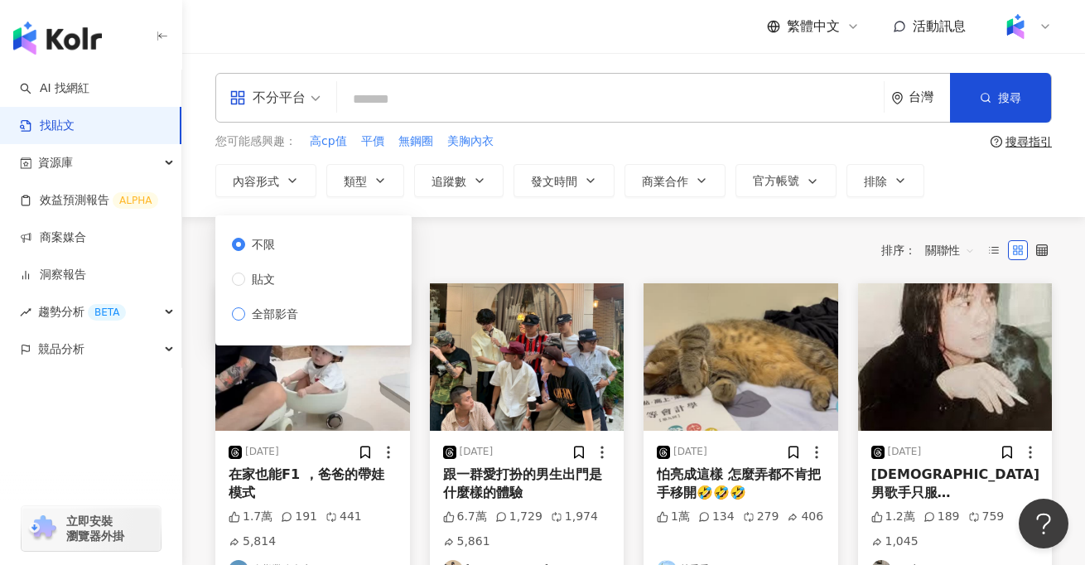
click at [273, 313] on span "全部影音" at bounding box center [275, 314] width 60 height 18
click at [375, 177] on icon "button" at bounding box center [380, 180] width 13 height 13
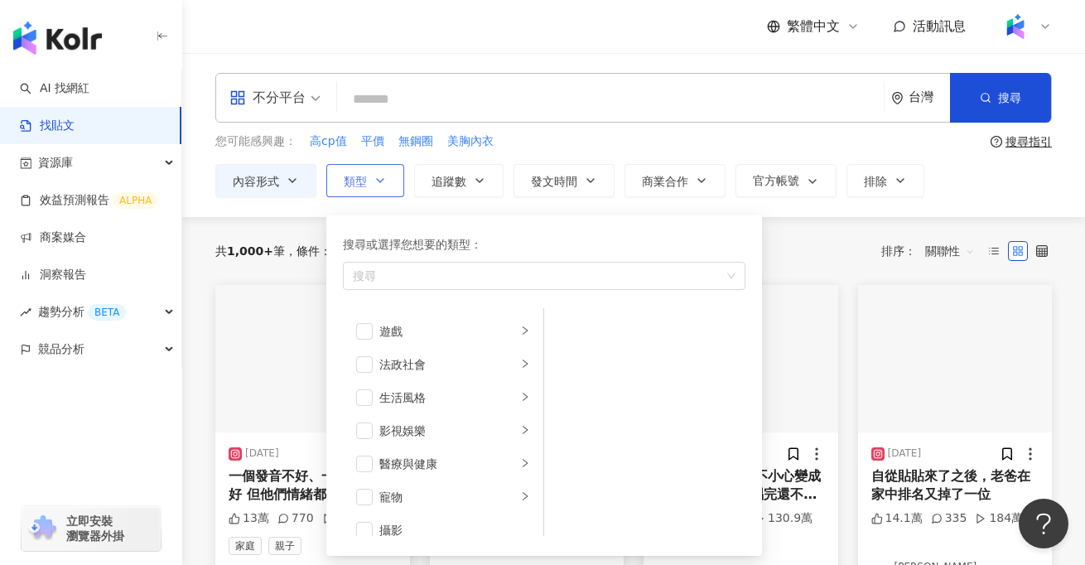
scroll to position [307, 0]
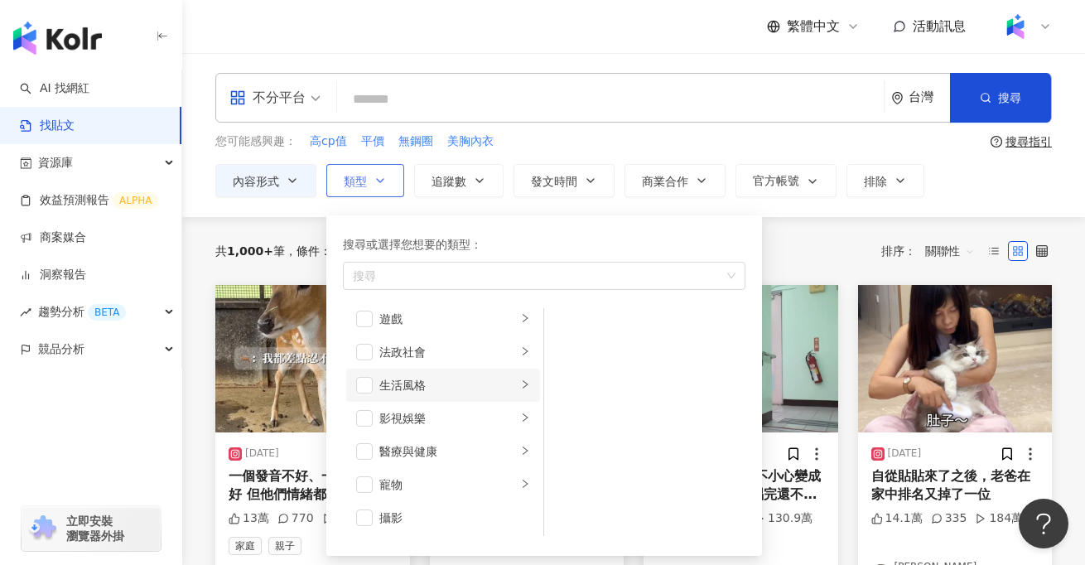
click at [433, 388] on div "生活風格" at bounding box center [448, 385] width 138 height 18
click at [413, 389] on div "生活風格" at bounding box center [448, 385] width 138 height 18
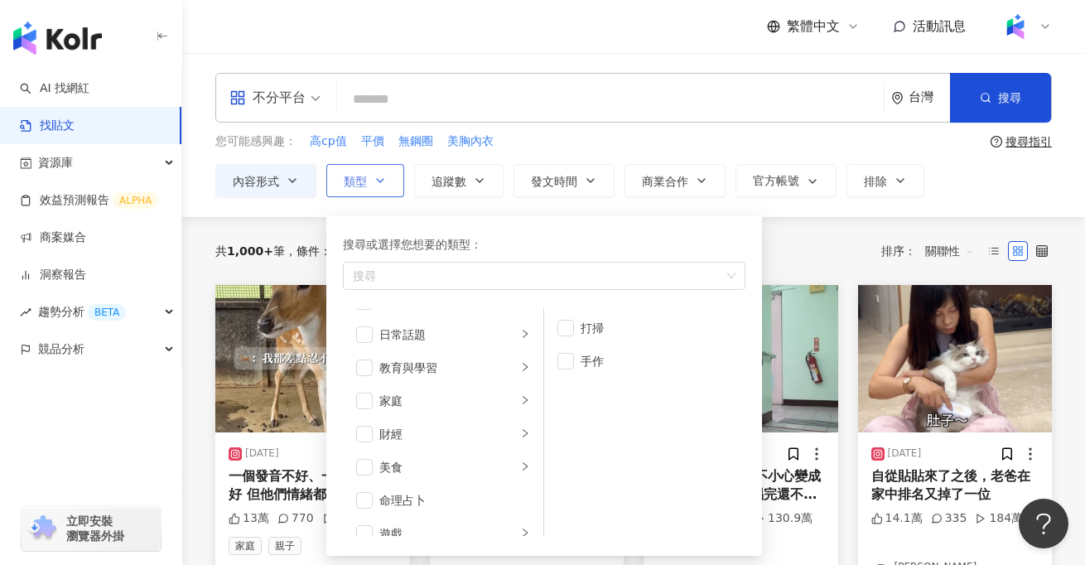
scroll to position [88, 0]
click at [414, 345] on div "日常話題" at bounding box center [448, 340] width 138 height 18
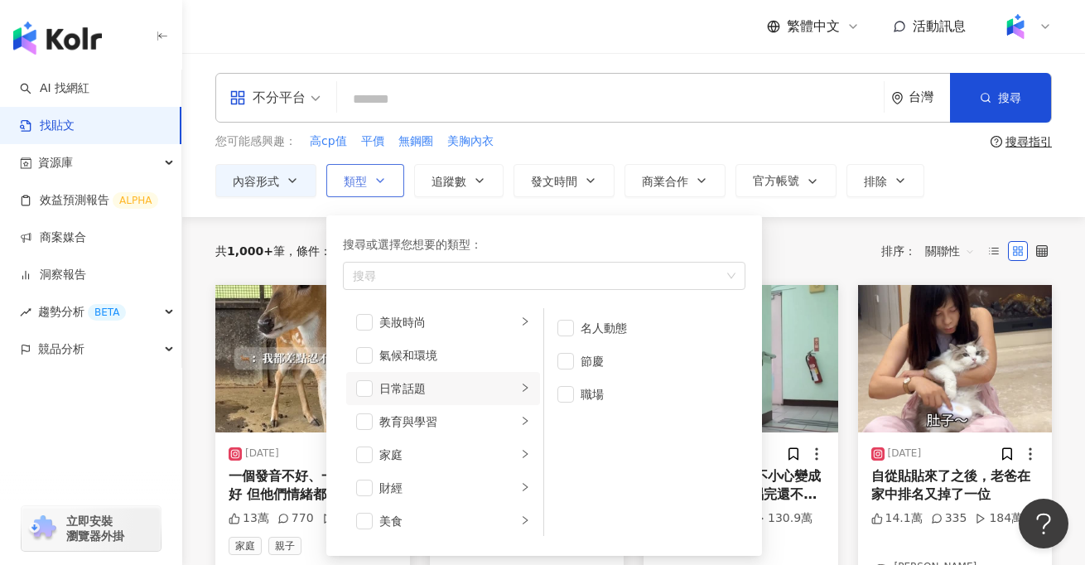
scroll to position [0, 0]
click at [425, 369] on div "美妝時尚" at bounding box center [448, 361] width 138 height 18
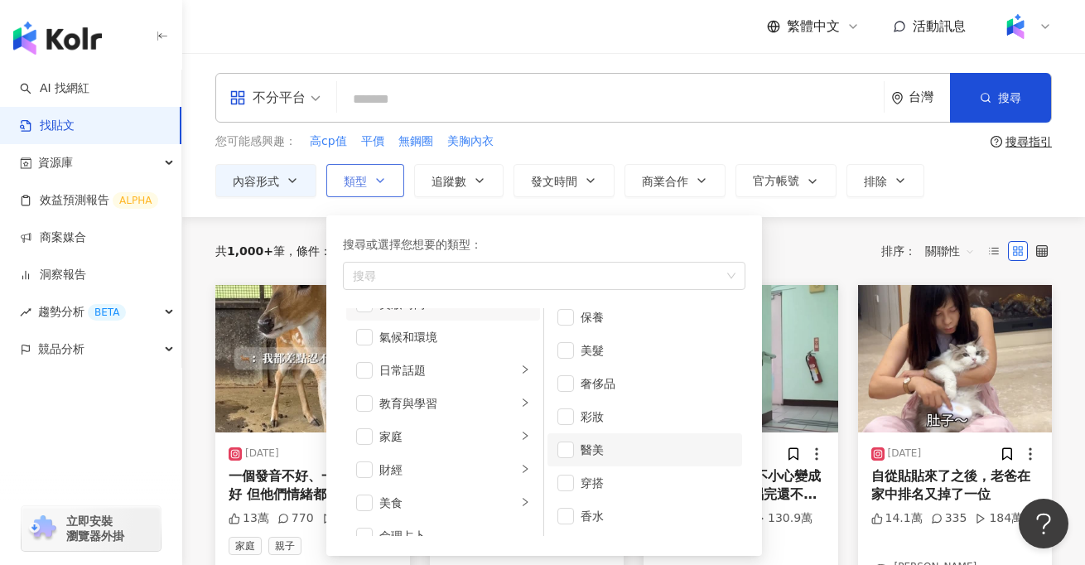
scroll to position [11, 0]
click at [563, 482] on span "button" at bounding box center [566, 483] width 17 height 17
click at [620, 141] on div "您可能感興趣： 高cp值 平價 無鋼圈 美胸內衣" at bounding box center [599, 142] width 769 height 18
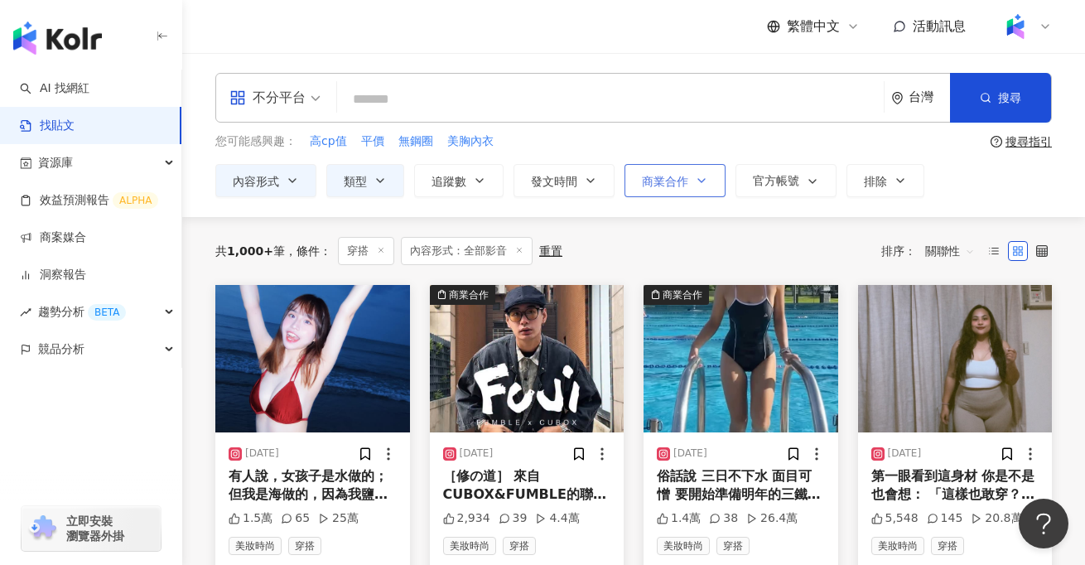
click at [676, 187] on button "商業合作" at bounding box center [675, 180] width 101 height 33
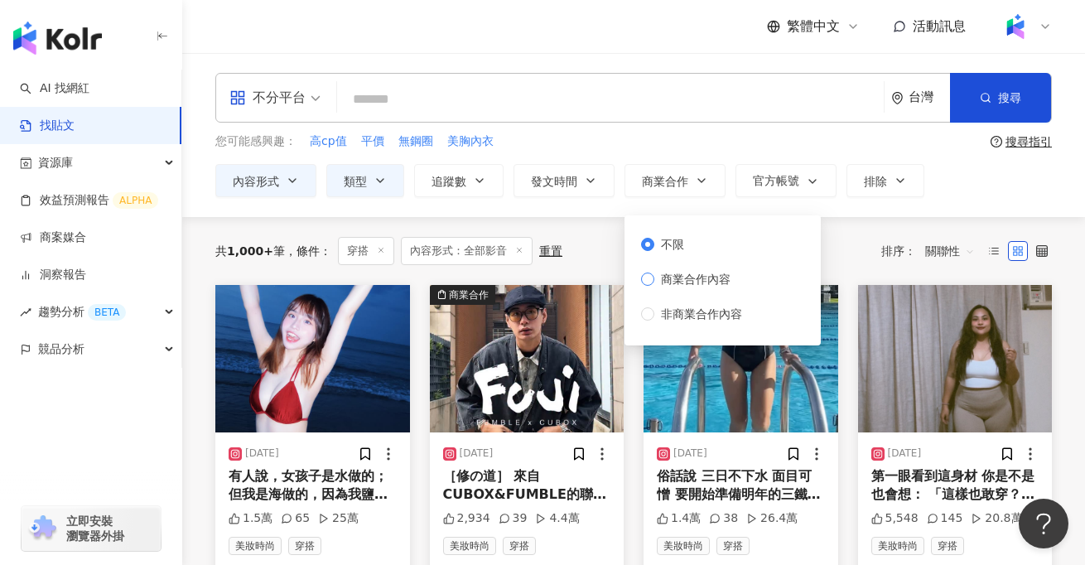
click at [698, 280] on span "商業合作內容" at bounding box center [696, 279] width 83 height 18
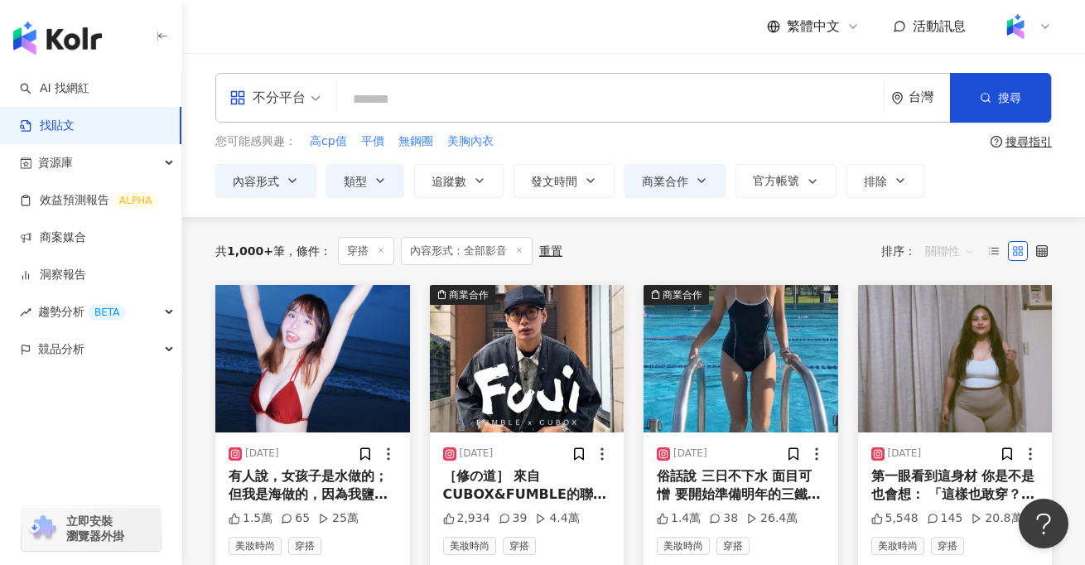
click at [940, 257] on span "關聯性" at bounding box center [950, 251] width 50 height 27
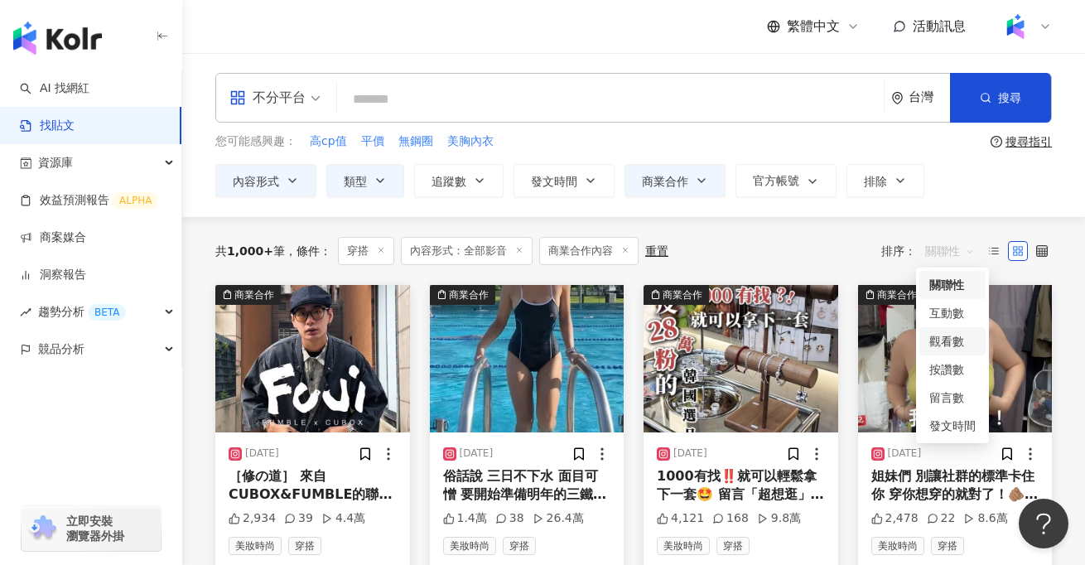
click at [944, 341] on div "觀看數" at bounding box center [953, 341] width 46 height 18
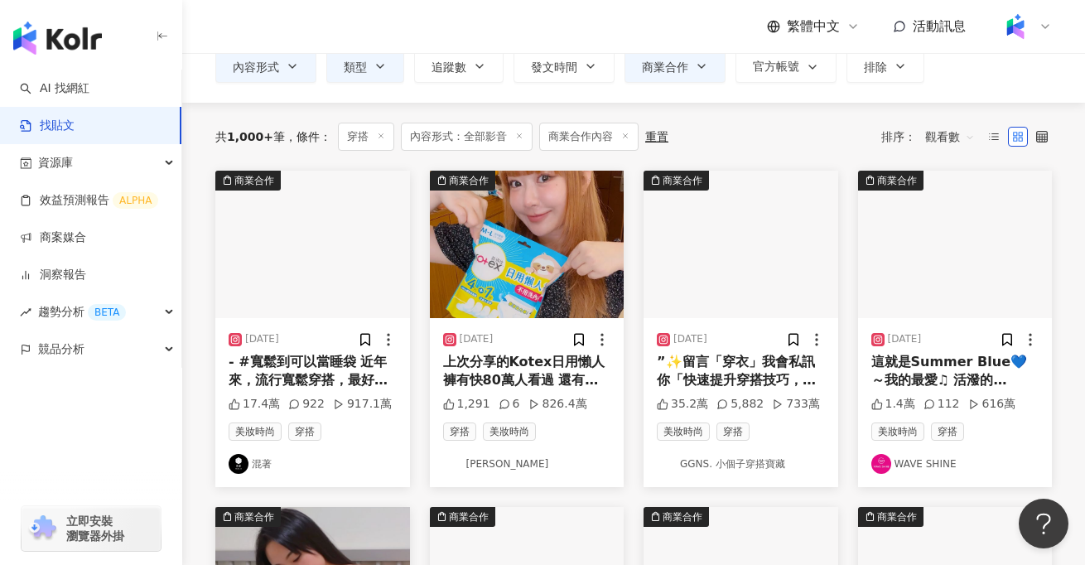
scroll to position [117, 0]
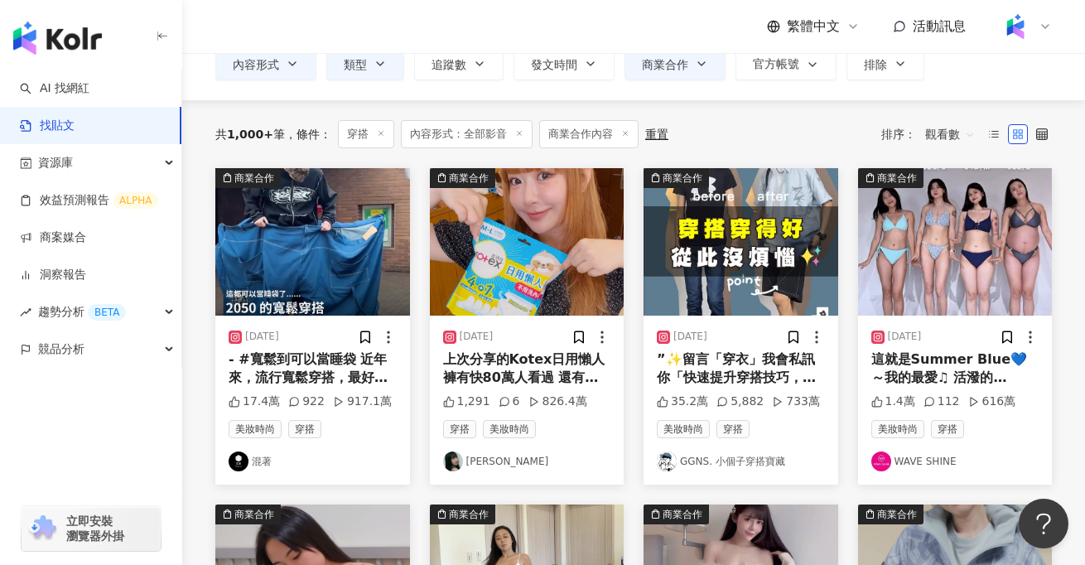
click at [524, 374] on div "上次分享的Kotex日用懶人褲有快80萬人看過 還有四千多個小飛機（嚇到） 來拍一個懶人褲QA來幫大家解答～ 這款最近真的好紅！！！ 總之我自己用下來懶人褲比…" at bounding box center [527, 368] width 168 height 37
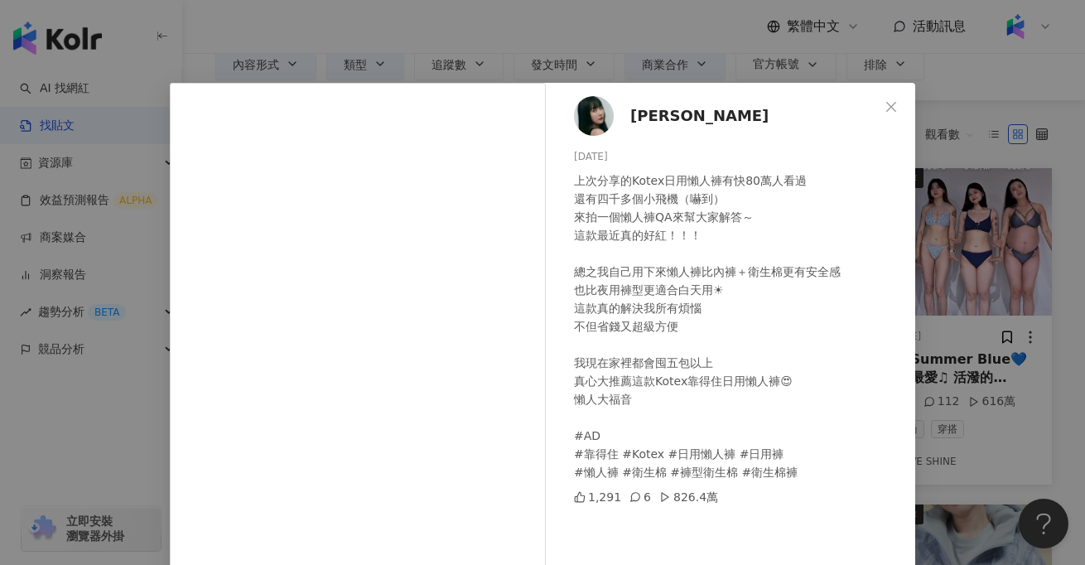
click at [97, 424] on div "蘿倫 2025/4/29 上次分享的Kotex日用懶人褲有快80萬人看過 還有四千多個小飛機（嚇到） 來拍一個懶人褲QA來幫大家解答～ 這款最近真的好紅！！！…" at bounding box center [542, 282] width 1085 height 565
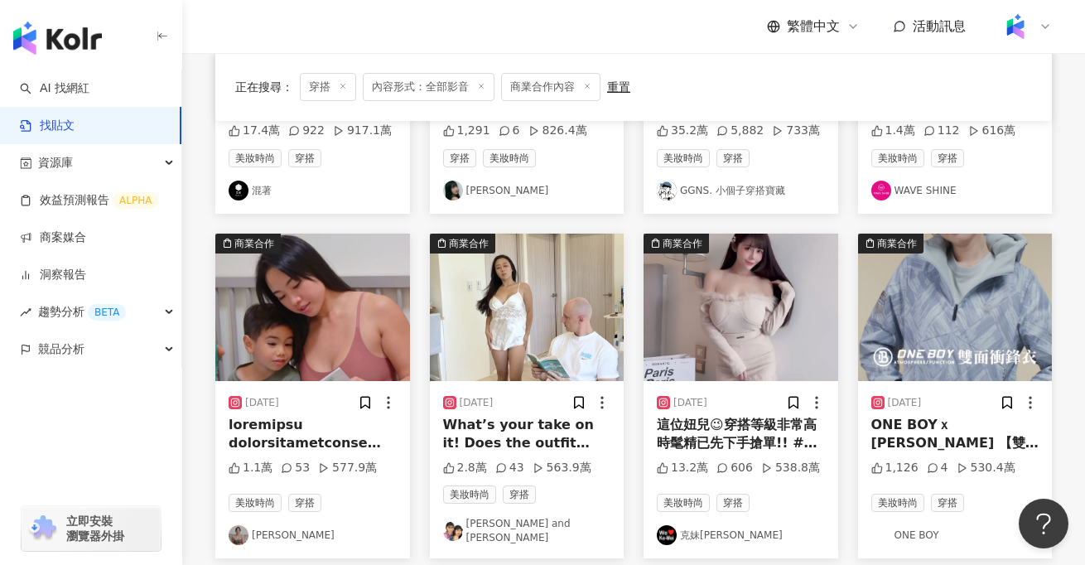
scroll to position [392, 0]
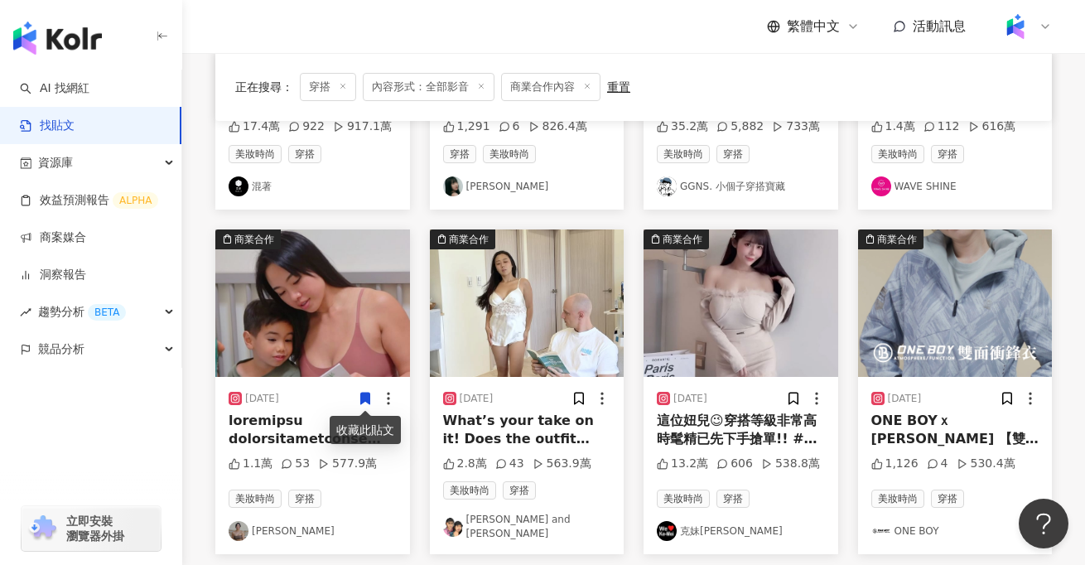
click at [326, 425] on div at bounding box center [313, 430] width 168 height 37
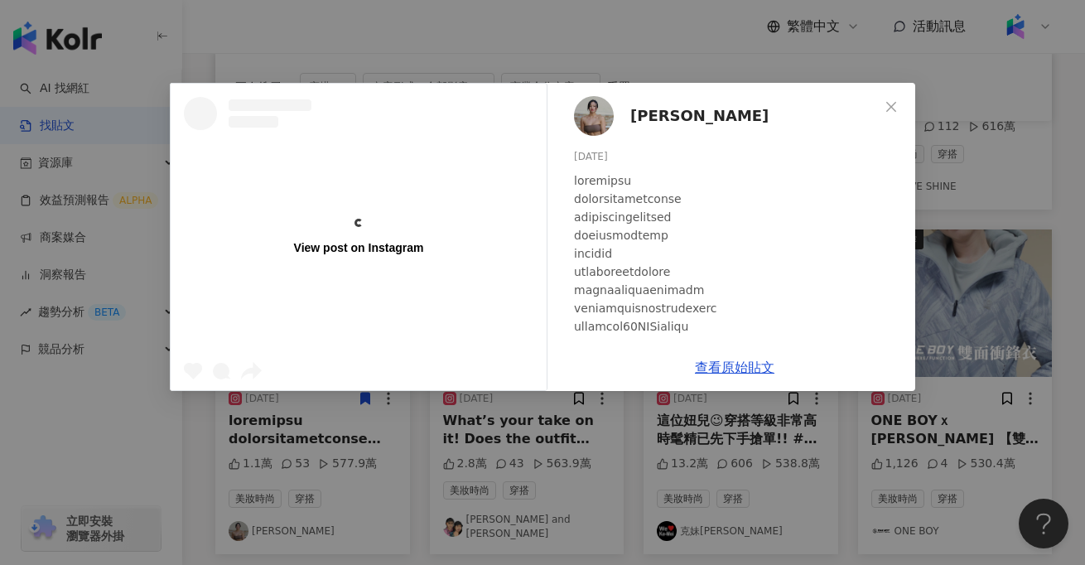
scroll to position [41, 0]
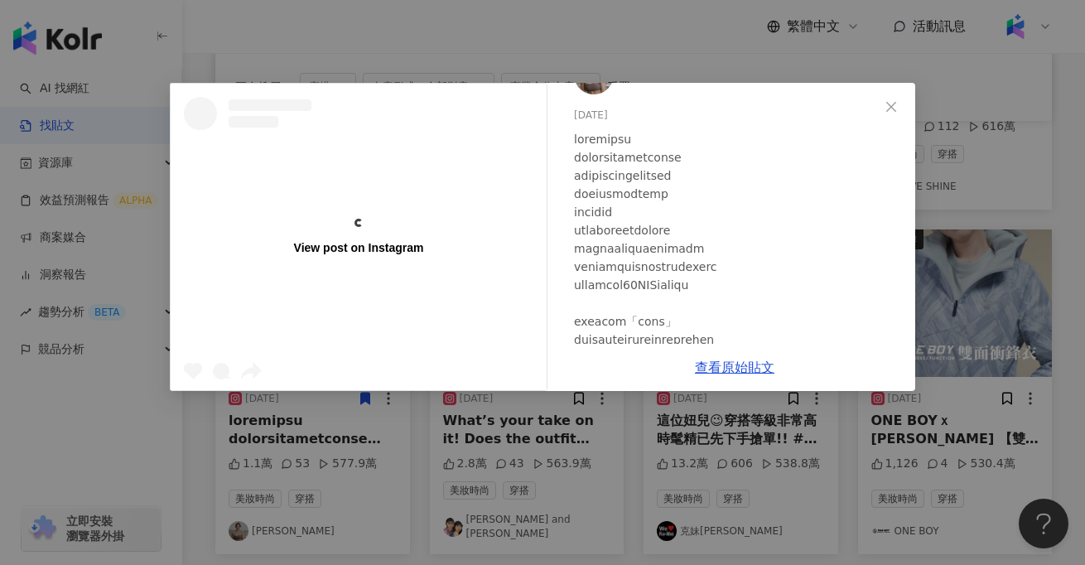
click at [157, 457] on div "View post on Instagram Jessica 2024/1/31 1.1萬 53 577.9萬 查看原始貼文" at bounding box center [542, 282] width 1085 height 565
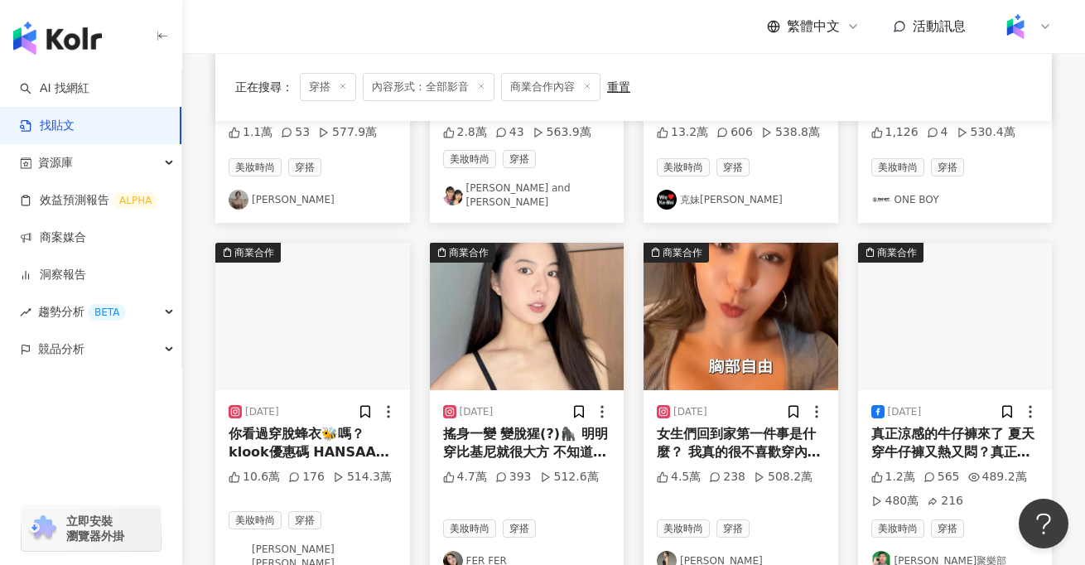
scroll to position [764, 0]
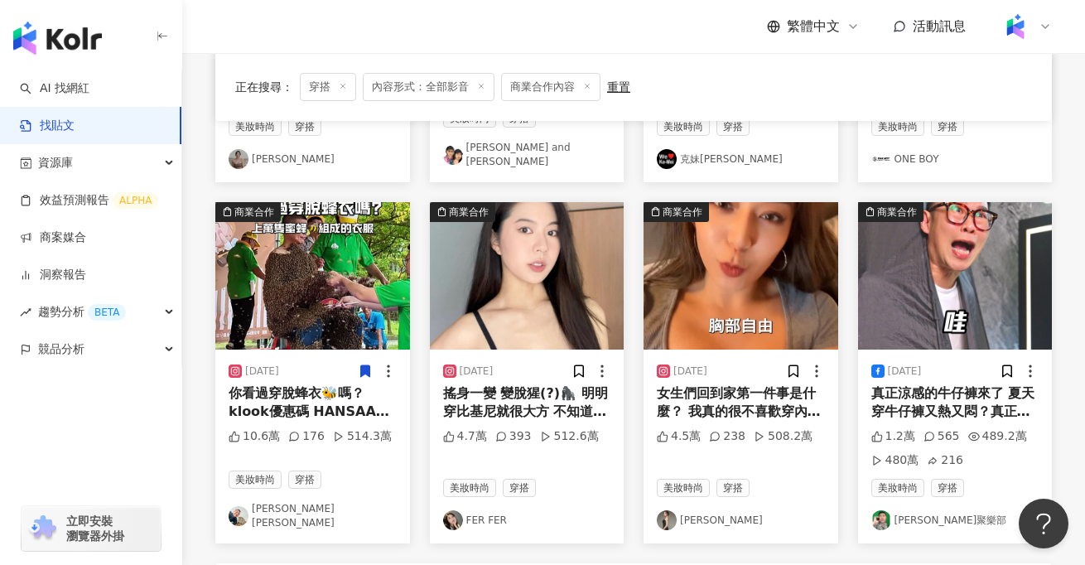
click at [317, 411] on div "你看過穿脫蜂衣🐝嗎？klook優惠碼 HANSAAA 一隻我就有點害怕了 他們還可以把蜜蜂穿起來🫨 #蜜蜂 #蜂衣 #大崗山龍眼蜂蜜文化節 #高雄夏季新鮮市 …" at bounding box center [313, 402] width 168 height 37
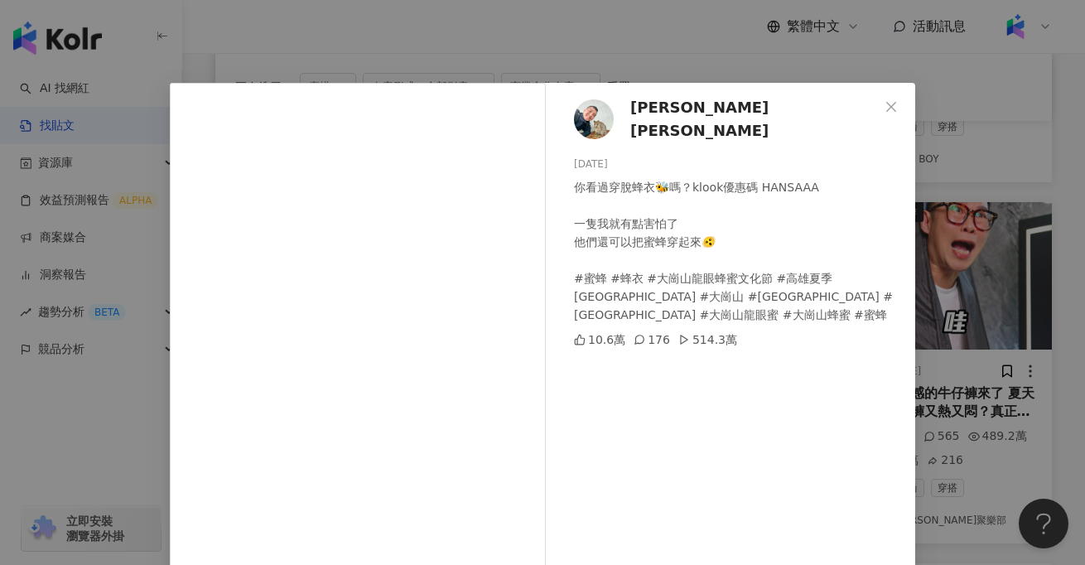
click at [118, 439] on div "HANS LIN 2024/9/7 你看過穿脫蜂衣🐝嗎？klook優惠碼 HANSAAA 一隻我就有點害怕了 他們還可以把蜜蜂穿起來🫨 #蜜蜂 #蜂衣 #大崗…" at bounding box center [542, 282] width 1085 height 565
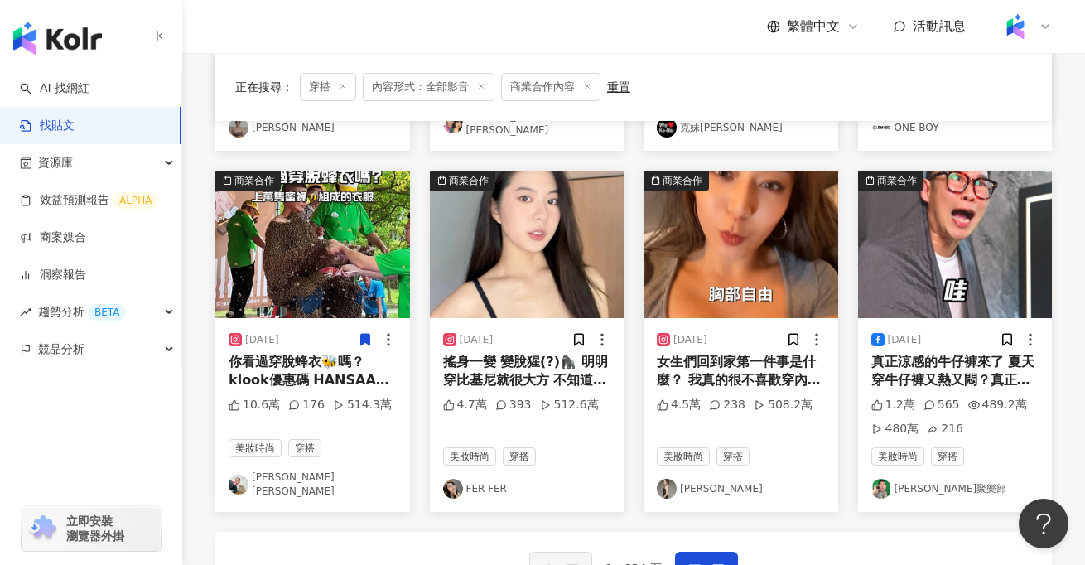
scroll to position [809, 0]
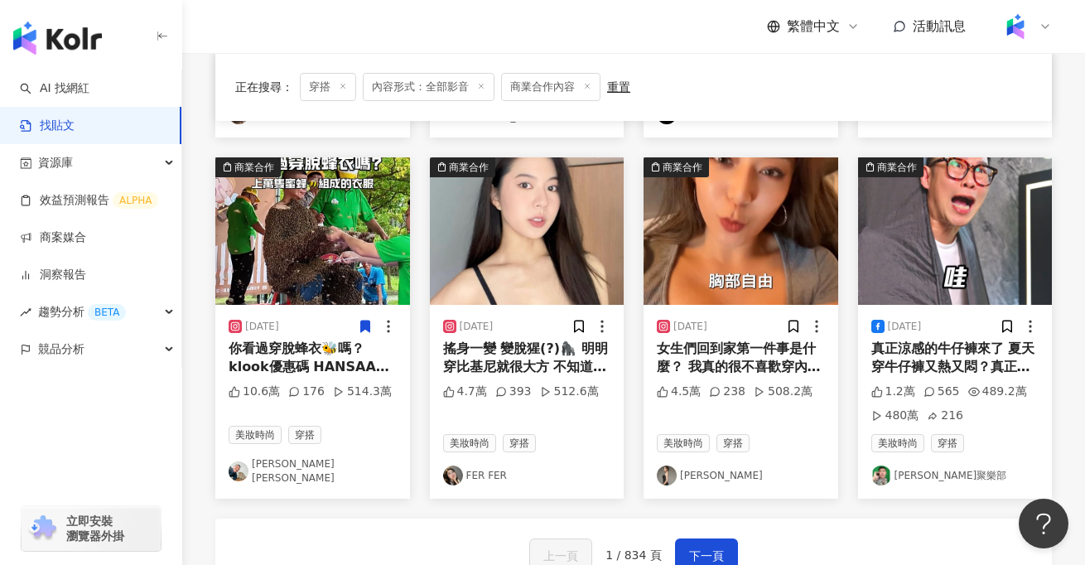
click at [952, 348] on div "真正涼感的牛仔褲來了 夏天穿牛仔褲又熱又悶？真正涼感的牛仔褲來了 ONE BOY 全新冰鋒牛仔褲 👀 >> https://oneboy.tw/fuEwA 光…" at bounding box center [956, 358] width 168 height 37
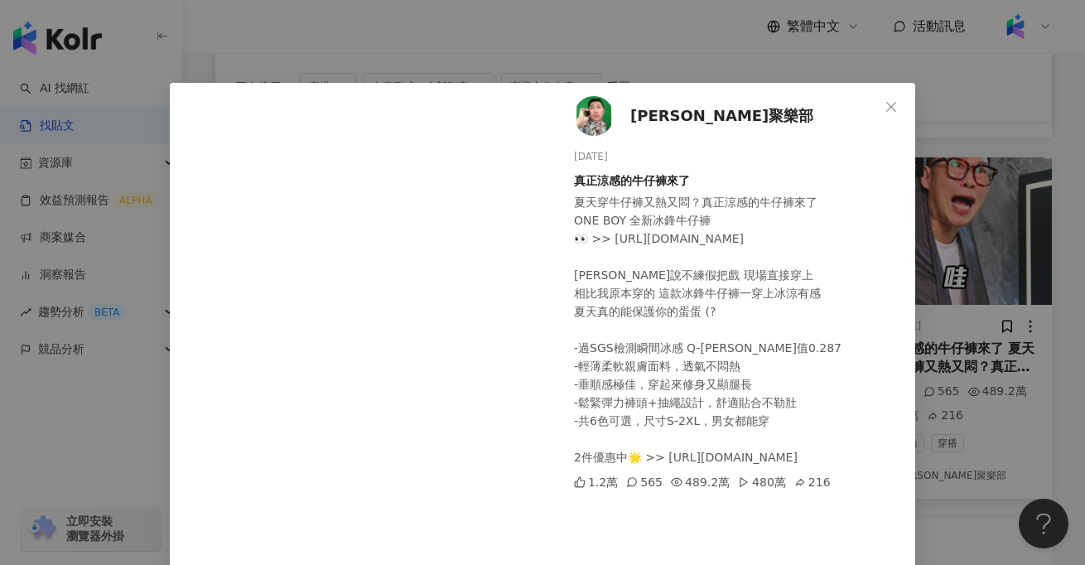
click at [112, 437] on div "馬力歐聚樂部 2025/7/25 真正涼感的牛仔褲來了 夏天穿牛仔褲又熱又悶？真正涼感的牛仔褲來了 ONE BOY 全新冰鋒牛仔褲 👀 >> https://…" at bounding box center [542, 282] width 1085 height 565
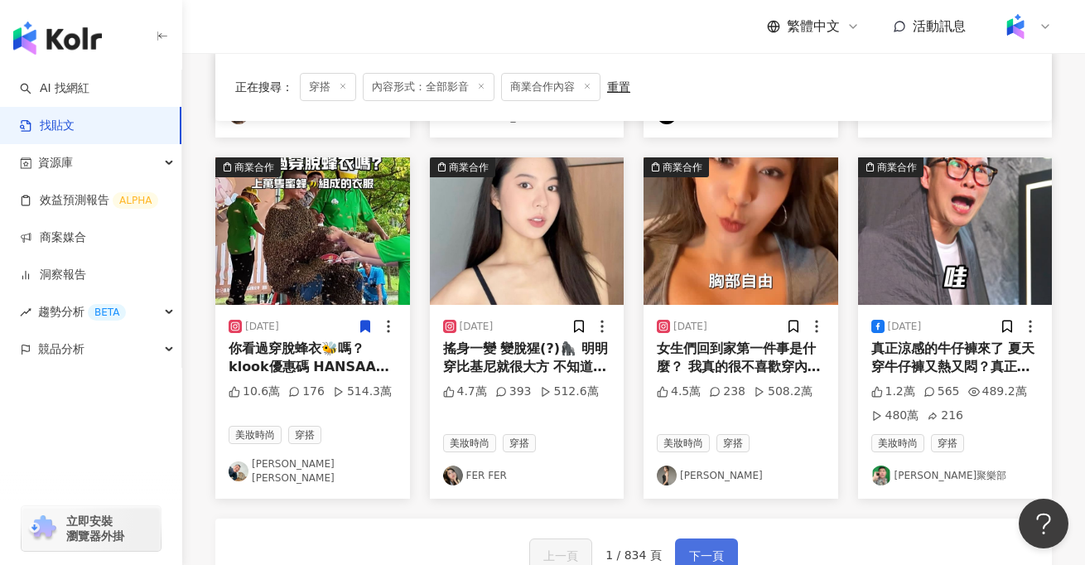
click at [691, 546] on span "下一頁" at bounding box center [706, 556] width 35 height 20
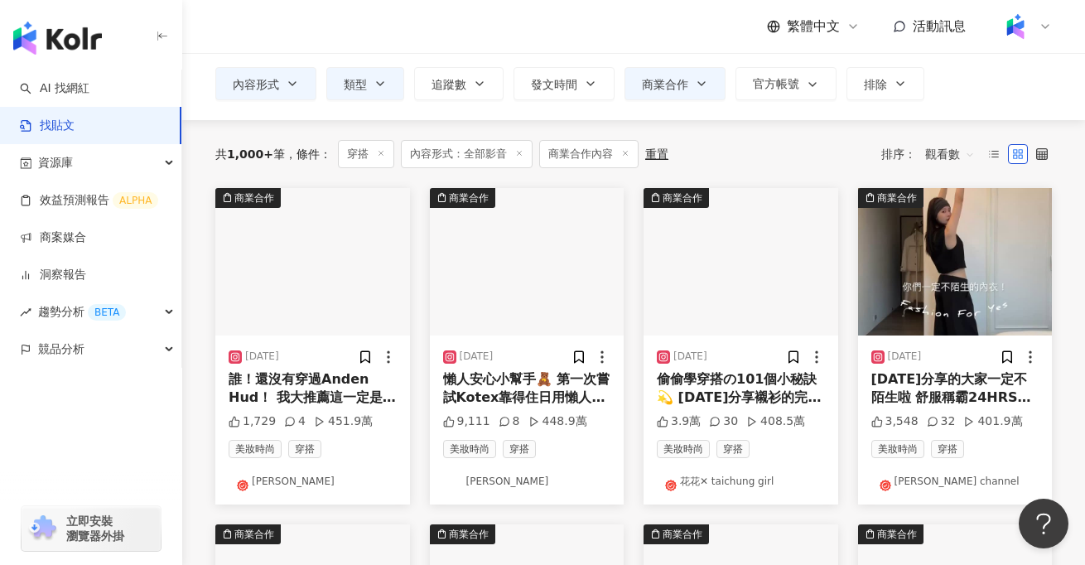
scroll to position [86, 0]
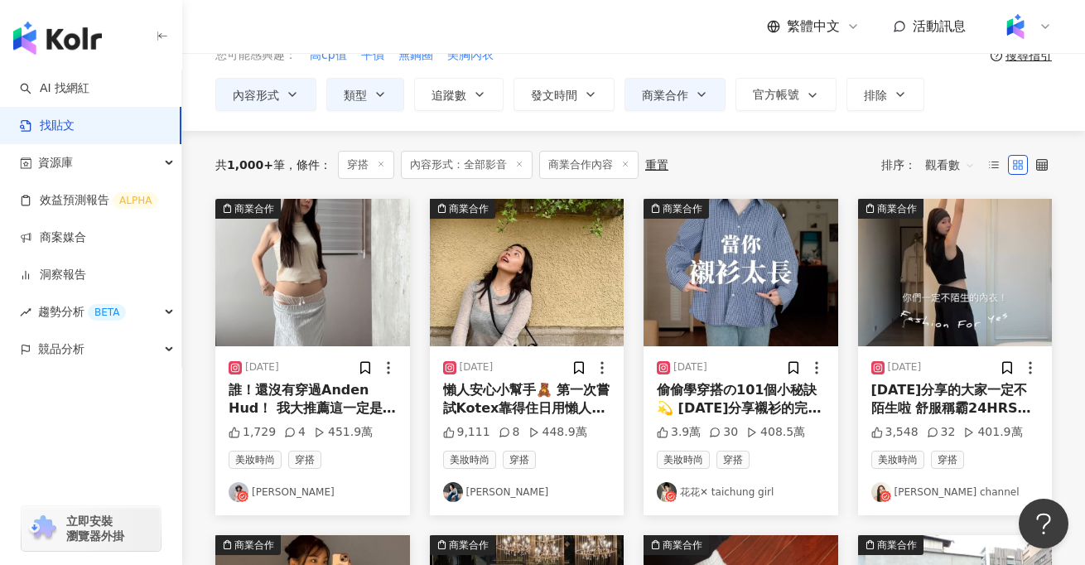
click at [360, 397] on div "誰！還沒有穿過Anden Hud！ 我大推薦這一定是女生必須認識的品牌 從基本的日常款式到舒適功能性的款式，舒服的材質高品質的內著～ 款式設計上更是多樣化，保…" at bounding box center [313, 399] width 168 height 37
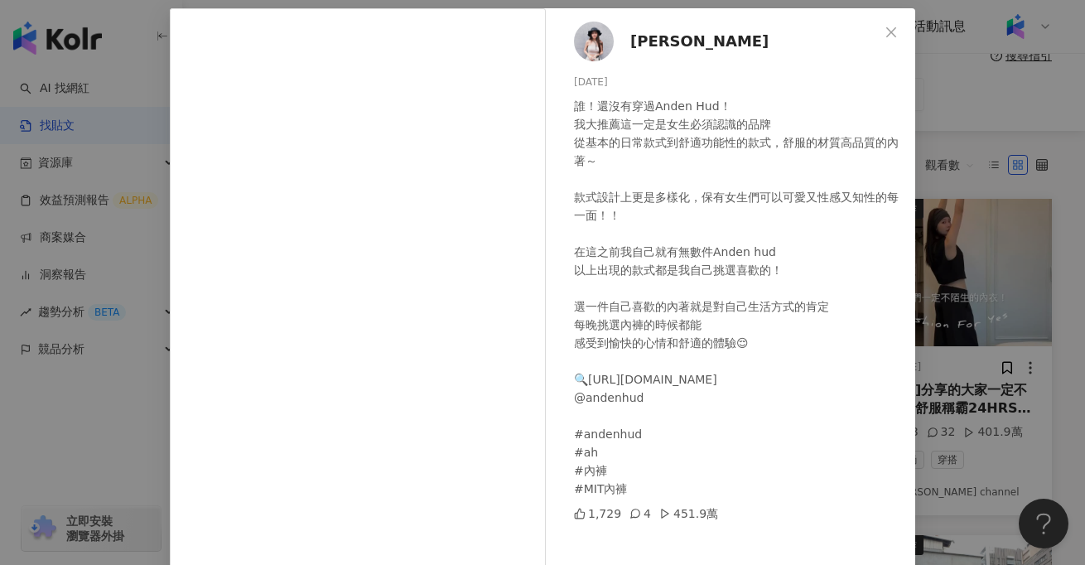
scroll to position [87, 0]
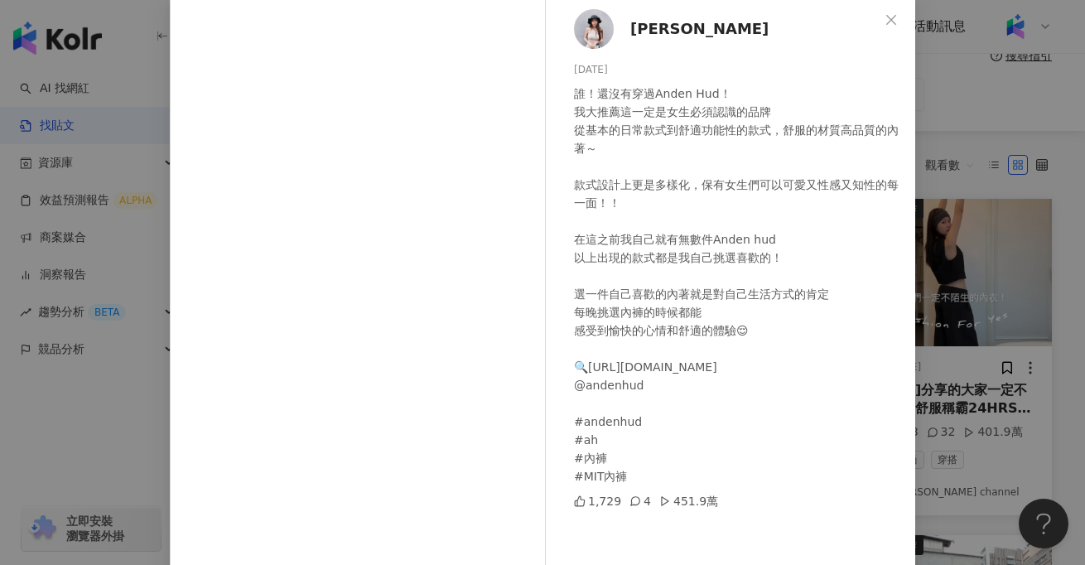
click at [118, 405] on div "Miмi Tsai 2024/7/3 誰！還沒有穿過Anden Hud！ 我大推薦這一定是女生必須認識的品牌 從基本的日常款式到舒適功能性的款式，舒服的材質高…" at bounding box center [542, 282] width 1085 height 565
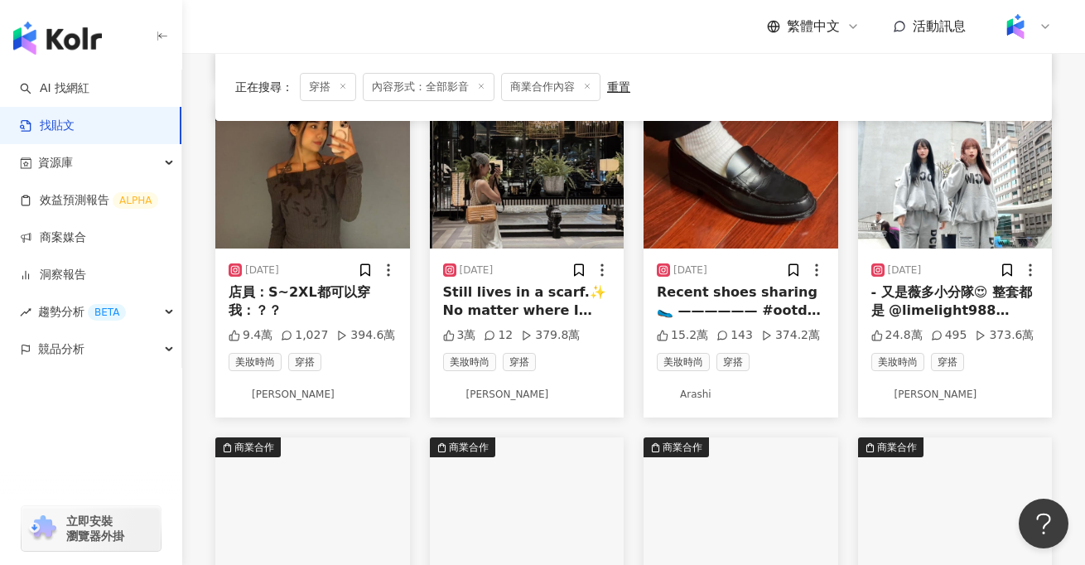
scroll to position [705, 0]
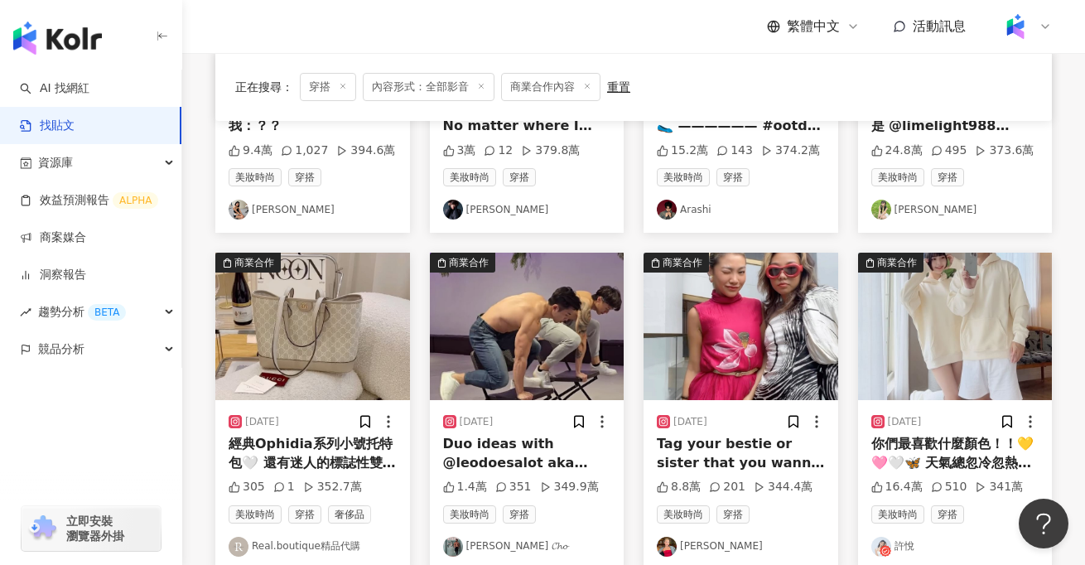
click at [921, 376] on img at bounding box center [955, 326] width 195 height 147
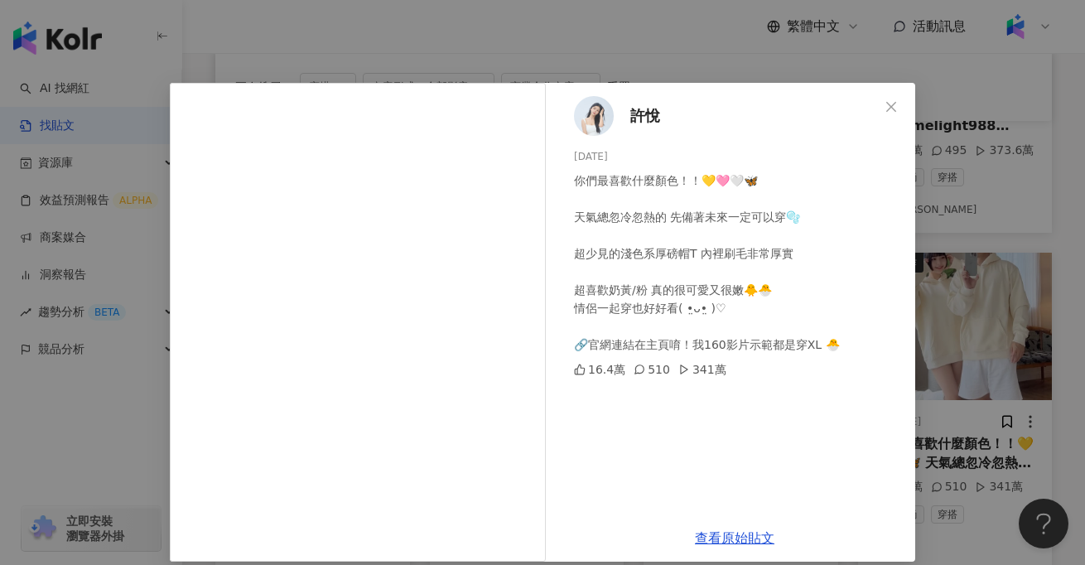
click at [121, 403] on div "許悅 2024/2/17 你們最喜歡什麼顏色！！💛🩷🤍🦋 天氣總忽冷忽熱的 先備著未來一定可以穿🫧 超少見的淺色系厚磅帽T 內裡刷毛非常厚實 超喜歡奶黃/粉 …" at bounding box center [542, 282] width 1085 height 565
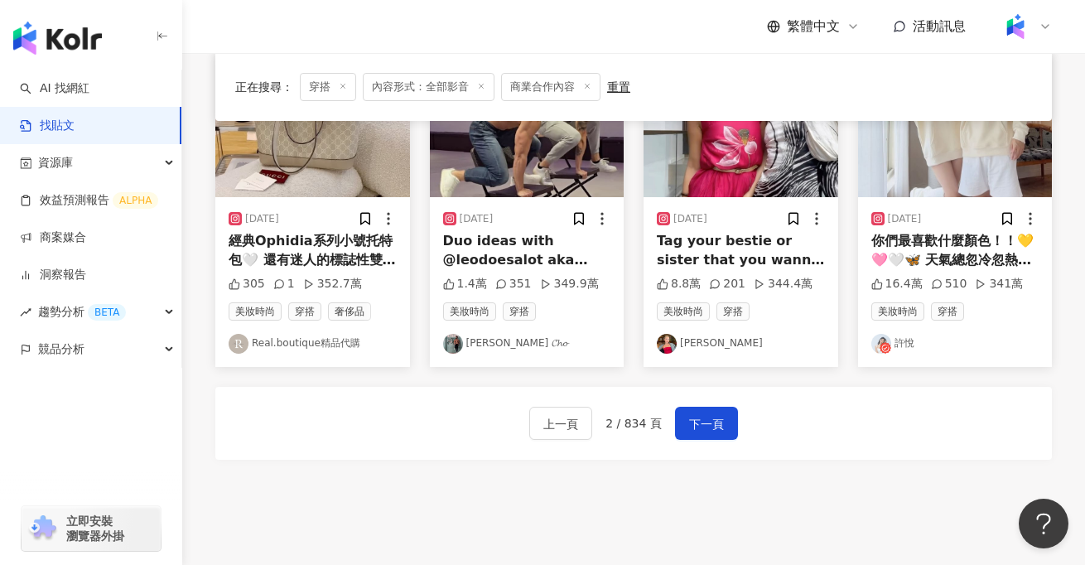
scroll to position [909, 0]
click at [695, 424] on span "下一頁" at bounding box center [706, 423] width 35 height 20
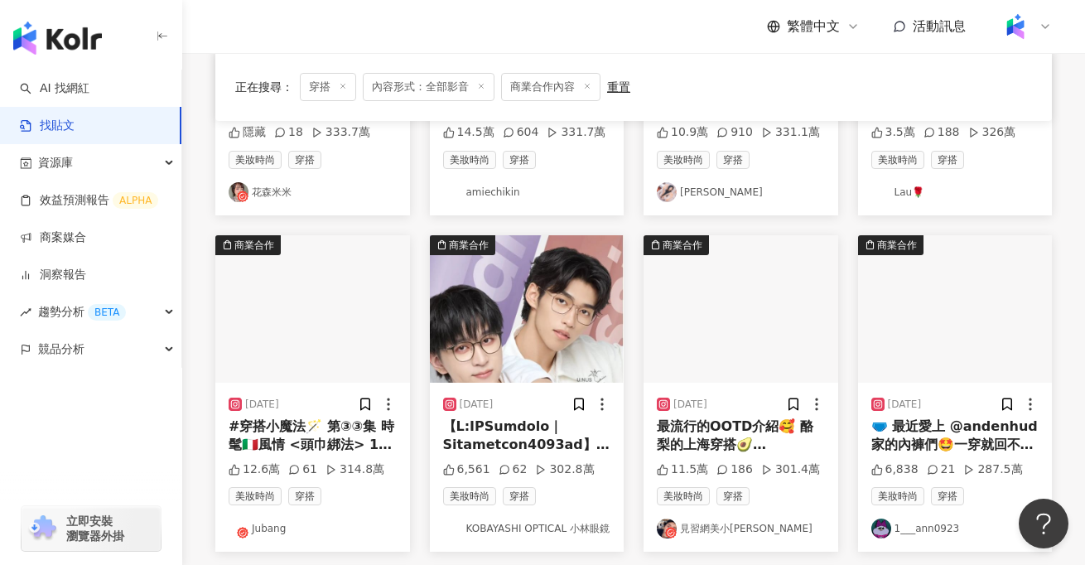
scroll to position [384, 0]
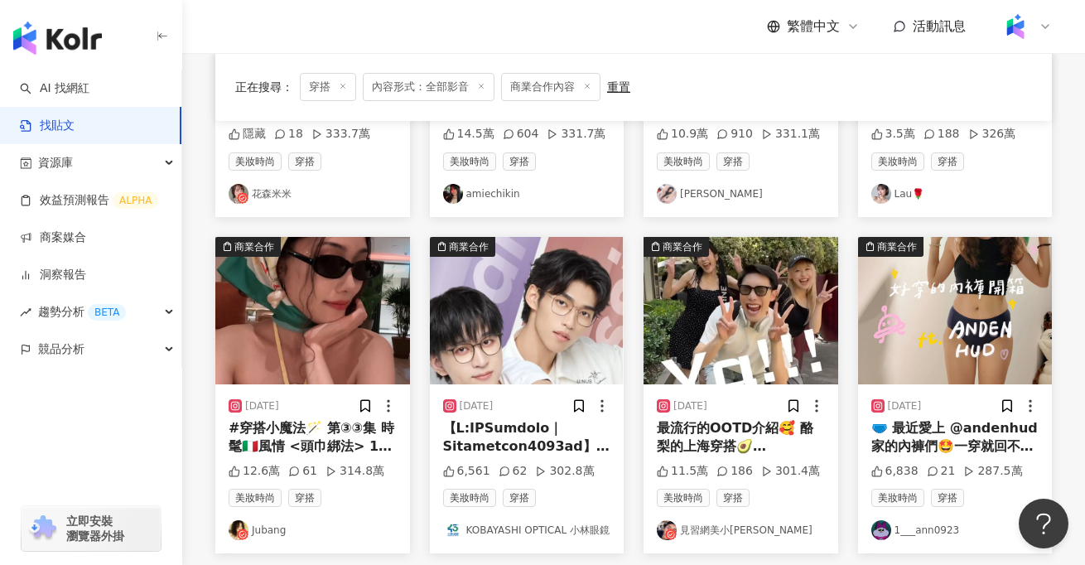
click at [729, 331] on img at bounding box center [741, 310] width 195 height 147
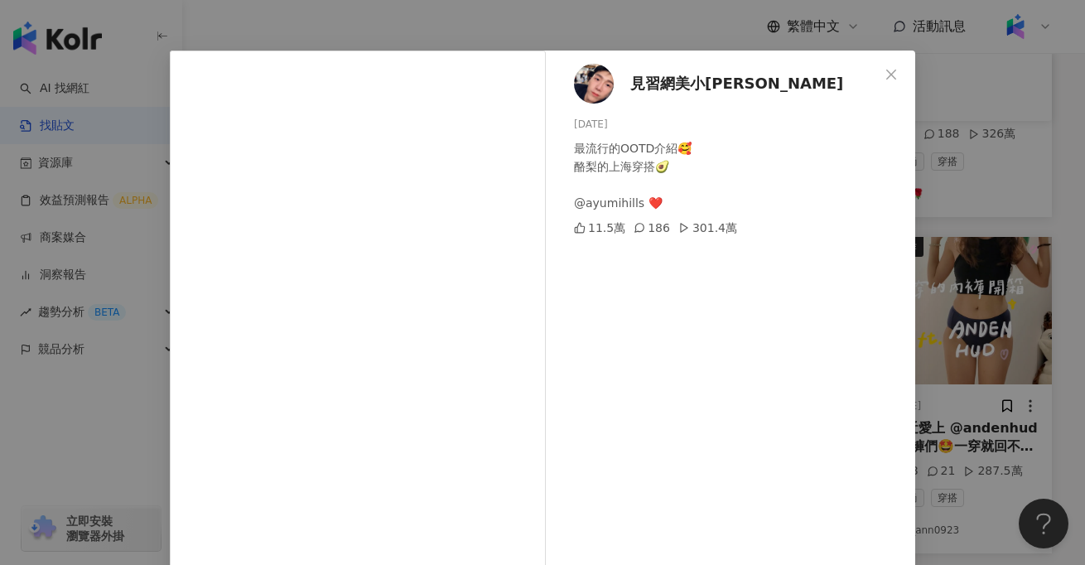
scroll to position [50, 0]
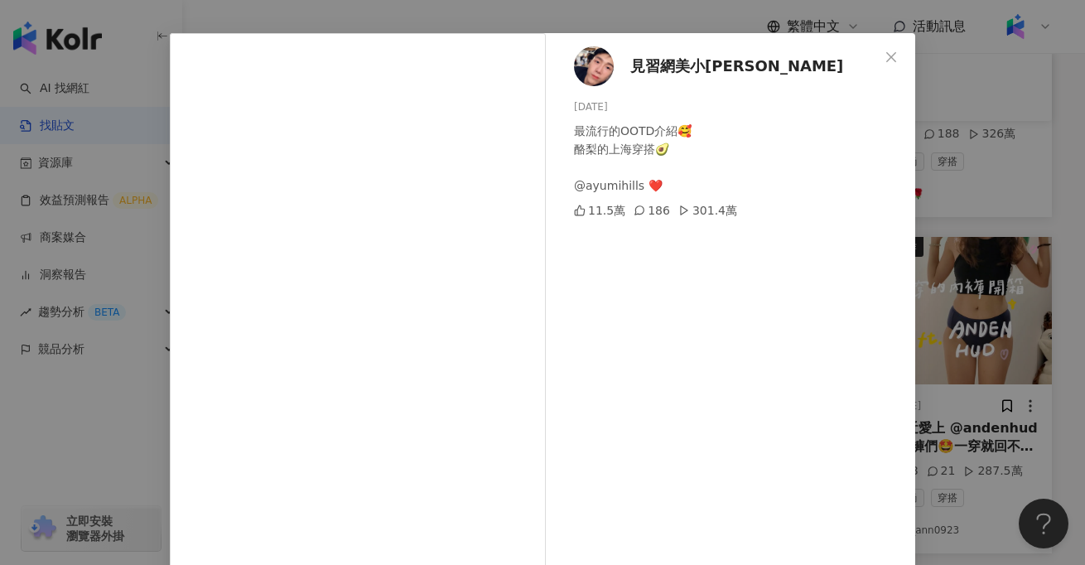
click at [591, 191] on div "最流行的OOTD介紹🥰 酪梨的上海穿搭🥑 @ayumihills ❤️" at bounding box center [738, 158] width 328 height 73
click at [616, 186] on div "最流行的OOTD介紹🥰 酪梨的上海穿搭🥑 @ayumihills ❤️" at bounding box center [738, 158] width 328 height 73
click at [587, 185] on div "最流行的OOTD介紹🥰 酪梨的上海穿搭🥑 @ayumihills ❤️" at bounding box center [738, 158] width 328 height 73
click at [154, 389] on div "見習網美小吳 2024/5/17 最流行的OOTD介紹🥰 酪梨的上海穿搭🥑 @ayumihills ❤️ 11.5萬 186 301.4萬 查看原始貼文" at bounding box center [542, 282] width 1085 height 565
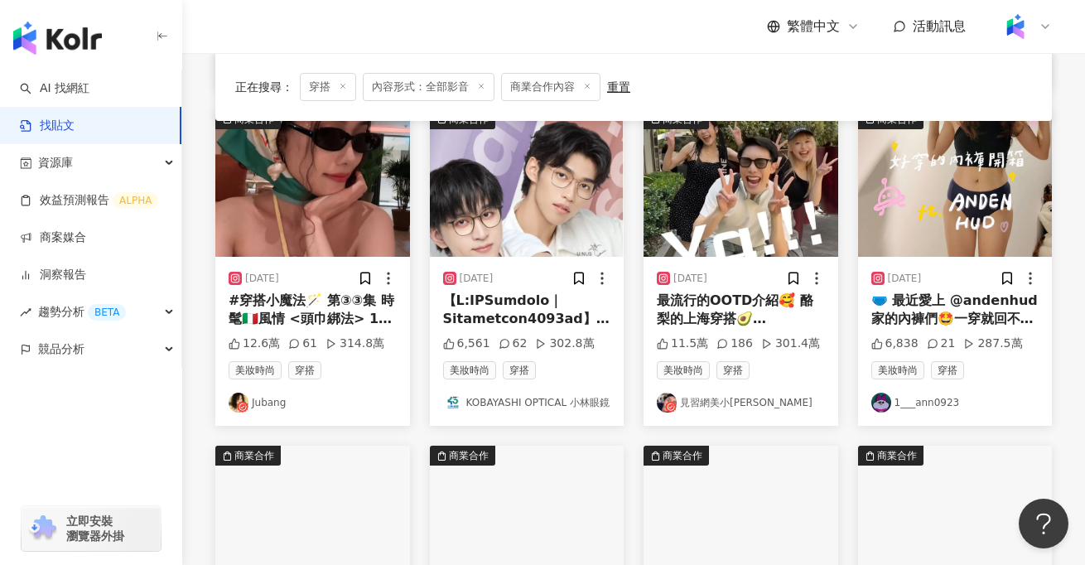
scroll to position [510, 0]
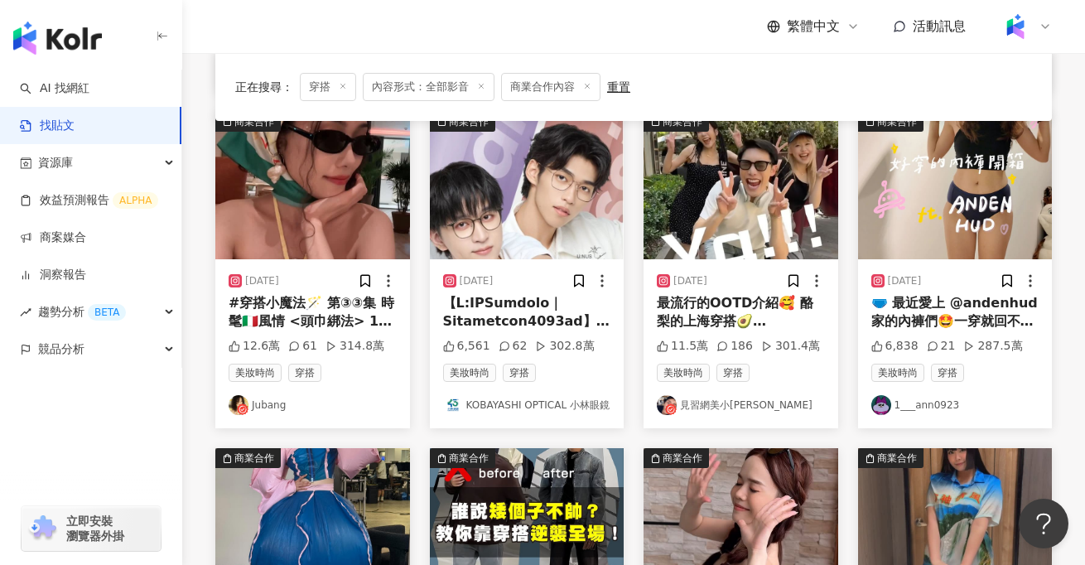
click at [964, 209] on img at bounding box center [955, 185] width 195 height 147
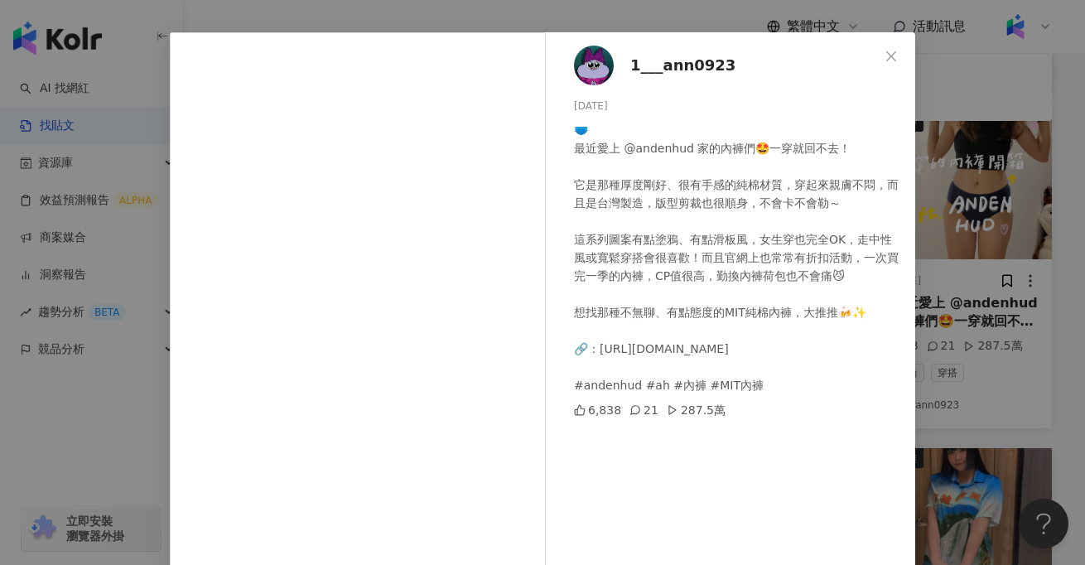
scroll to position [46, 0]
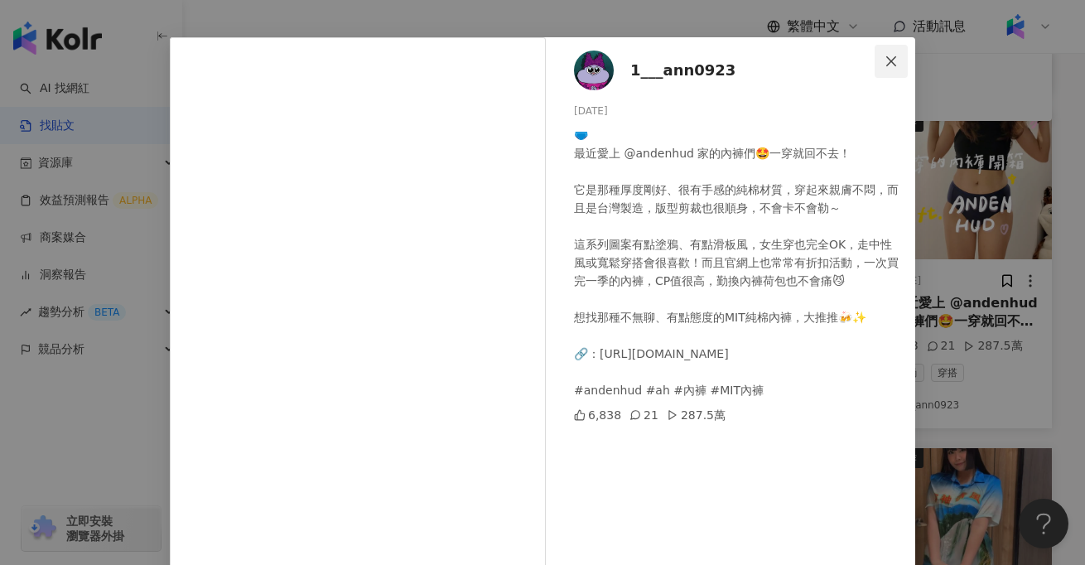
click at [896, 69] on button "Close" at bounding box center [891, 61] width 33 height 33
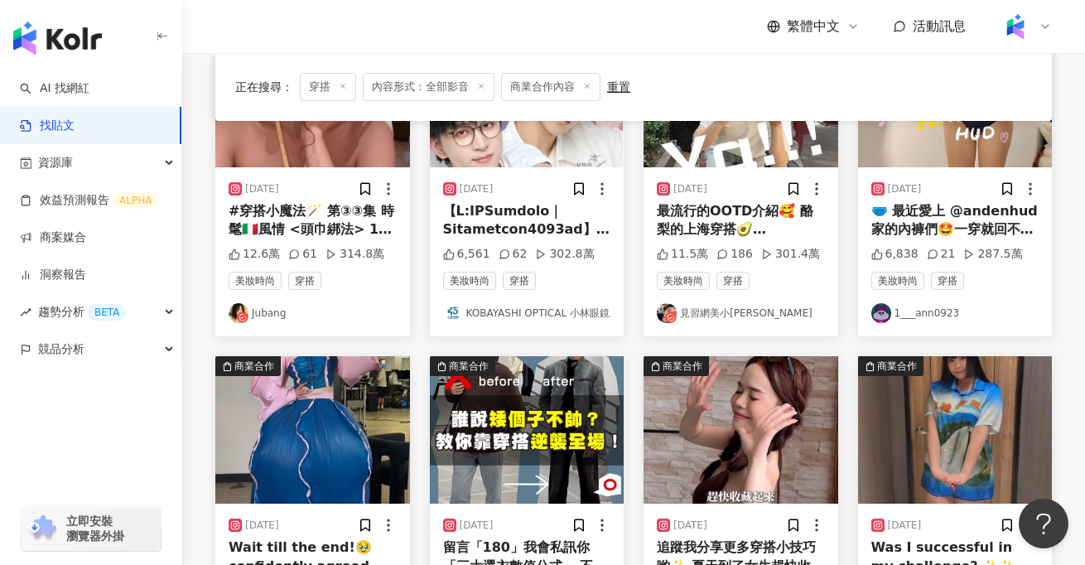
scroll to position [718, 0]
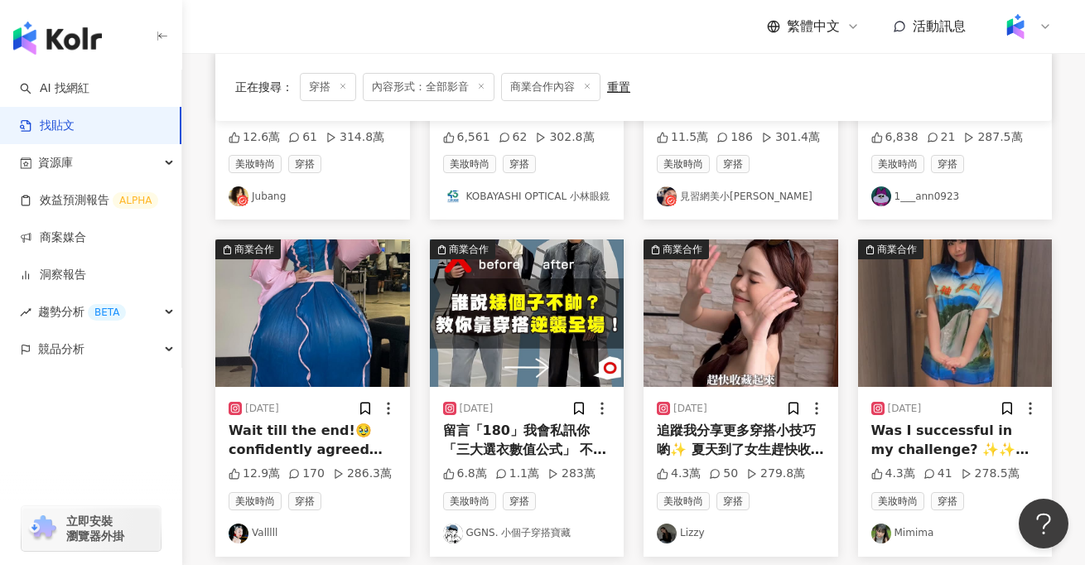
click at [282, 442] on div "Wait till the end!🥹 confidently agreed that my outfit is a boom 🎈 Top and skirt…" at bounding box center [313, 440] width 168 height 37
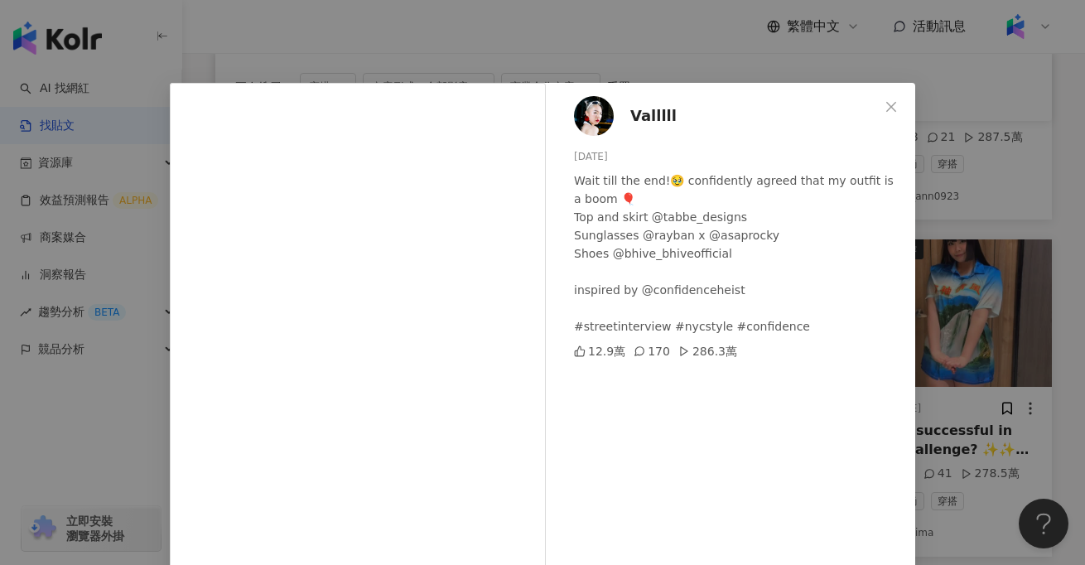
click at [89, 463] on div "Valllll 2025/7/5 Wait till the end!🥹 confidently agreed that my outfit is a boo…" at bounding box center [542, 282] width 1085 height 565
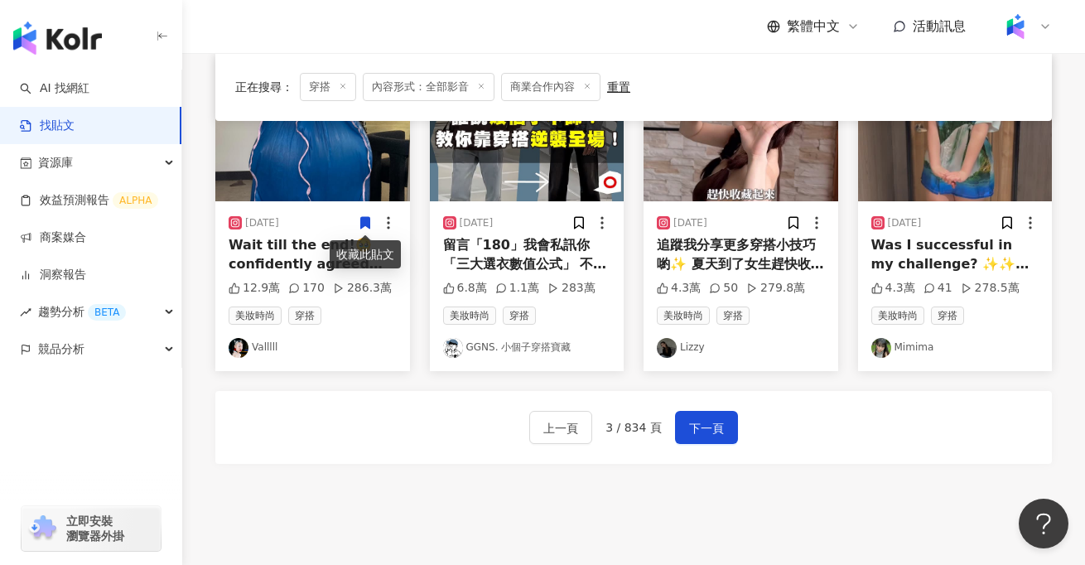
scroll to position [924, 0]
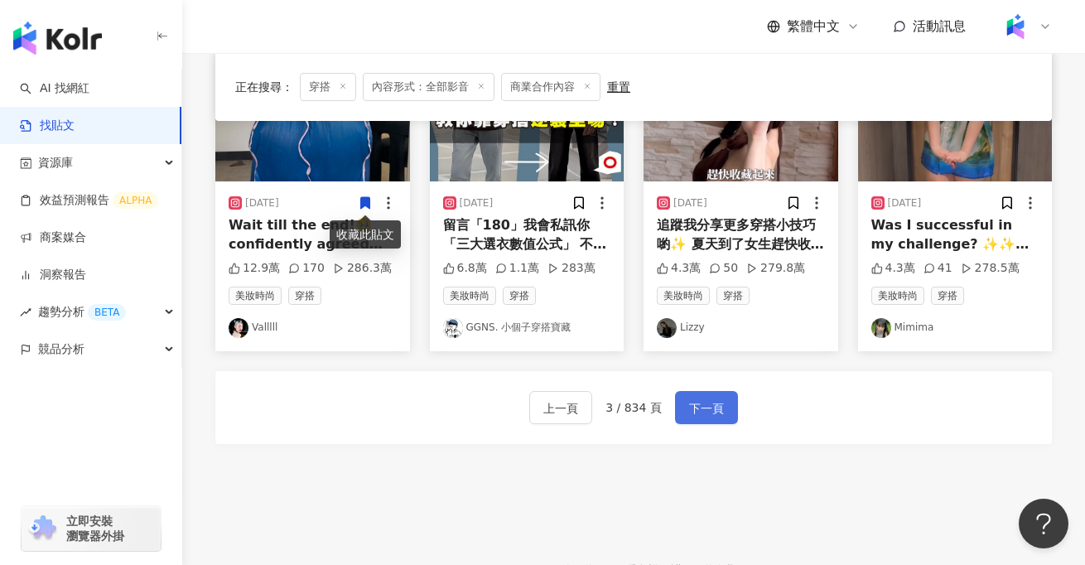
click at [703, 413] on span "下一頁" at bounding box center [706, 409] width 35 height 20
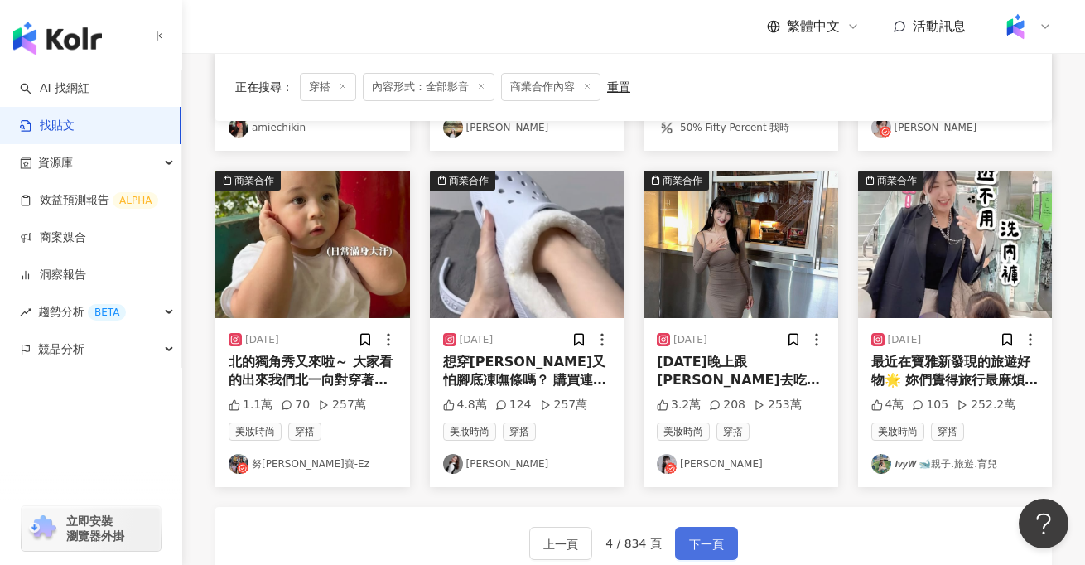
scroll to position [808, 0]
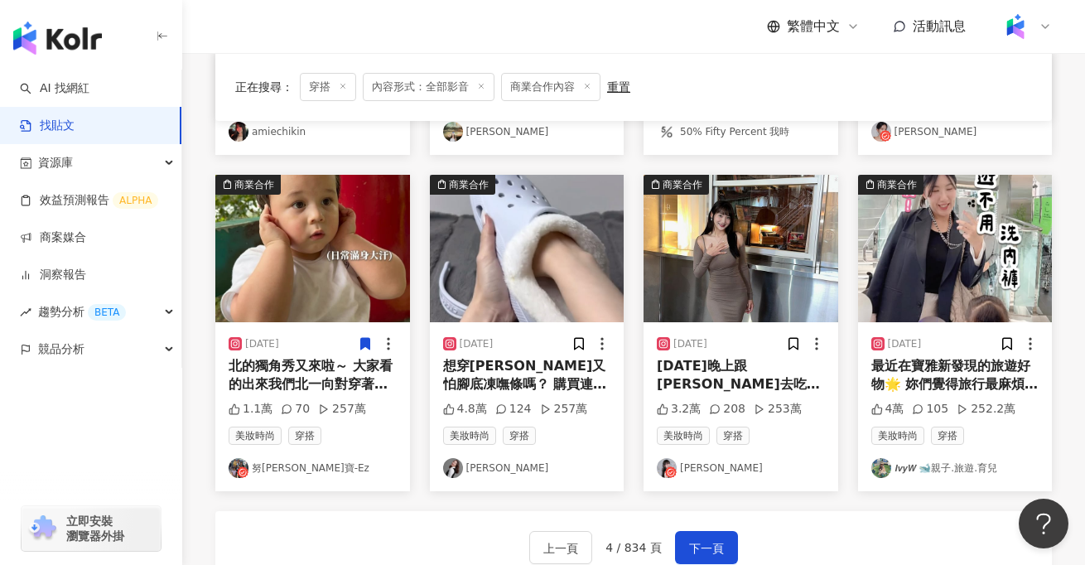
click at [292, 375] on div "北的獨角秀又來啦～ 大家看的出來我們北一向對穿著很有自己的主見，不穿不舒服的東西是他的原則！ 不論是衣服、褲子，還是鞋子，只要稍微太緊，他都堅決say no！…" at bounding box center [313, 375] width 168 height 37
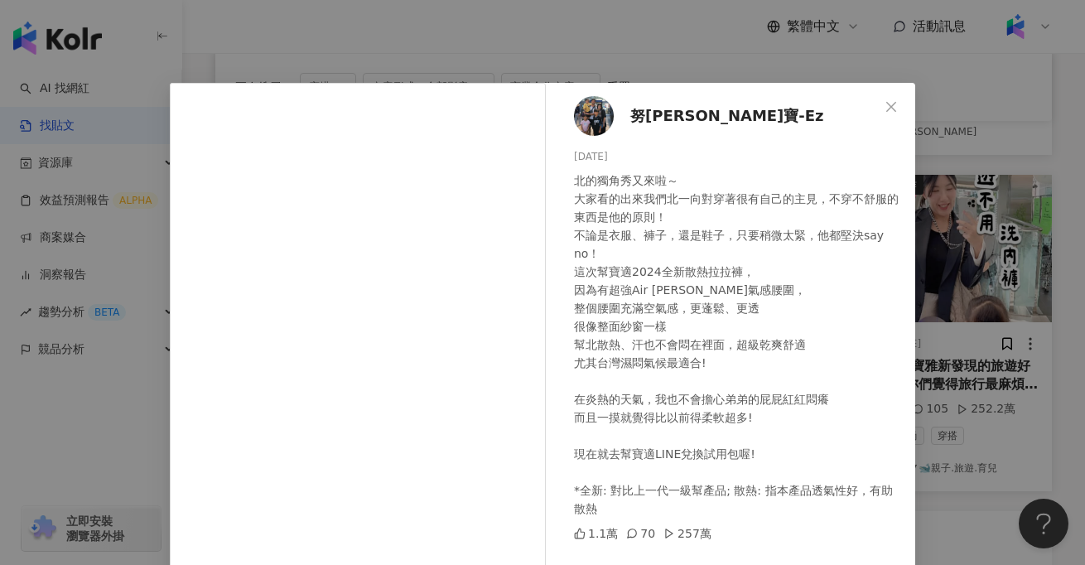
click at [31, 484] on div "努拉-米寶-Ez 2024/8/28 北的獨角秀又來啦～ 大家看的出來我們北一向對穿著很有自己的主見，不穿不舒服的東西是他的原則！ 不論是衣服、褲子，還是鞋子…" at bounding box center [542, 282] width 1085 height 565
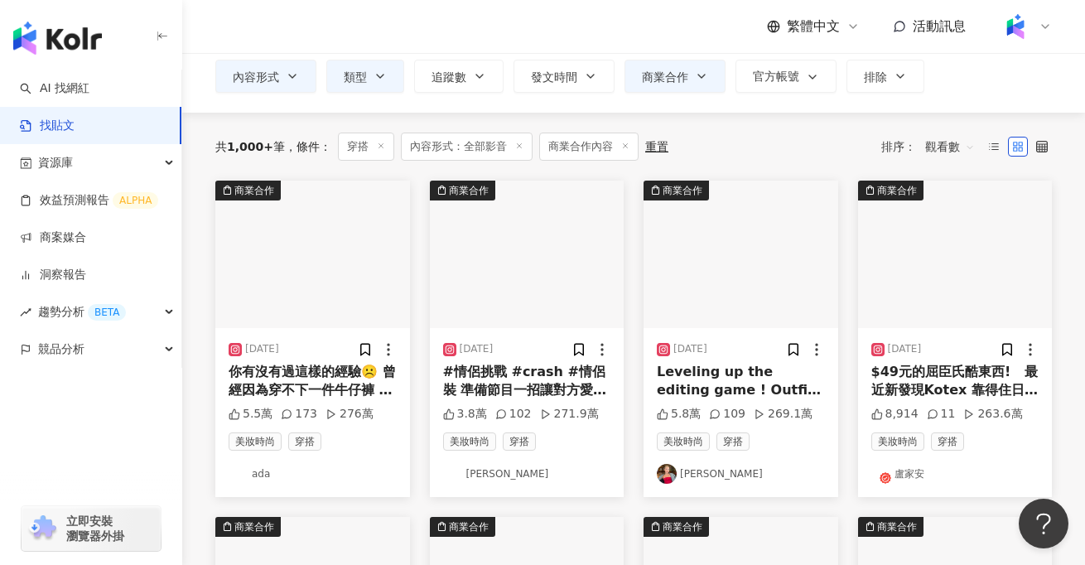
scroll to position [103, 0]
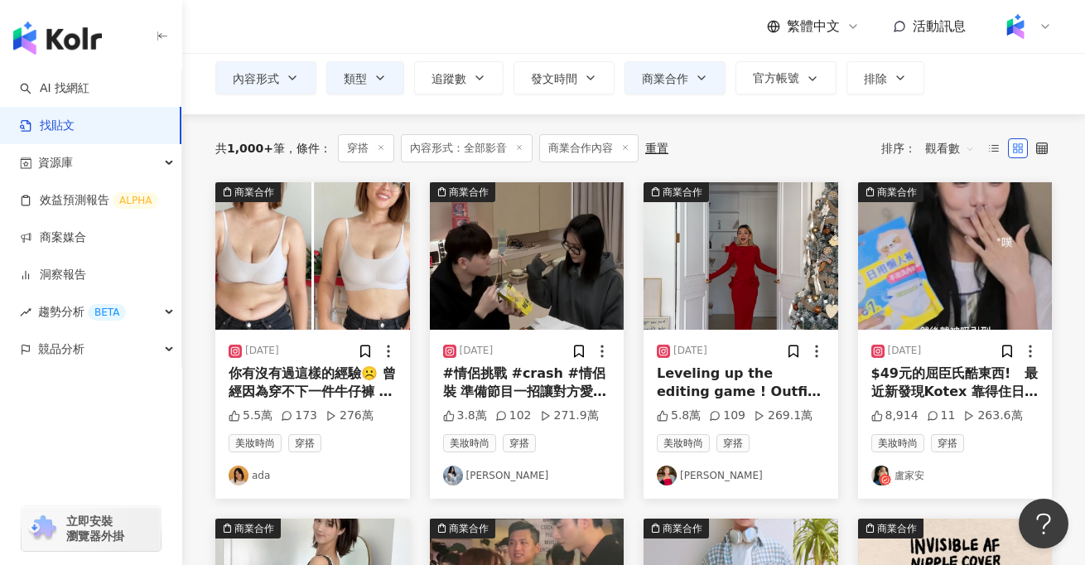
click at [344, 372] on div "你有沒有過這樣的經驗☹️ 曾經因為穿不下一件牛仔褲 而一整天的心情都很低落😢 曾經硬把自己塞下小一號的衣服 一整天過的超痛苦🥵 有時候在同個品牌， 因為衣服剪…" at bounding box center [313, 383] width 168 height 37
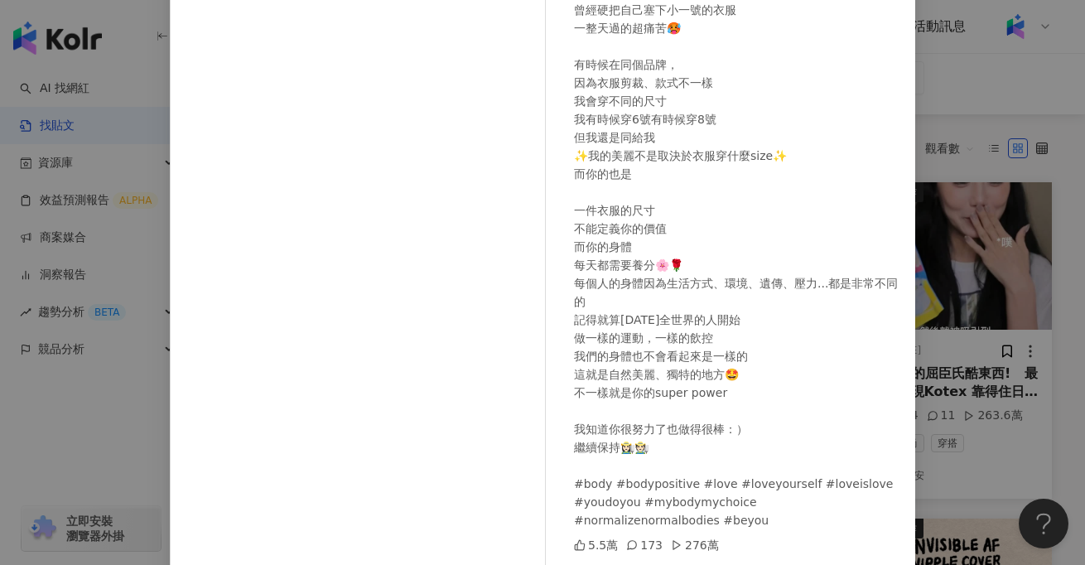
scroll to position [127, 0]
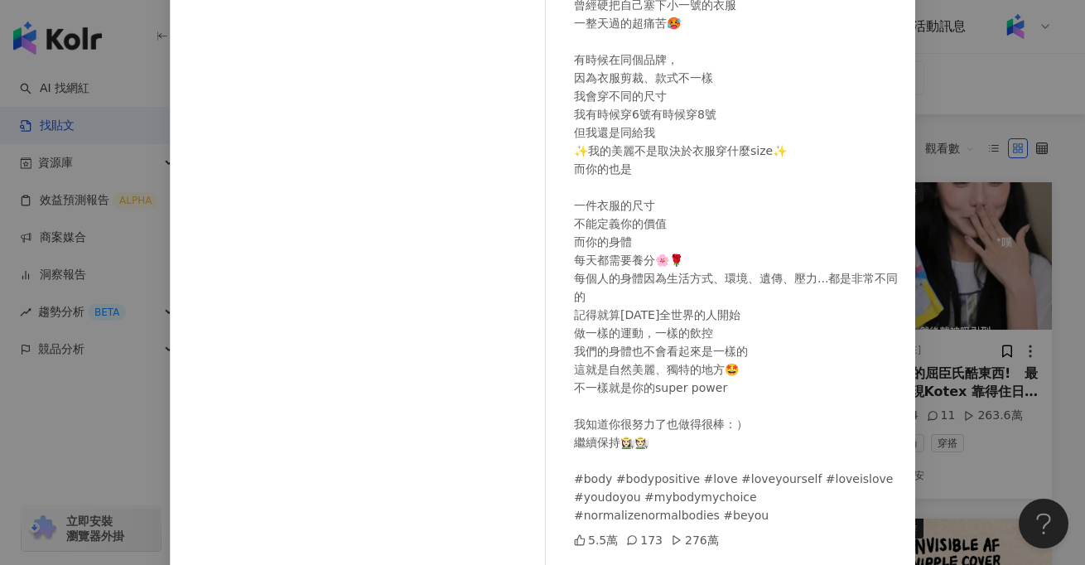
click at [39, 427] on div "ada 2023/11/15 你有沒有過這樣的經驗☹️ 曾經因為穿不下一件牛仔褲 而一整天的心情都很低落😢 曾經硬把自己塞下小一號的衣服 一整天過的超痛苦🥵 …" at bounding box center [542, 282] width 1085 height 565
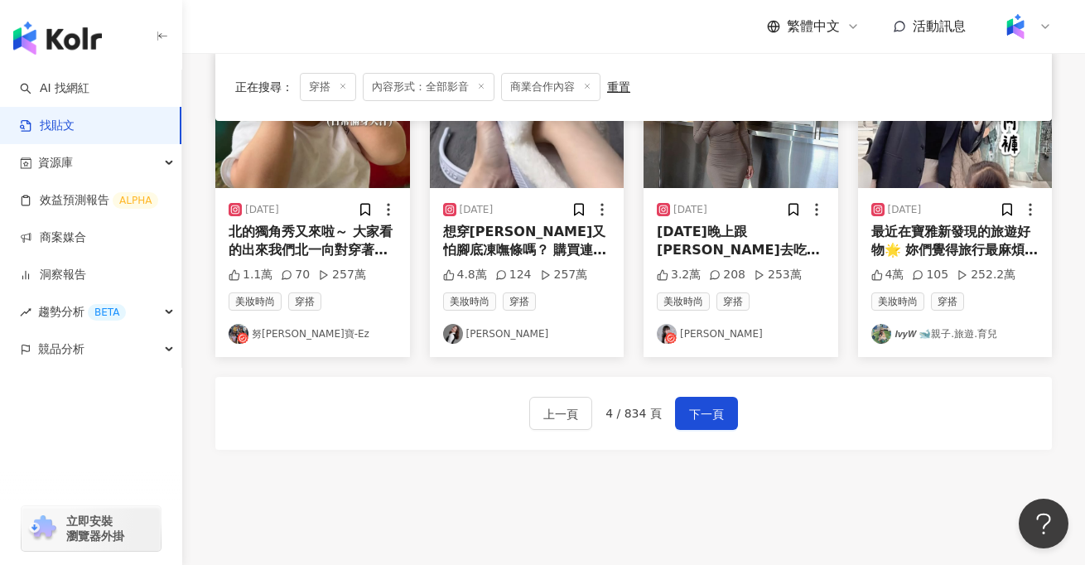
scroll to position [954, 0]
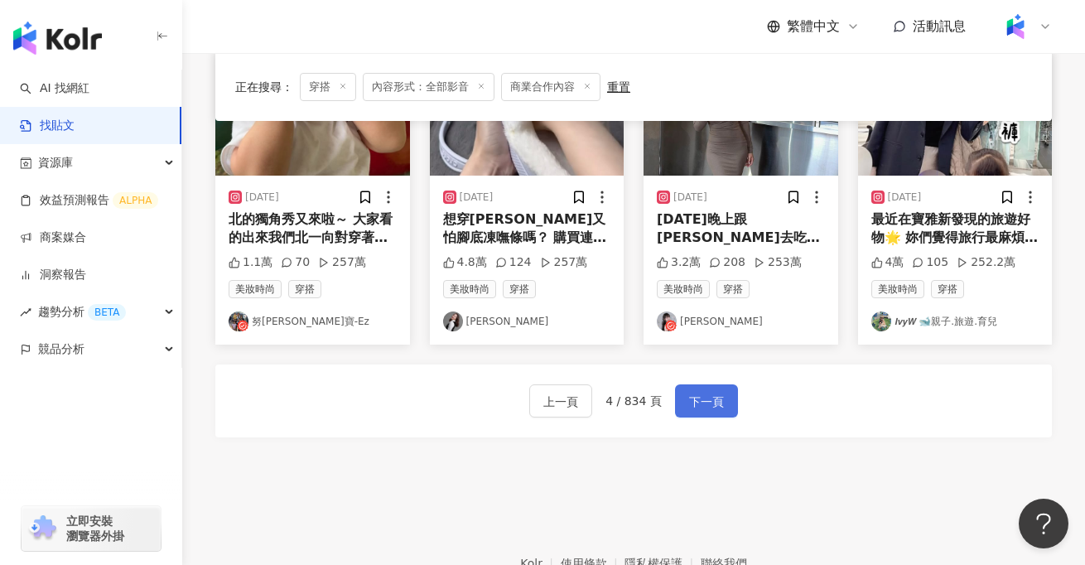
click at [708, 404] on span "下一頁" at bounding box center [706, 402] width 35 height 20
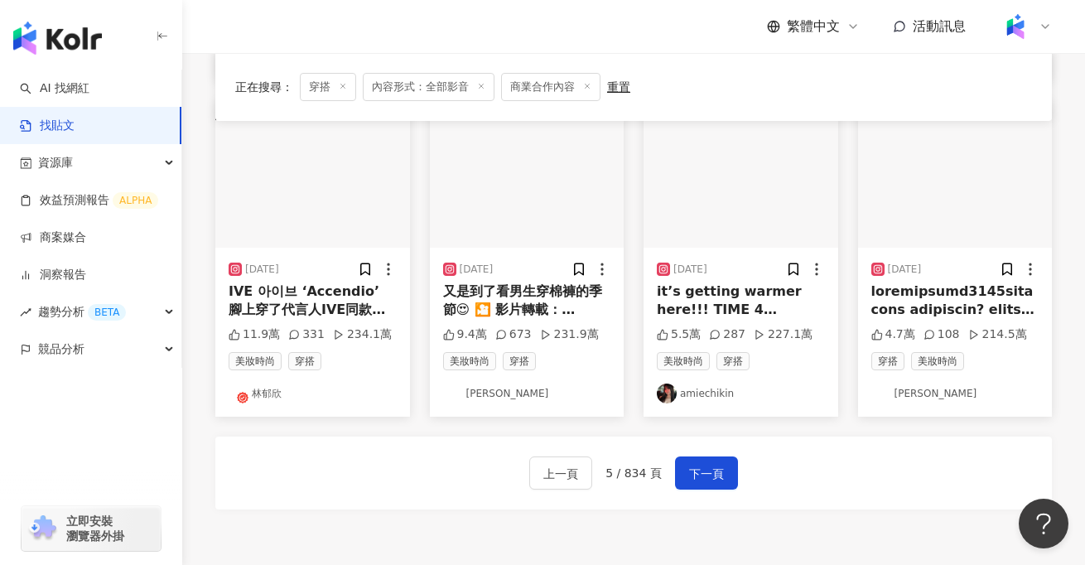
scroll to position [829, 0]
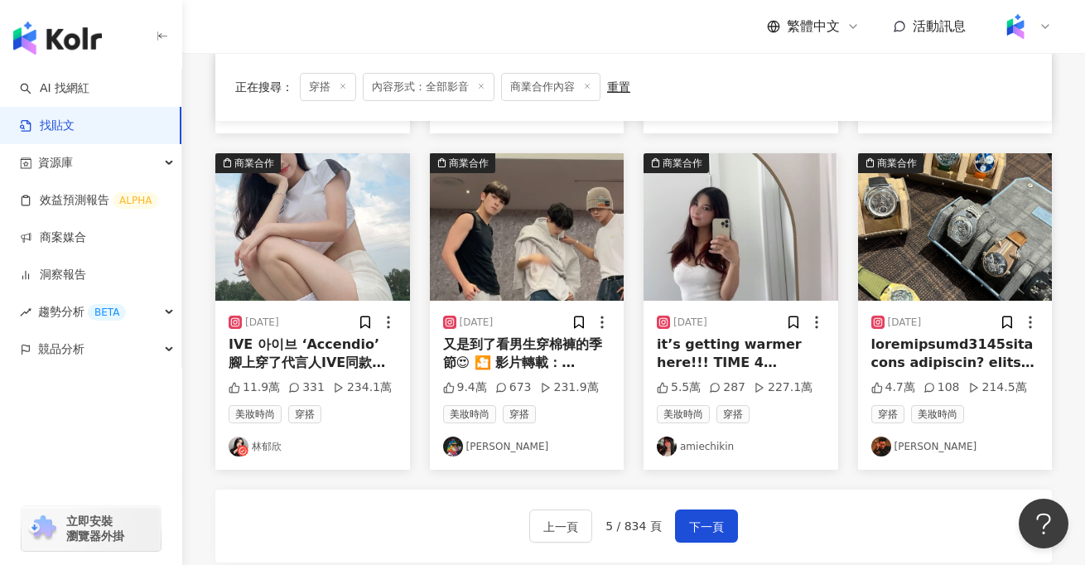
click at [375, 524] on div "上一頁 5 / 834 頁 下一頁" at bounding box center [633, 526] width 837 height 73
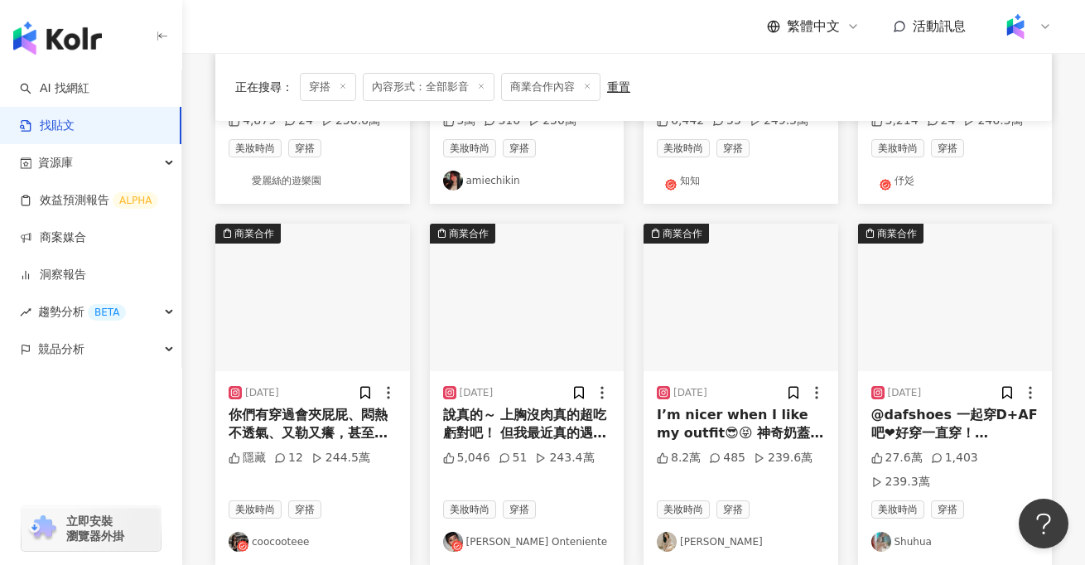
scroll to position [391, 0]
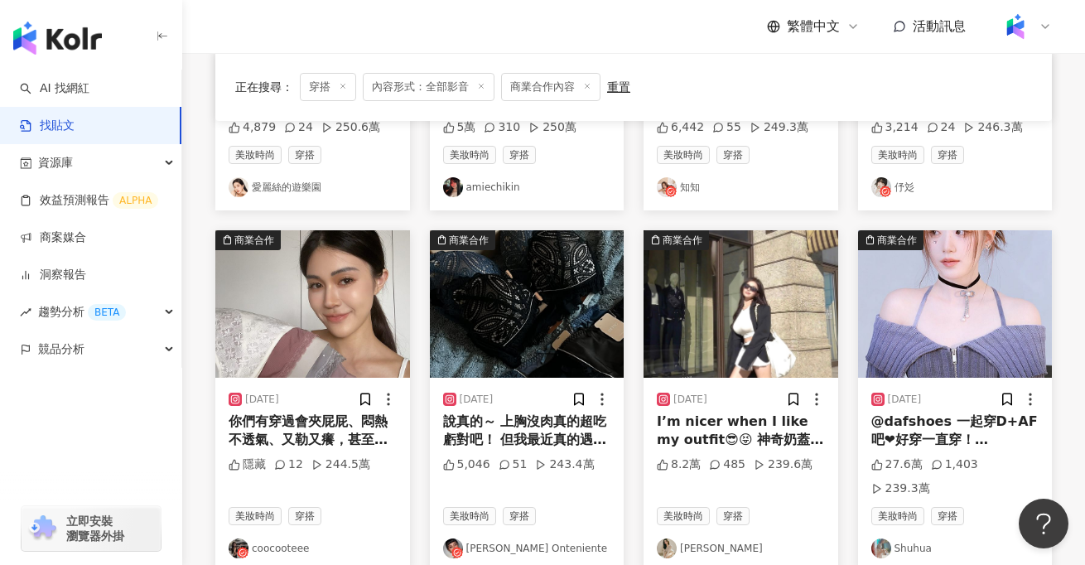
click at [341, 416] on div "你們有穿過會夾屁屁、悶熱不透氣、又勒又癢，甚至還會引起婦科問題的內褲嗎😰 今天來介紹台灣寶藏品牌 @andenhud 好穿好看內褲！ 輕奢系列：使用冰絲材質，…" at bounding box center [313, 431] width 168 height 37
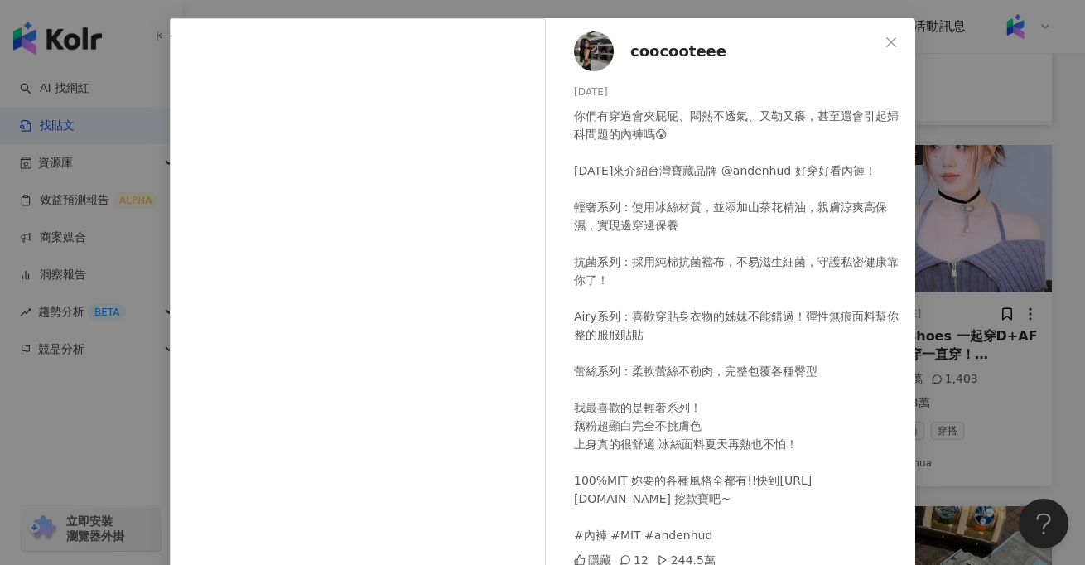
scroll to position [477, 0]
click at [896, 53] on button "Close" at bounding box center [891, 42] width 33 height 33
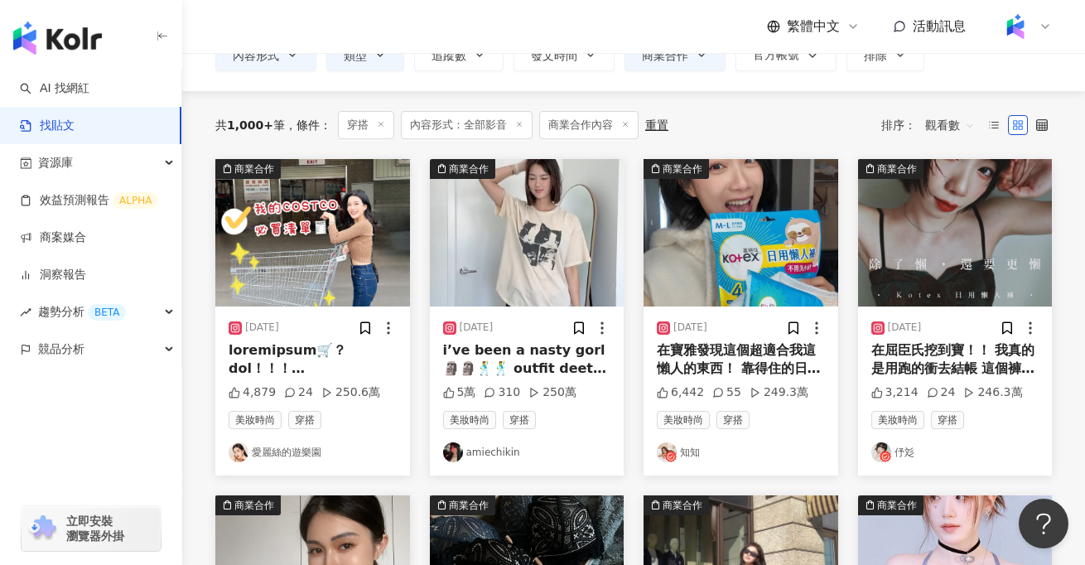
scroll to position [124, 0]
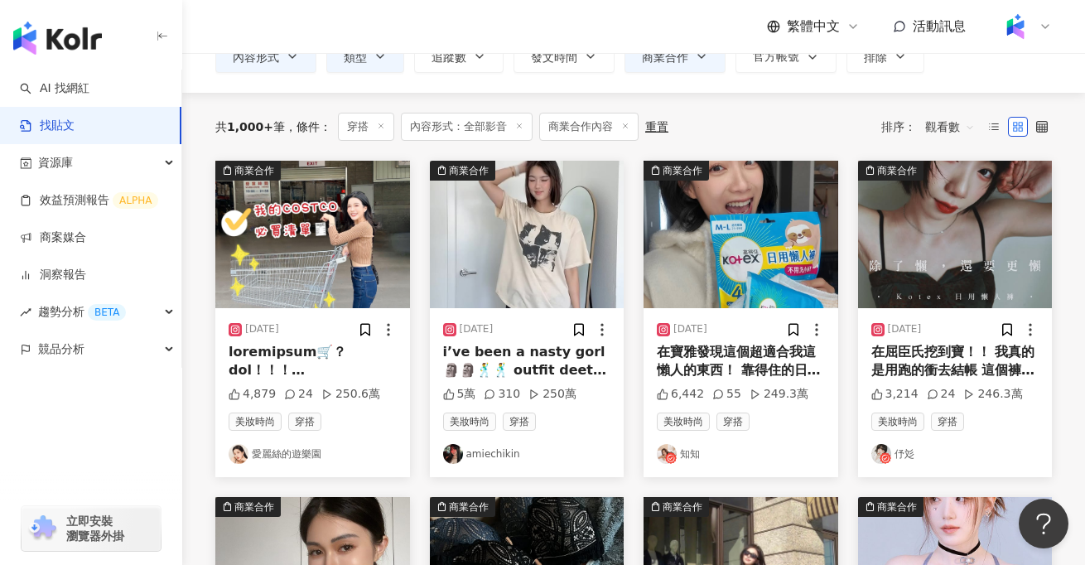
click at [1041, 274] on img at bounding box center [955, 234] width 195 height 147
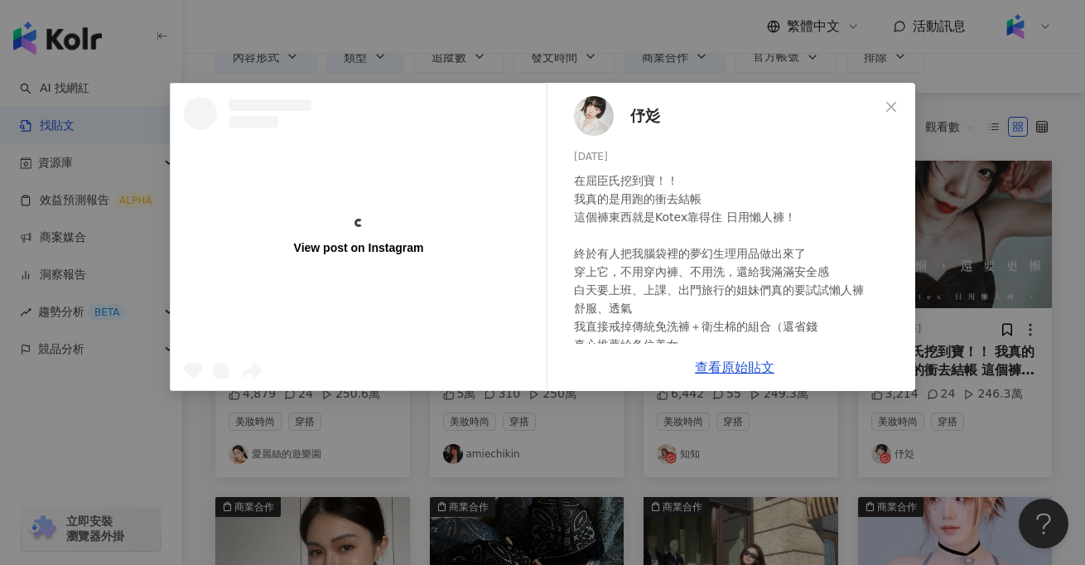
click at [995, 297] on div "View post on Instagram 伃彣 2025/4/28 在屈臣氏挖到寶！！ 我真的是用跑的衝去結帳 這個褲東西就是Kotex靠得住 日用懶人褲…" at bounding box center [542, 282] width 1085 height 565
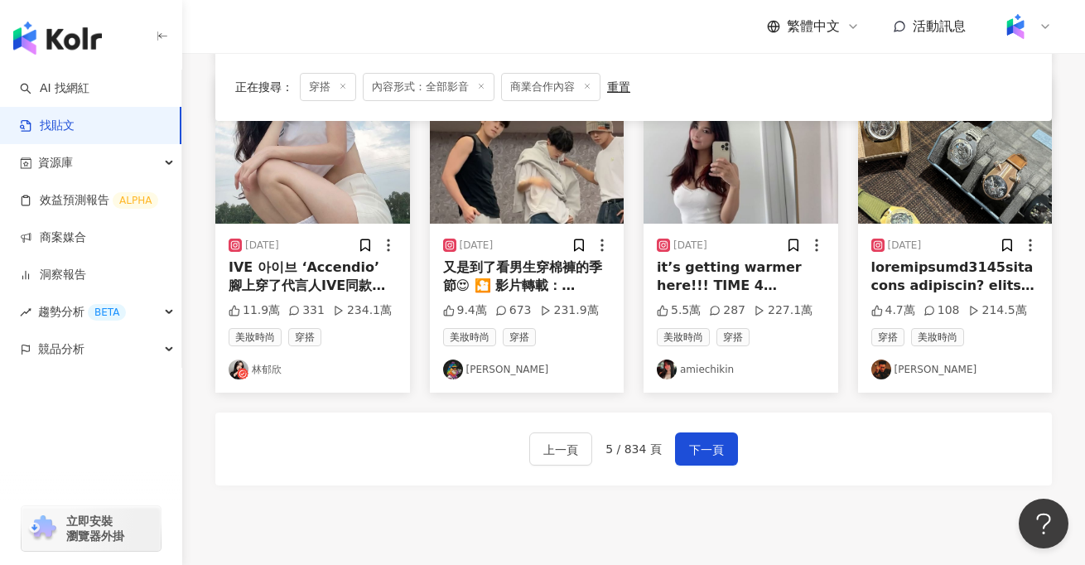
scroll to position [909, 0]
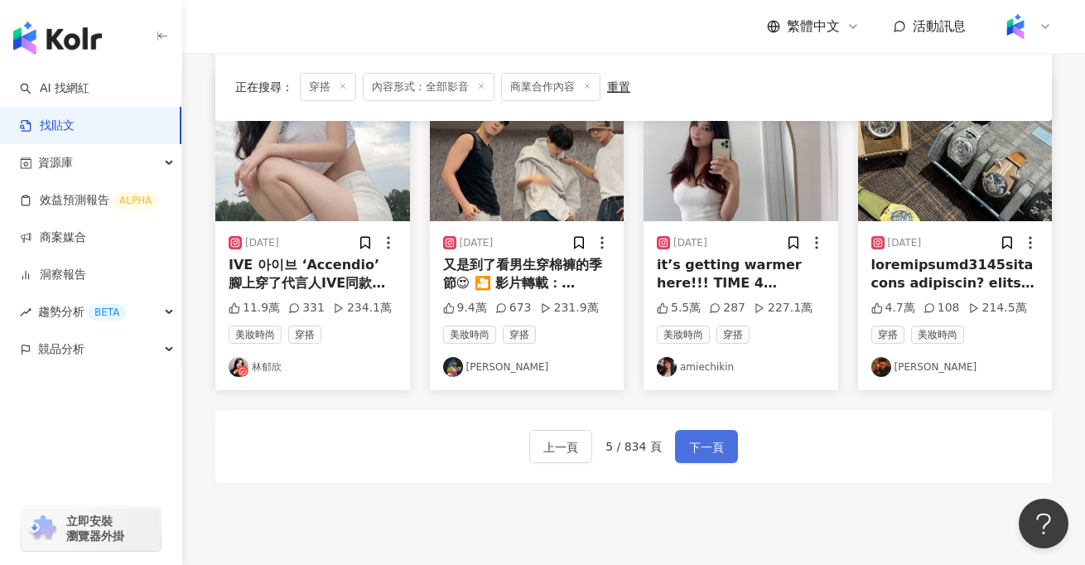
click at [683, 435] on button "下一頁" at bounding box center [706, 446] width 63 height 33
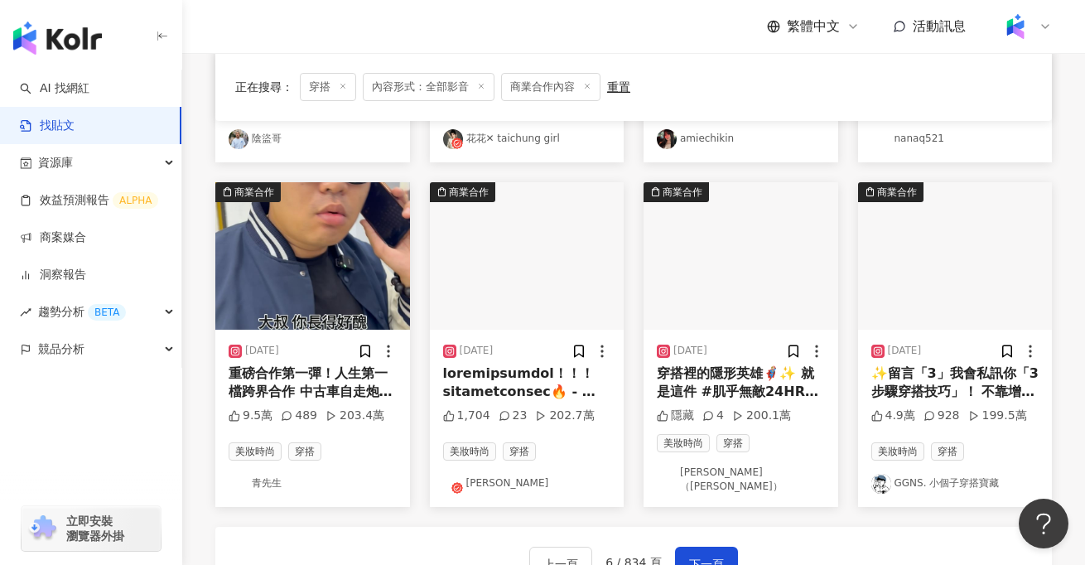
scroll to position [806, 0]
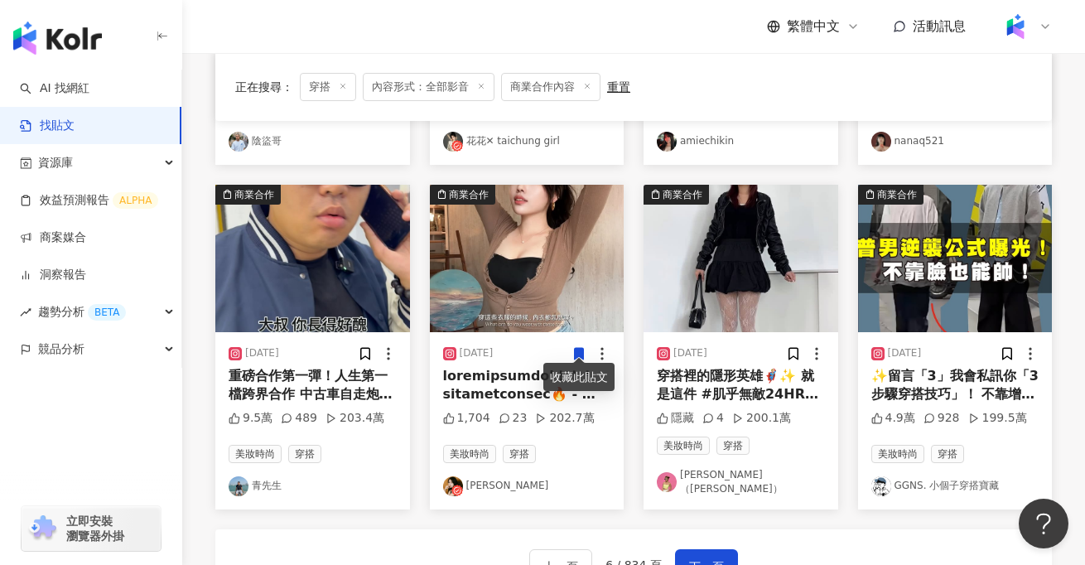
click at [582, 276] on img at bounding box center [527, 258] width 195 height 147
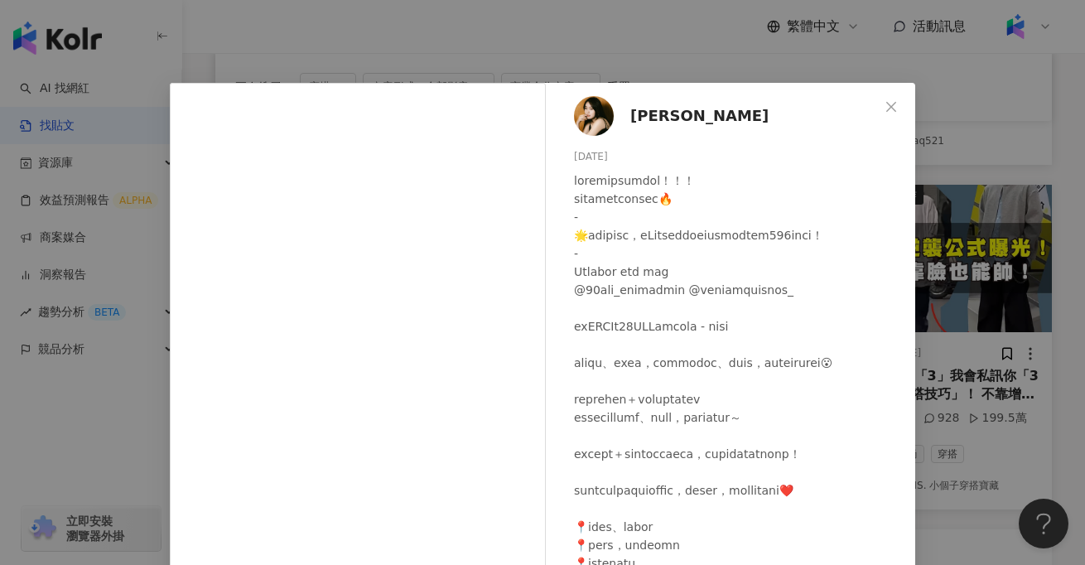
click at [48, 447] on div "仲安 landershuk 2025/6/10 1,704 23 202.7萬 查看原始貼文" at bounding box center [542, 282] width 1085 height 565
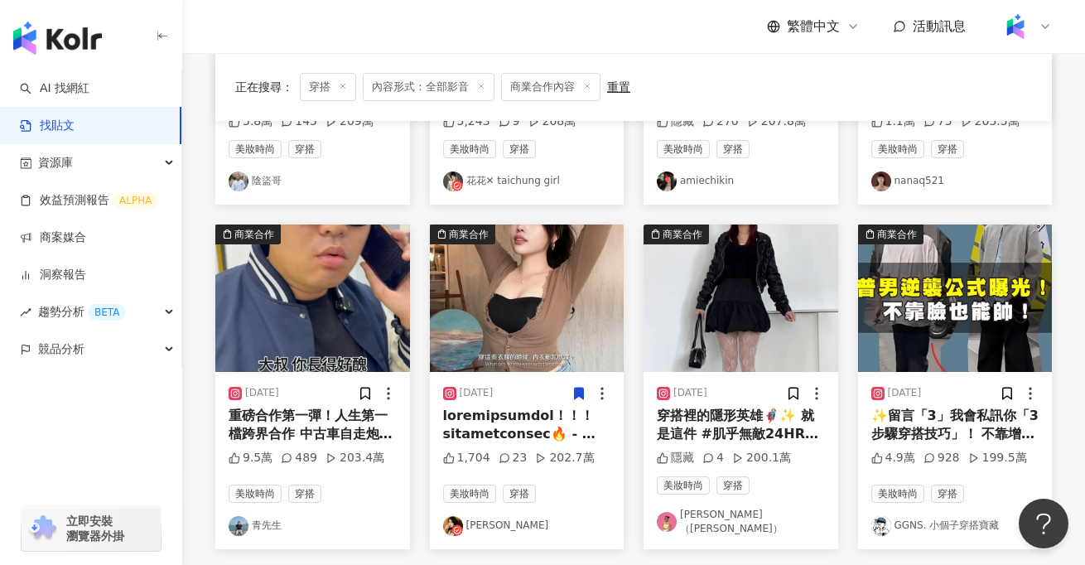
scroll to position [766, 0]
click at [312, 414] on div "重磅合作第一彈！人生第一檔跨界合作 中古車自走炮「青」 X 台中在地品牌 @taichung_cam 在台韓式89改造計畫❗️❓ #taichungcam #…" at bounding box center [313, 426] width 168 height 37
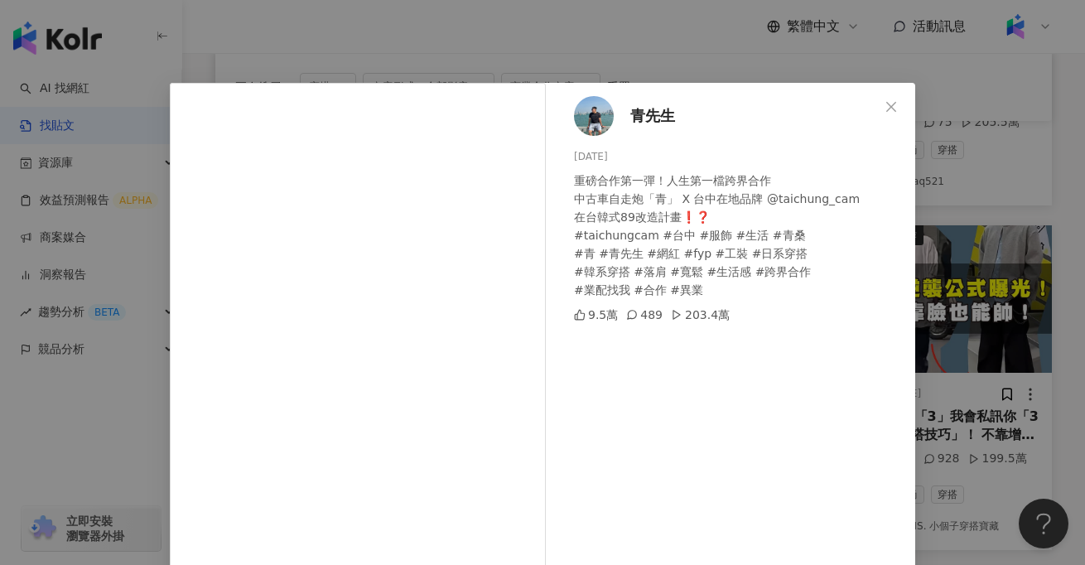
click at [138, 406] on div "青先生 2024/5/8 重磅合作第一彈！人生第一檔跨界合作 中古車自走炮「青」 X 台中在地品牌 @taichung_cam 在台韓式89改造計畫❗️❓ #…" at bounding box center [542, 282] width 1085 height 565
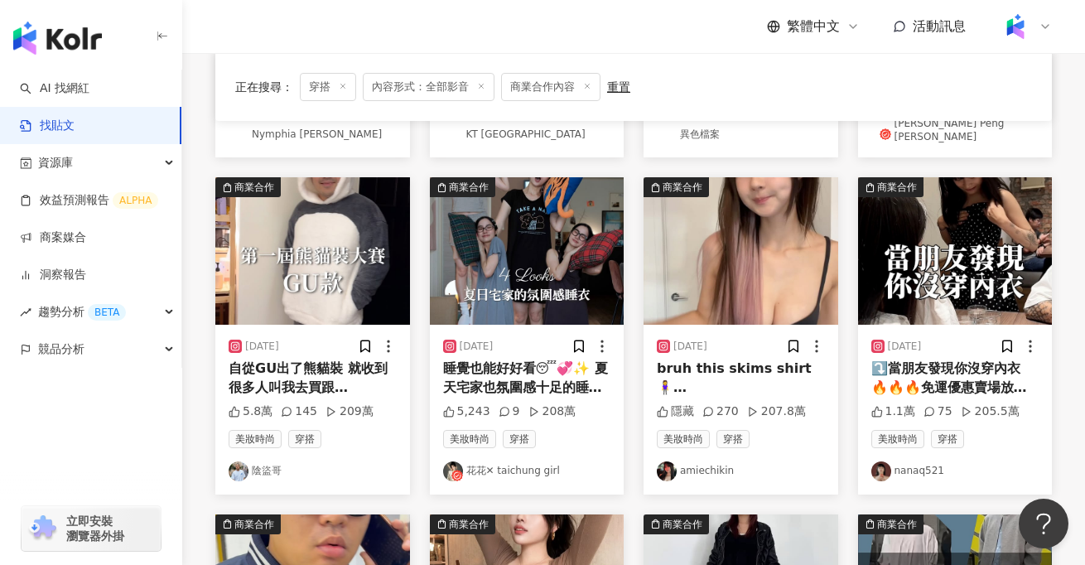
scroll to position [475, 0]
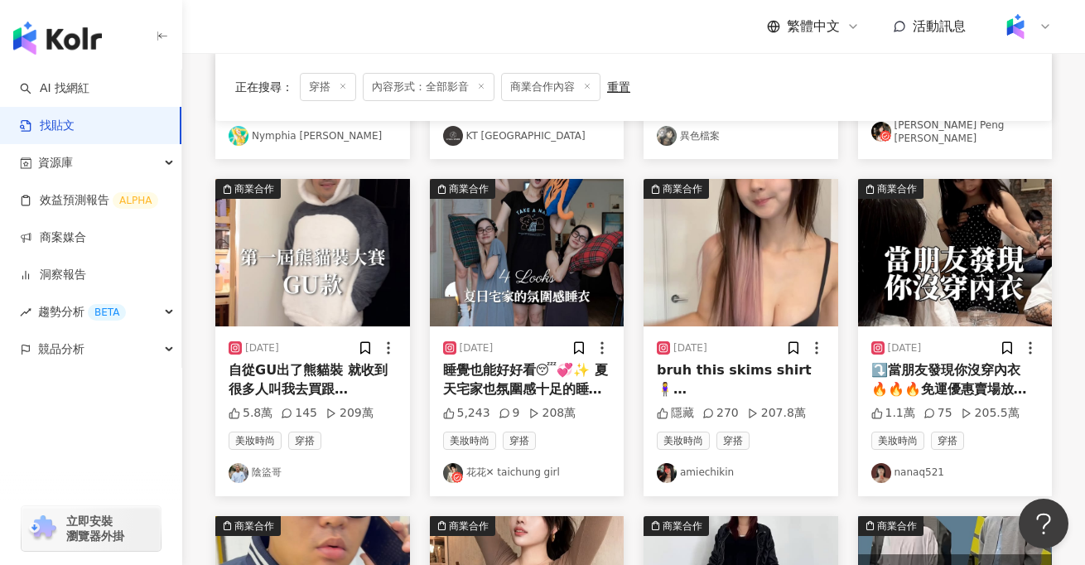
click at [542, 285] on img at bounding box center [527, 252] width 195 height 147
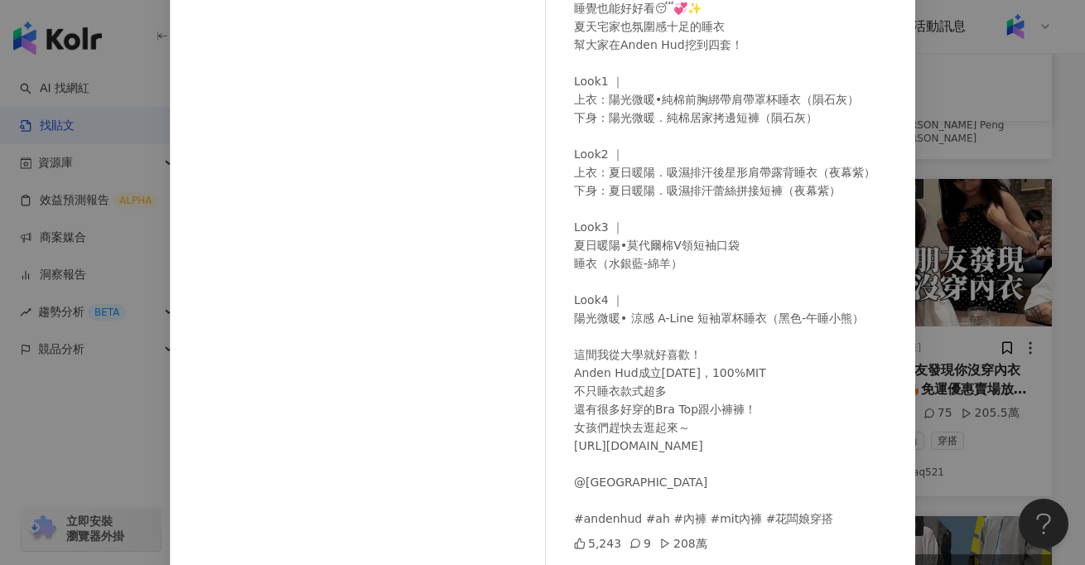
scroll to position [119, 0]
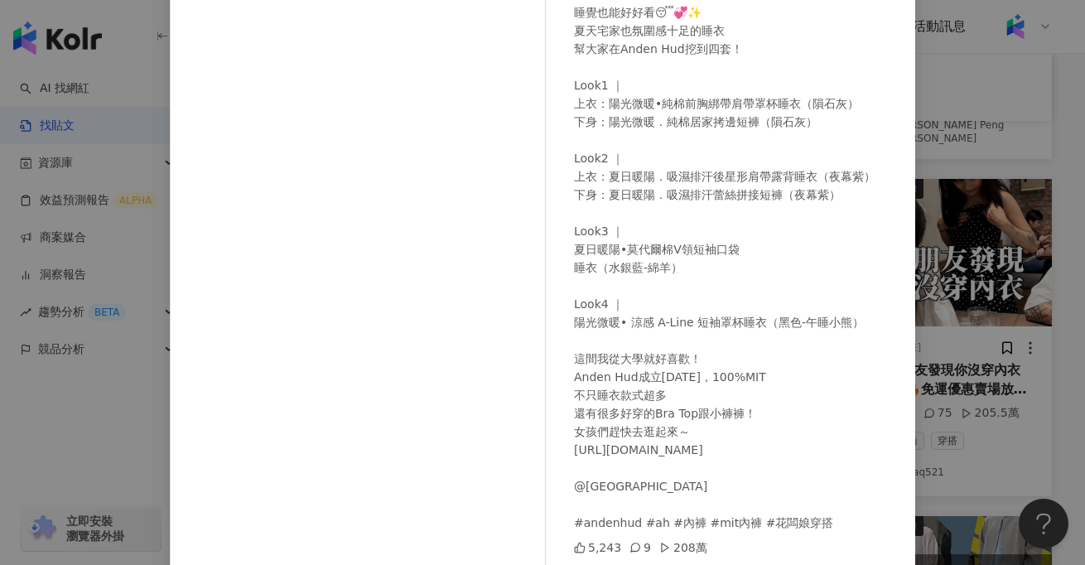
click at [69, 400] on div "花花✕ taichung girl 2025/6/26 睡覺也能好好看😴💞✨ 夏天宅家也氛圍感十足的睡衣 幫大家在Anden Hud挖到四套！ Look1 ｜…" at bounding box center [542, 282] width 1085 height 565
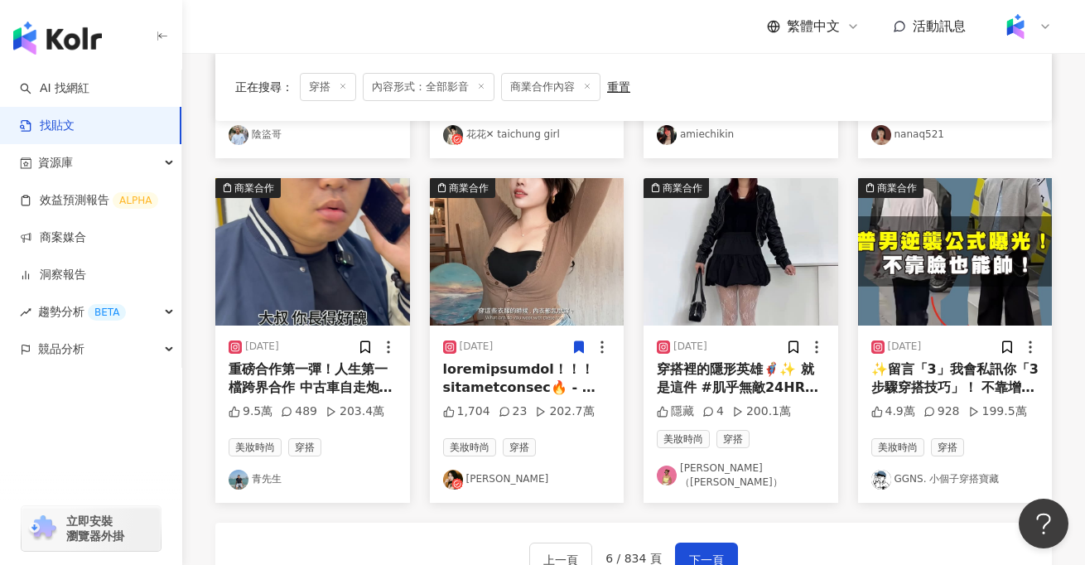
scroll to position [818, 0]
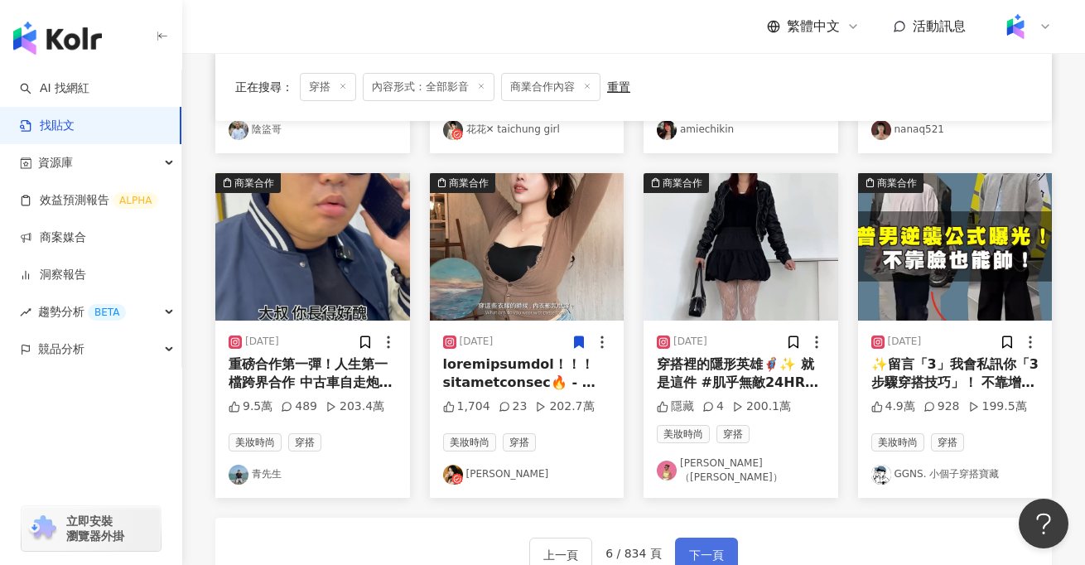
click at [713, 545] on span "下一頁" at bounding box center [706, 555] width 35 height 20
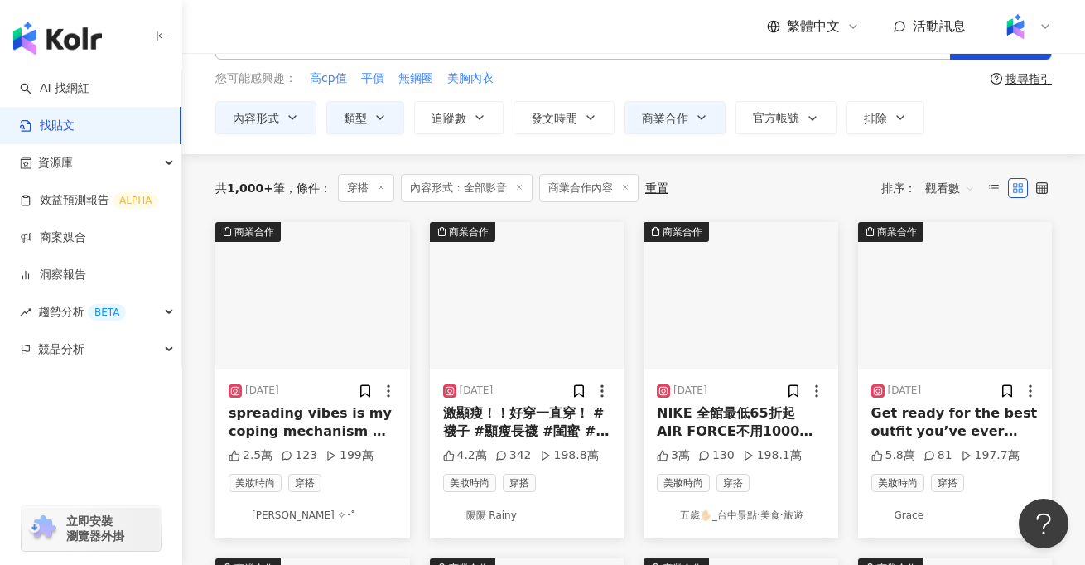
scroll to position [58, 0]
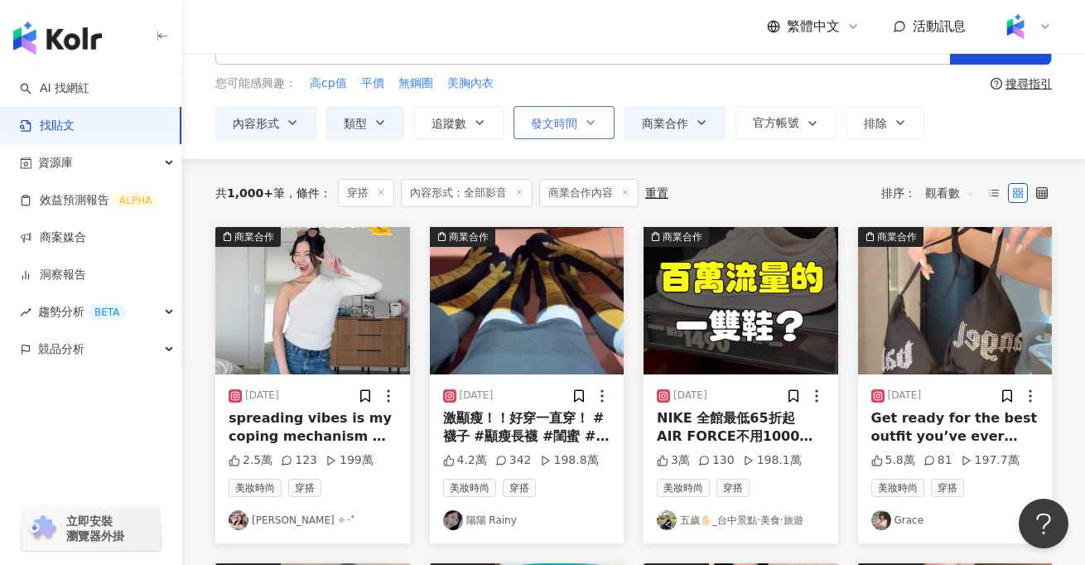
click at [556, 133] on button "發文時間" at bounding box center [564, 122] width 101 height 33
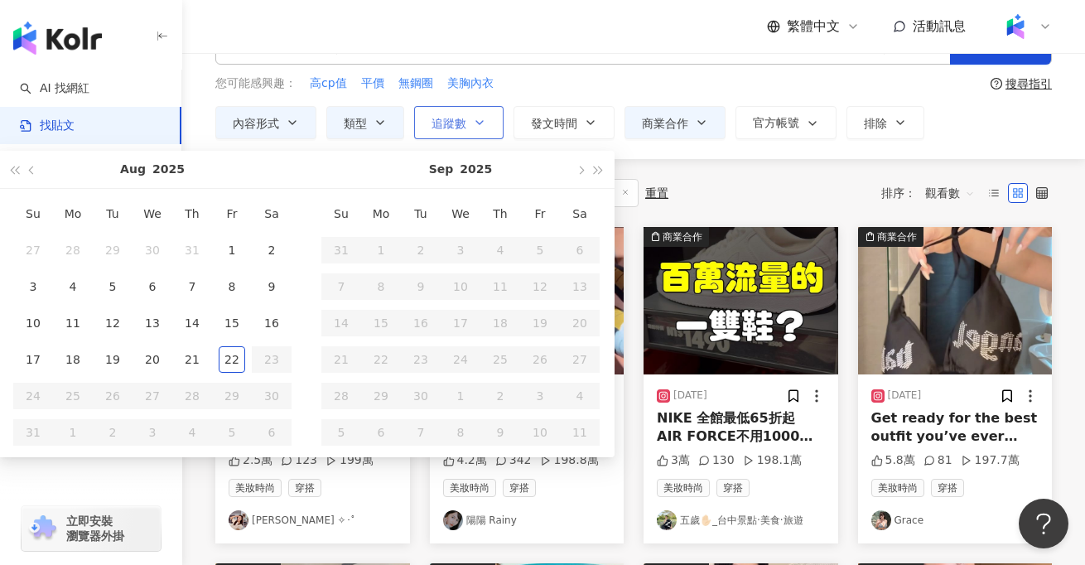
click at [467, 128] on button "追蹤數" at bounding box center [458, 122] width 89 height 33
type input "*"
type input "*******"
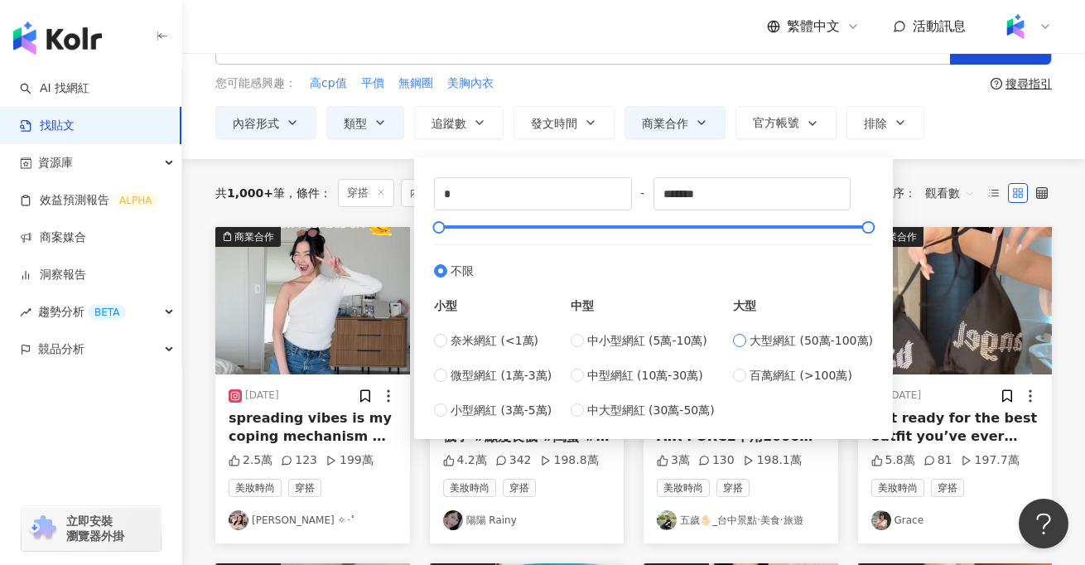
click at [752, 346] on label "大型網紅 (50萬-100萬)" at bounding box center [803, 340] width 140 height 18
type input "******"
click at [964, 147] on div "不分平台 台灣 搜尋 searchOperator 插入語法 完全符合 "" 聯集 OR 交集 AND 排除 - 群組 {} 您可能感興趣： 高cp值 平價 …" at bounding box center [633, 77] width 903 height 164
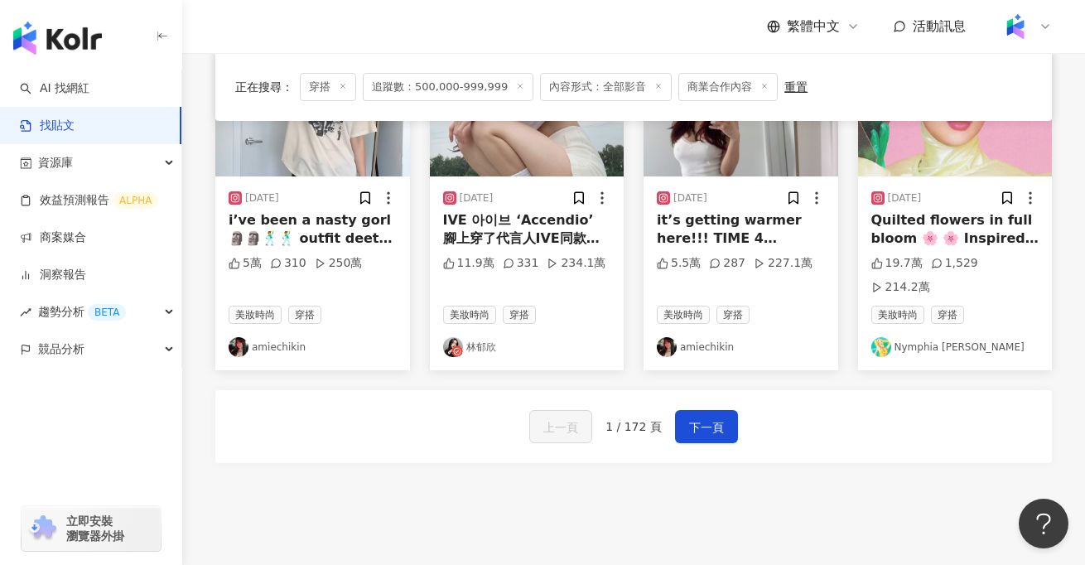
scroll to position [1028, 0]
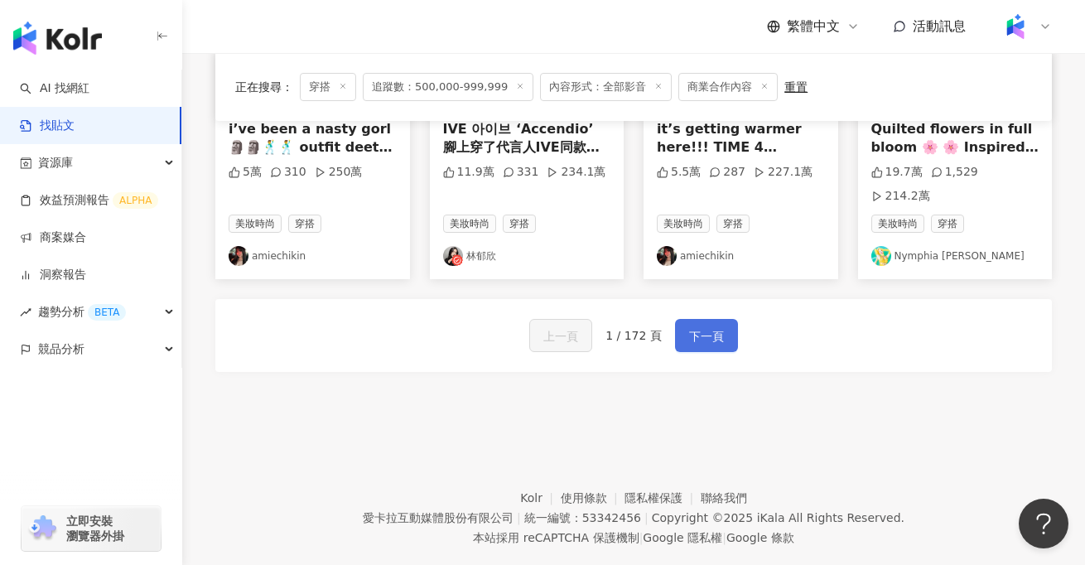
click at [704, 319] on button "下一頁" at bounding box center [706, 335] width 63 height 33
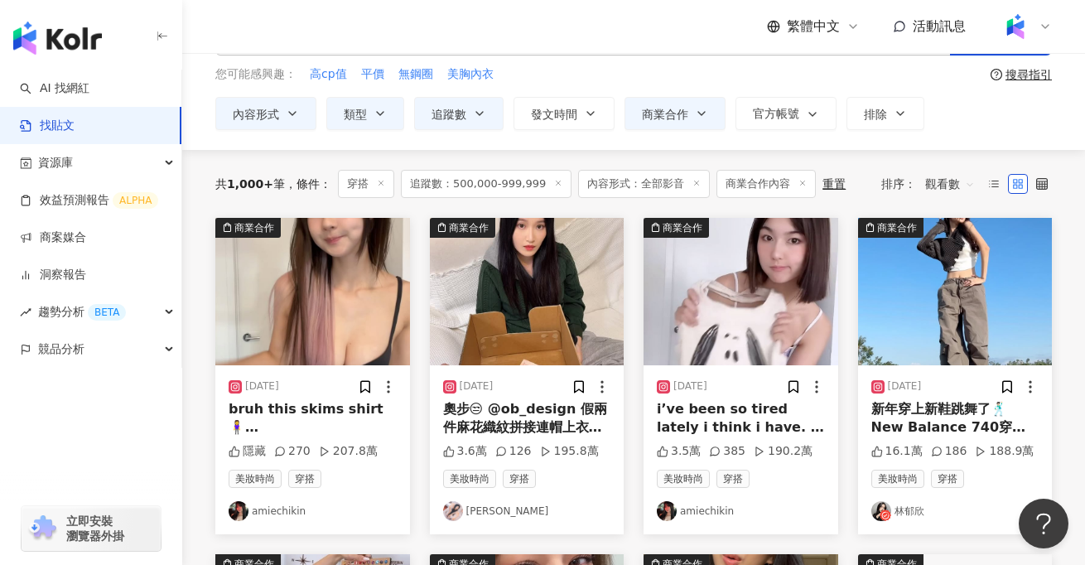
scroll to position [78, 0]
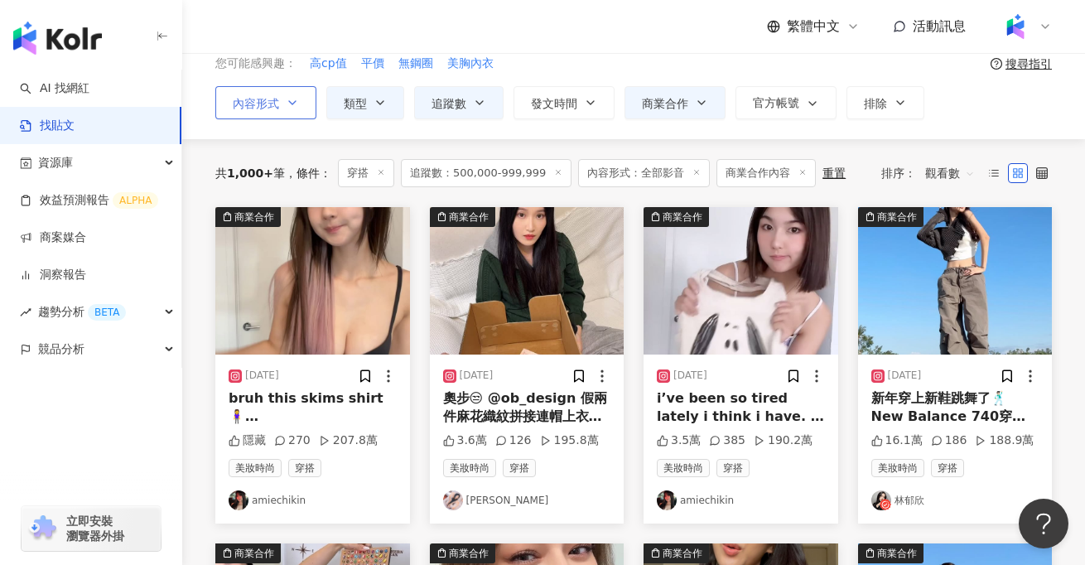
click at [275, 86] on button "內容形式" at bounding box center [265, 102] width 101 height 33
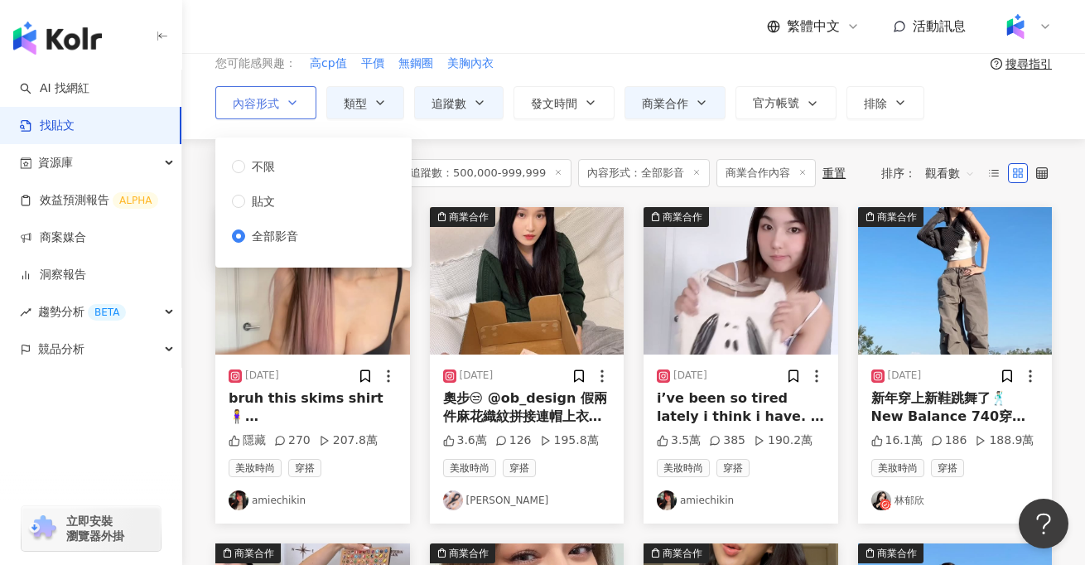
click at [287, 99] on icon "button" at bounding box center [292, 102] width 13 height 13
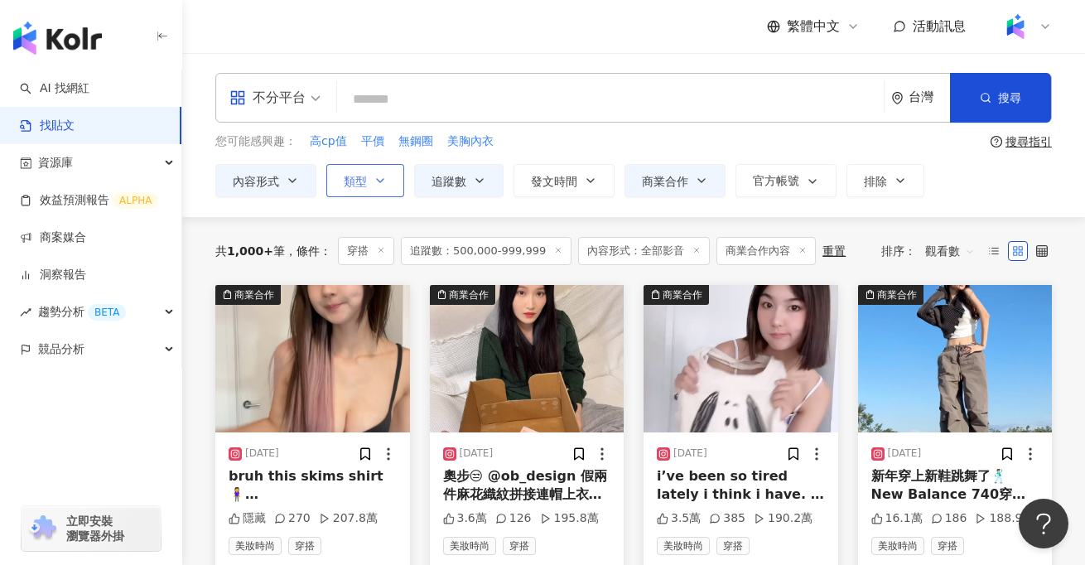
click at [394, 175] on button "類型" at bounding box center [365, 180] width 78 height 33
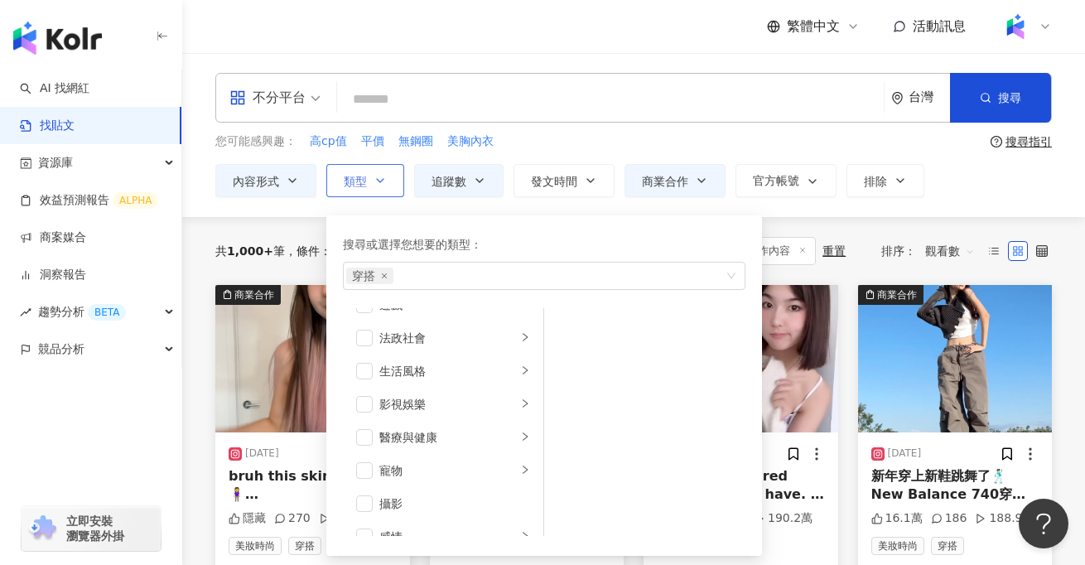
scroll to position [331, 0]
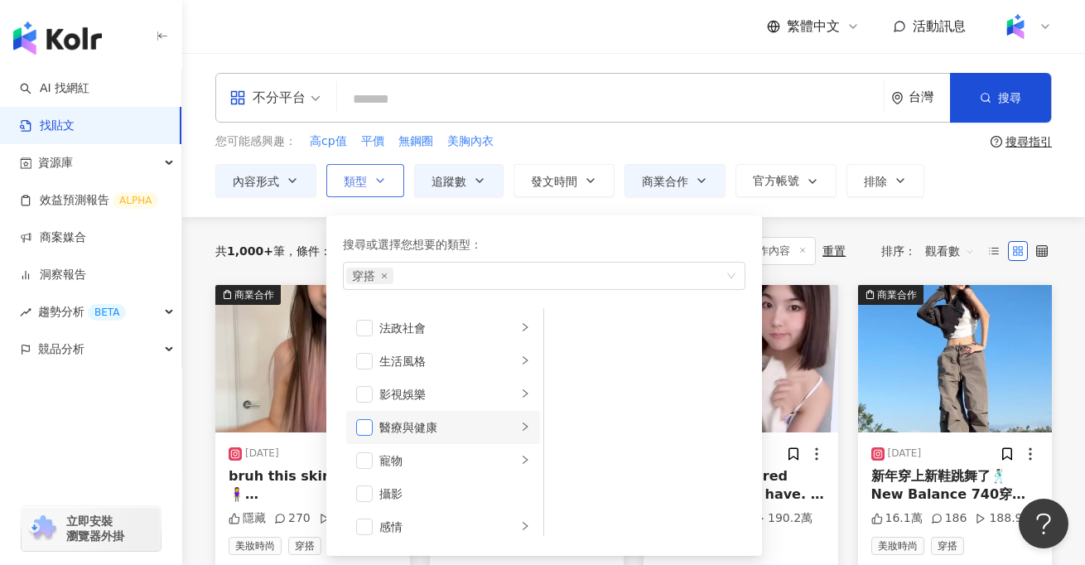
click at [365, 429] on span "button" at bounding box center [364, 427] width 17 height 17
click at [423, 428] on div "醫療與健康" at bounding box center [448, 427] width 138 height 18
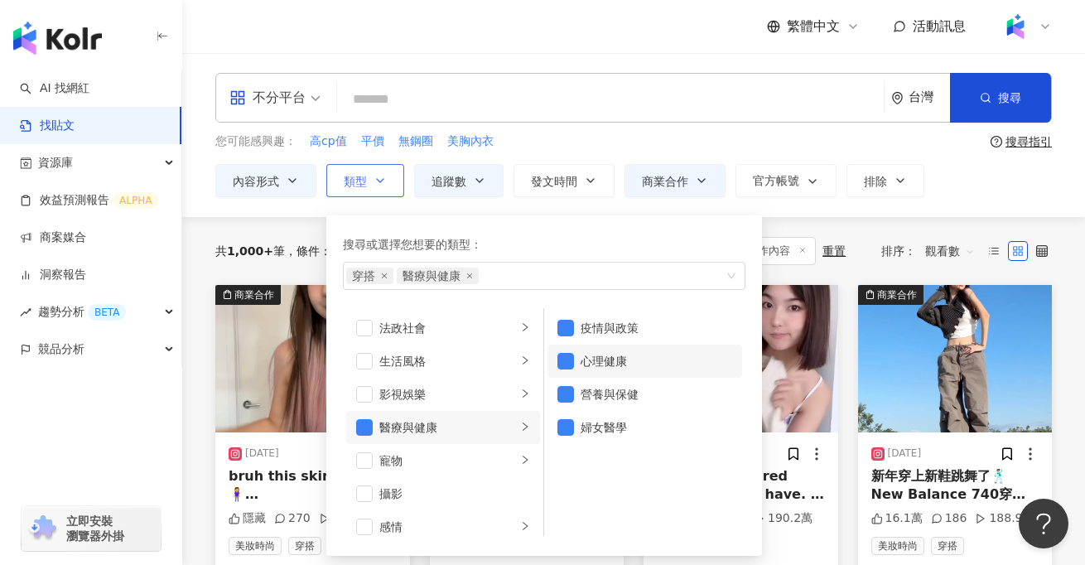
click at [563, 375] on li "心理健康" at bounding box center [645, 361] width 195 height 33
click at [568, 326] on span "button" at bounding box center [566, 328] width 17 height 17
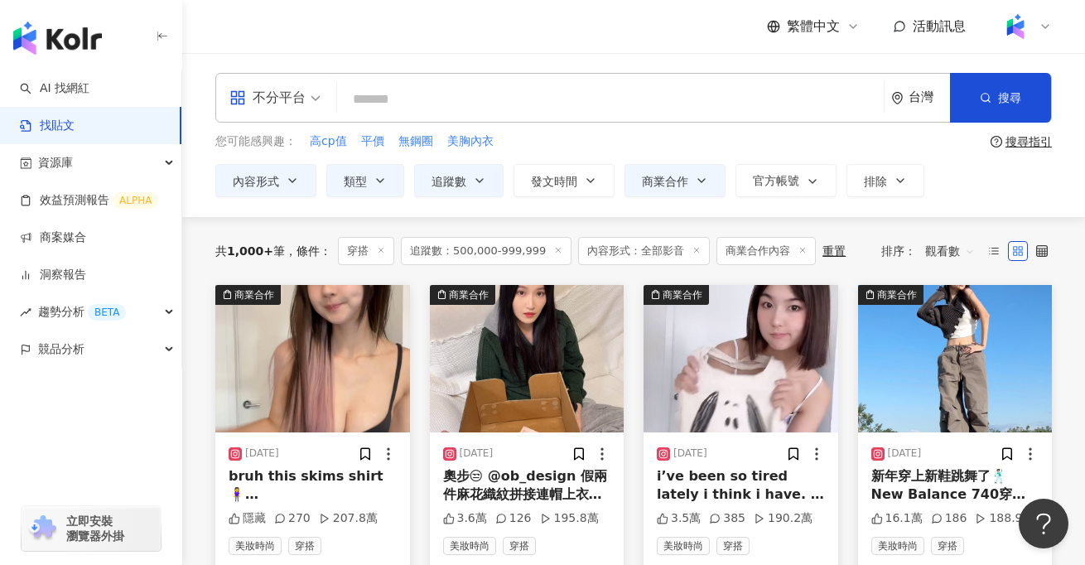
click at [856, 153] on div "不分平台 台灣 搜尋 searchOperator 插入語法 完全符合 "" 聯集 OR 交集 AND 排除 - 群組 {} 您可能感興趣： 高cp值 平價 …" at bounding box center [633, 135] width 903 height 124
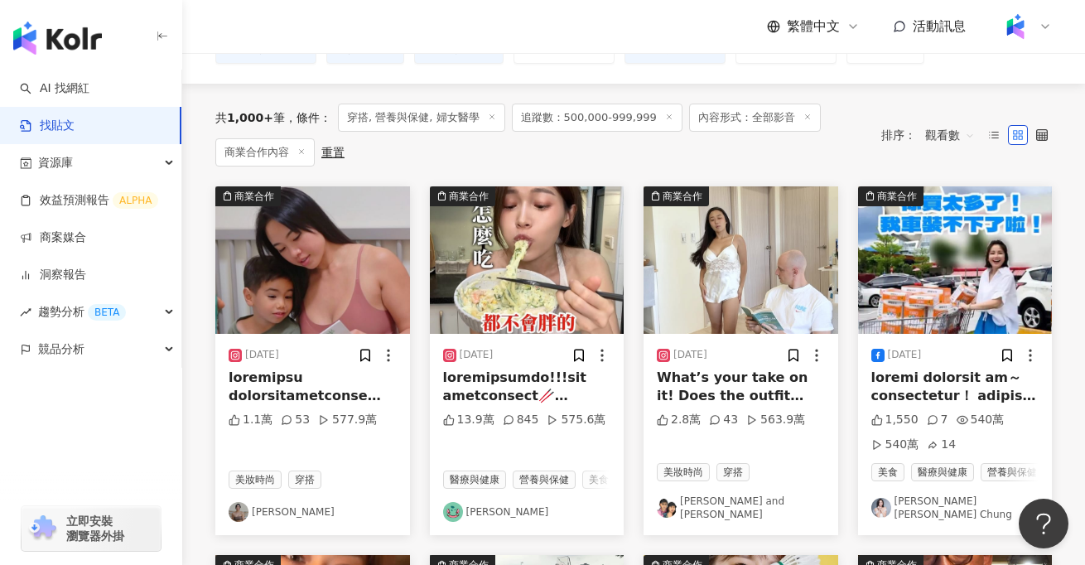
scroll to position [157, 0]
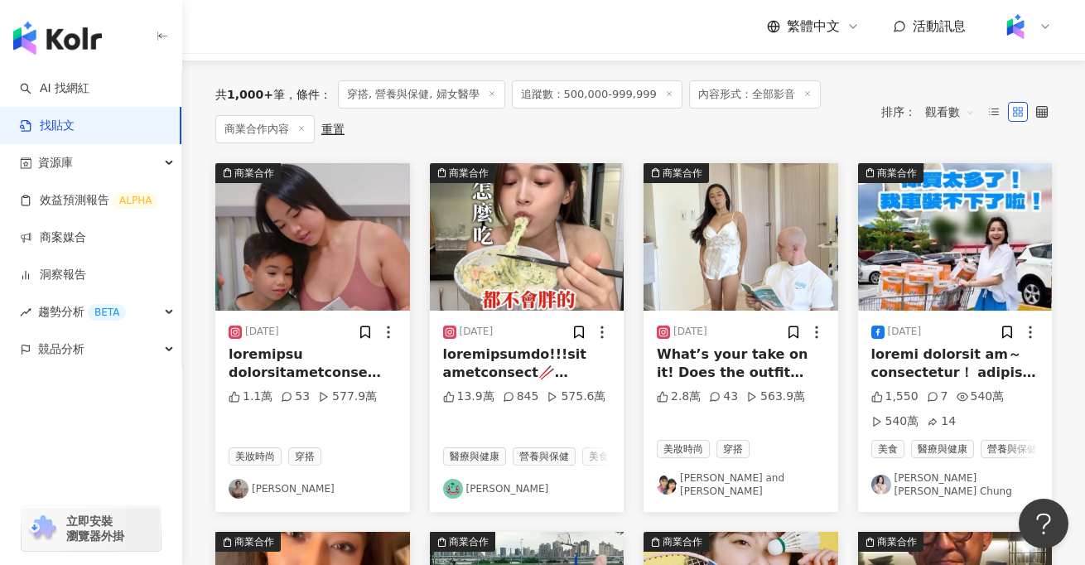
click at [540, 368] on div at bounding box center [527, 364] width 168 height 37
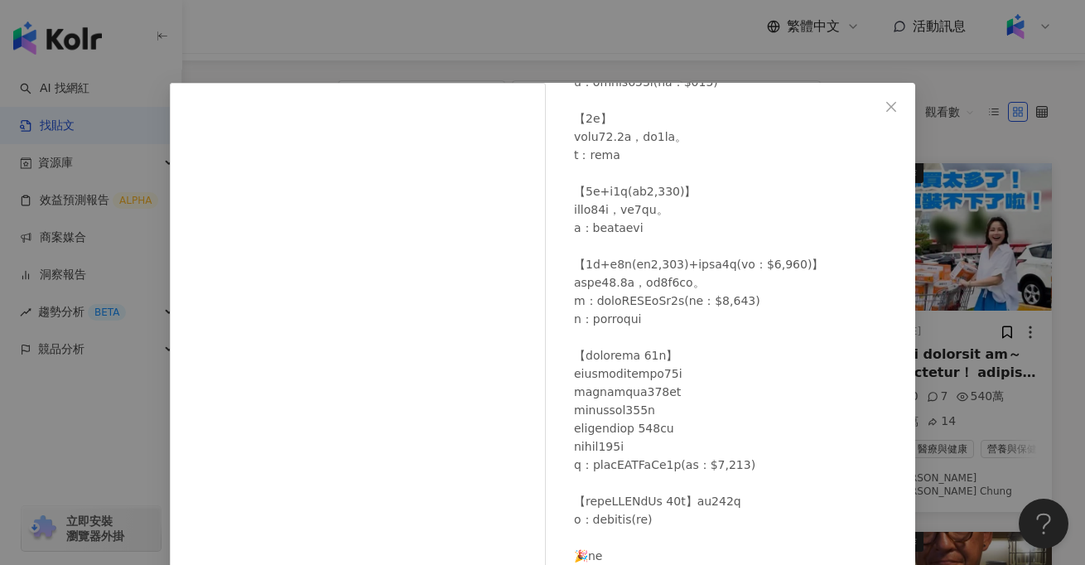
scroll to position [486, 0]
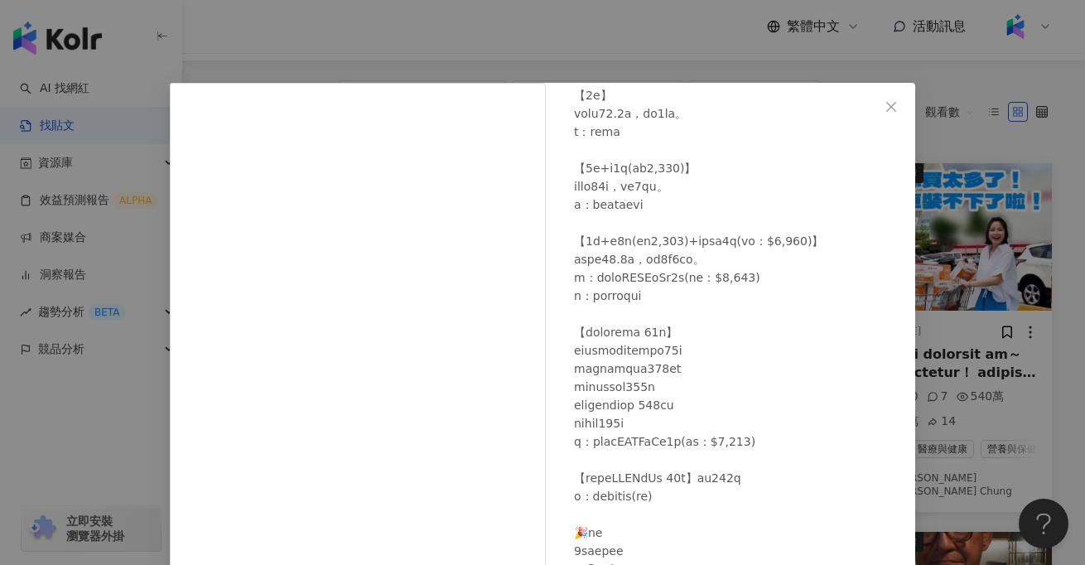
click at [128, 408] on div "Nini Xie 2024/8/9 13.9萬 845 575.6萬 查看原始貼文" at bounding box center [542, 282] width 1085 height 565
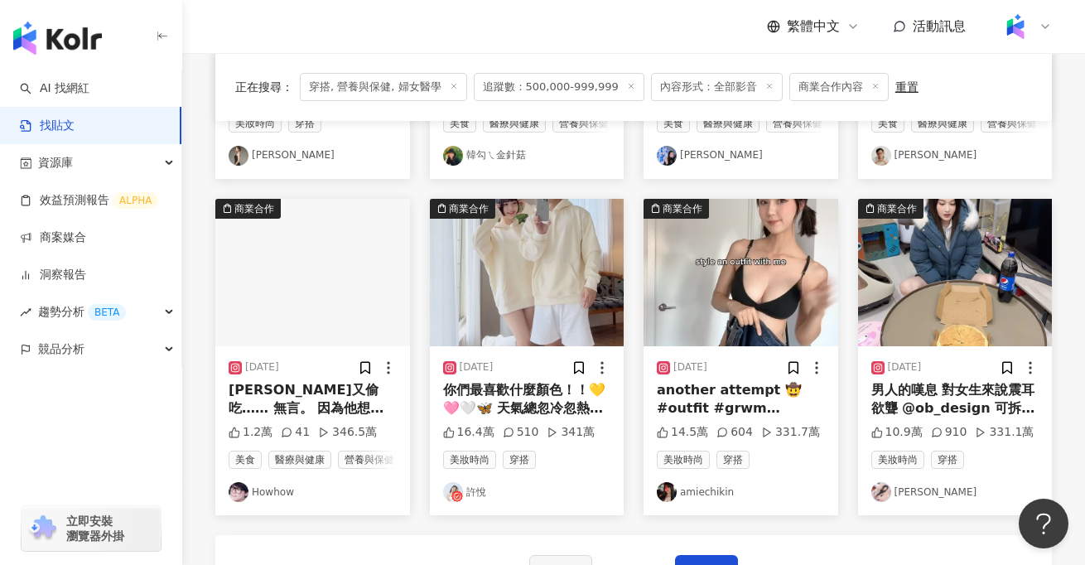
scroll to position [811, 0]
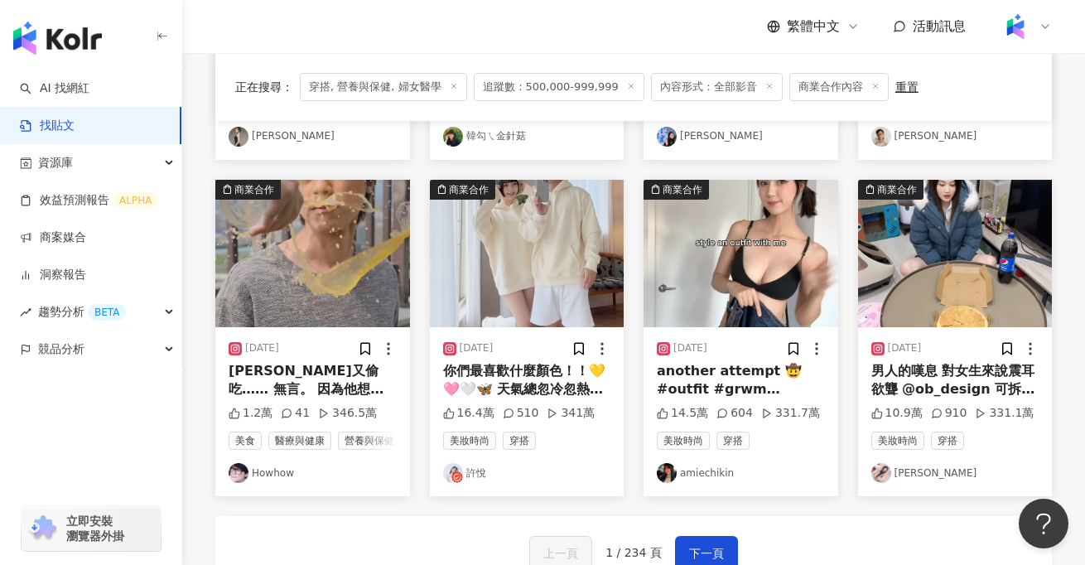
click at [342, 379] on div "阿明又偷吃…… 無言。 因為他想要補充膳食纖維！ 不能吃菜的時候， 可以喝OatYa高纖燕麥奶！ 它無添加糖， 每100g就含膳食纖維4.1g， 一瓶滿足成人…" at bounding box center [313, 380] width 168 height 37
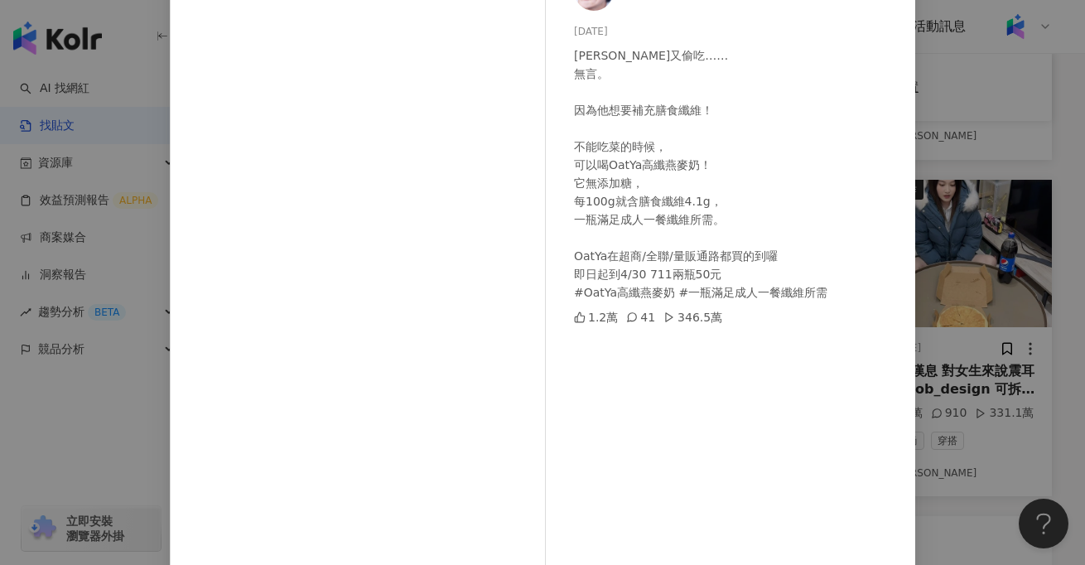
scroll to position [109, 0]
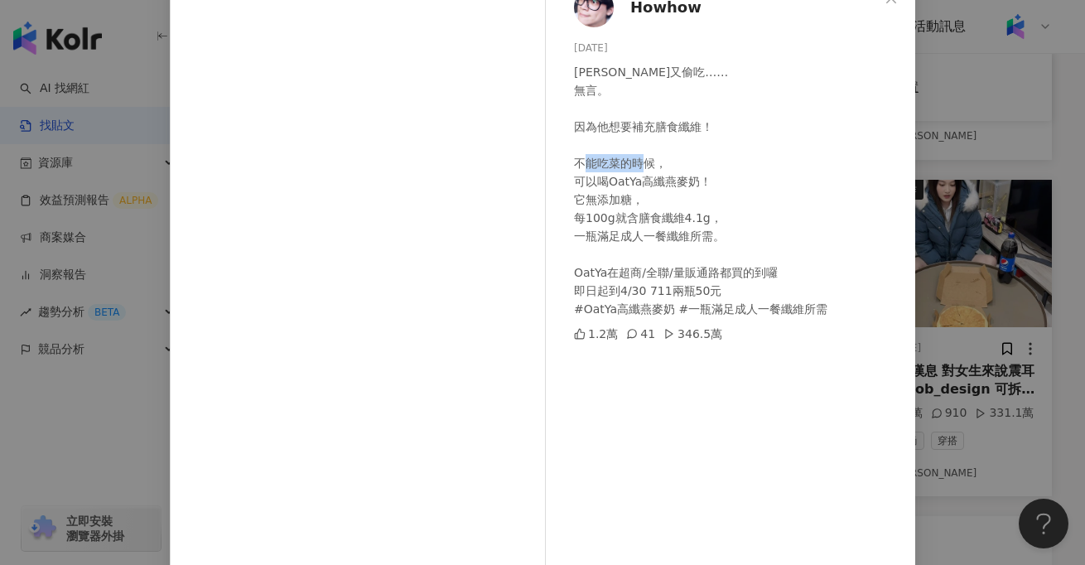
drag, startPoint x: 605, startPoint y: 180, endPoint x: 645, endPoint y: 180, distance: 40.6
click at [645, 180] on div "阿明又偷吃…… 無言。 因為他想要補充膳食纖維！ 不能吃菜的時候， 可以喝OatYa高纖燕麥奶！ 它無添加糖， 每100g就含膳食纖維4.1g， 一瓶滿足成人…" at bounding box center [738, 190] width 328 height 255
copy div "OatYa"
click at [1021, 91] on div "Howhow 2024/4/23 阿明又偷吃…… 無言。 因為他想要補充膳食纖維！ 不能吃菜的時候， 可以喝OatYa高纖燕麥奶！ 它無添加糖， 每100g就…" at bounding box center [542, 282] width 1085 height 565
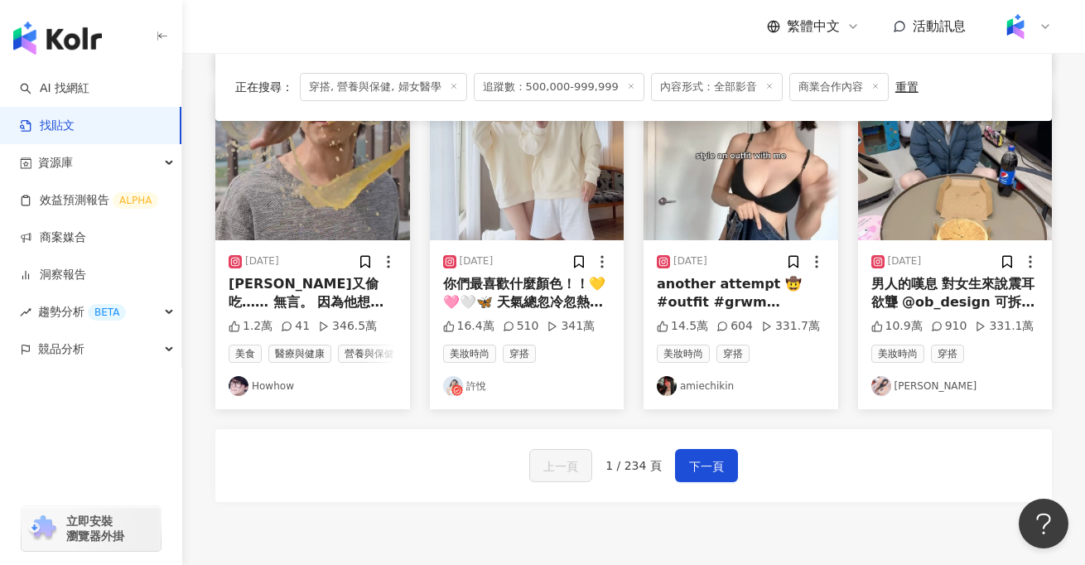
scroll to position [908, 0]
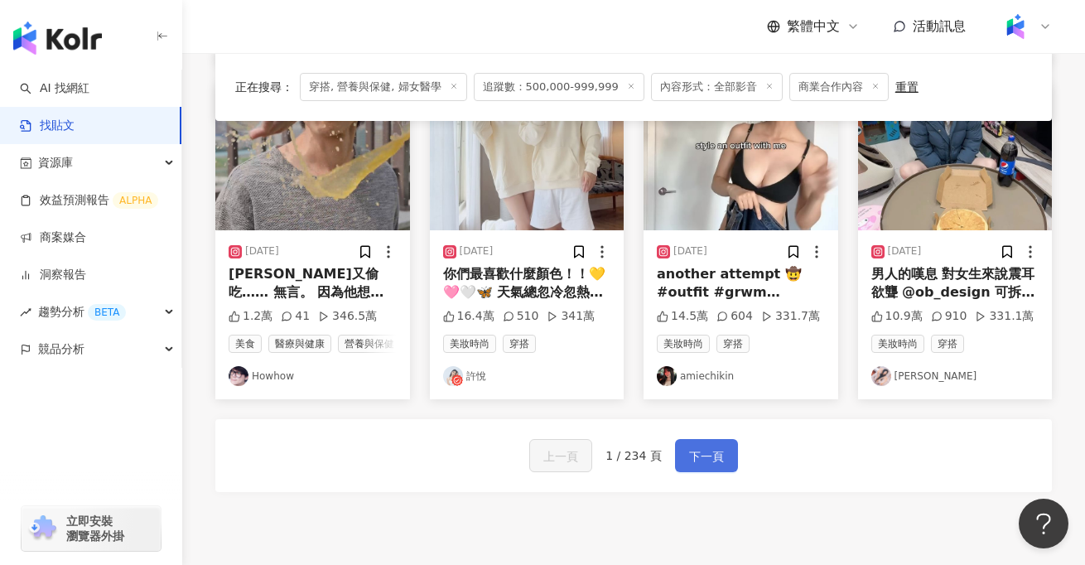
click at [723, 446] on button "下一頁" at bounding box center [706, 455] width 63 height 33
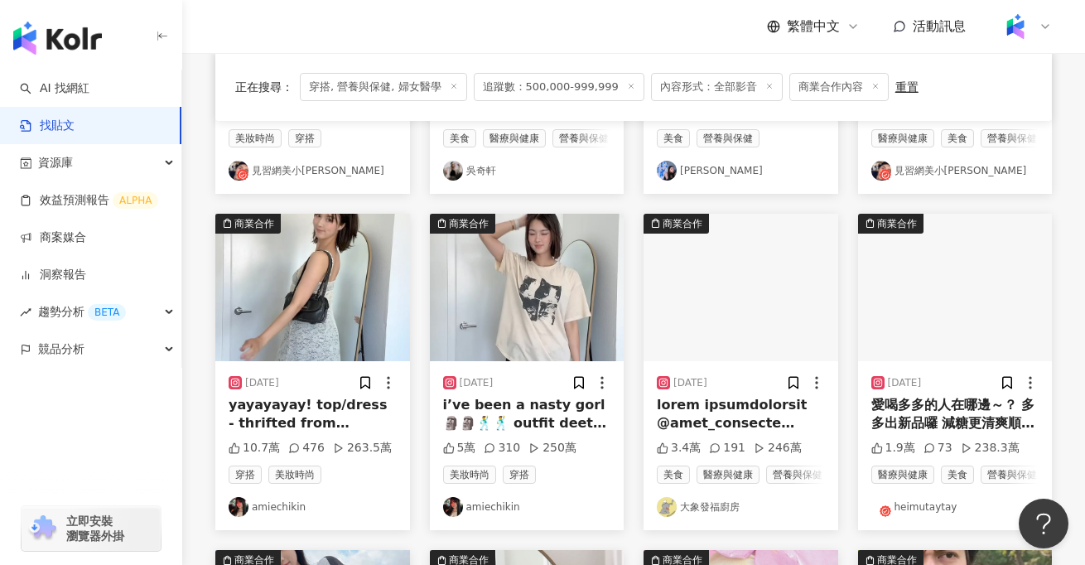
scroll to position [404, 0]
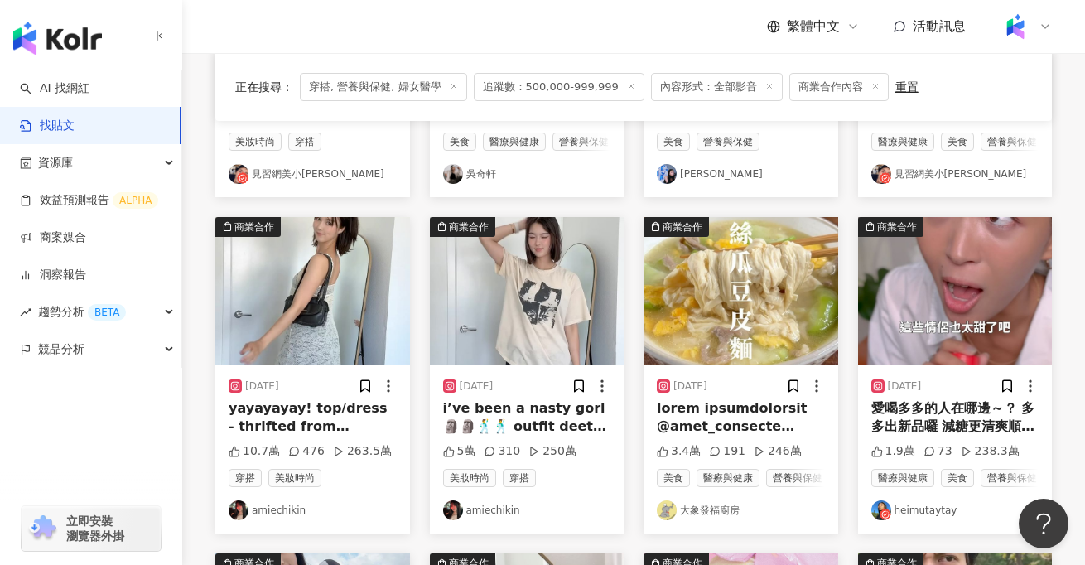
click at [945, 416] on div "愛喝多多的人在哪邊～？ 多多出新品囉 減糖更清爽順口喔伊細唷 減糖35%，添加膳食纖維 每瓶含250億個以上益生菌，幫助消化，使排便順暢 如果你另一半太甜 多…" at bounding box center [956, 417] width 168 height 37
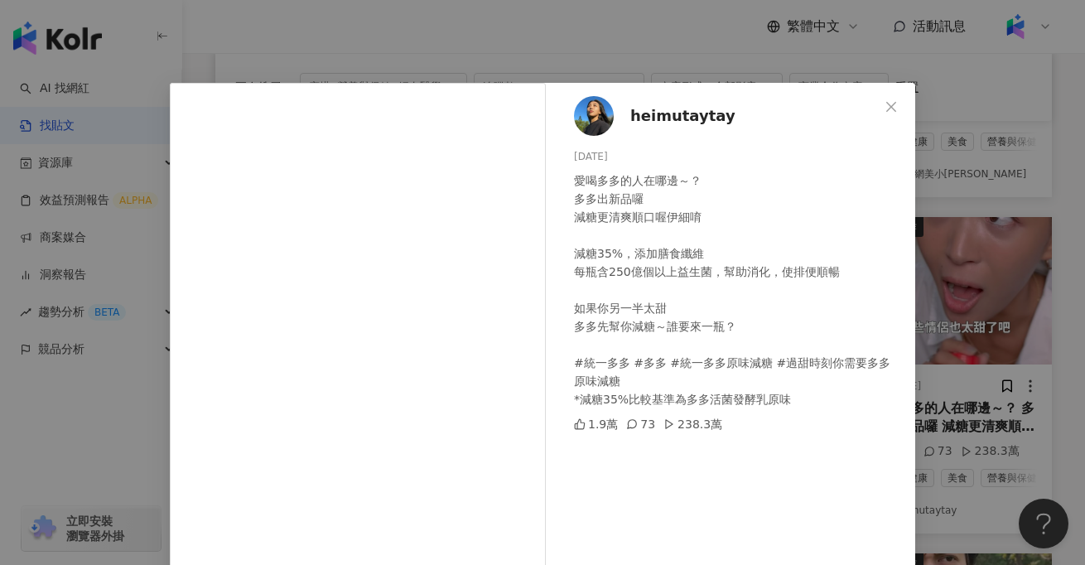
click at [123, 447] on div "heimutaytay 2024/4/29 愛喝多多的人在哪邊～？ 多多出新品囉 減糖更清爽順口喔伊細唷 減糖35%，添加膳食纖維 每瓶含250億個以上益生菌…" at bounding box center [542, 282] width 1085 height 565
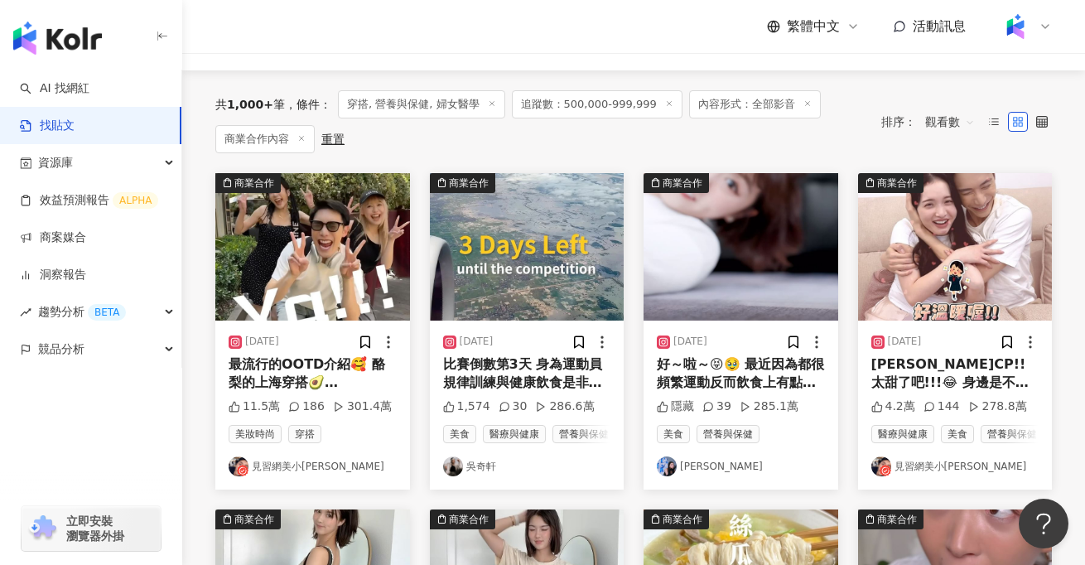
scroll to position [146, 0]
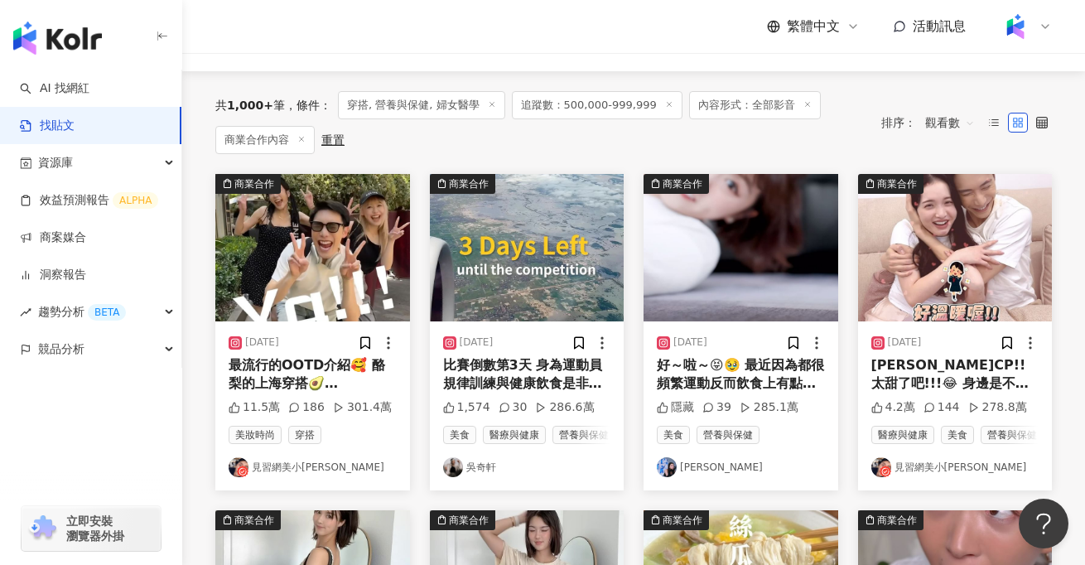
click at [718, 382] on div "好～啦～😝🥹 最近因為都很頻繁運動反而飲食上有點怠惰🙈 沒有好好認真挑東西吃，所以明明更認真運動體重卻不降反增☠️👀意識到這樣真的打妹🙅 就開始回歸健康照營養…" at bounding box center [741, 374] width 168 height 37
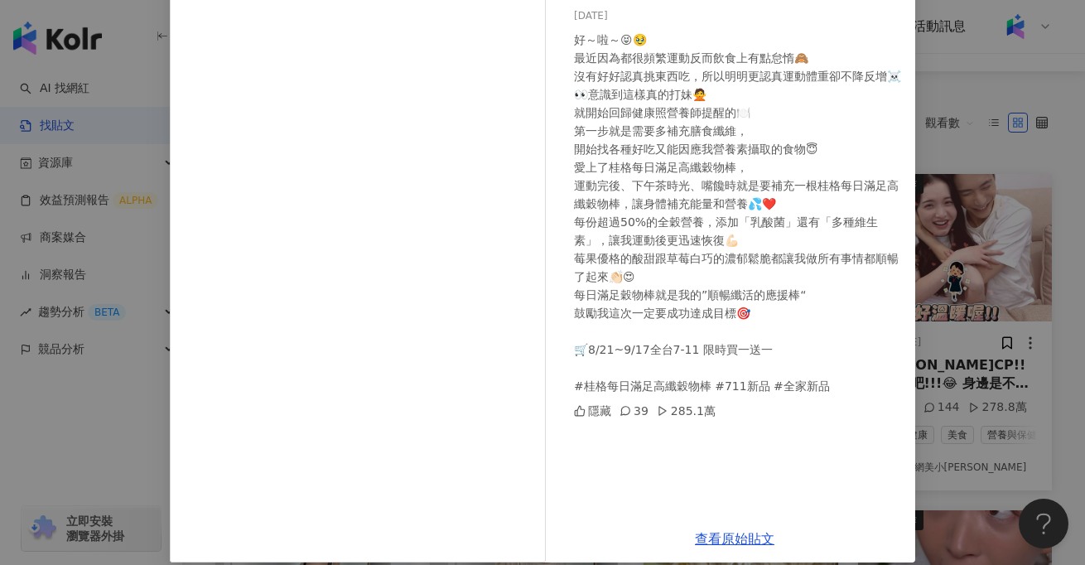
scroll to position [142, 0]
click at [61, 418] on div "焦曉凡 2024/8/16 好～啦～😝🥹 最近因為都很頻繁運動反而飲食上有點怠惰🙈 沒有好好認真挑東西吃，所以明明更認真運動體重卻不降反增☠️👀意識到這樣真的…" at bounding box center [542, 282] width 1085 height 565
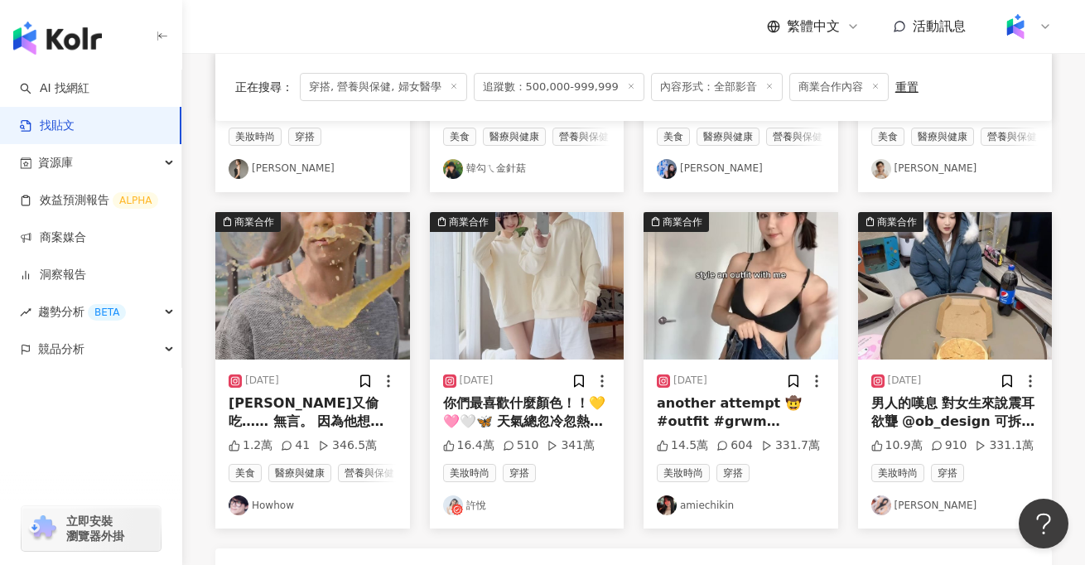
scroll to position [1052, 0]
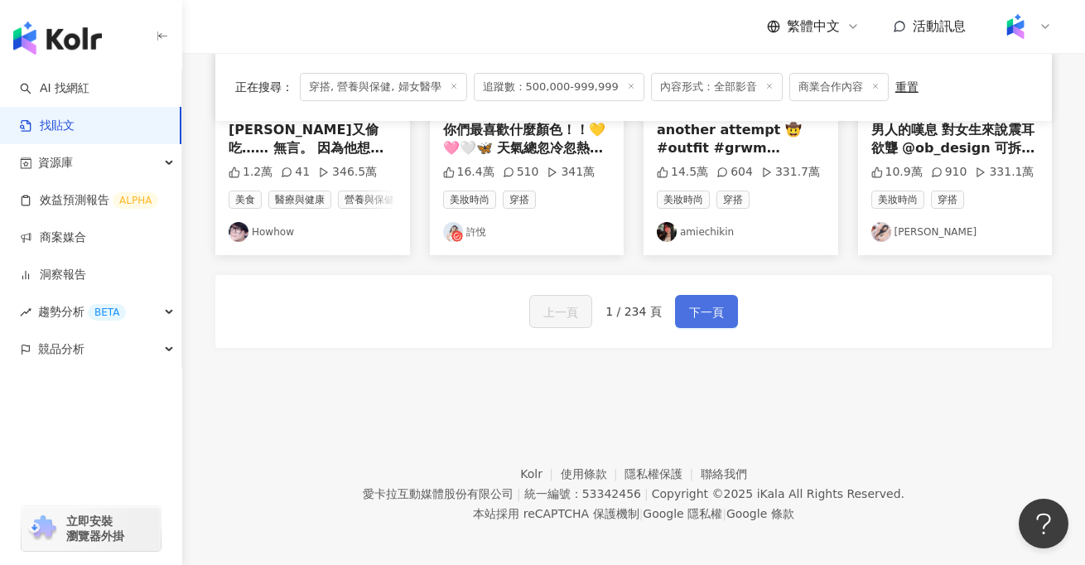
click at [684, 313] on button "下一頁" at bounding box center [706, 311] width 63 height 33
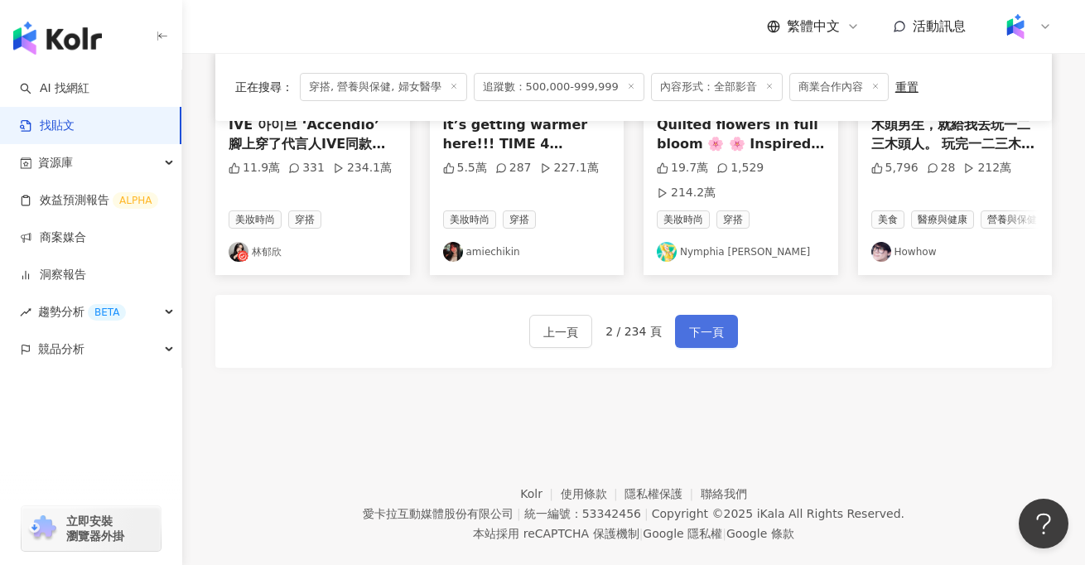
click at [684, 315] on button "下一頁" at bounding box center [706, 331] width 63 height 33
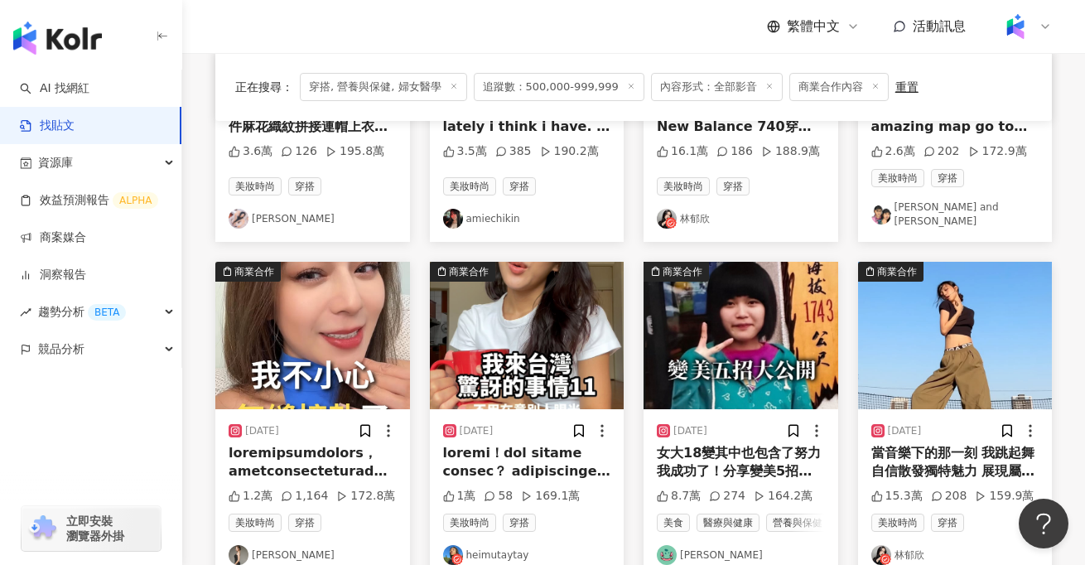
scroll to position [691, 0]
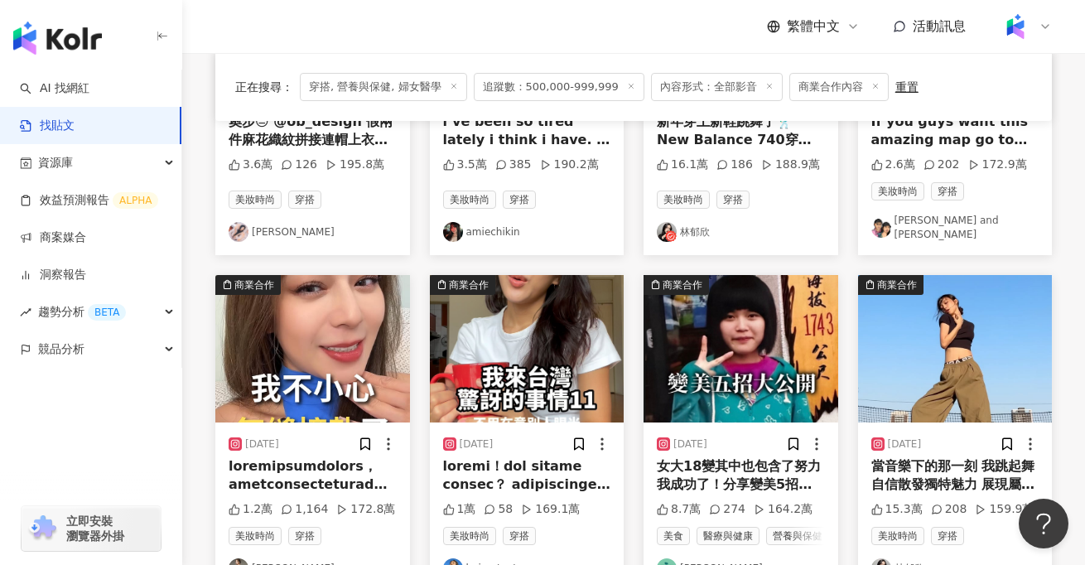
click at [310, 475] on div at bounding box center [313, 475] width 168 height 37
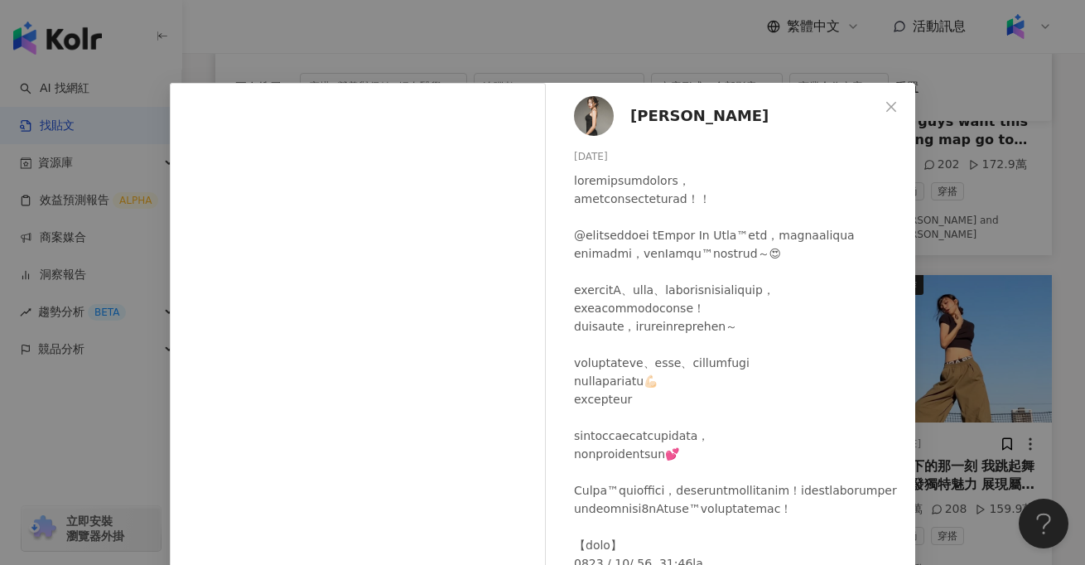
click at [99, 455] on div "Peggy Chen 2025/5/31 1.2萬 1,164 172.8萬 查看原始貼文" at bounding box center [542, 282] width 1085 height 565
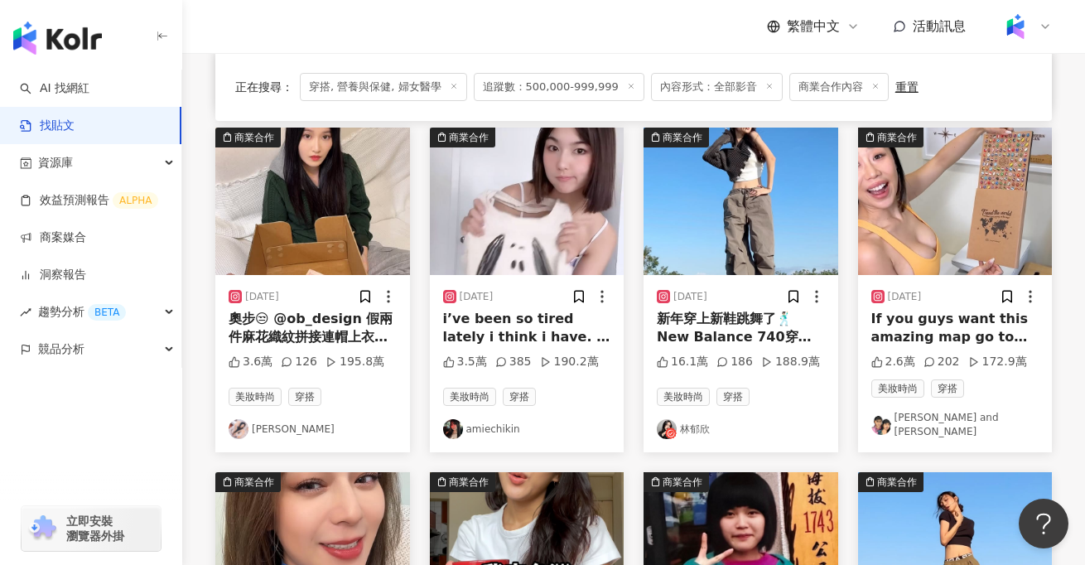
scroll to position [1028, 0]
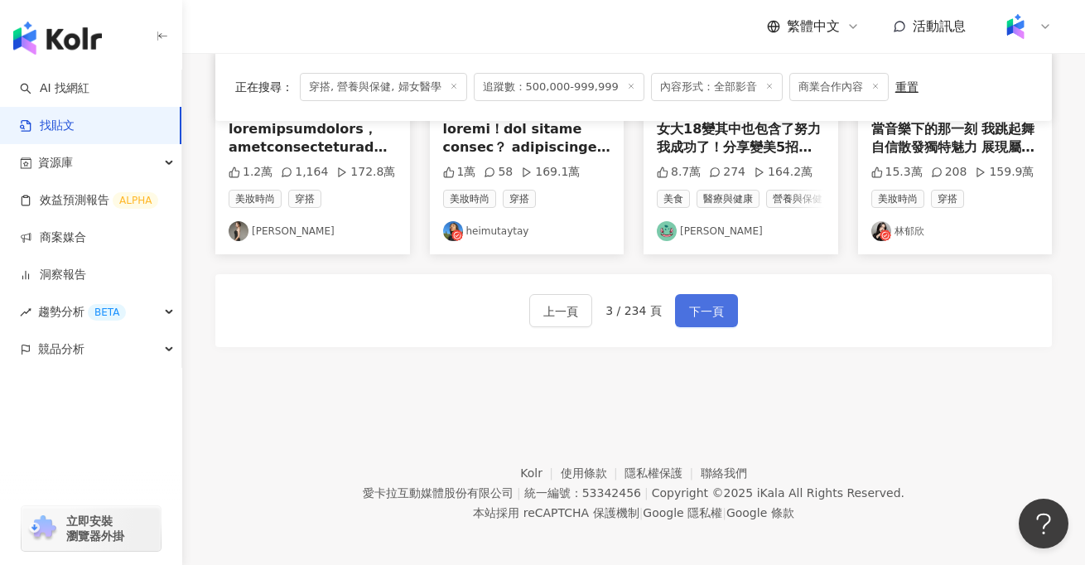
click at [689, 317] on button "下一頁" at bounding box center [706, 310] width 63 height 33
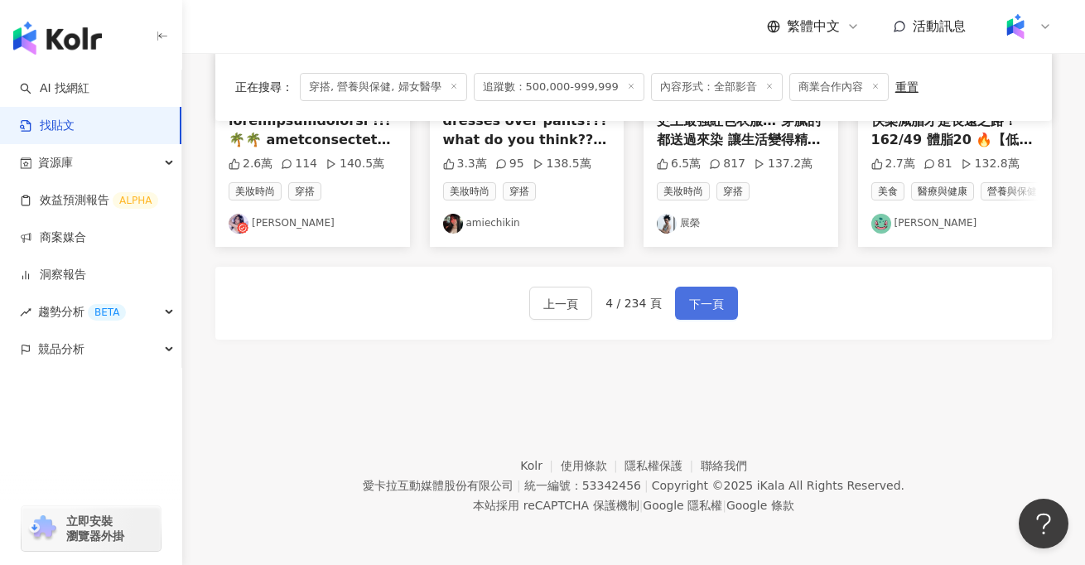
click at [708, 297] on span "下一頁" at bounding box center [706, 304] width 35 height 20
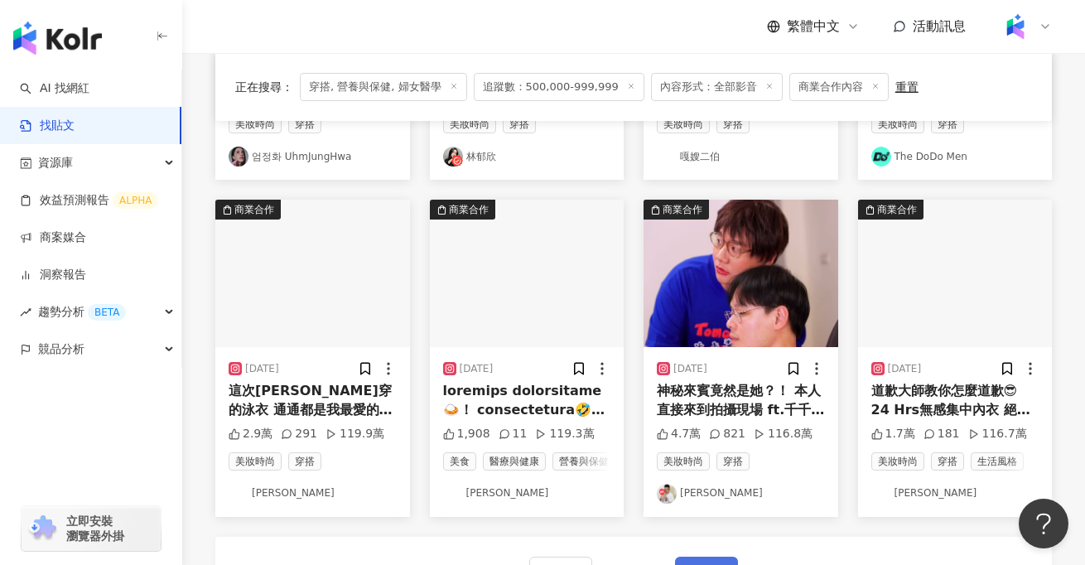
scroll to position [755, 0]
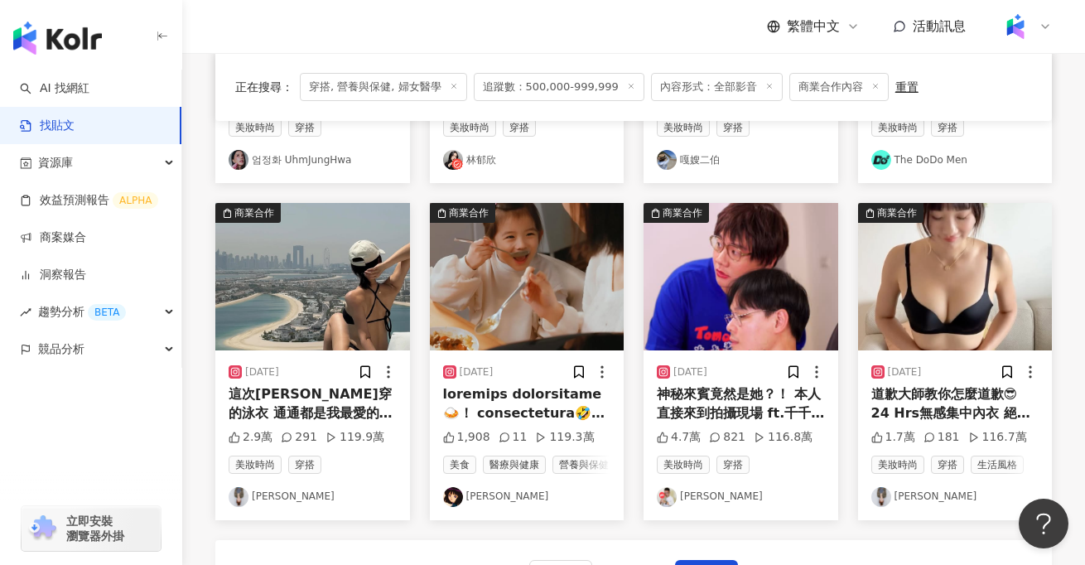
click at [515, 286] on img at bounding box center [527, 276] width 195 height 147
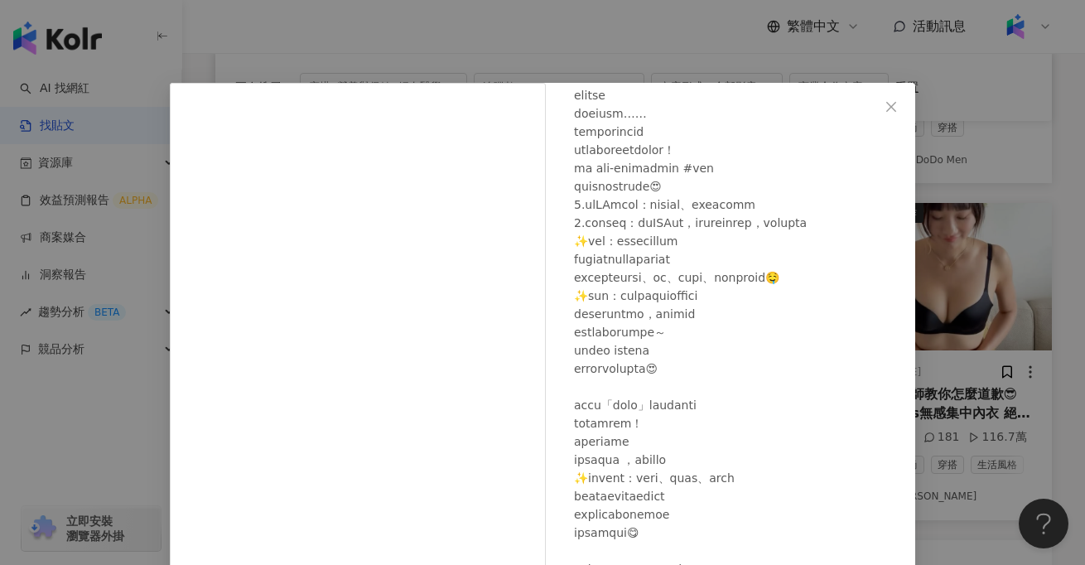
scroll to position [178, 0]
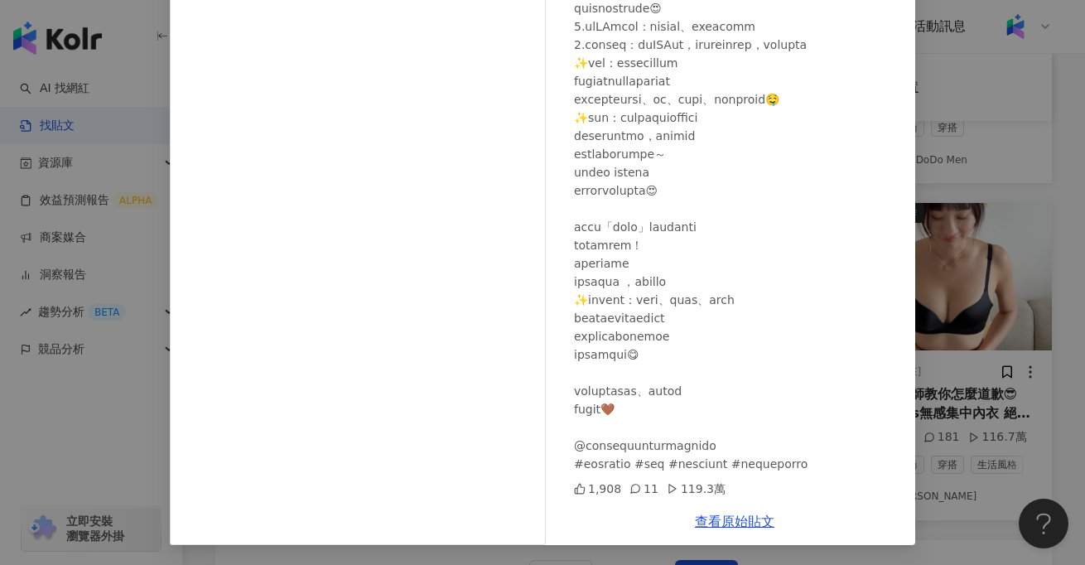
click at [102, 398] on div "Nina 2025/1/7 1,908 11 119.3萬 查看原始貼文" at bounding box center [542, 282] width 1085 height 565
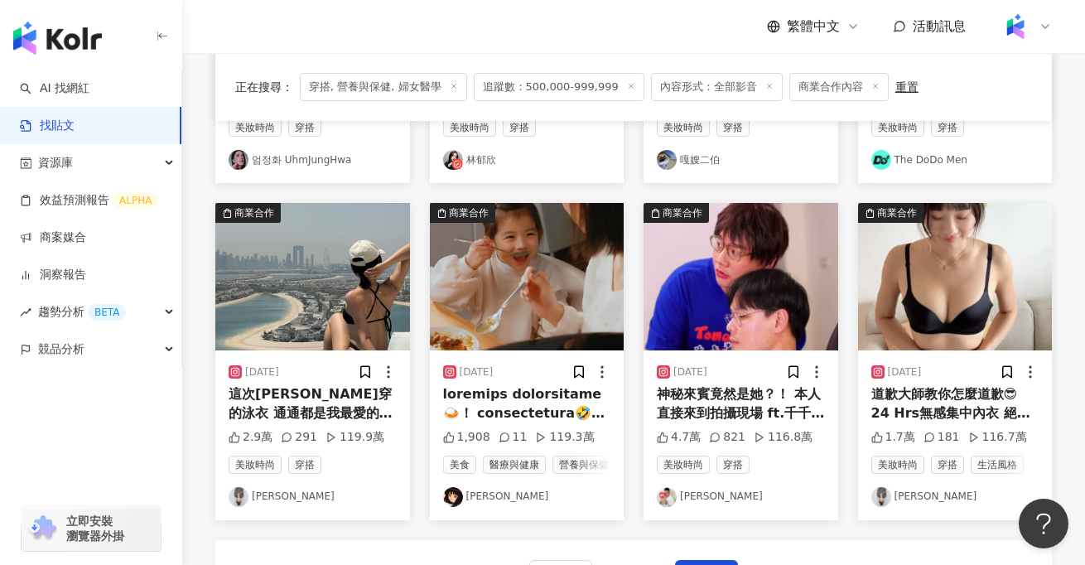
click at [674, 229] on img at bounding box center [741, 276] width 195 height 147
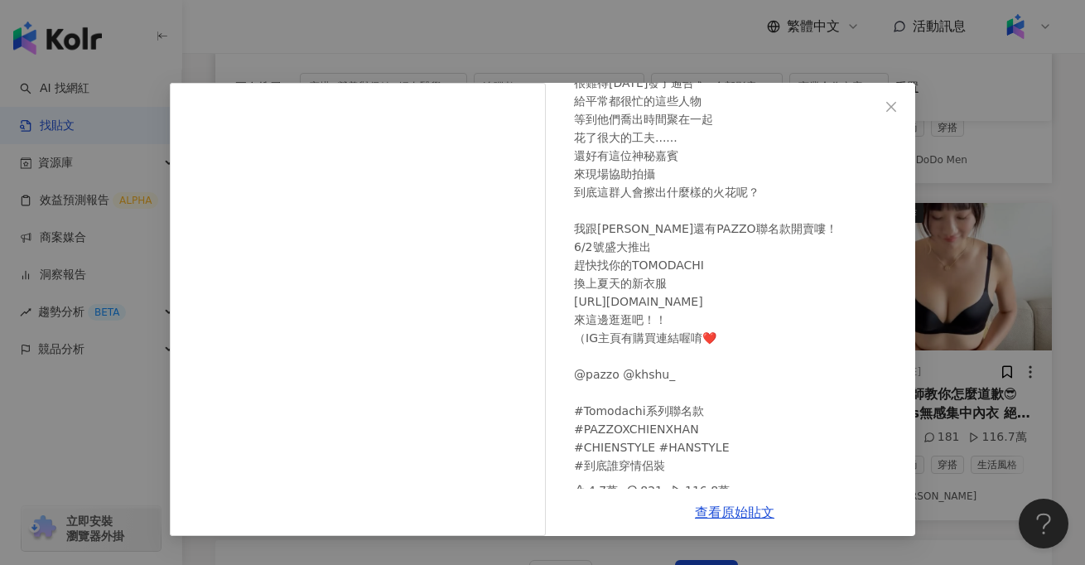
scroll to position [163, 0]
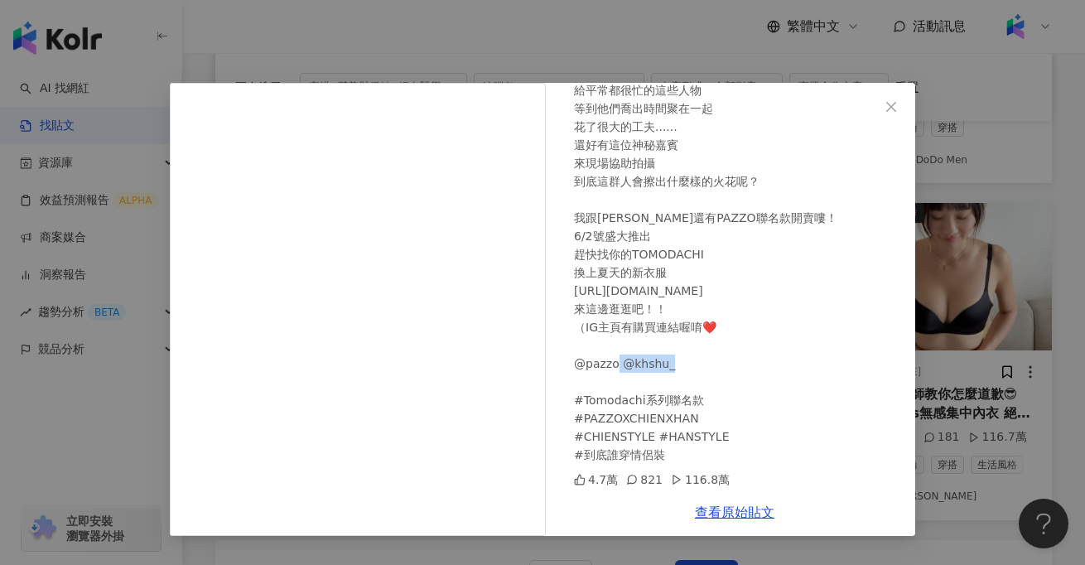
drag, startPoint x: 642, startPoint y: 402, endPoint x: 582, endPoint y: 401, distance: 59.7
click at [582, 401] on div "神秘來賓竟然是她？！ 本人直接來到拍攝現場 ft.千千 很難得今天發了通告 給平常都很忙的這些人物 等到他們喬出時間聚在一起 花了很大的工夫...... 還好…" at bounding box center [738, 236] width 328 height 456
copy div "Tomodachi"
click at [120, 428] on div "阿翰 2025/6/2 神秘來賓竟然是她？！ 本人直接來到拍攝現場 ft.千千 很難得今天發了通告 給平常都很忙的這些人物 等到他們喬出時間聚在一起 花了很大…" at bounding box center [542, 282] width 1085 height 565
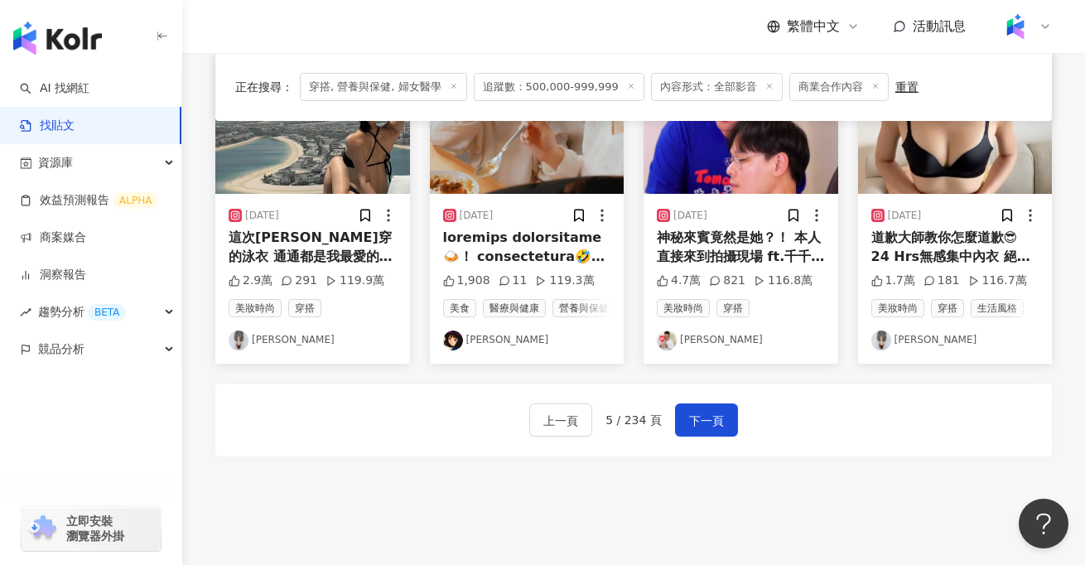
scroll to position [914, 0]
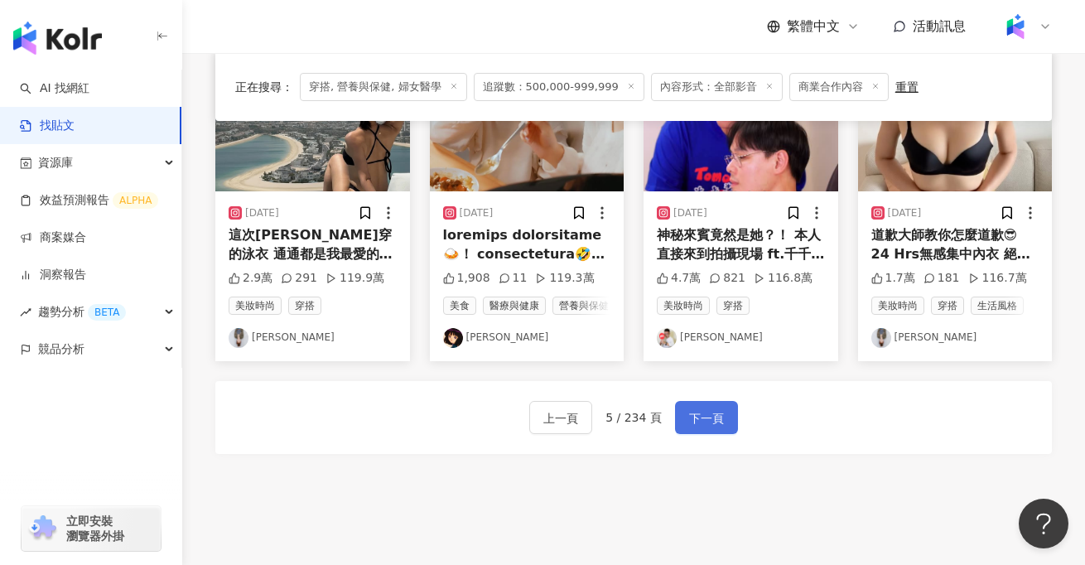
click at [703, 409] on span "下一頁" at bounding box center [706, 418] width 35 height 20
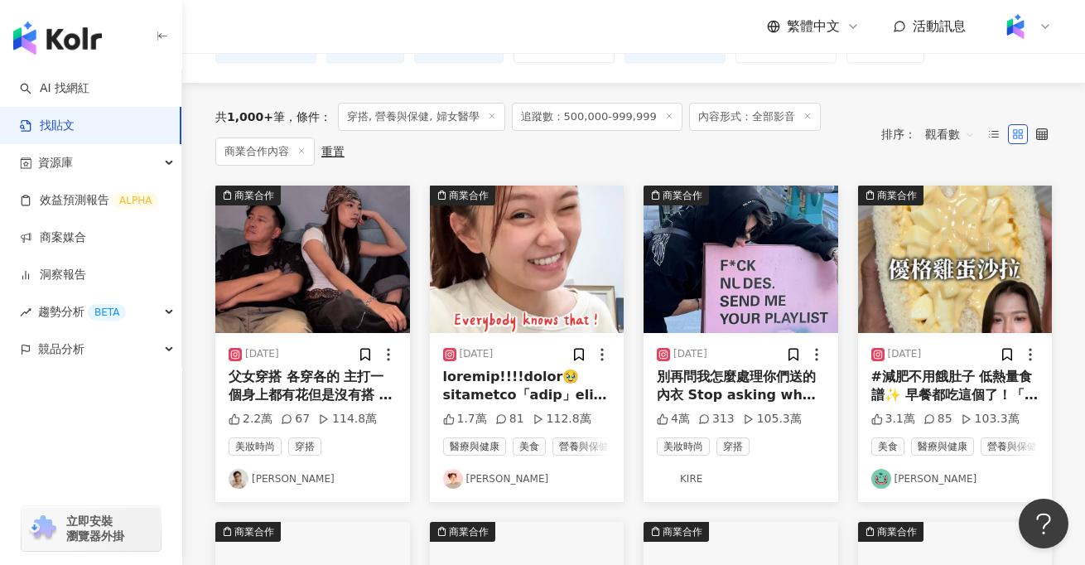
scroll to position [132, 0]
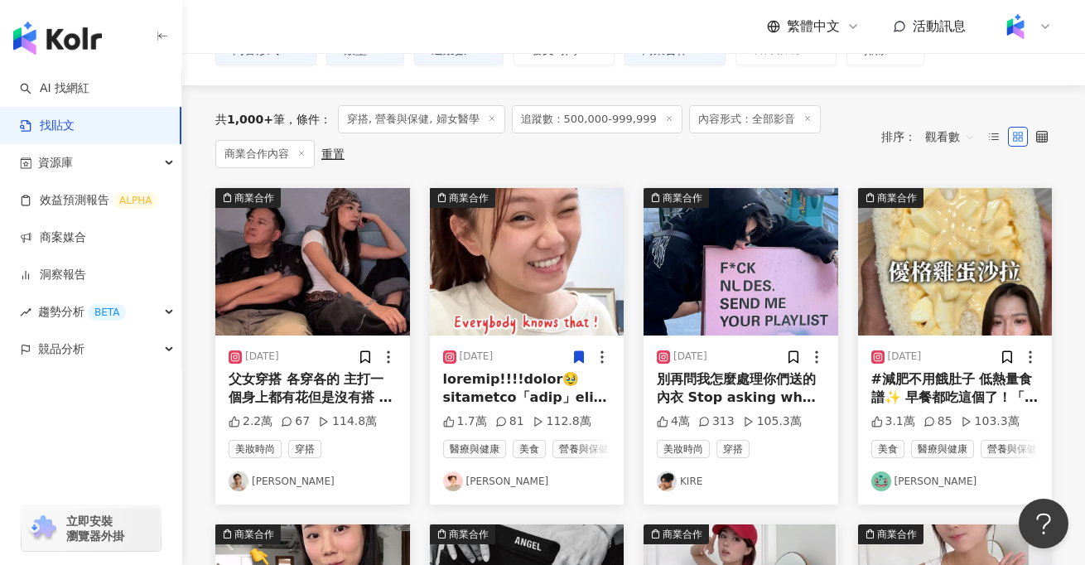
click at [476, 389] on div at bounding box center [527, 388] width 168 height 37
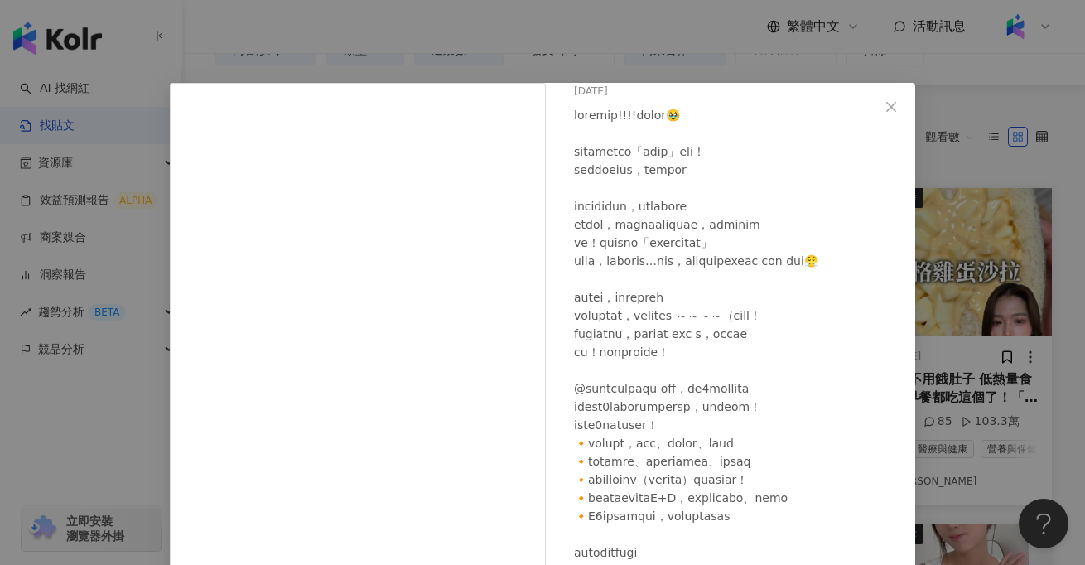
scroll to position [85, 0]
drag, startPoint x: 657, startPoint y: 389, endPoint x: 587, endPoint y: 381, distance: 70.9
click at [587, 381] on div at bounding box center [738, 377] width 328 height 547
copy div "ndababytw 營"
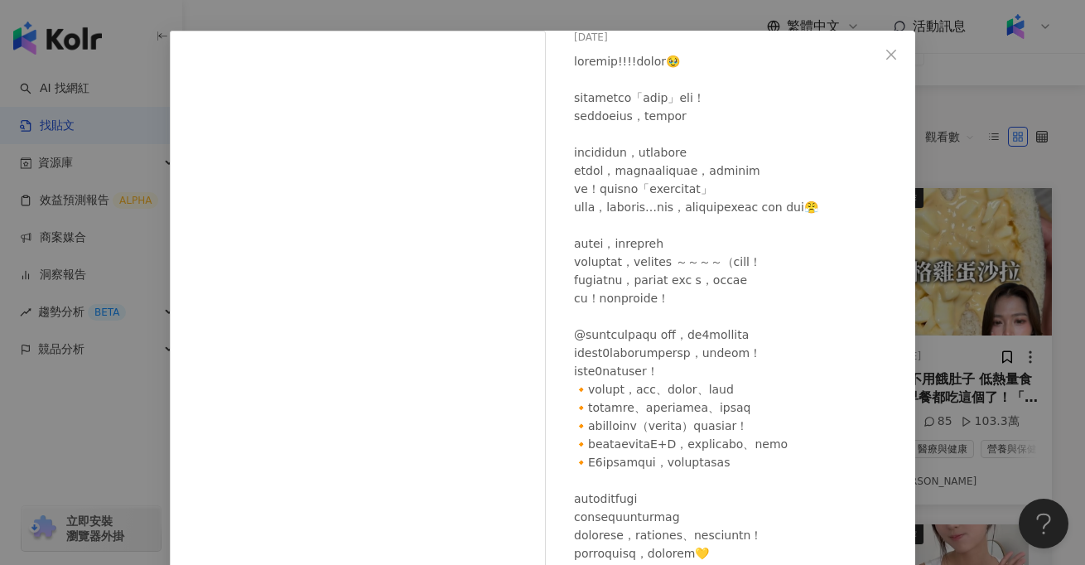
click at [646, 360] on div at bounding box center [738, 325] width 328 height 547
drag, startPoint x: 660, startPoint y: 335, endPoint x: 570, endPoint y: 336, distance: 89.5
click at [570, 336] on div "陳彥婷 tiffany 2025/4/21 1.7萬 81 112.8萬" at bounding box center [734, 327] width 361 height 593
copy div "andababytw 營養"
click at [1023, 89] on div "陳彥婷 tiffany 2025/4/21 1.7萬 81 112.8萬 查看原始貼文" at bounding box center [542, 282] width 1085 height 565
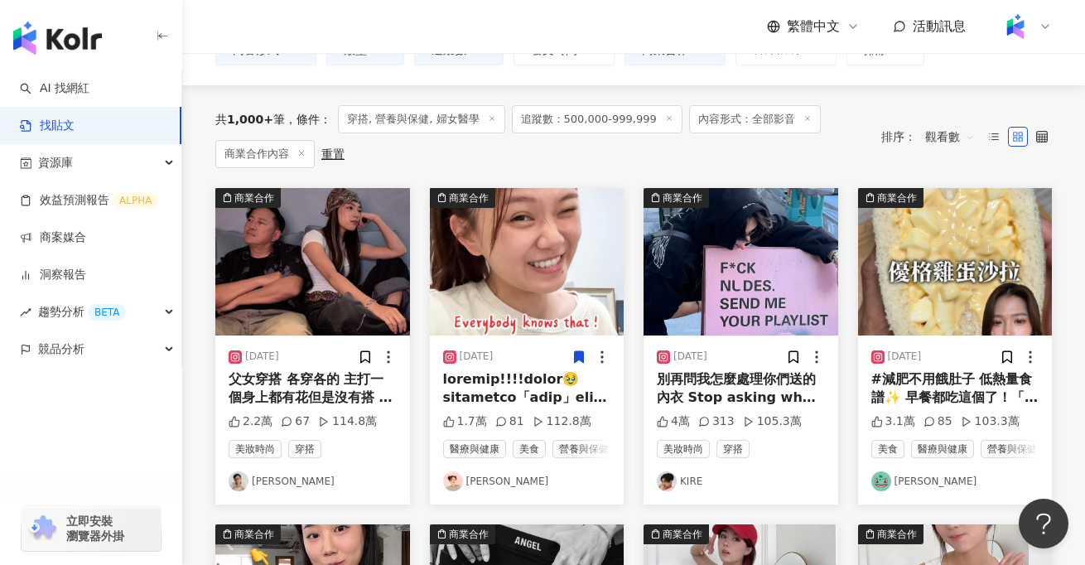
scroll to position [0, 0]
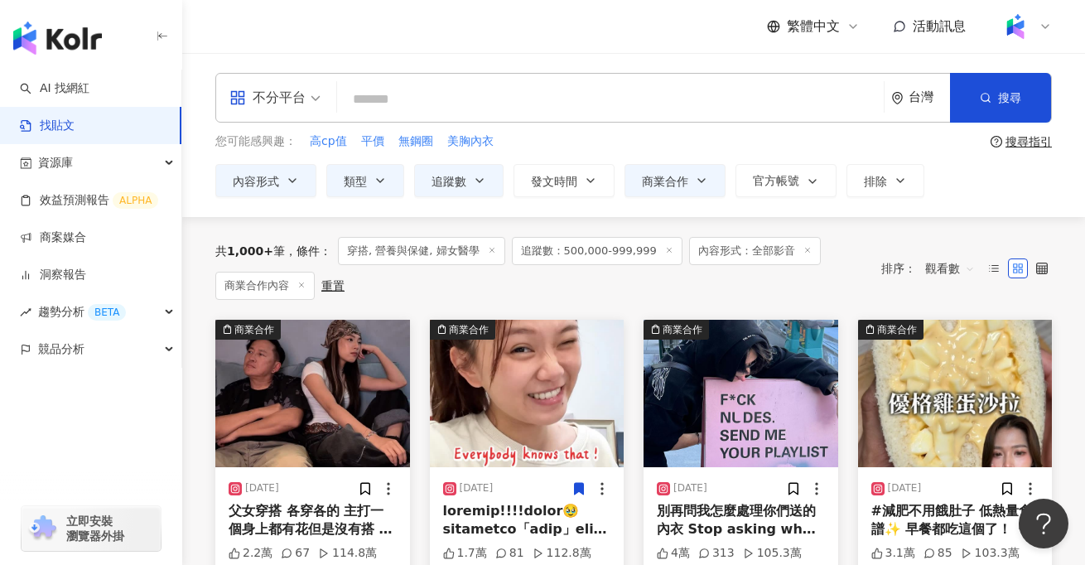
click at [439, 92] on input "search" at bounding box center [611, 99] width 534 height 36
paste input "**********"
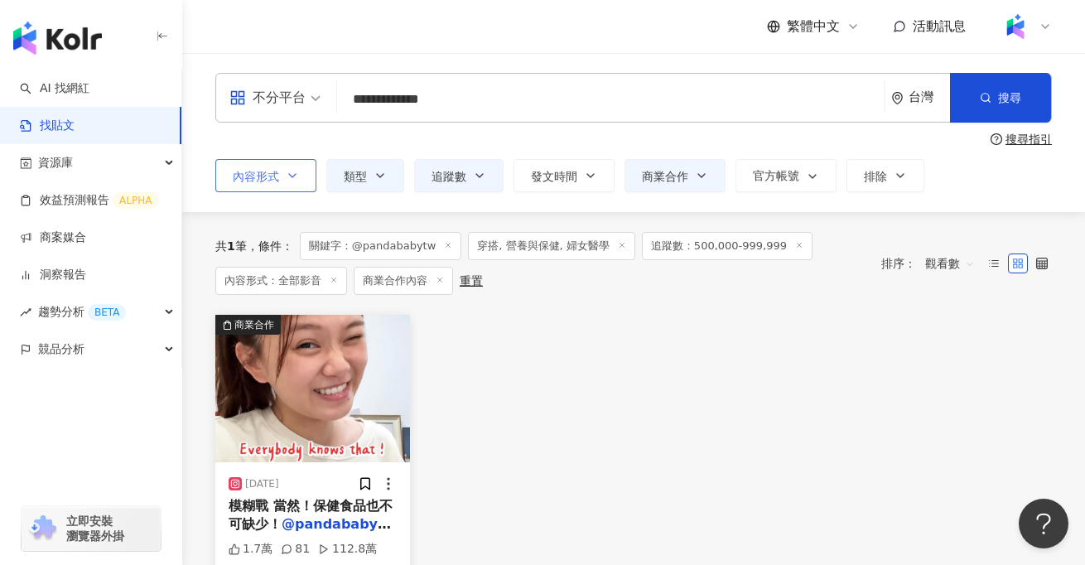
type input "**********"
click at [309, 174] on button "內容形式" at bounding box center [265, 175] width 101 height 33
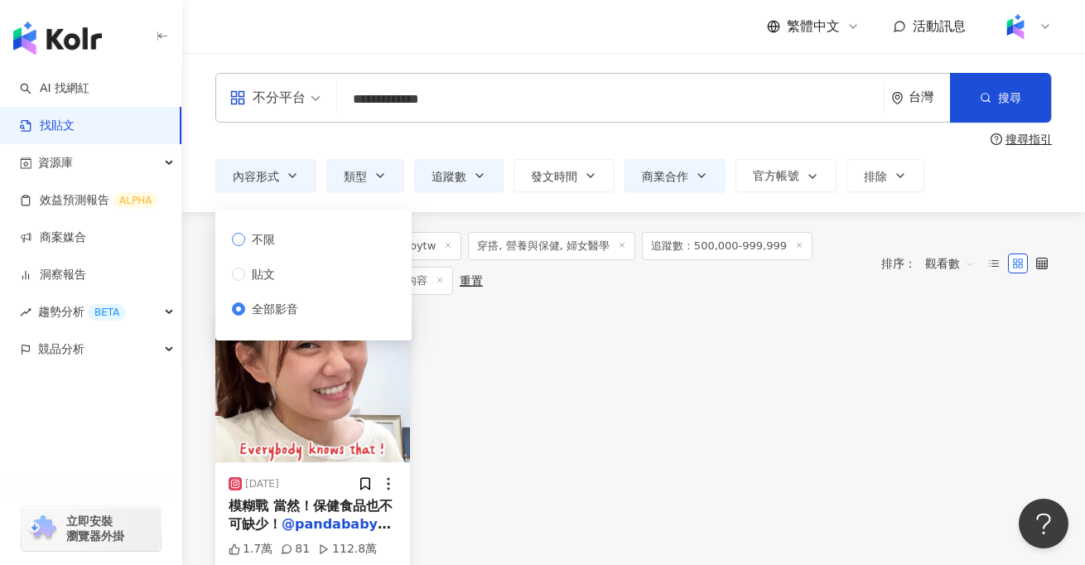
click at [255, 244] on span "不限" at bounding box center [263, 239] width 36 height 18
click at [591, 331] on div "商業合作 2025/4/21 模糊戰 當然！保健食品也不可缺少！ @pandababytw 營養品，黃金2 1.7萬 81 112.8萬 醫療與健康 美食 營…" at bounding box center [633, 473] width 857 height 317
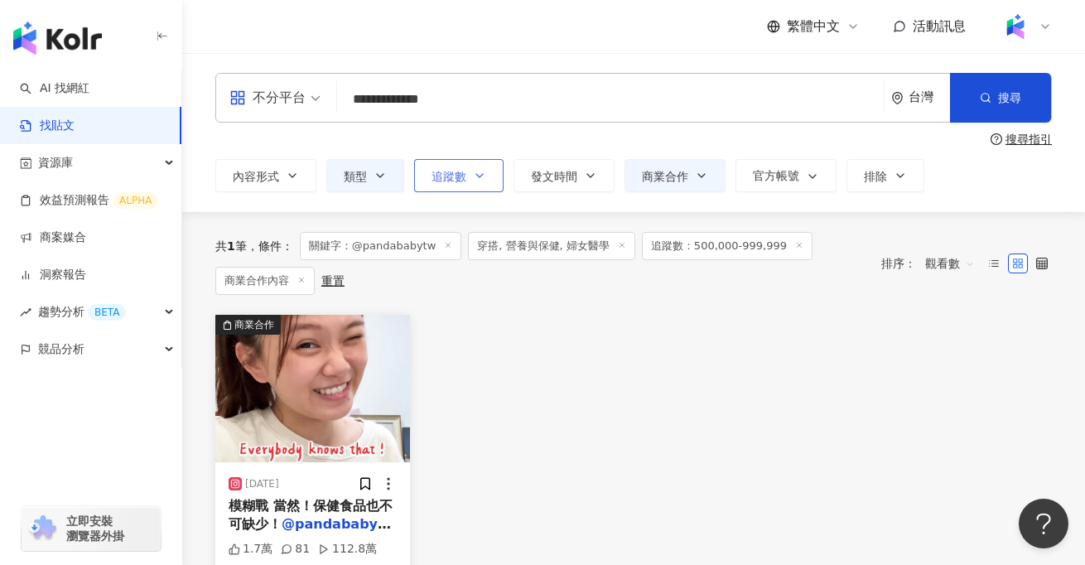
click at [466, 187] on button "追蹤數" at bounding box center [458, 175] width 89 height 33
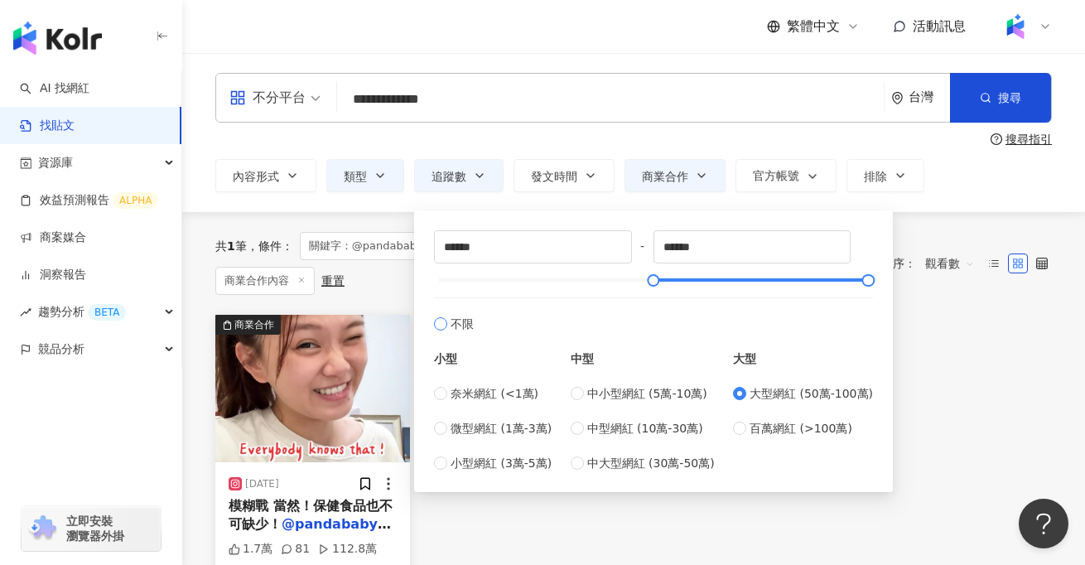
click at [459, 327] on span "不限" at bounding box center [462, 324] width 23 height 18
type input "*"
type input "*******"
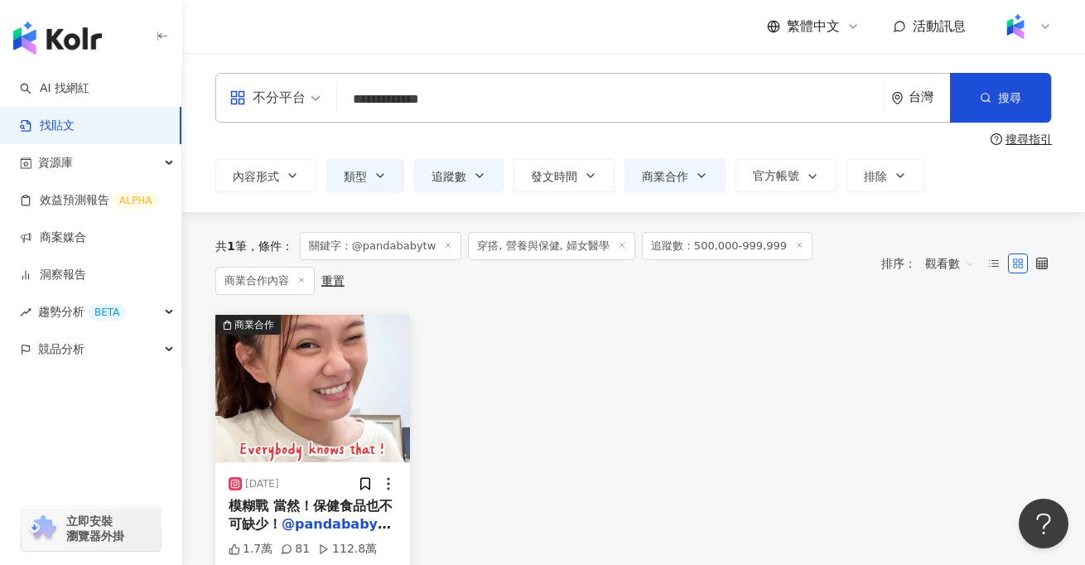
click at [324, 199] on div "**********" at bounding box center [633, 132] width 903 height 159
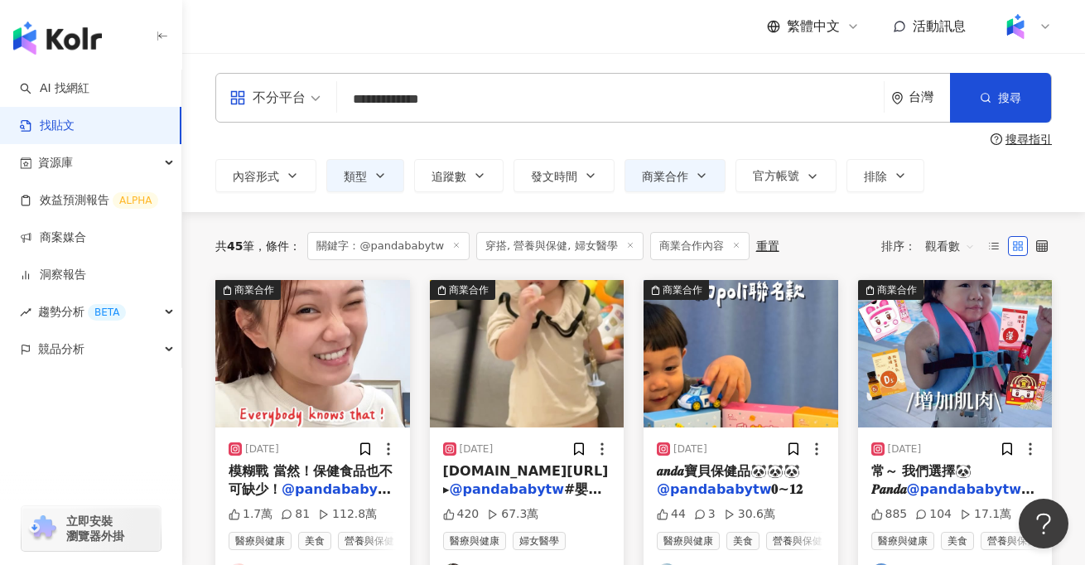
click at [538, 242] on span "穿搭, 營養與保健, 婦女醫學" at bounding box center [559, 246] width 167 height 28
click at [628, 244] on line at bounding box center [630, 246] width 4 height 4
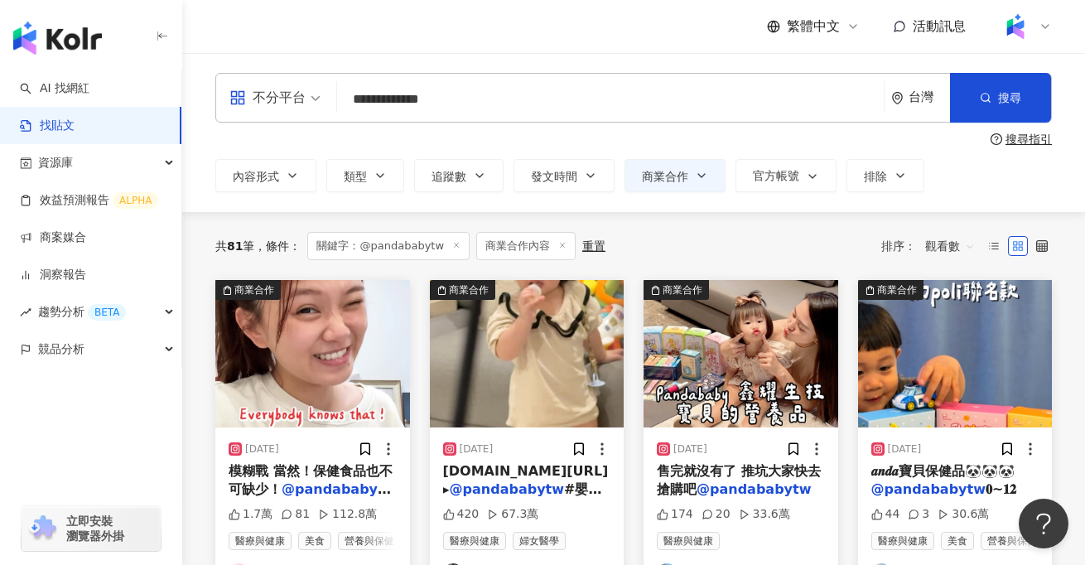
click at [561, 246] on line at bounding box center [563, 246] width 4 height 4
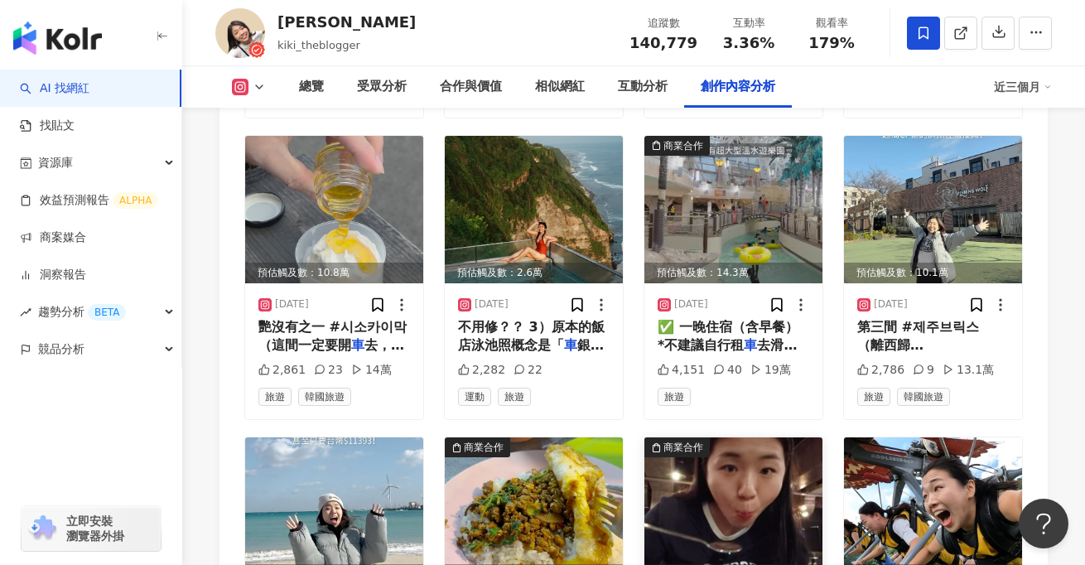
scroll to position [5821, 0]
